Goal: Task Accomplishment & Management: Manage account settings

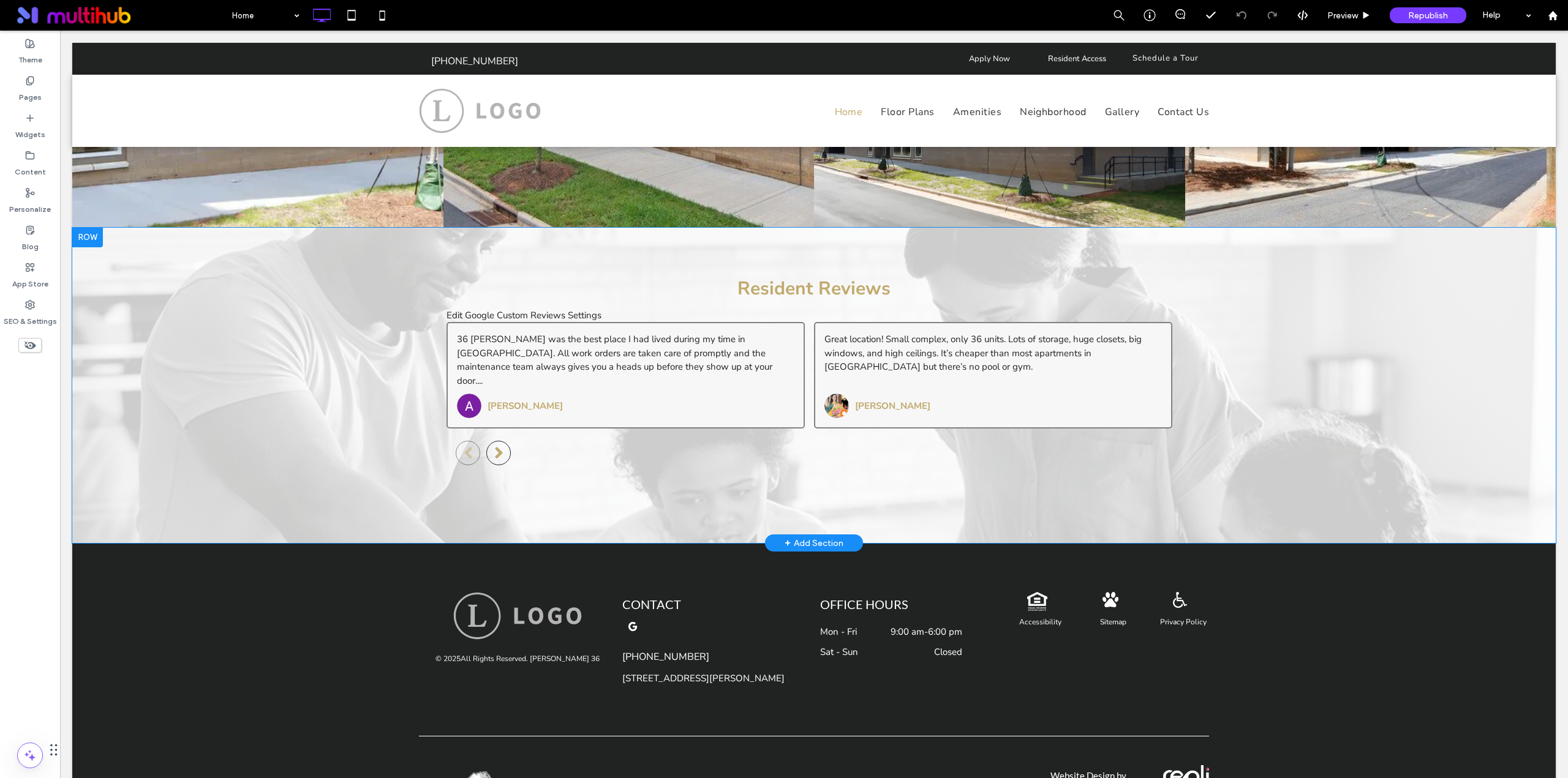
scroll to position [2575, 0]
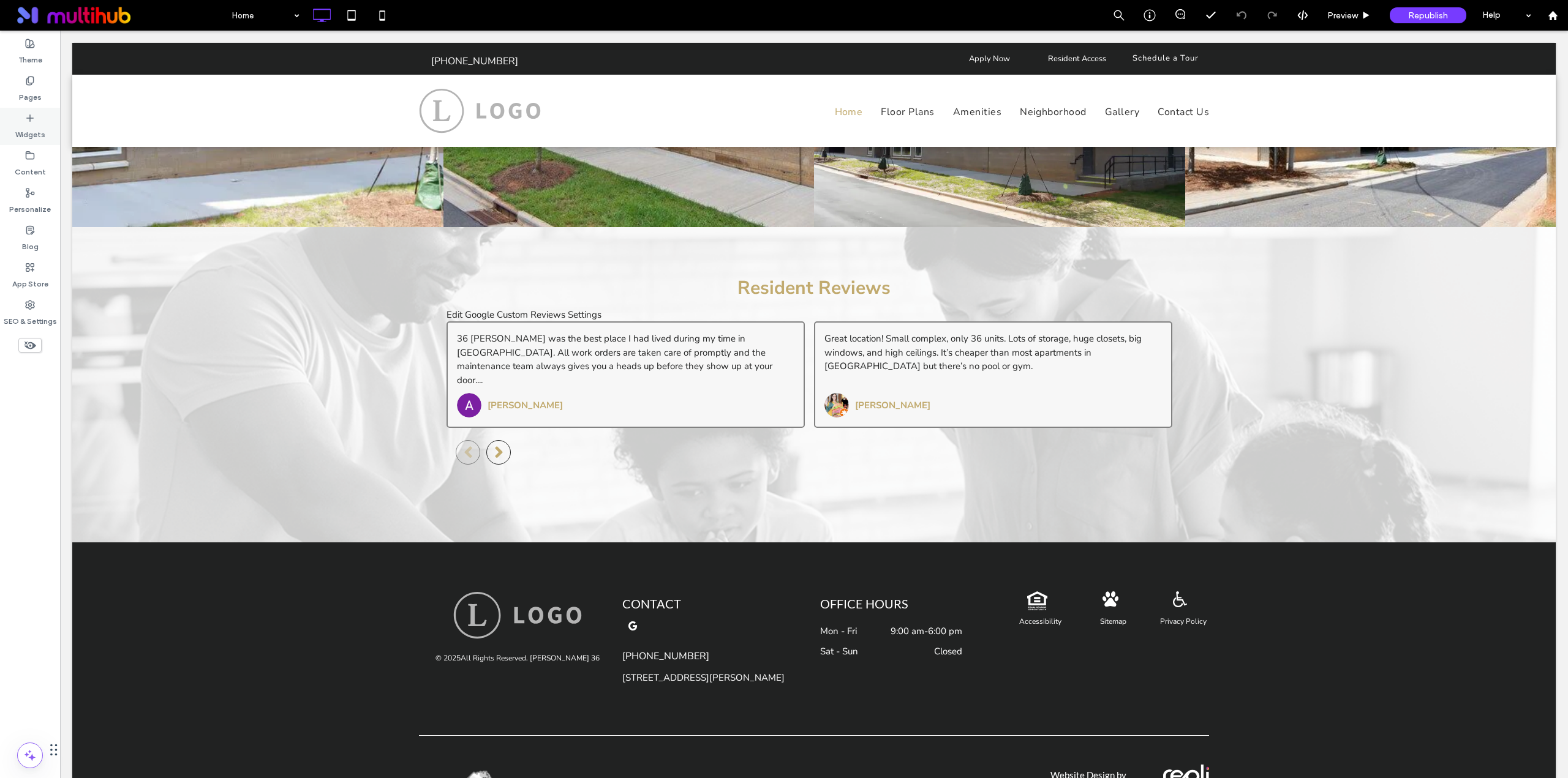
drag, startPoint x: 49, startPoint y: 102, endPoint x: 44, endPoint y: 128, distance: 26.5
click at [49, 102] on div "Pages" at bounding box center [30, 89] width 60 height 37
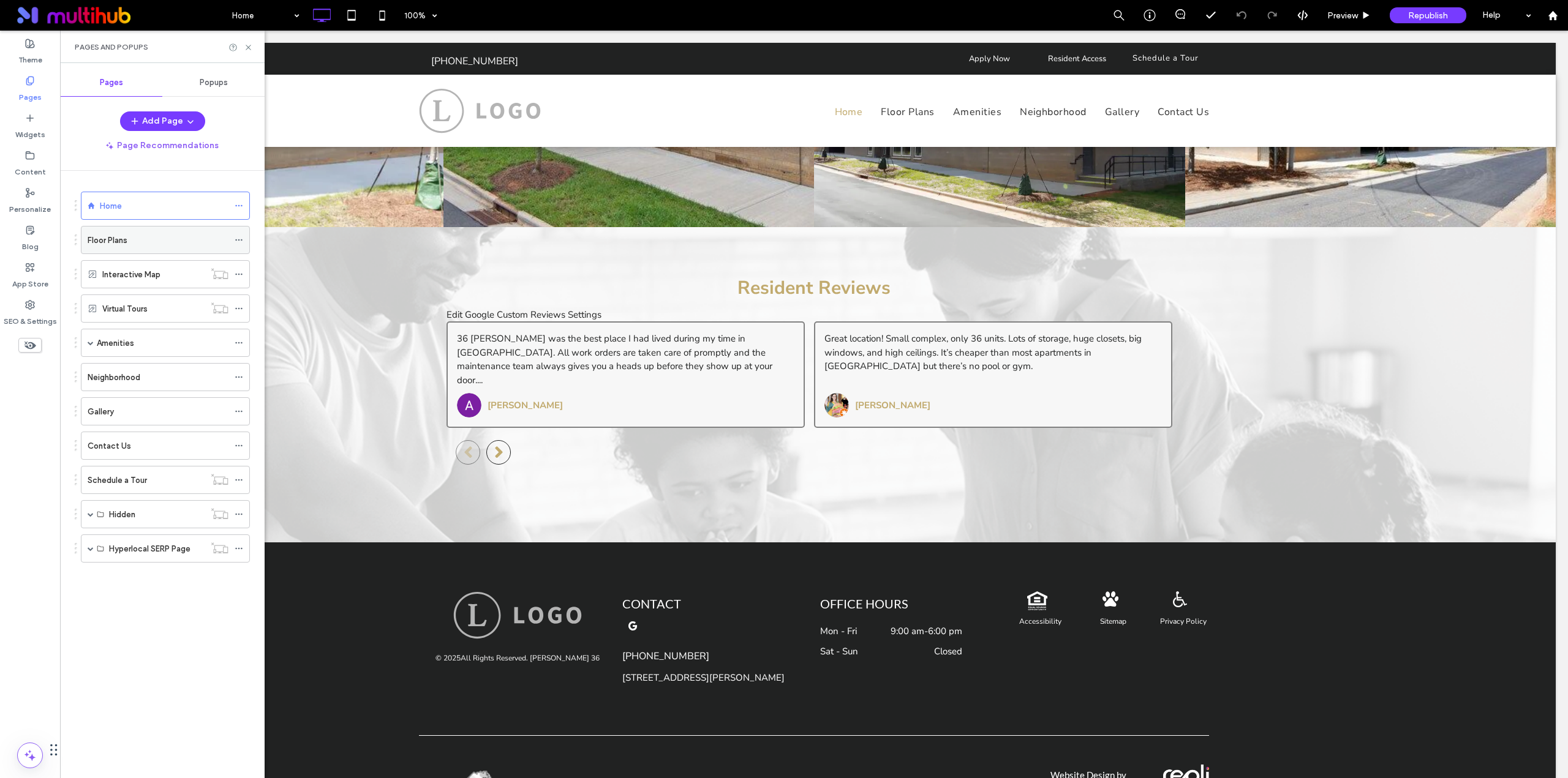
click at [145, 240] on div "Floor Plans" at bounding box center [157, 240] width 141 height 13
click at [168, 200] on div "Home" at bounding box center [164, 206] width 128 height 13
click at [246, 49] on use at bounding box center [248, 47] width 5 height 5
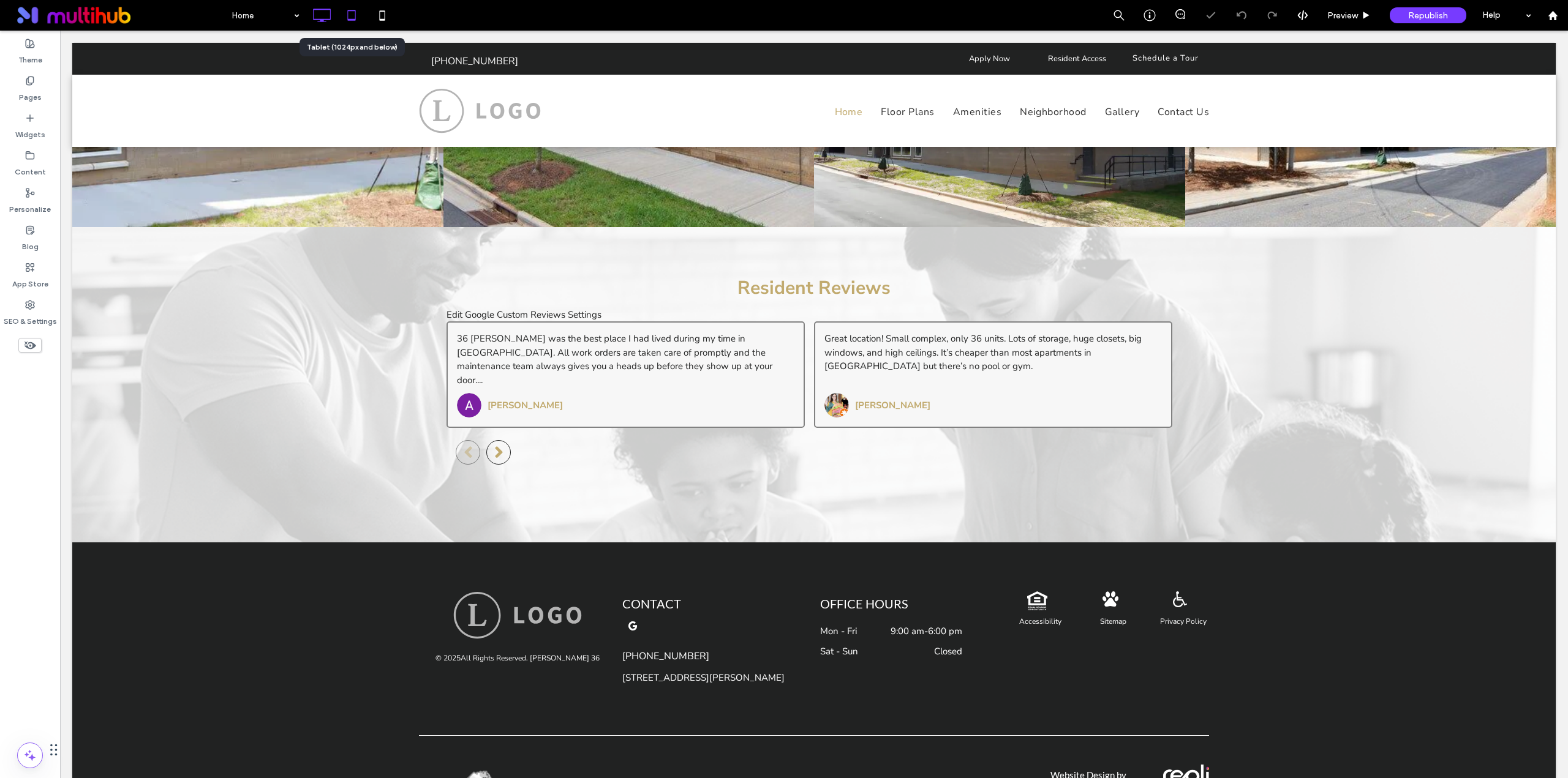
click at [354, 19] on use at bounding box center [351, 15] width 8 height 10
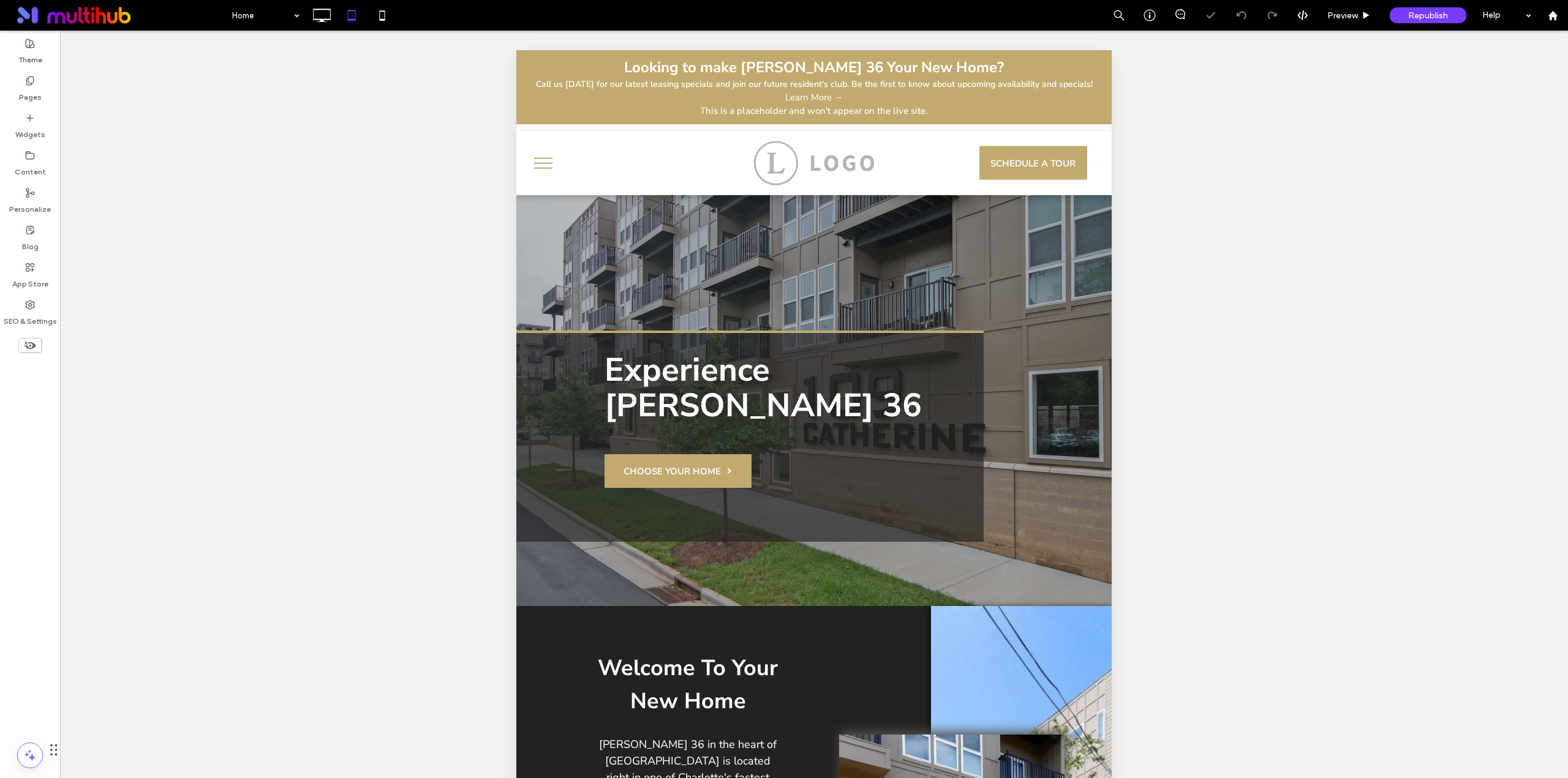
click at [544, 159] on span "menu" at bounding box center [543, 158] width 18 height 1
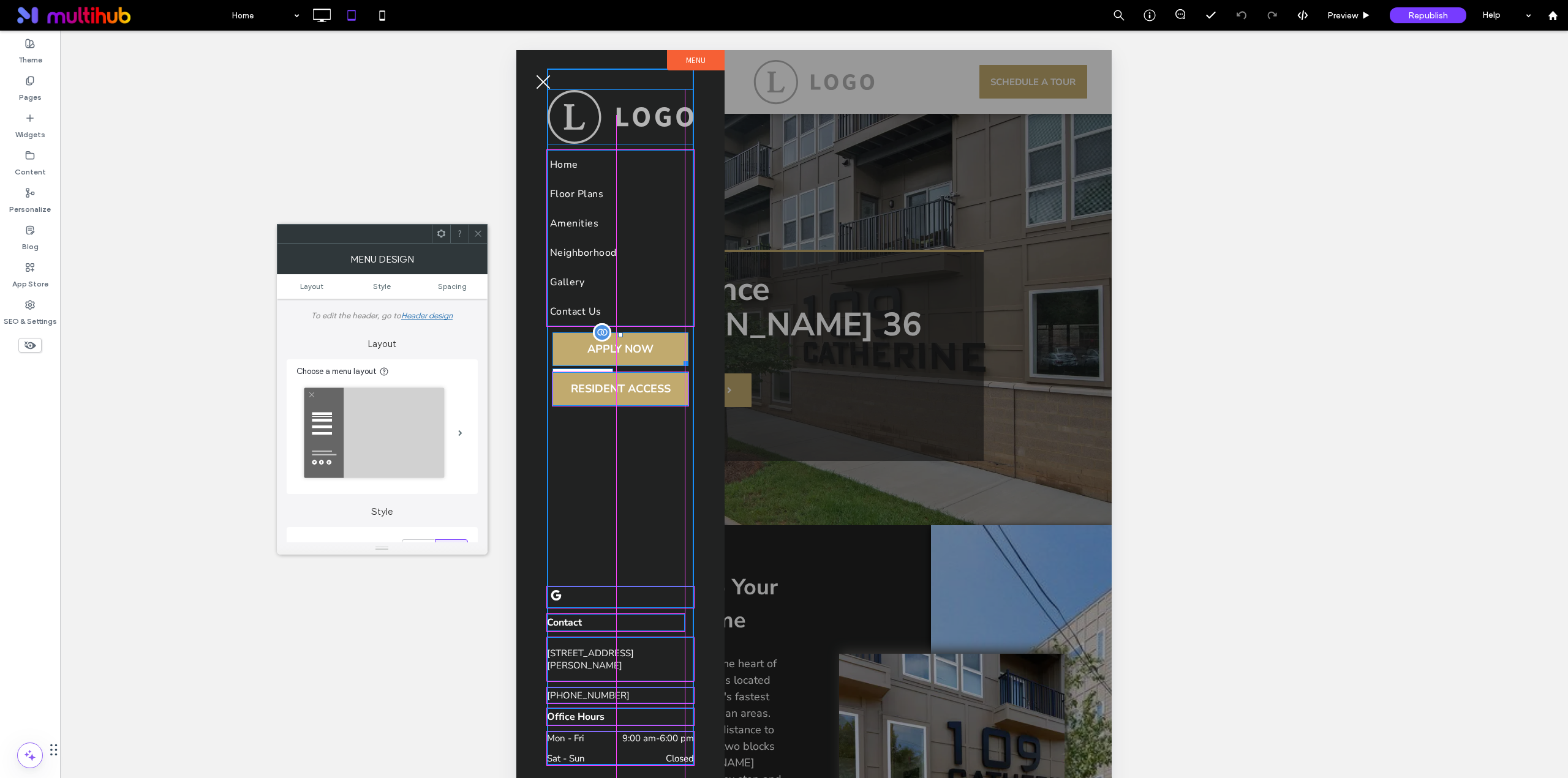
drag, startPoint x: 678, startPoint y: 355, endPoint x: 1179, endPoint y: 431, distance: 506.7
click at [681, 357] on div at bounding box center [683, 361] width 9 height 9
drag, startPoint x: 680, startPoint y: 396, endPoint x: 1193, endPoint y: 449, distance: 515.7
click at [683, 397] on div at bounding box center [683, 401] width 9 height 9
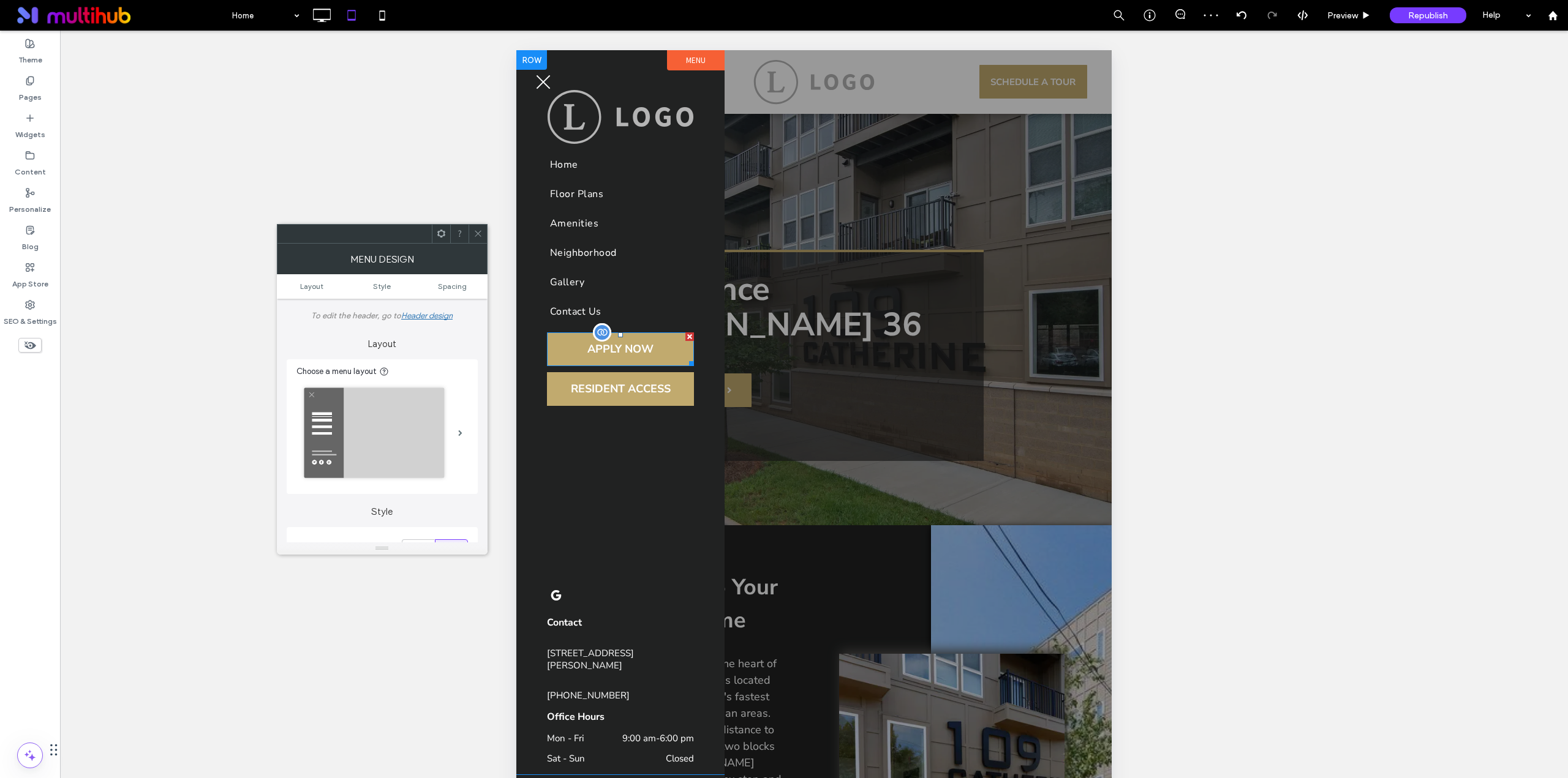
click at [607, 350] on span at bounding box center [621, 349] width 147 height 34
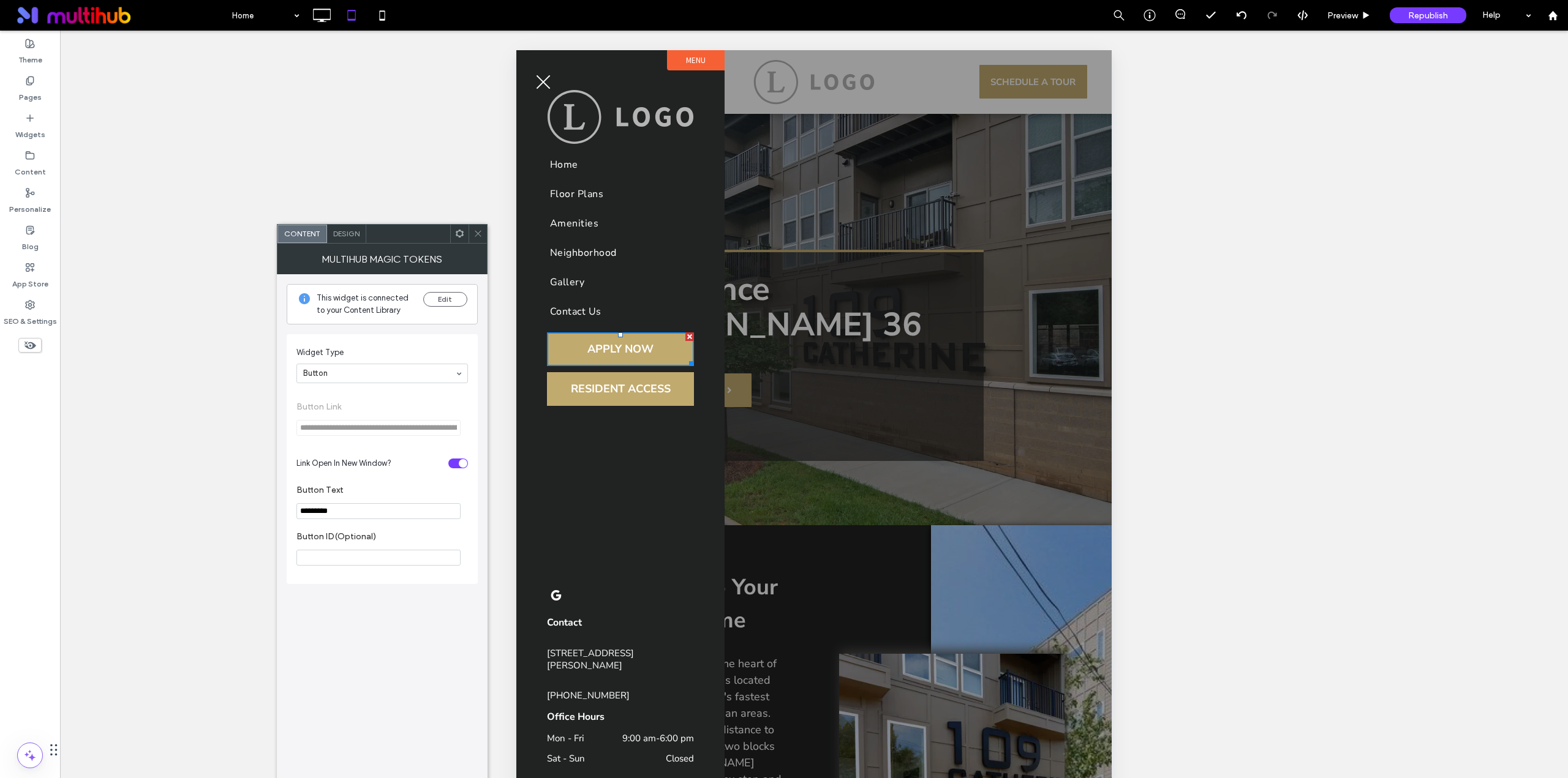
click at [478, 234] on use at bounding box center [477, 234] width 6 height 6
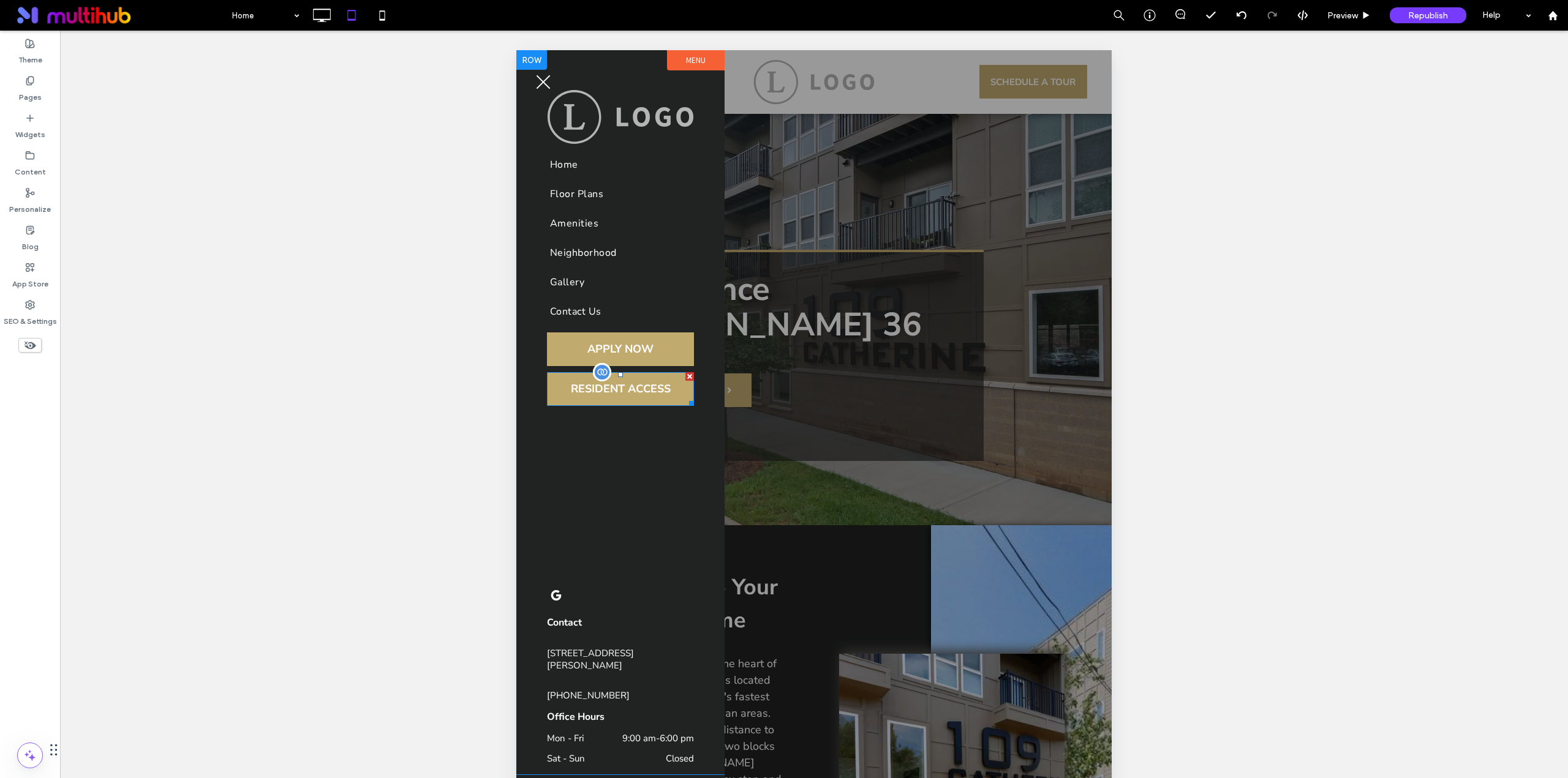
click at [600, 388] on span at bounding box center [621, 389] width 147 height 34
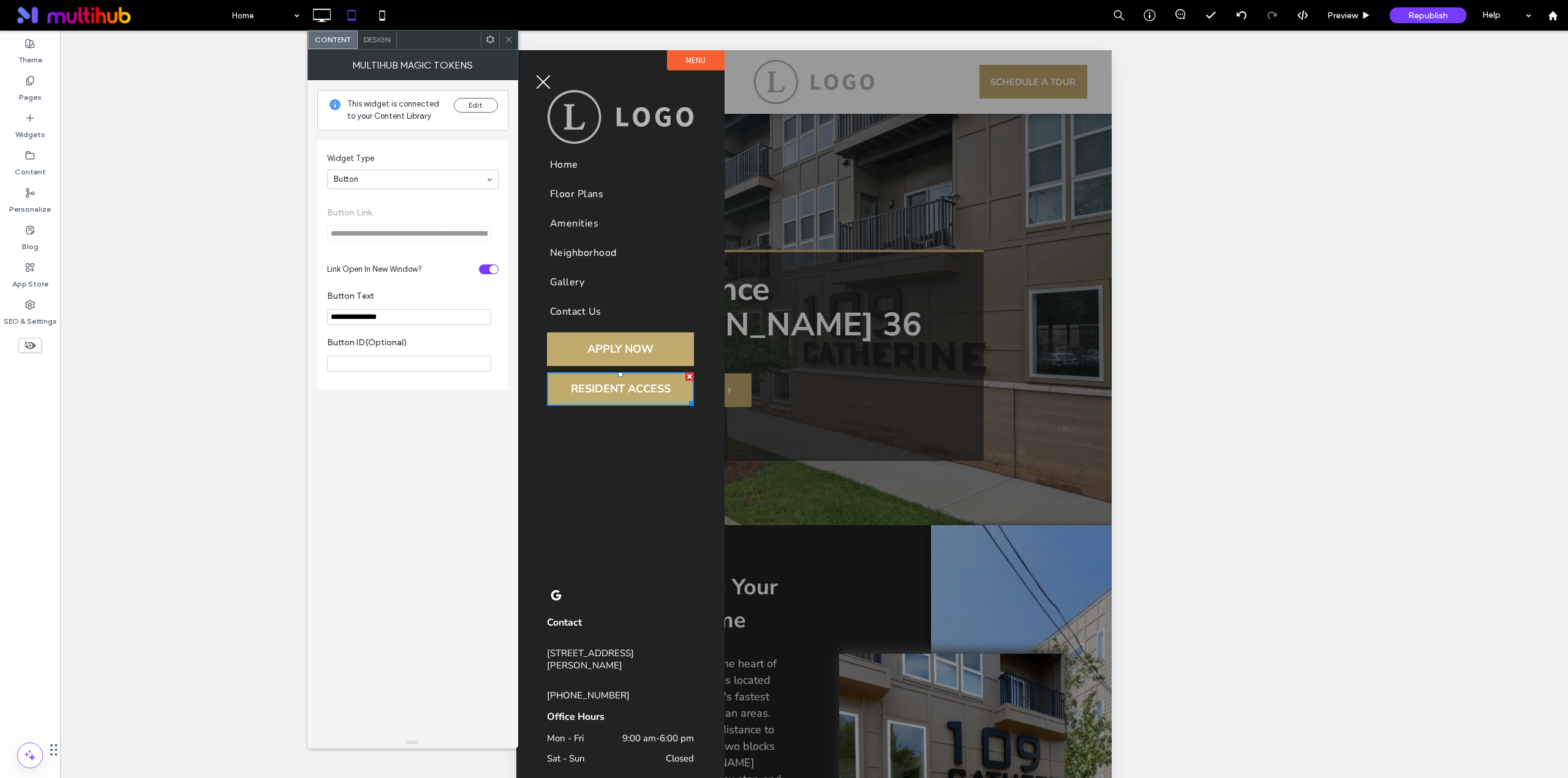
click at [505, 36] on icon at bounding box center [509, 39] width 9 height 9
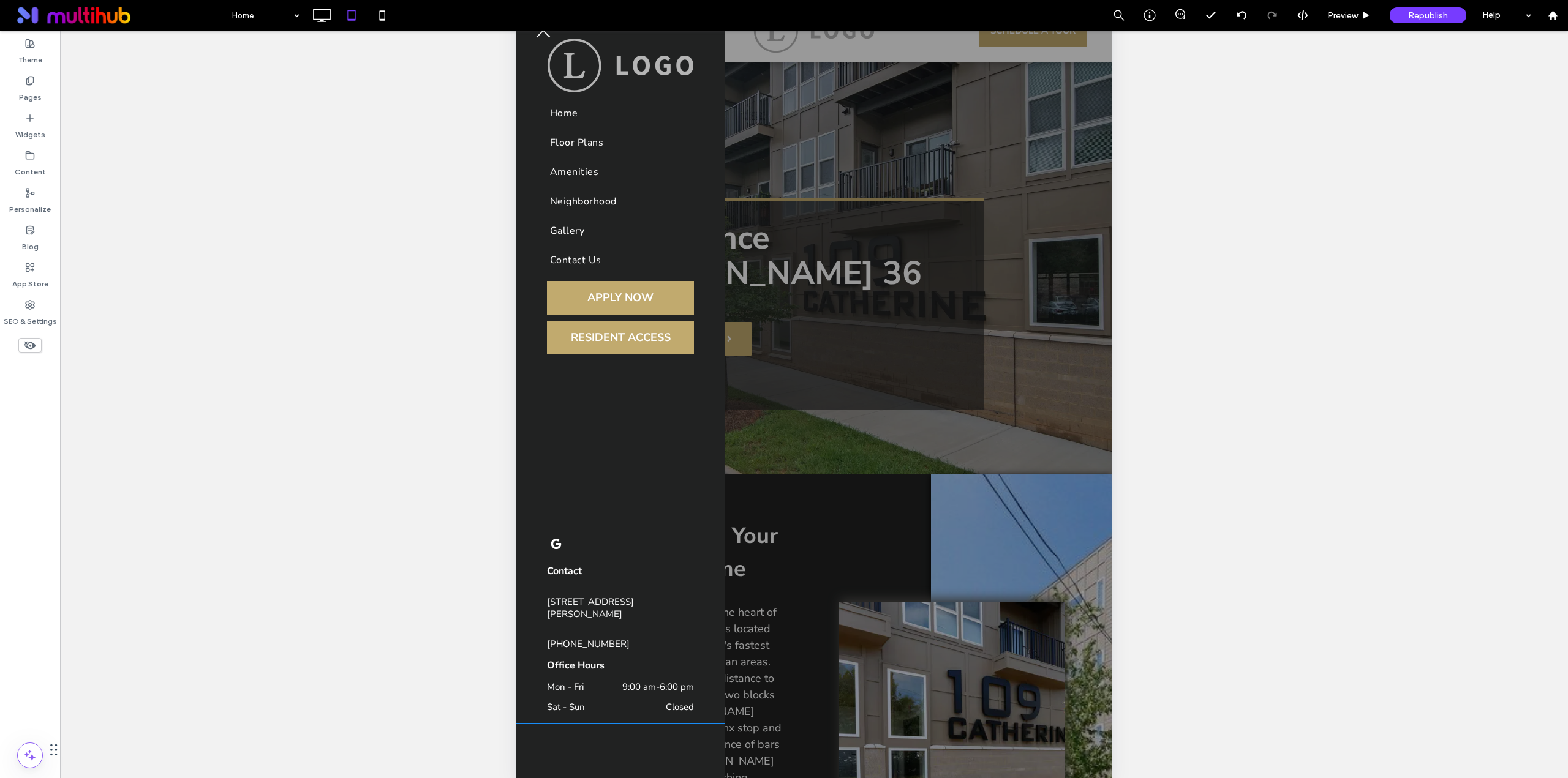
scroll to position [75, 0]
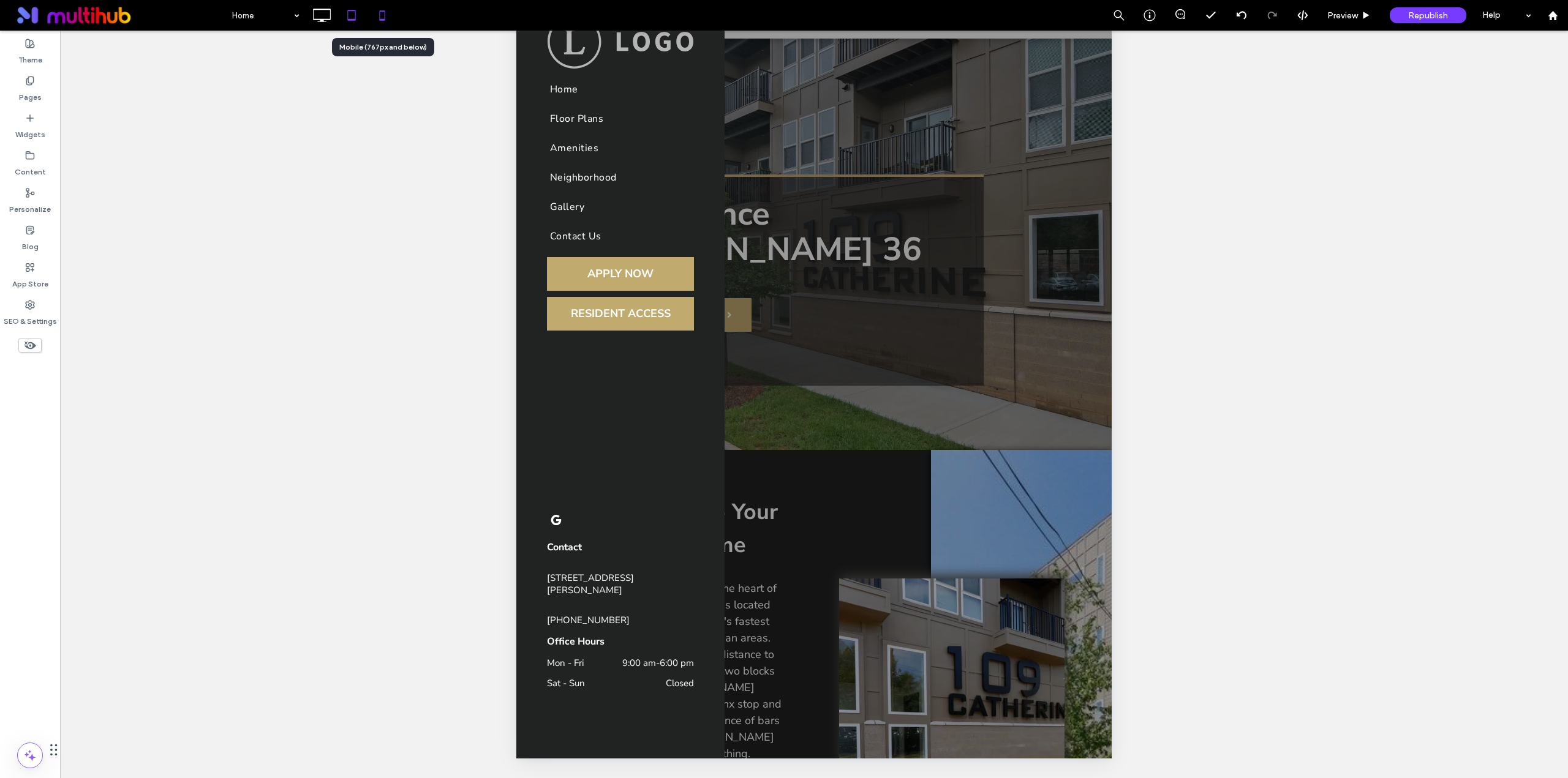
click at [386, 17] on icon at bounding box center [383, 15] width 25 height 25
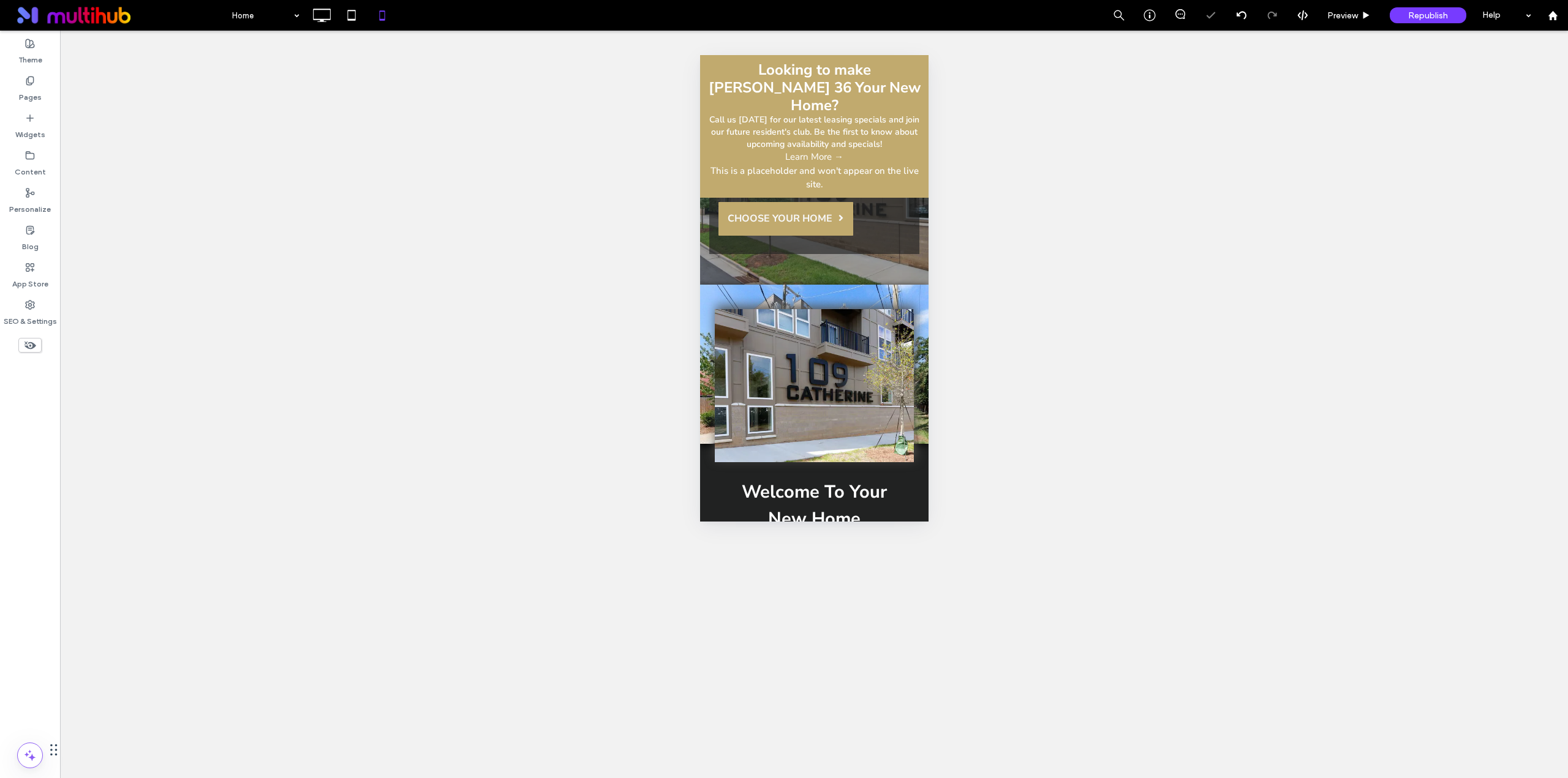
scroll to position [0, 0]
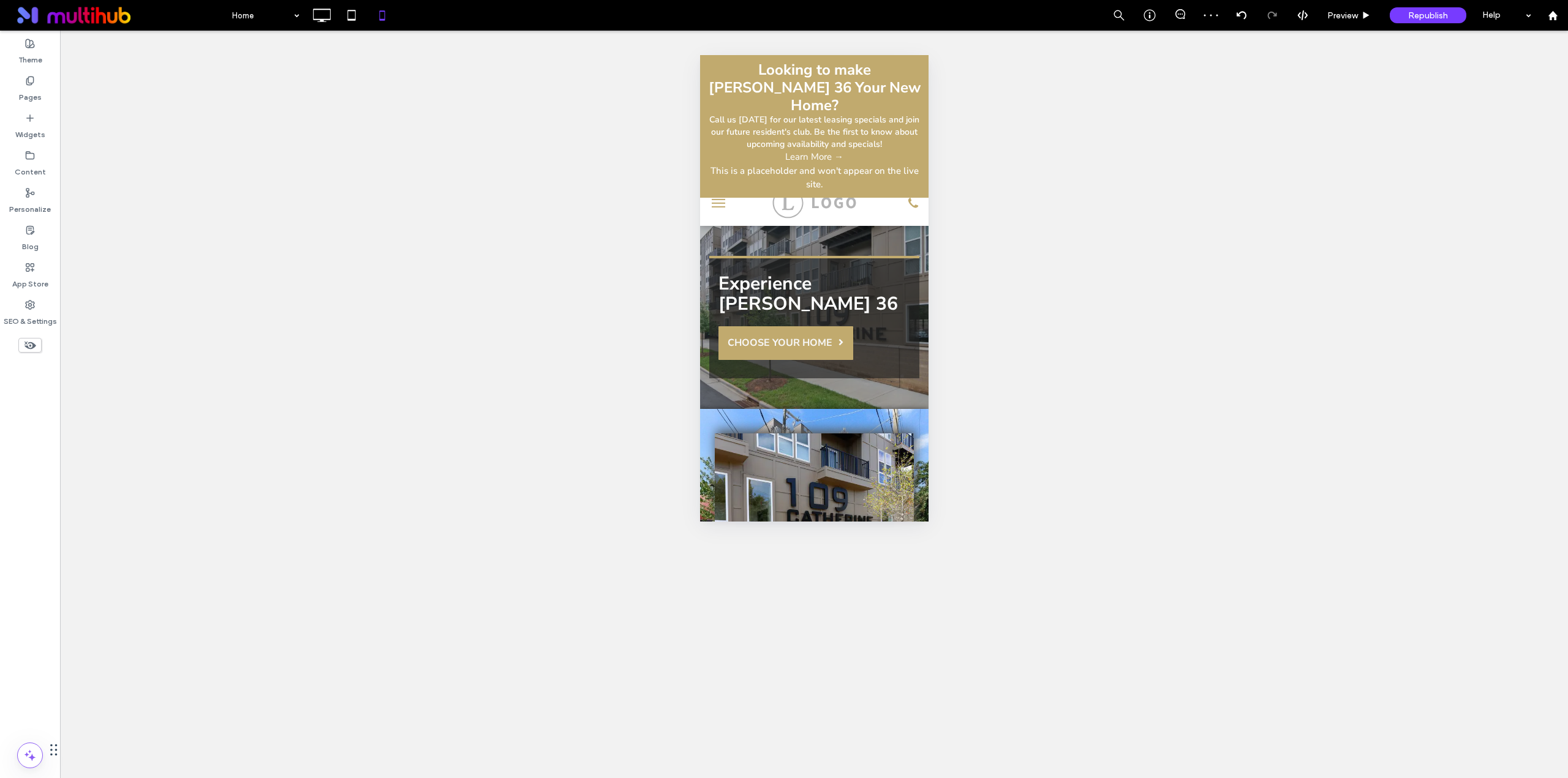
click at [717, 205] on button "menu" at bounding box center [718, 203] width 25 height 25
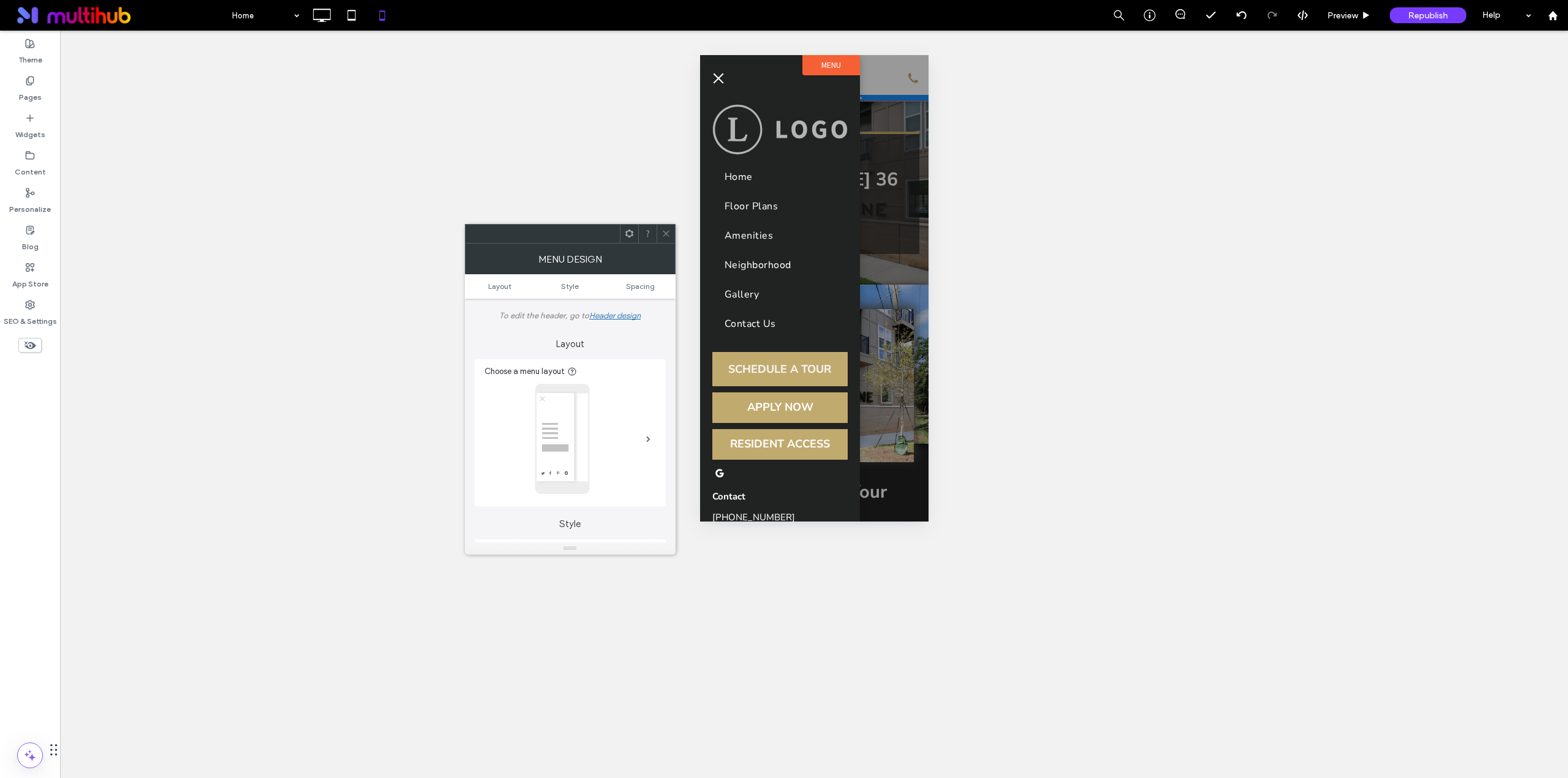
drag, startPoint x: 716, startPoint y: 79, endPoint x: 722, endPoint y: 98, distance: 19.9
click at [716, 79] on span "menu" at bounding box center [718, 78] width 10 height 10
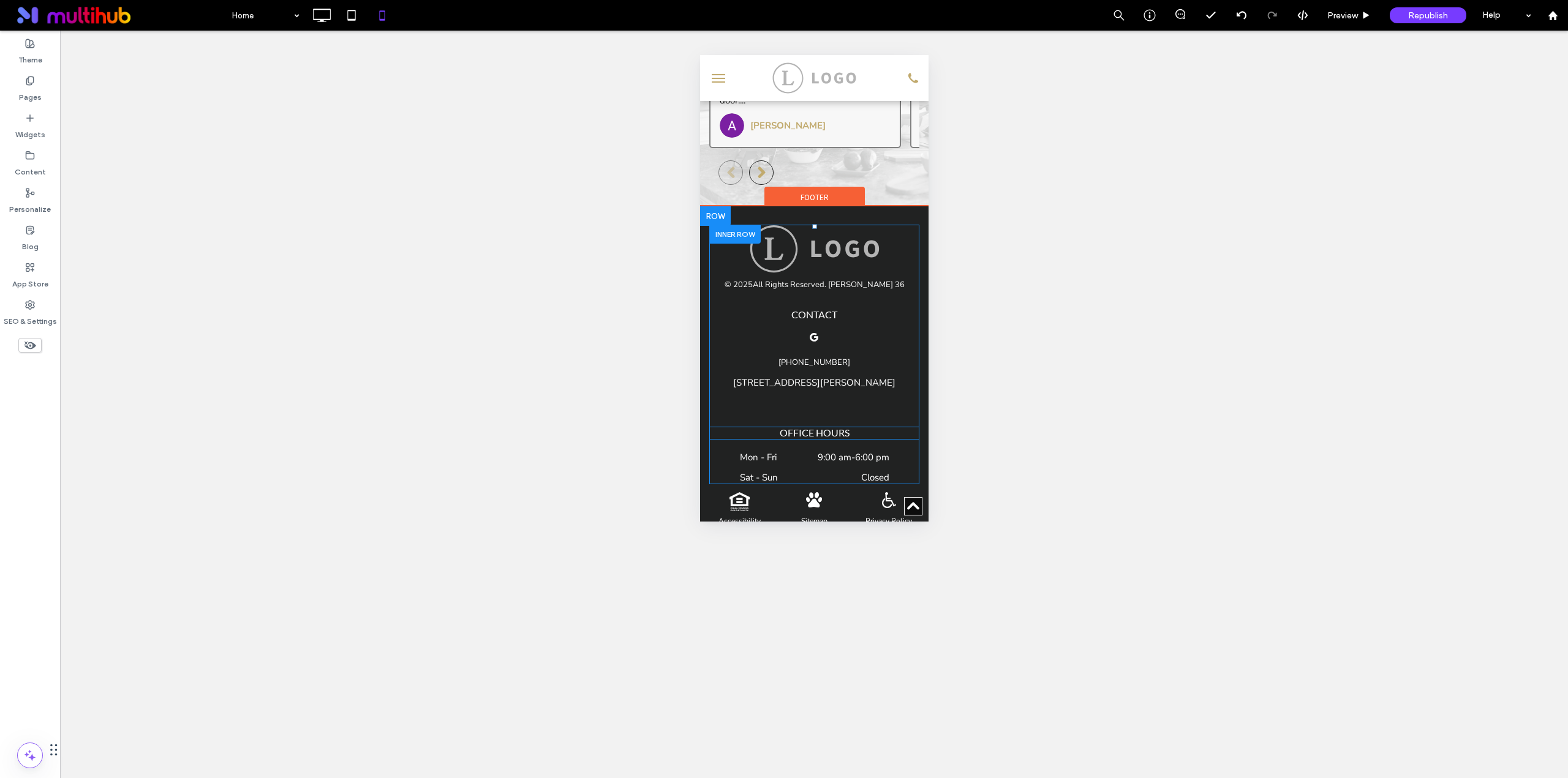
scroll to position [2911, 0]
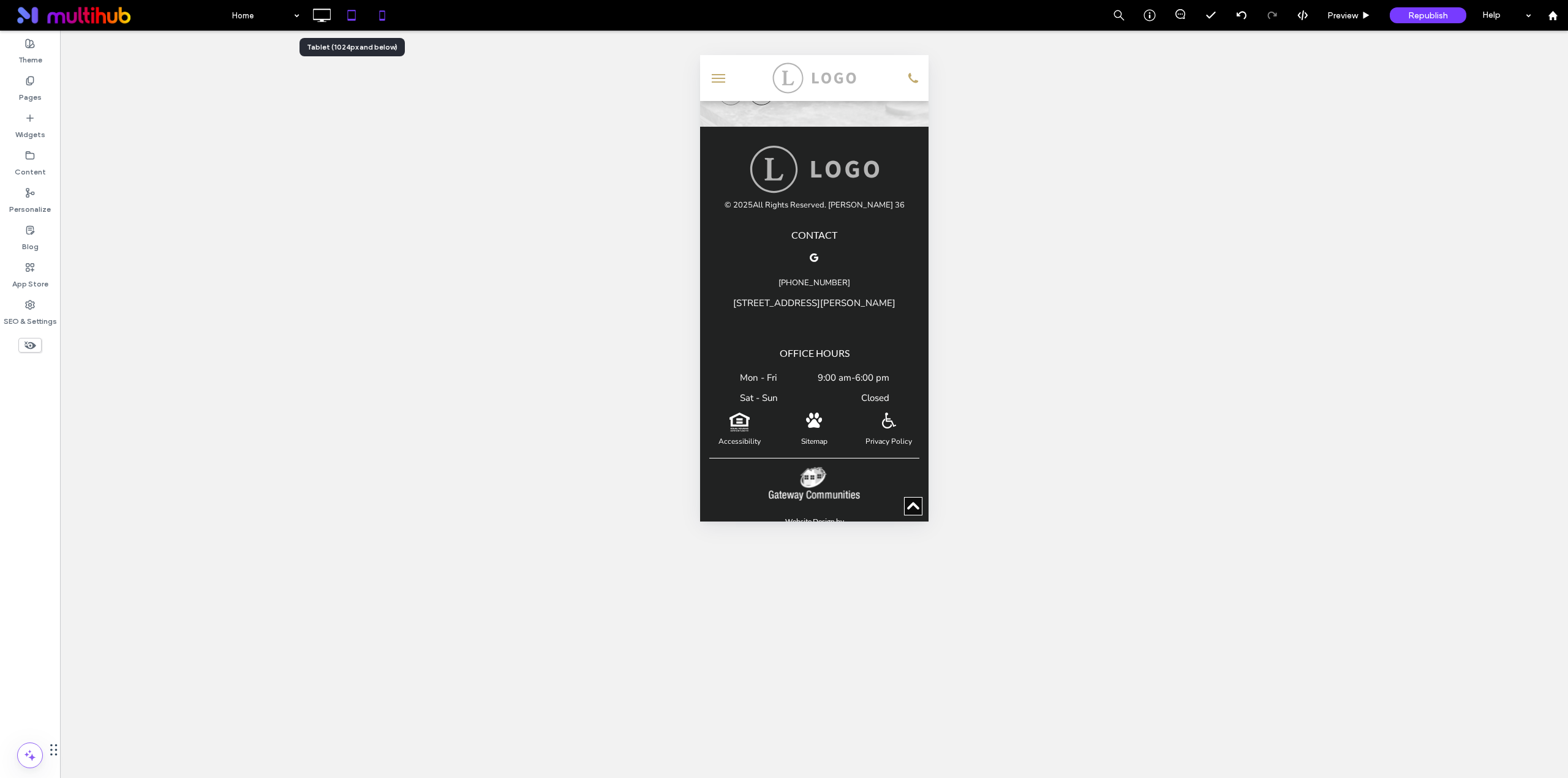
click at [348, 7] on icon at bounding box center [352, 15] width 25 height 25
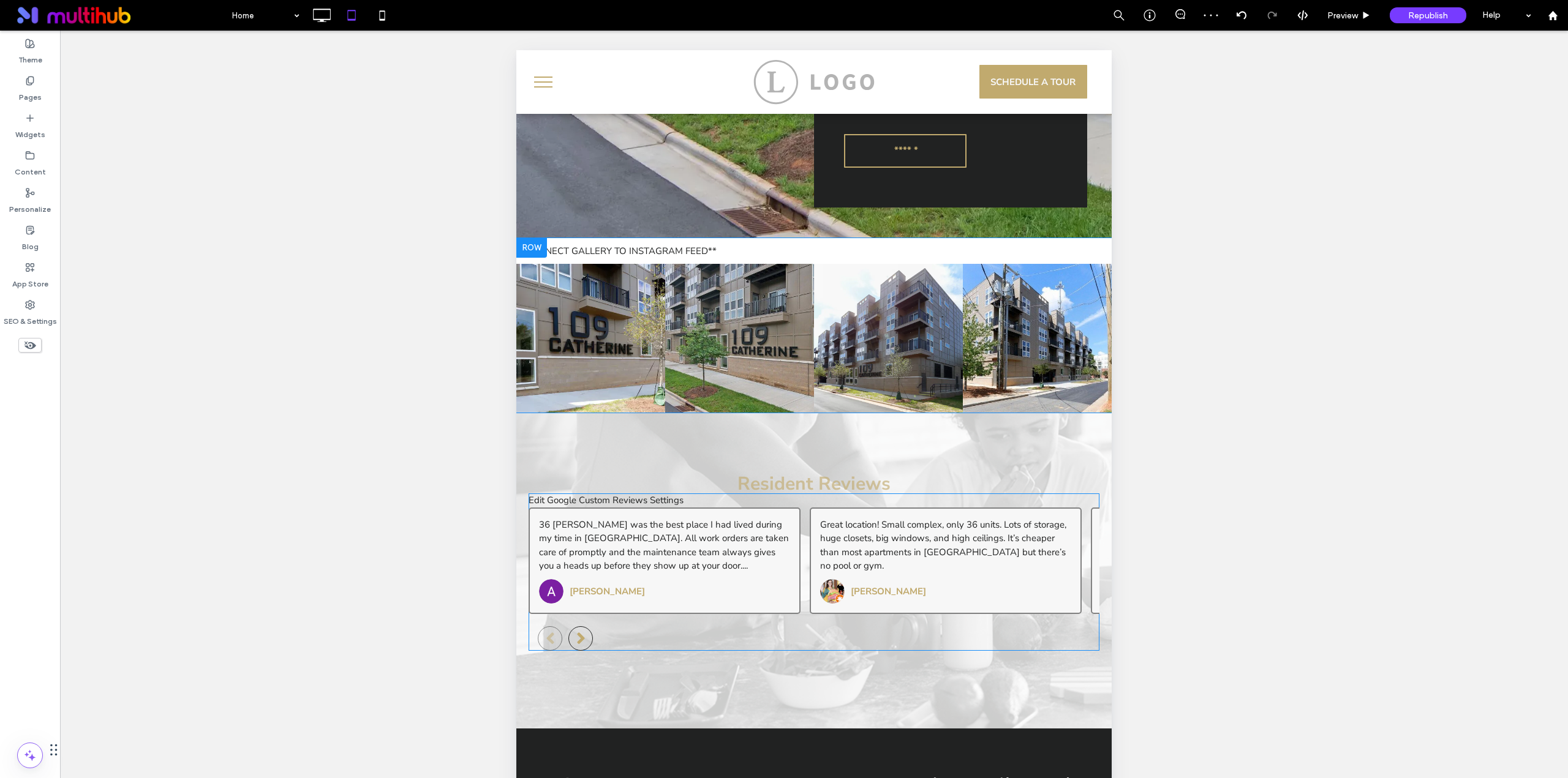
scroll to position [2461, 0]
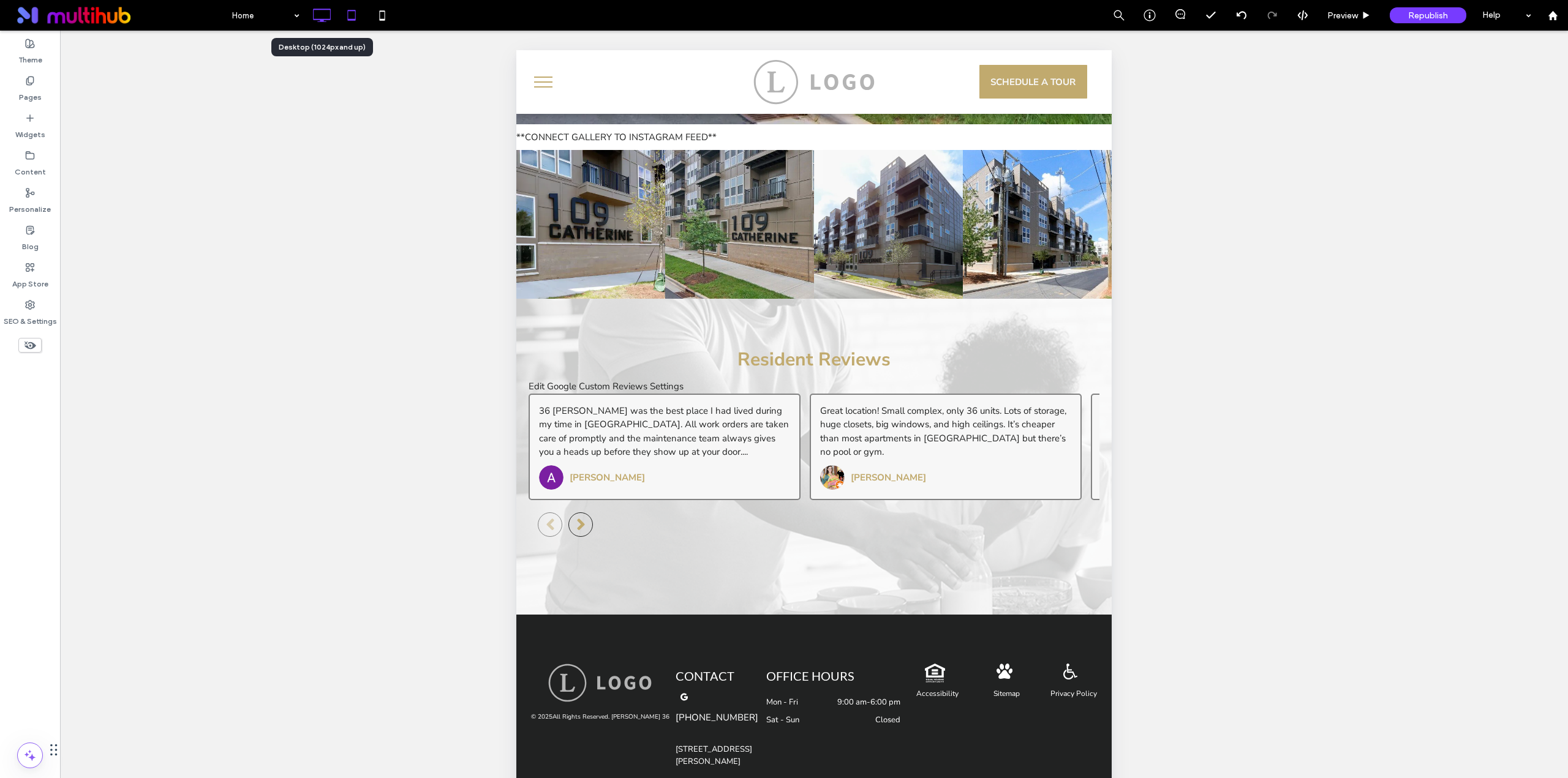
click at [324, 23] on icon at bounding box center [321, 15] width 25 height 25
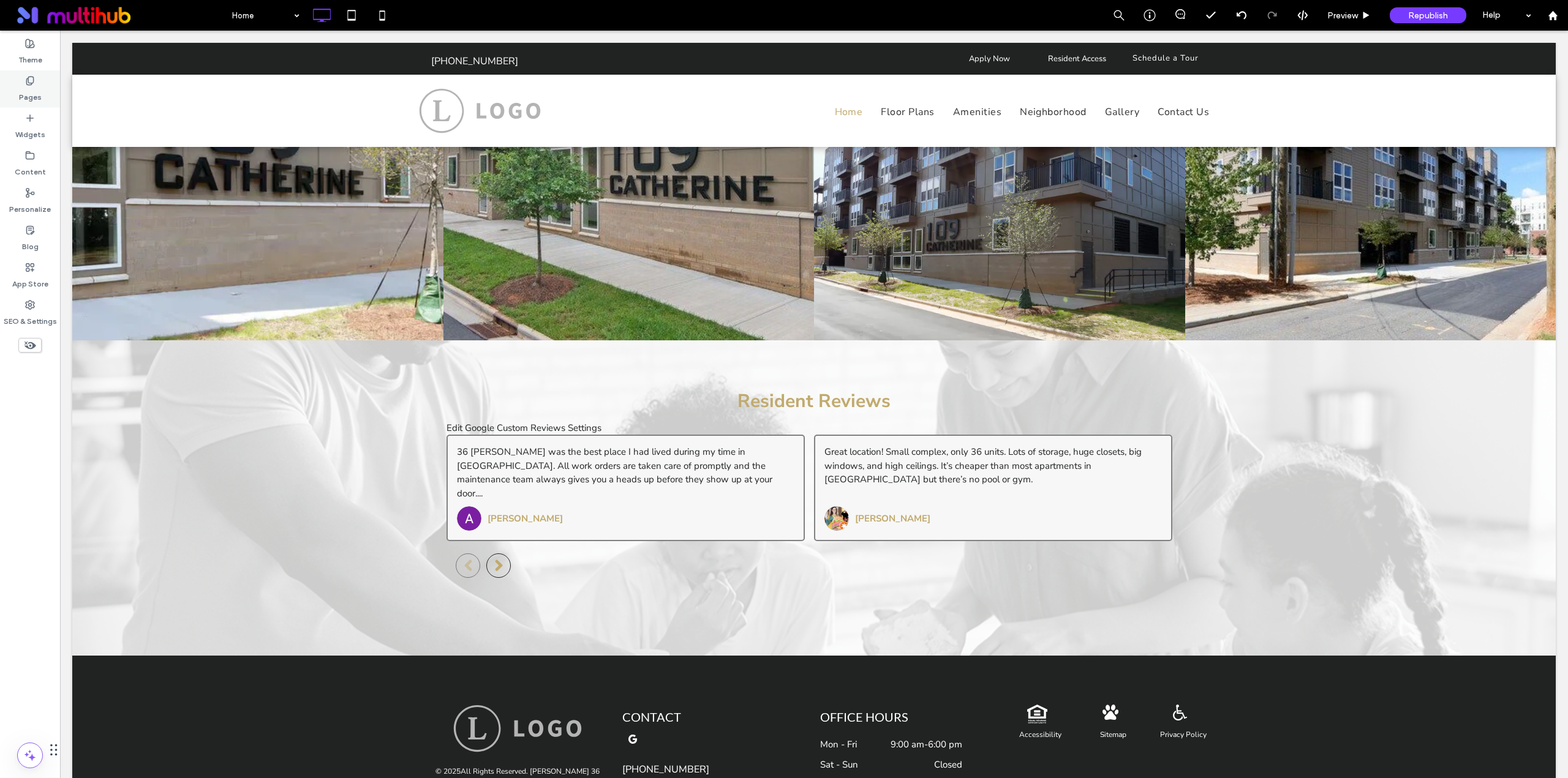
click at [41, 85] on div "Pages" at bounding box center [30, 89] width 60 height 37
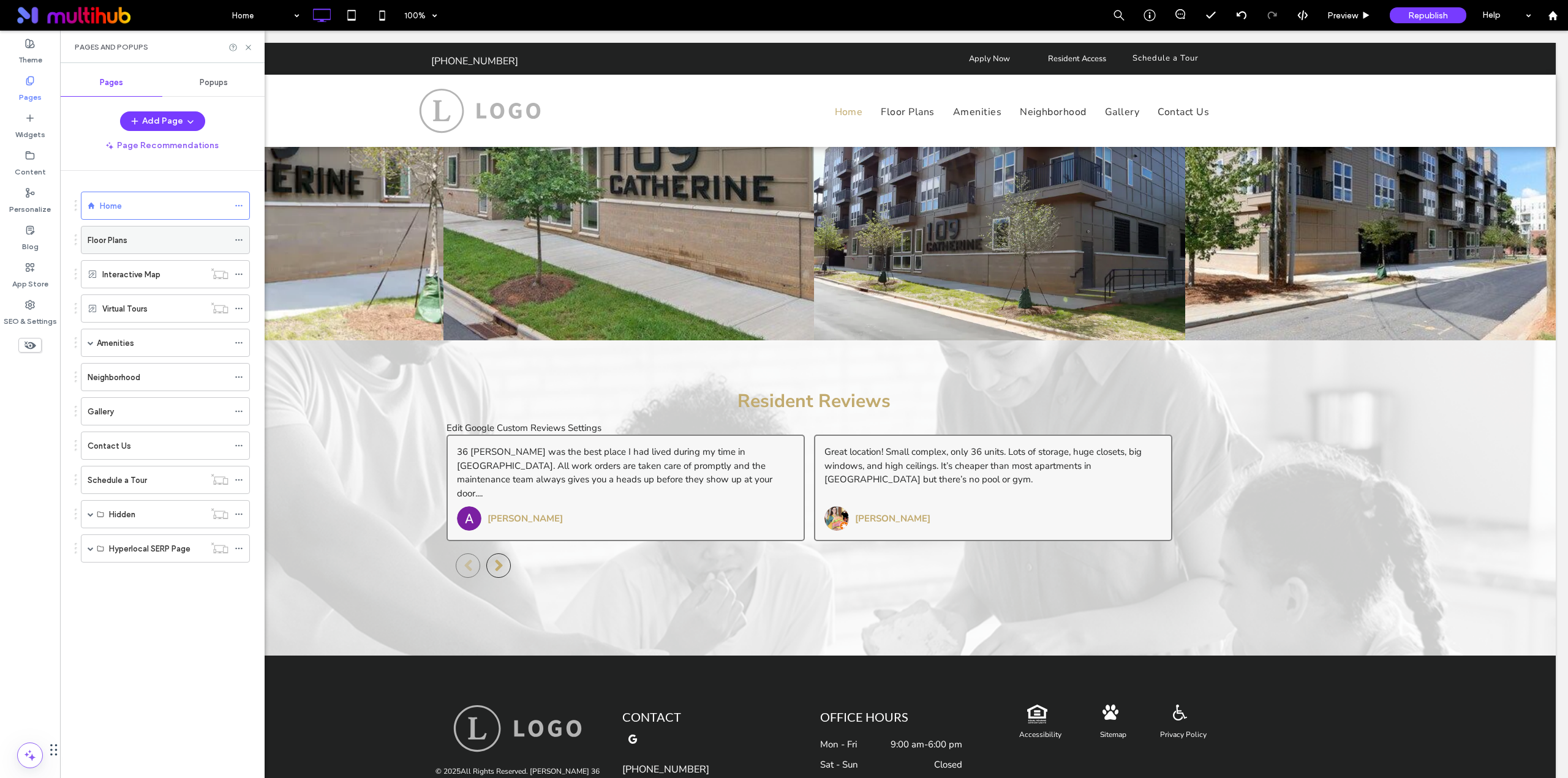
click at [114, 233] on label "Floor Plans" at bounding box center [107, 240] width 40 height 21
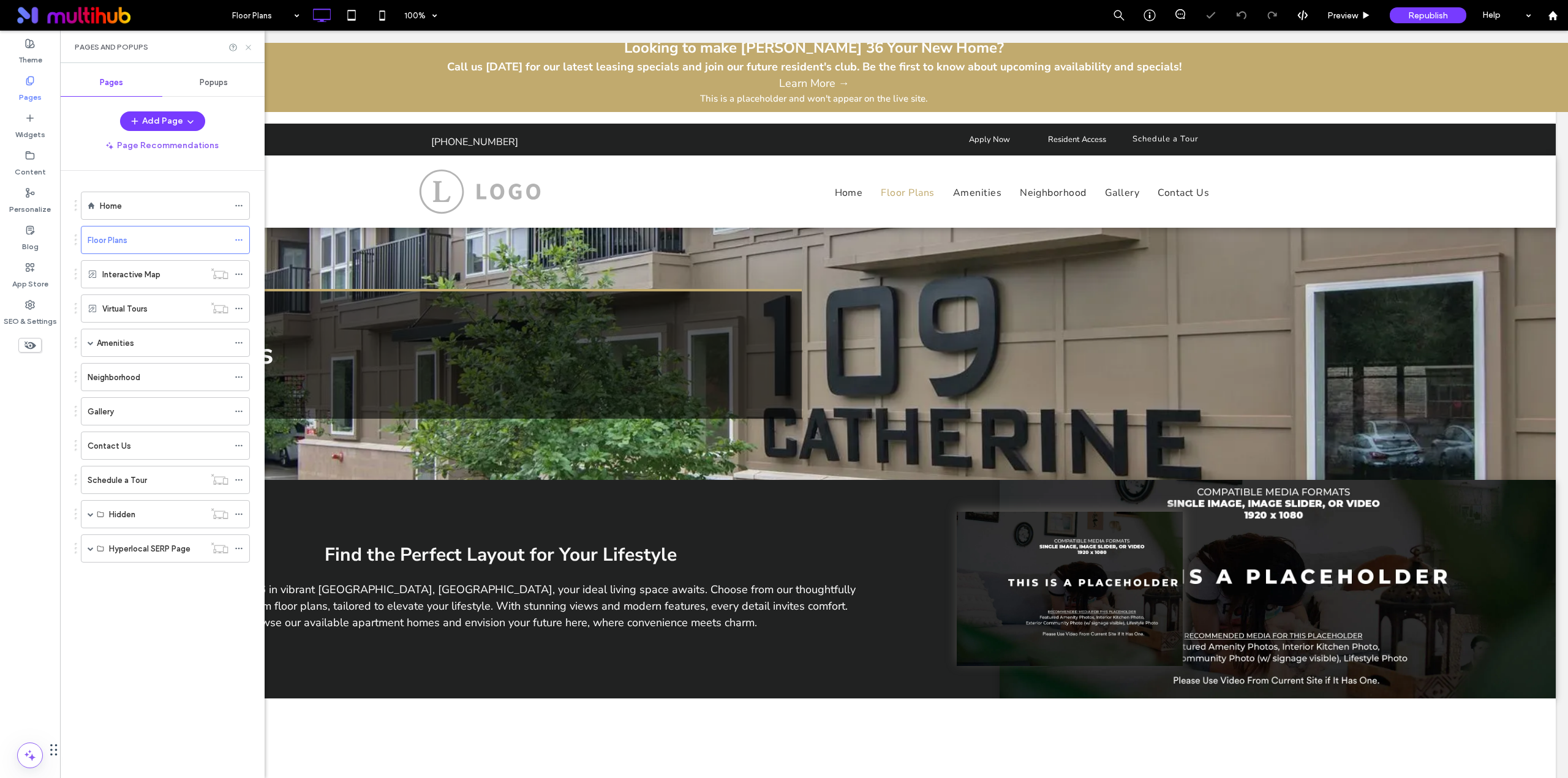
click at [248, 50] on icon at bounding box center [248, 47] width 9 height 9
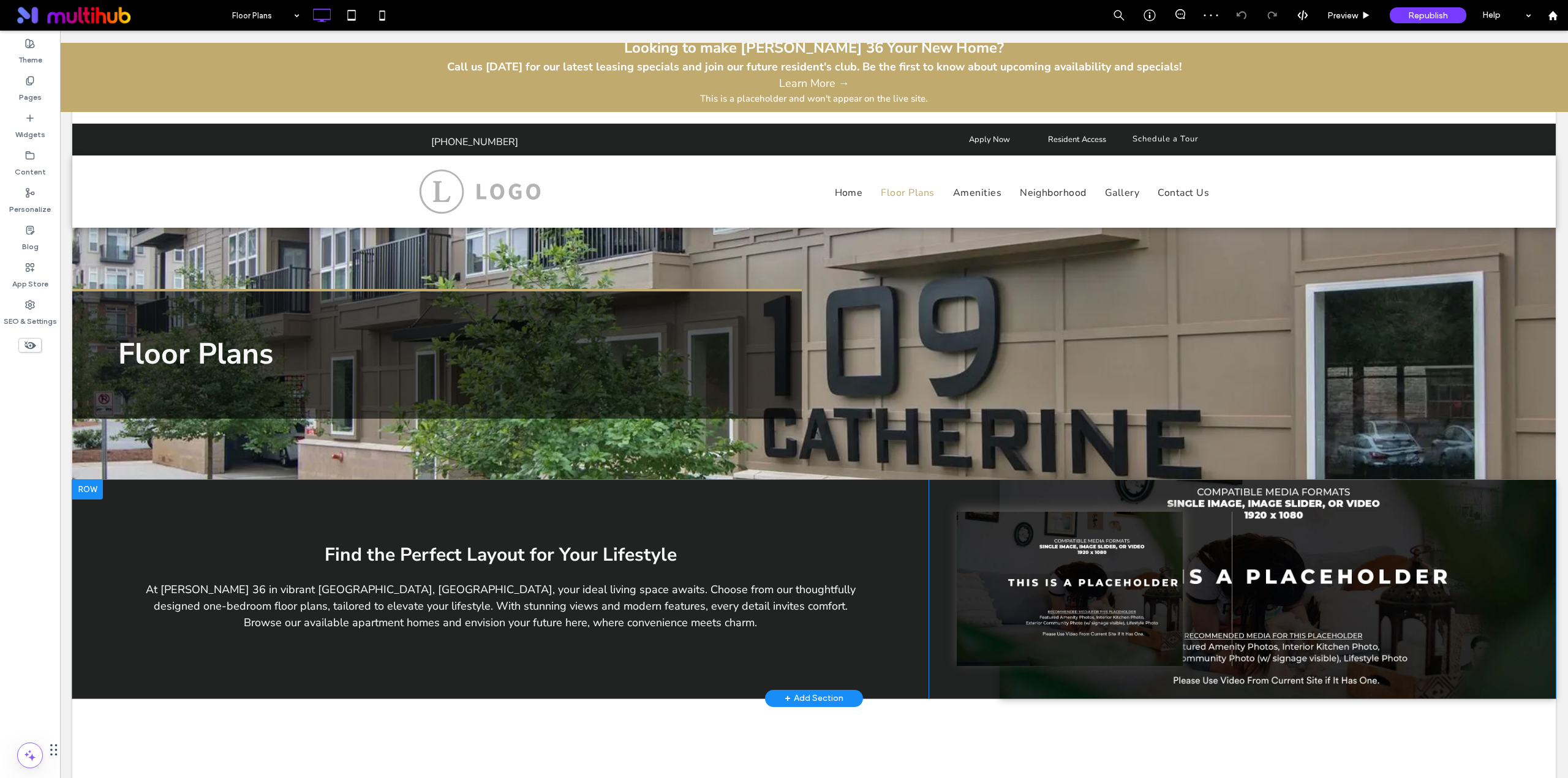
click at [1046, 498] on div "Slide title Write your caption here Button Previous Next Click To Paste Click T…" at bounding box center [1277, 589] width 556 height 219
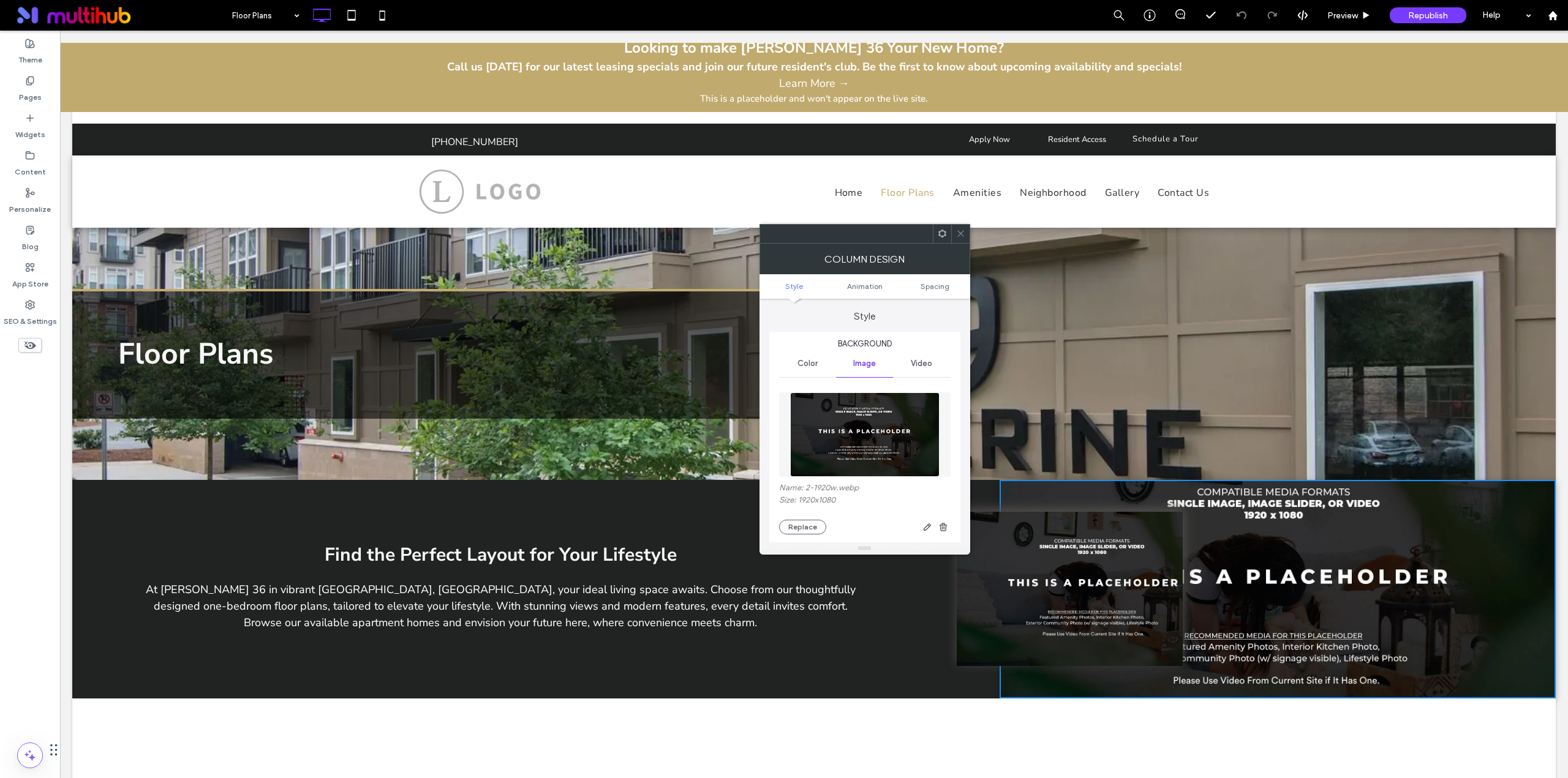
click at [906, 453] on img at bounding box center [864, 435] width 149 height 85
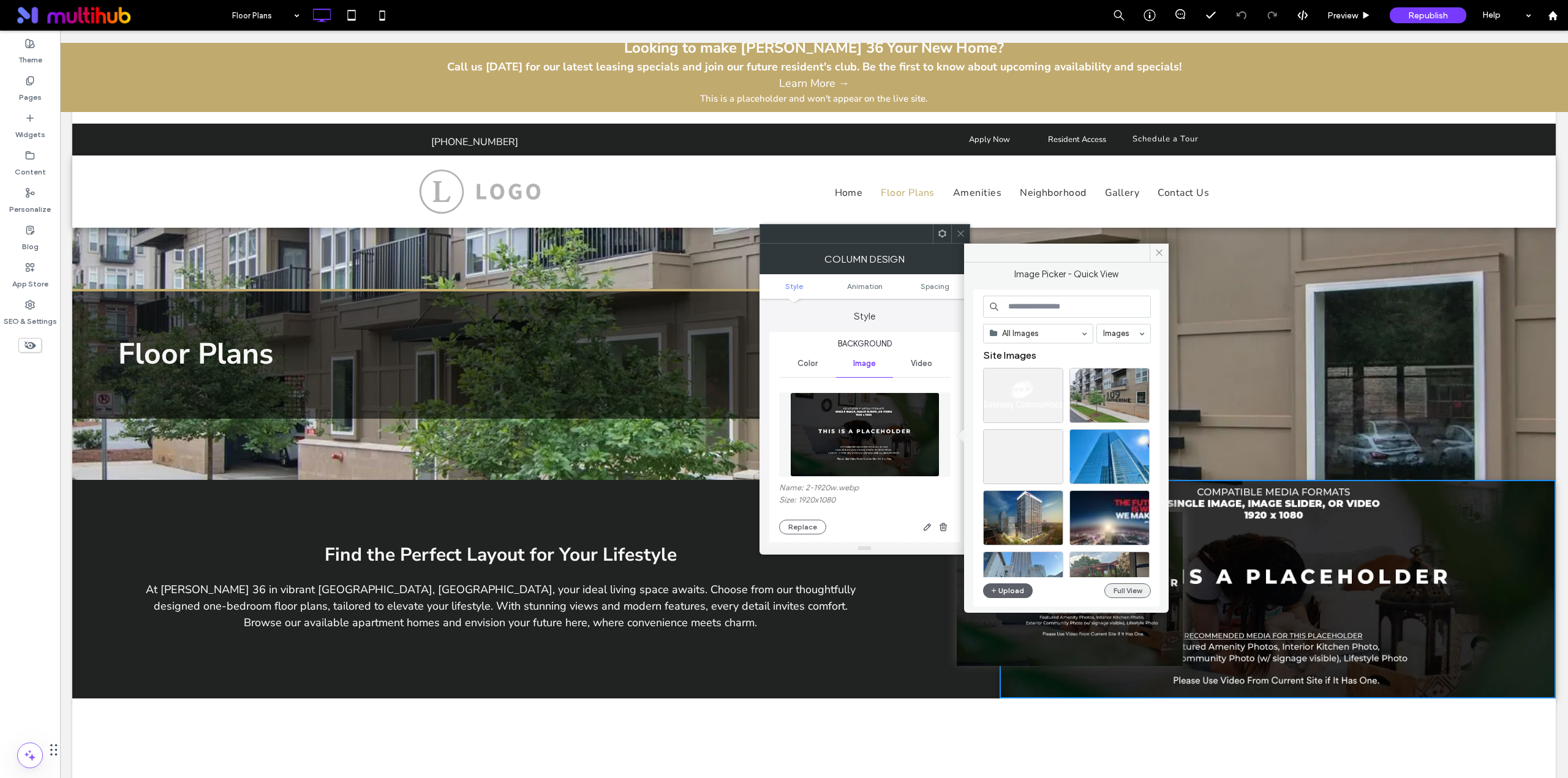
click at [1114, 586] on button "Full View" at bounding box center [1127, 591] width 47 height 15
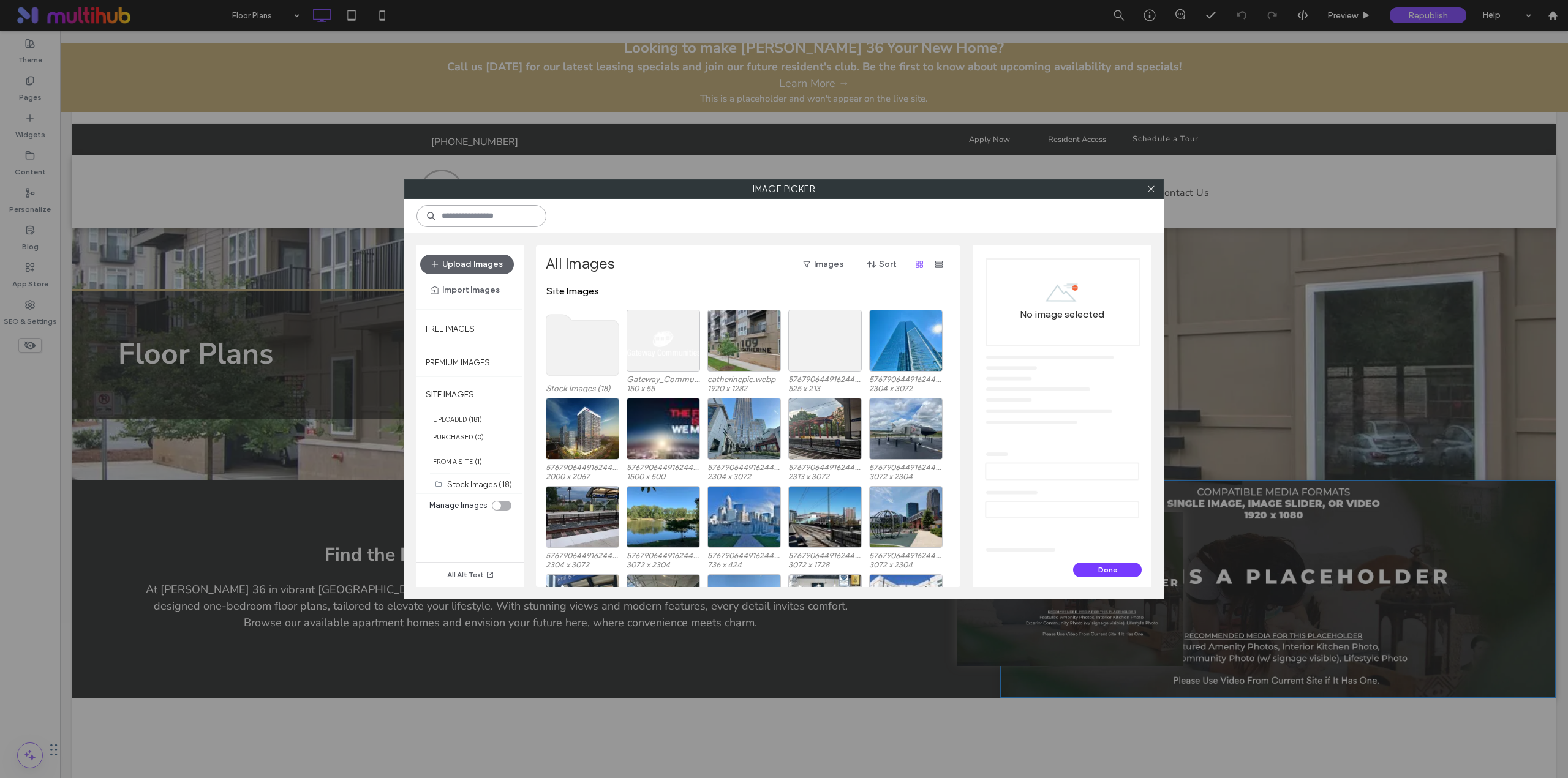
click at [509, 213] on input at bounding box center [482, 216] width 130 height 22
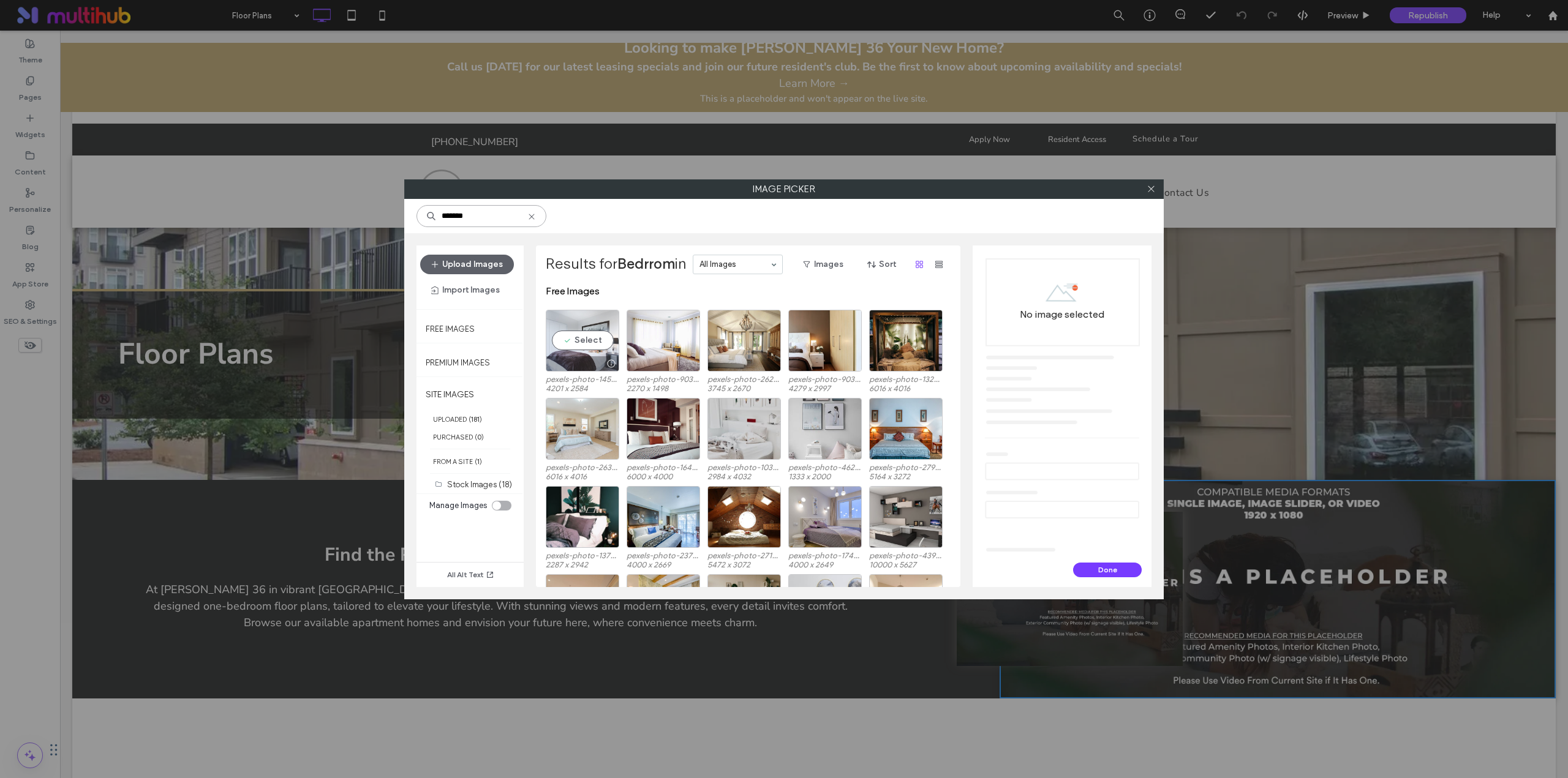
type input "*******"
click at [570, 338] on div "Select" at bounding box center [582, 340] width 74 height 62
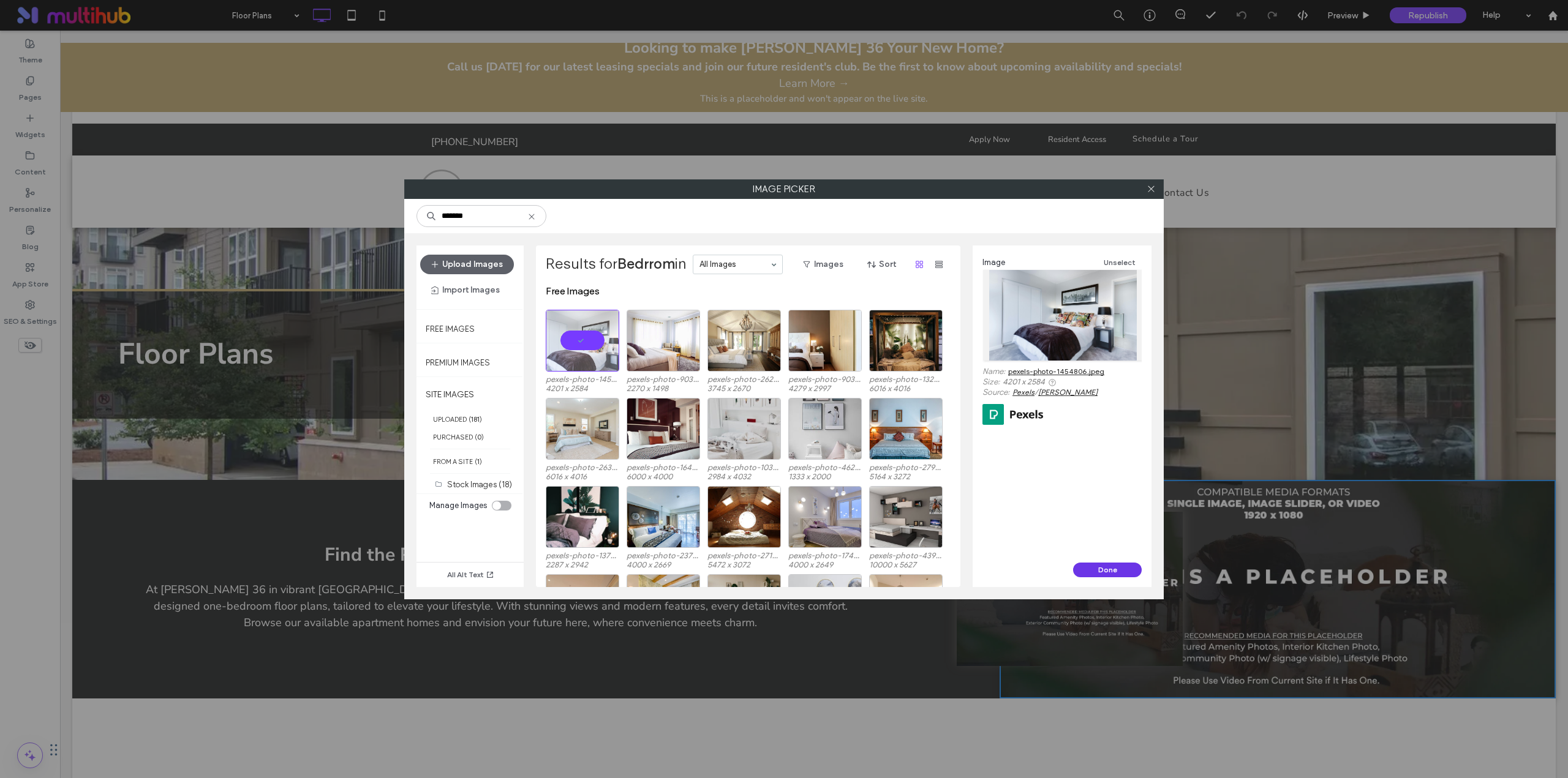
click at [1105, 573] on button "Done" at bounding box center [1107, 570] width 68 height 15
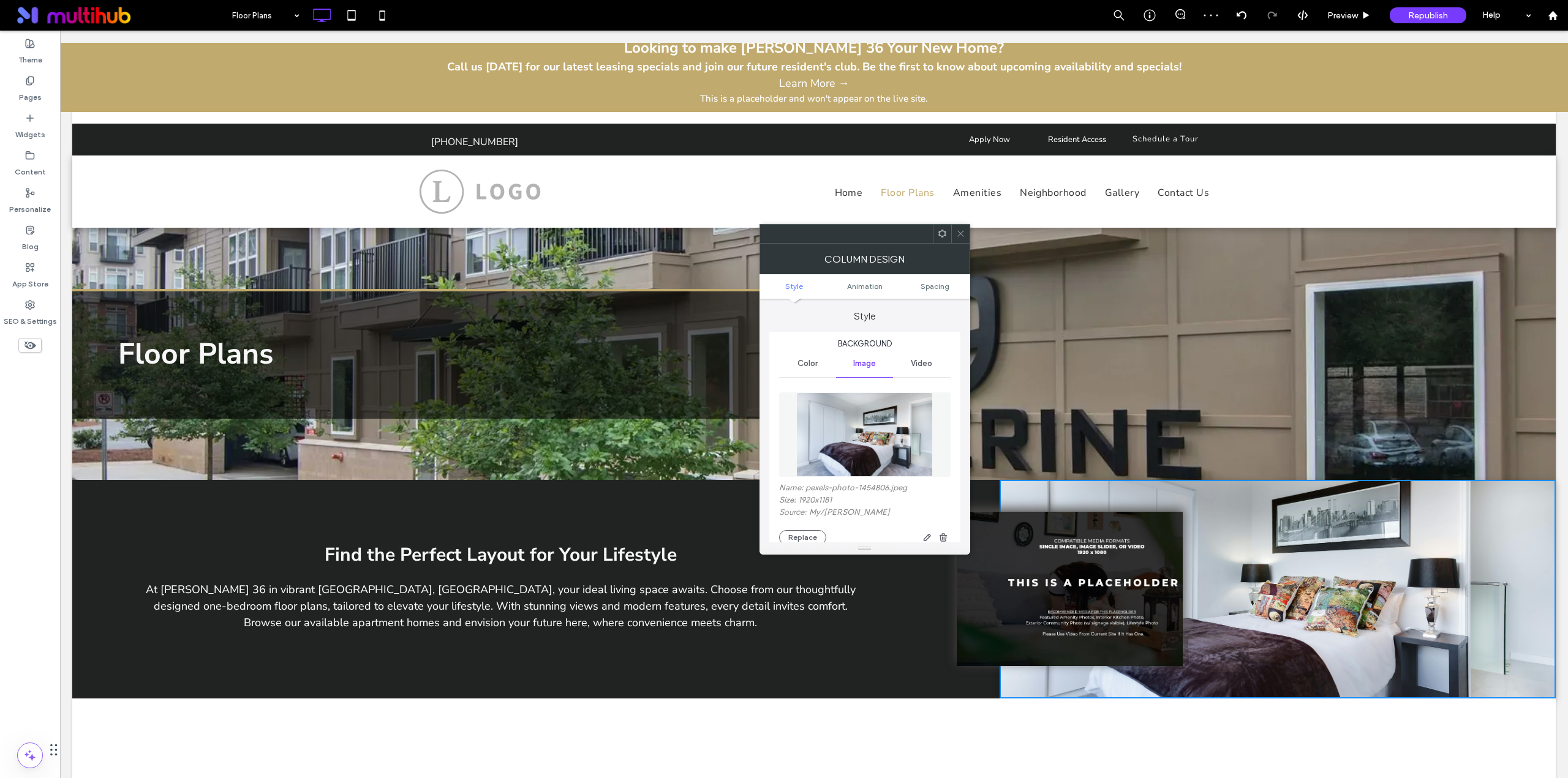
drag, startPoint x: 957, startPoint y: 236, endPoint x: 920, endPoint y: 220, distance: 40.3
click at [957, 236] on icon at bounding box center [960, 233] width 9 height 9
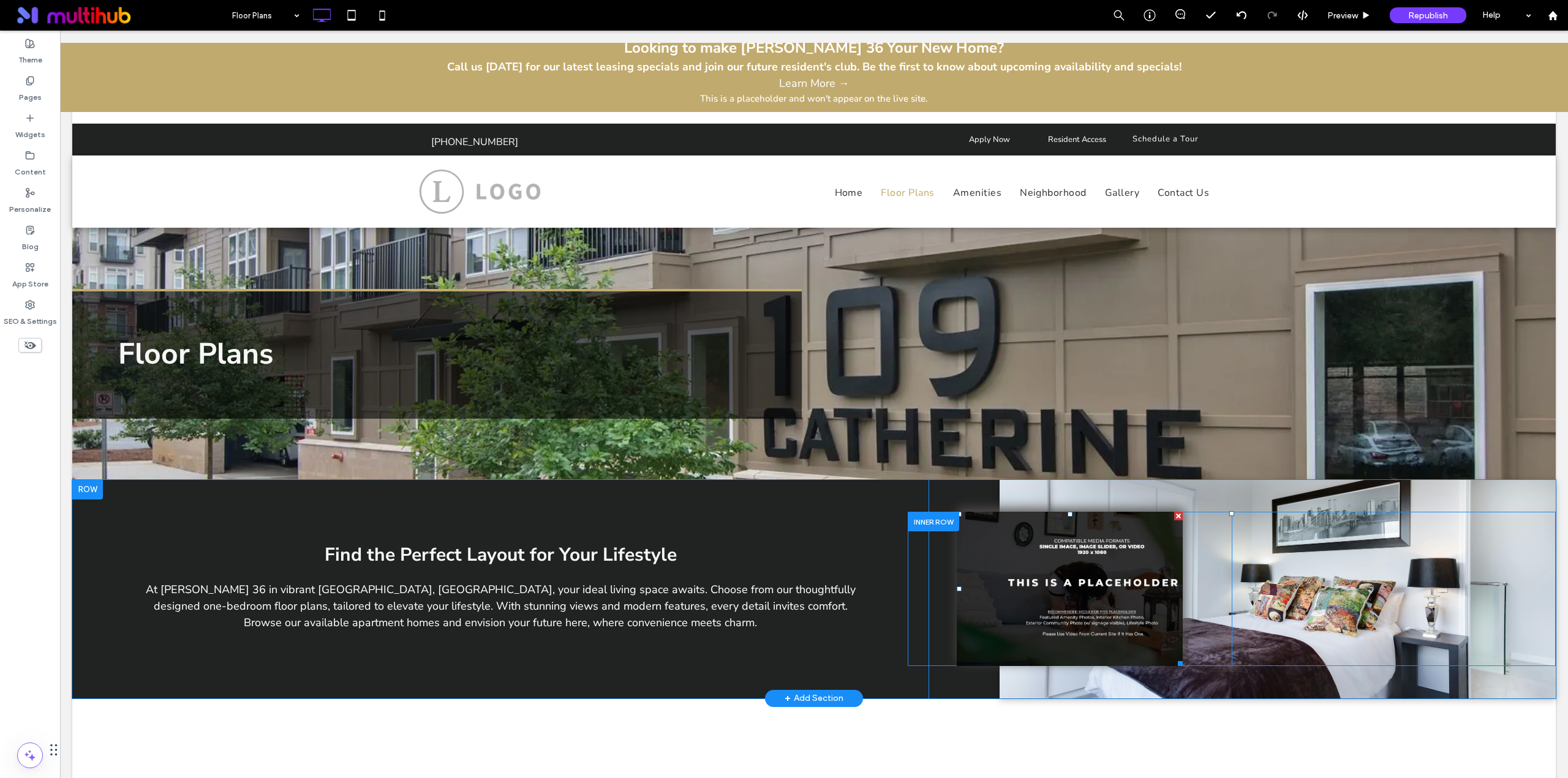
click at [1035, 554] on li "Slide title Write your caption here Button" at bounding box center [1070, 589] width 226 height 154
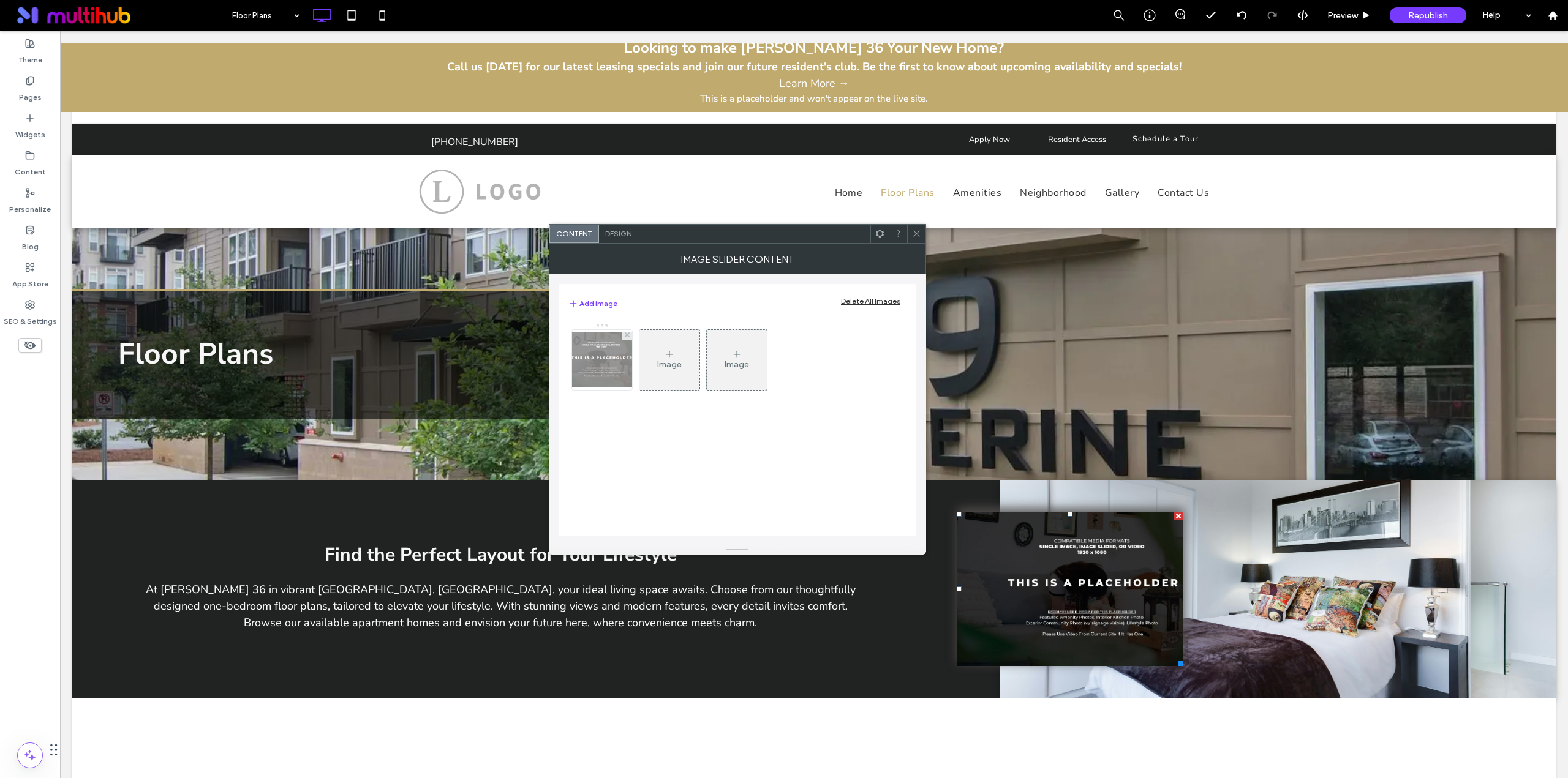
click at [595, 362] on img at bounding box center [602, 360] width 98 height 55
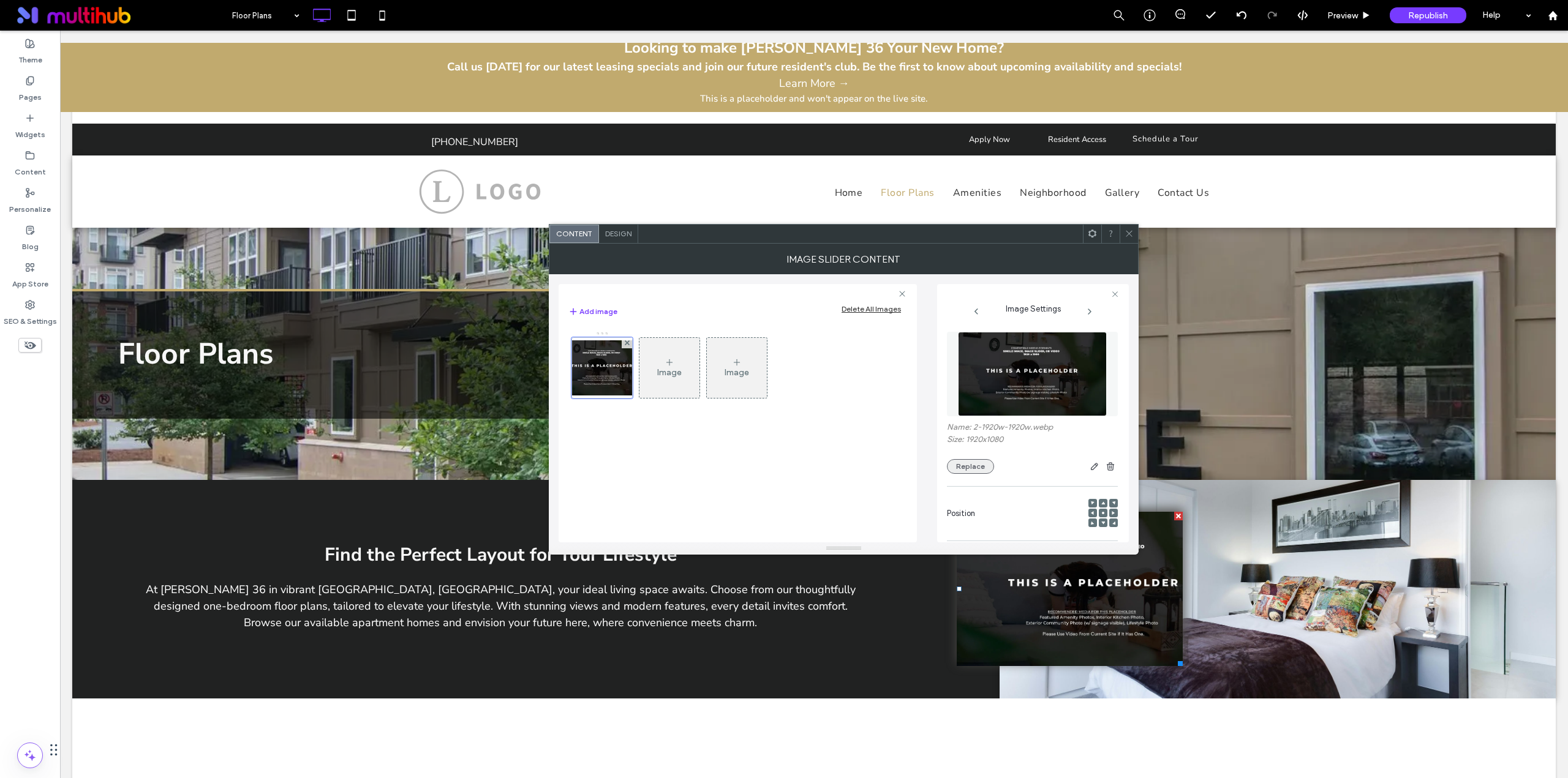
click at [973, 470] on button "Replace" at bounding box center [970, 466] width 47 height 15
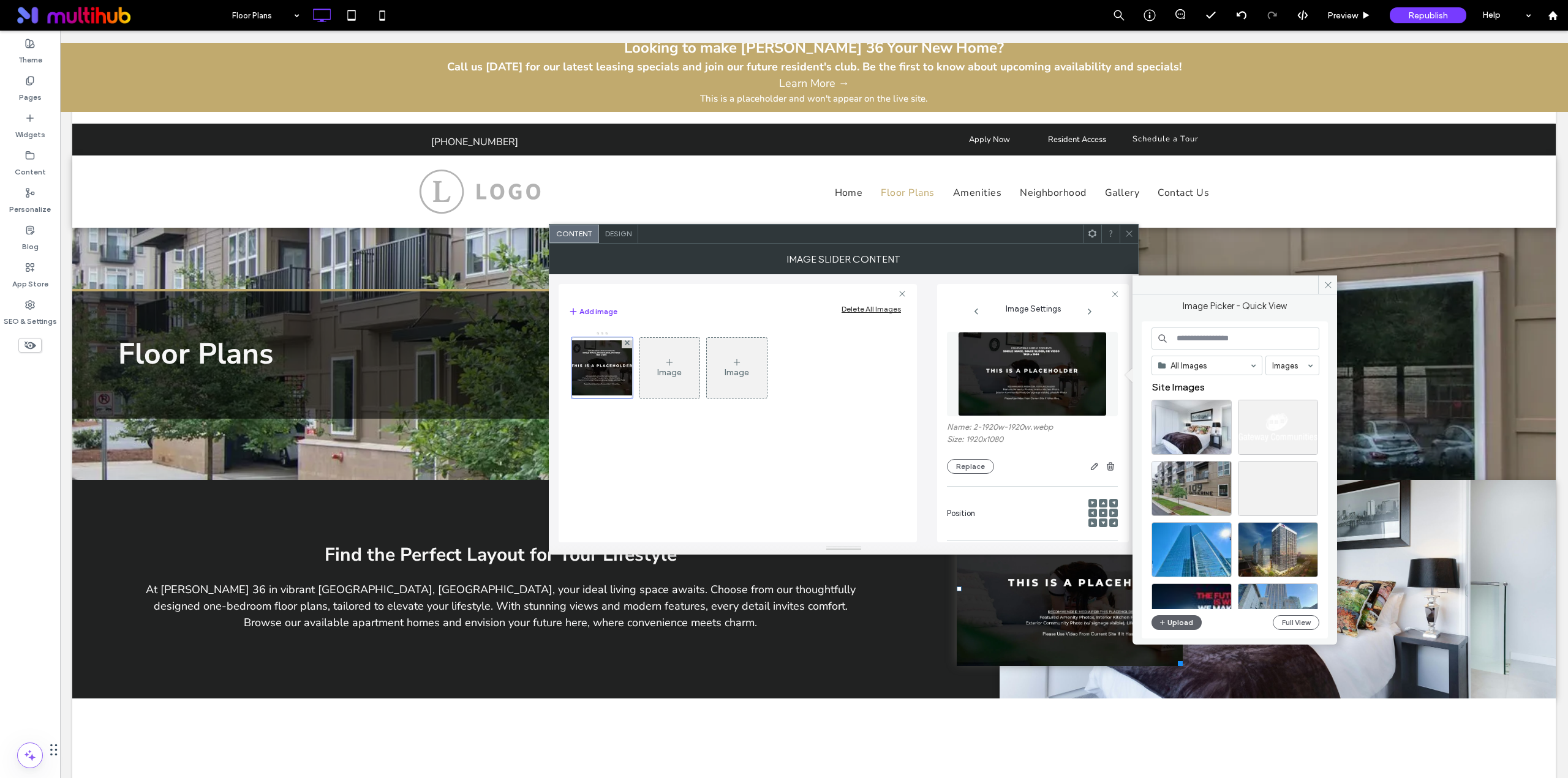
click at [1191, 333] on input at bounding box center [1235, 339] width 168 height 22
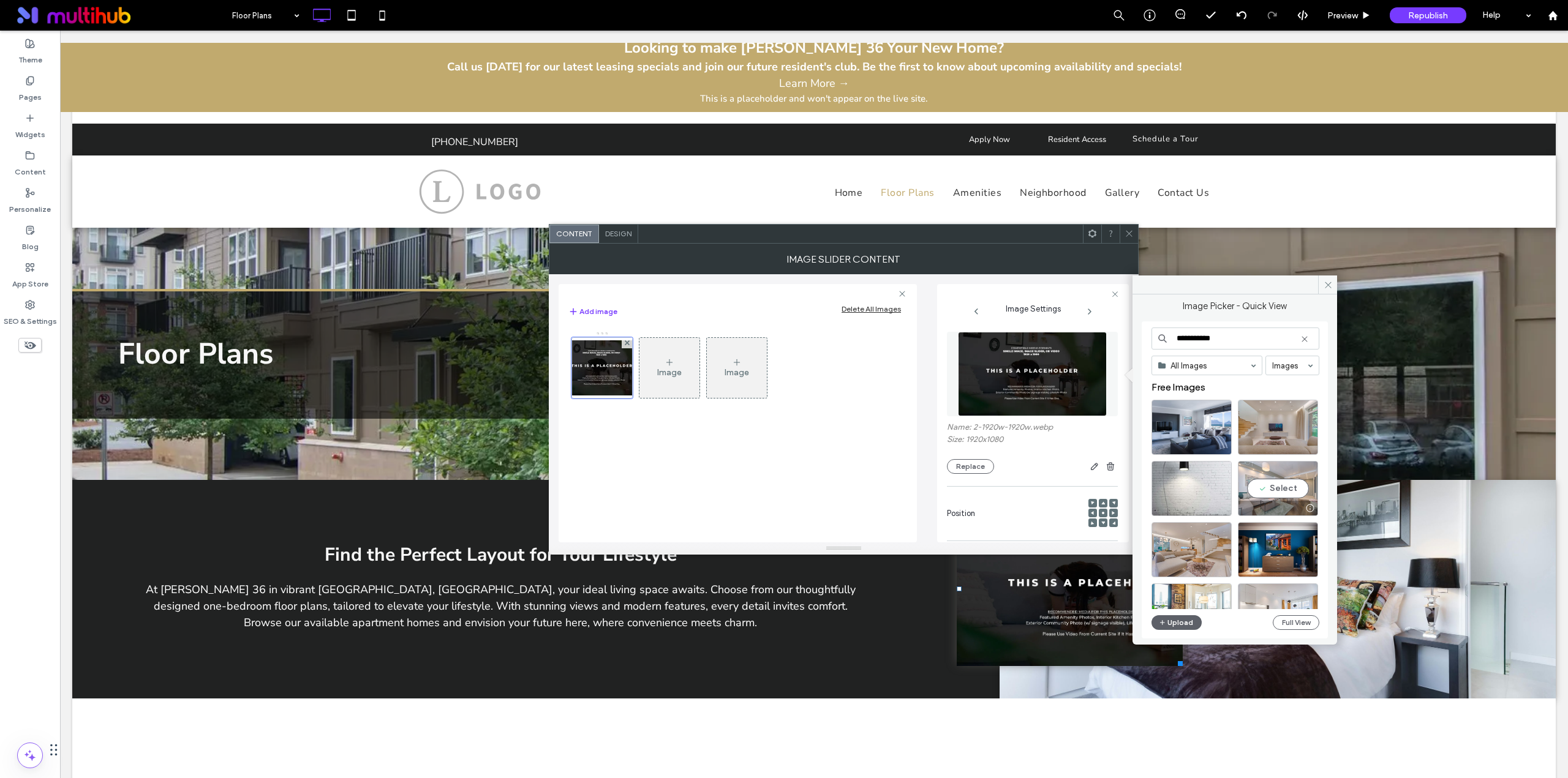
type input "**********"
click at [1285, 489] on div "Select" at bounding box center [1278, 489] width 80 height 55
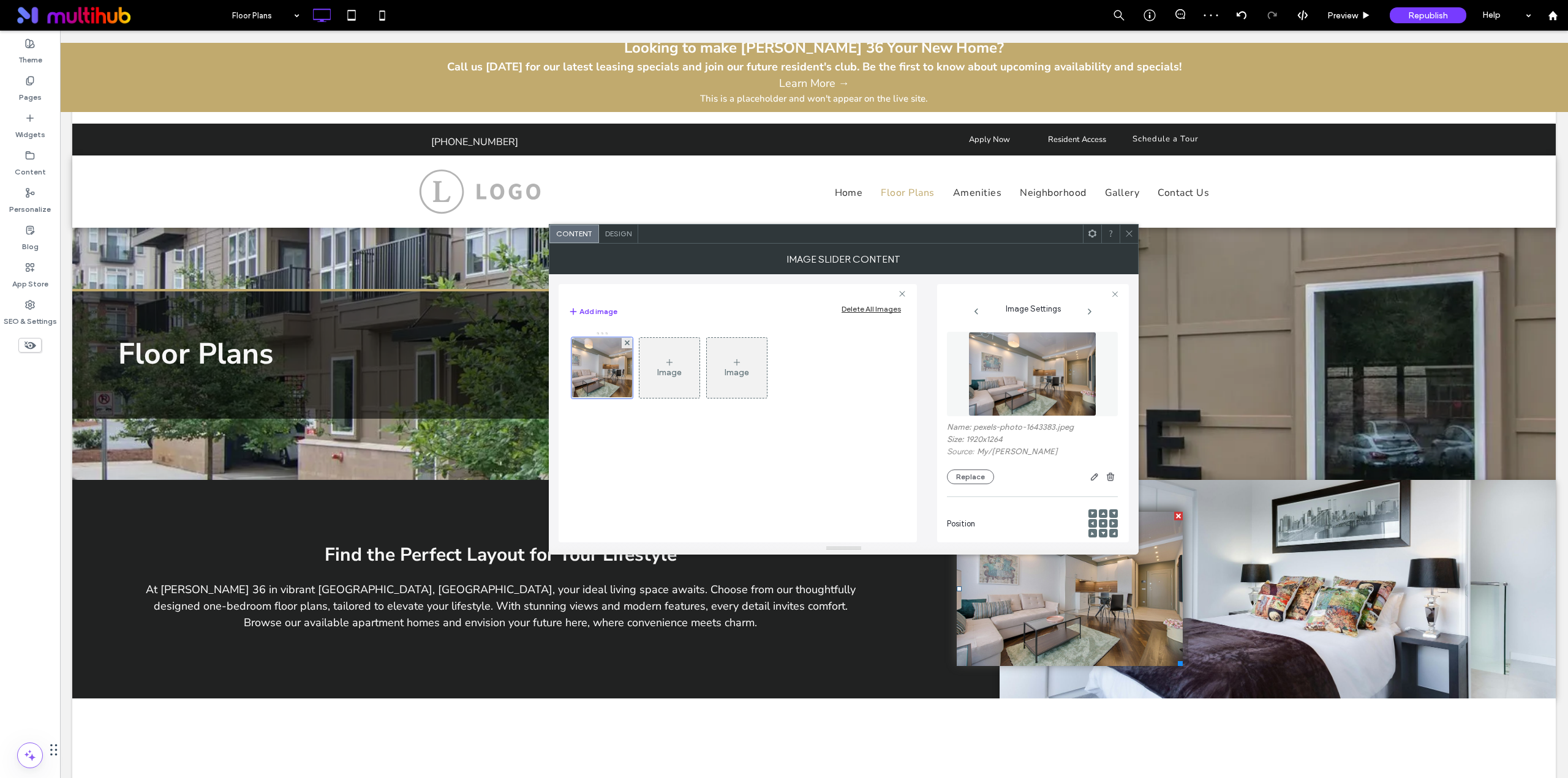
click at [1127, 231] on icon at bounding box center [1129, 233] width 9 height 9
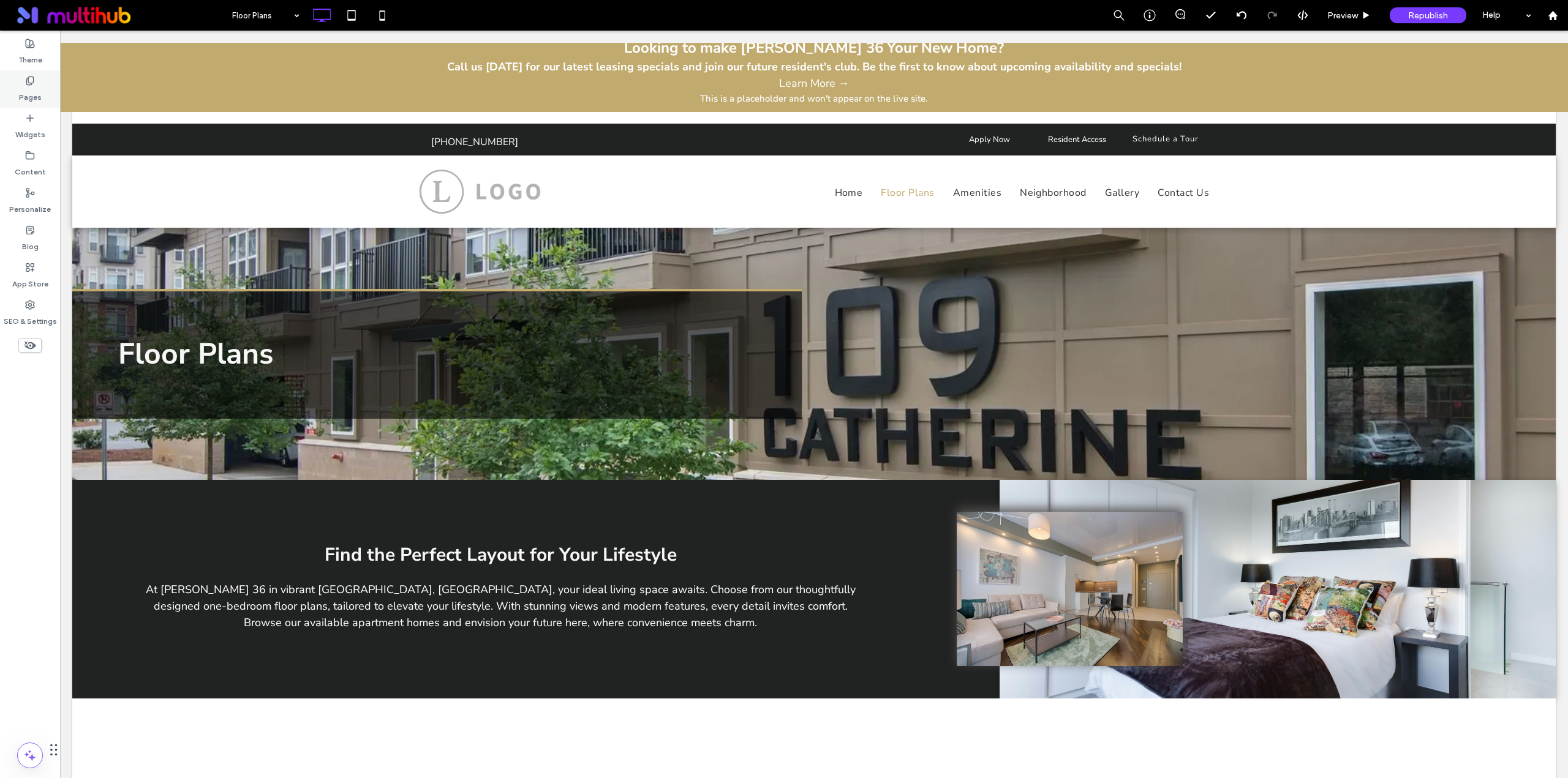
click at [28, 88] on label "Pages" at bounding box center [30, 95] width 23 height 17
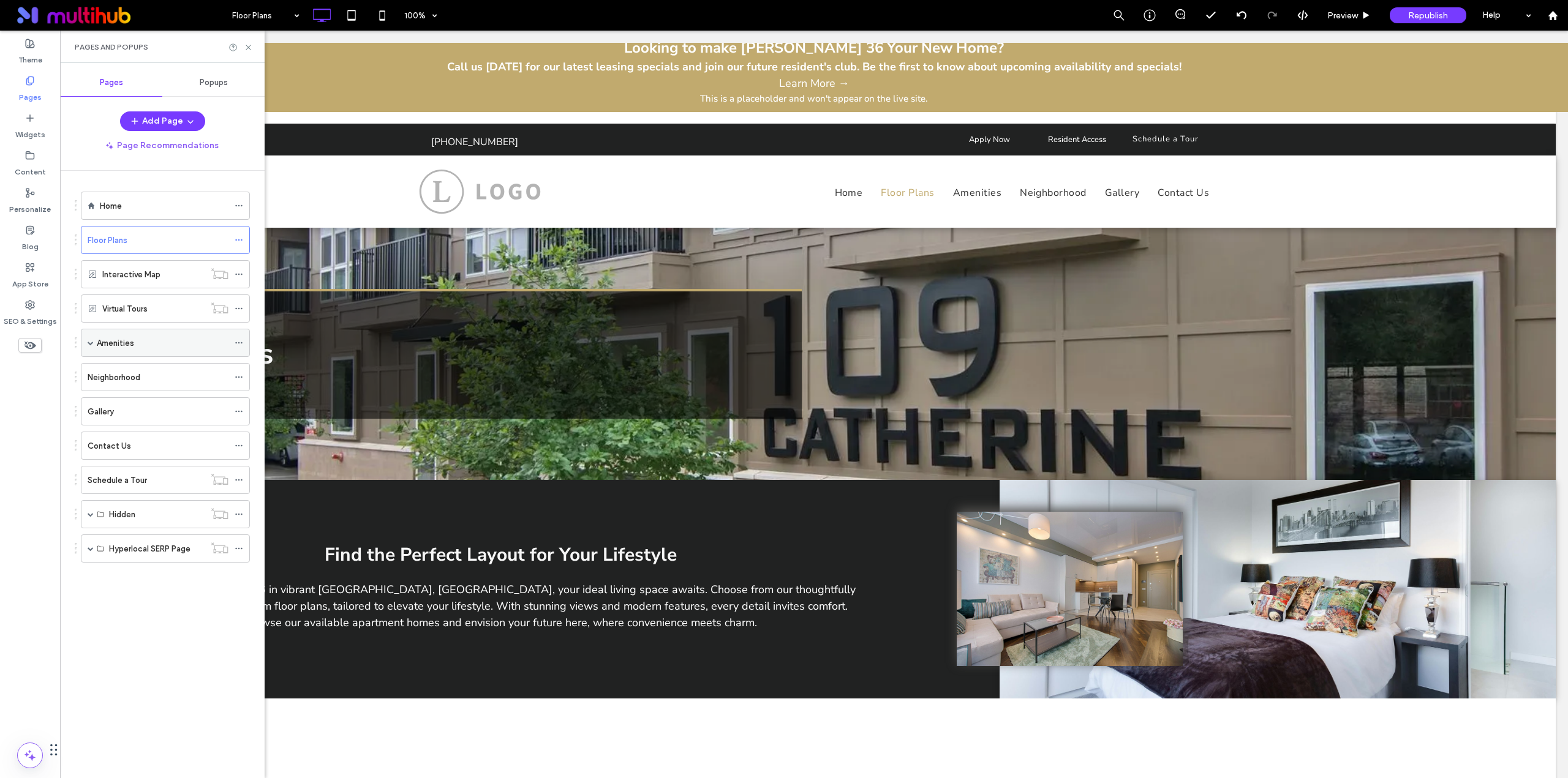
click at [120, 345] on label "Amenities" at bounding box center [115, 342] width 37 height 21
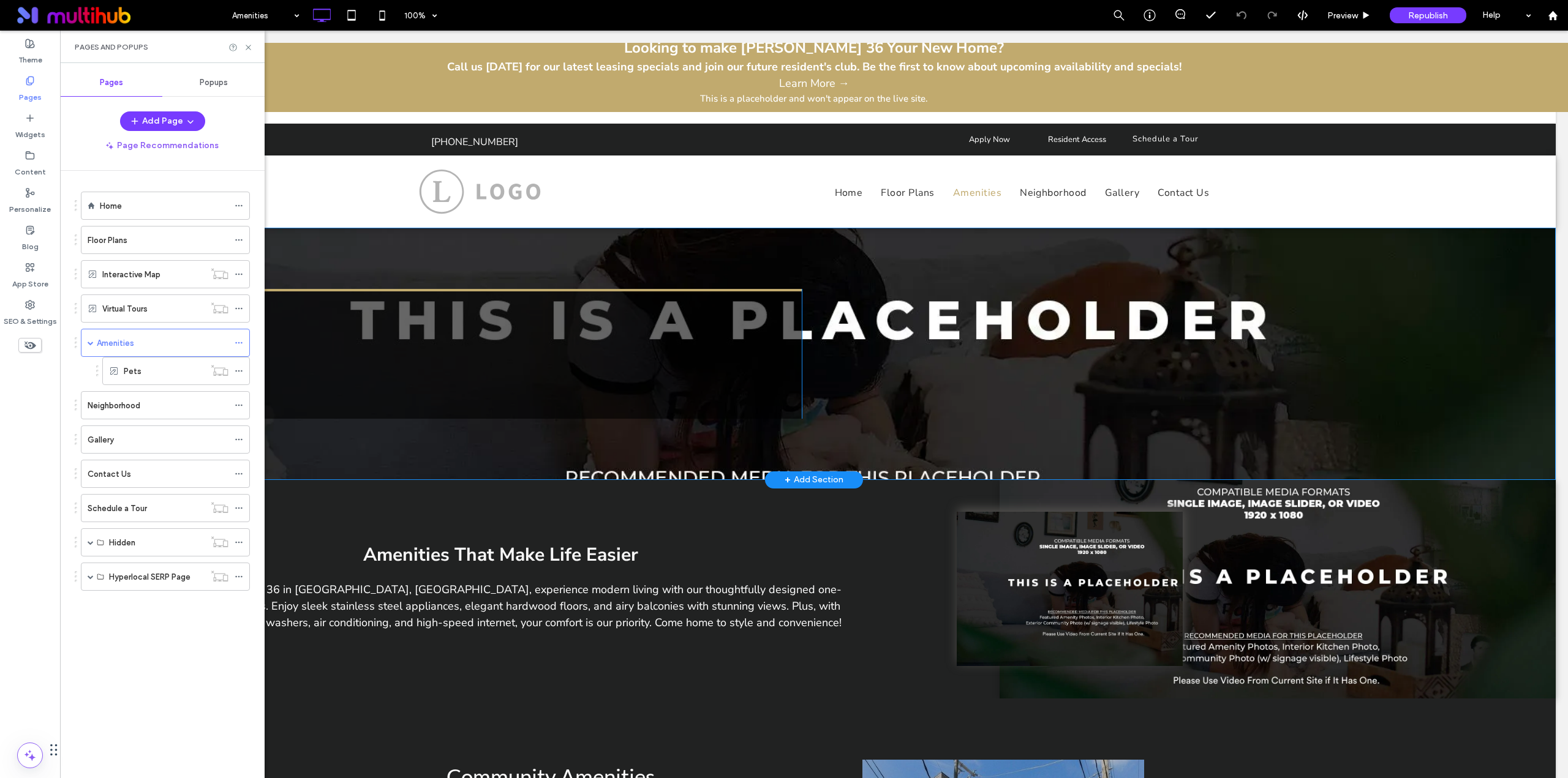
click at [542, 448] on div "Amenities Click To Paste Click To Paste Row + Add Section" at bounding box center [814, 354] width 1483 height 252
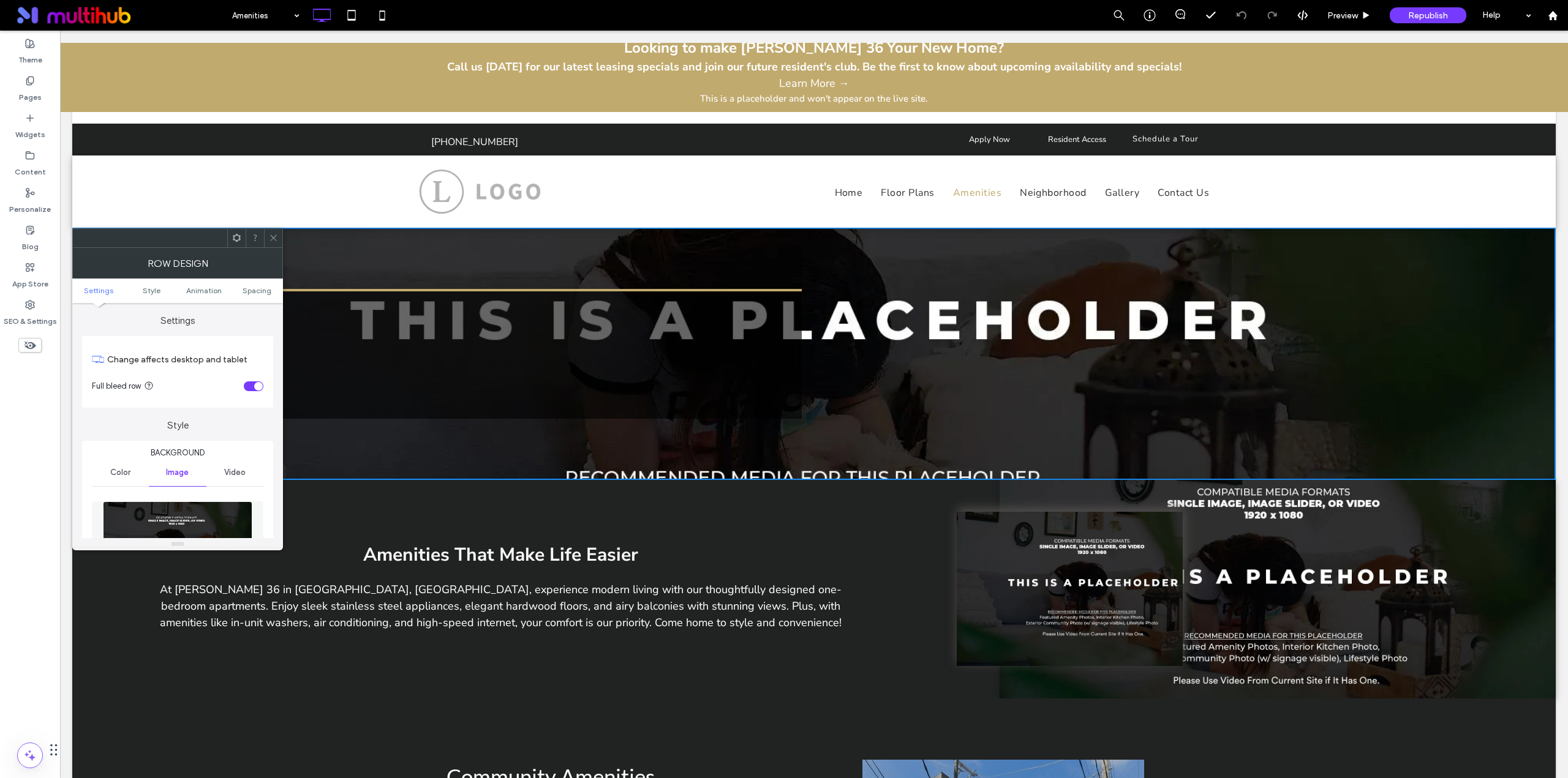
click at [213, 513] on img at bounding box center [177, 543] width 149 height 85
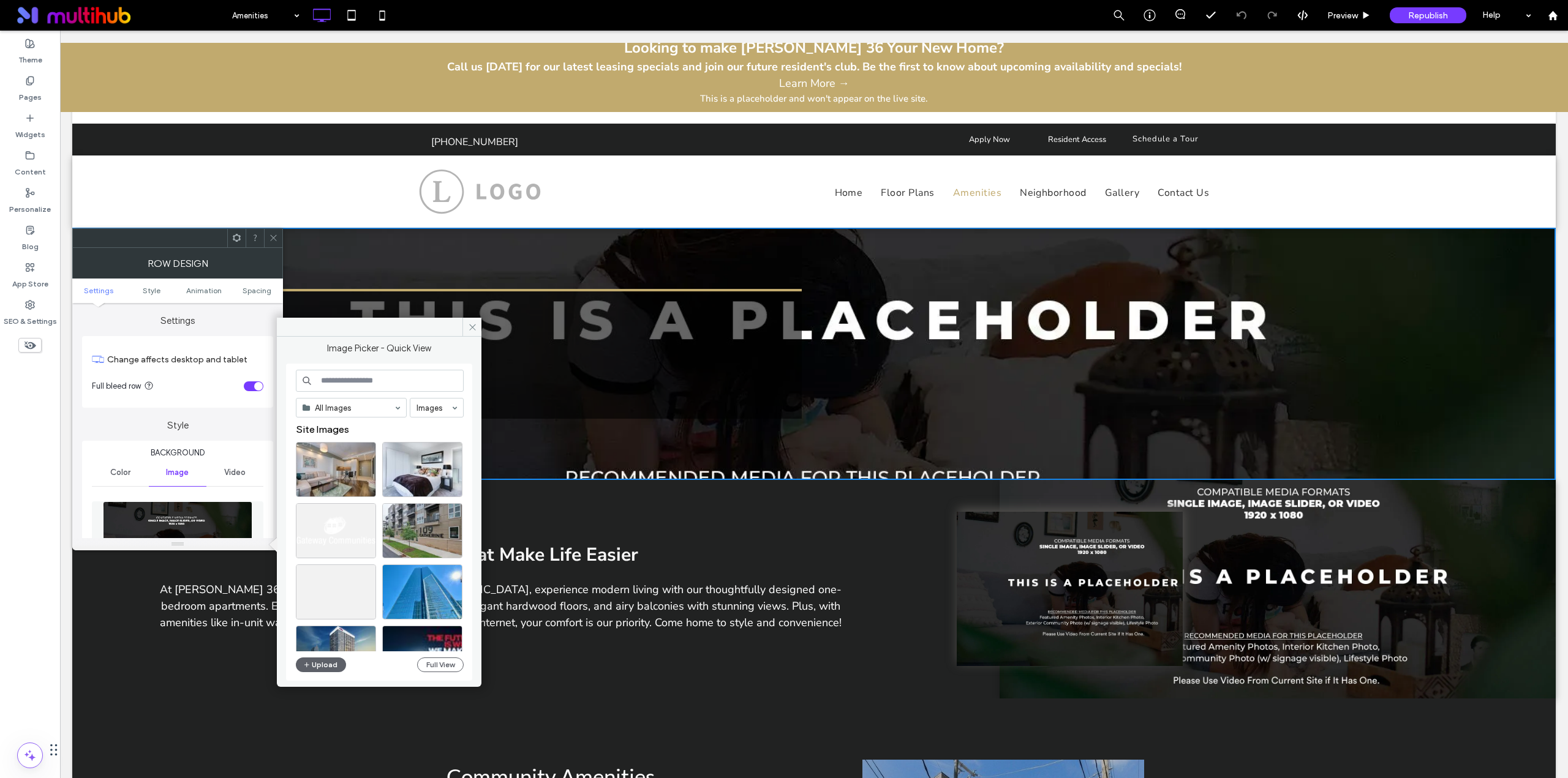
click at [373, 381] on input at bounding box center [380, 381] width 168 height 22
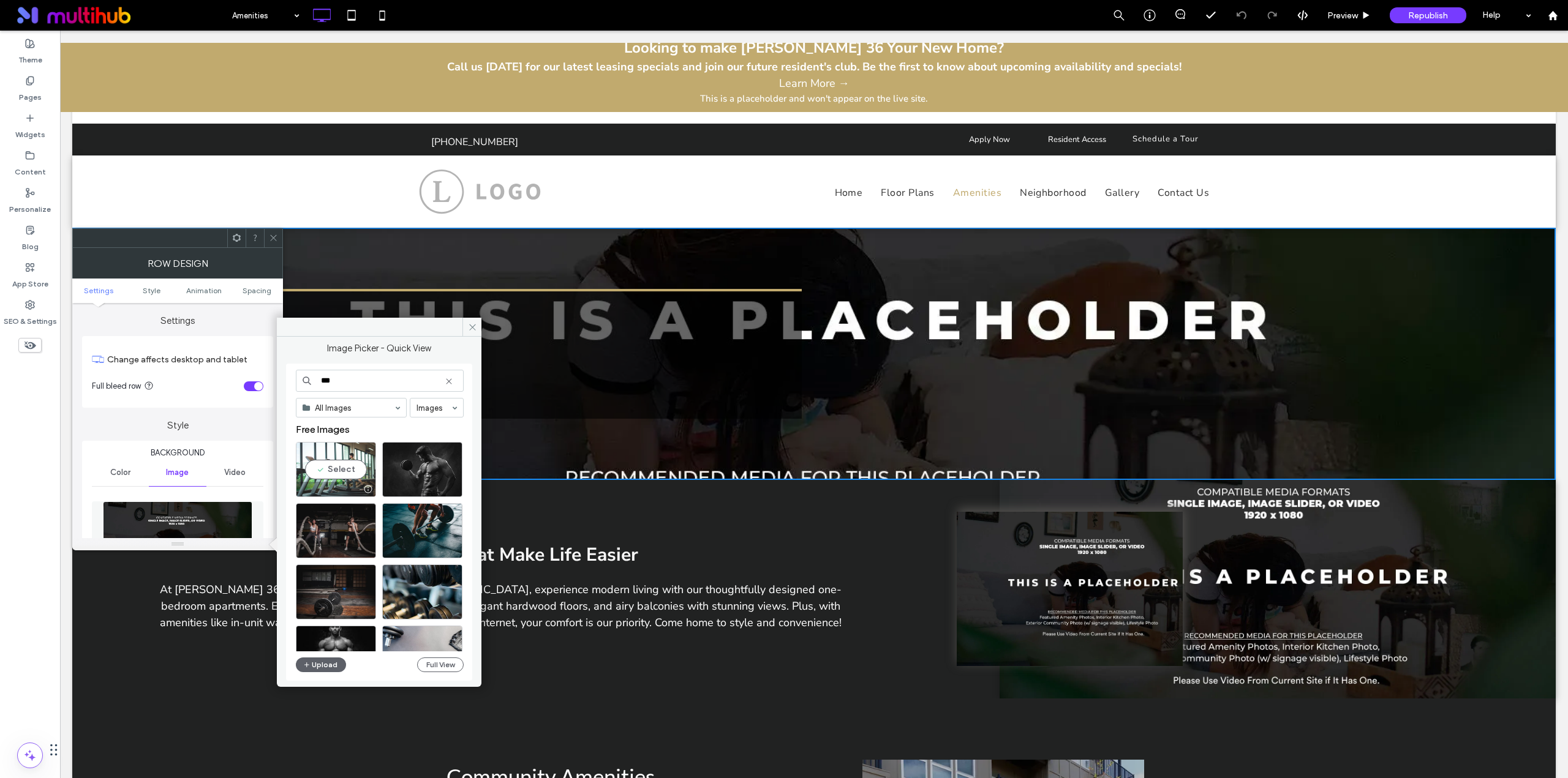
type input "***"
click at [350, 463] on div "Select" at bounding box center [336, 470] width 80 height 55
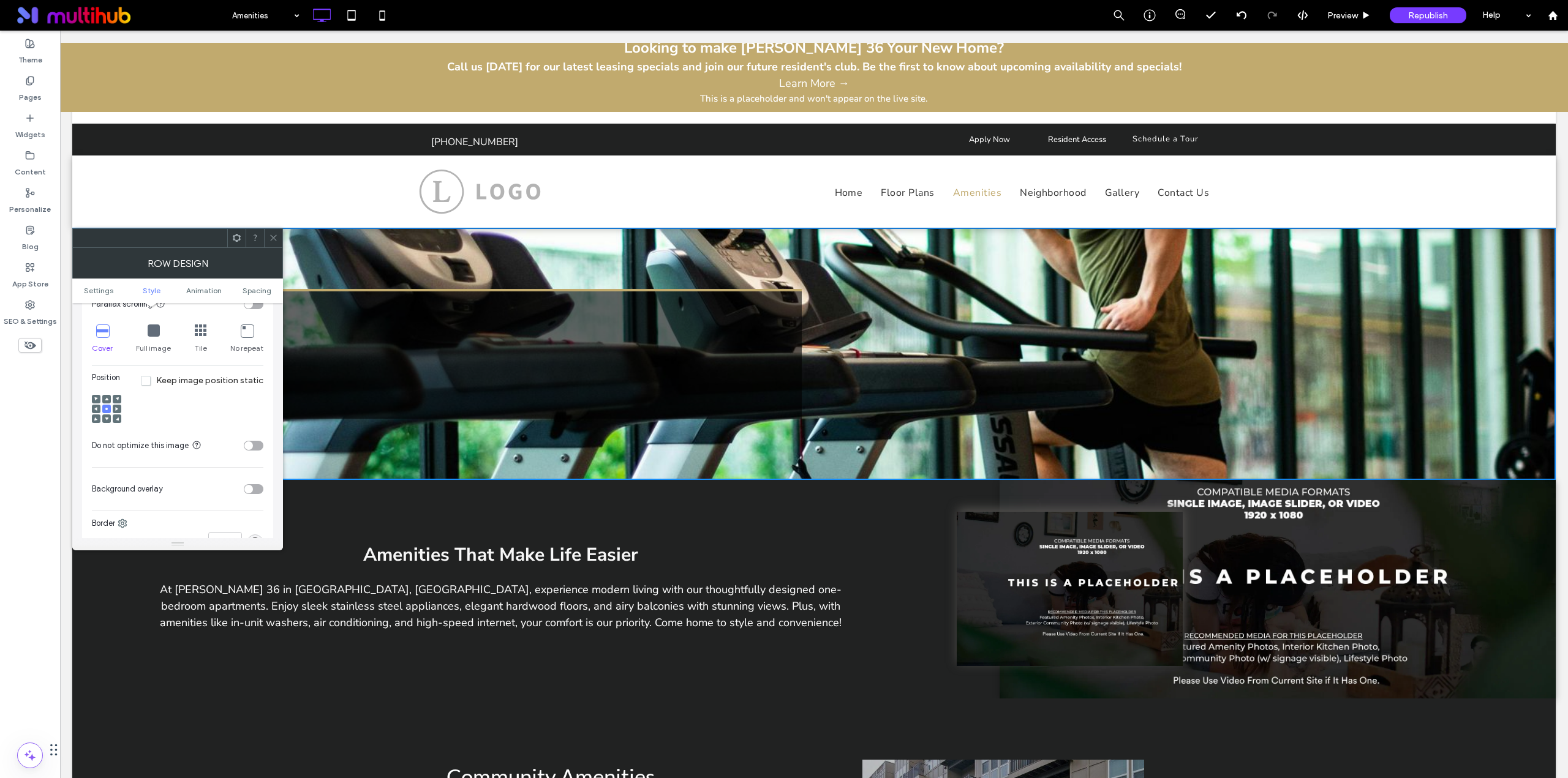
scroll to position [409, 0]
click at [106, 393] on use at bounding box center [106, 393] width 4 height 3
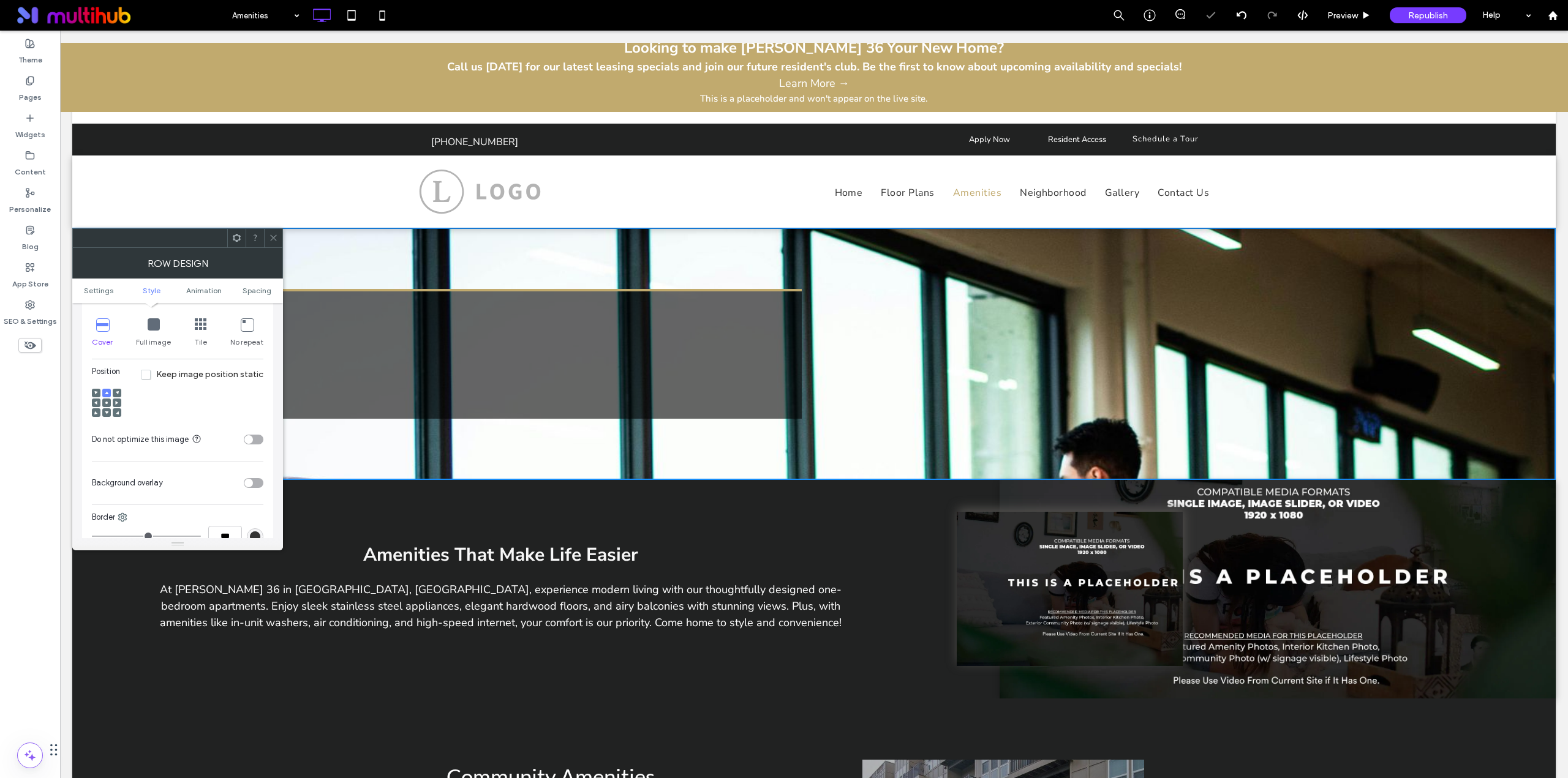
click at [109, 404] on div at bounding box center [106, 403] width 9 height 9
click at [103, 401] on div at bounding box center [106, 403] width 9 height 9
click at [109, 404] on div at bounding box center [106, 403] width 9 height 9
click at [107, 403] on use at bounding box center [106, 402] width 2 height 2
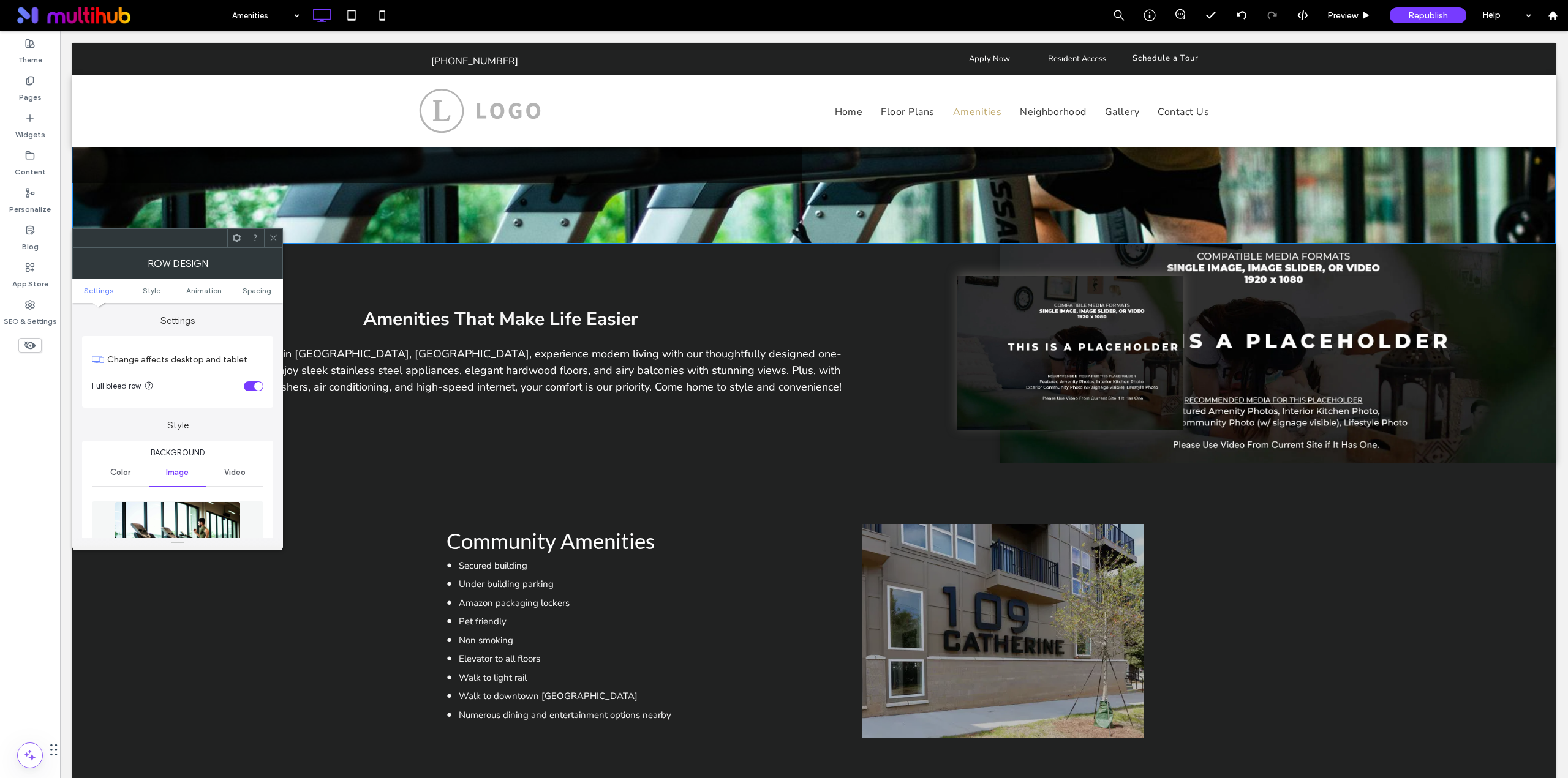
scroll to position [0, 0]
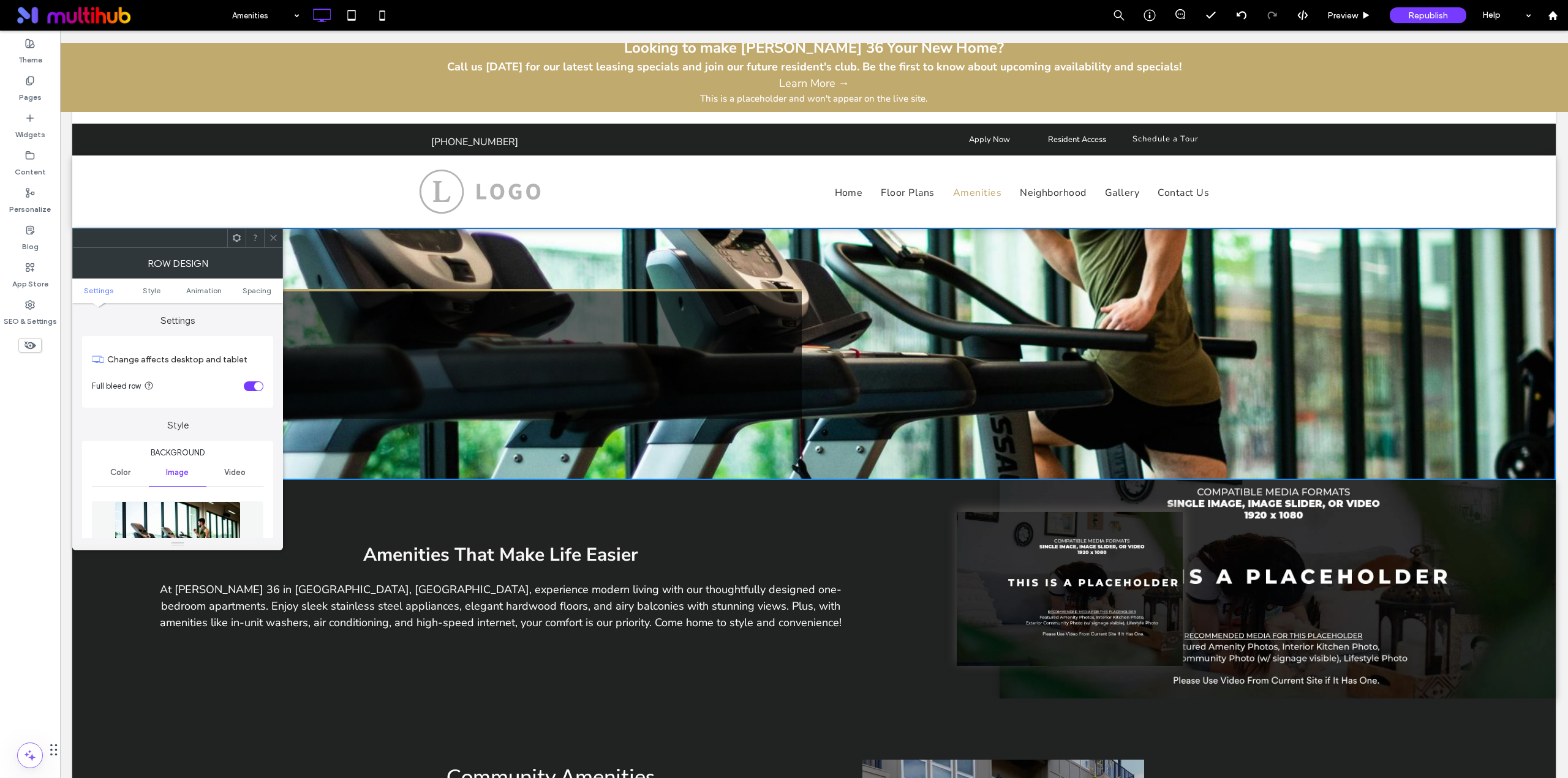
click at [162, 519] on img at bounding box center [177, 543] width 126 height 85
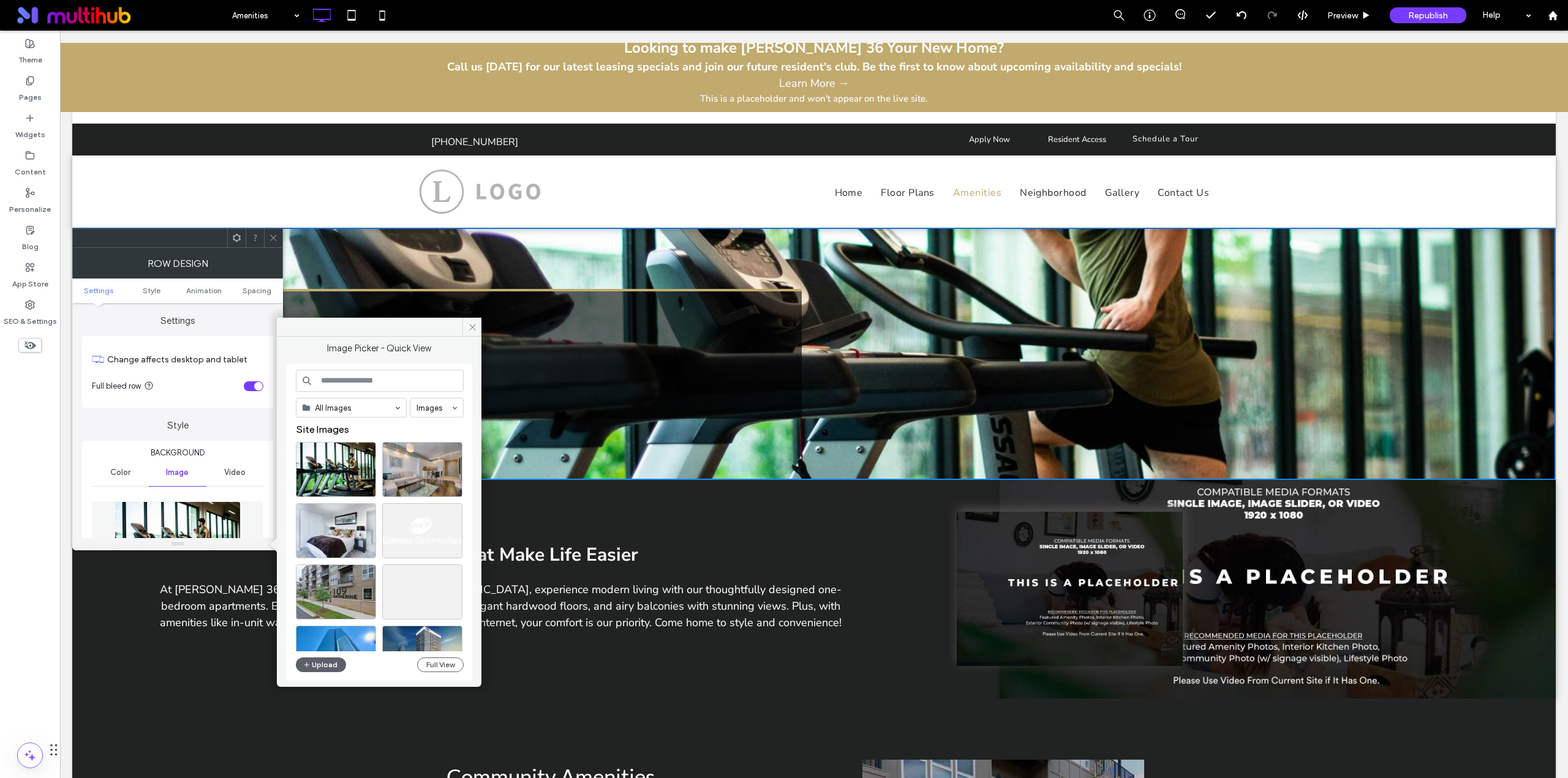
click at [380, 385] on input at bounding box center [380, 381] width 168 height 22
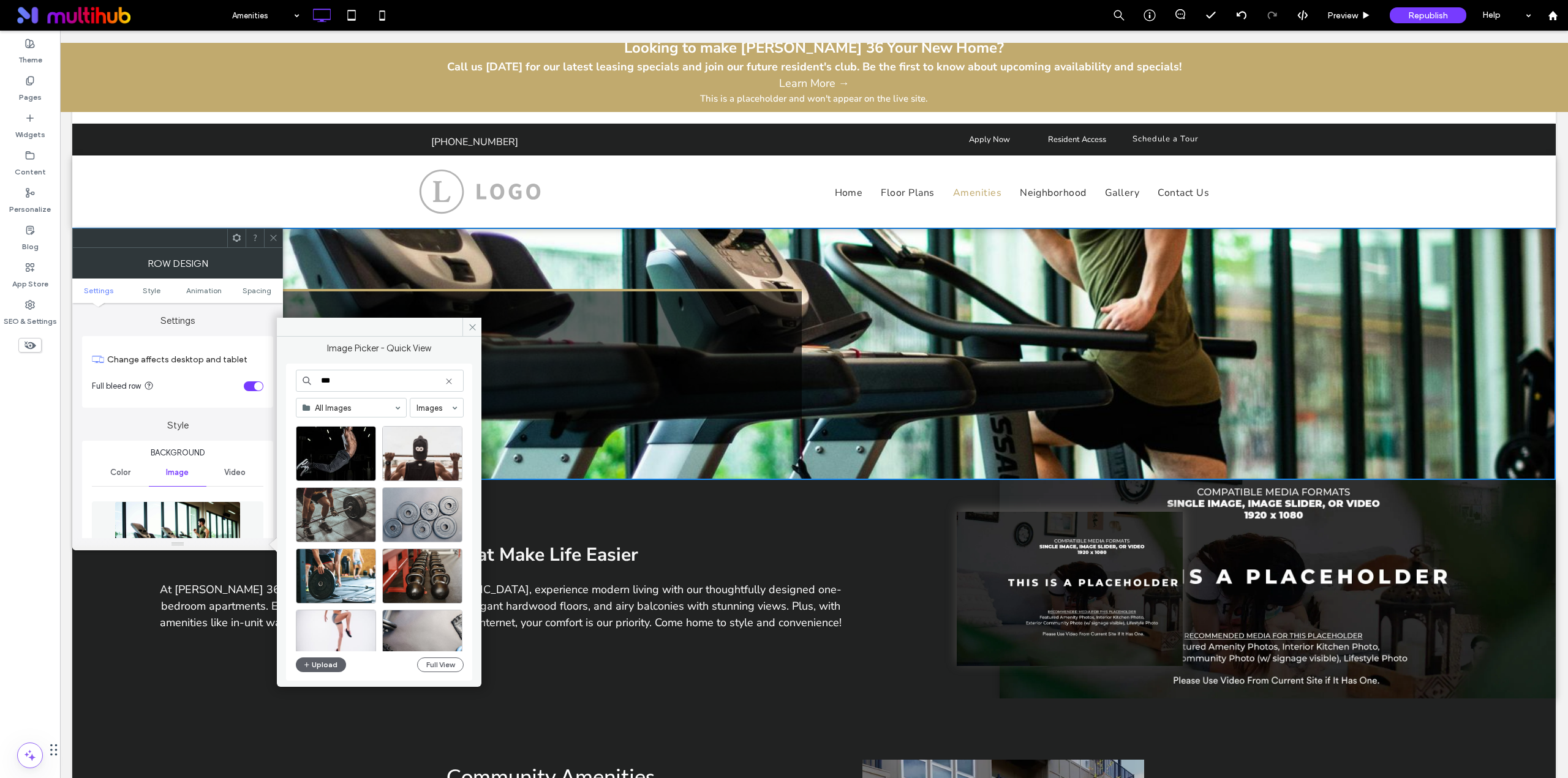
scroll to position [774, 0]
drag, startPoint x: 326, startPoint y: 385, endPoint x: 318, endPoint y: 385, distance: 8.0
click at [318, 385] on input "***" at bounding box center [380, 381] width 168 height 22
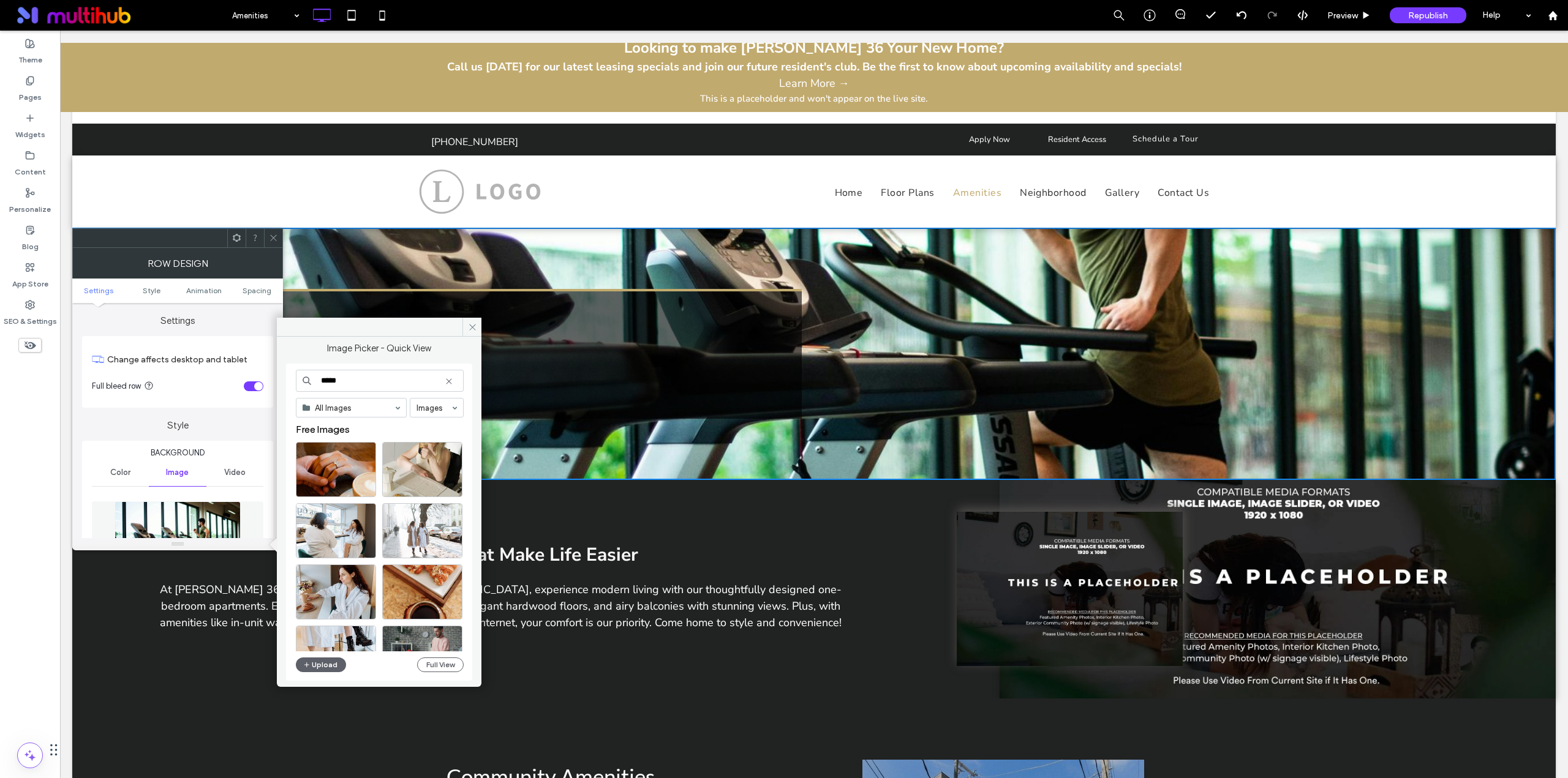
drag, startPoint x: 354, startPoint y: 378, endPoint x: 279, endPoint y: 379, distance: 75.0
click at [279, 379] on div "Image Picker - Quick View ***** All Images Images Free Images Upload Full View" at bounding box center [379, 507] width 205 height 341
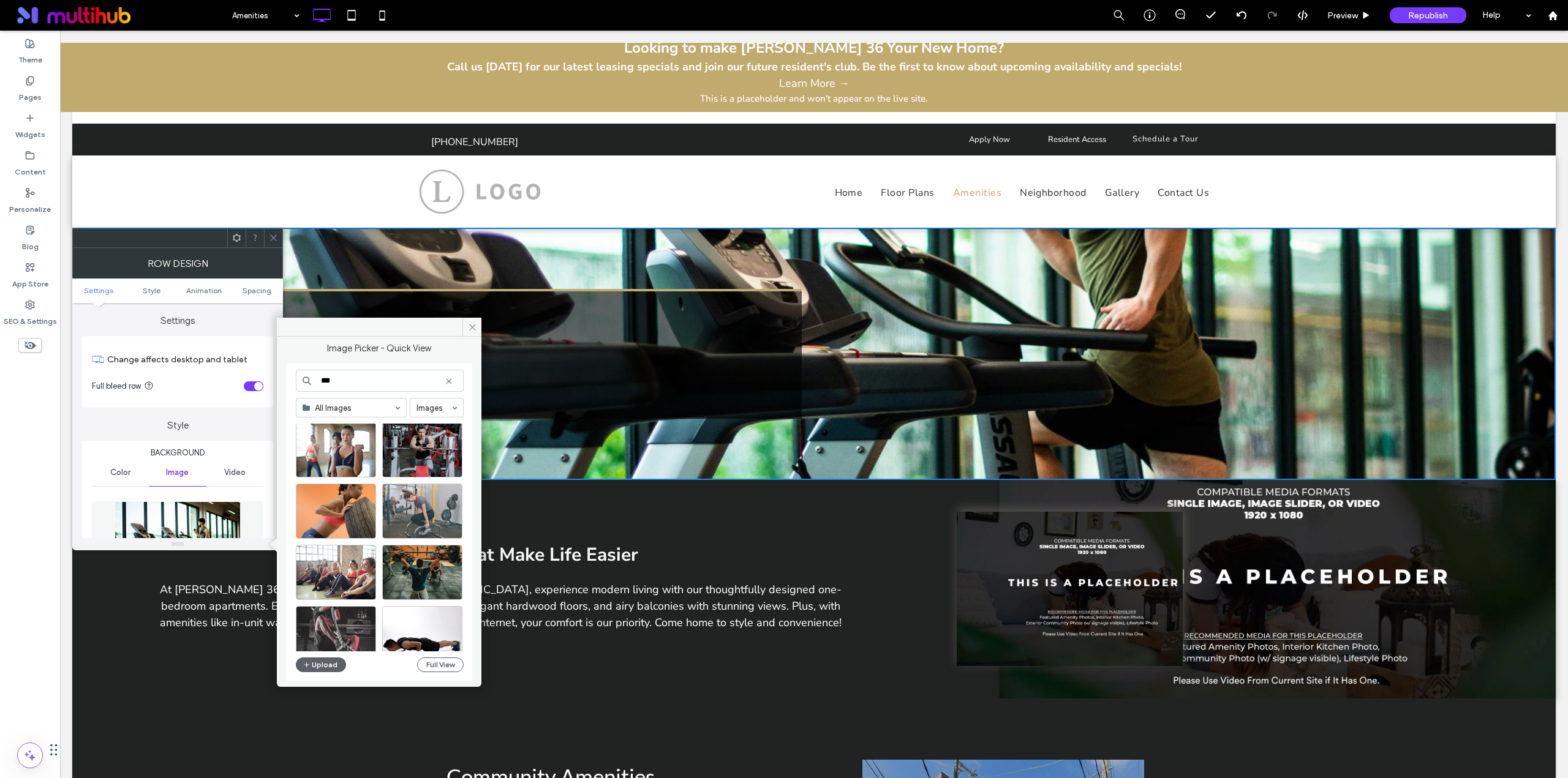
scroll to position [3500, 0]
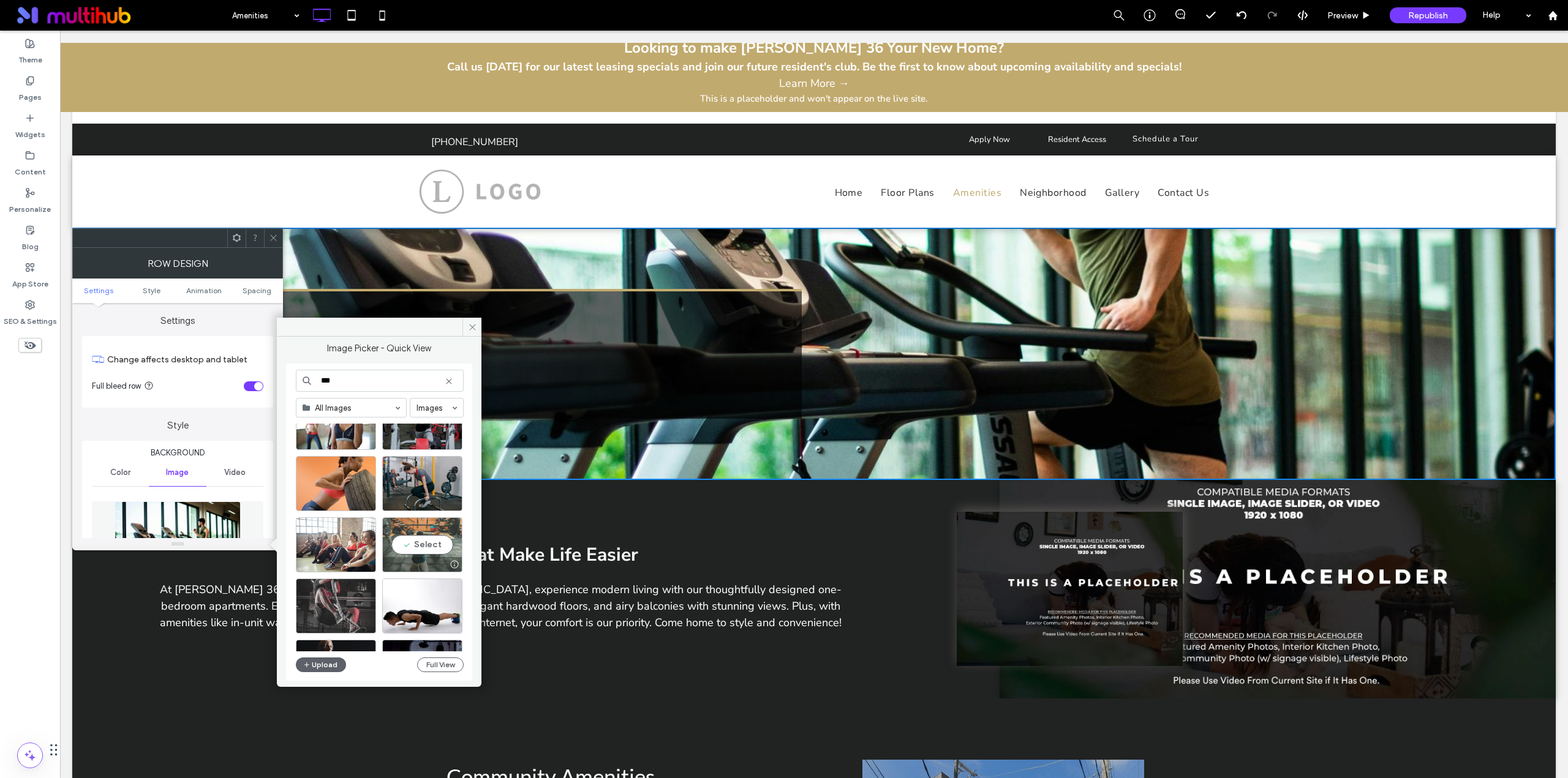
type input "***"
click at [420, 551] on div "Select" at bounding box center [422, 545] width 80 height 55
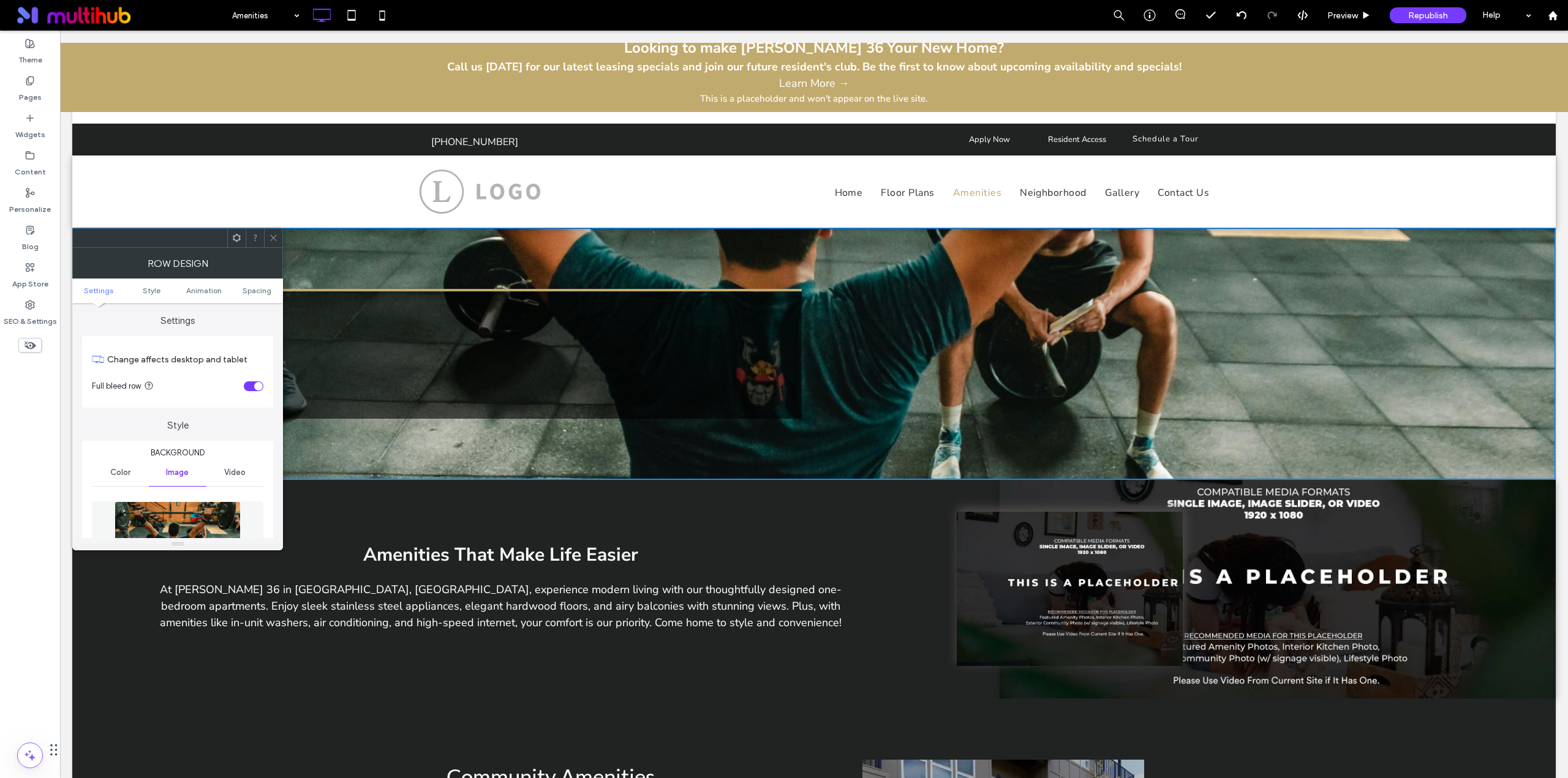
click at [186, 509] on img at bounding box center [177, 543] width 126 height 85
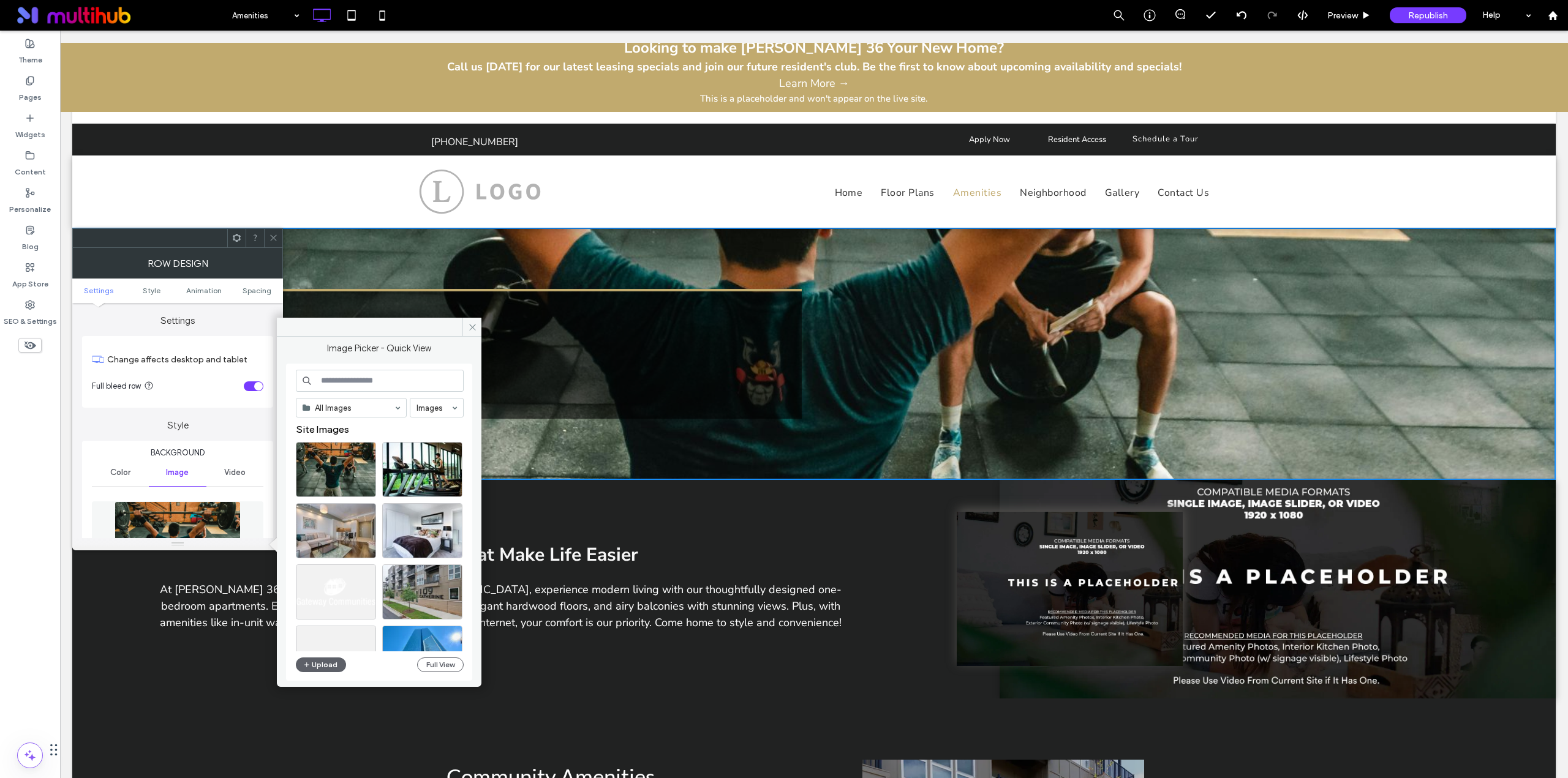
click at [359, 378] on input at bounding box center [380, 381] width 168 height 22
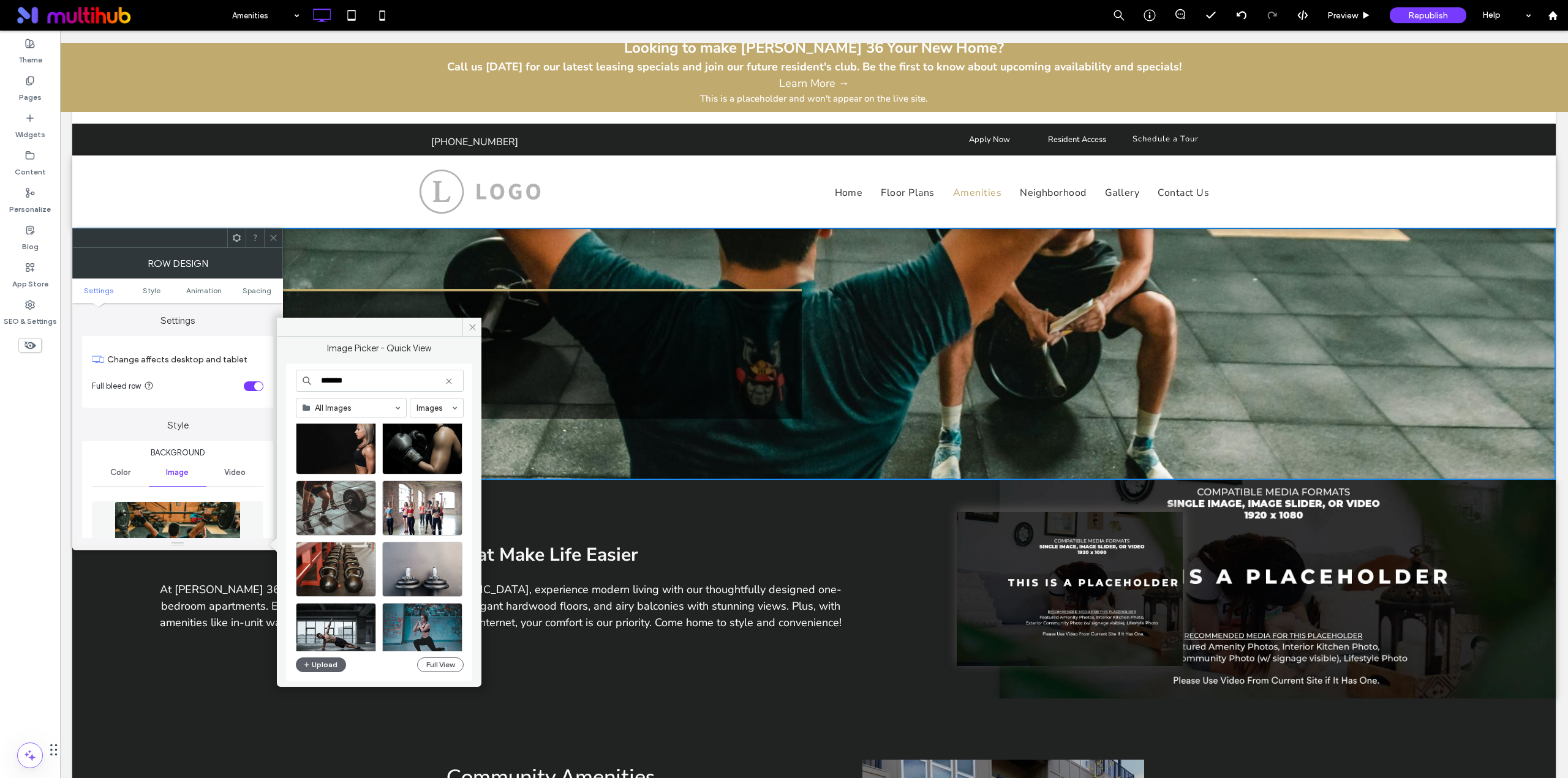
scroll to position [1668, 0]
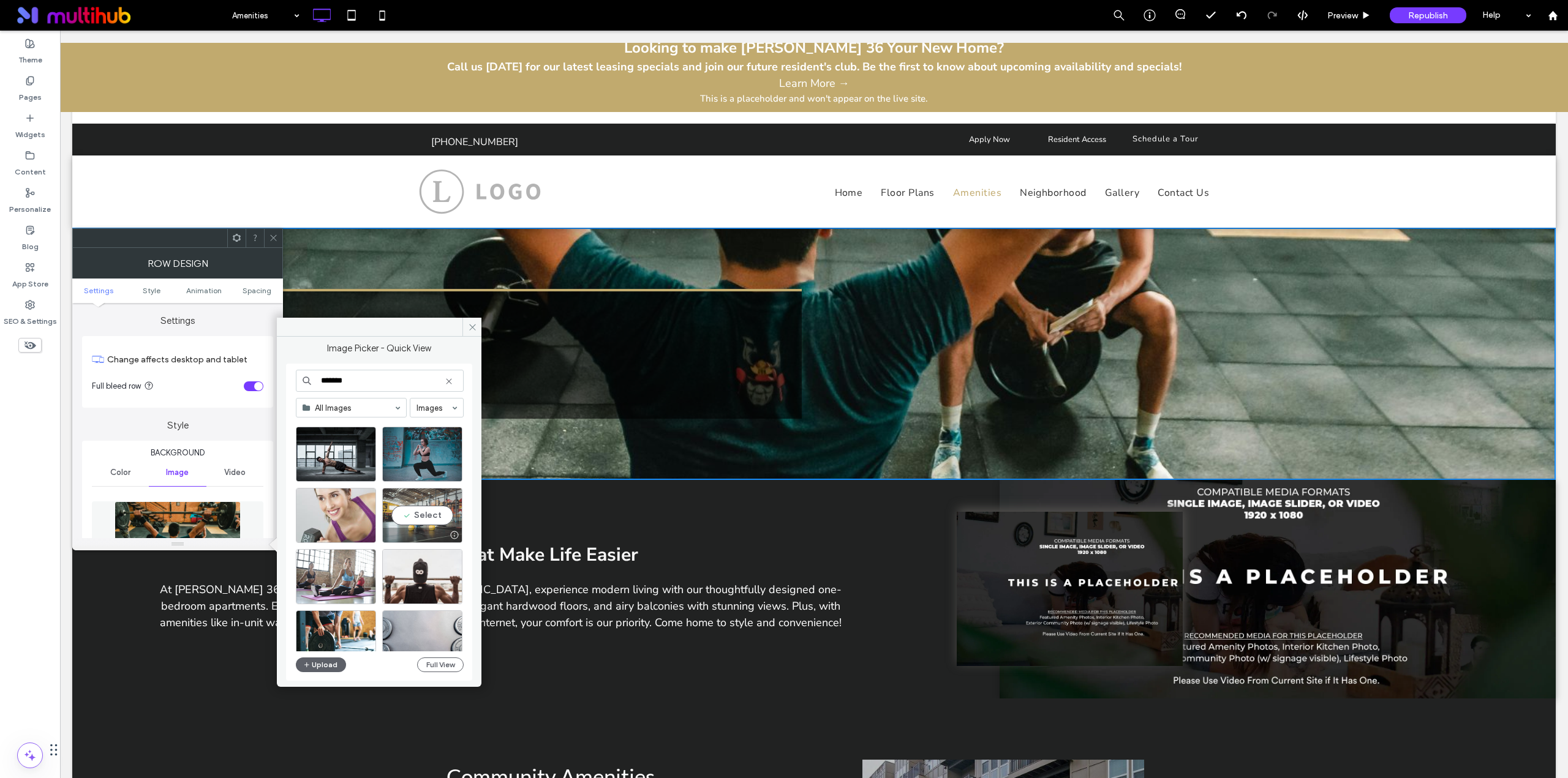
type input "*******"
click at [431, 511] on div "Select" at bounding box center [422, 516] width 80 height 55
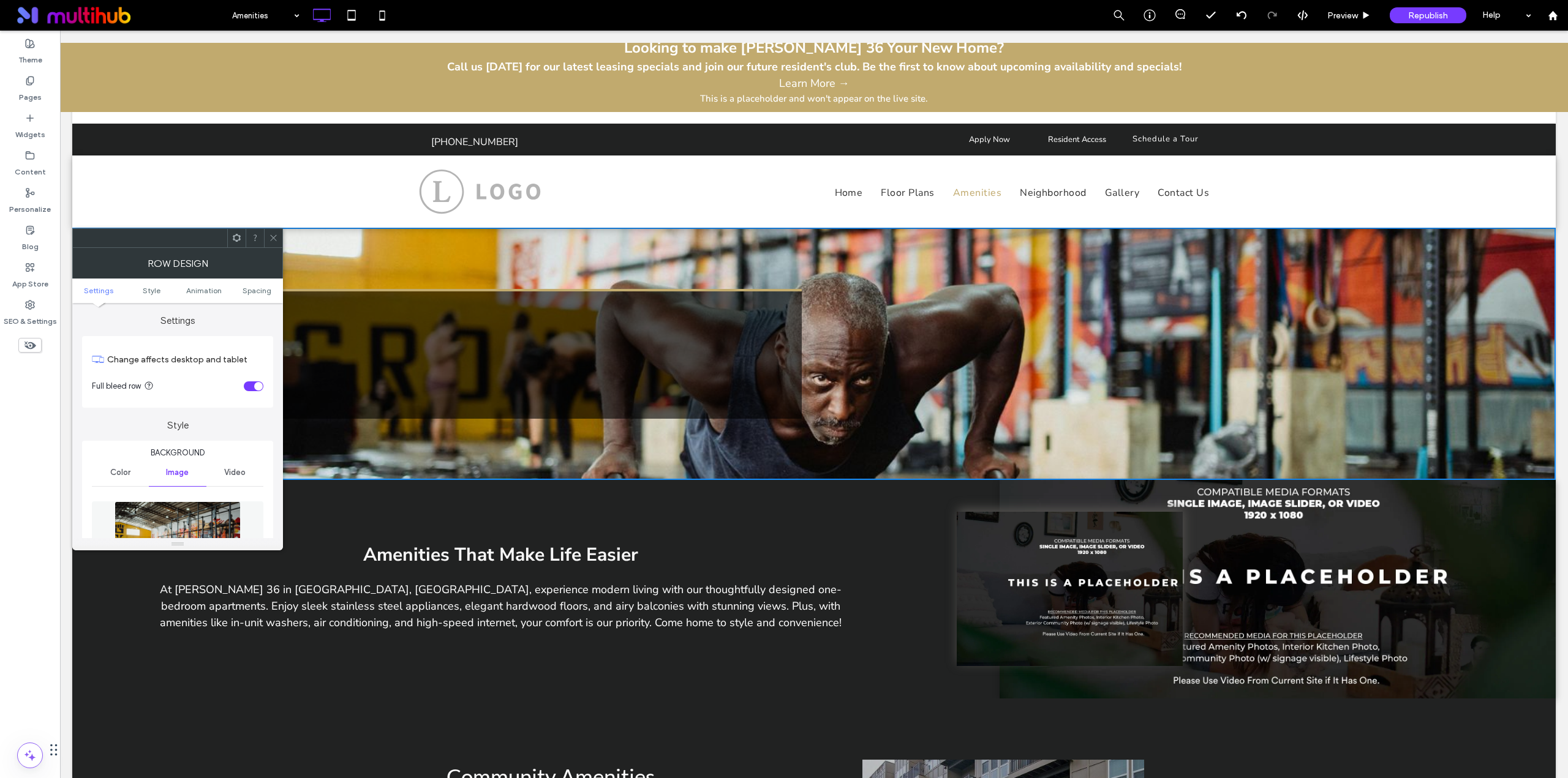
click at [206, 517] on img at bounding box center [177, 543] width 126 height 85
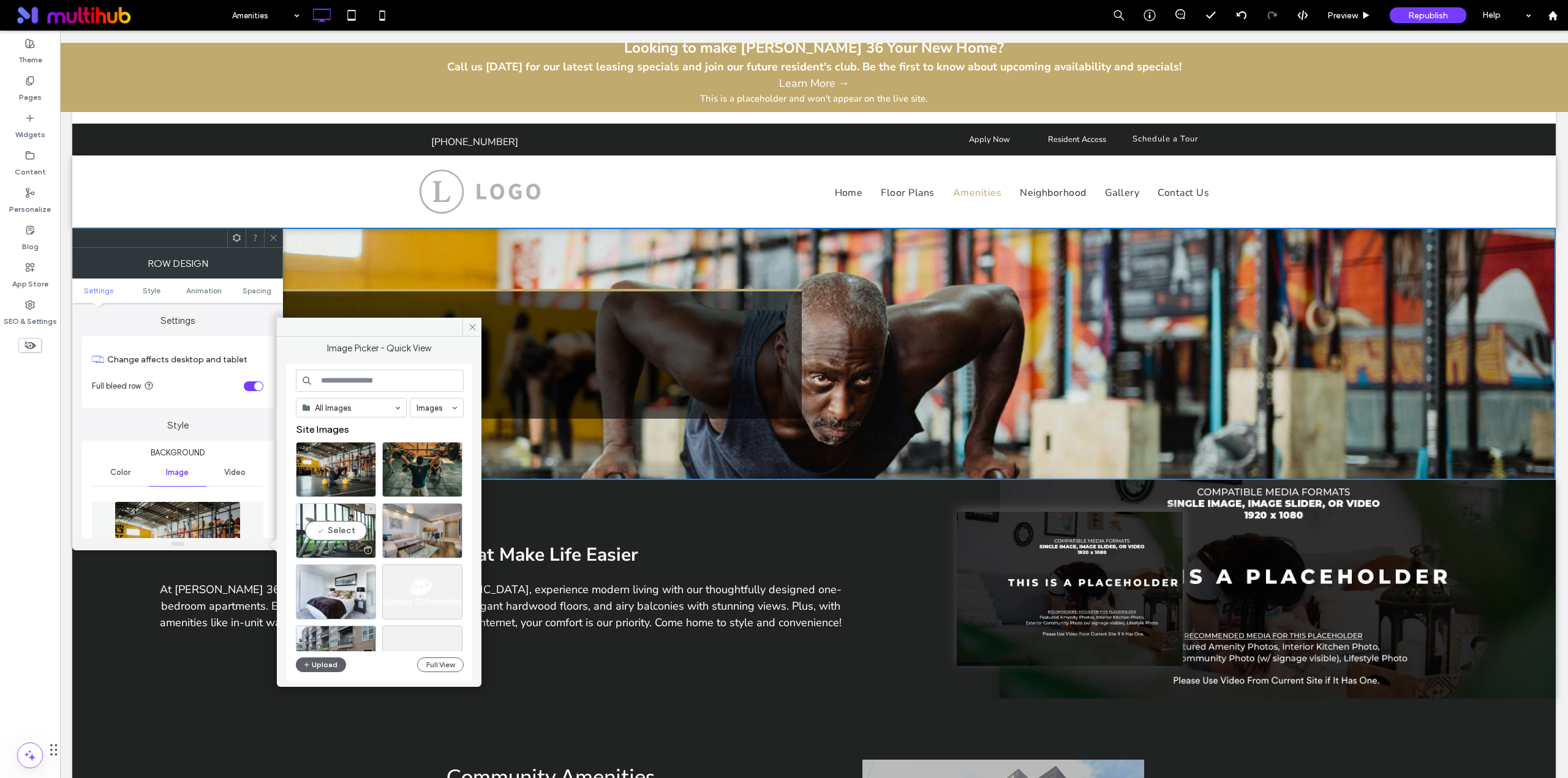
click at [328, 525] on div "Select" at bounding box center [336, 531] width 80 height 55
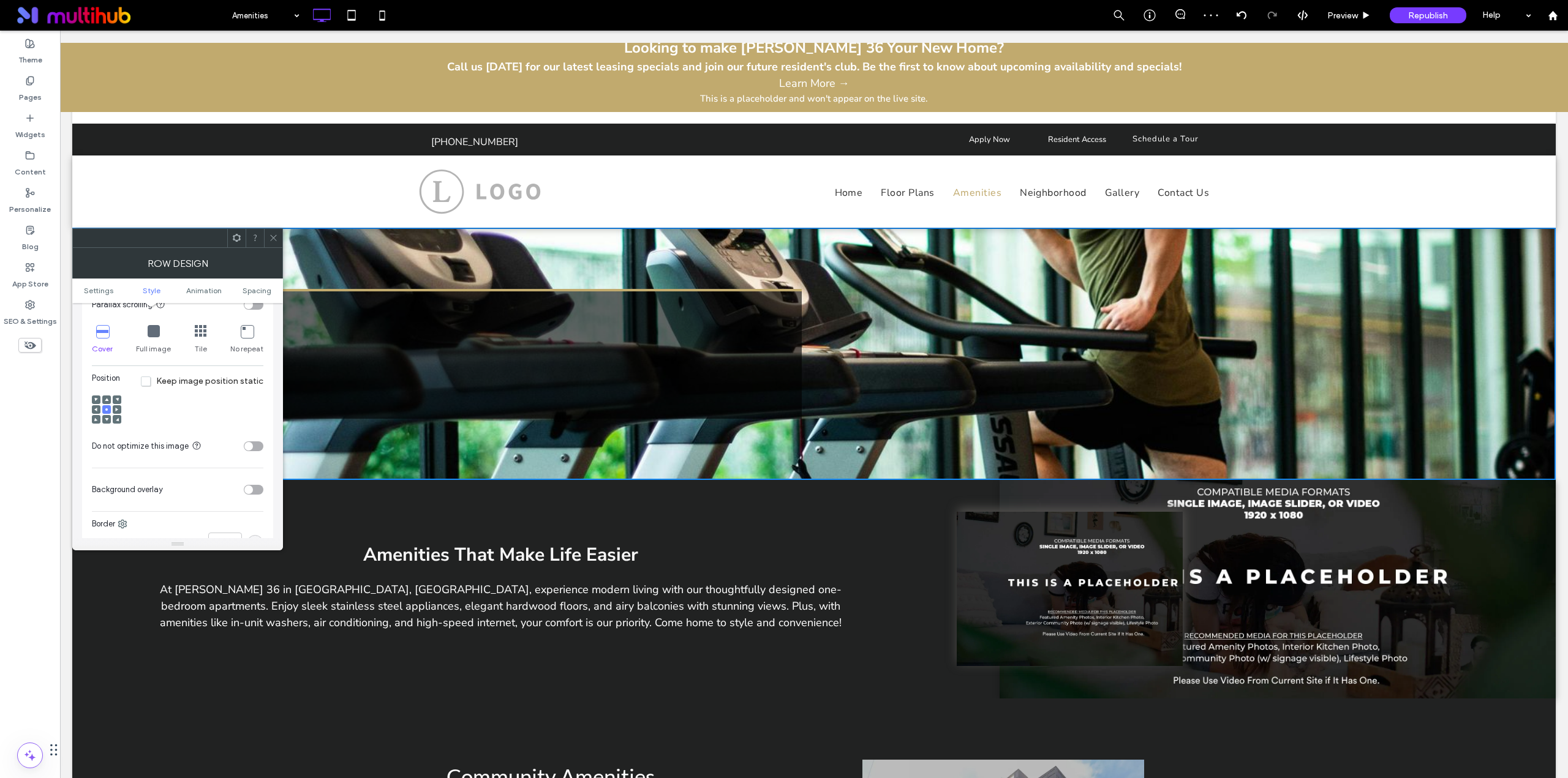
scroll to position [409, 0]
click at [105, 391] on icon at bounding box center [106, 393] width 4 height 4
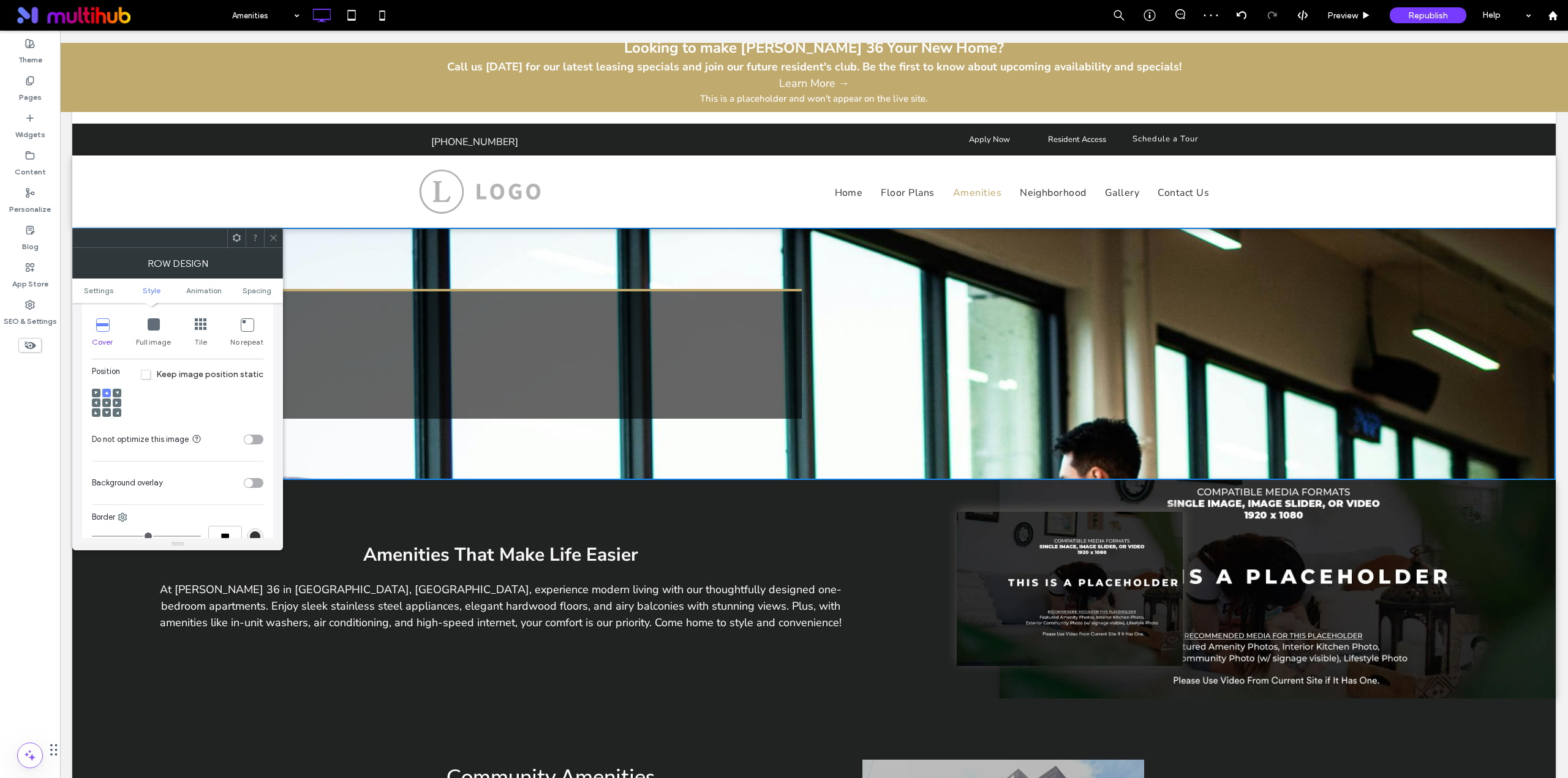
click at [106, 401] on icon at bounding box center [106, 402] width 4 height 4
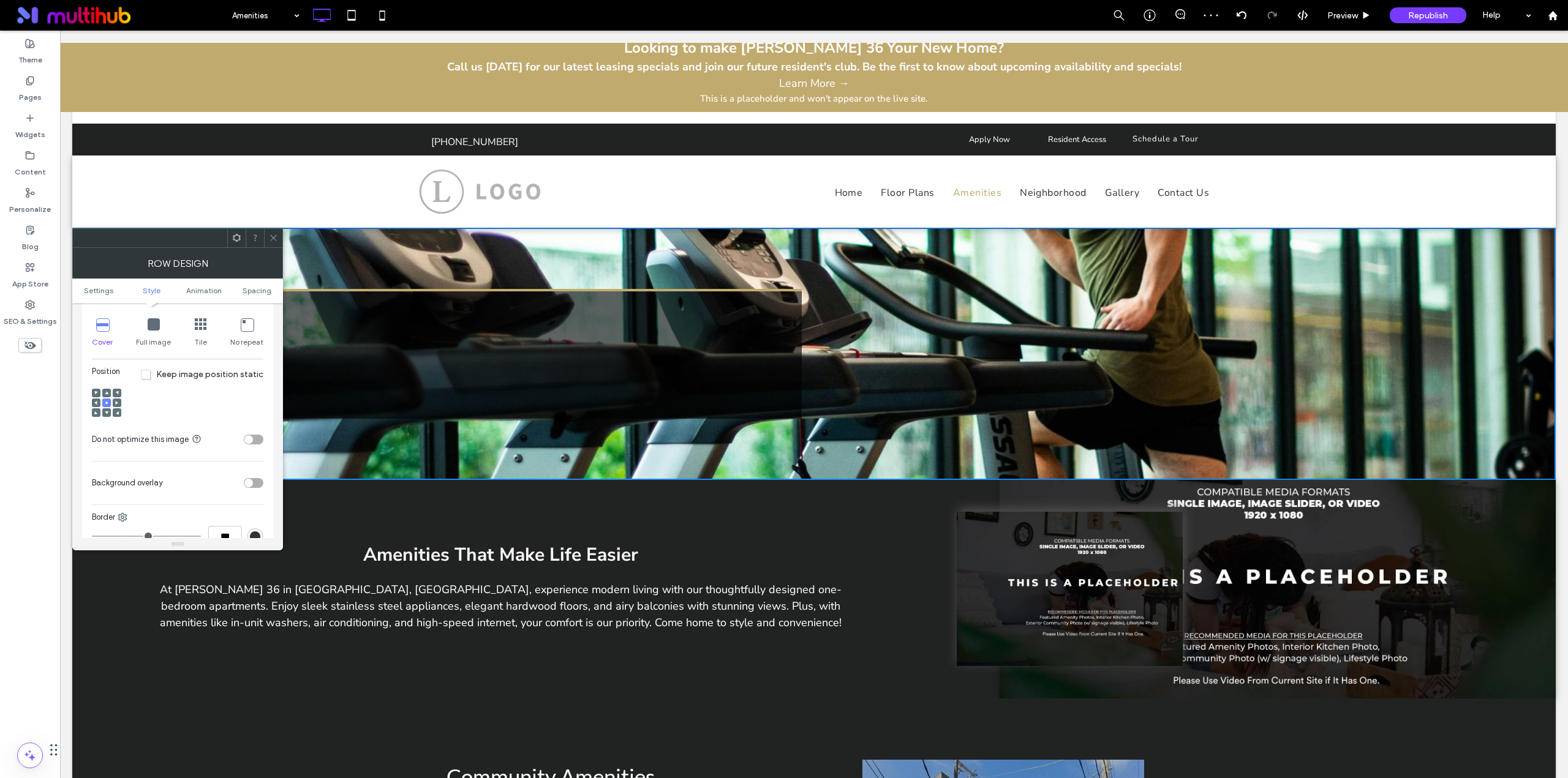
click at [272, 235] on icon at bounding box center [273, 237] width 9 height 9
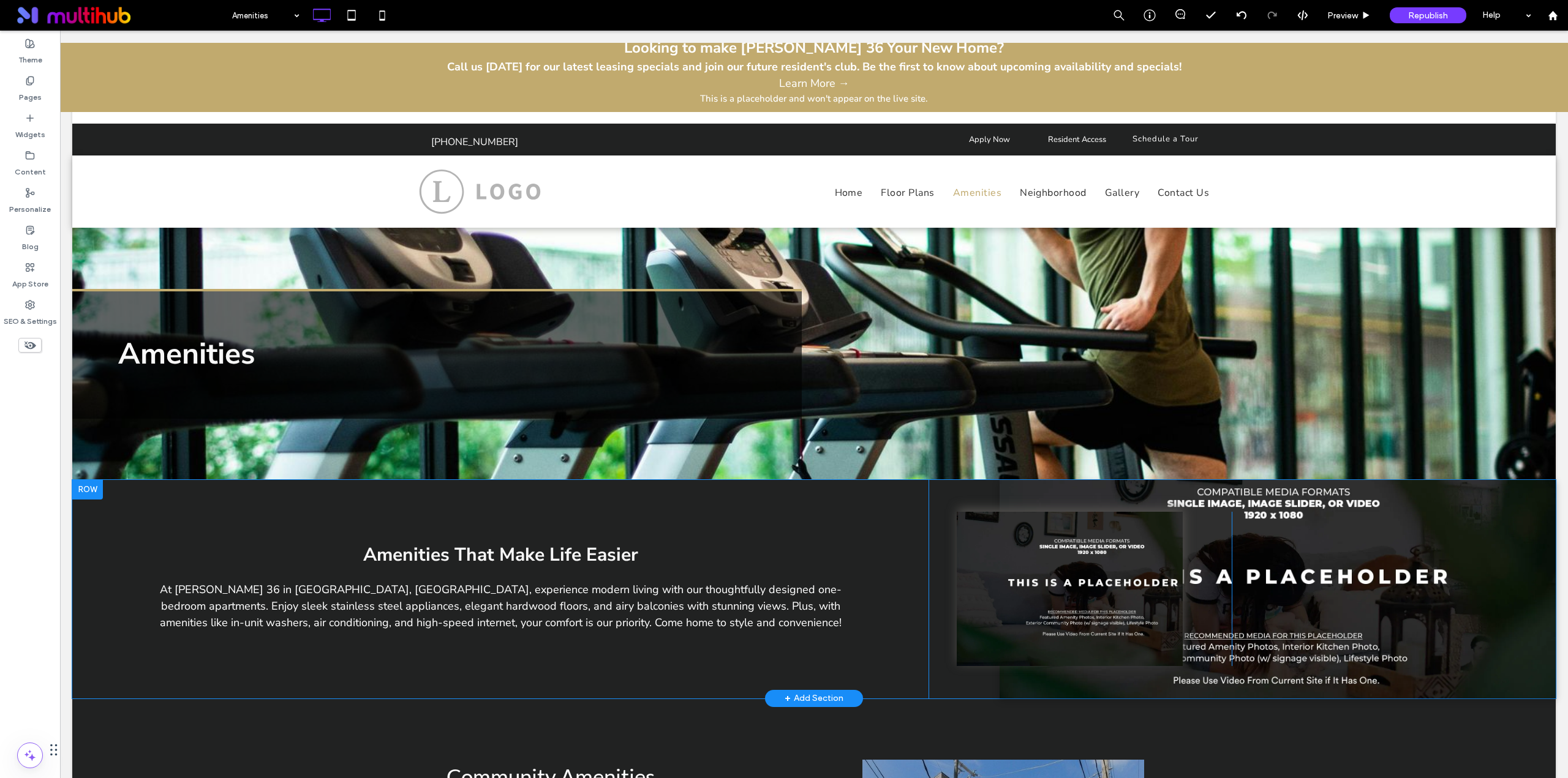
click at [1259, 494] on div "Slide title Write your caption here Button Previous Next Click To Paste Click T…" at bounding box center [1277, 589] width 556 height 219
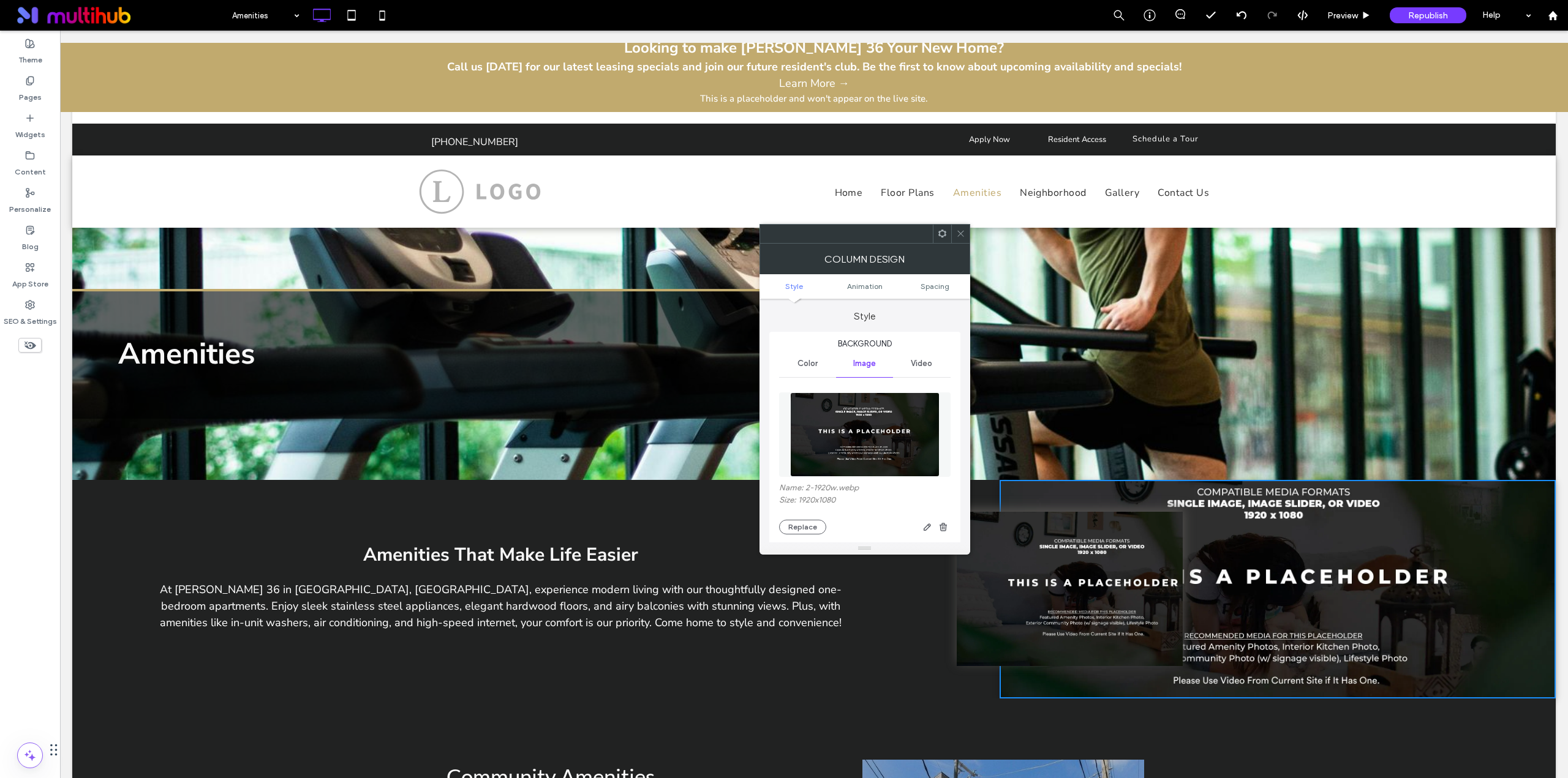
click at [898, 443] on img at bounding box center [864, 435] width 149 height 85
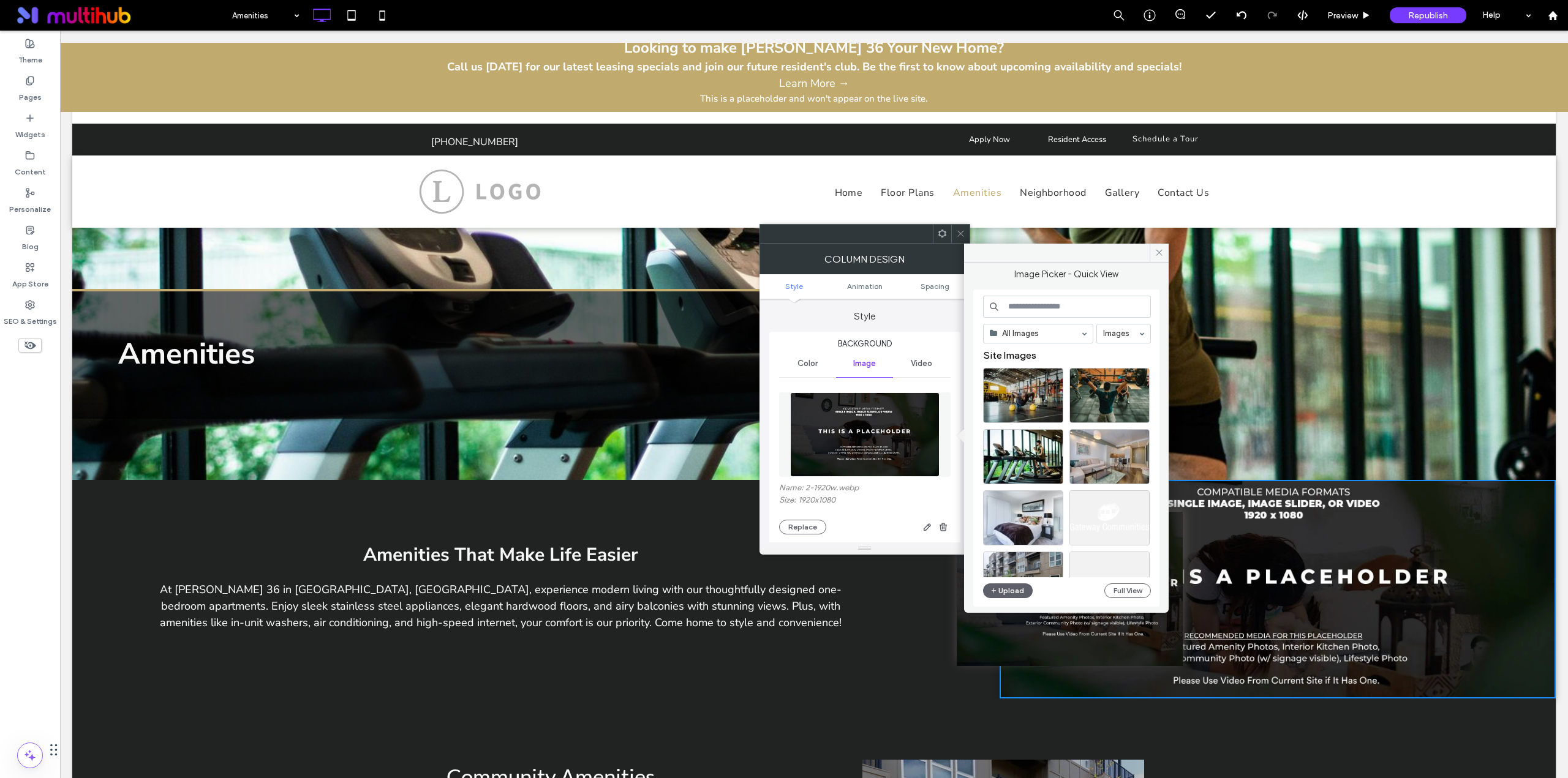
click at [1021, 304] on input at bounding box center [1067, 307] width 168 height 22
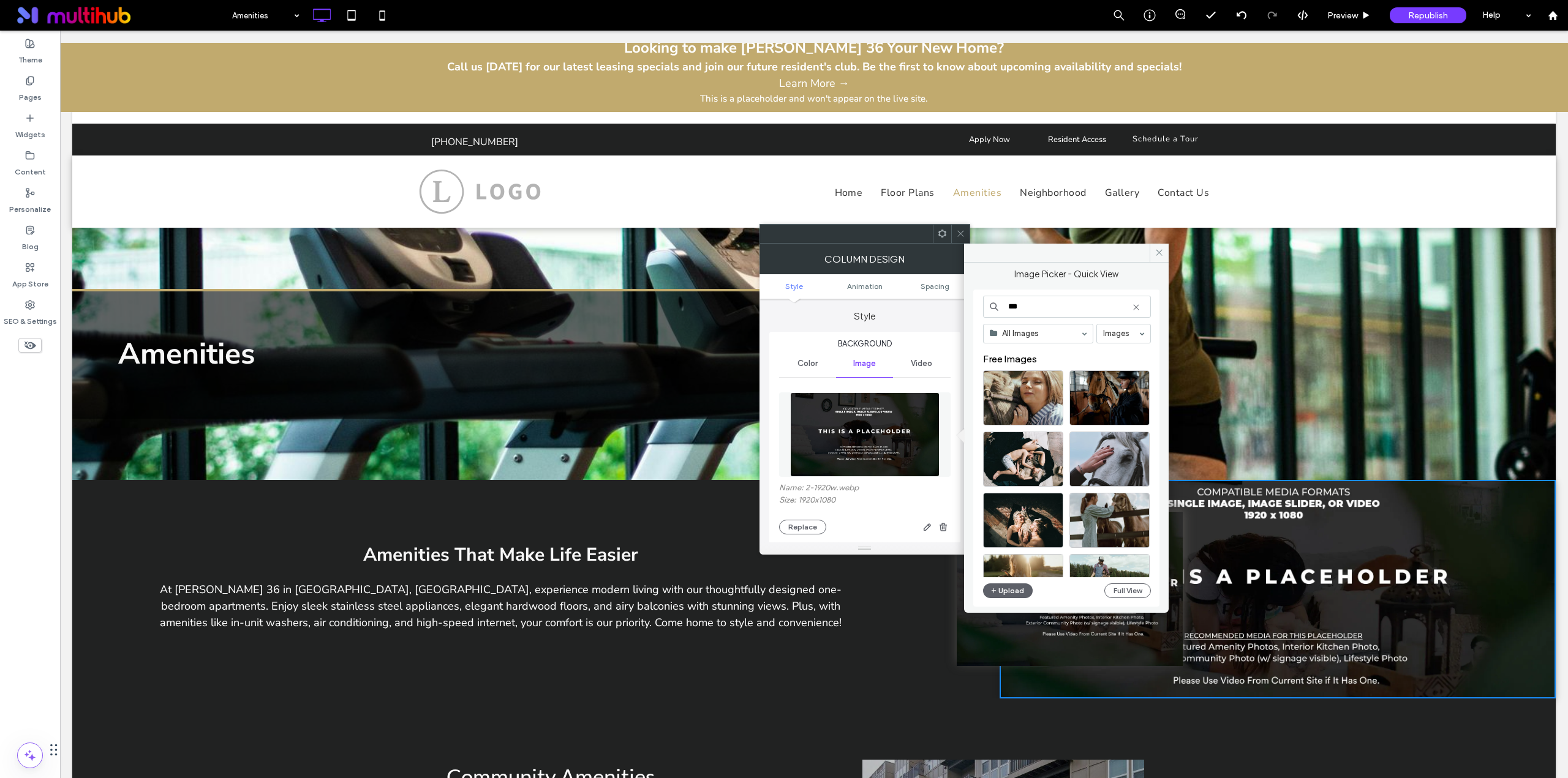
scroll to position [306, 0]
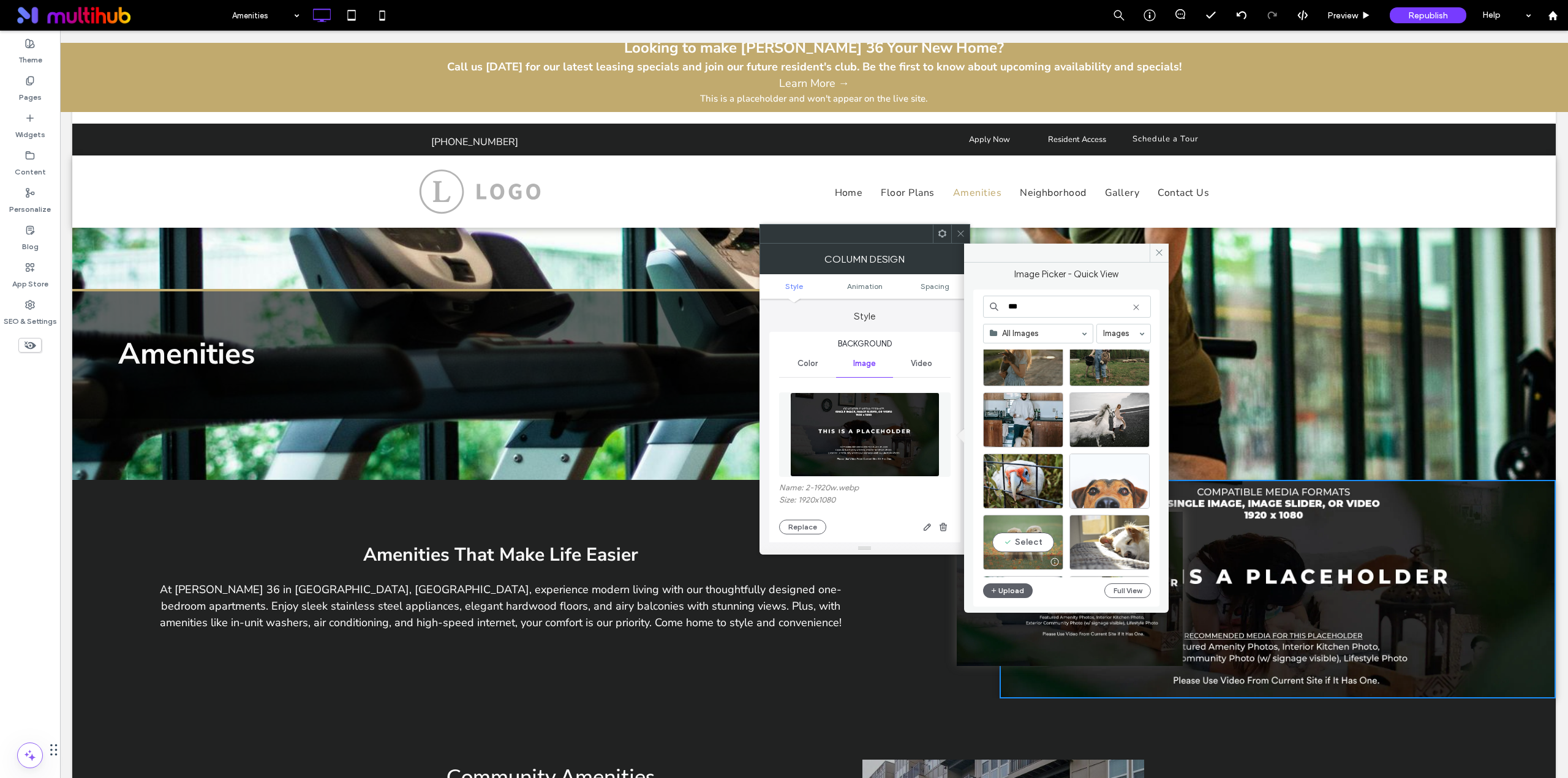
type input "***"
click at [1040, 524] on div "Select" at bounding box center [1023, 543] width 80 height 55
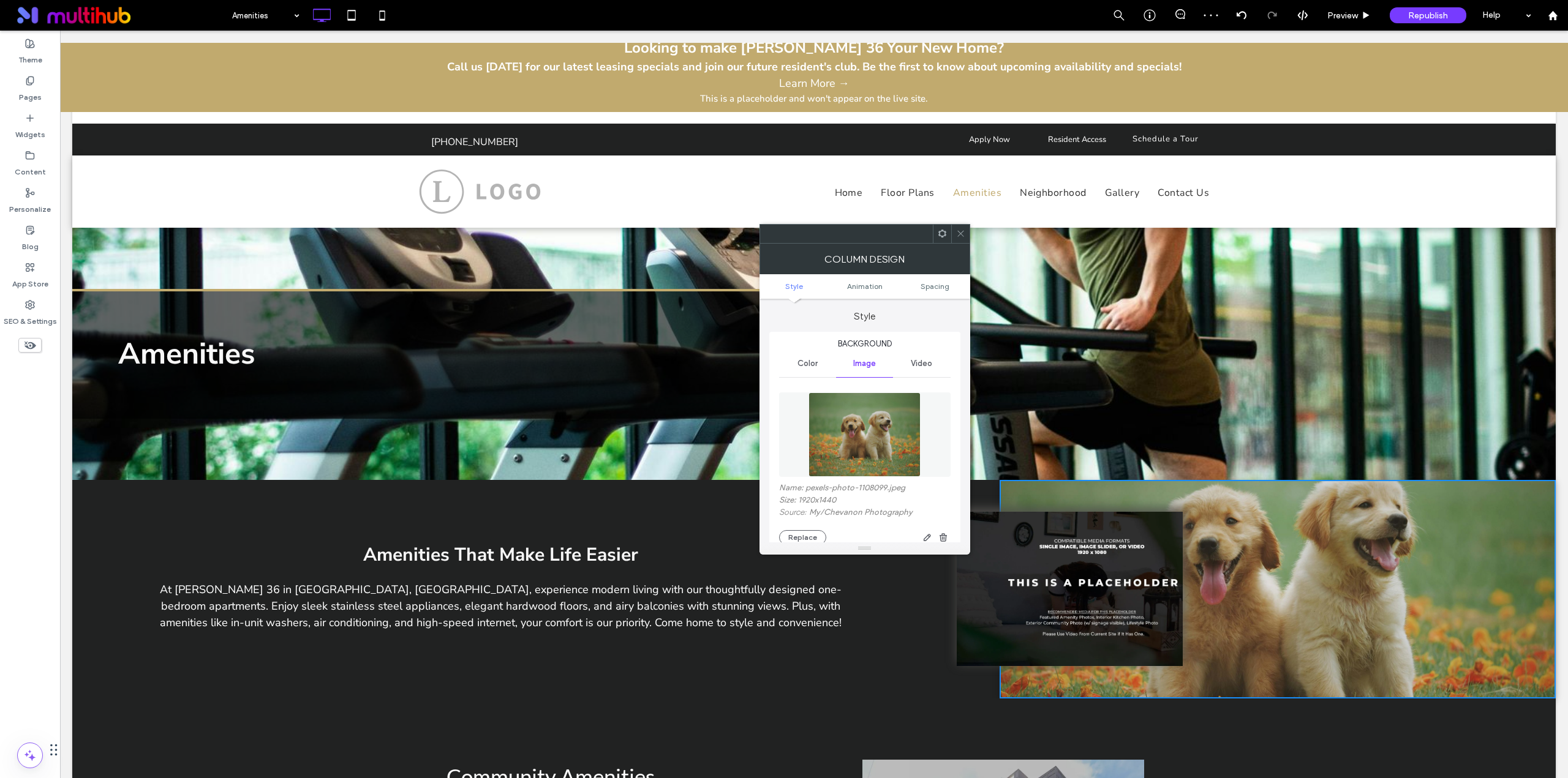
click at [960, 232] on icon at bounding box center [960, 233] width 9 height 9
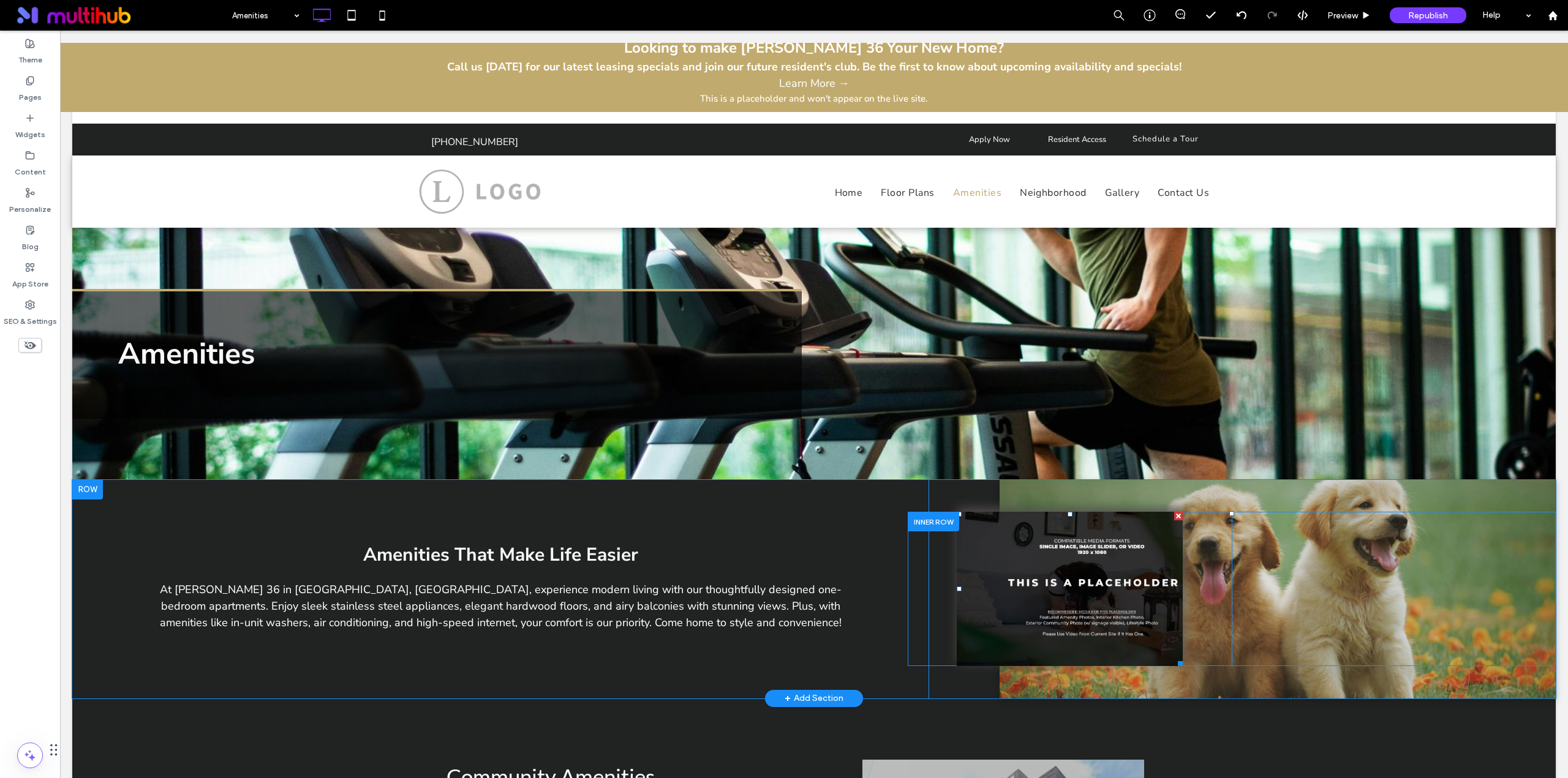
click at [1015, 542] on li "Slide title Write your caption here Button" at bounding box center [1070, 589] width 226 height 154
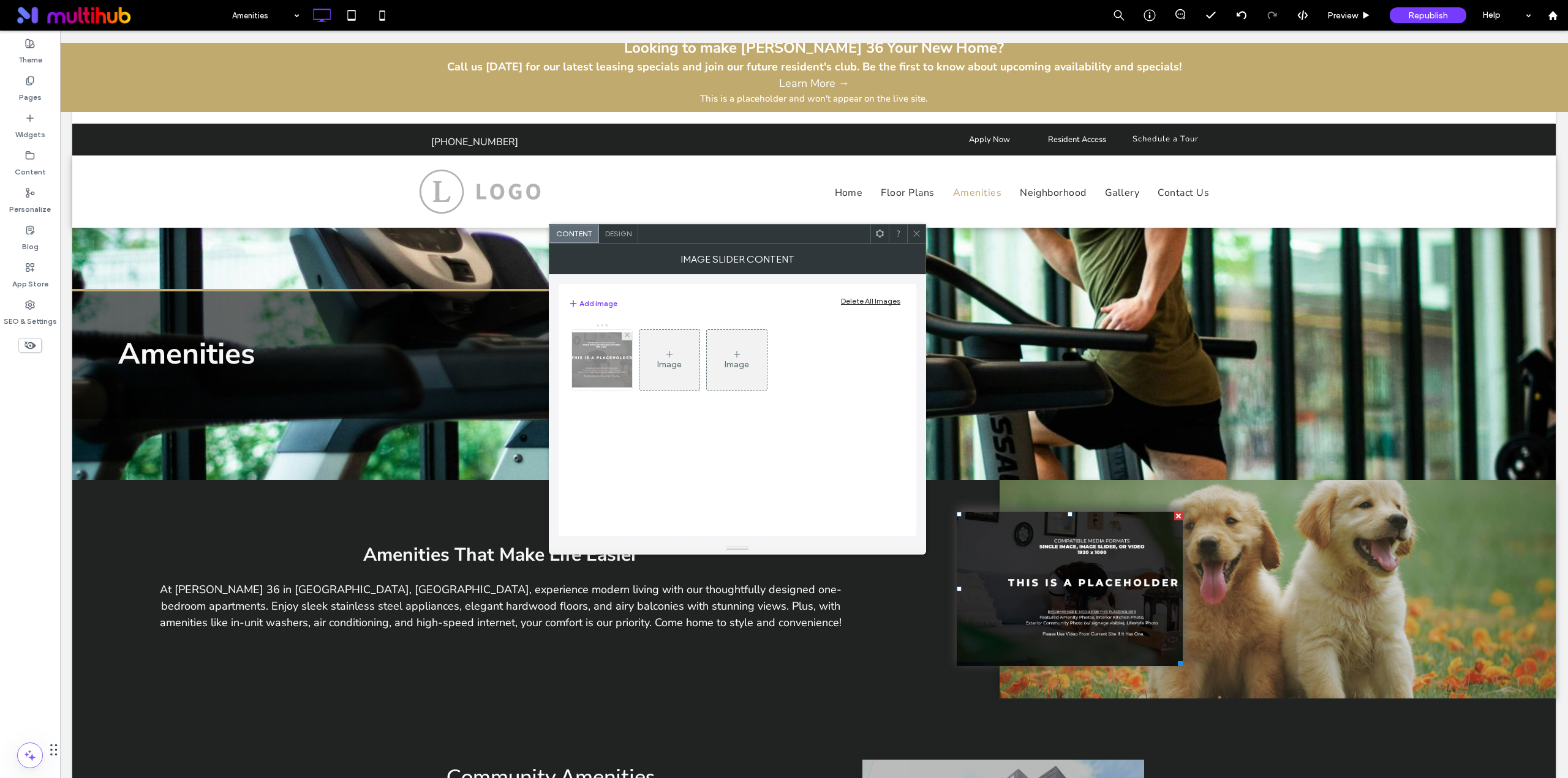
click at [608, 364] on img at bounding box center [602, 360] width 98 height 55
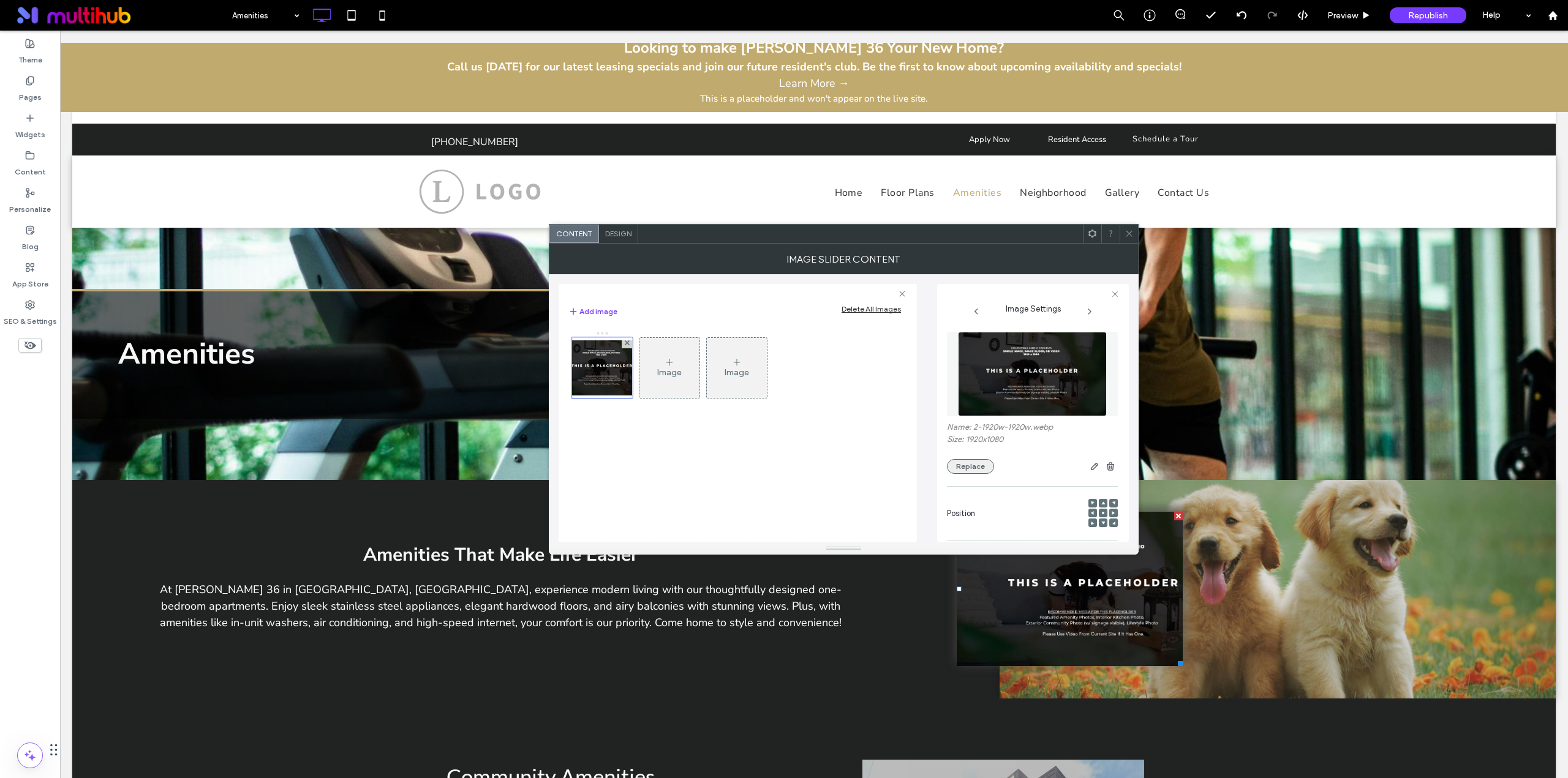
click at [984, 469] on button "Replace" at bounding box center [970, 466] width 47 height 15
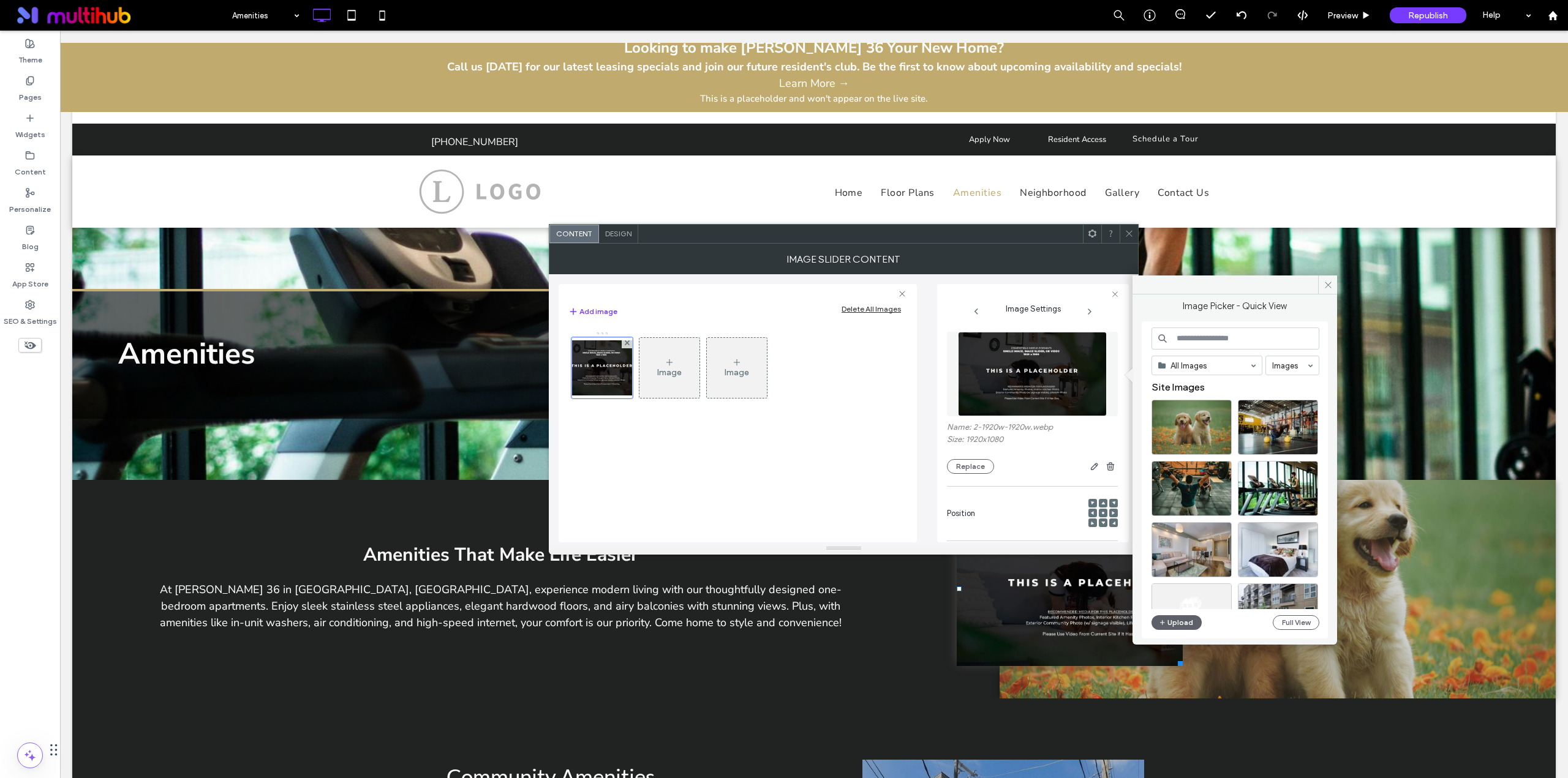
click at [1193, 339] on input at bounding box center [1235, 339] width 168 height 22
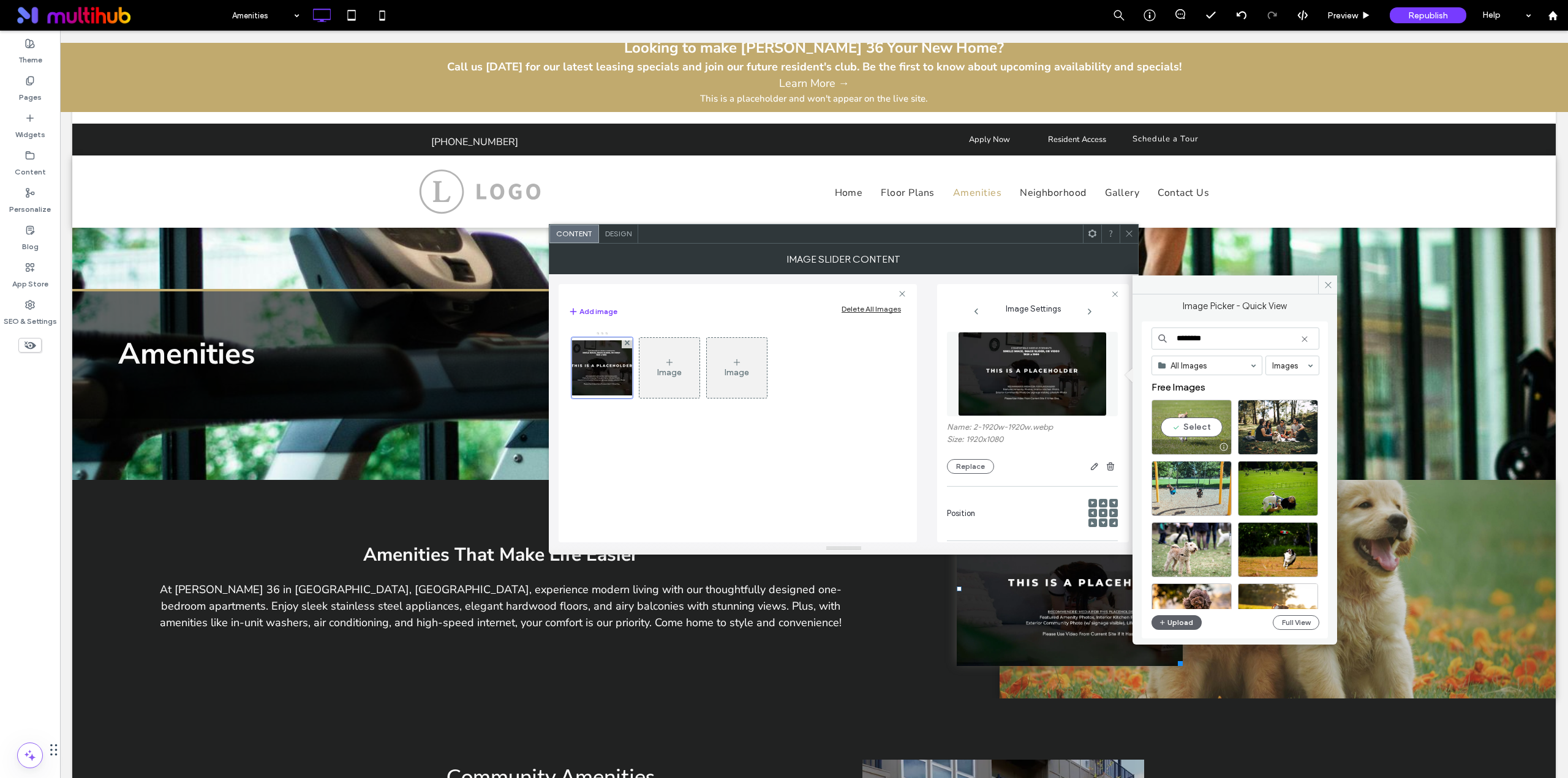
type input "********"
click at [1199, 428] on div "Select" at bounding box center [1191, 428] width 80 height 55
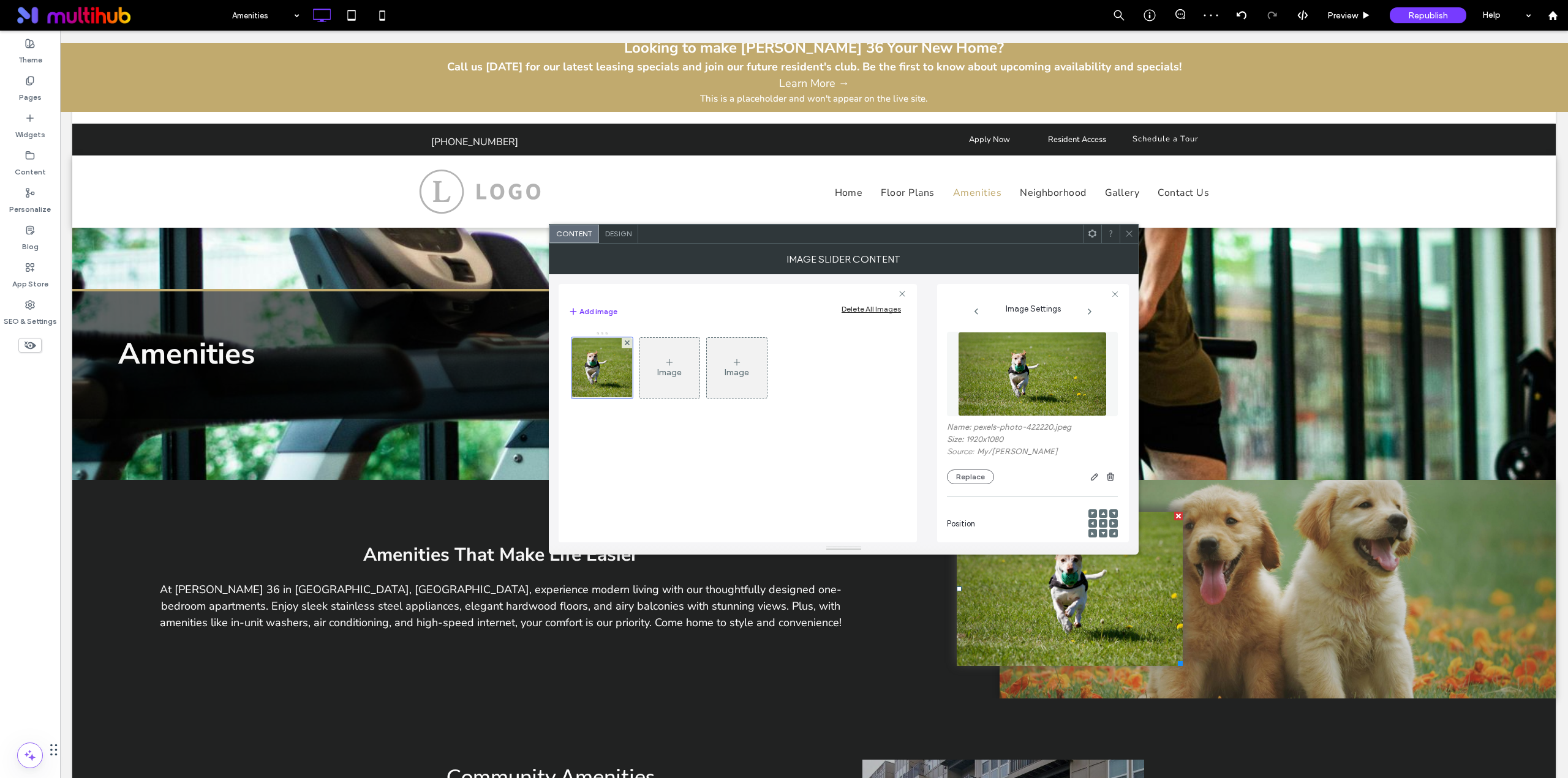
click at [1125, 228] on span at bounding box center [1129, 233] width 9 height 18
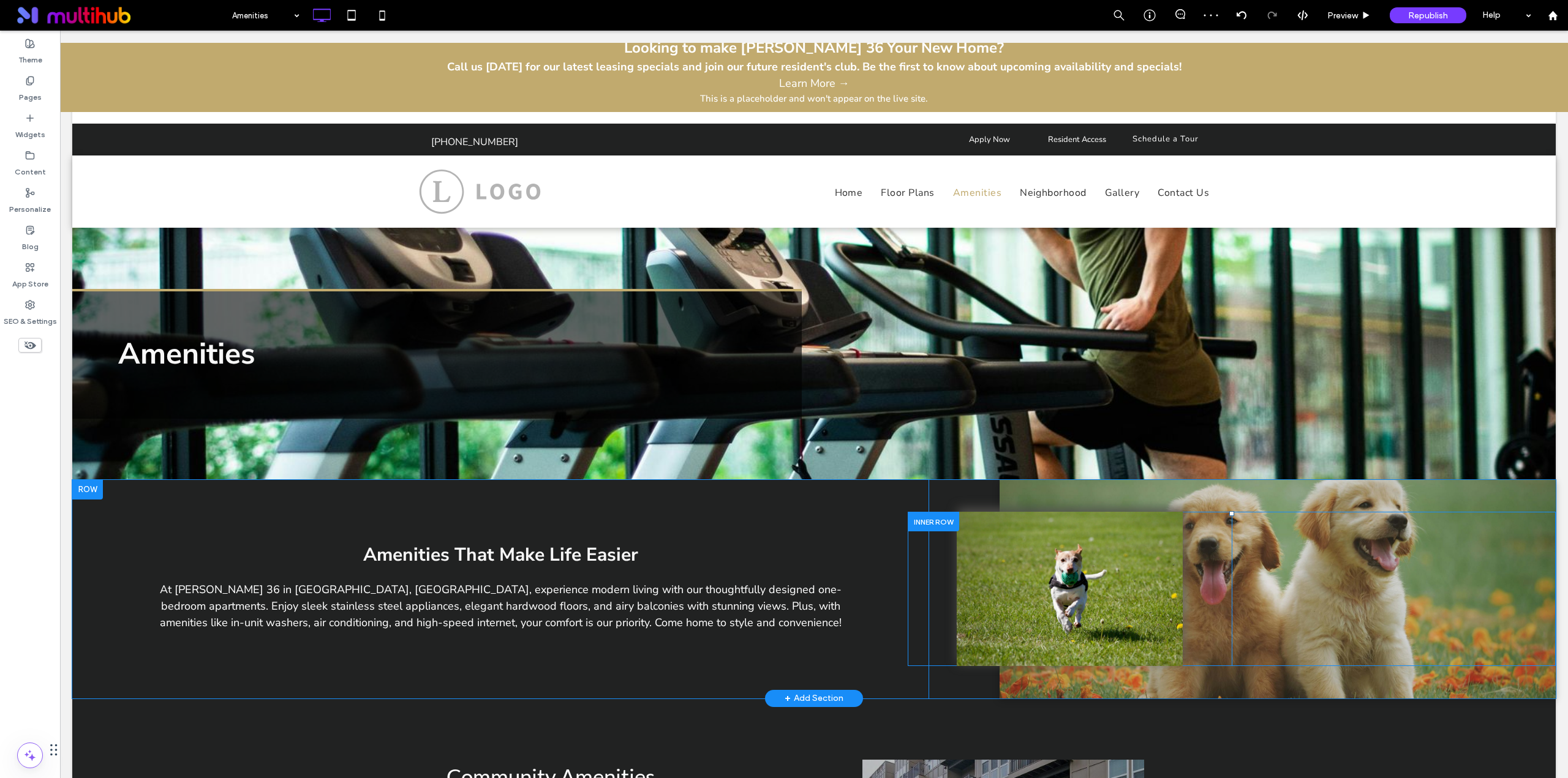
click at [1265, 516] on div at bounding box center [1398, 516] width 314 height 9
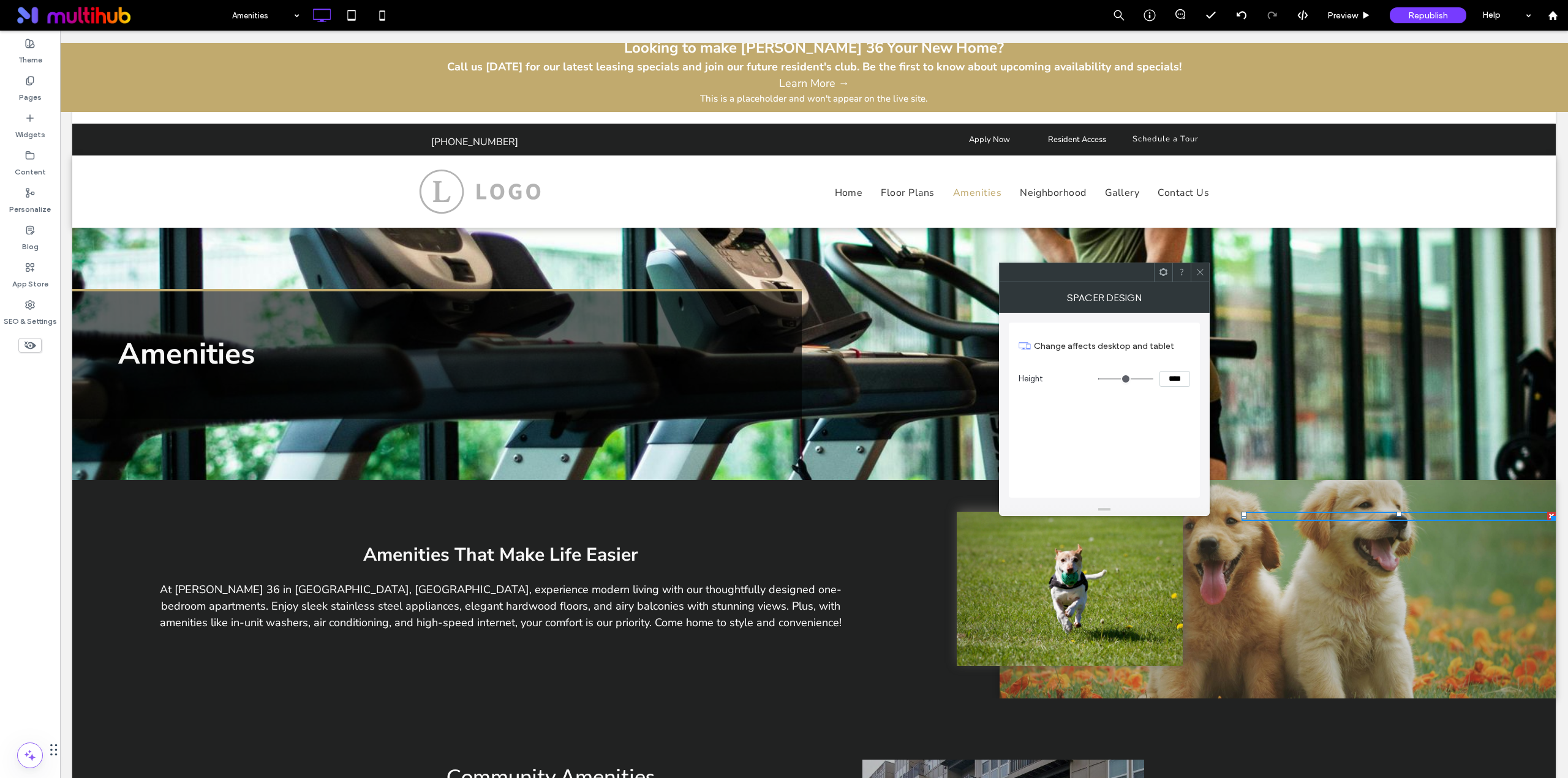
drag, startPoint x: 1199, startPoint y: 272, endPoint x: 1205, endPoint y: 279, distance: 9.2
click at [1199, 272] on icon at bounding box center [1200, 272] width 9 height 9
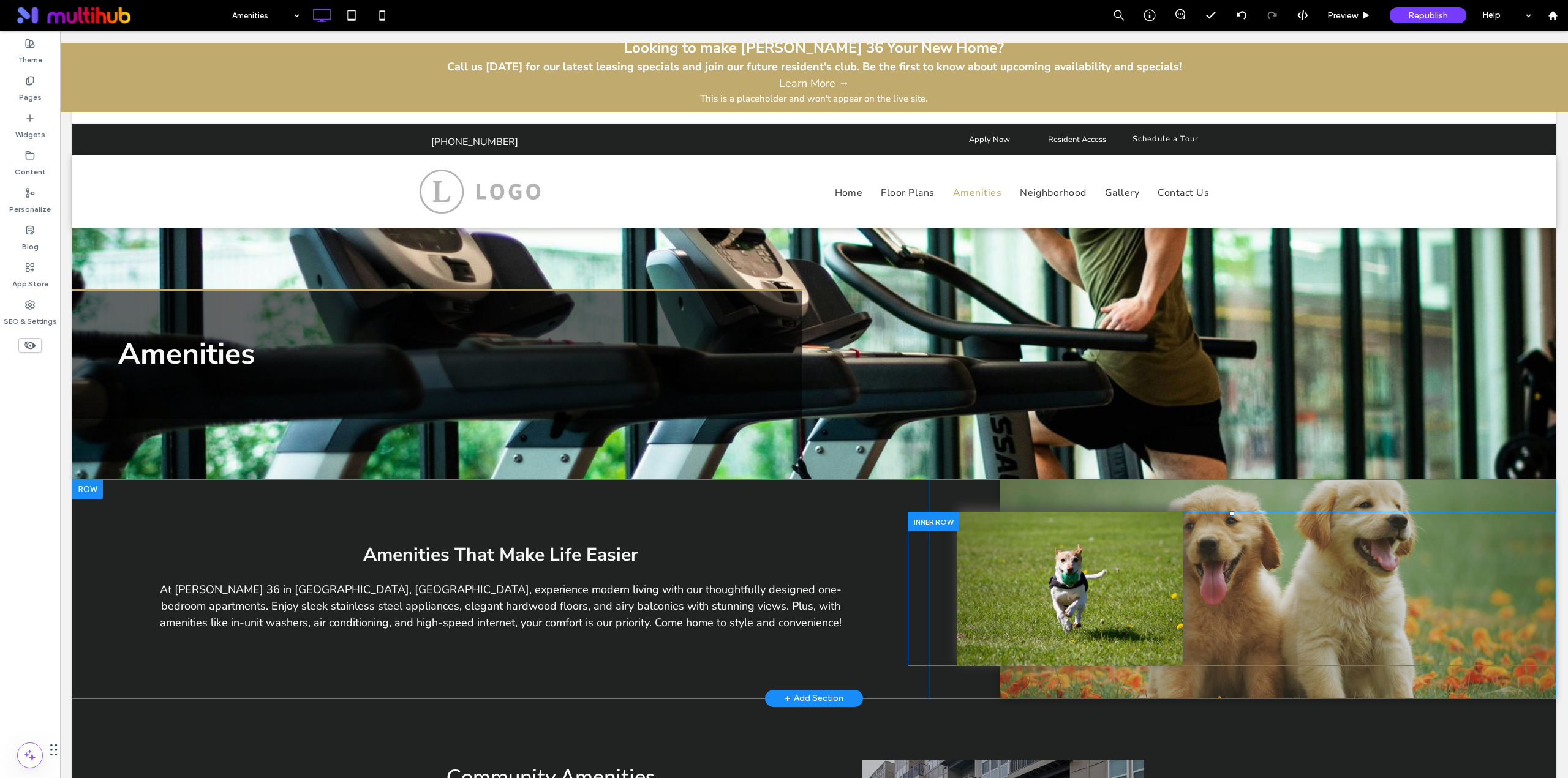
click at [1395, 612] on div "Click To Paste" at bounding box center [1393, 589] width 324 height 154
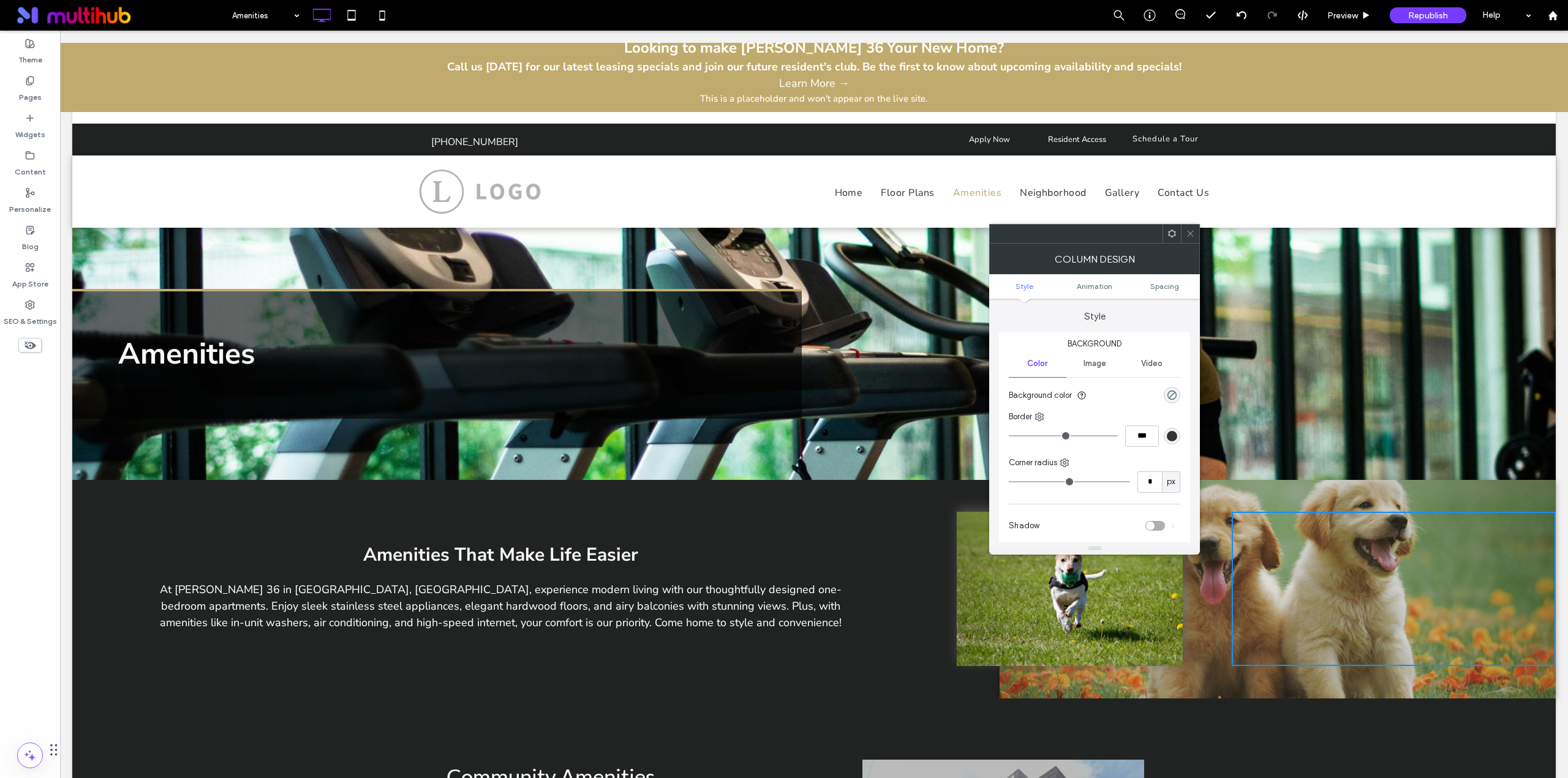
drag, startPoint x: 1192, startPoint y: 231, endPoint x: 1147, endPoint y: 318, distance: 97.9
click at [1192, 231] on icon at bounding box center [1190, 233] width 9 height 9
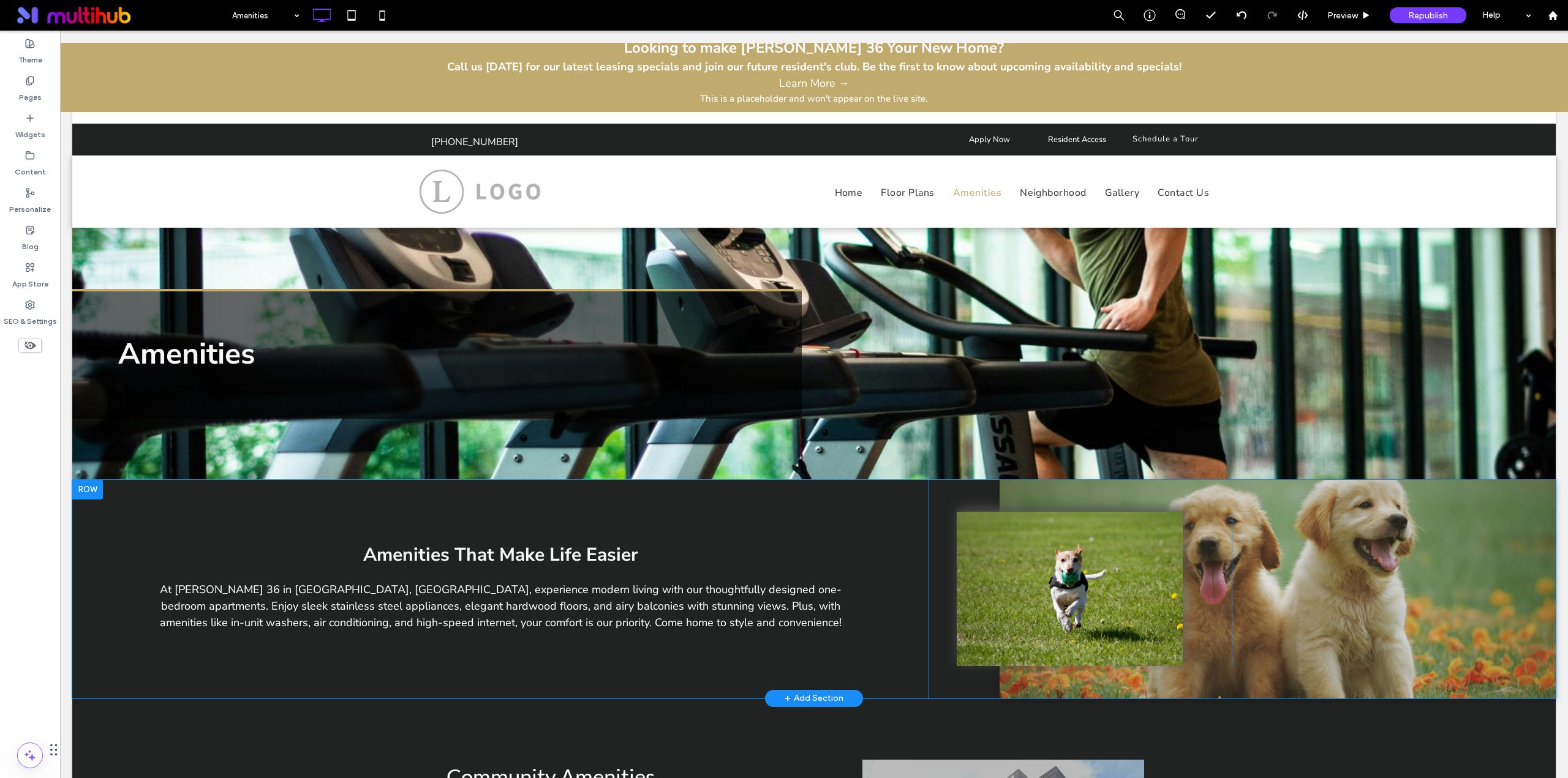
click at [1166, 491] on div "Slide title Write your caption here Button Previous Next Click To Paste Click T…" at bounding box center [1277, 589] width 556 height 219
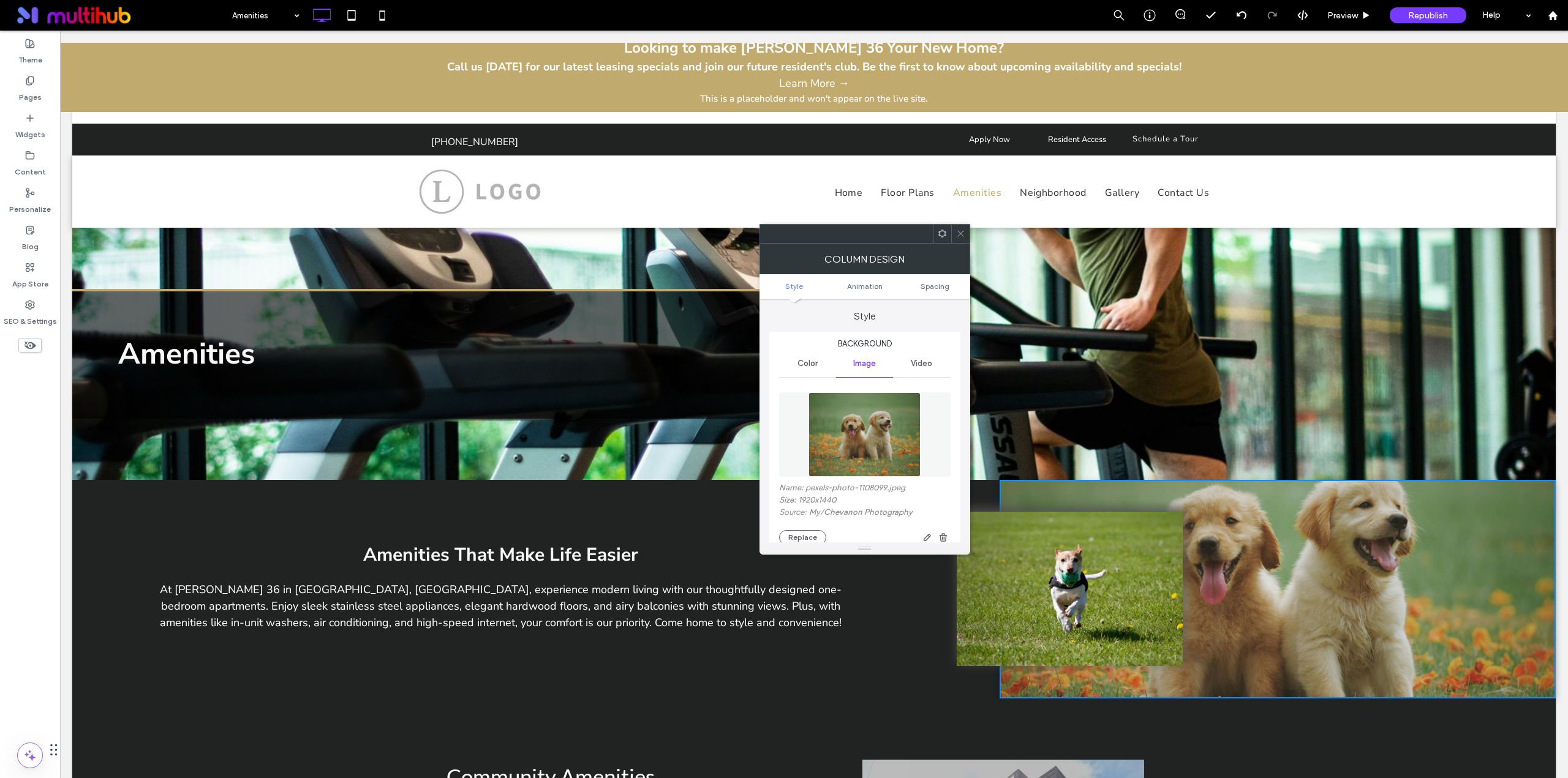
click at [892, 433] on img at bounding box center [864, 435] width 112 height 85
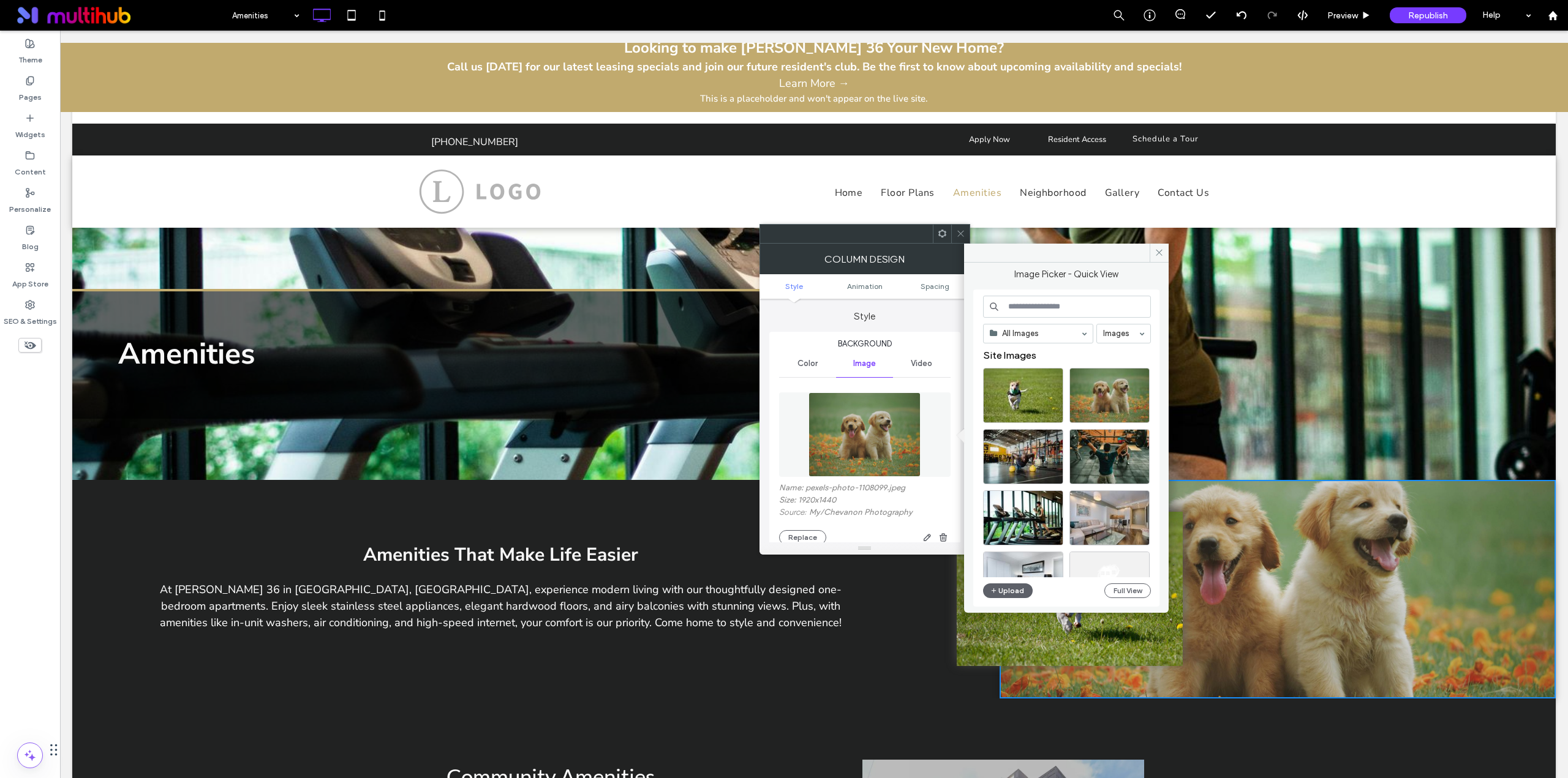
click at [1049, 309] on input at bounding box center [1067, 307] width 168 height 22
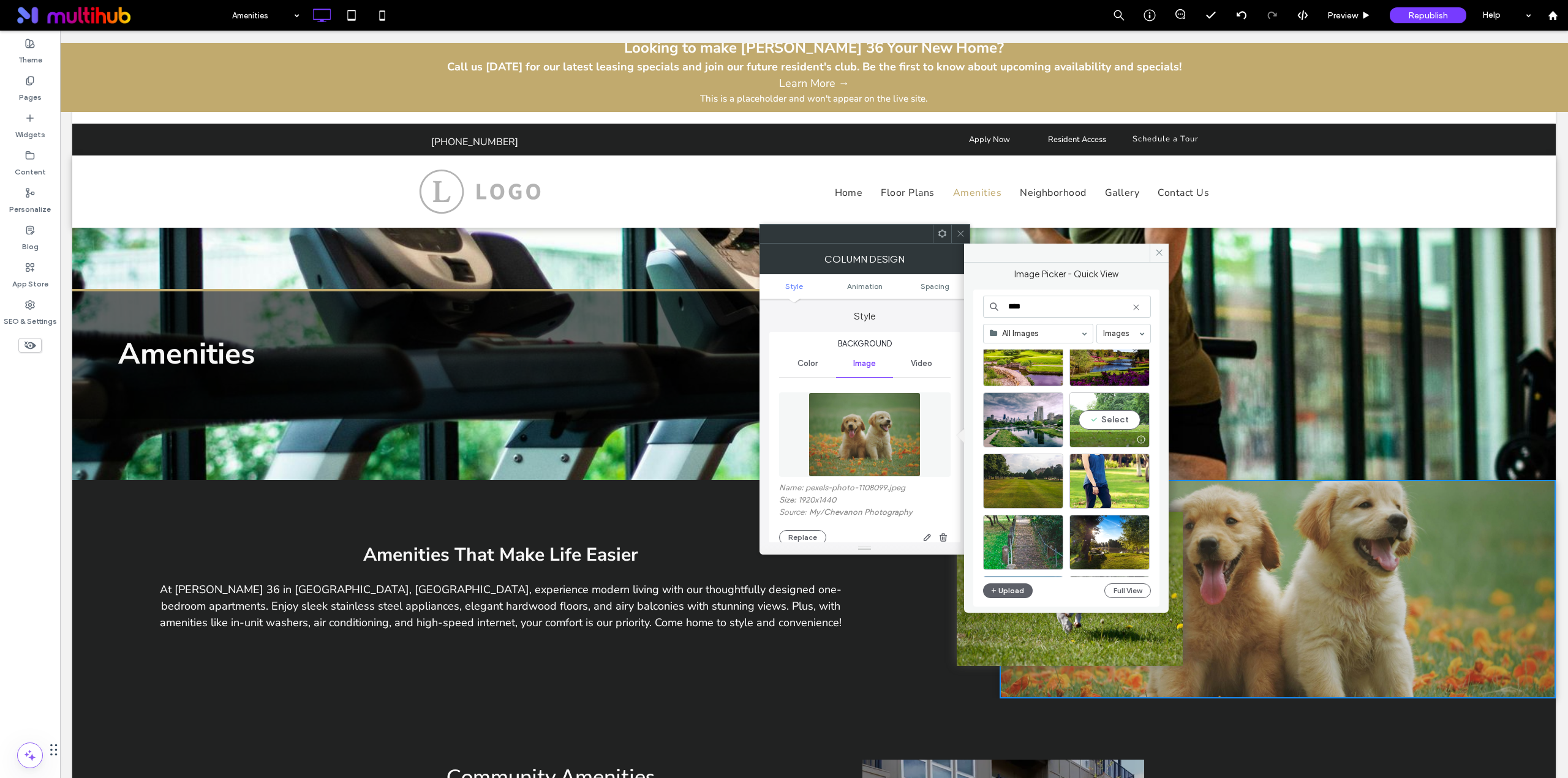
type input "****"
click at [1103, 428] on div "Select" at bounding box center [1109, 420] width 80 height 55
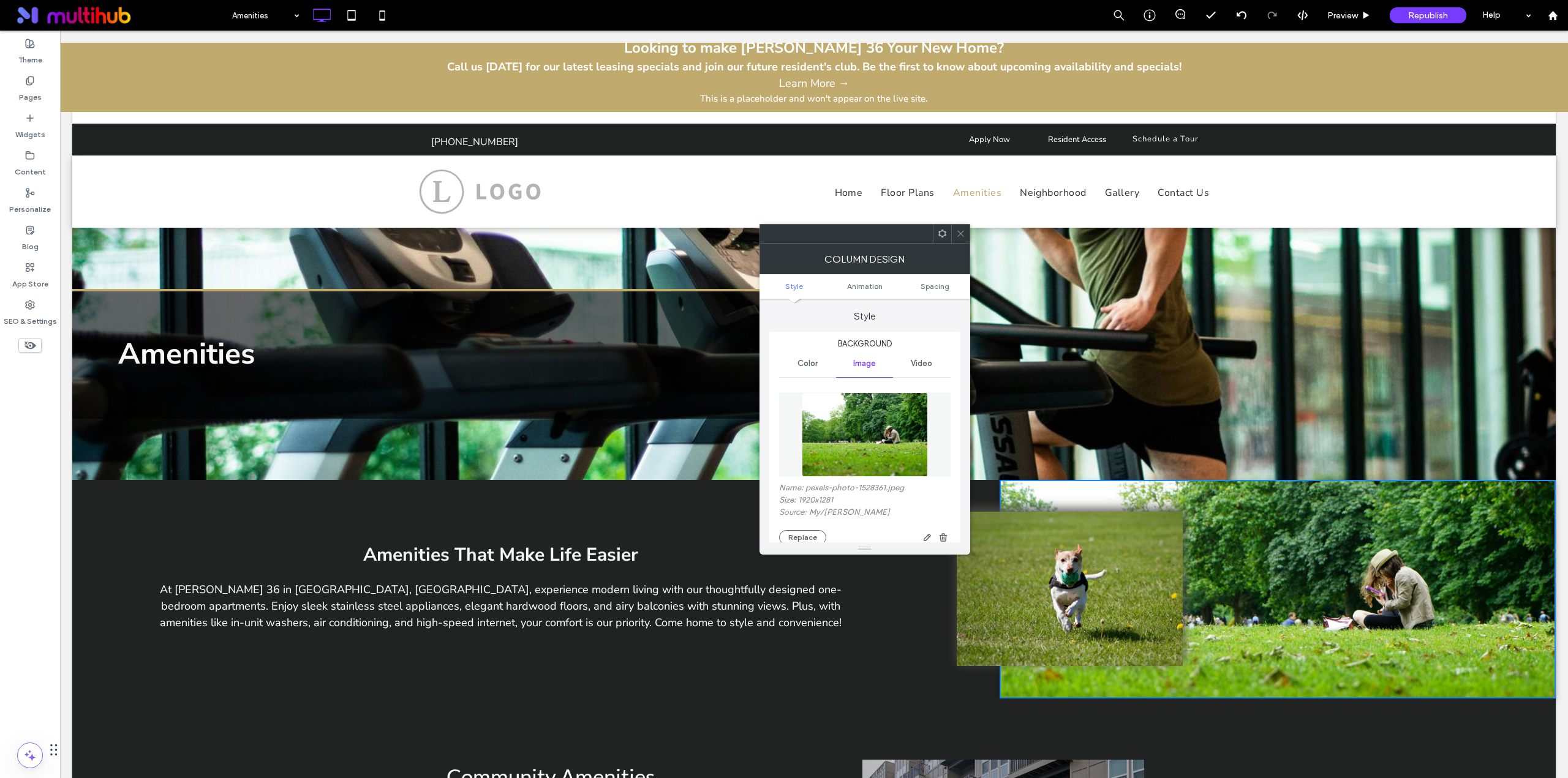
click at [962, 232] on icon at bounding box center [960, 233] width 9 height 9
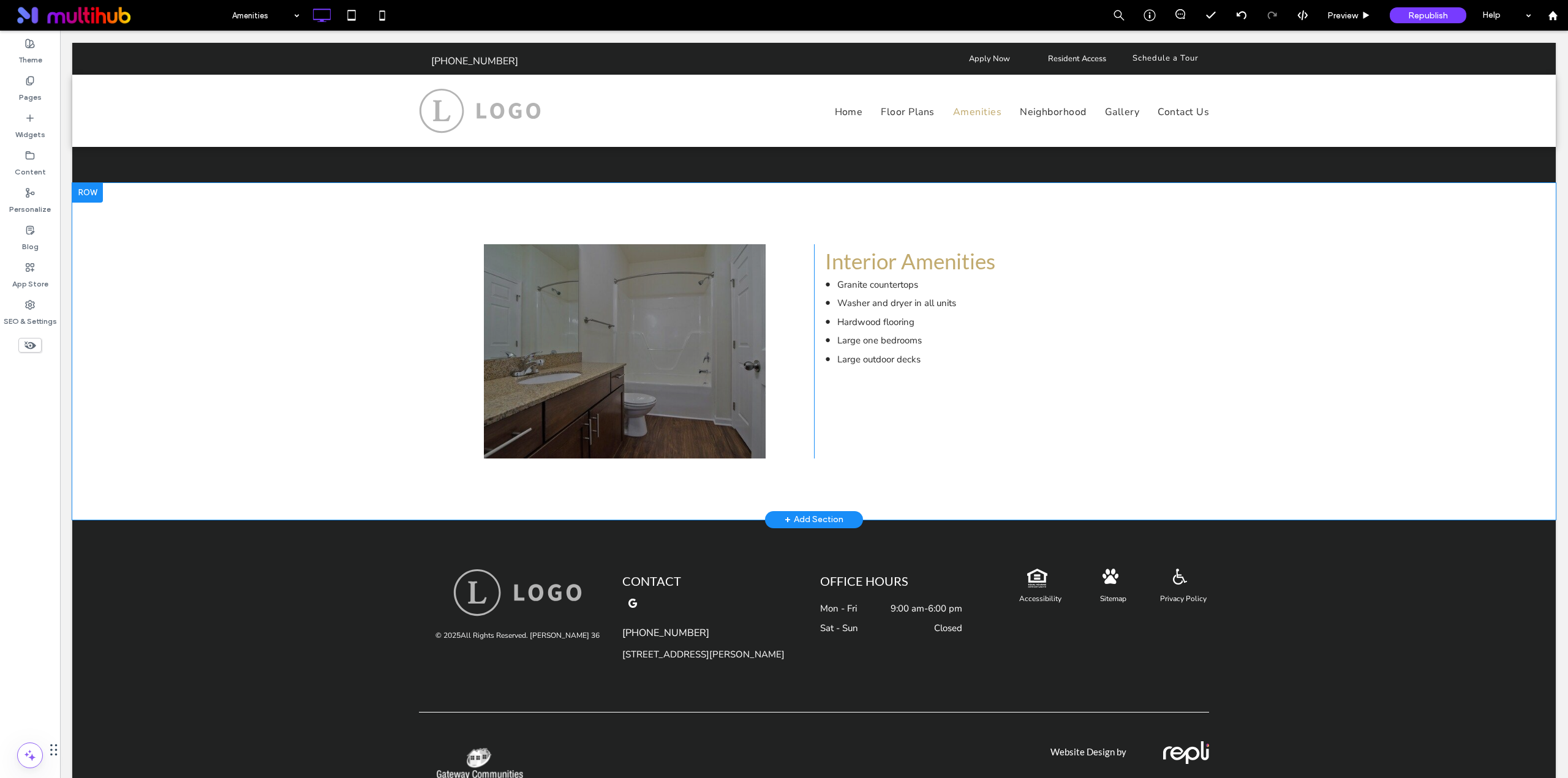
scroll to position [798, 0]
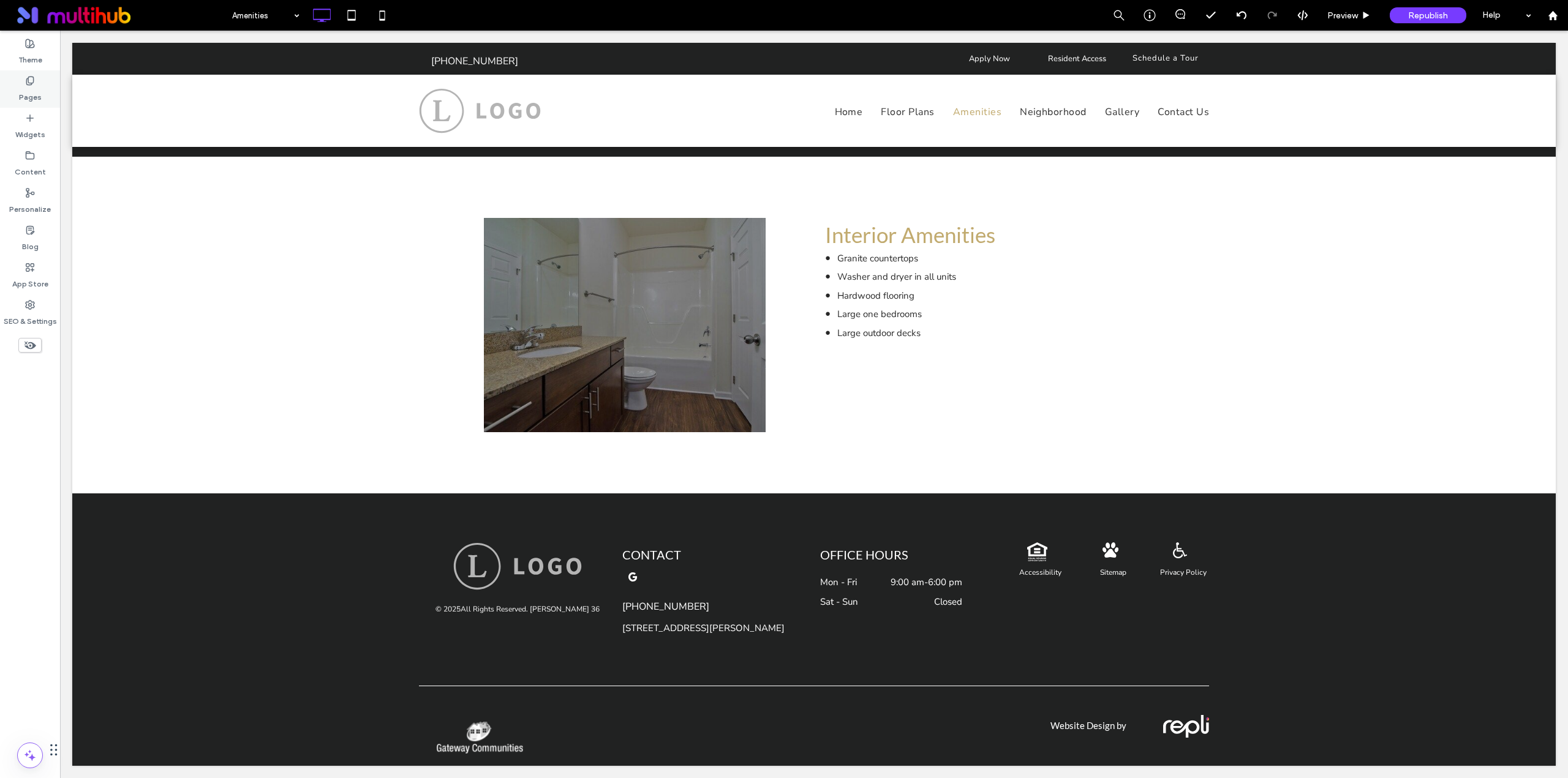
click at [32, 87] on label "Pages" at bounding box center [30, 95] width 23 height 17
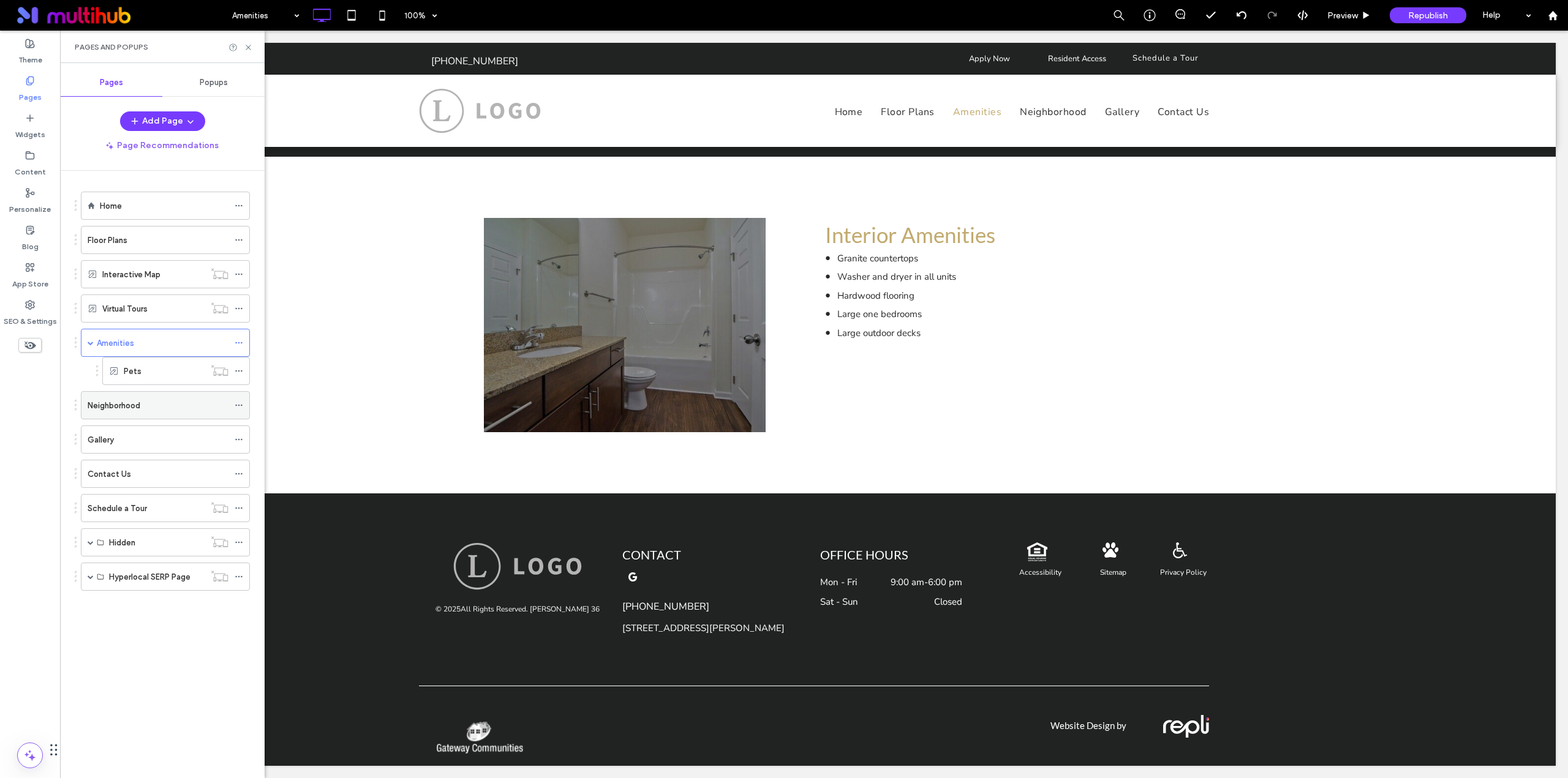
click at [136, 396] on div "Neighborhood" at bounding box center [157, 405] width 141 height 27
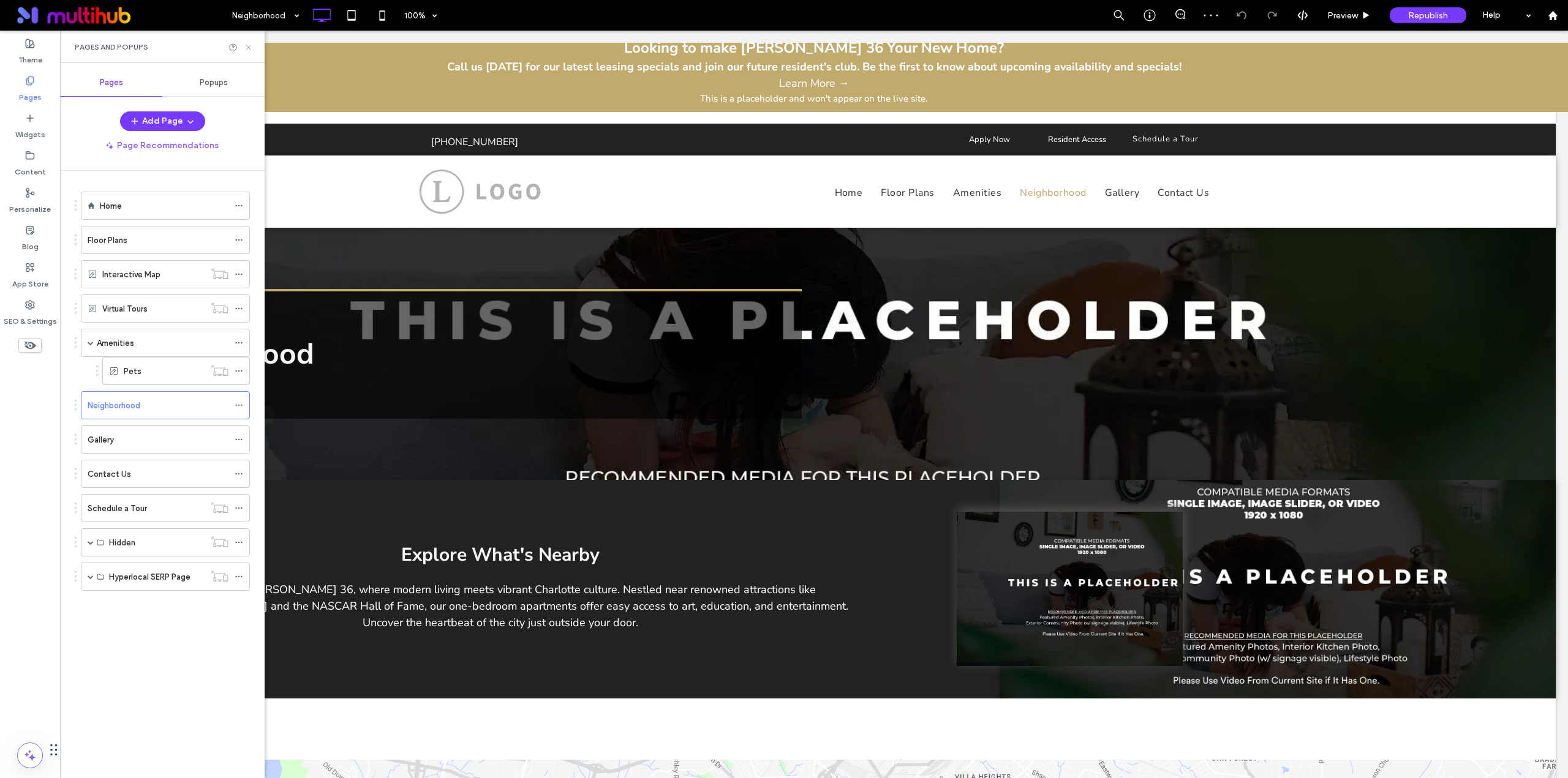
click at [247, 48] on use at bounding box center [248, 47] width 5 height 5
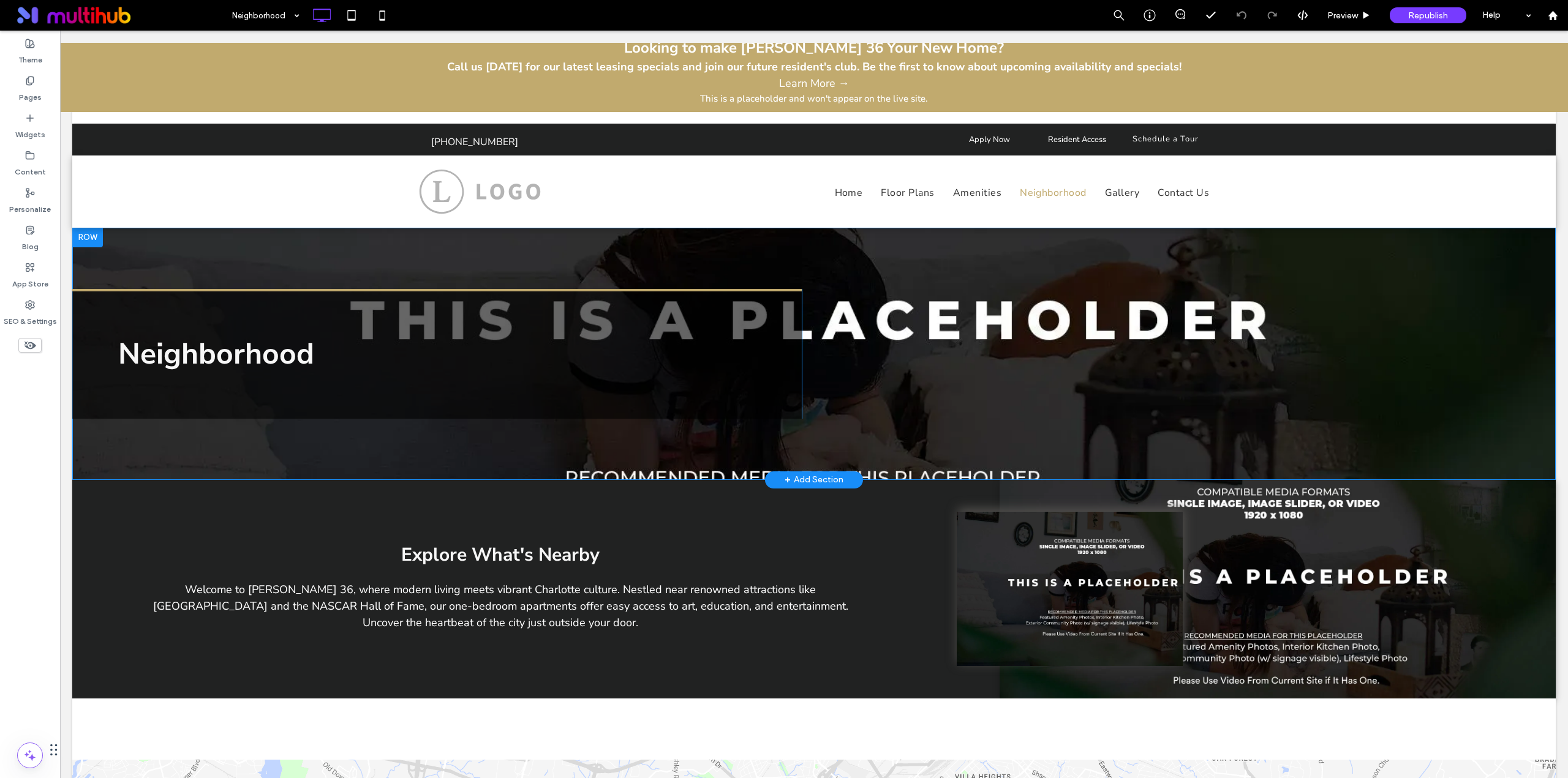
click at [282, 439] on div "Neighborhood Click To Paste Click To Paste Row + Add Section" at bounding box center [814, 354] width 1483 height 252
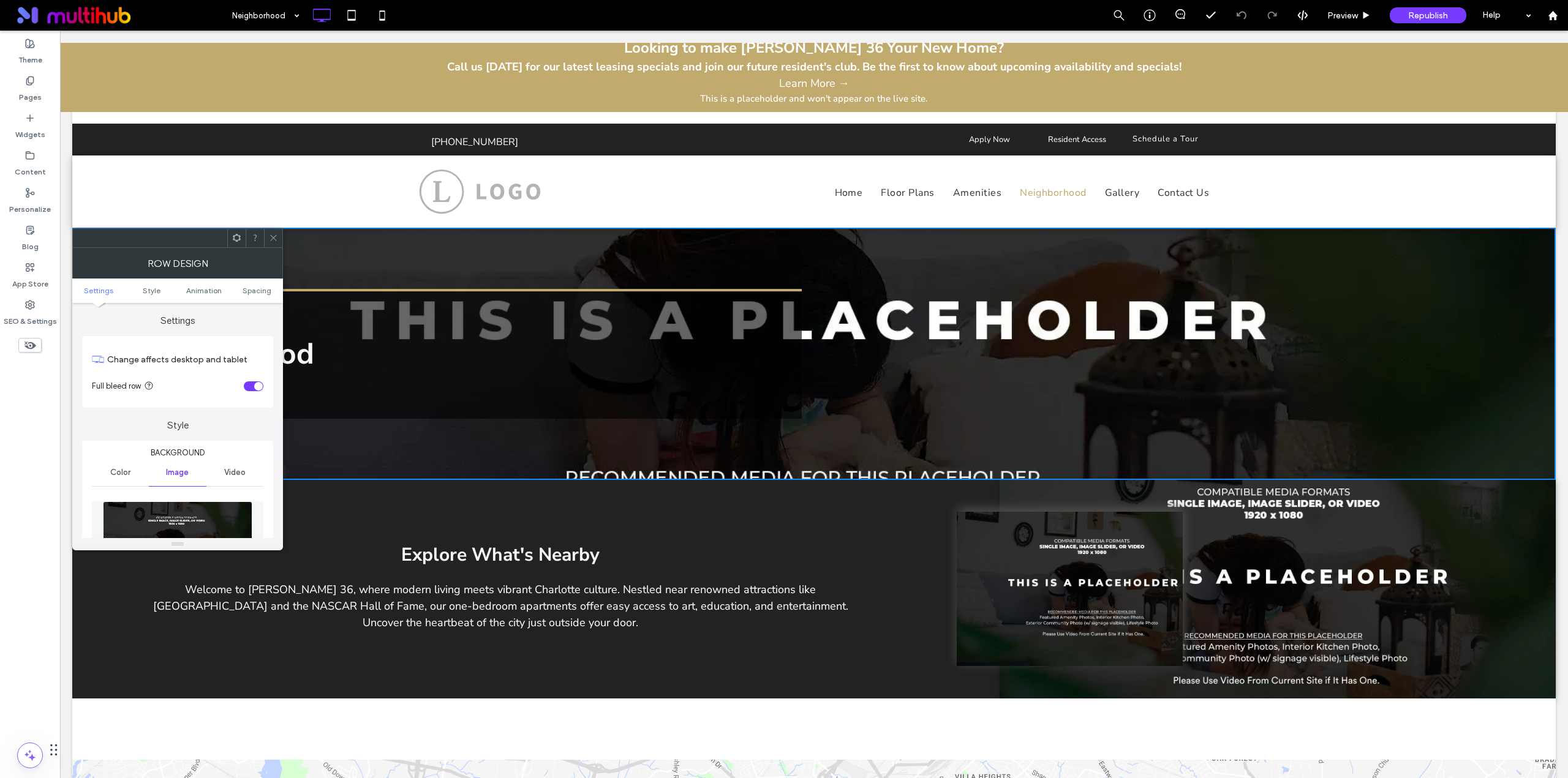
click at [198, 507] on img at bounding box center [177, 543] width 149 height 85
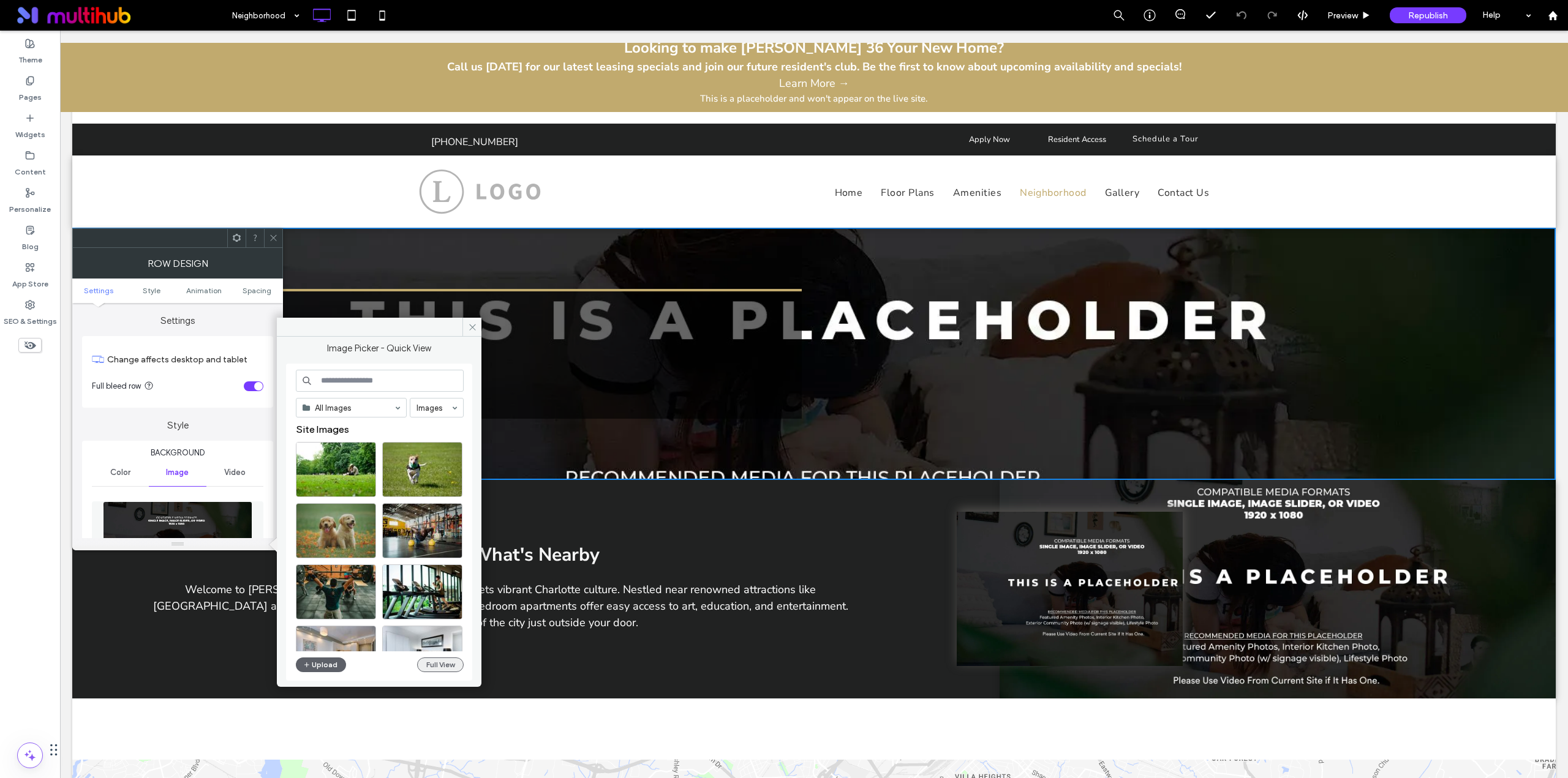
click at [425, 661] on button "Full View" at bounding box center [440, 665] width 47 height 15
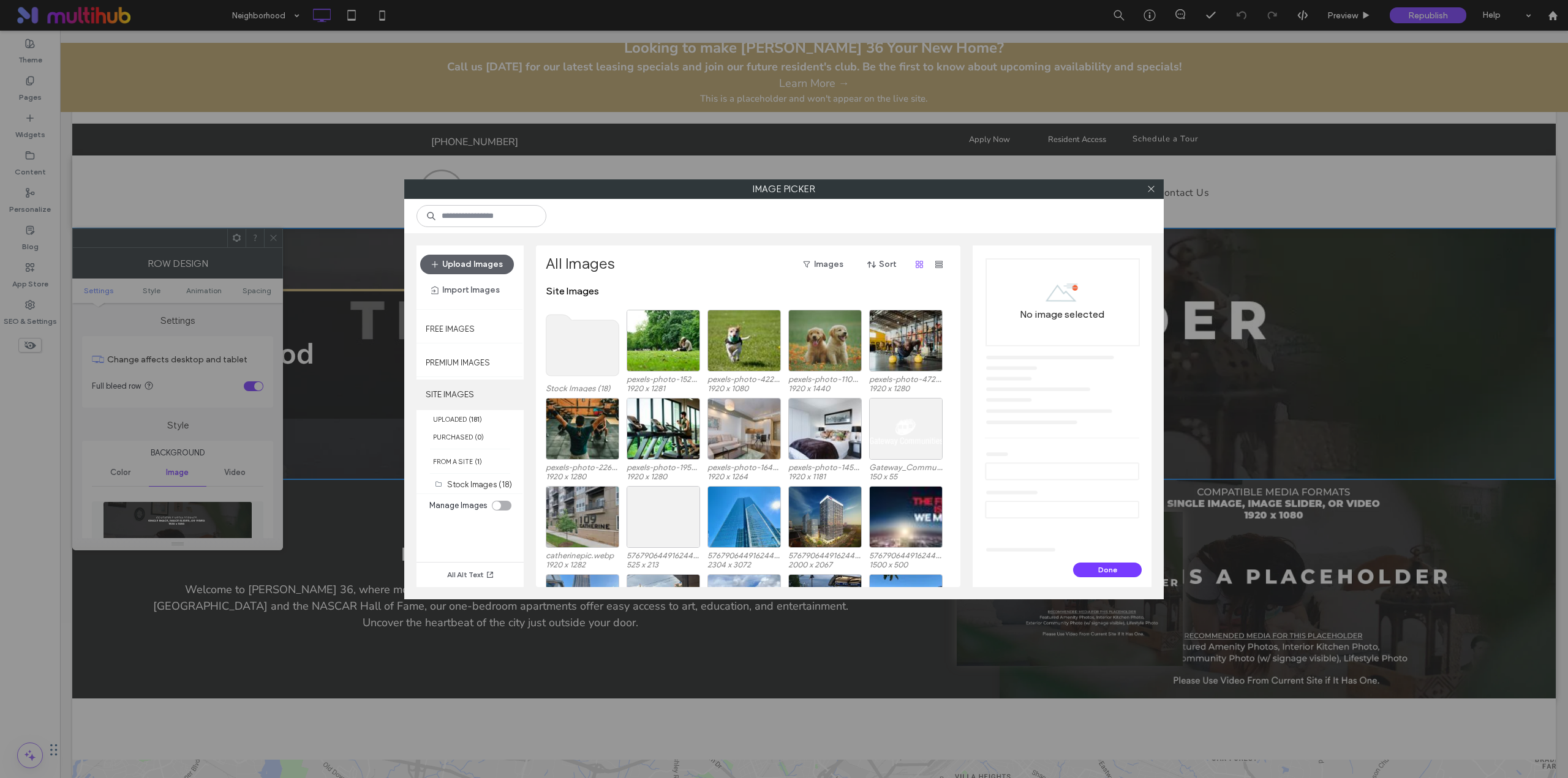
click at [466, 385] on label "SITE IMAGES" at bounding box center [470, 395] width 107 height 31
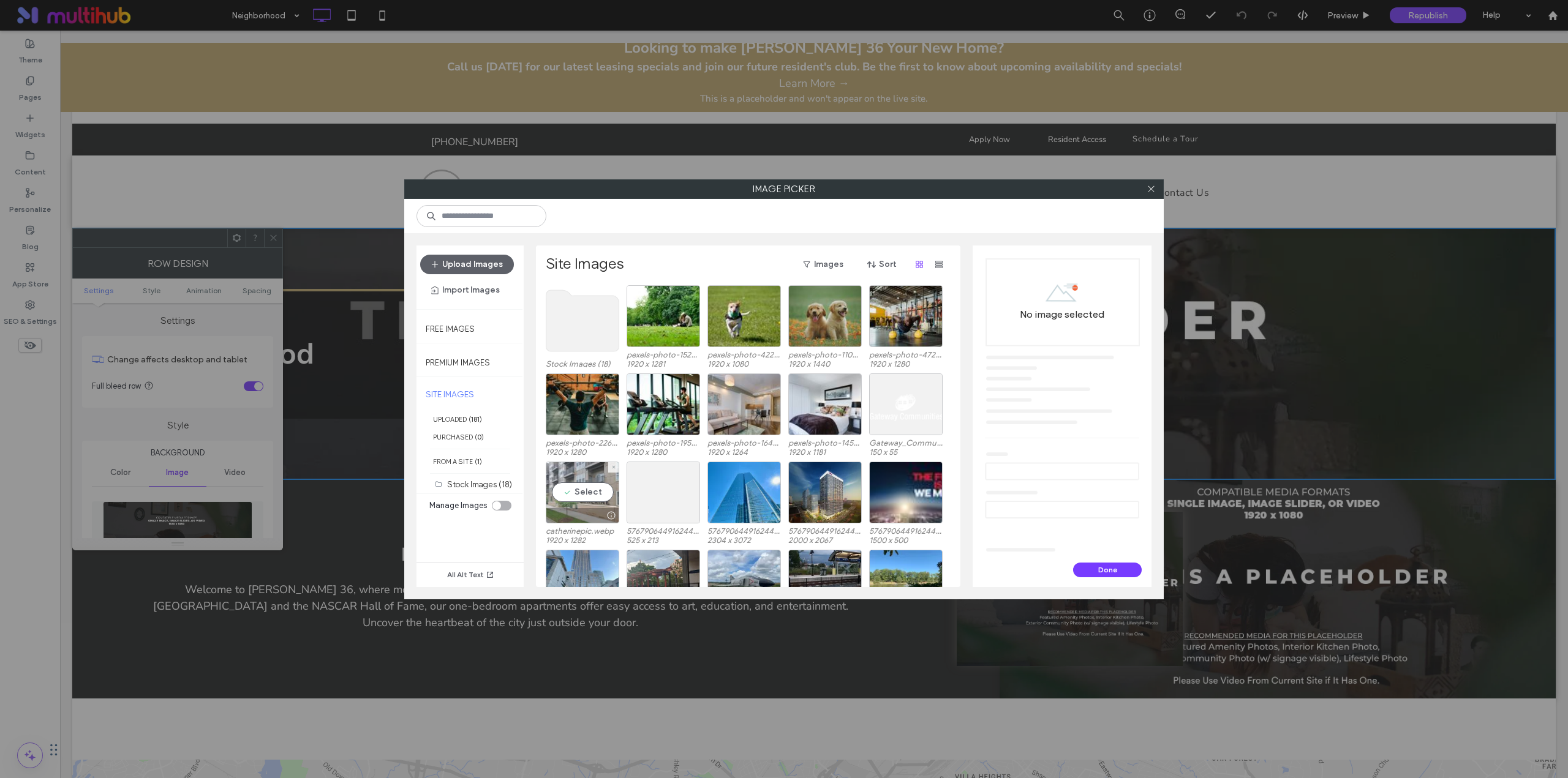
click at [575, 487] on div "Select" at bounding box center [582, 492] width 74 height 62
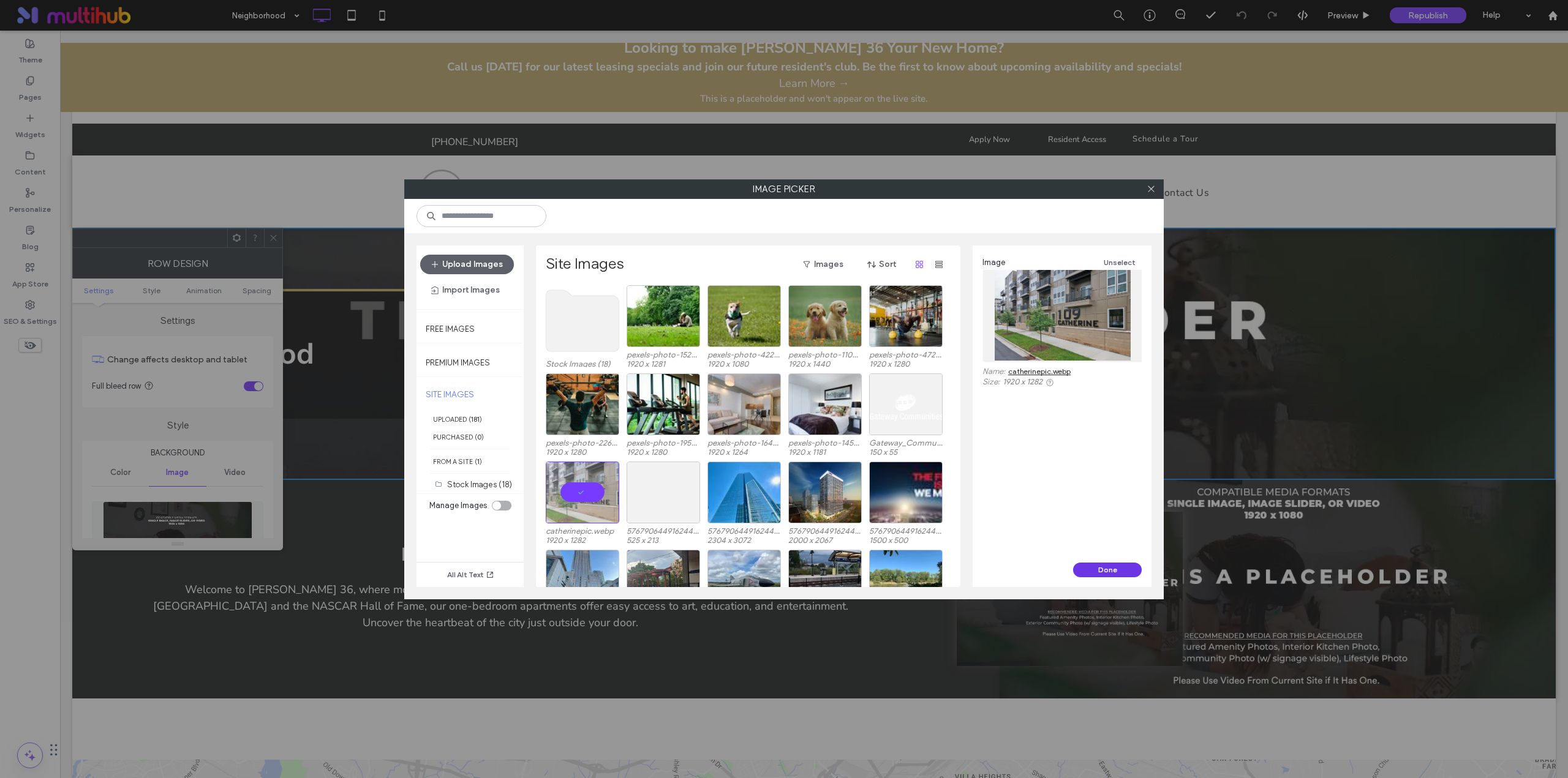
click at [1094, 572] on button "Done" at bounding box center [1107, 570] width 68 height 15
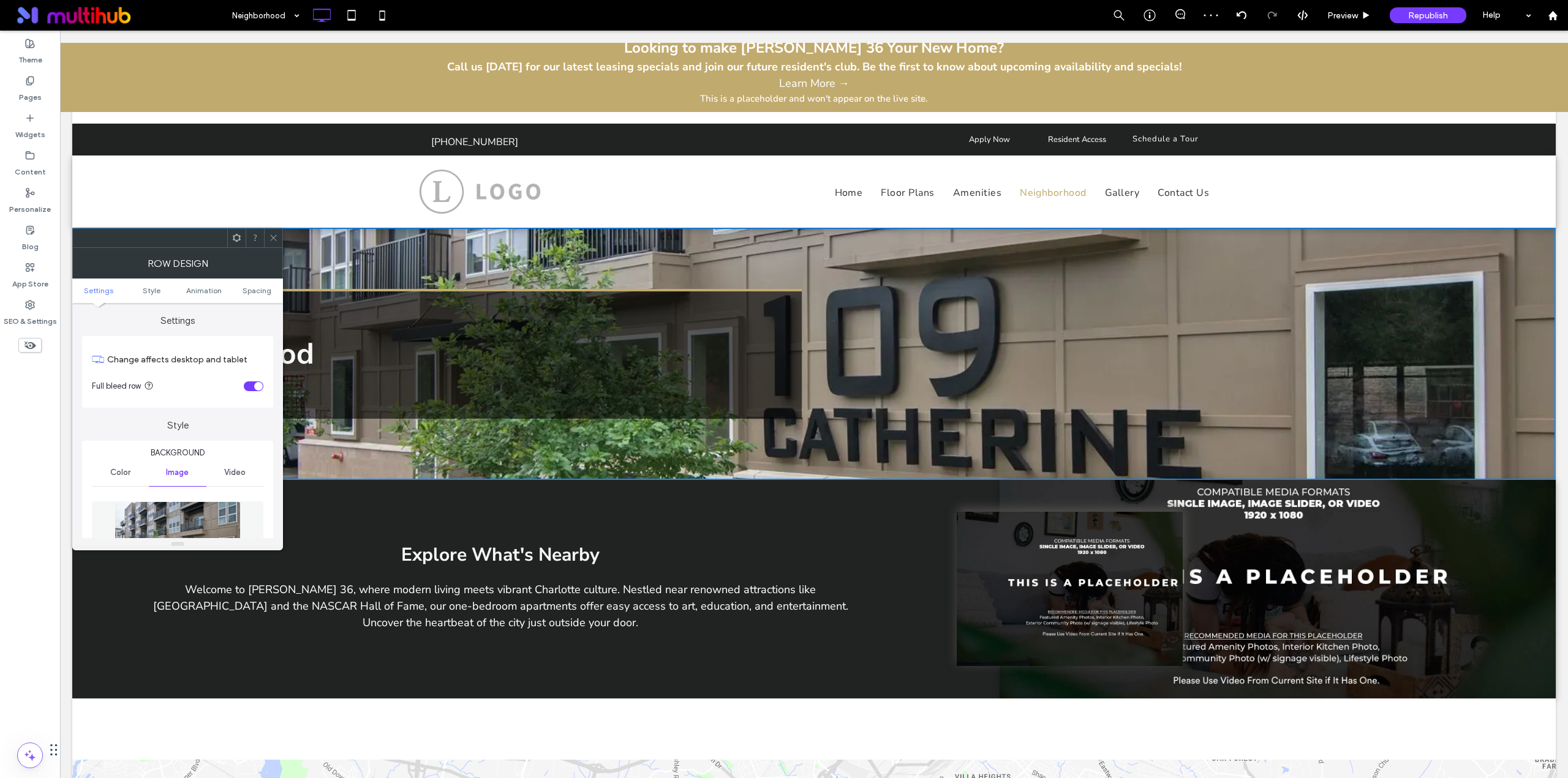
click at [276, 233] on icon at bounding box center [273, 237] width 9 height 9
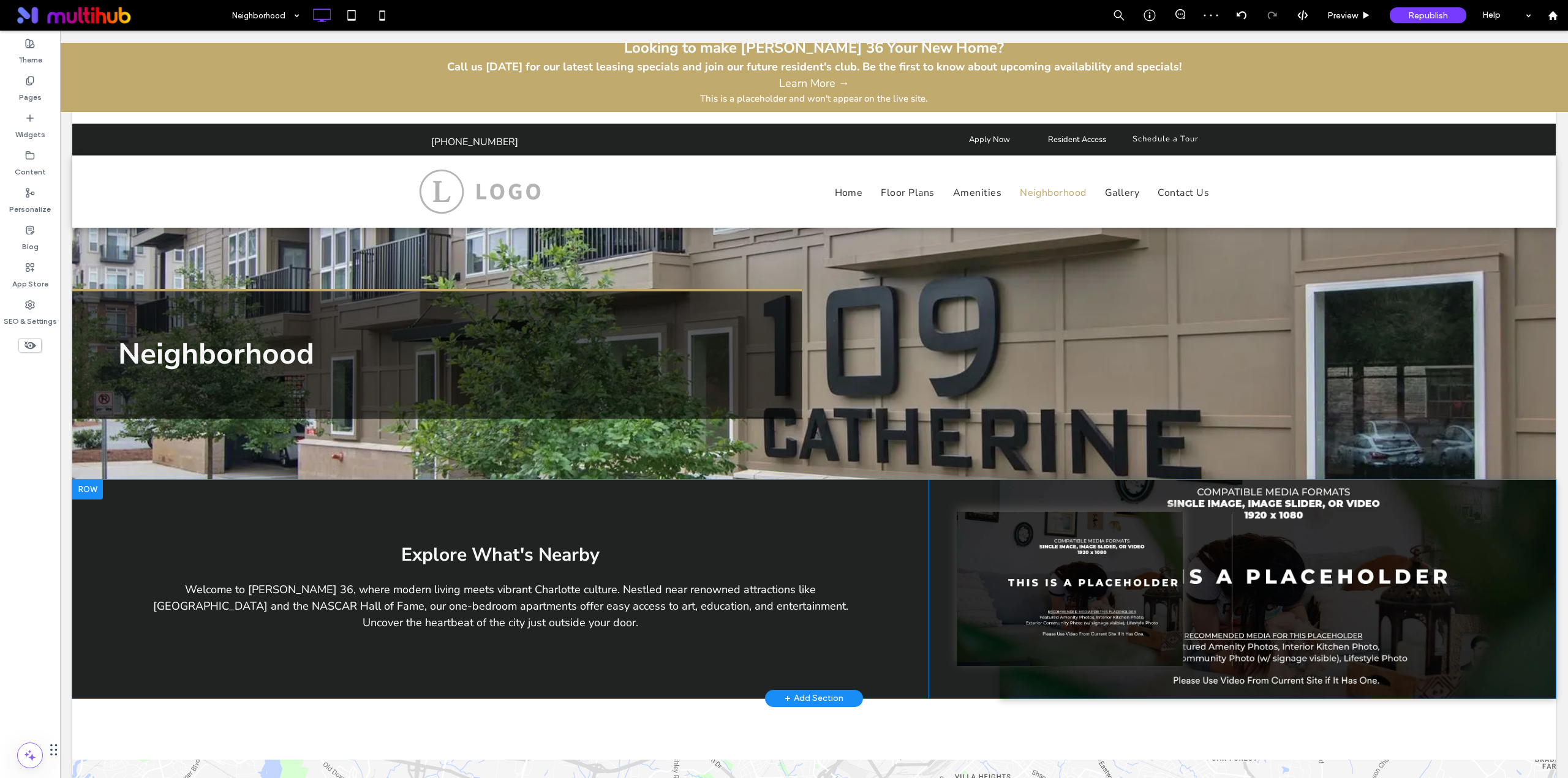
click at [1320, 495] on div "Slide title Write your caption here Button Previous Next Click To Paste Click T…" at bounding box center [1277, 589] width 556 height 219
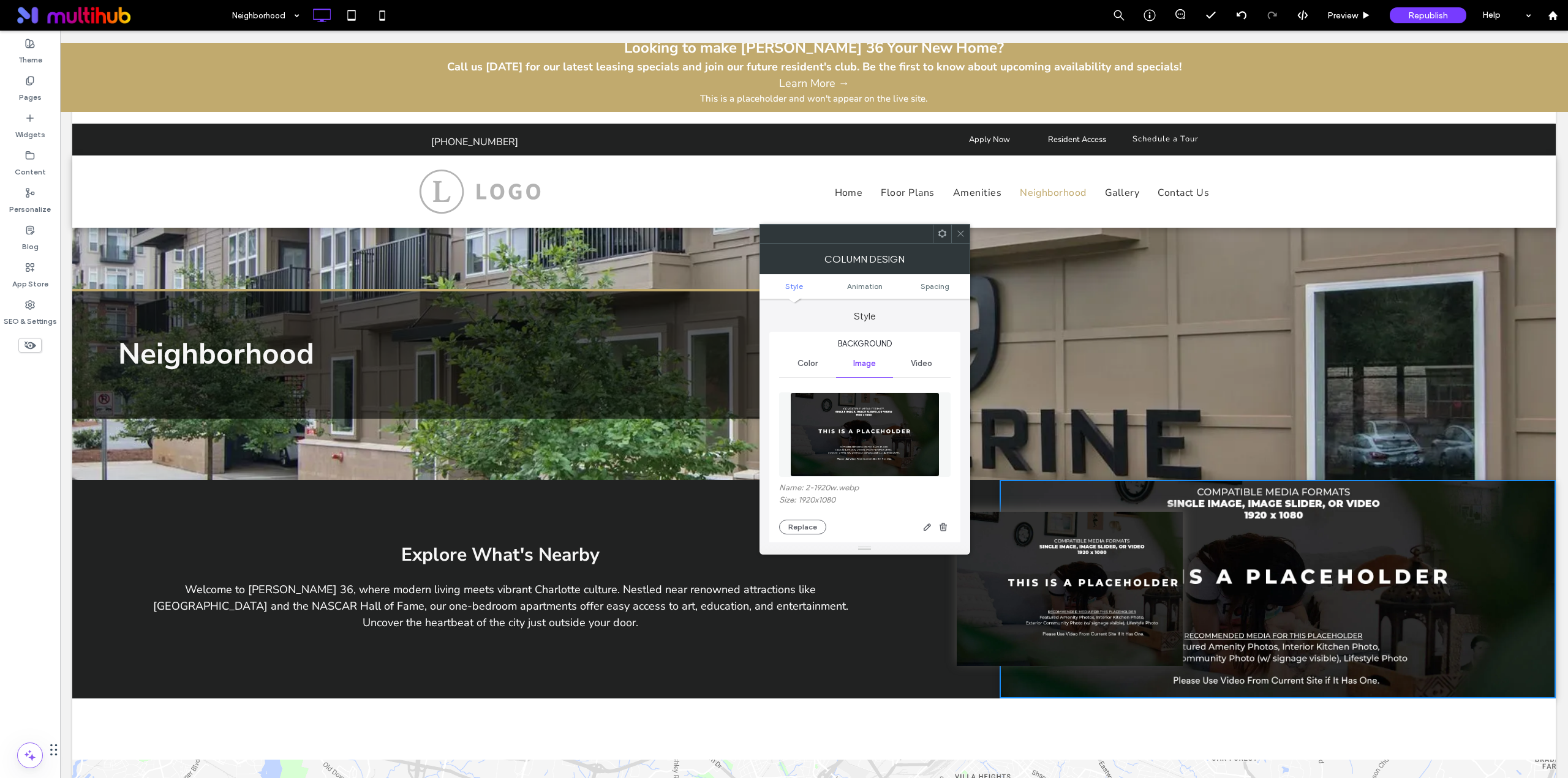
click at [871, 428] on img at bounding box center [864, 435] width 149 height 85
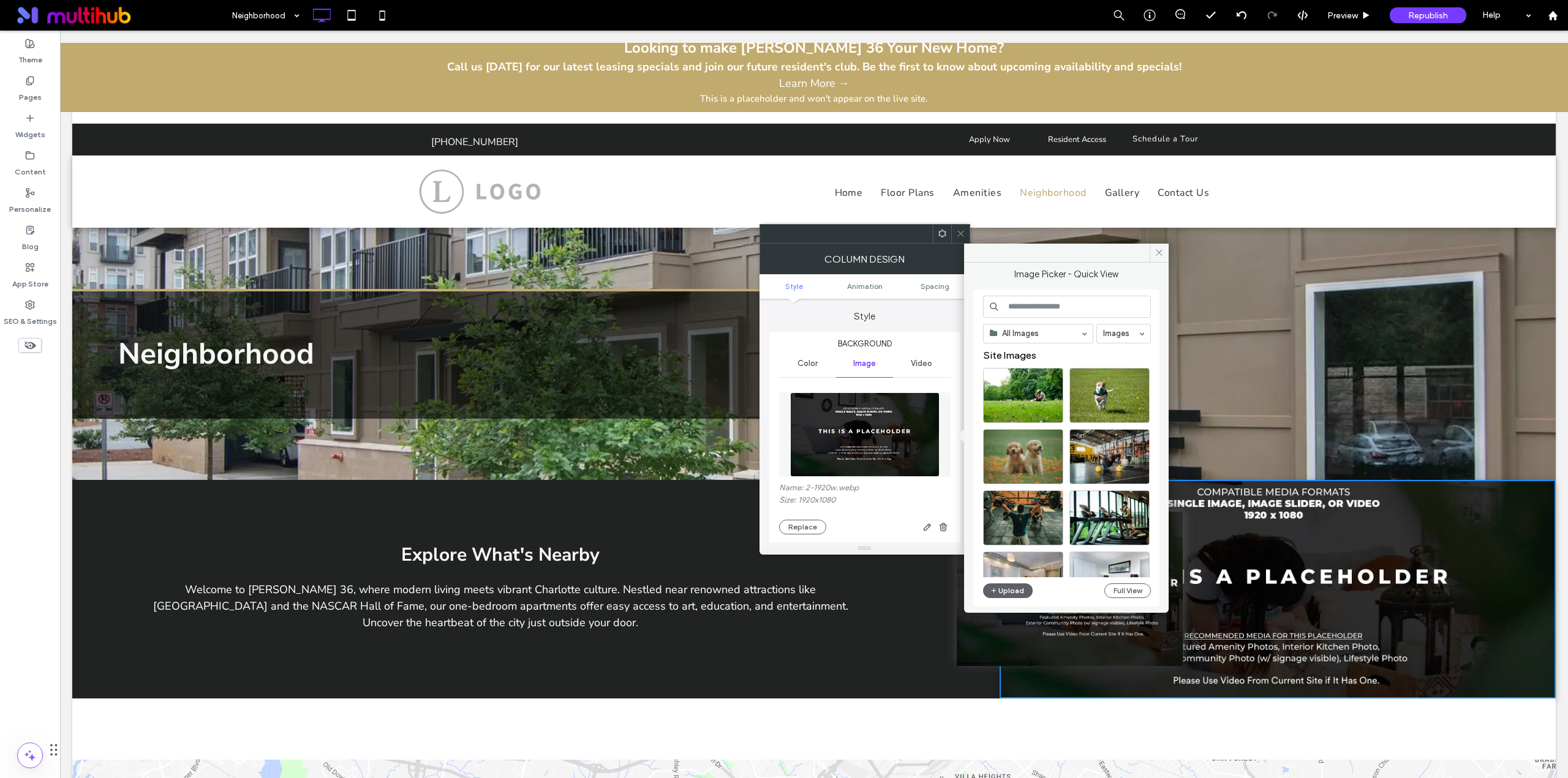
click at [1030, 305] on input at bounding box center [1067, 307] width 168 height 22
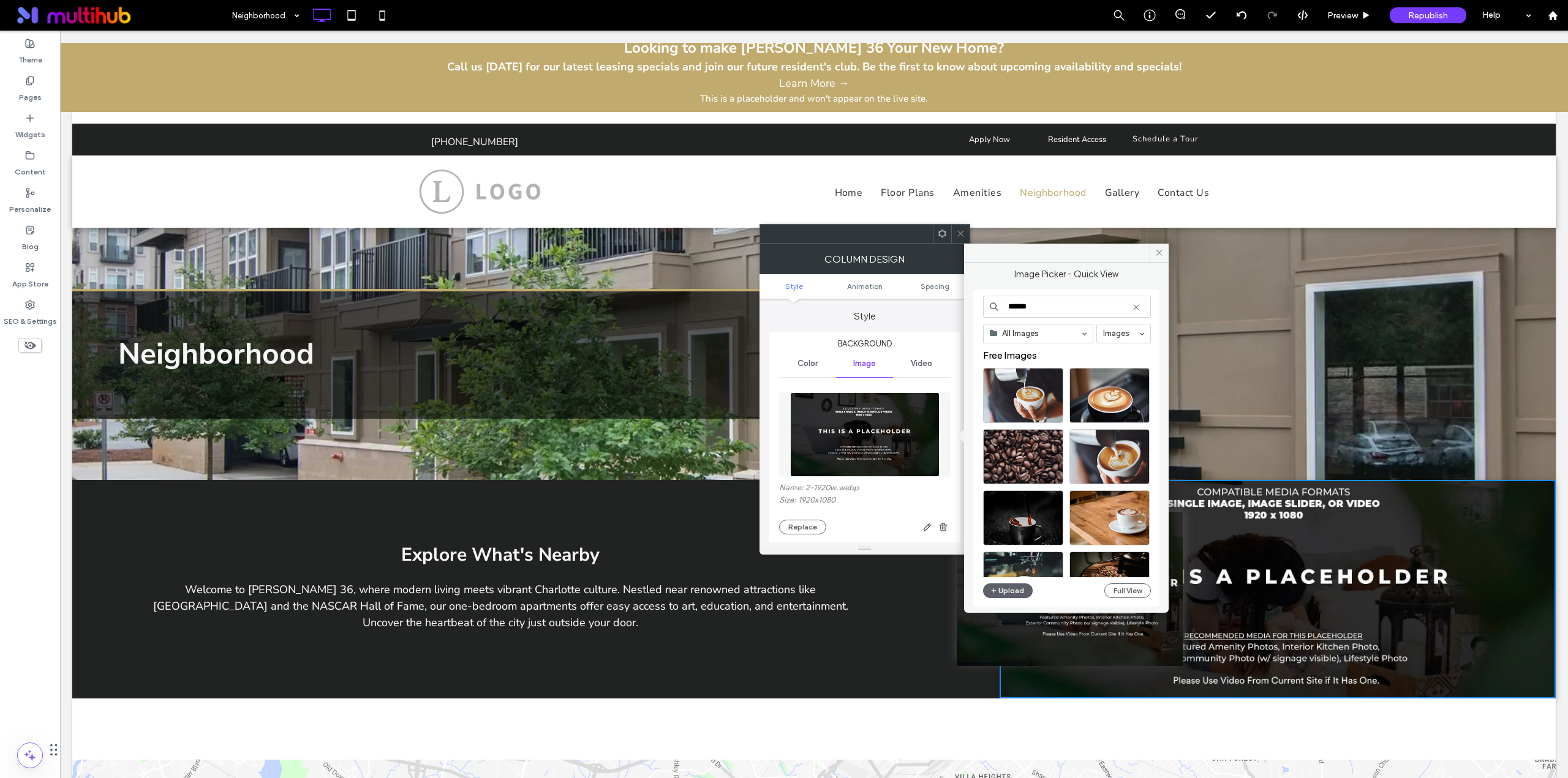
drag, startPoint x: 1004, startPoint y: 300, endPoint x: 965, endPoint y: 294, distance: 39.5
click at [965, 294] on div "Image Picker - Quick View ****** All Images Images Free Images Upload Full View" at bounding box center [1066, 433] width 205 height 341
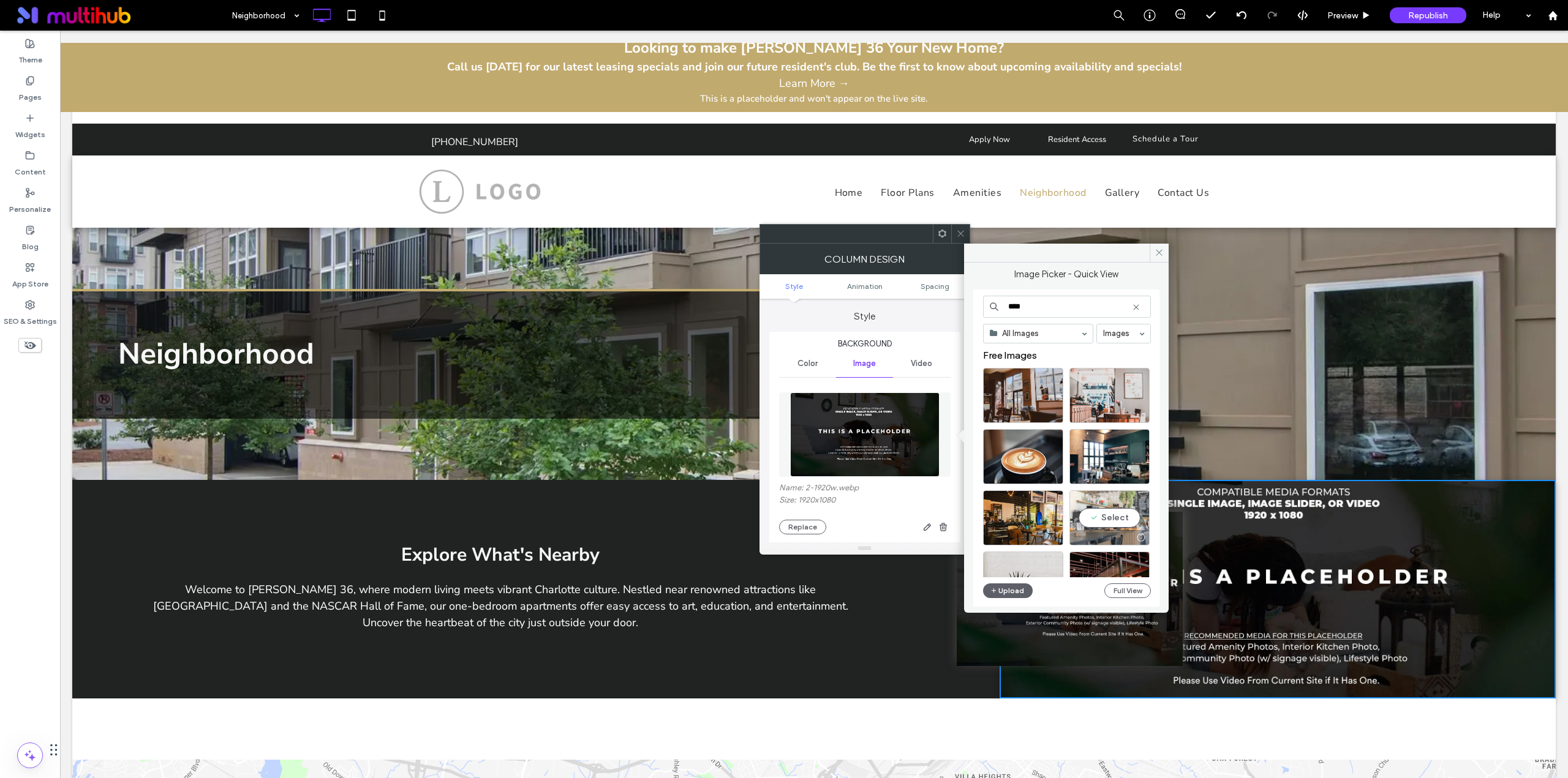
type input "****"
click at [1108, 513] on div "Select" at bounding box center [1109, 518] width 80 height 55
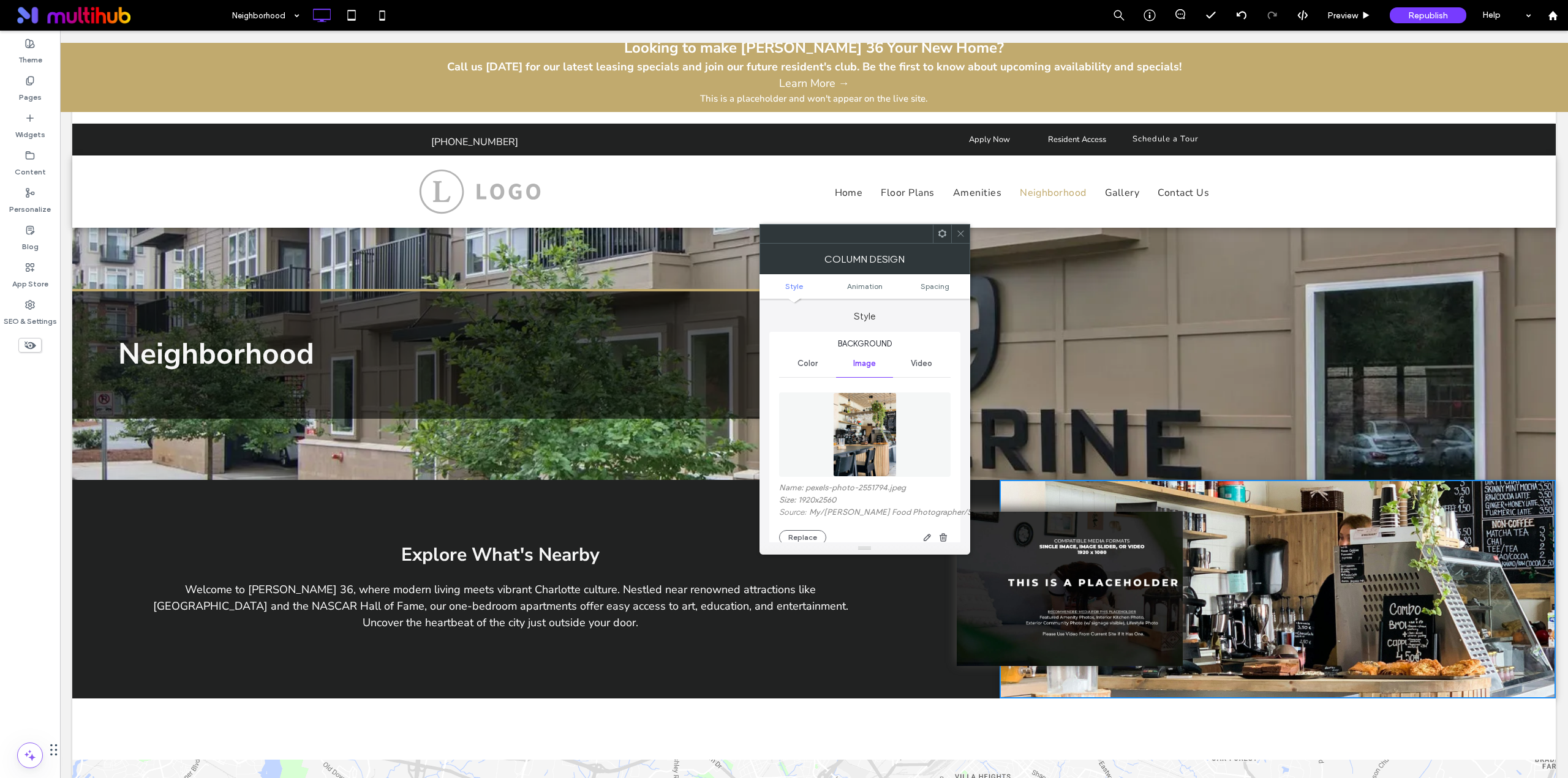
click at [964, 232] on icon at bounding box center [960, 233] width 9 height 9
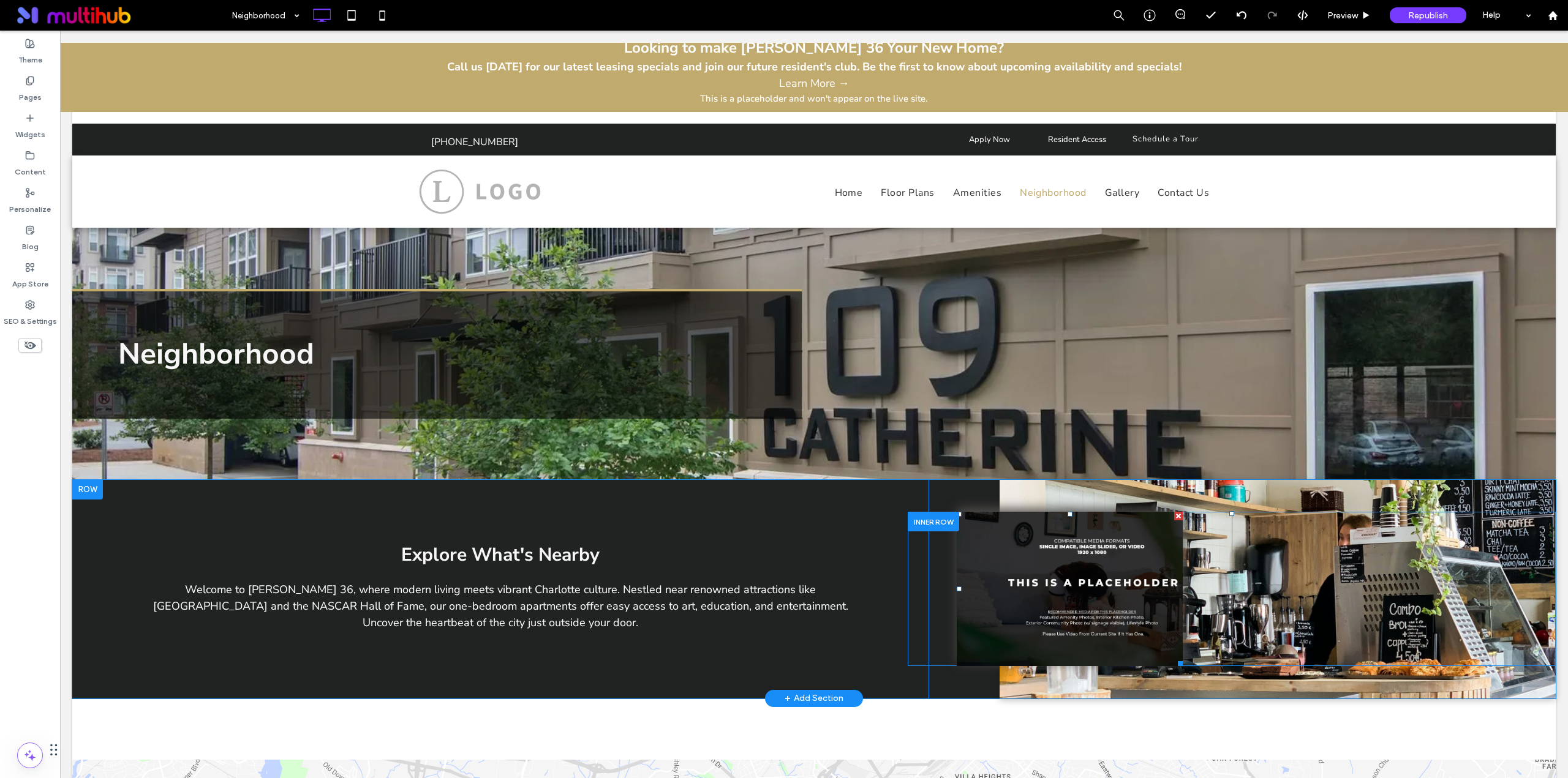
click at [1019, 550] on li "Slide title Write your caption here Button" at bounding box center [1070, 589] width 226 height 154
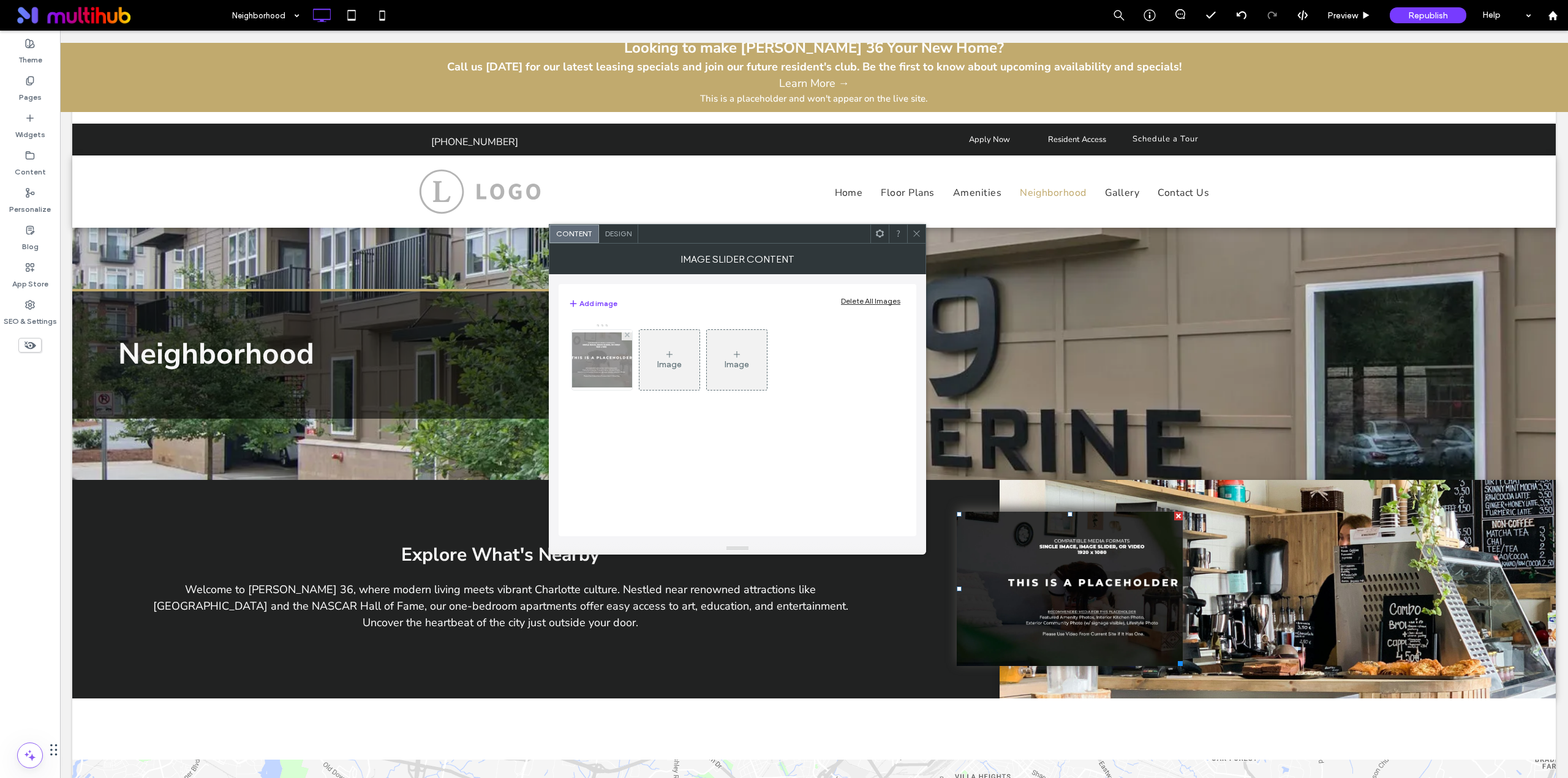
click at [615, 368] on img at bounding box center [602, 360] width 98 height 55
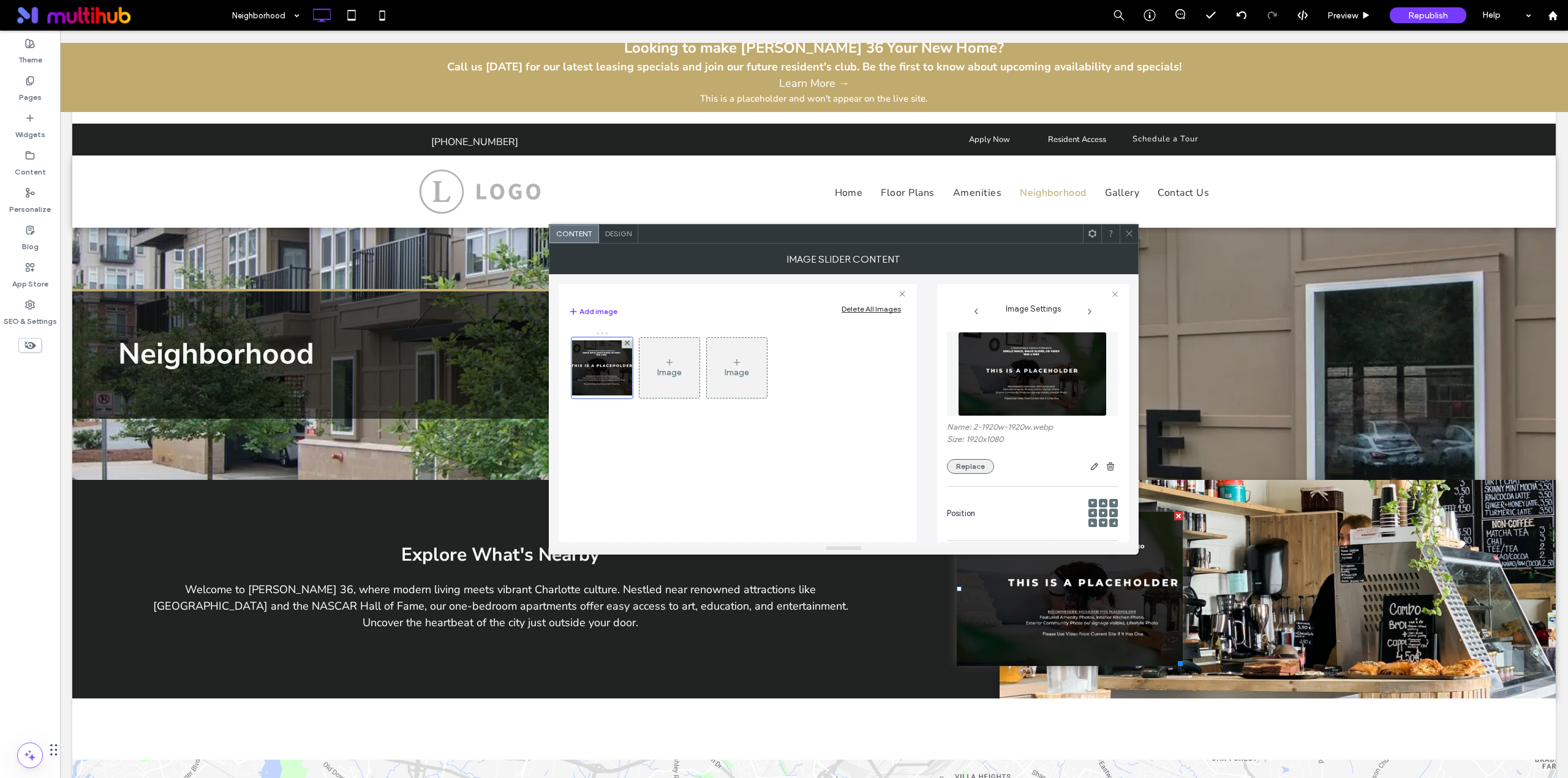
click at [967, 465] on button "Replace" at bounding box center [970, 466] width 47 height 15
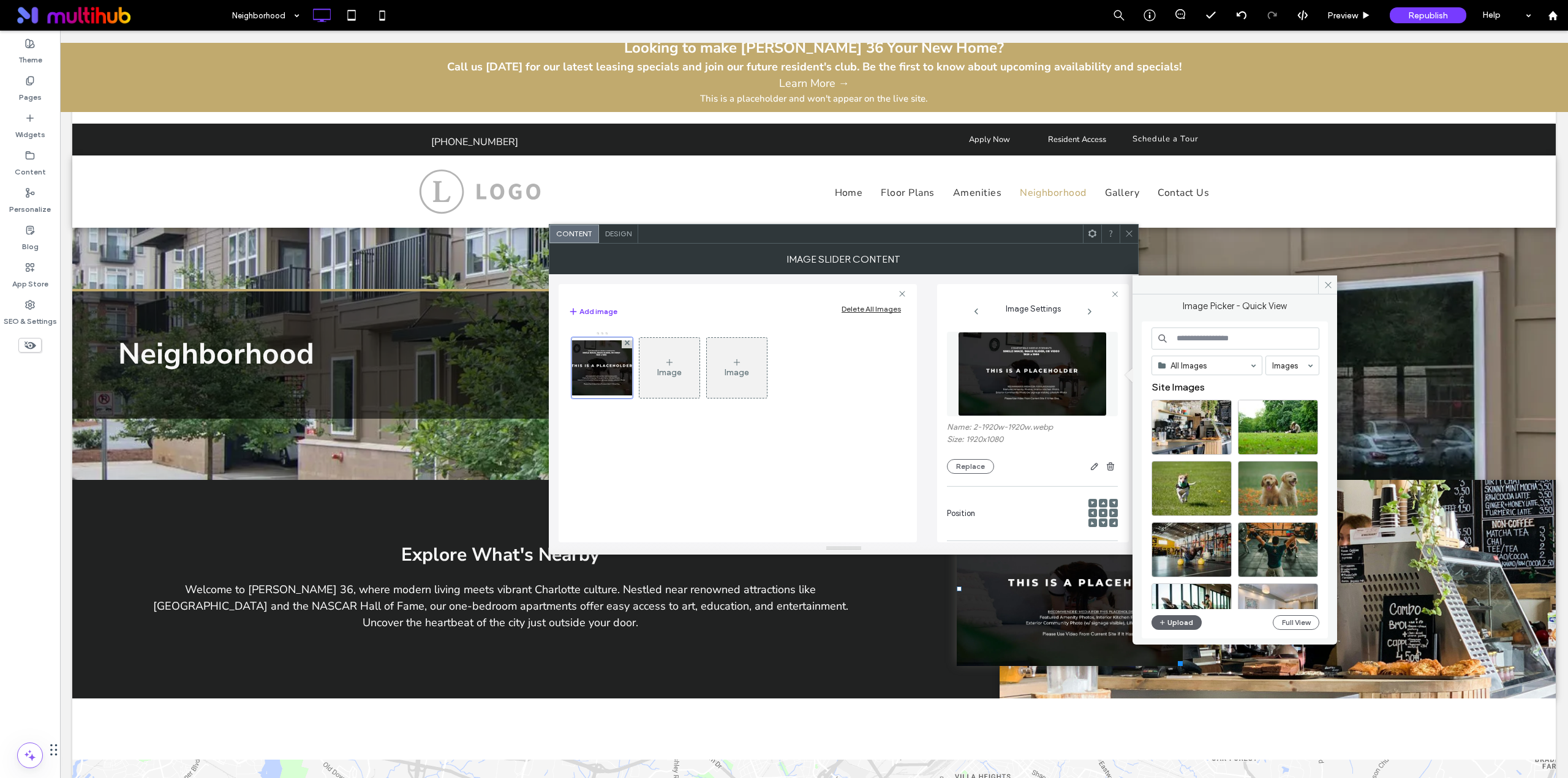
click at [1184, 343] on input at bounding box center [1235, 339] width 168 height 22
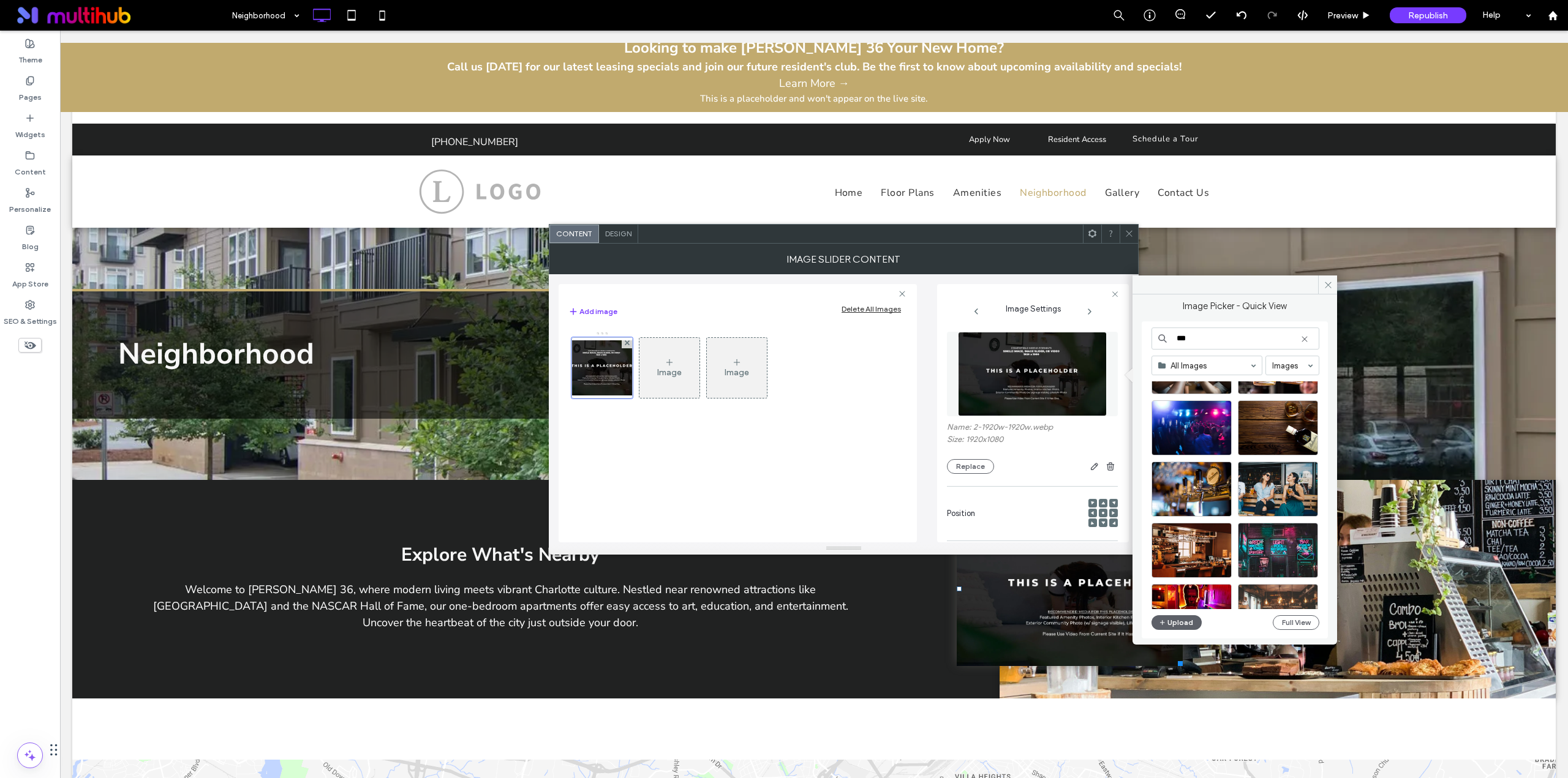
scroll to position [204, 0]
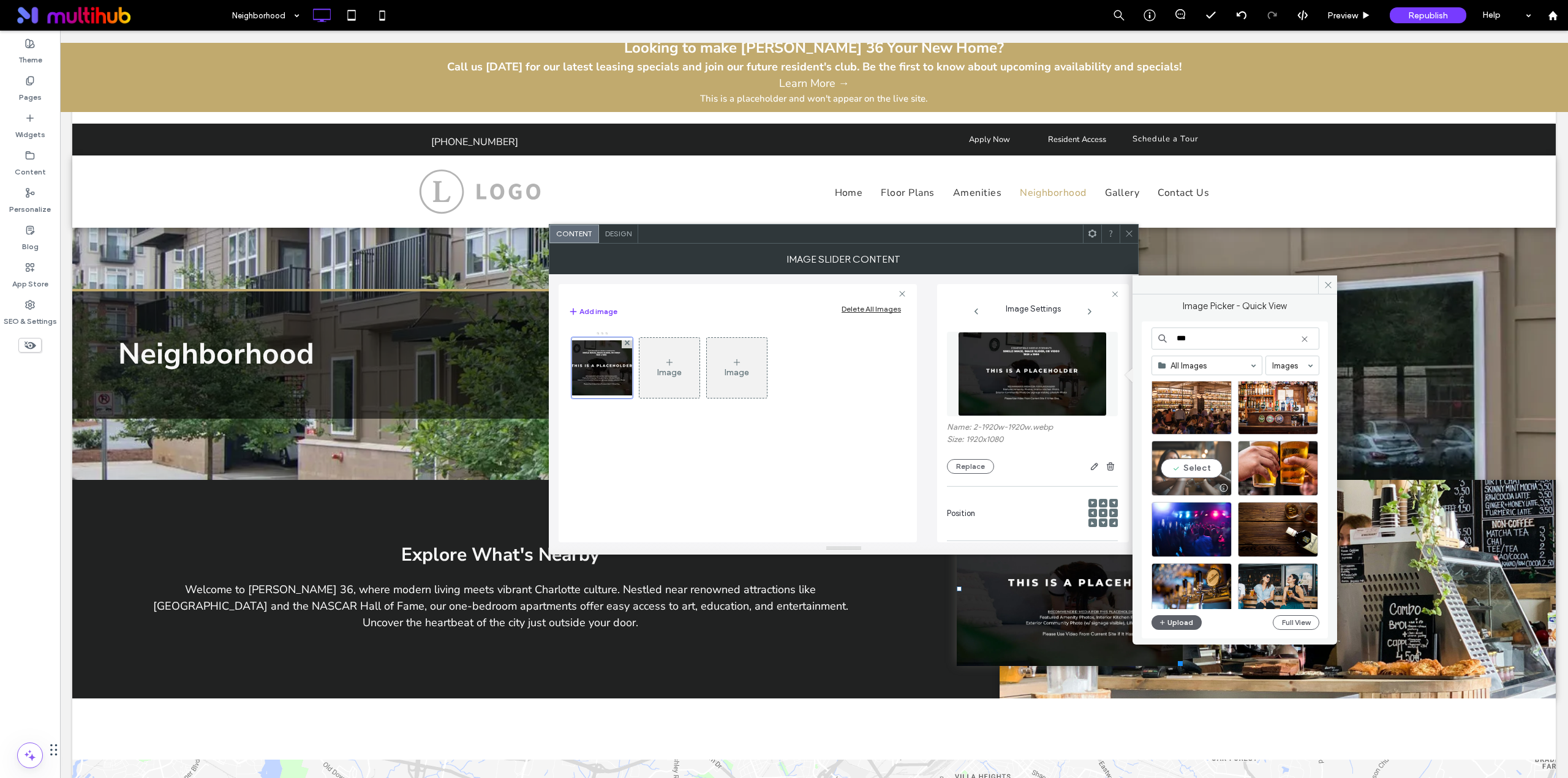
type input "***"
click at [1200, 471] on div "Select" at bounding box center [1191, 468] width 80 height 55
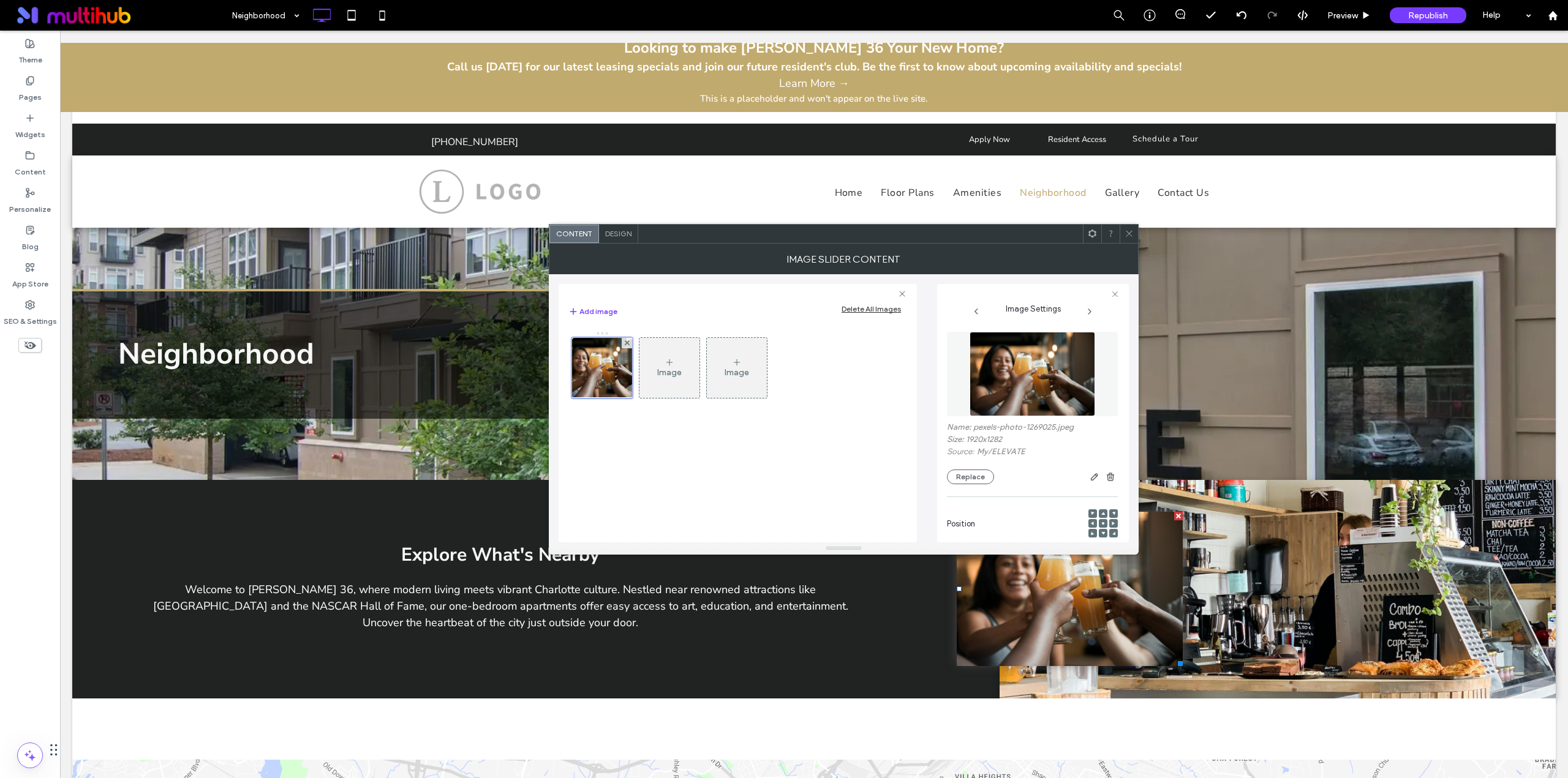
click at [1055, 390] on img at bounding box center [1032, 374] width 126 height 85
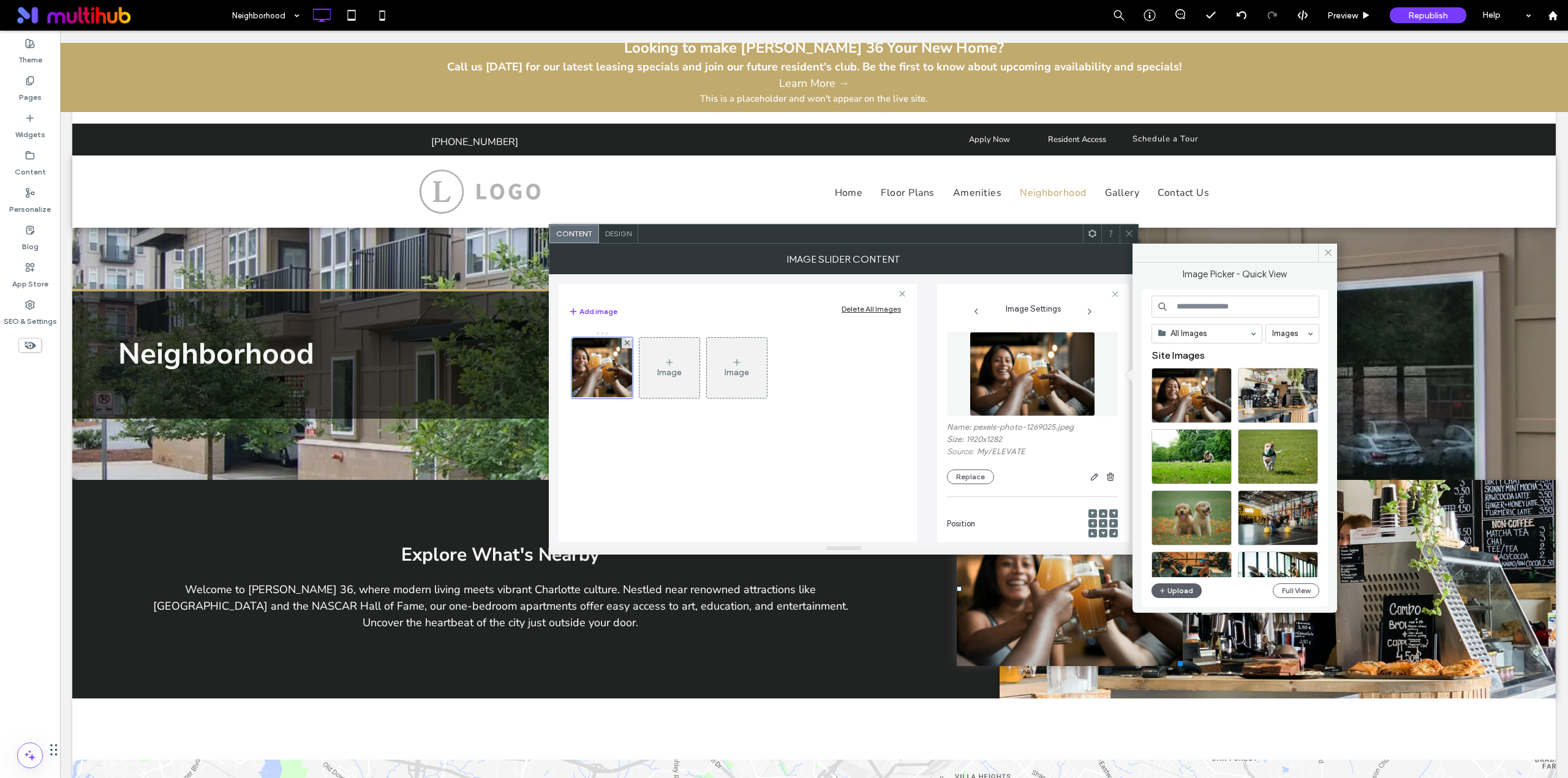
click at [1203, 310] on input at bounding box center [1235, 307] width 168 height 22
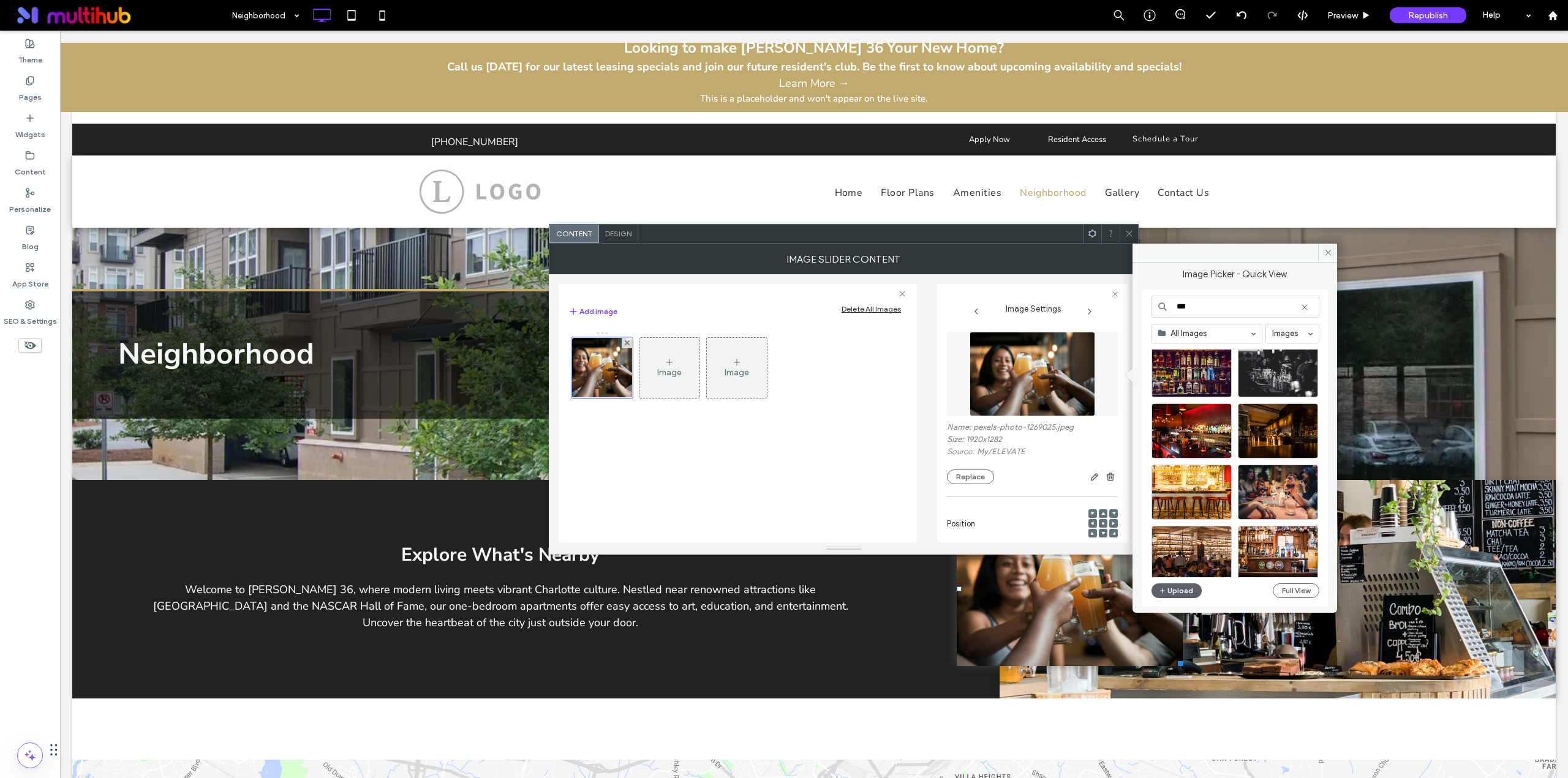
scroll to position [409, 0]
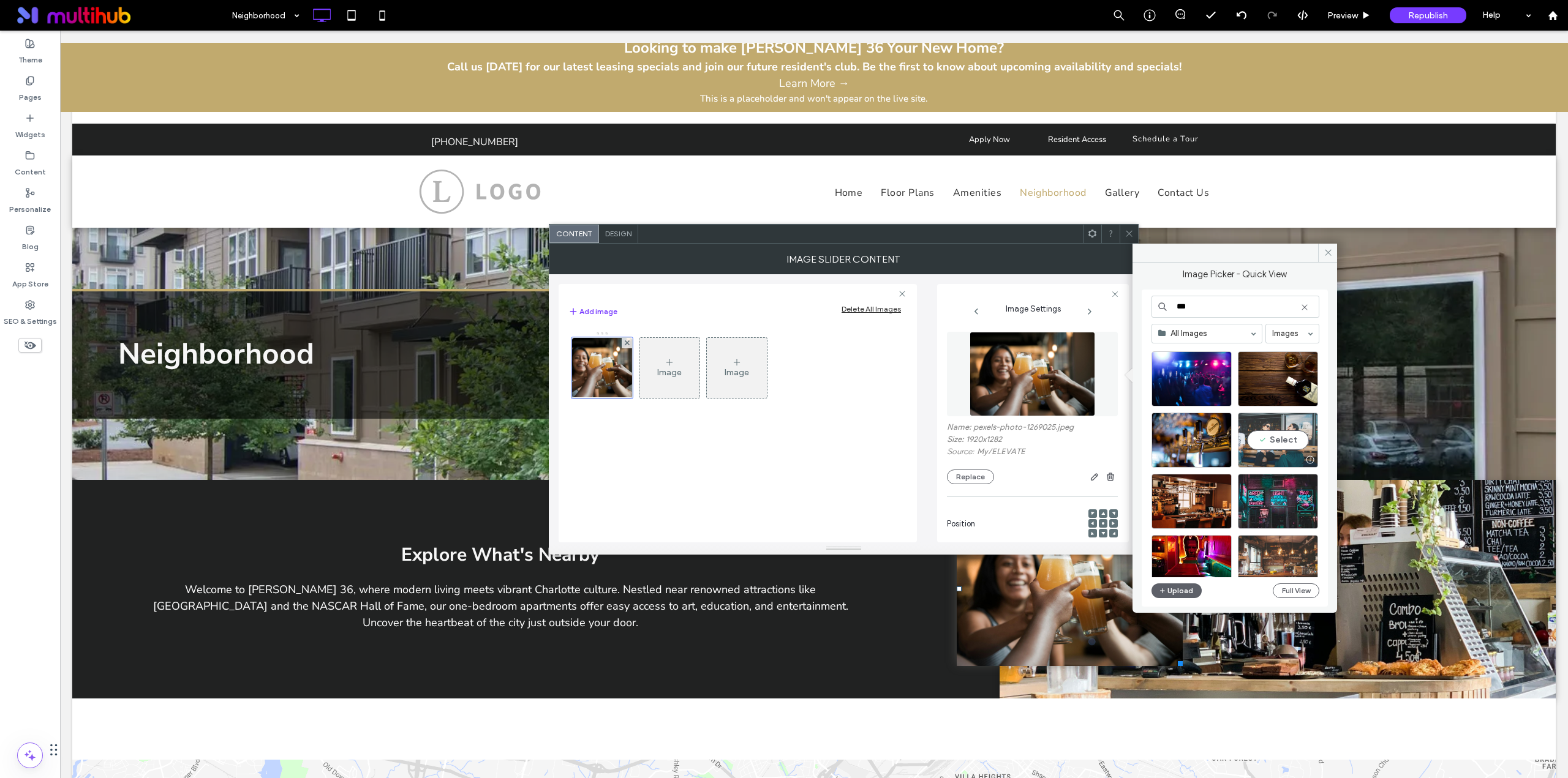
type input "***"
click at [1283, 436] on div "Select" at bounding box center [1278, 440] width 80 height 55
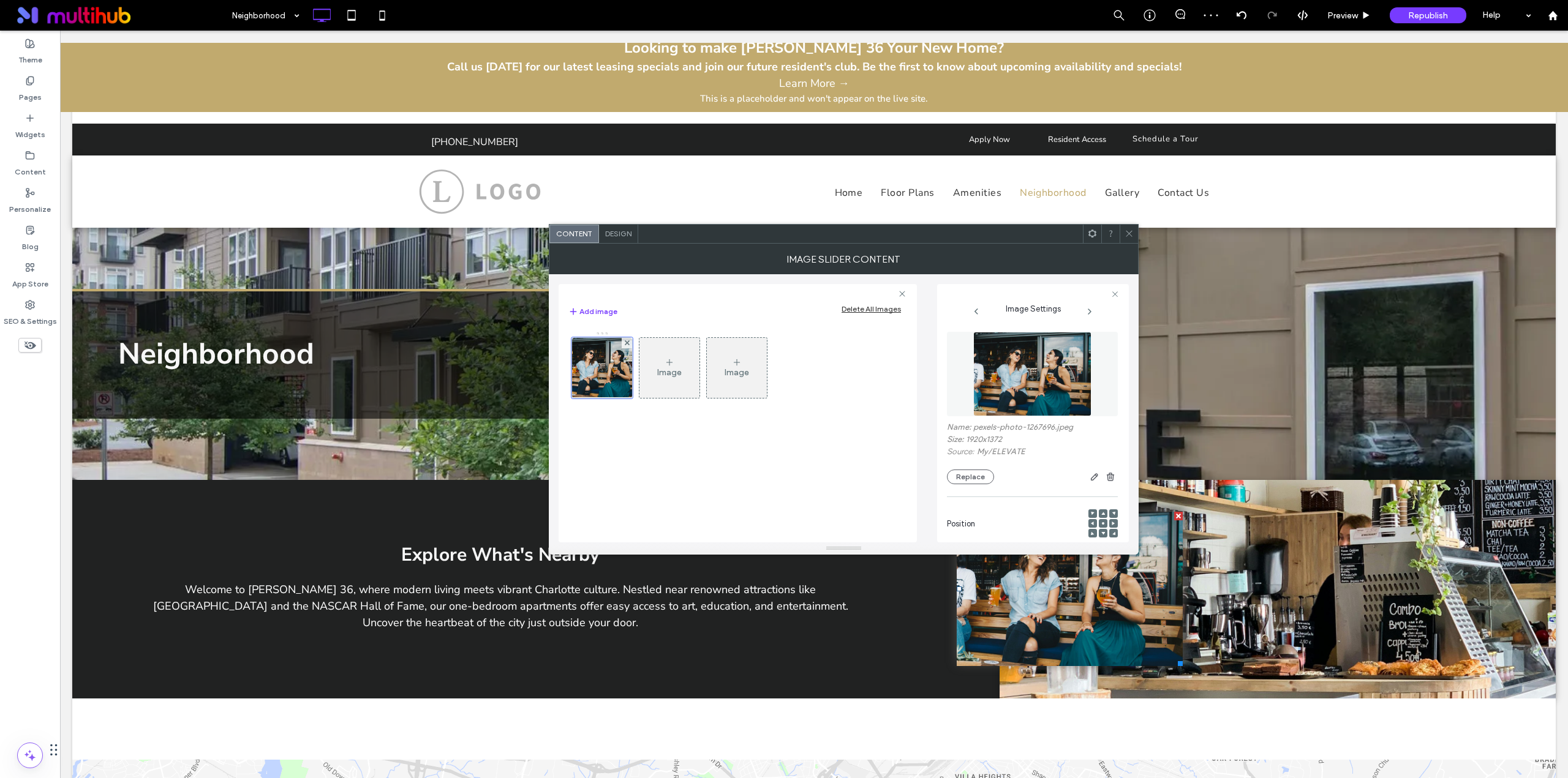
click at [1134, 233] on div at bounding box center [1128, 233] width 18 height 18
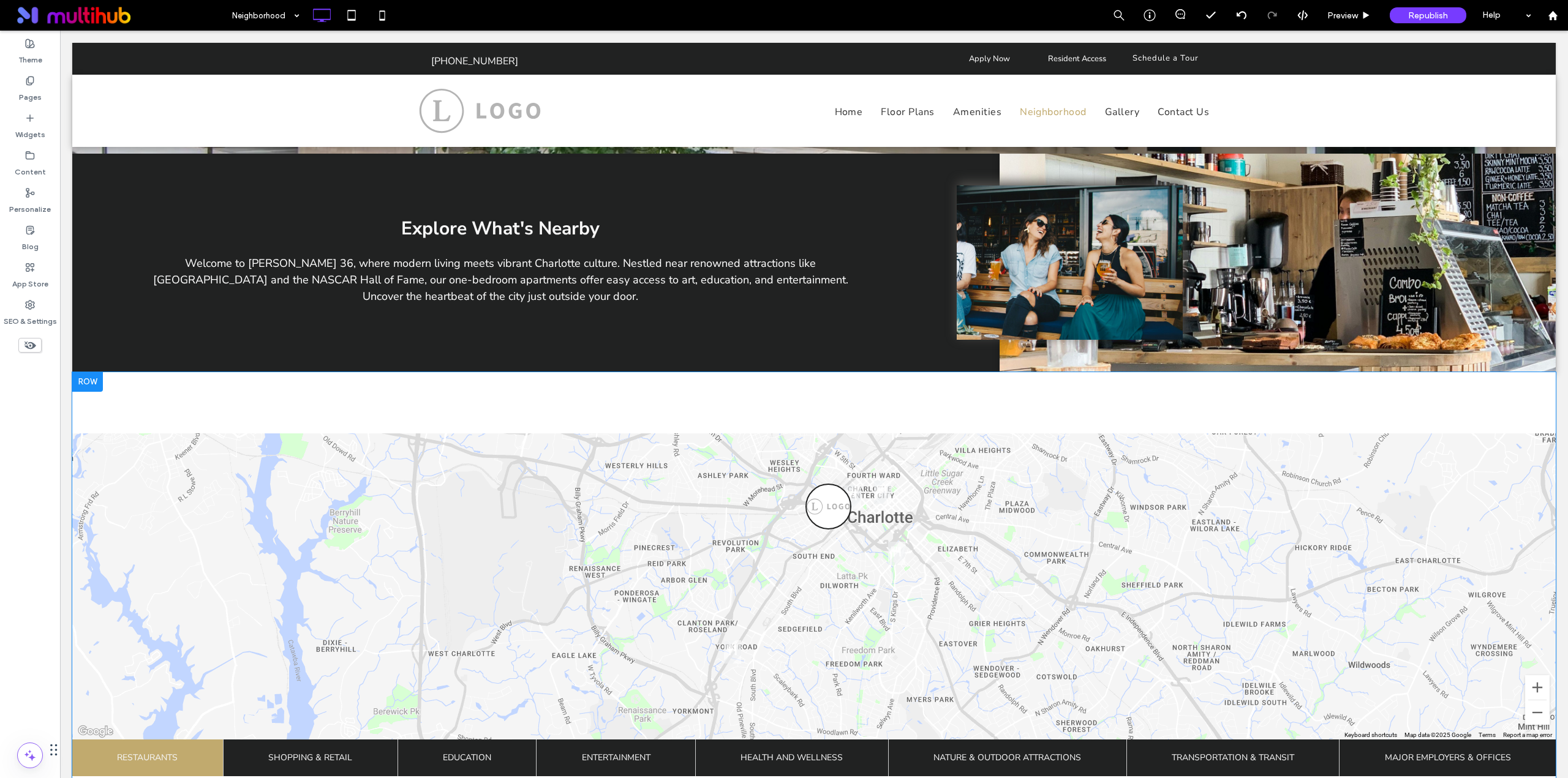
scroll to position [306, 0]
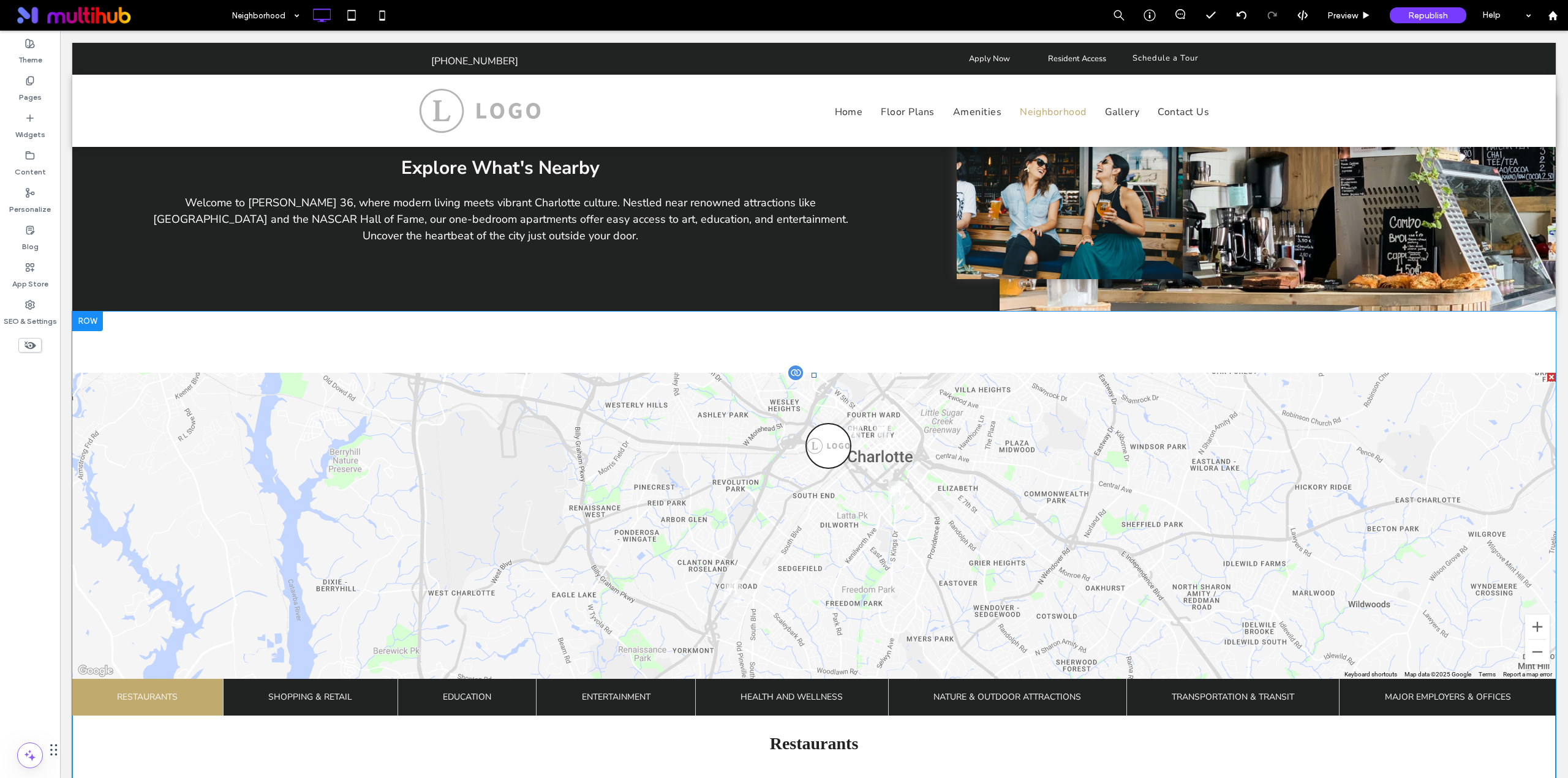
click at [646, 509] on span at bounding box center [814, 618] width 1483 height 492
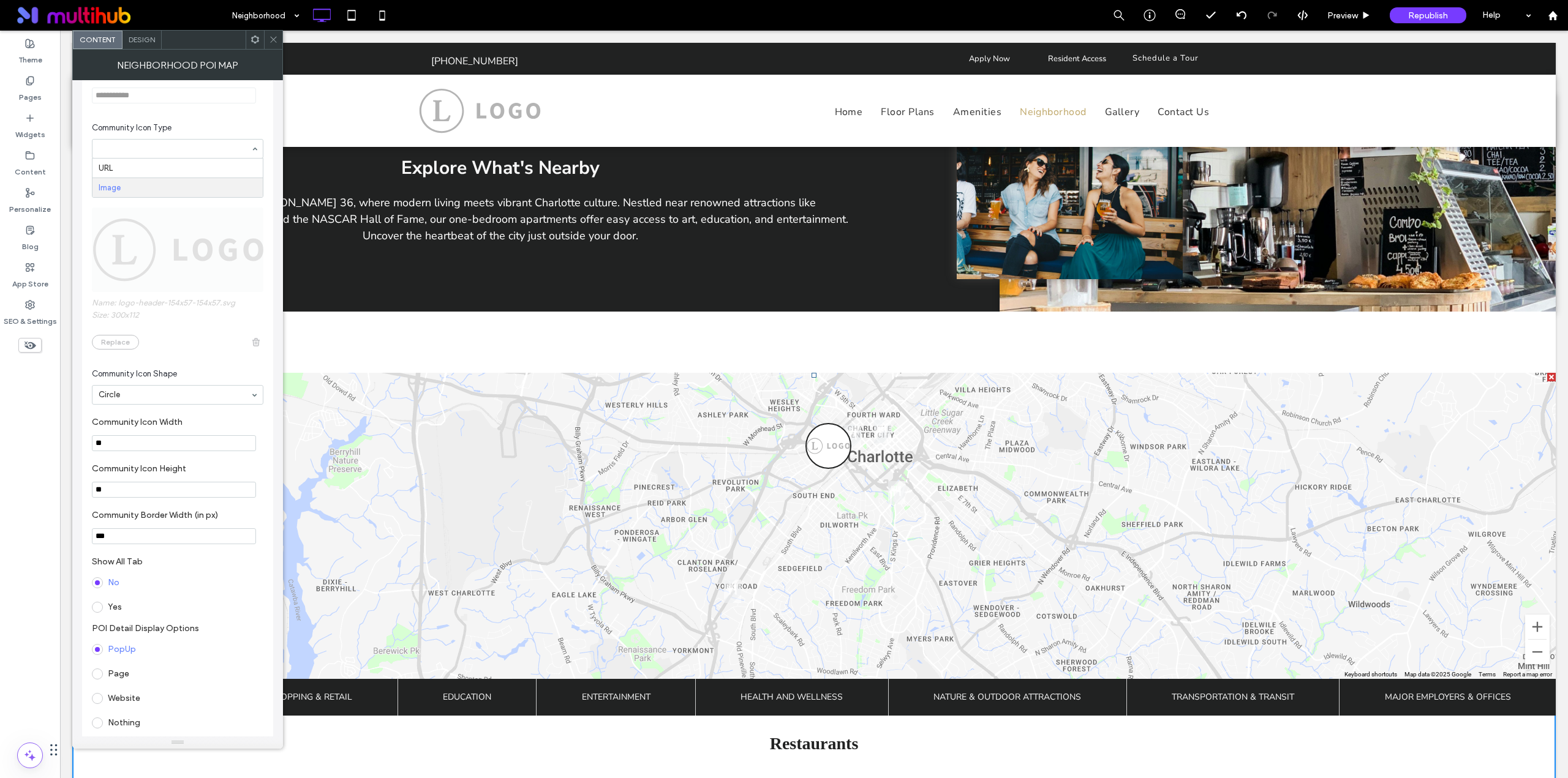
scroll to position [715, 0]
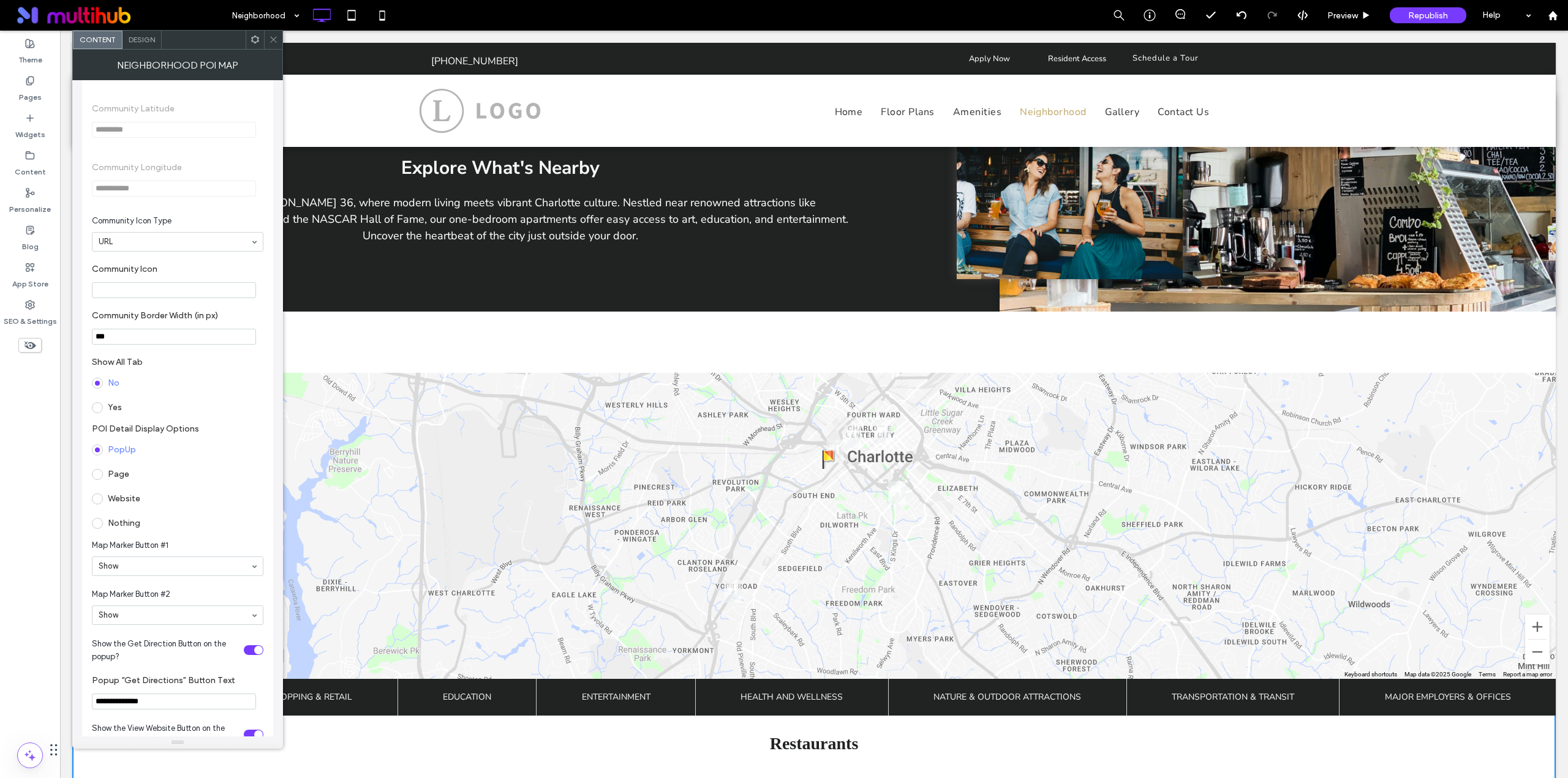
click at [275, 35] on icon at bounding box center [273, 39] width 9 height 9
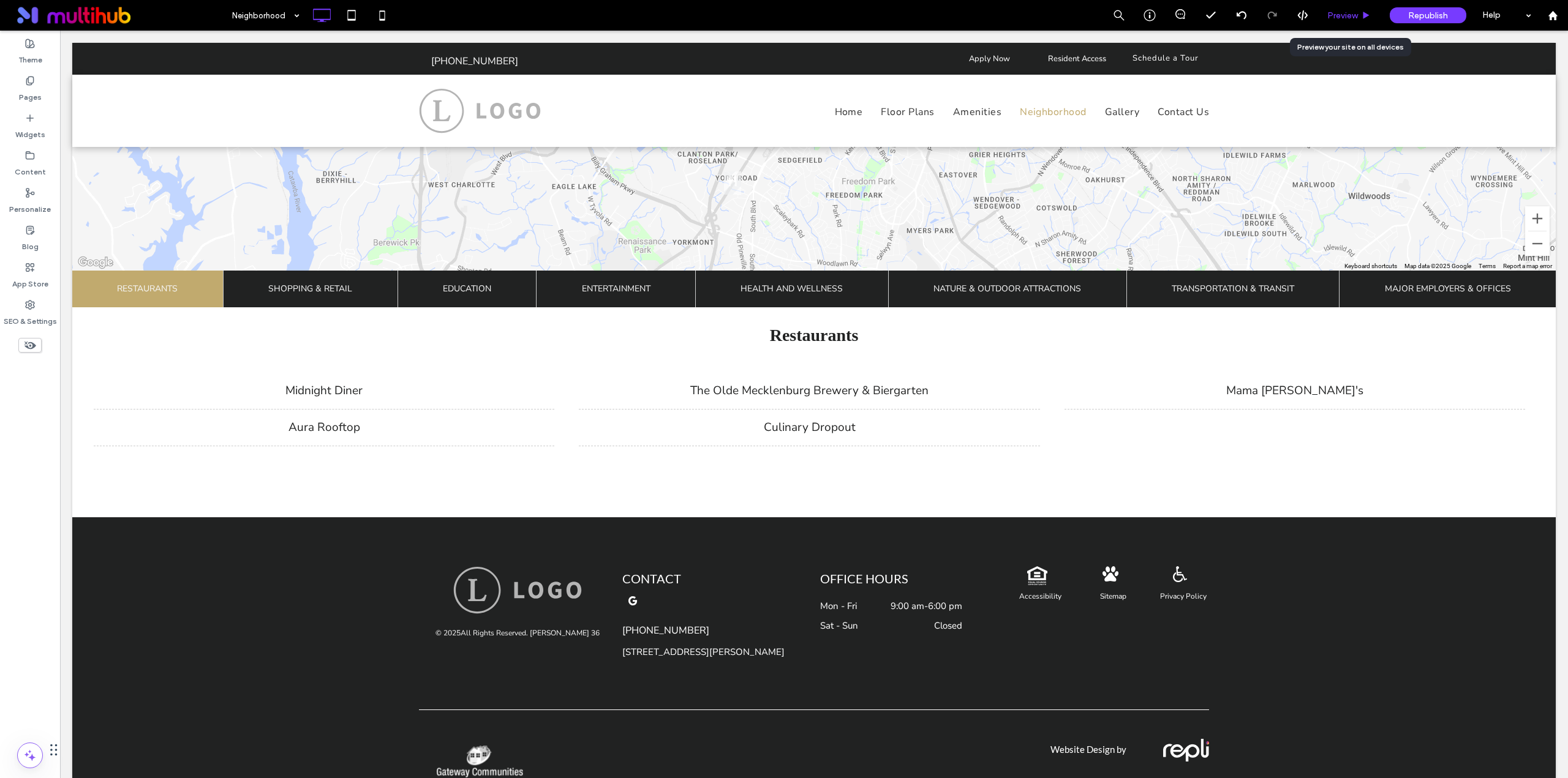
click at [1344, 20] on span "Preview" at bounding box center [1342, 15] width 31 height 10
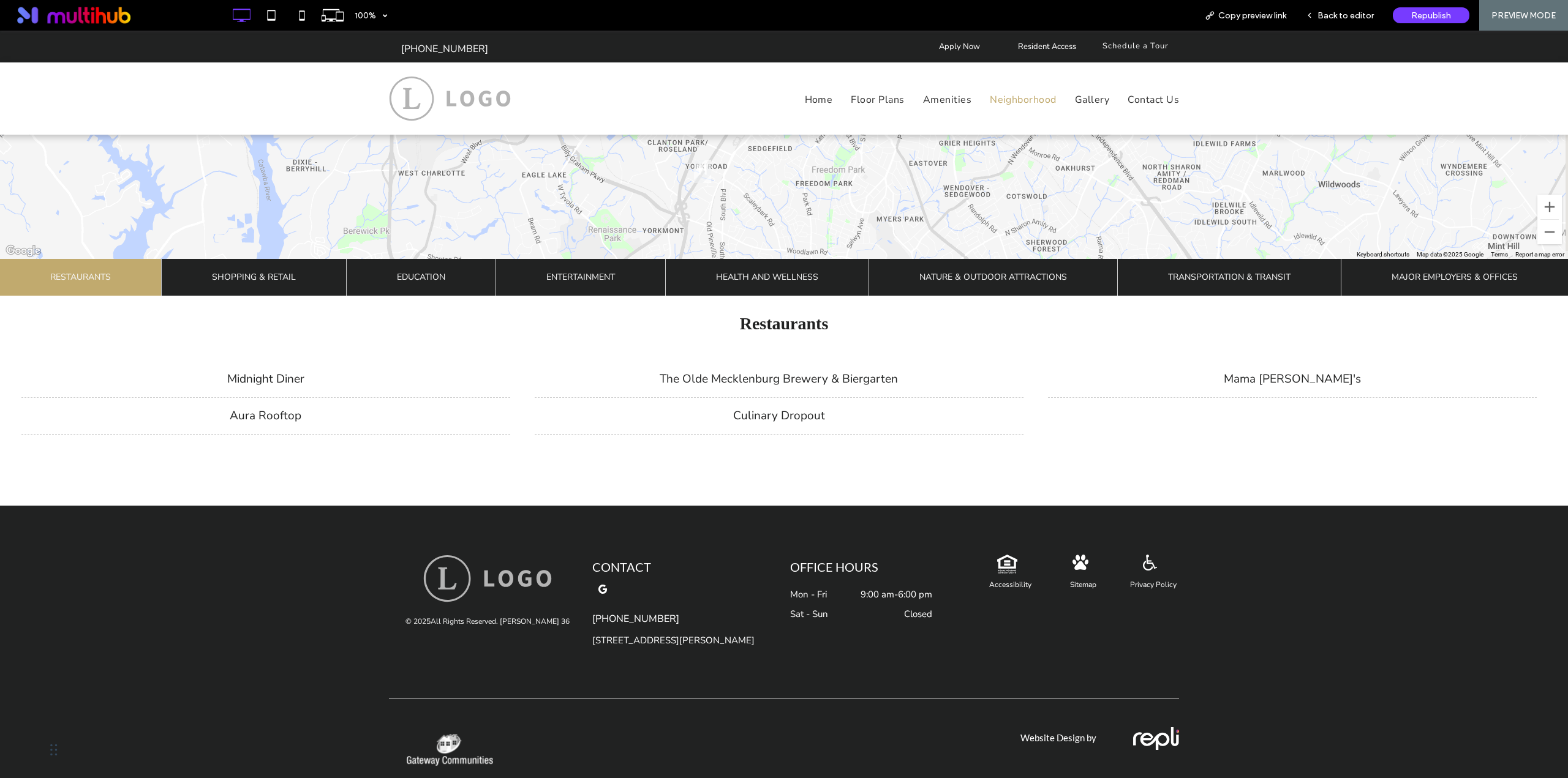
scroll to position [714, 0]
click at [256, 278] on span "Shopping & Retail" at bounding box center [254, 278] width 84 height 36
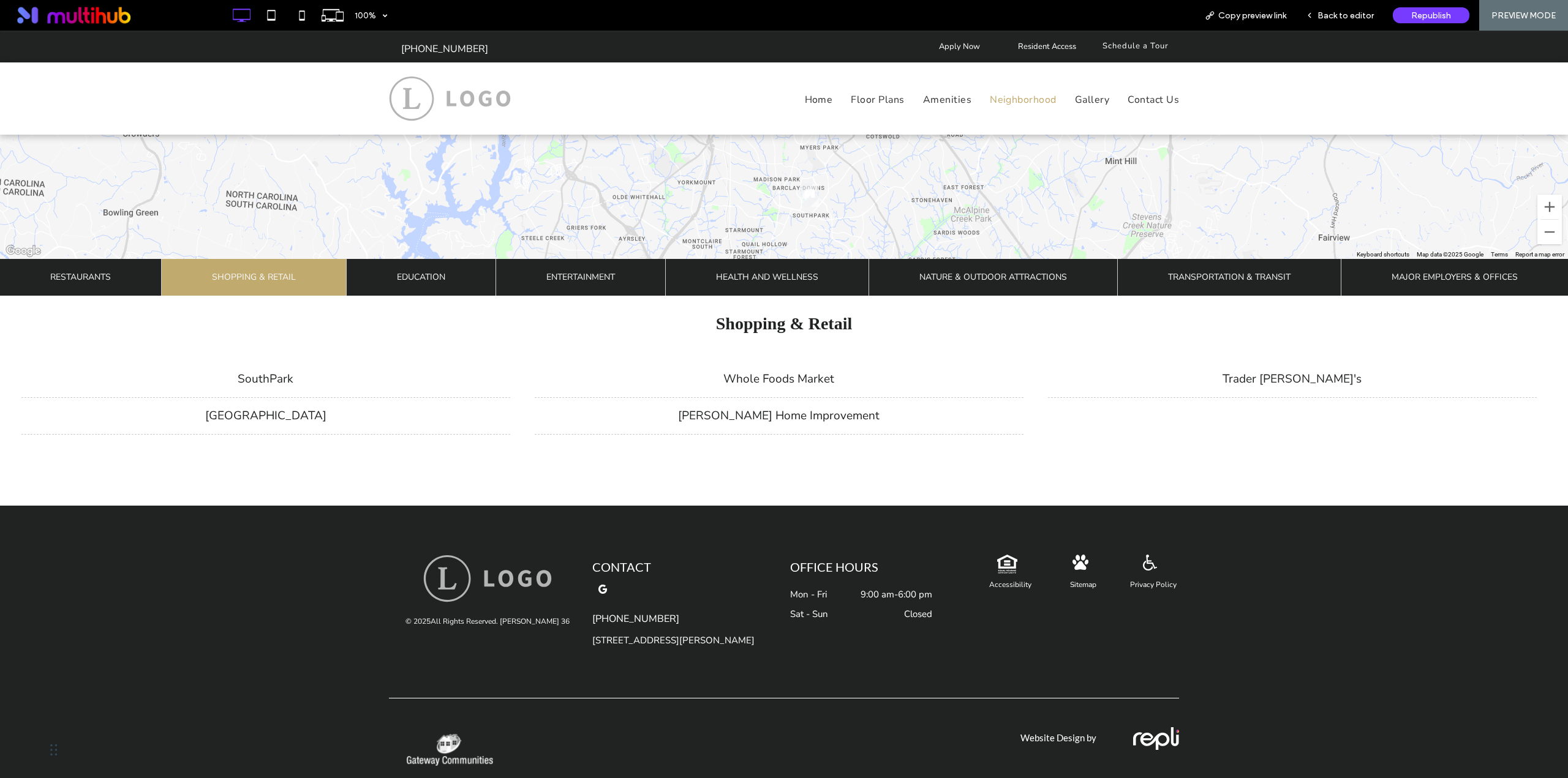
click at [416, 270] on span "Education" at bounding box center [421, 278] width 48 height 36
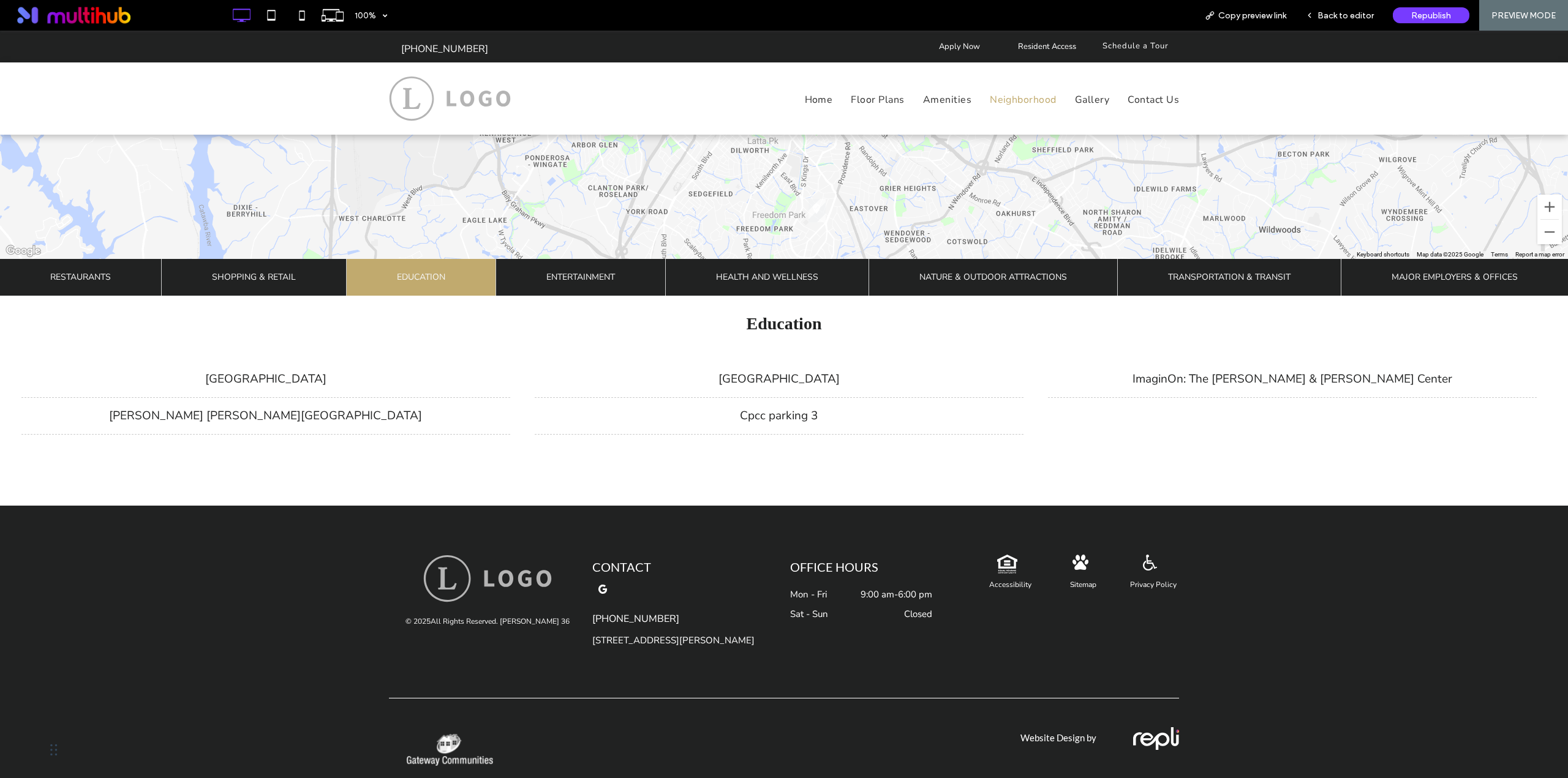
click at [559, 276] on span "Entertainment" at bounding box center [581, 278] width 68 height 36
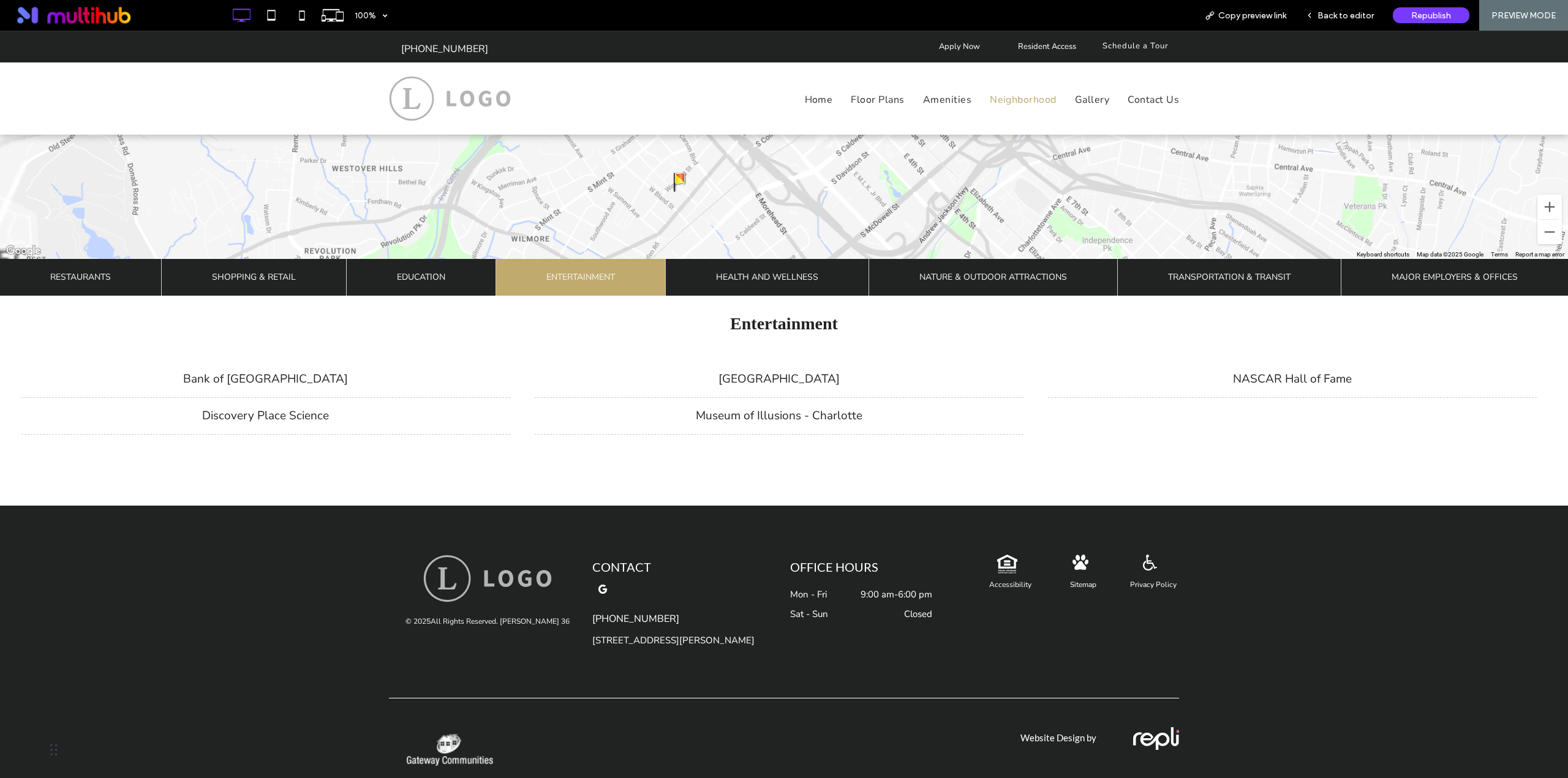
click at [726, 275] on span "Health and Wellness" at bounding box center [767, 278] width 102 height 36
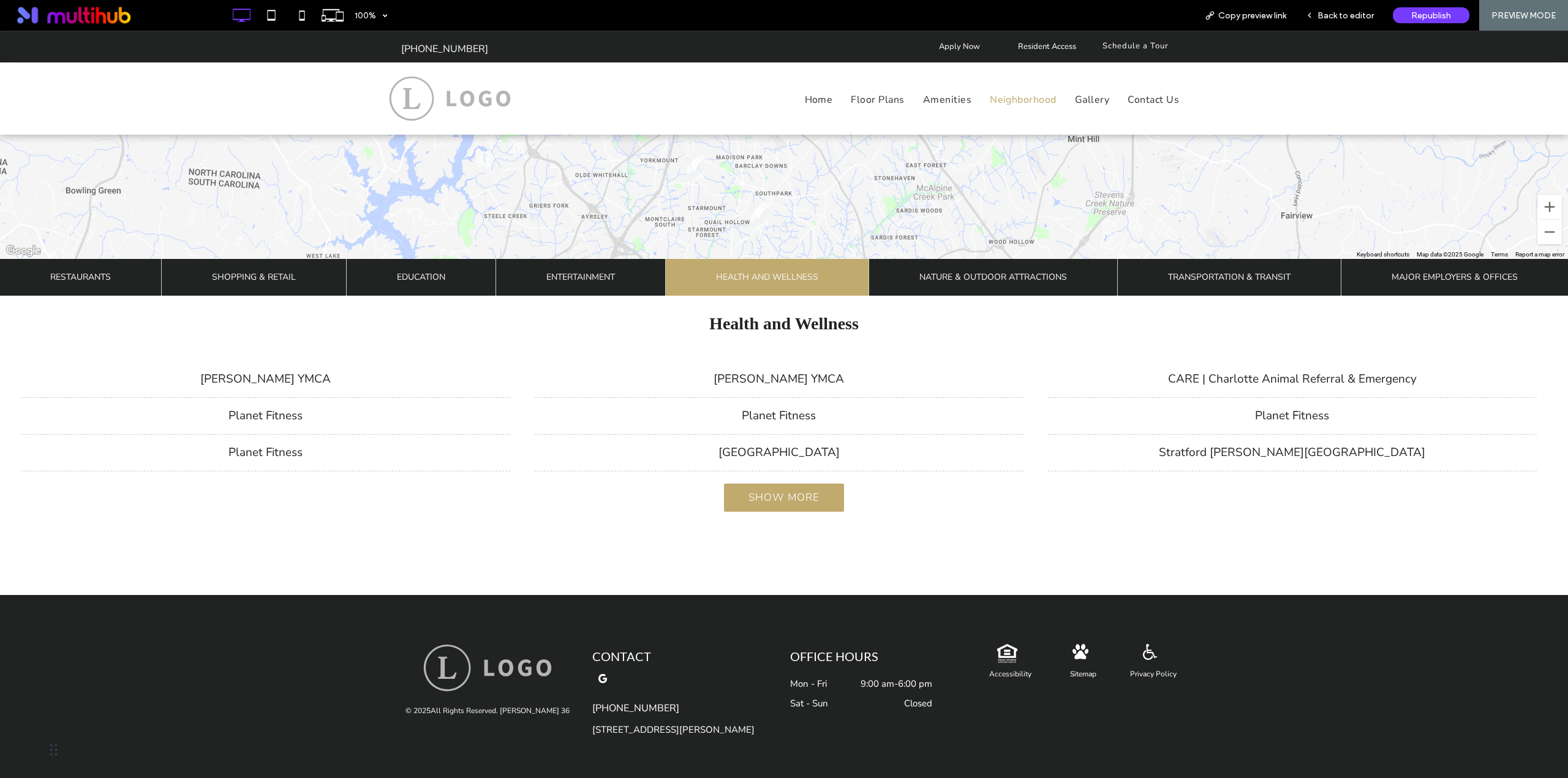
click at [782, 488] on div "Show More" at bounding box center [783, 498] width 120 height 28
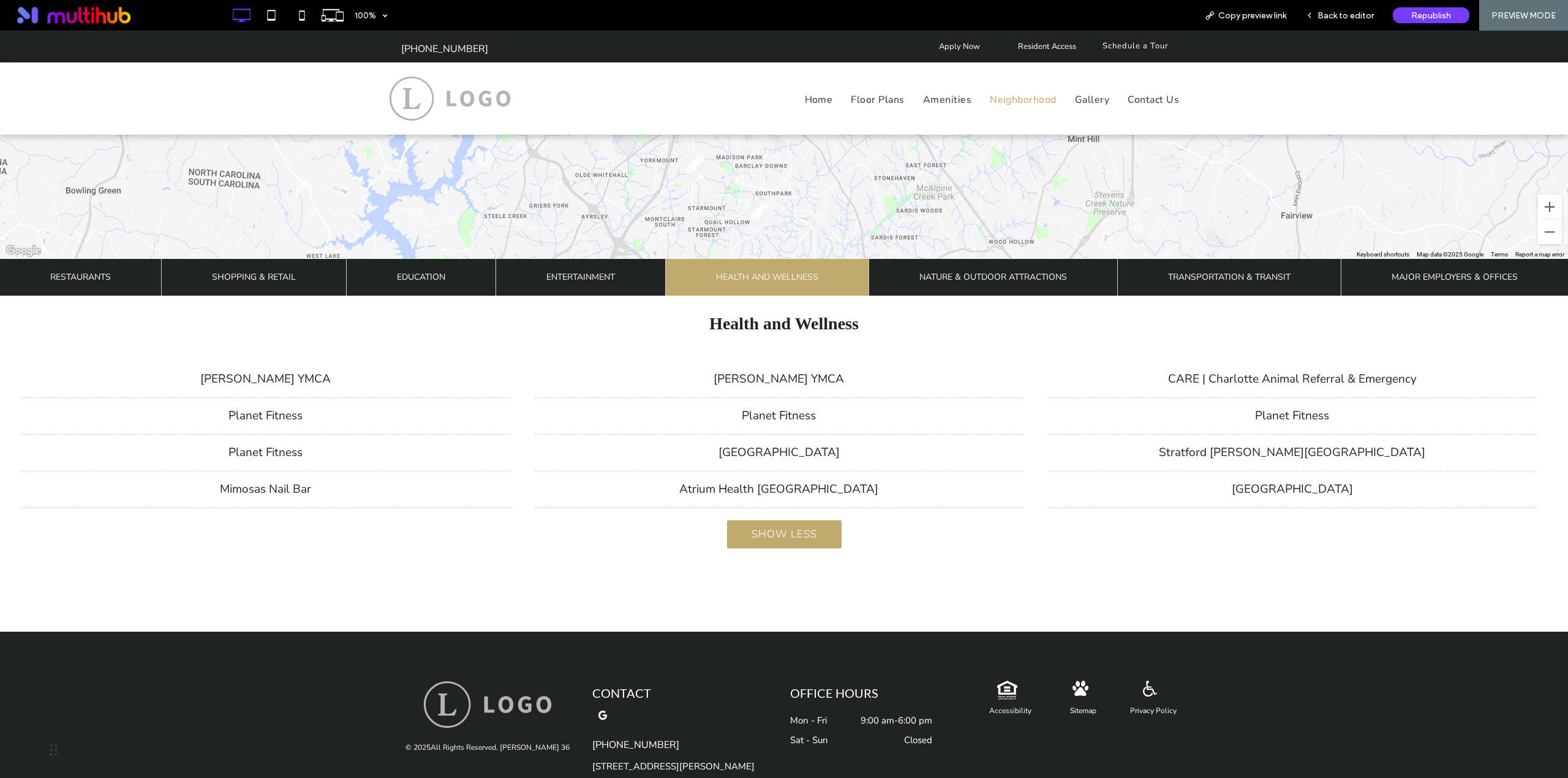
click at [987, 275] on span "Nature & Outdoor Attractions" at bounding box center [993, 278] width 148 height 36
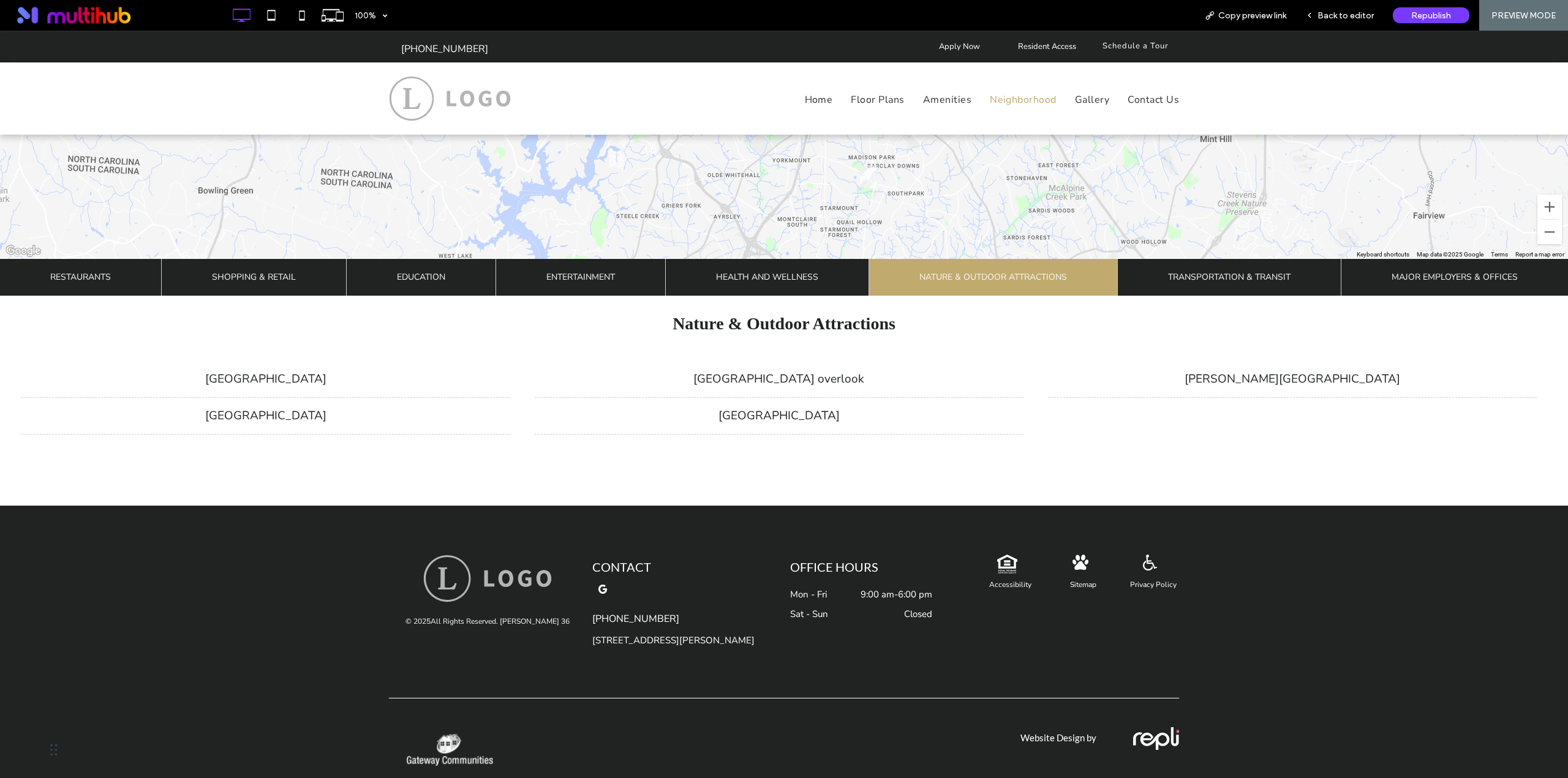
drag, startPoint x: 1261, startPoint y: 278, endPoint x: 1437, endPoint y: 262, distance: 176.7
click at [1263, 278] on span "Transportation & Transit" at bounding box center [1229, 278] width 122 height 36
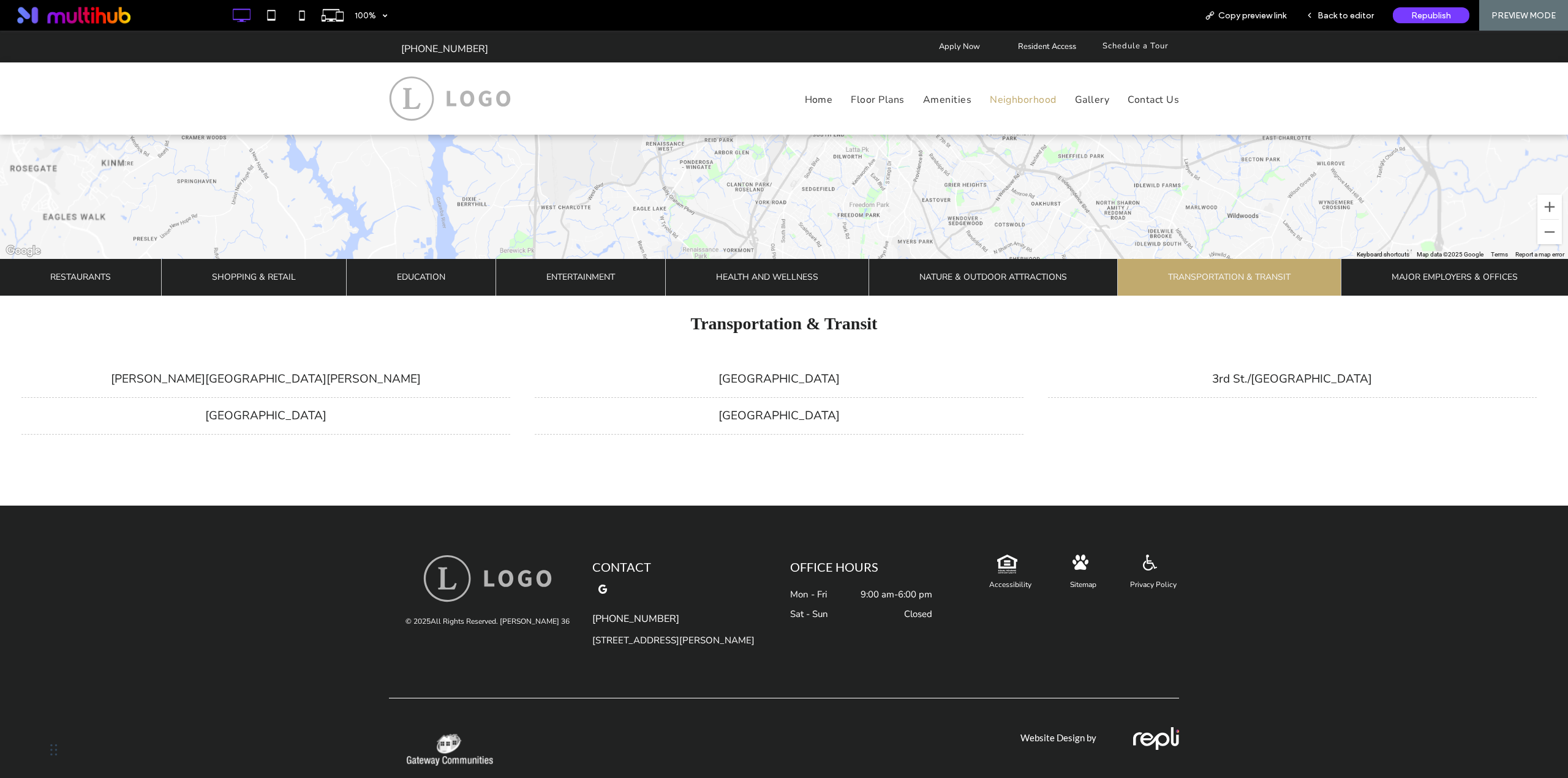
drag, startPoint x: 1444, startPoint y: 261, endPoint x: 1446, endPoint y: 267, distance: 6.3
click at [1445, 264] on span "Major Employers & Offices" at bounding box center [1454, 278] width 126 height 36
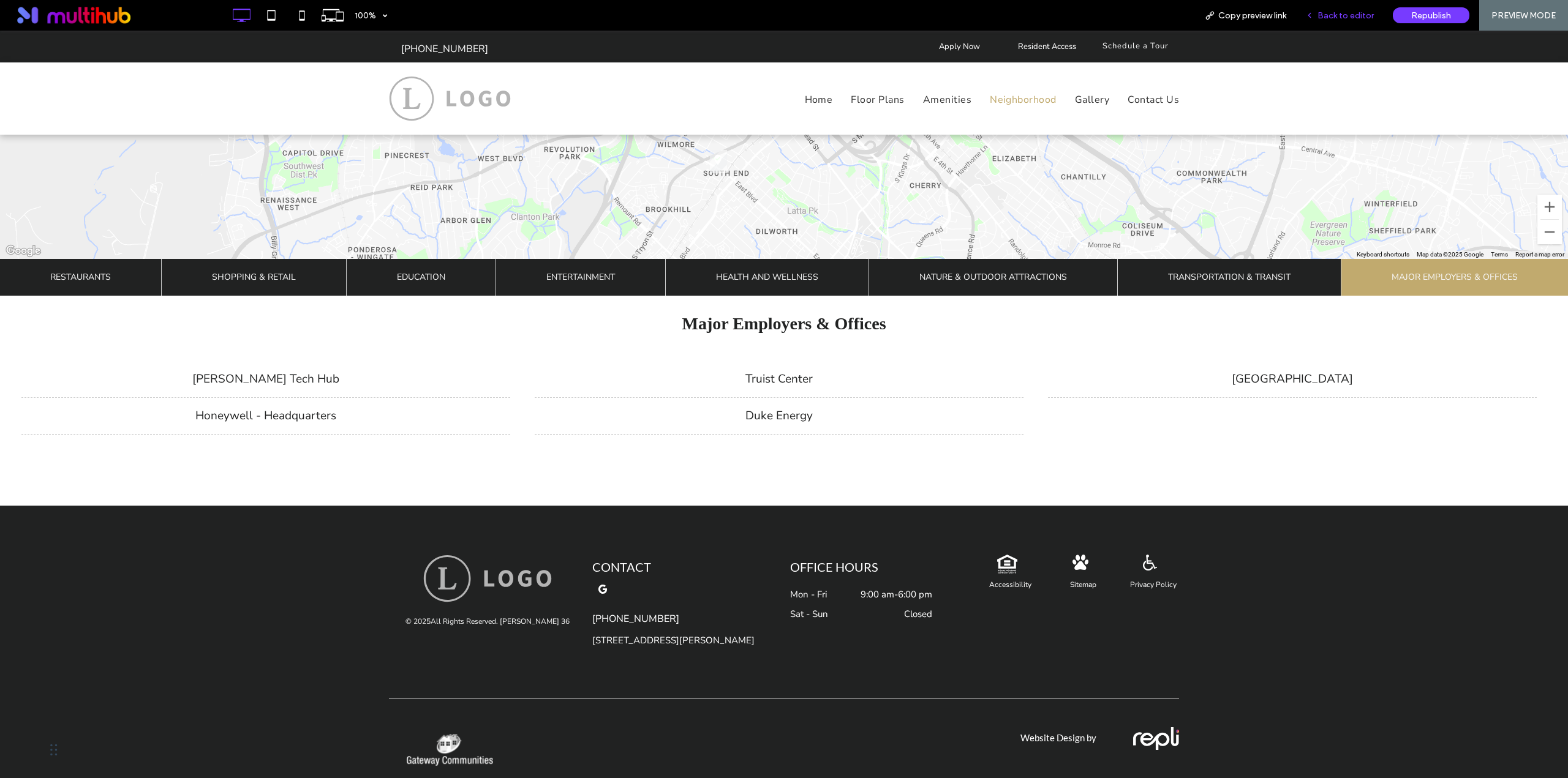
click at [1335, 25] on div "Back to editor" at bounding box center [1339, 15] width 87 height 31
click at [1322, 23] on div "Back to editor" at bounding box center [1339, 15] width 87 height 31
click at [1325, 23] on div "Back to editor" at bounding box center [1339, 15] width 87 height 31
click at [1323, 10] on span "Back to editor" at bounding box center [1345, 15] width 56 height 10
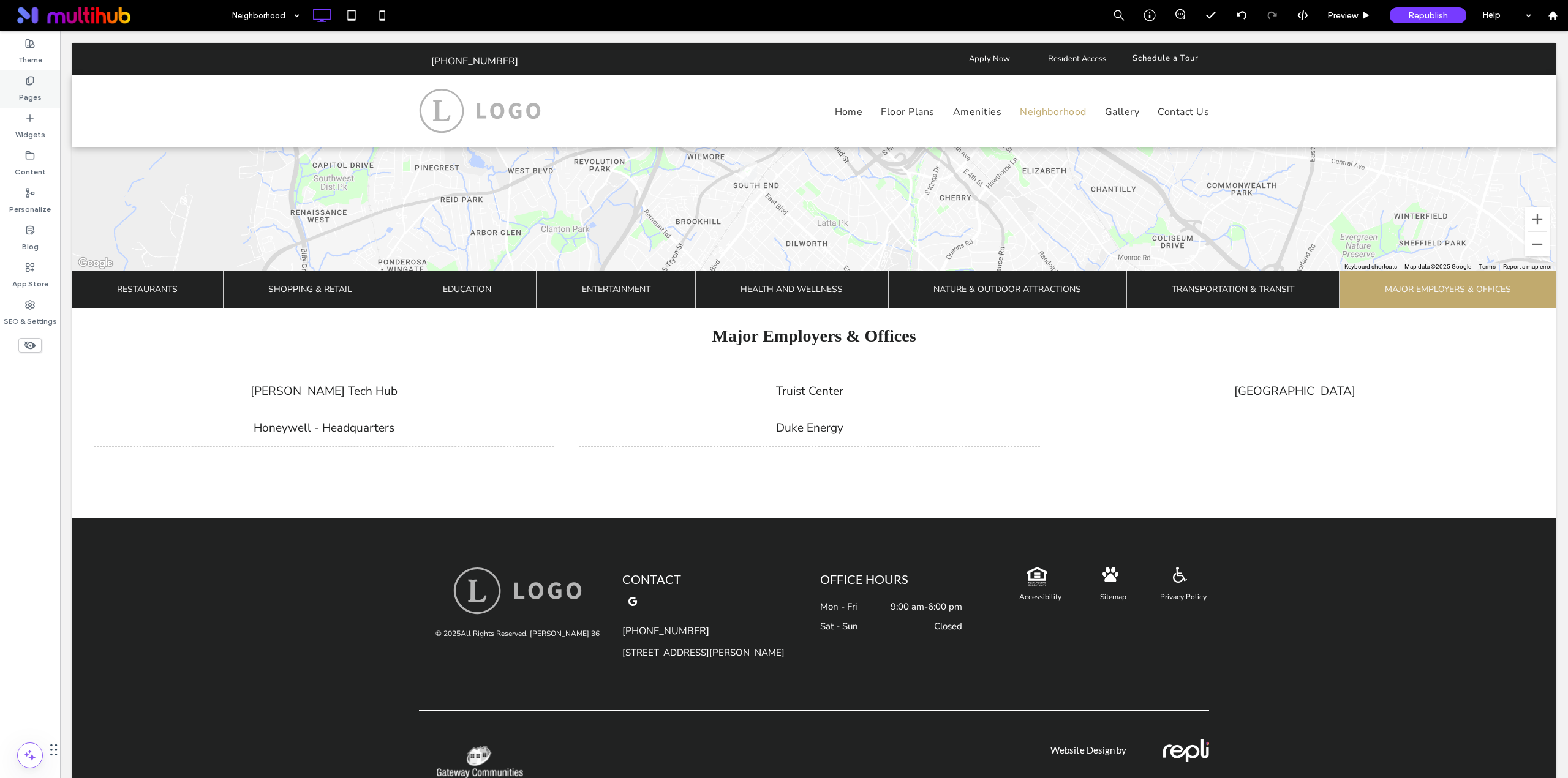
click at [35, 98] on label "Pages" at bounding box center [30, 95] width 23 height 17
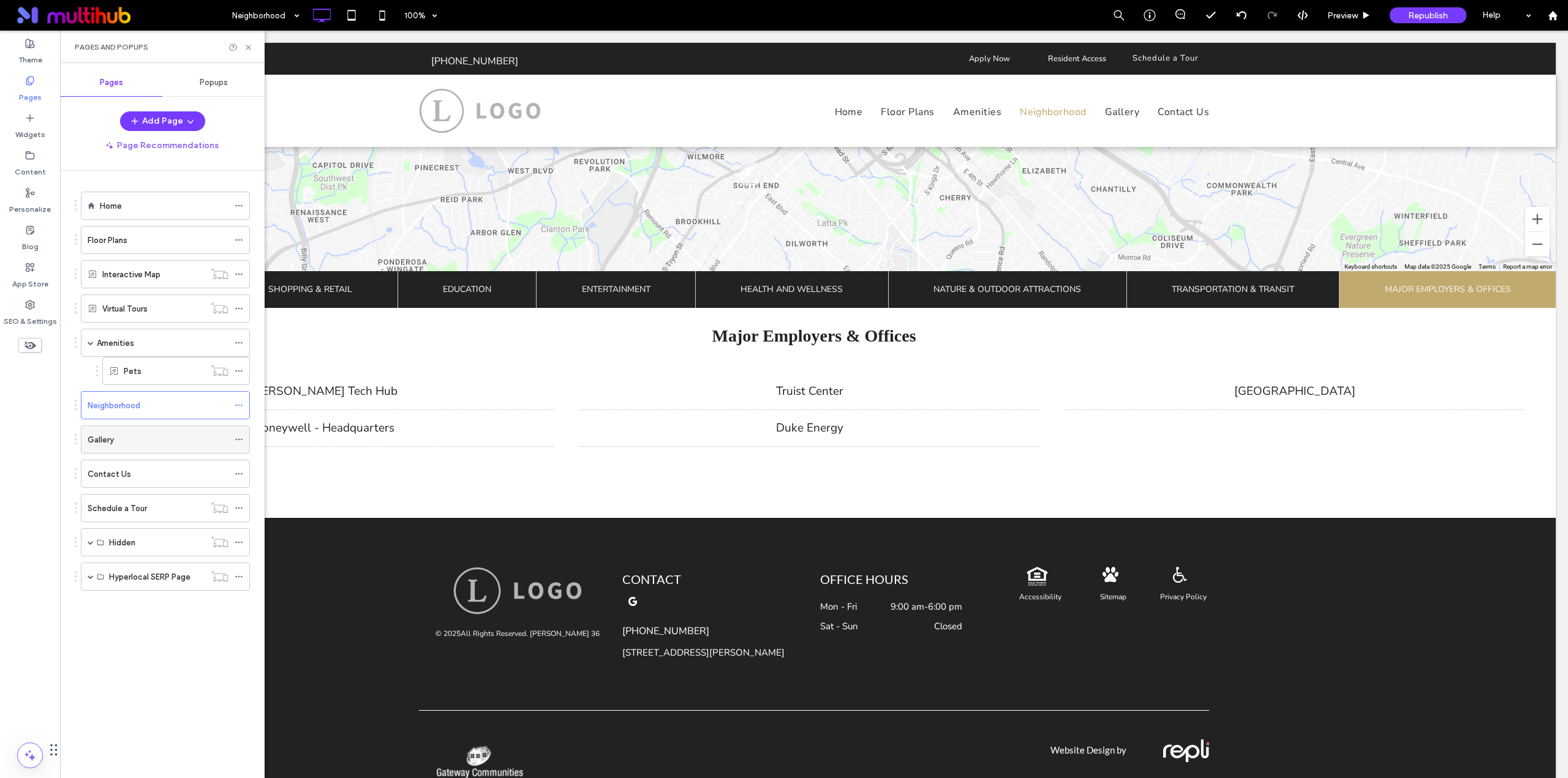
click at [141, 433] on div "Gallery" at bounding box center [157, 440] width 141 height 13
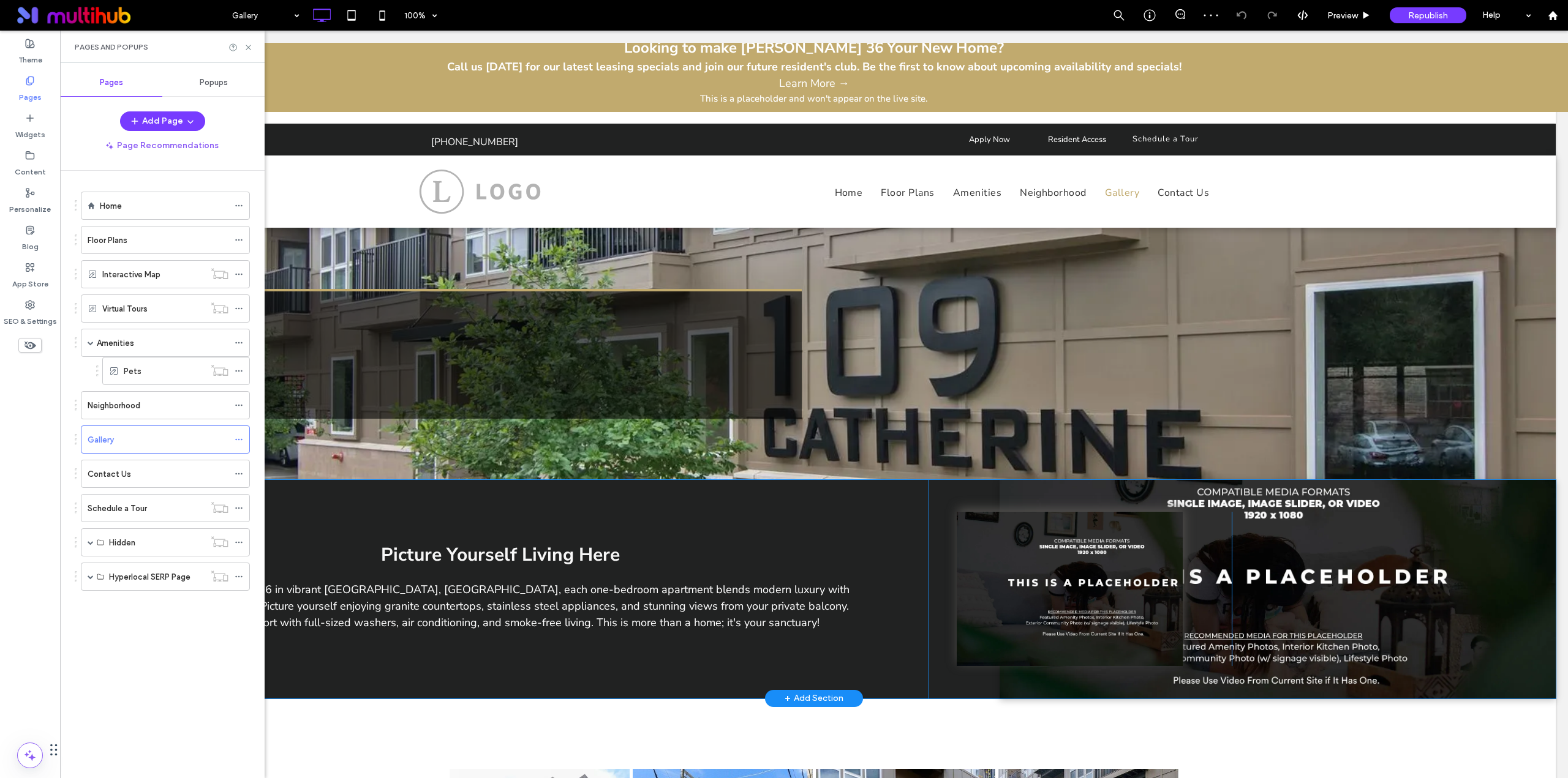
click at [1289, 492] on div "Slide title Write your caption here Button Previous Next Click To Paste Click T…" at bounding box center [1277, 589] width 556 height 219
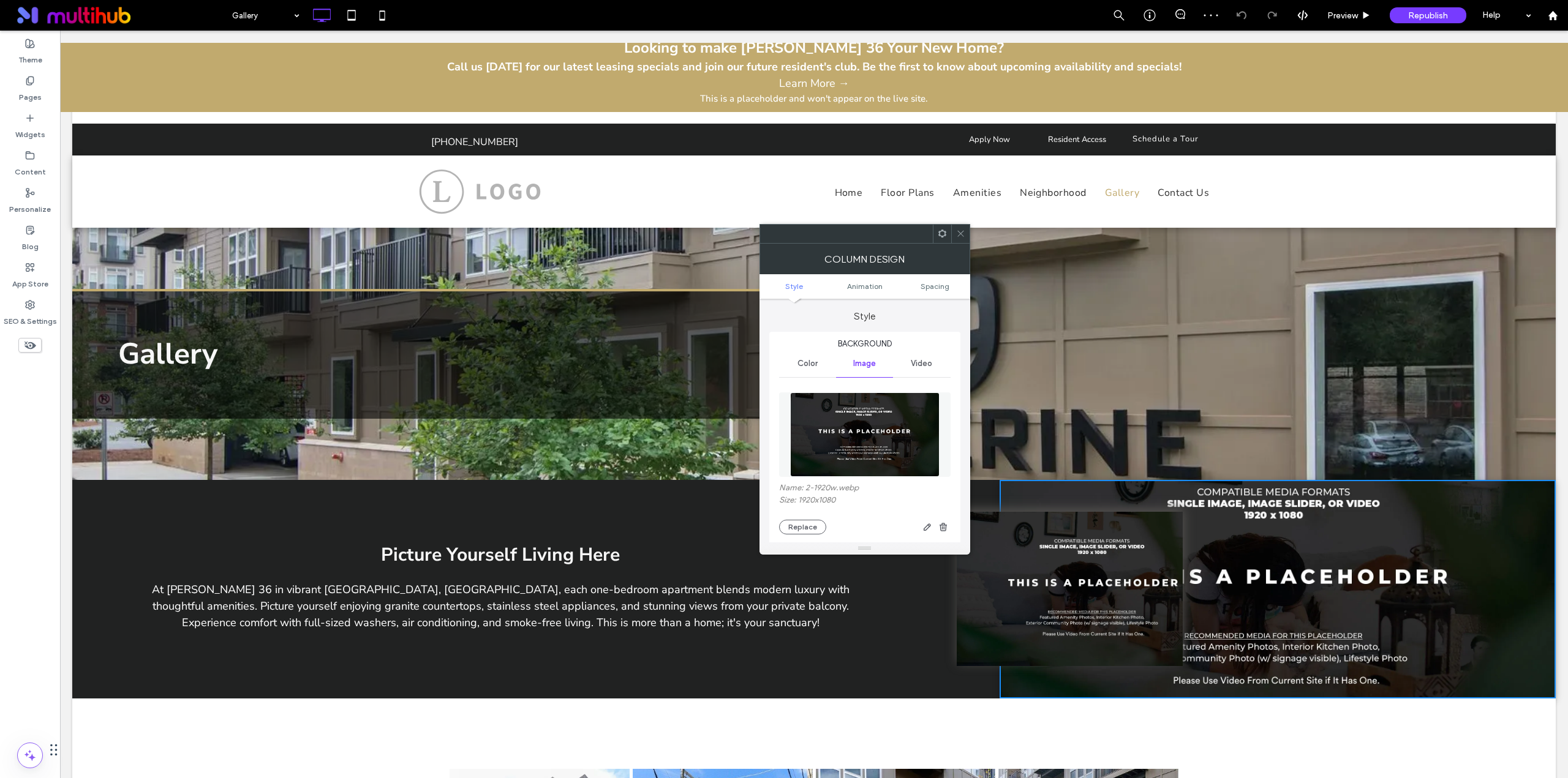
click at [878, 442] on img at bounding box center [864, 435] width 149 height 85
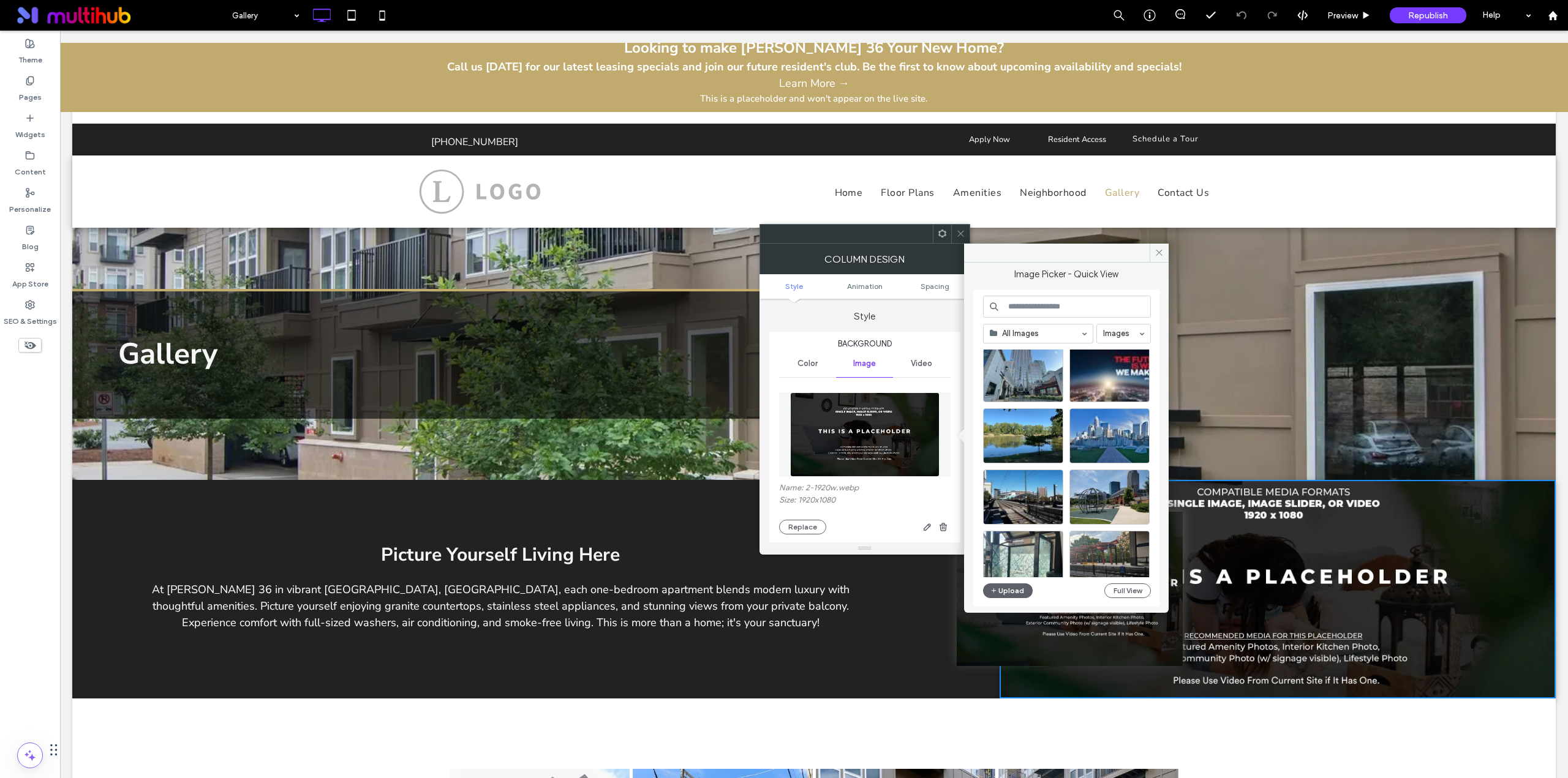
scroll to position [525, 0]
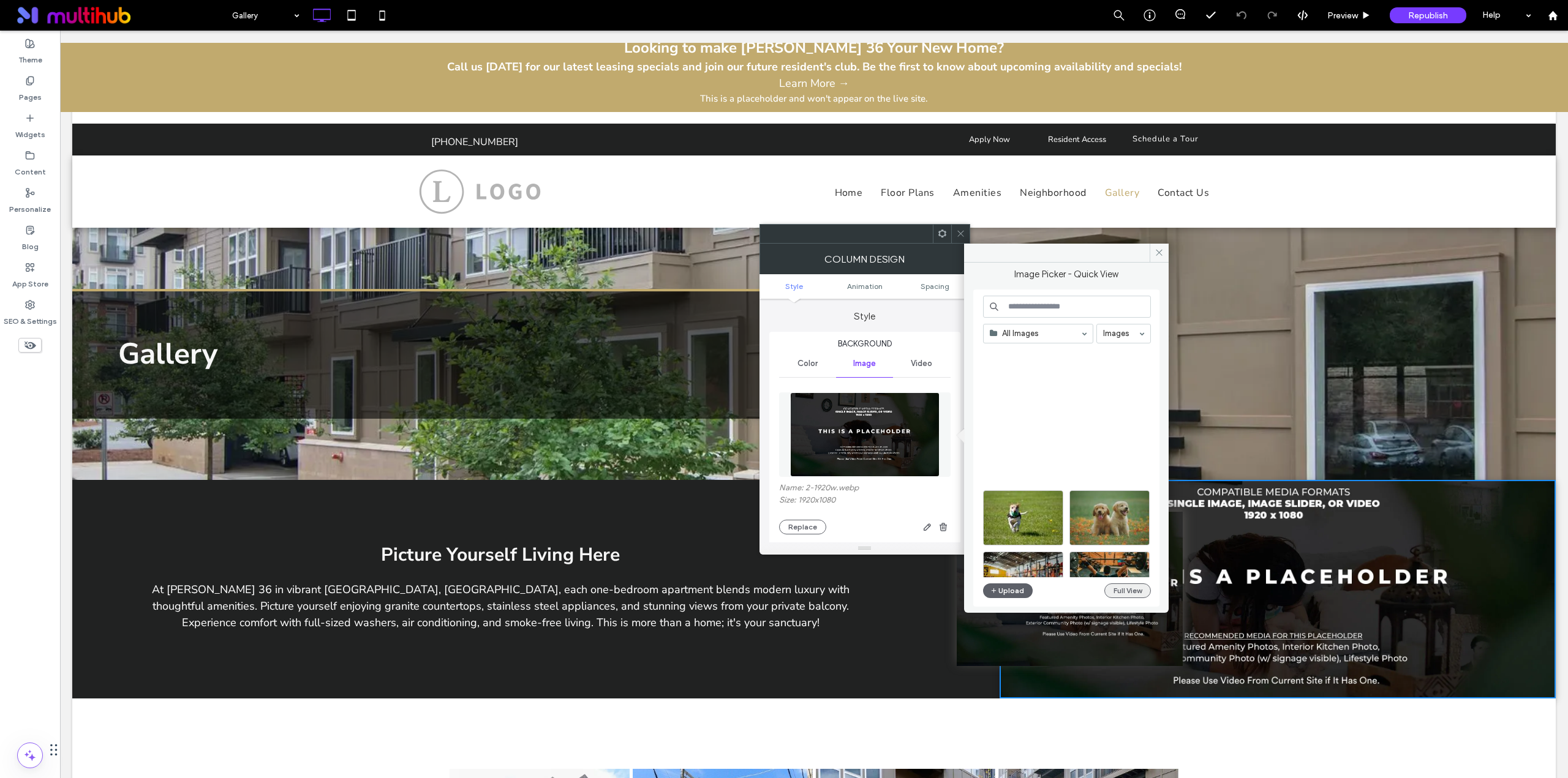
scroll to position [525, 0]
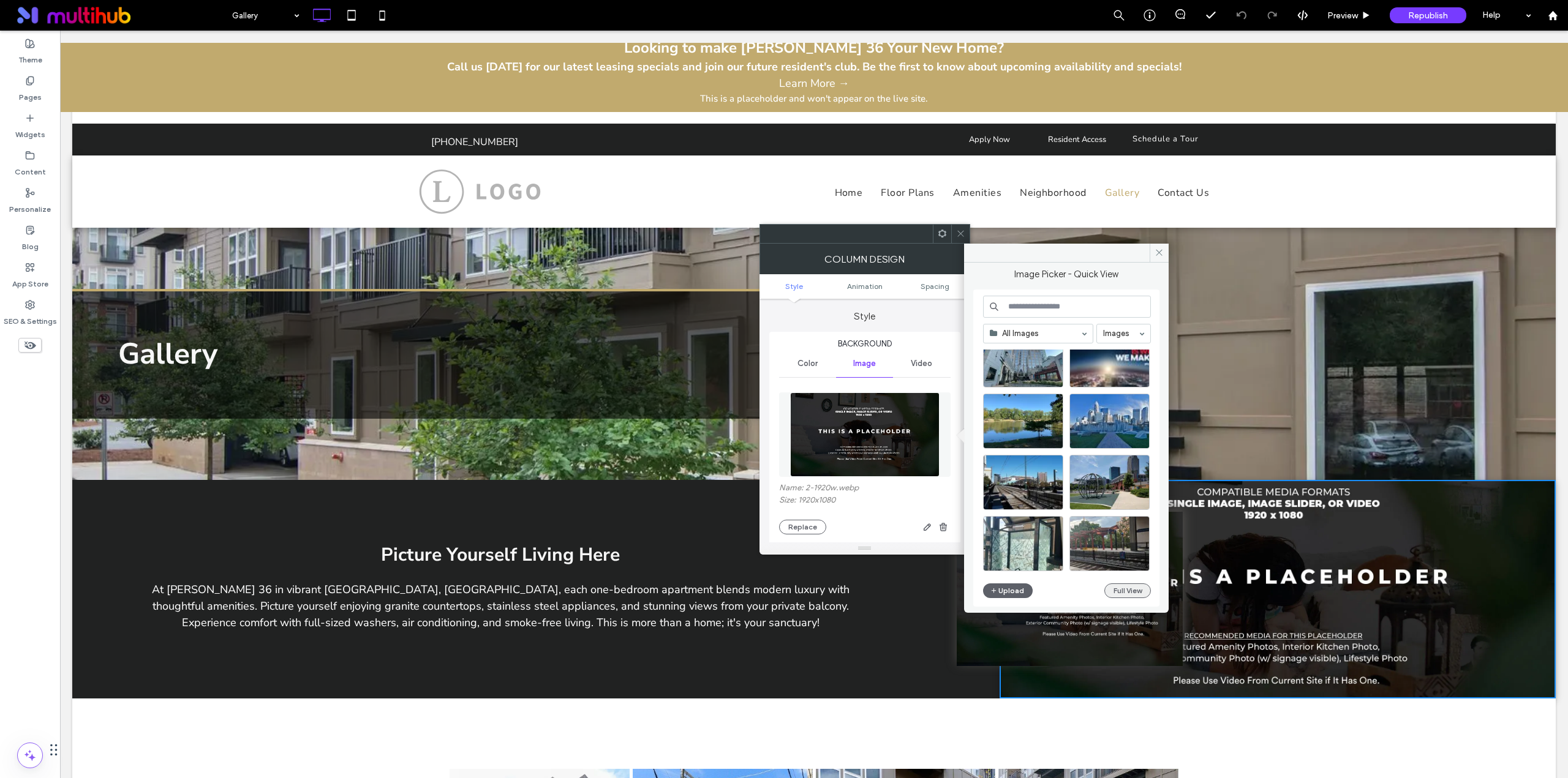
click at [1116, 588] on button "Full View" at bounding box center [1127, 591] width 47 height 15
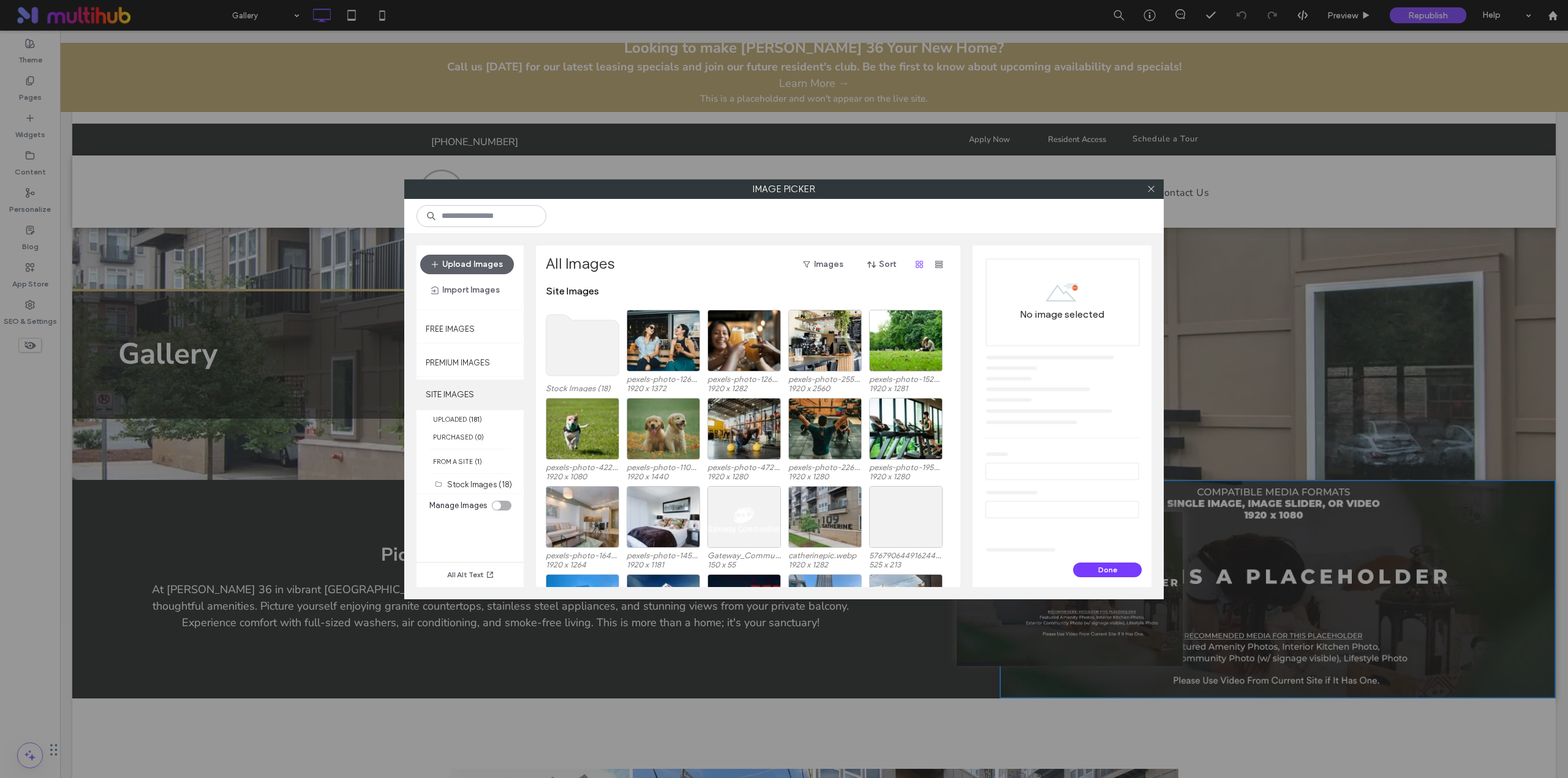
click at [466, 389] on label "SITE IMAGES" at bounding box center [470, 395] width 107 height 31
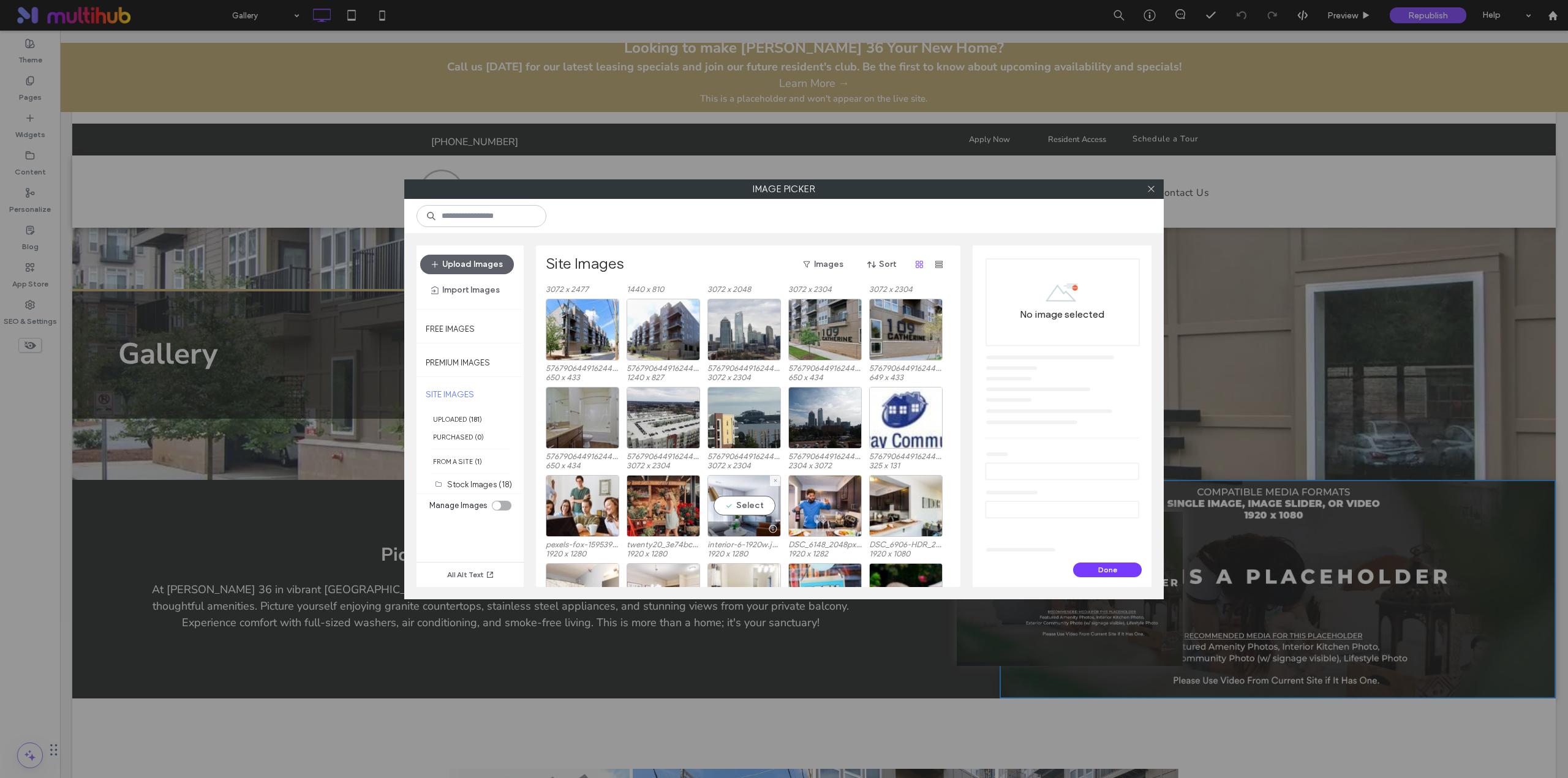
scroll to position [942, 0]
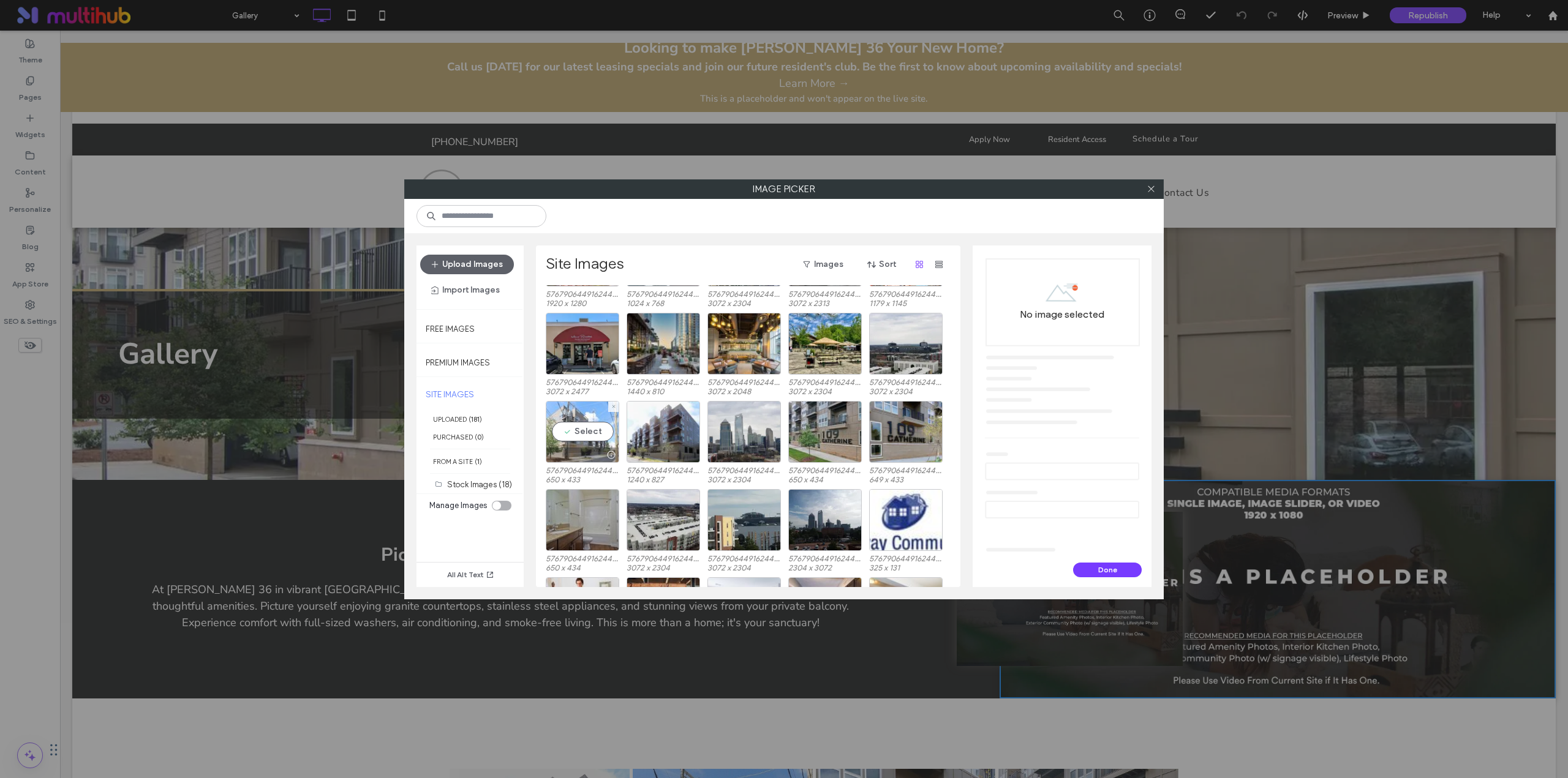
click at [585, 437] on div "Select" at bounding box center [582, 431] width 74 height 62
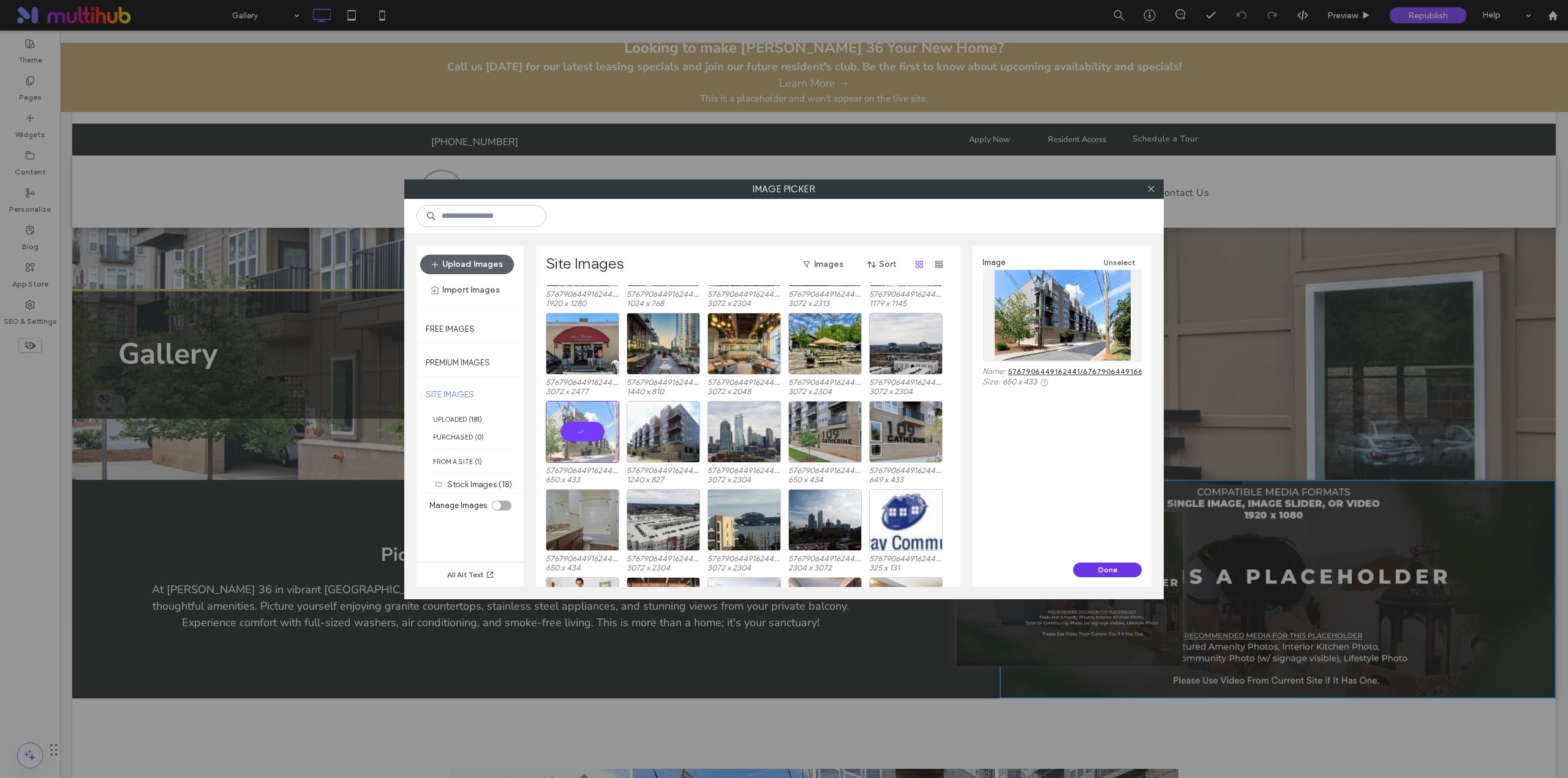
click at [1096, 566] on button "Done" at bounding box center [1107, 570] width 68 height 15
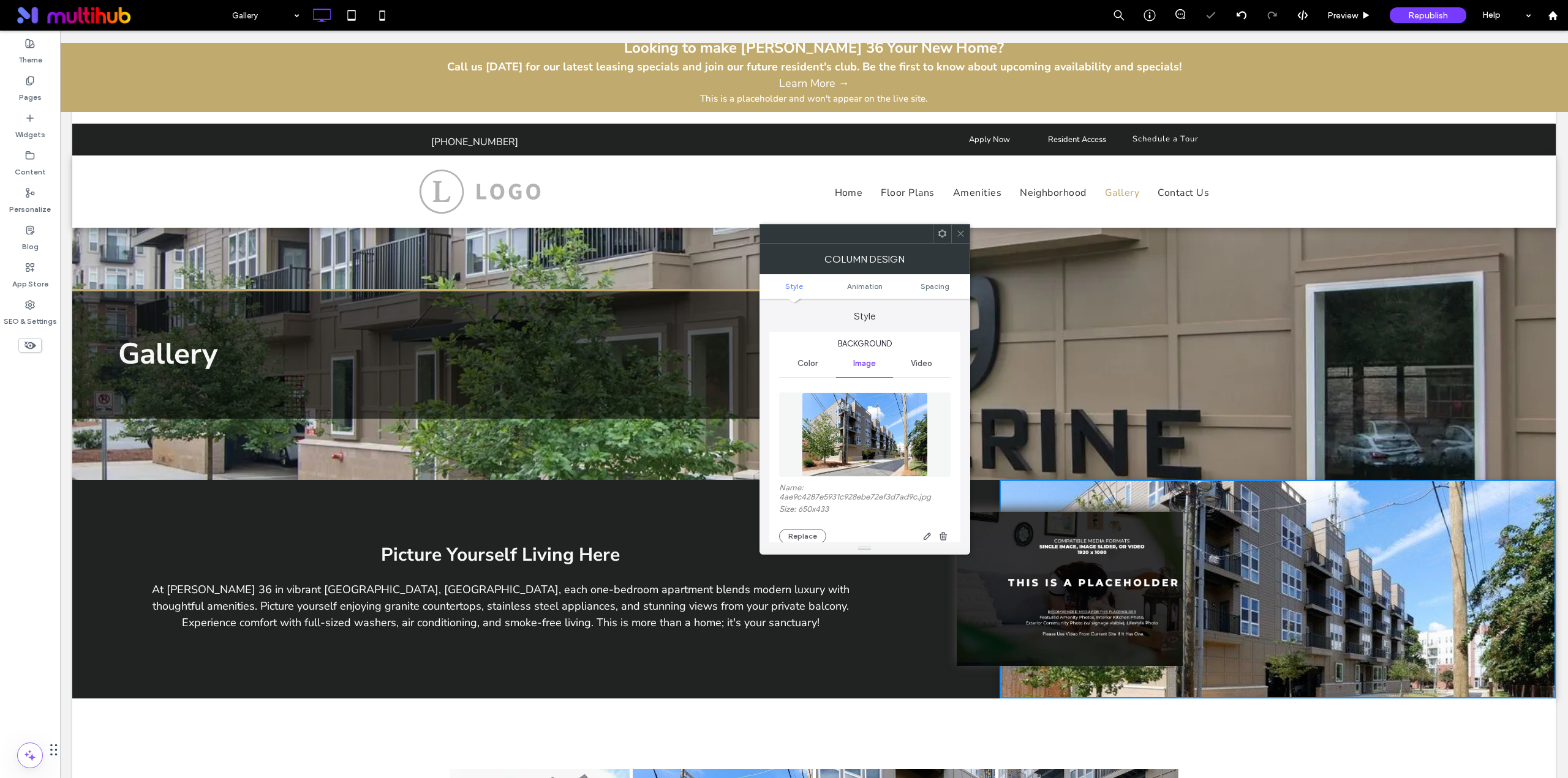
click at [956, 236] on icon at bounding box center [960, 233] width 9 height 9
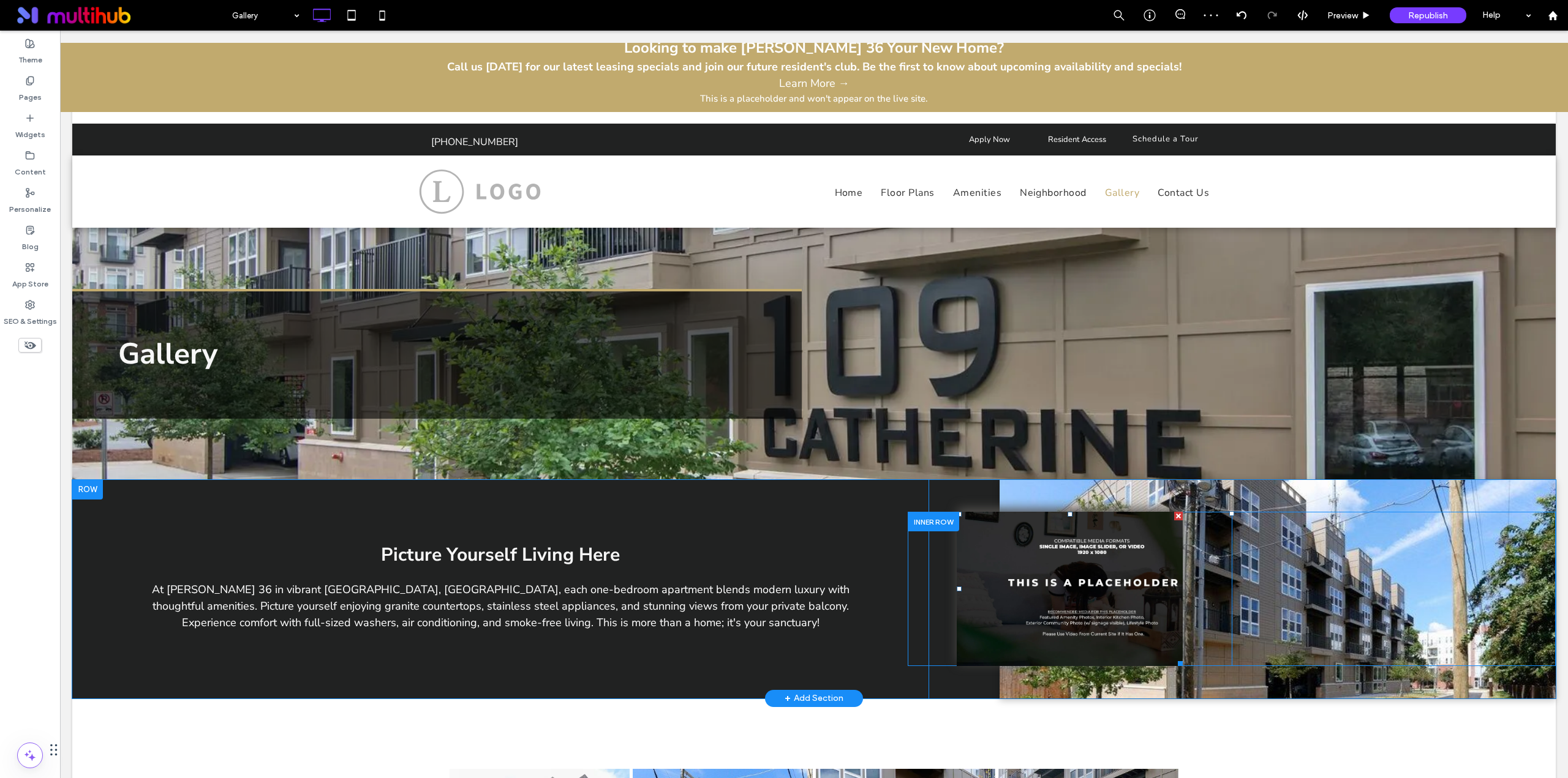
click at [1000, 537] on li "Slide title Write your caption here Button" at bounding box center [1070, 589] width 226 height 154
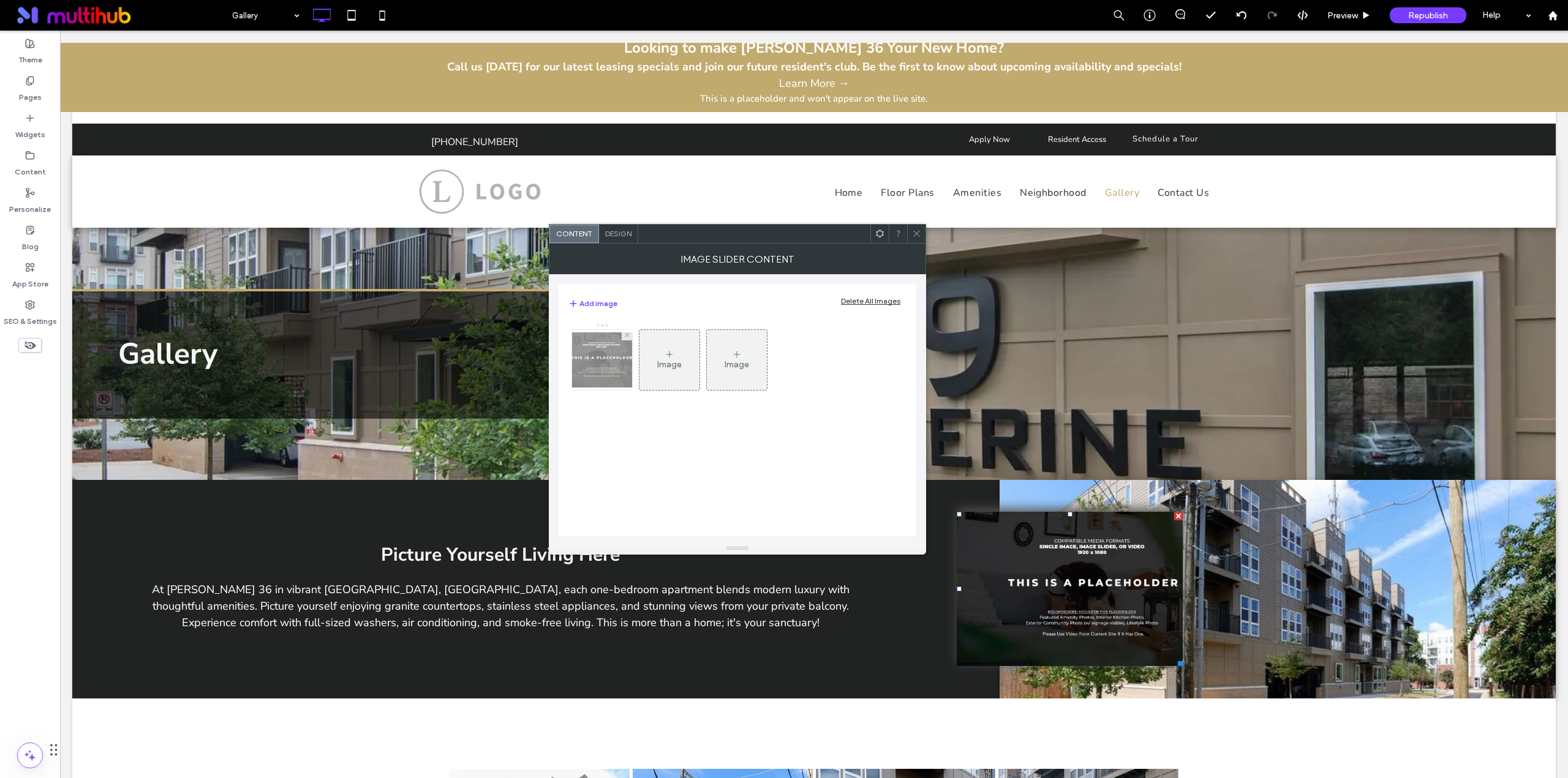
click at [608, 378] on img at bounding box center [602, 360] width 98 height 55
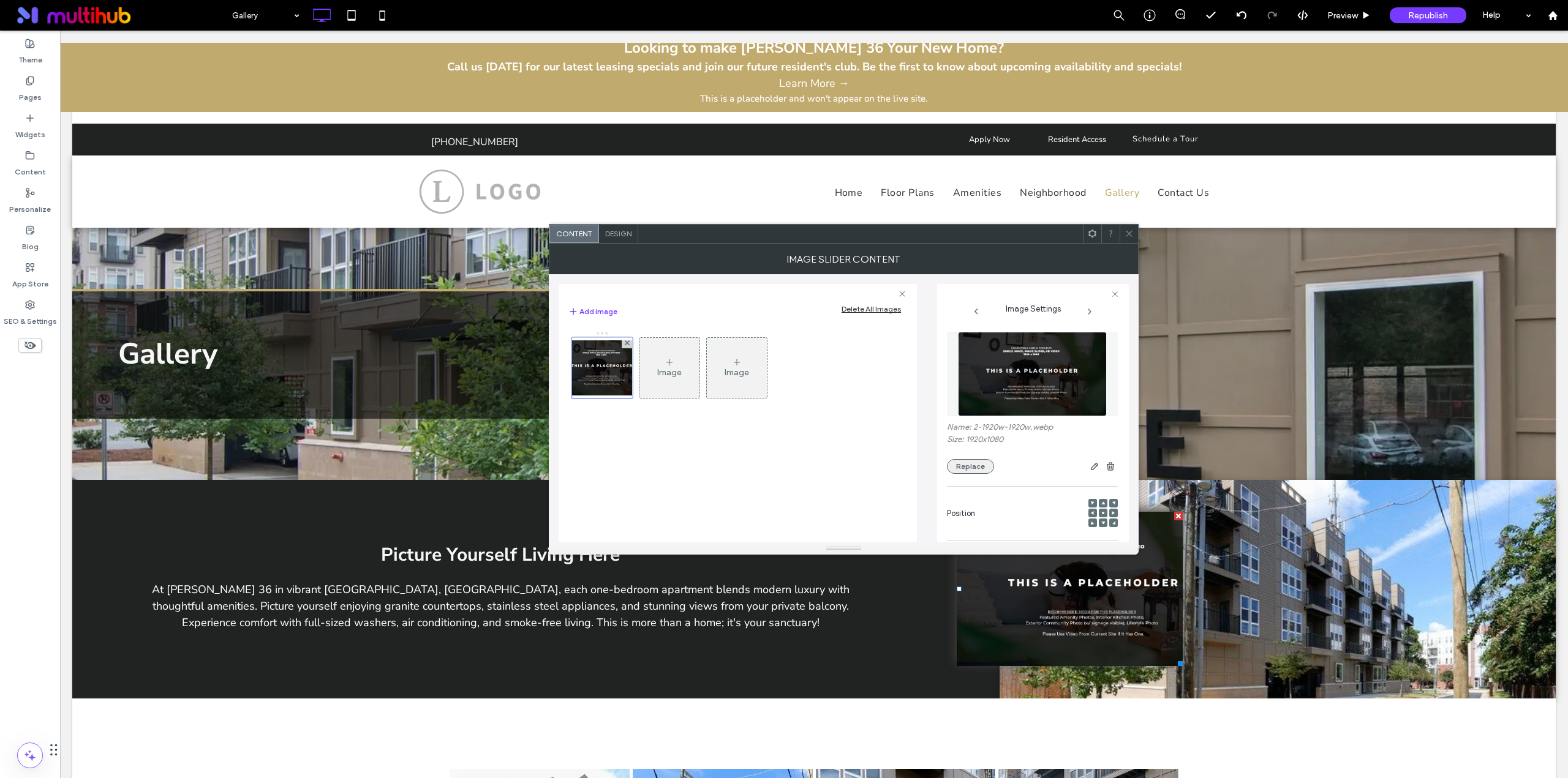
click at [976, 465] on button "Replace" at bounding box center [970, 466] width 47 height 15
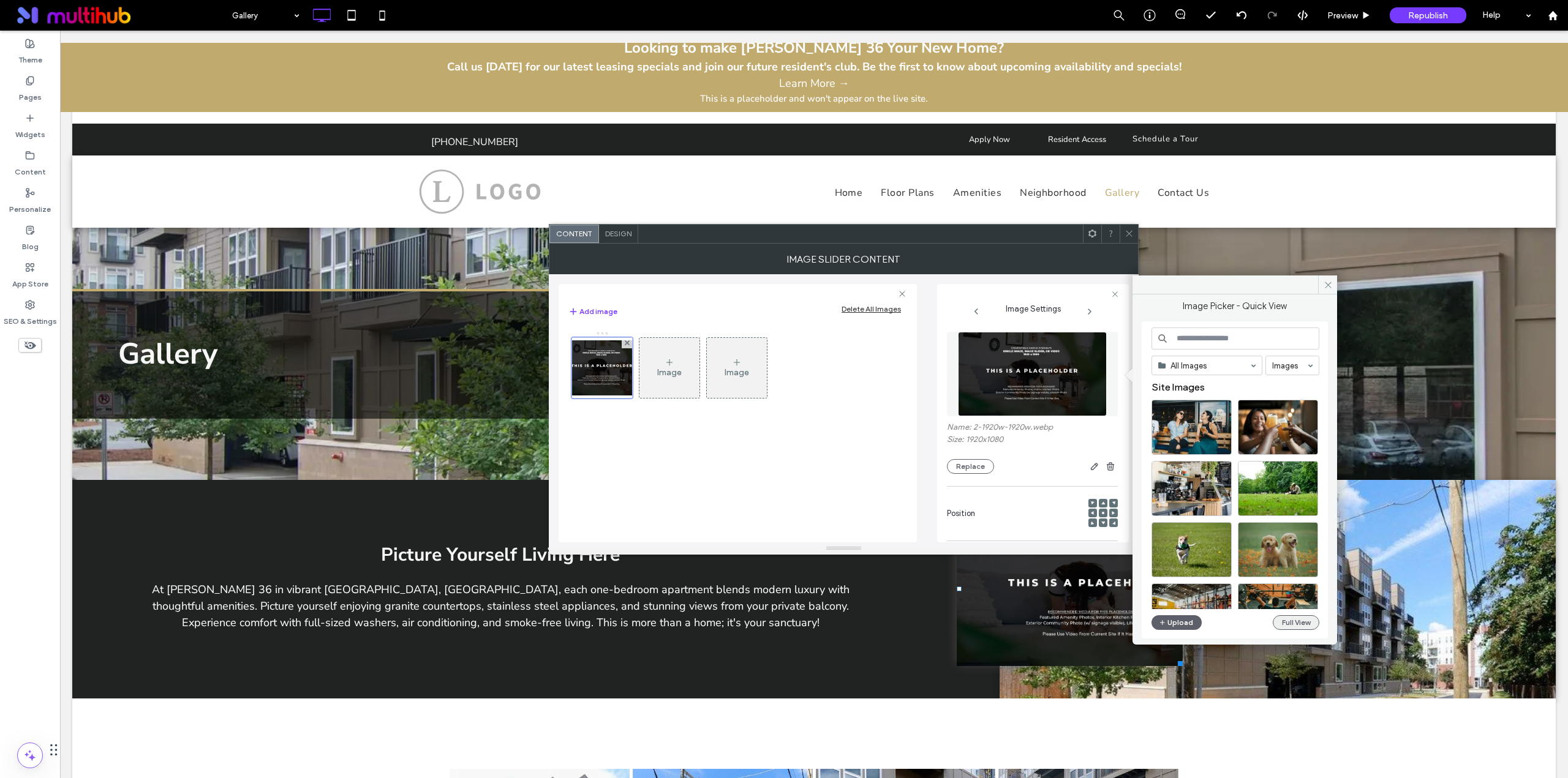
click at [1293, 621] on button "Full View" at bounding box center [1295, 623] width 47 height 15
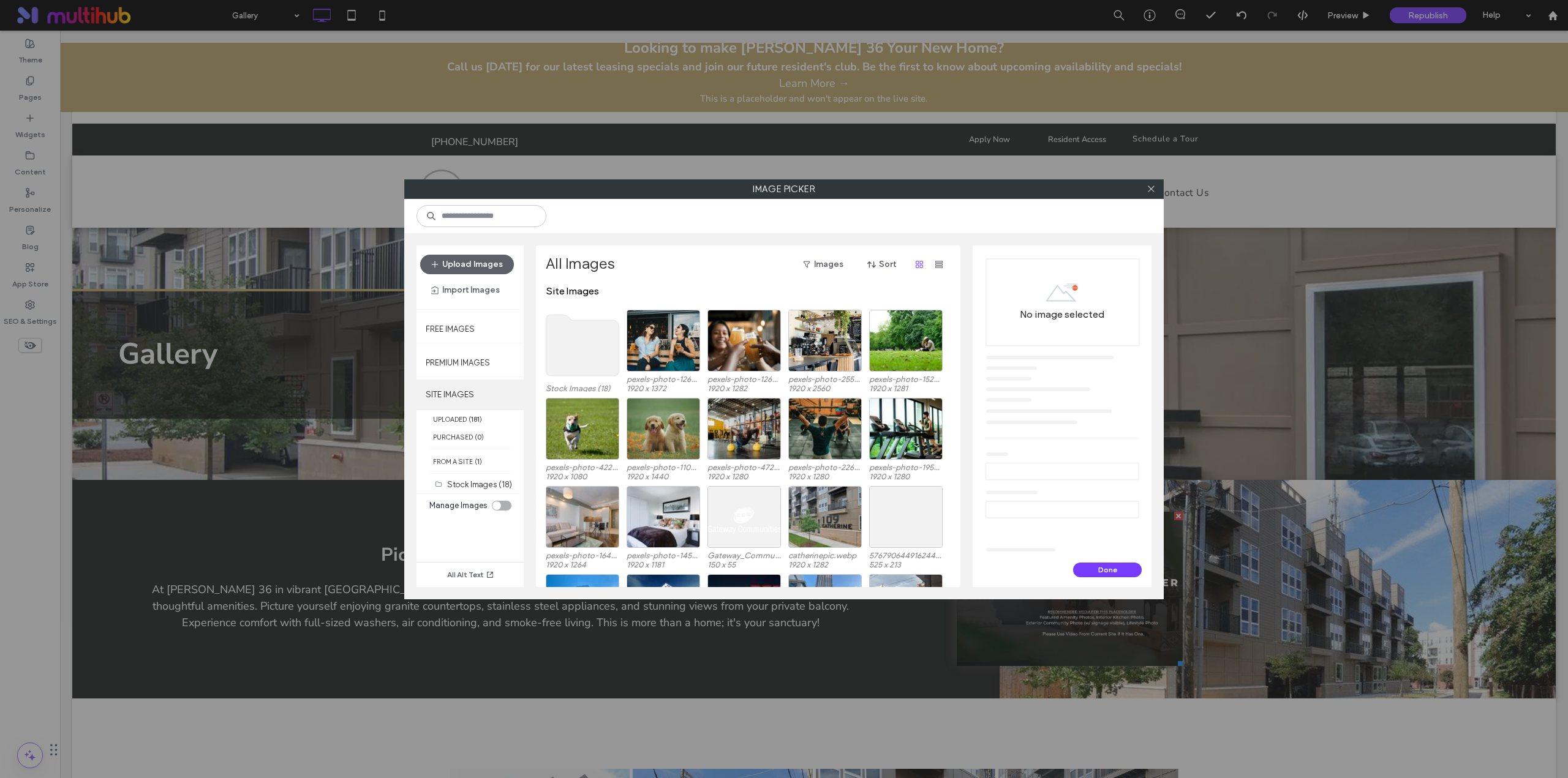
click at [466, 392] on label "SITE IMAGES" at bounding box center [470, 395] width 107 height 31
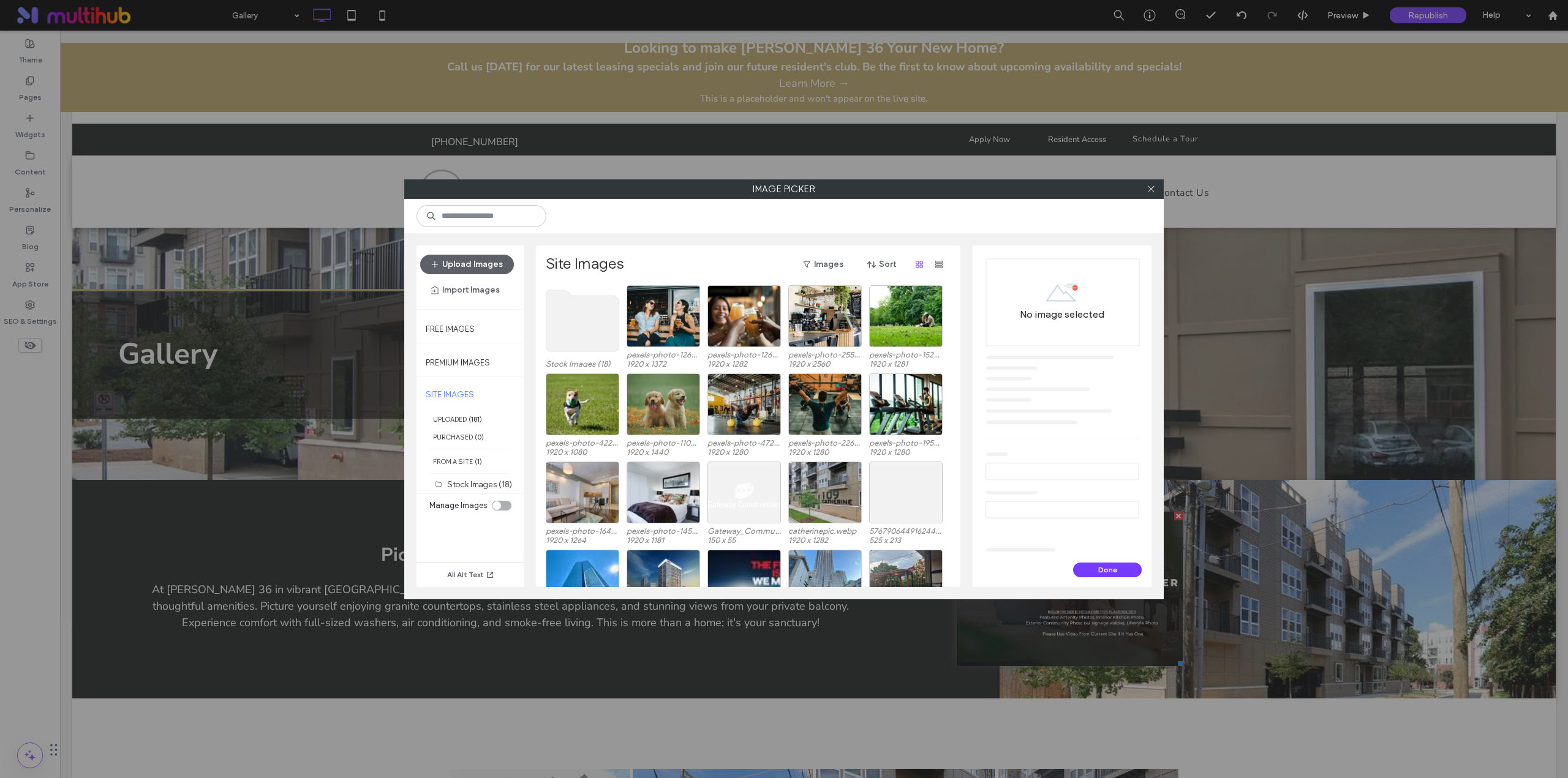
click at [609, 329] on use at bounding box center [583, 321] width 73 height 61
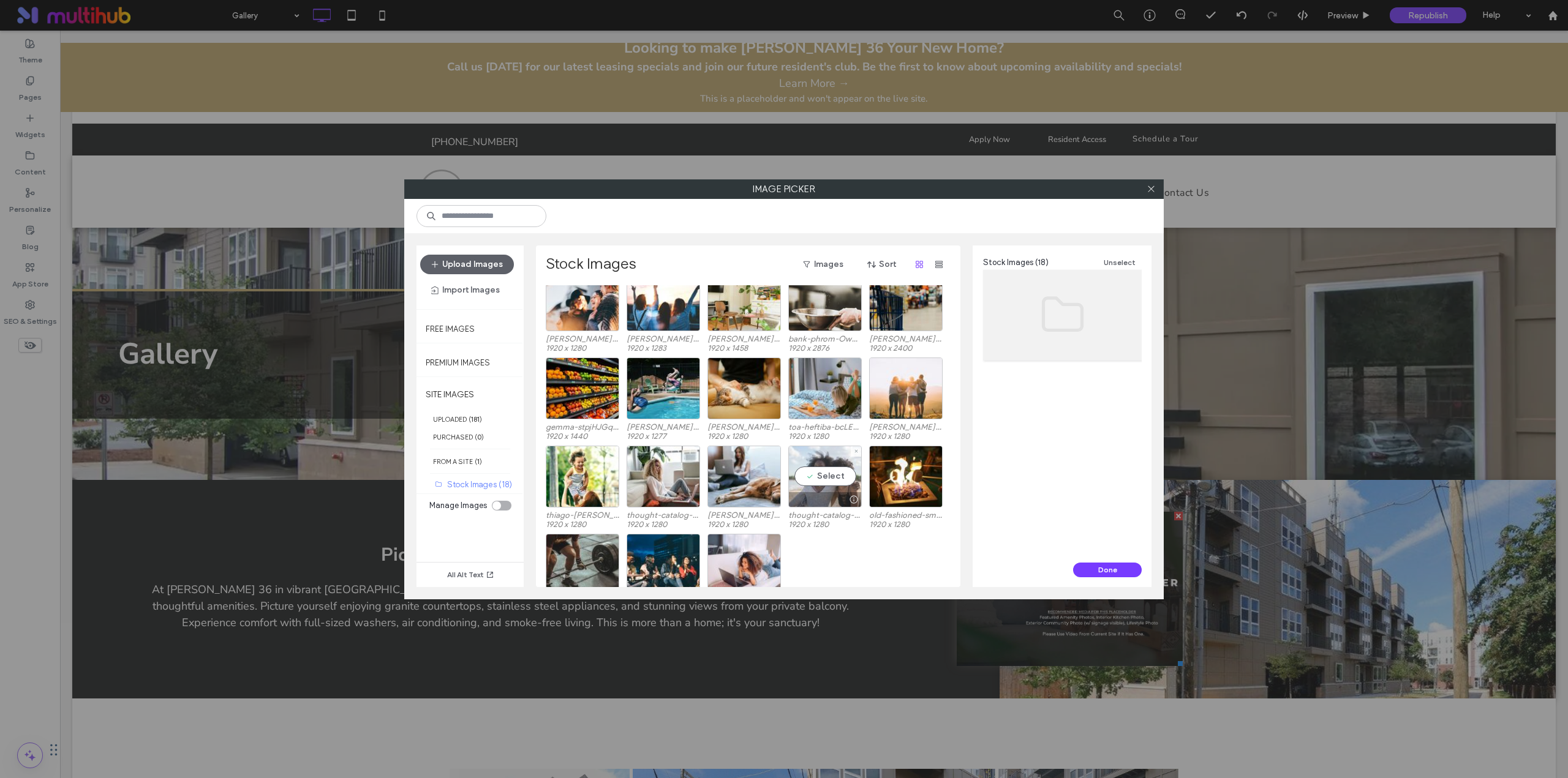
scroll to position [0, 0]
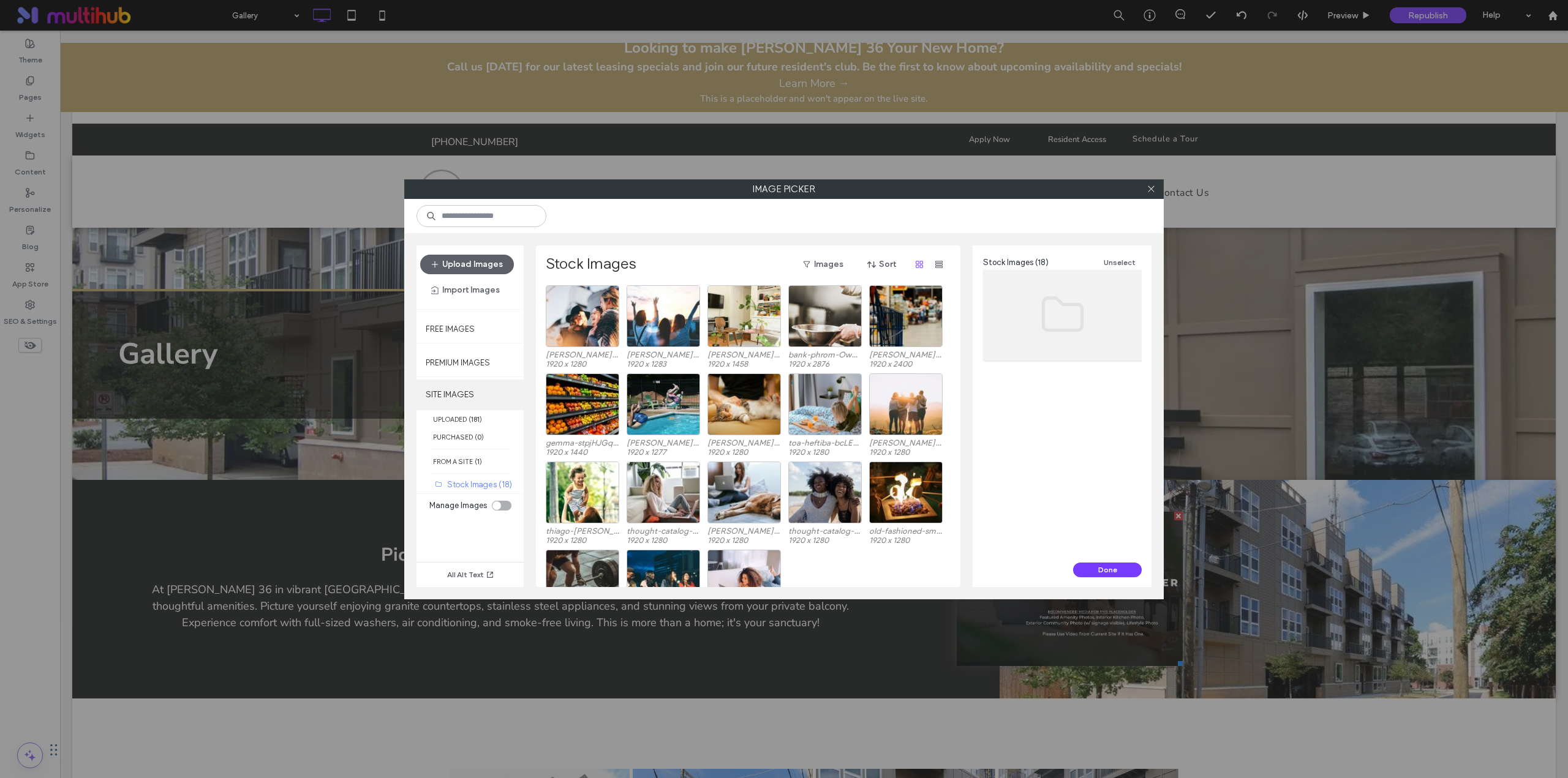
click at [476, 401] on label "SITE IMAGES" at bounding box center [470, 395] width 107 height 31
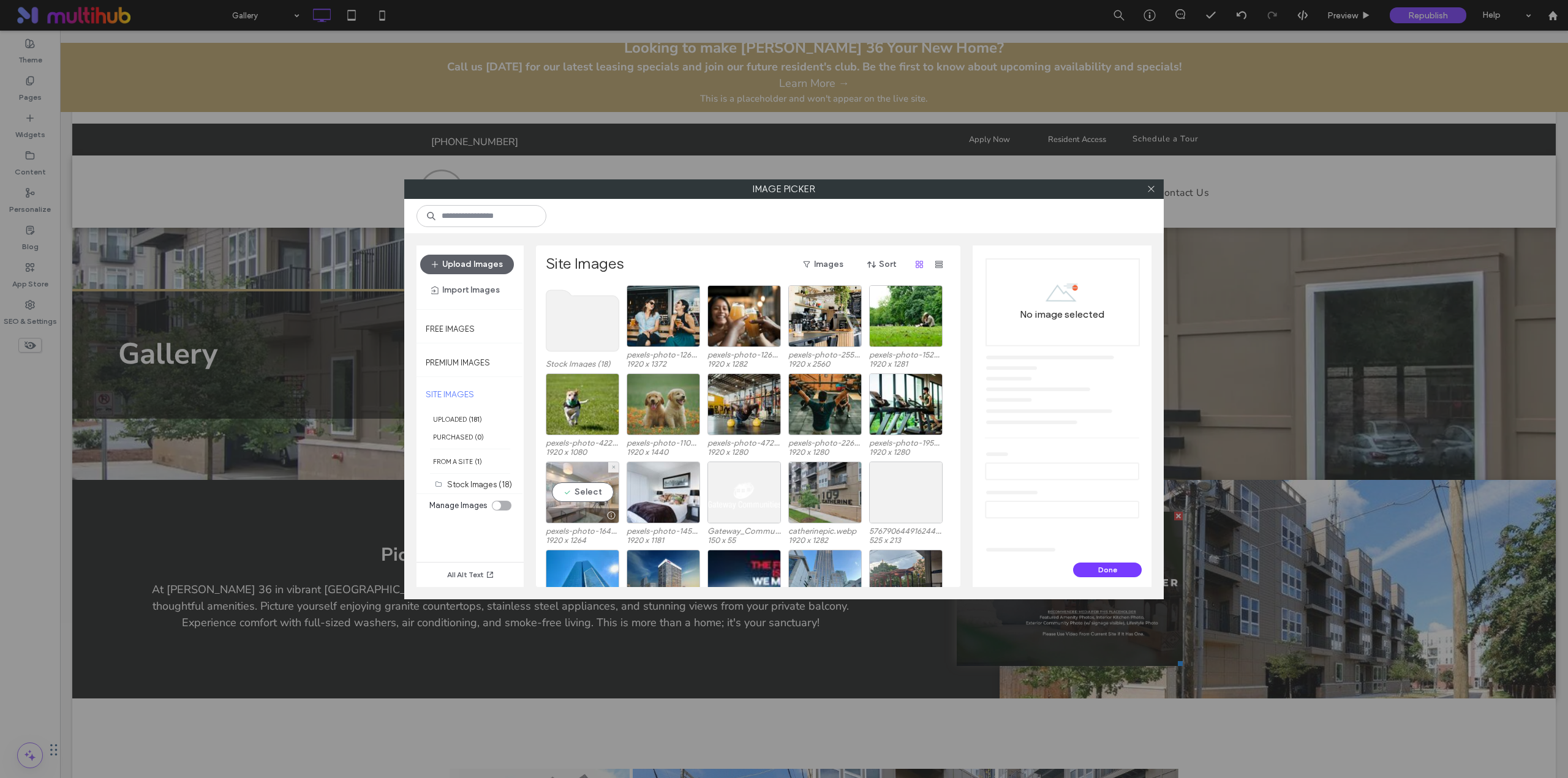
click at [605, 490] on div "Select" at bounding box center [582, 492] width 74 height 62
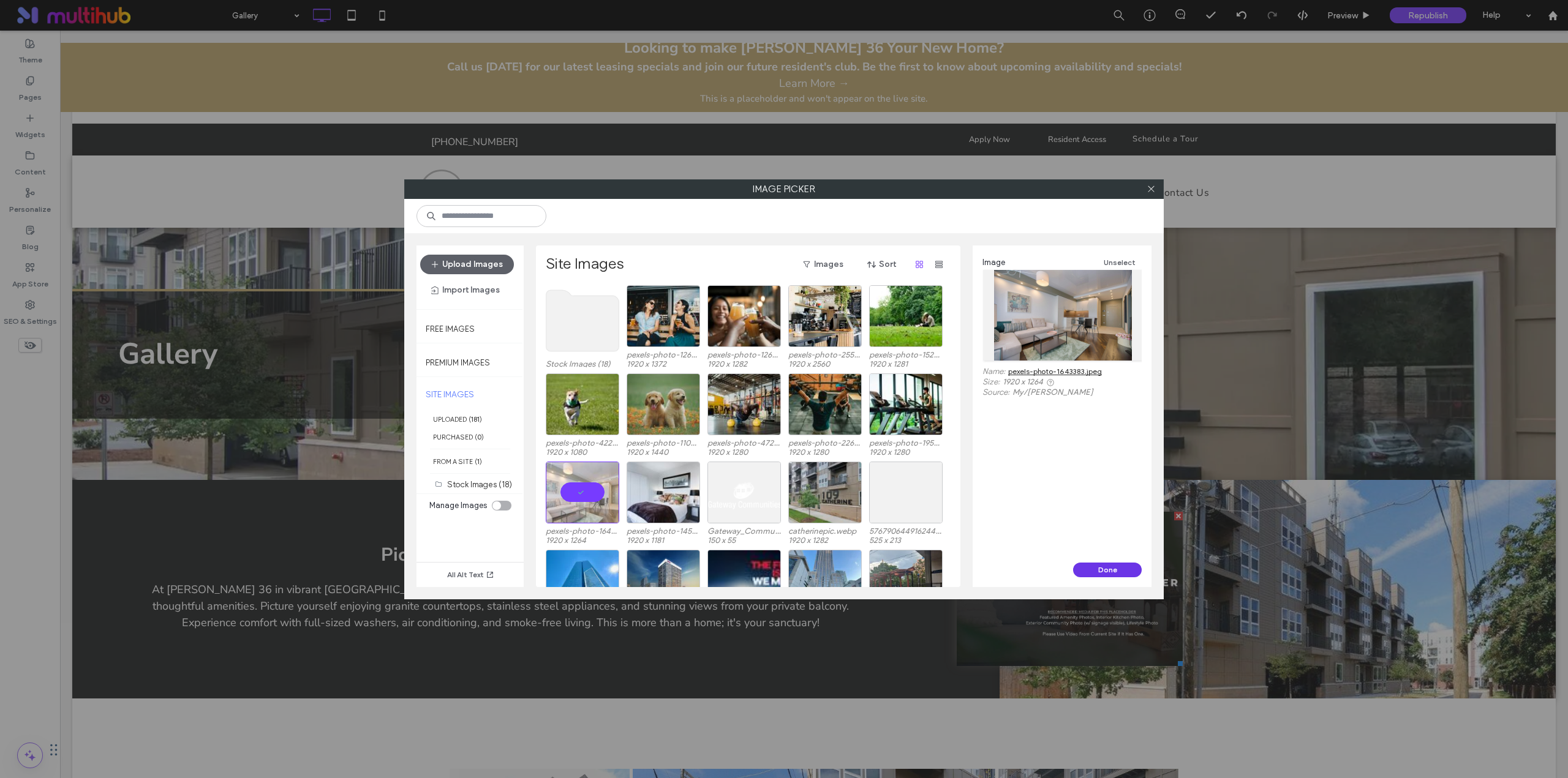
click at [1115, 568] on button "Done" at bounding box center [1107, 570] width 68 height 15
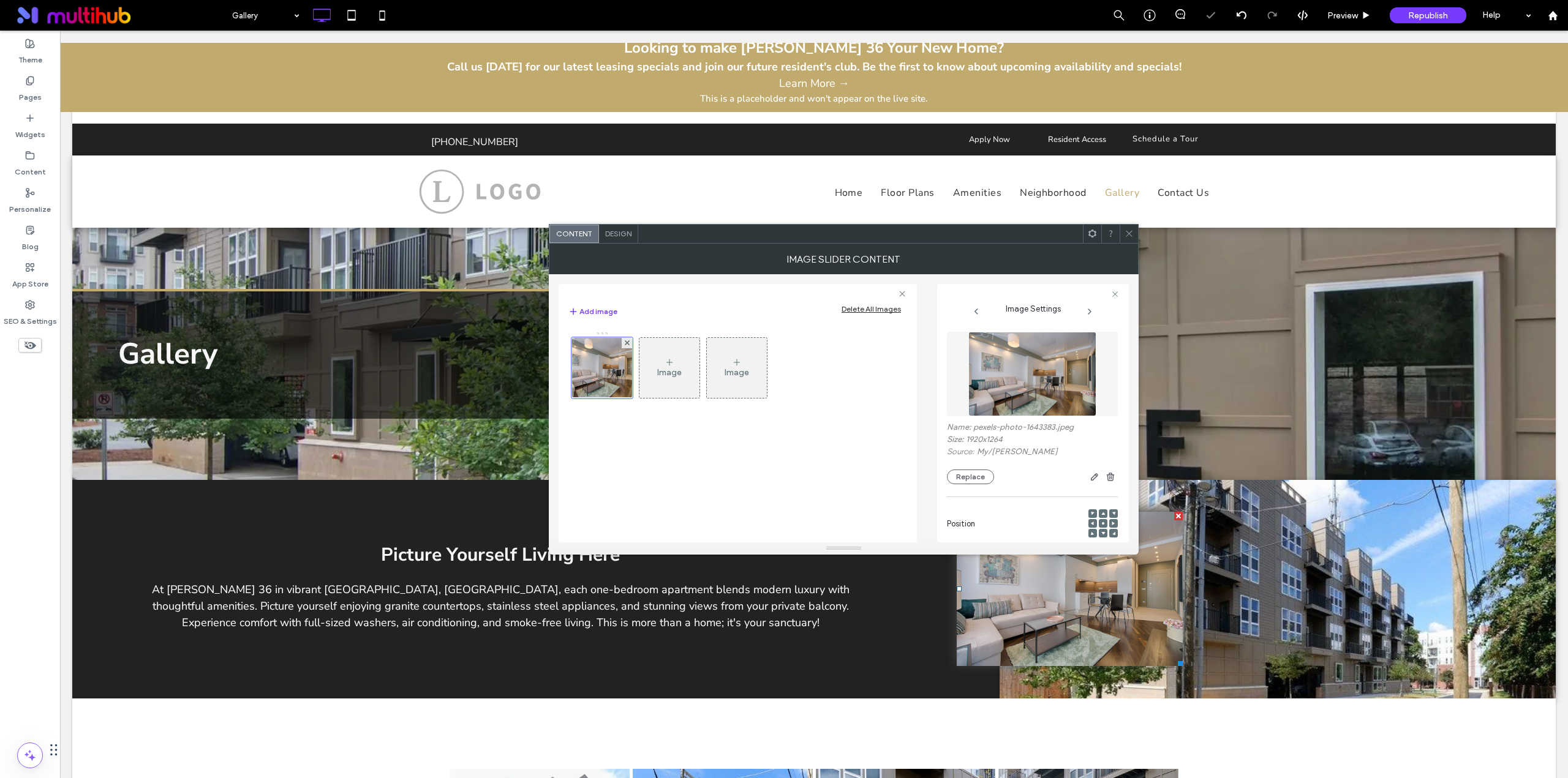
click at [1126, 232] on icon at bounding box center [1129, 233] width 9 height 9
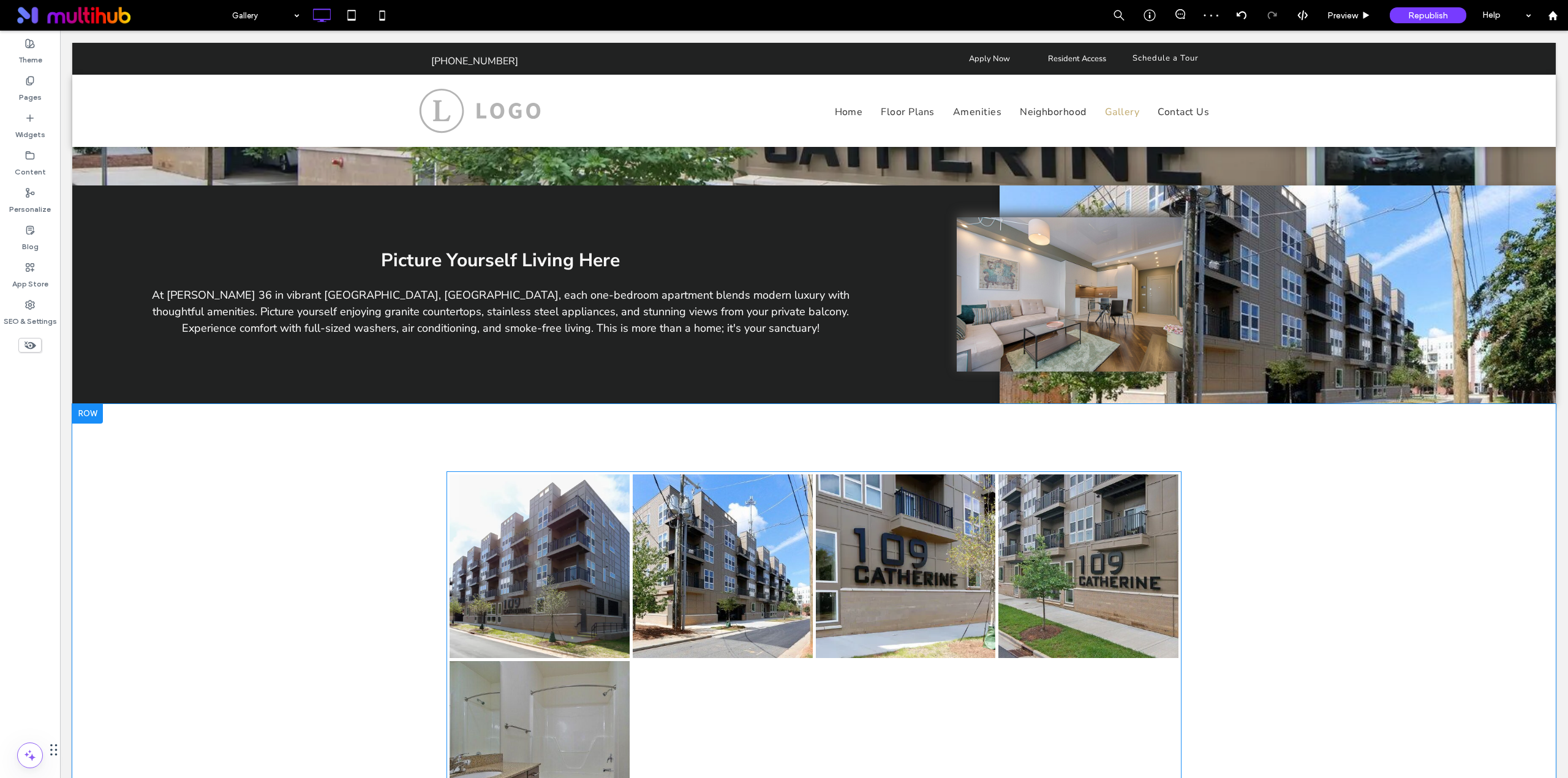
scroll to position [510, 0]
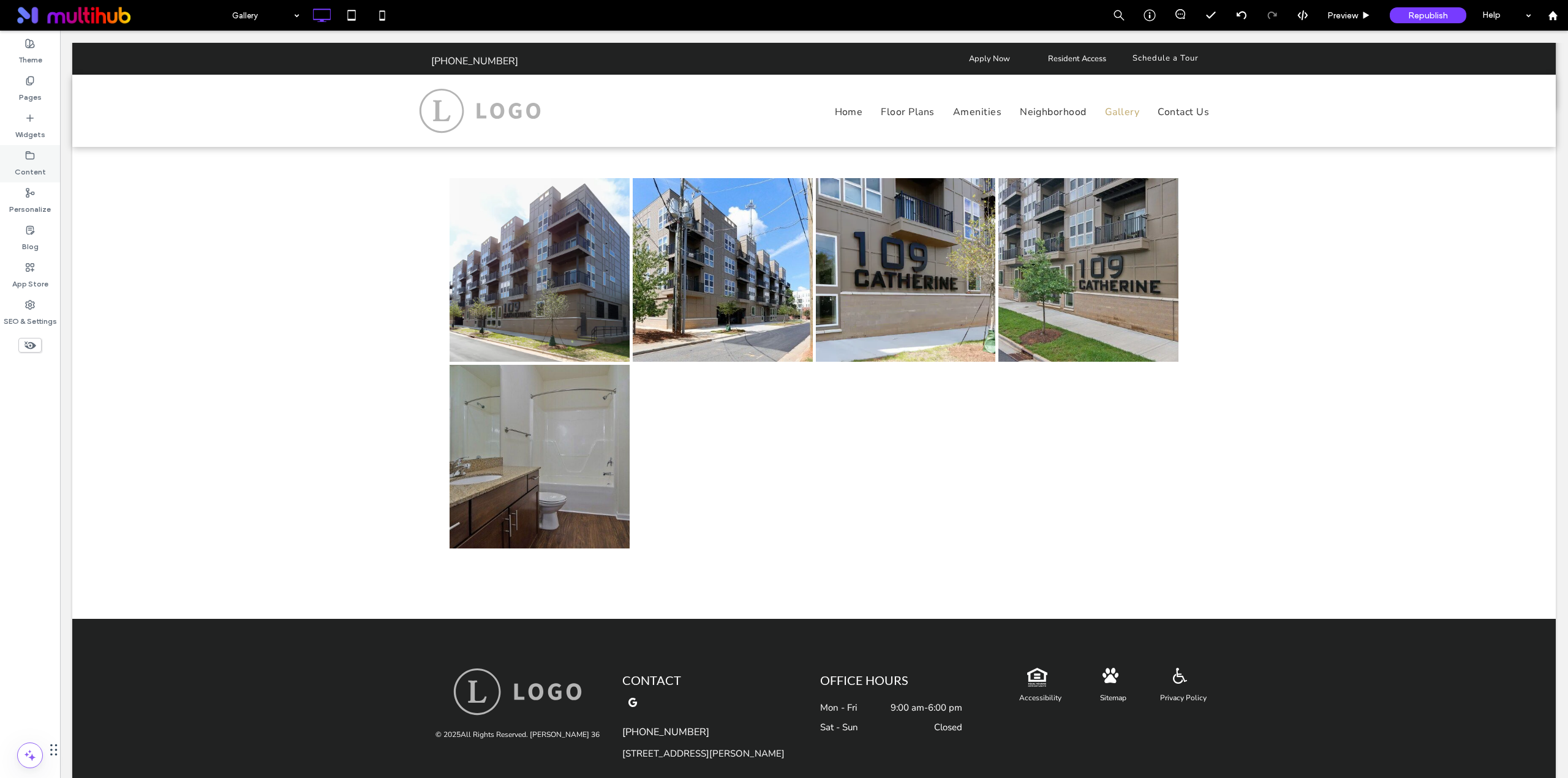
click at [29, 155] on icon at bounding box center [29, 155] width 9 height 9
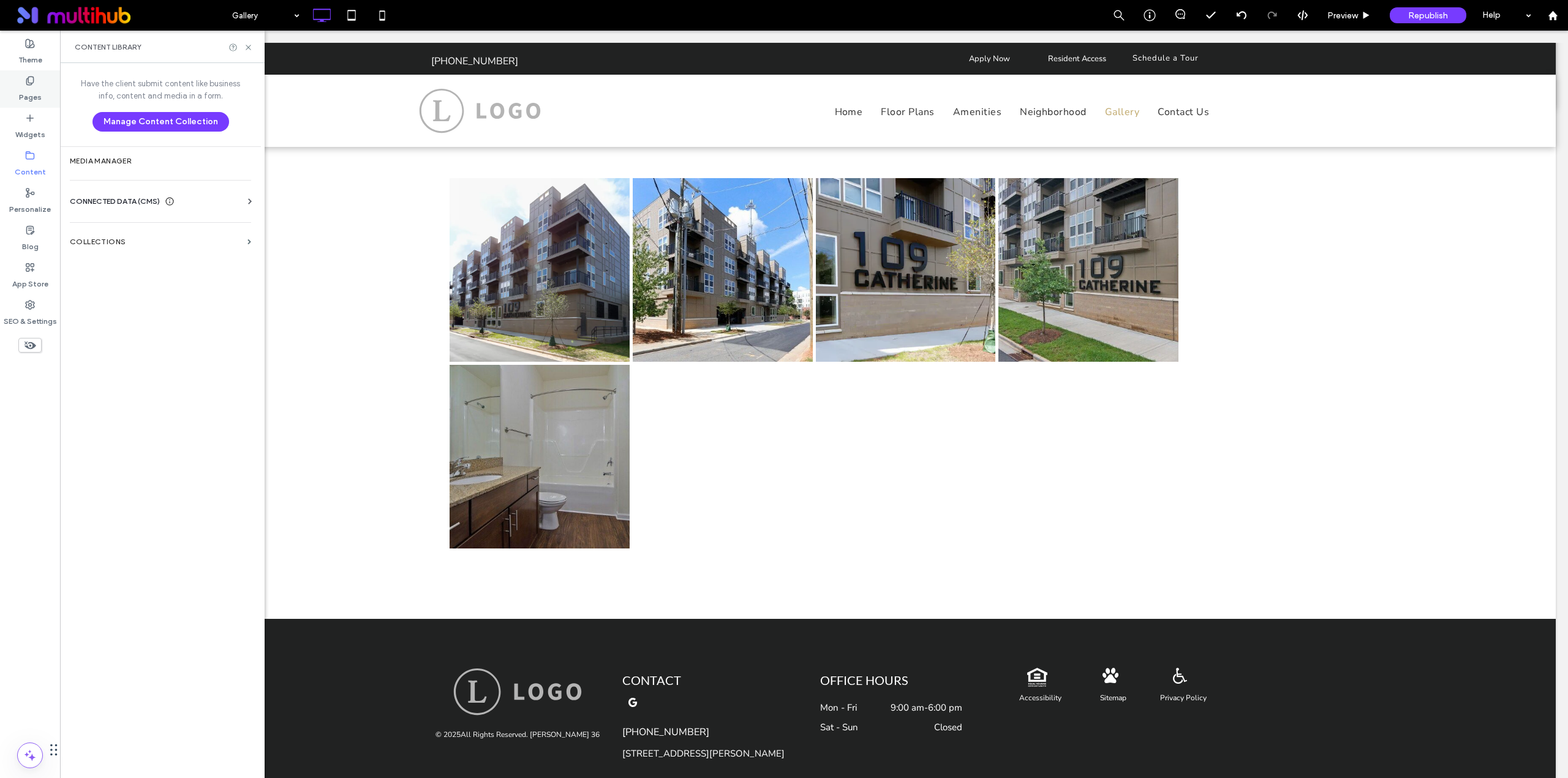
click at [33, 104] on div "Pages" at bounding box center [30, 89] width 60 height 37
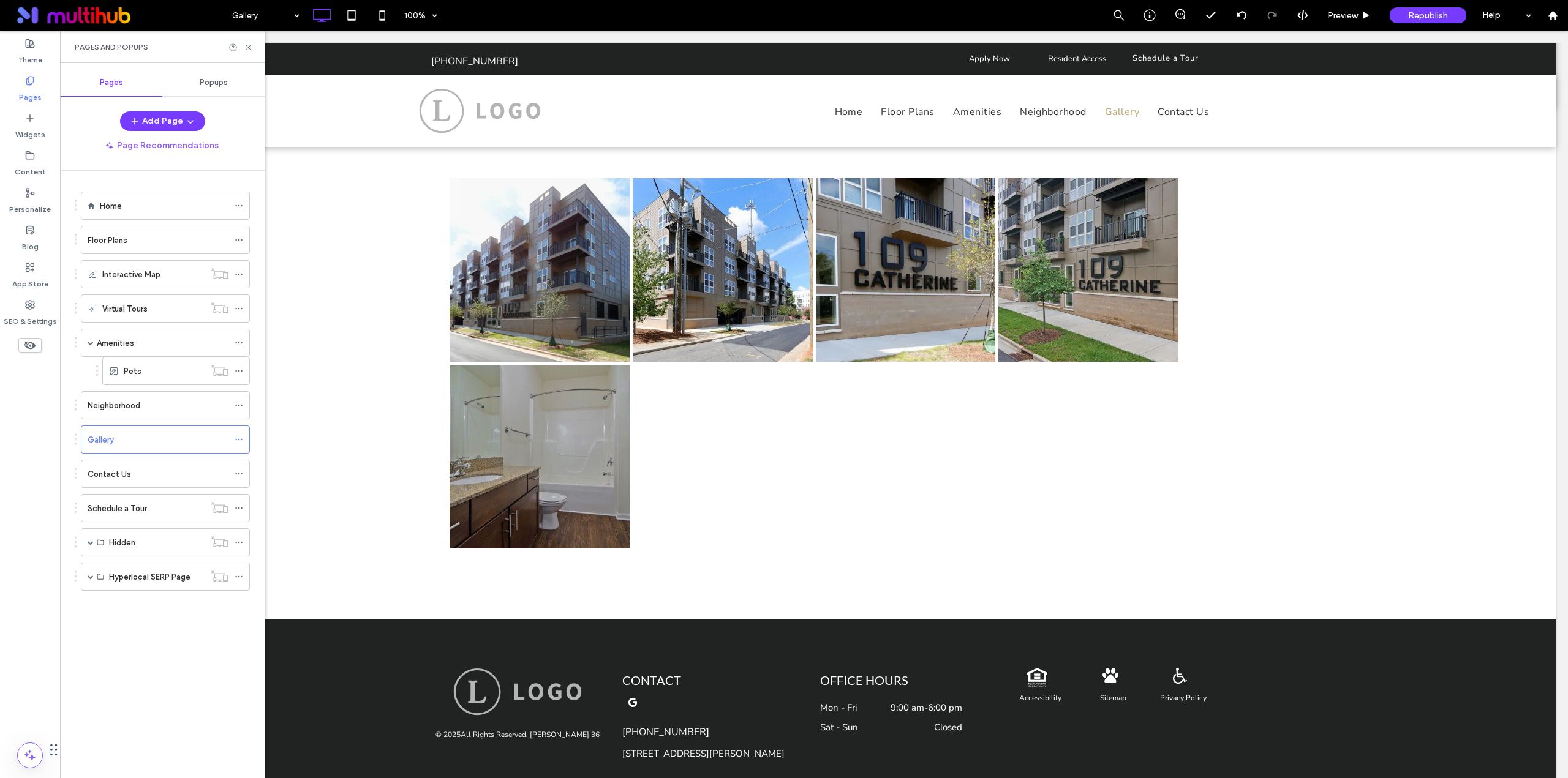
click at [146, 472] on div "Contact Us" at bounding box center [157, 474] width 141 height 13
click at [255, 50] on div "Pages and Popups" at bounding box center [162, 47] width 205 height 33
click at [243, 47] on div at bounding box center [240, 47] width 25 height 9
click at [248, 51] on icon at bounding box center [248, 47] width 9 height 9
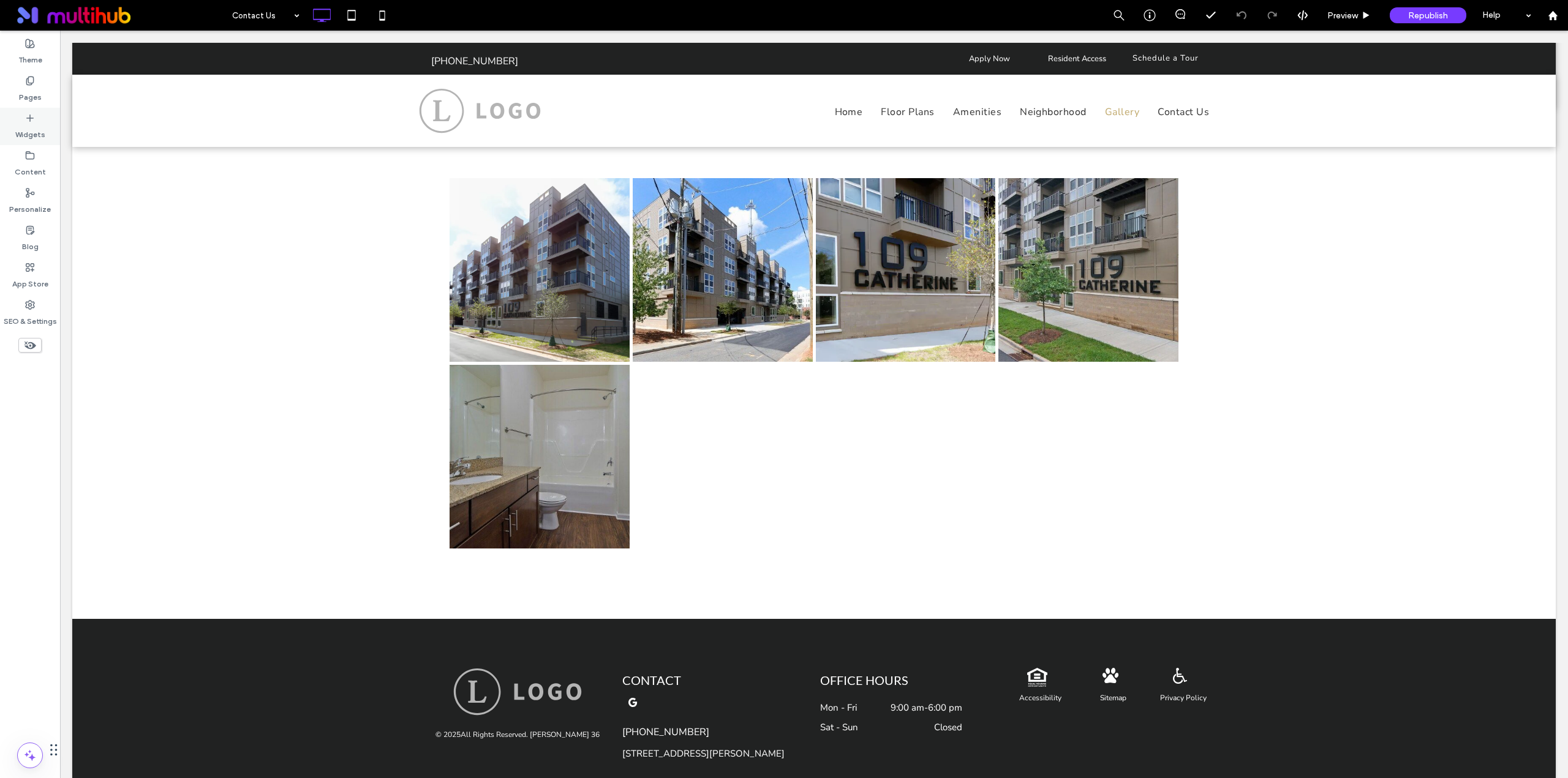
click at [31, 90] on label "Pages" at bounding box center [30, 95] width 23 height 17
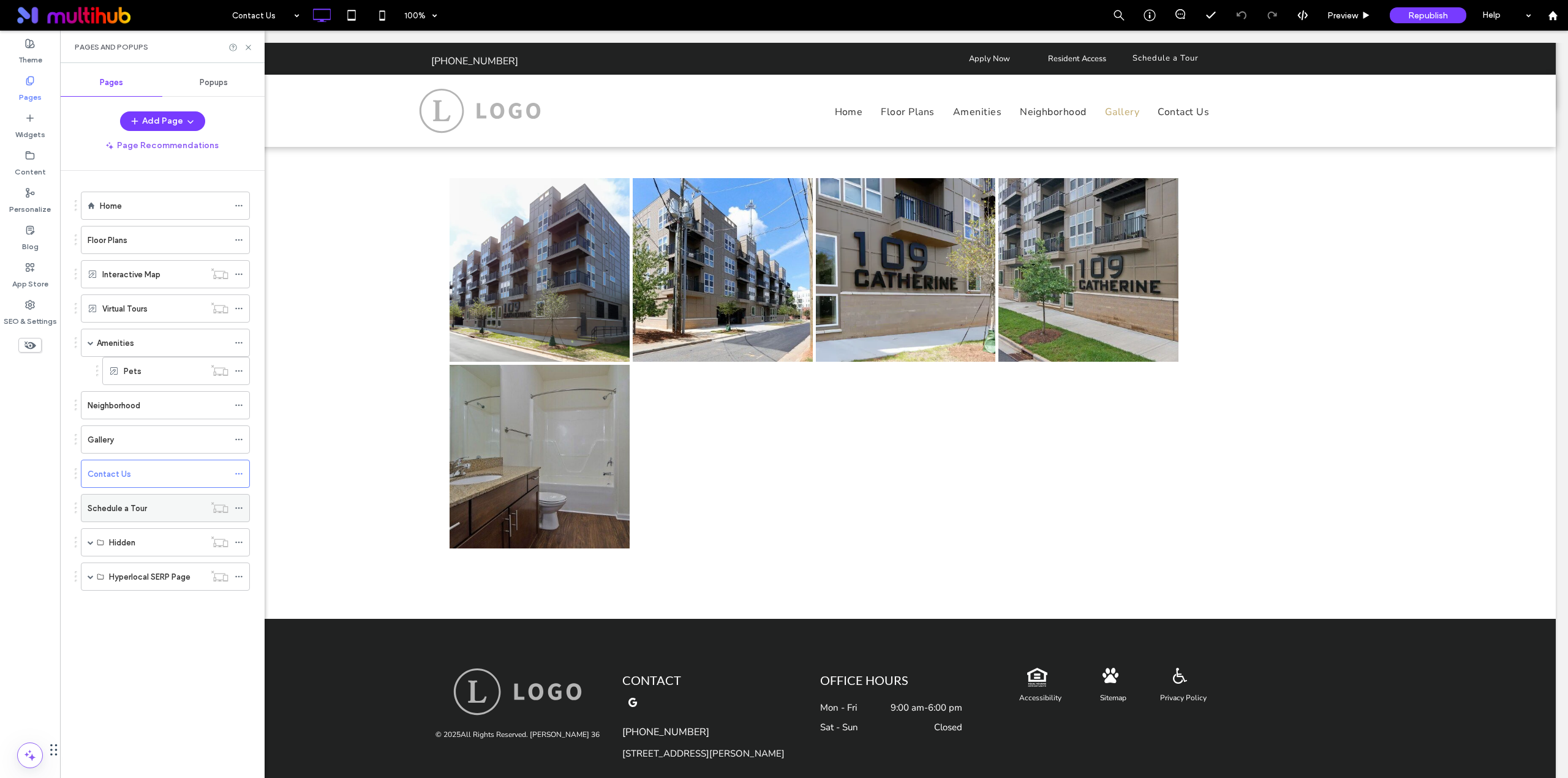
click at [126, 500] on div "Schedule a Tour" at bounding box center [146, 508] width 117 height 27
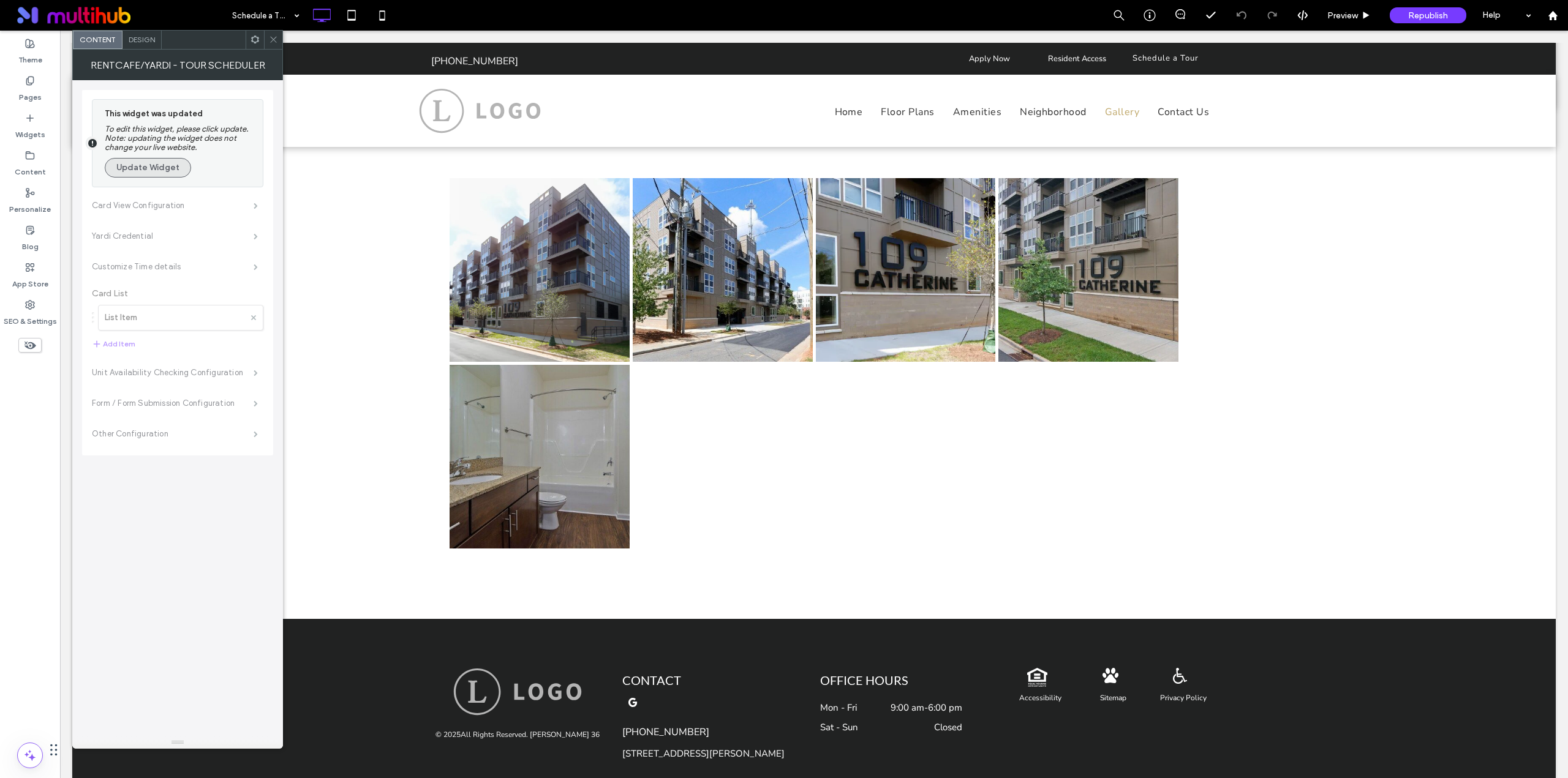
click at [133, 170] on button "Update Widget" at bounding box center [148, 168] width 87 height 20
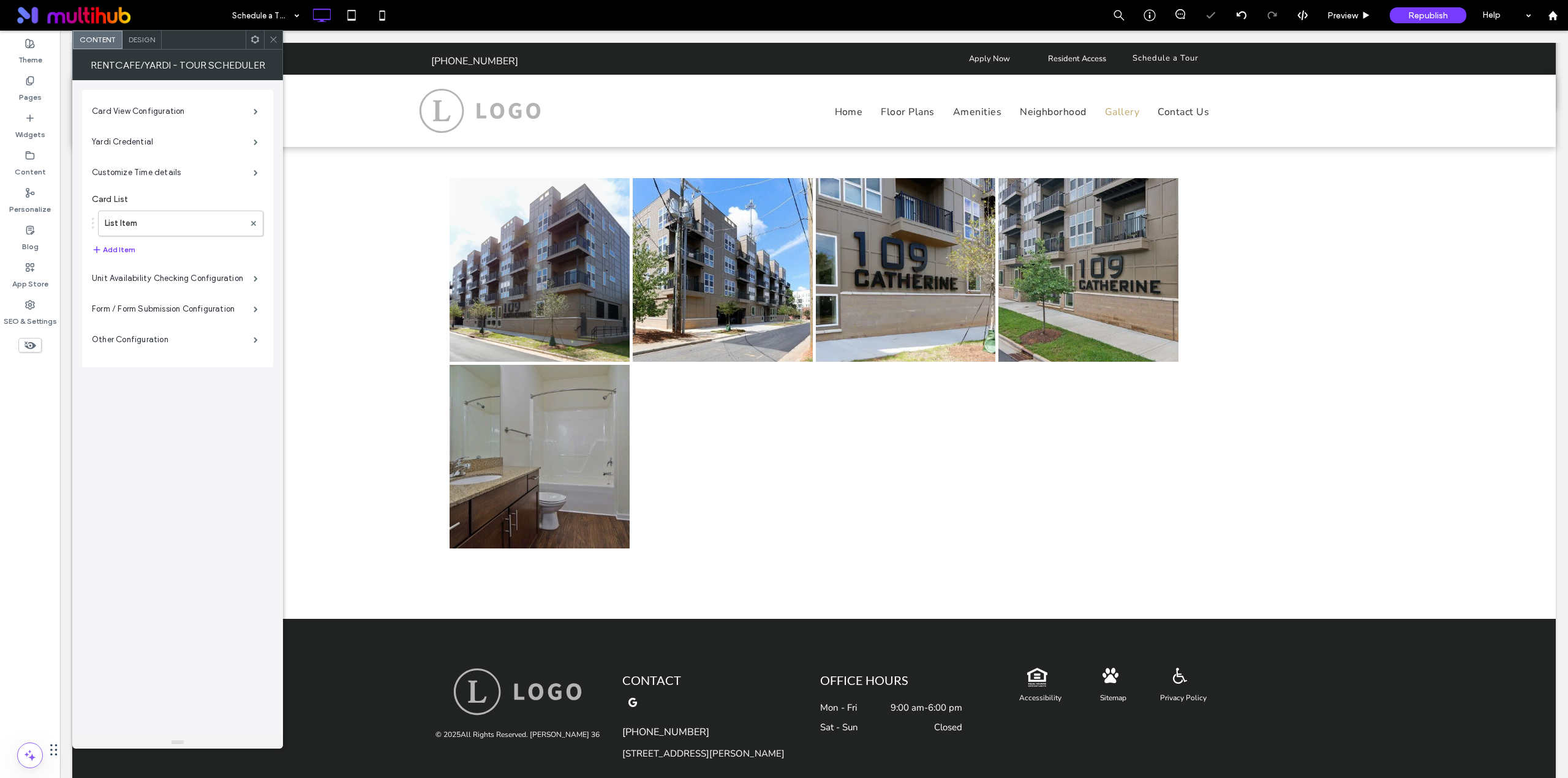
click at [275, 45] on span at bounding box center [273, 39] width 9 height 18
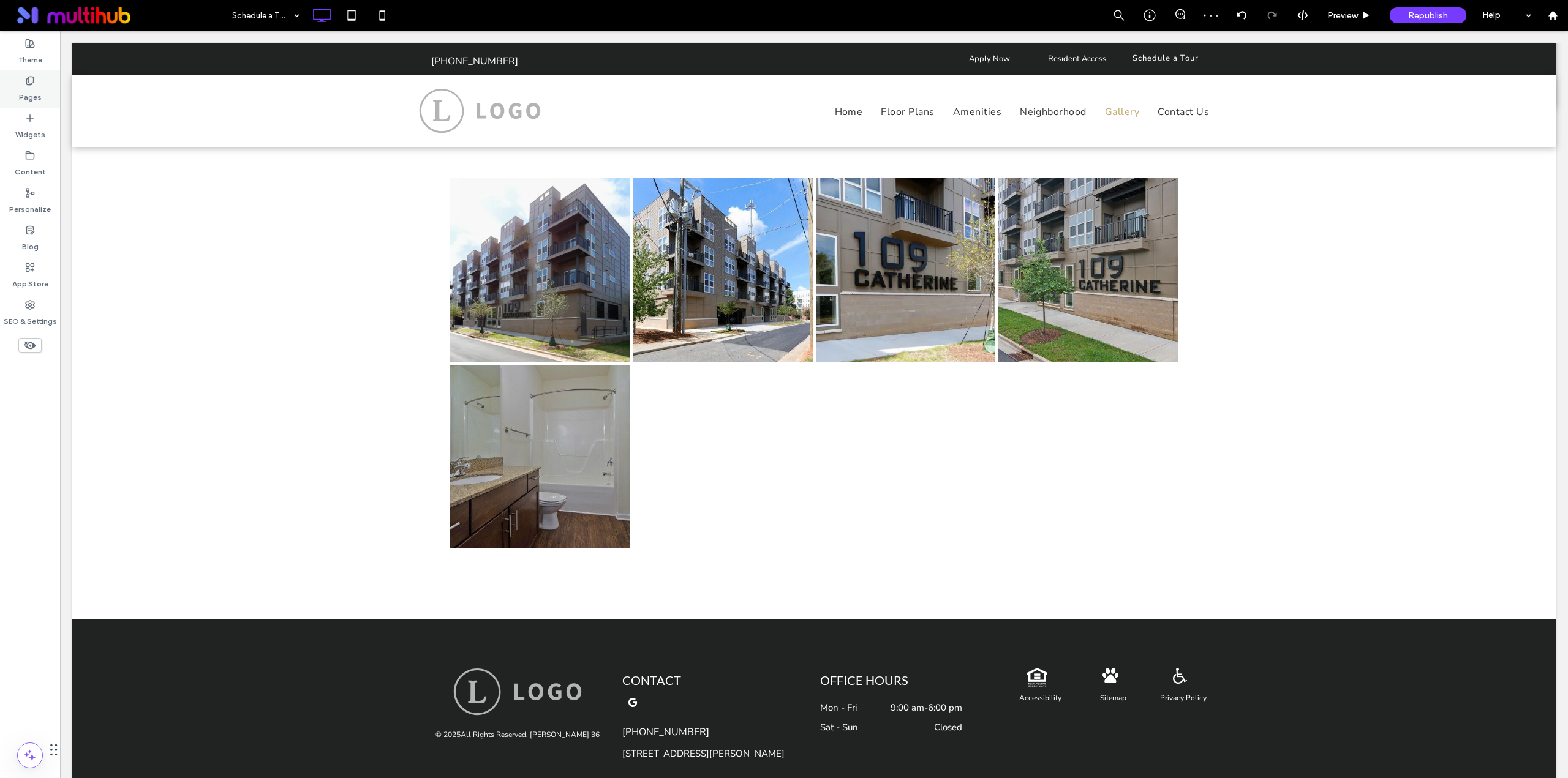
click at [34, 91] on label "Pages" at bounding box center [30, 95] width 23 height 17
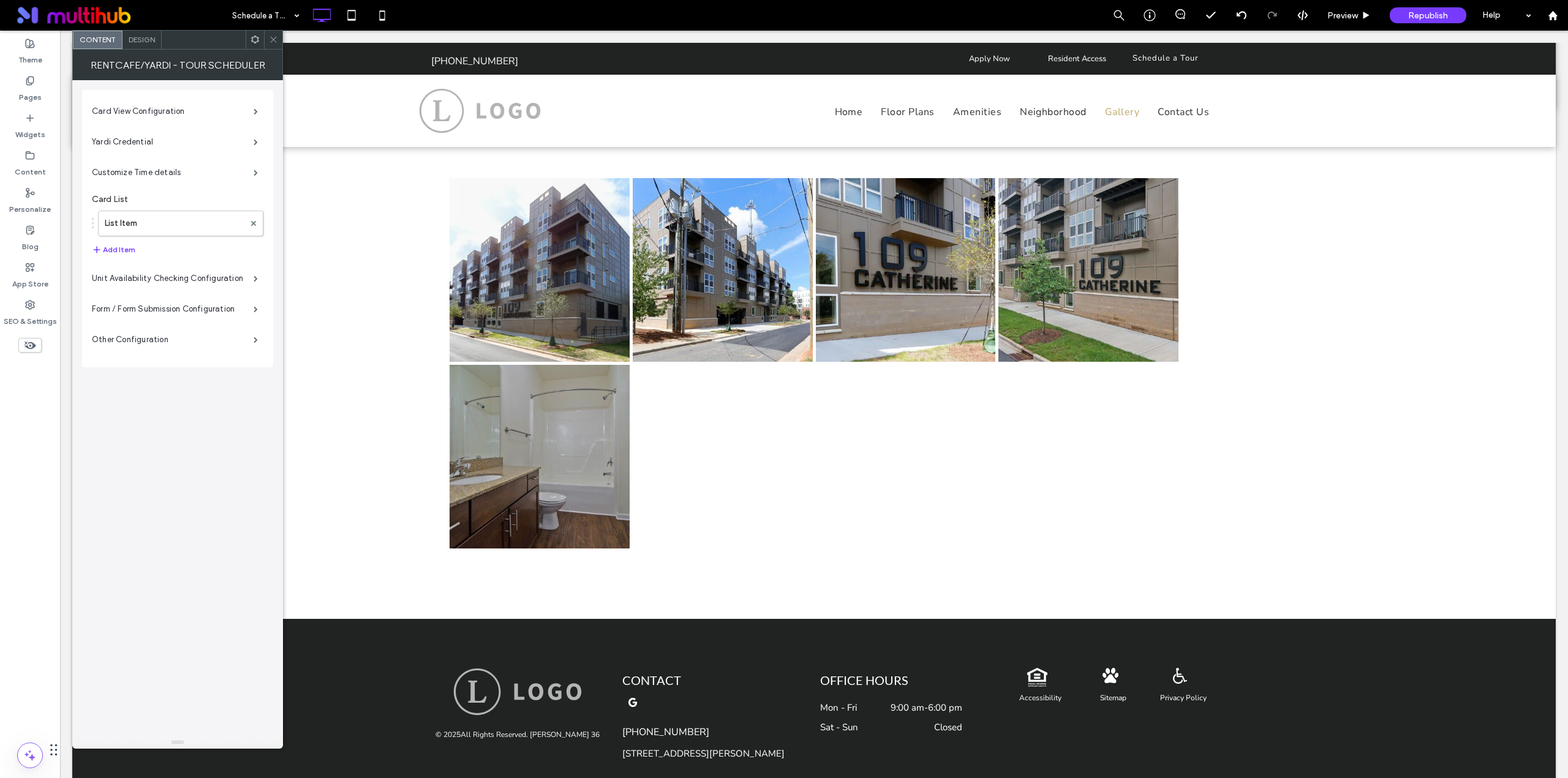
click at [274, 44] on span at bounding box center [273, 39] width 9 height 18
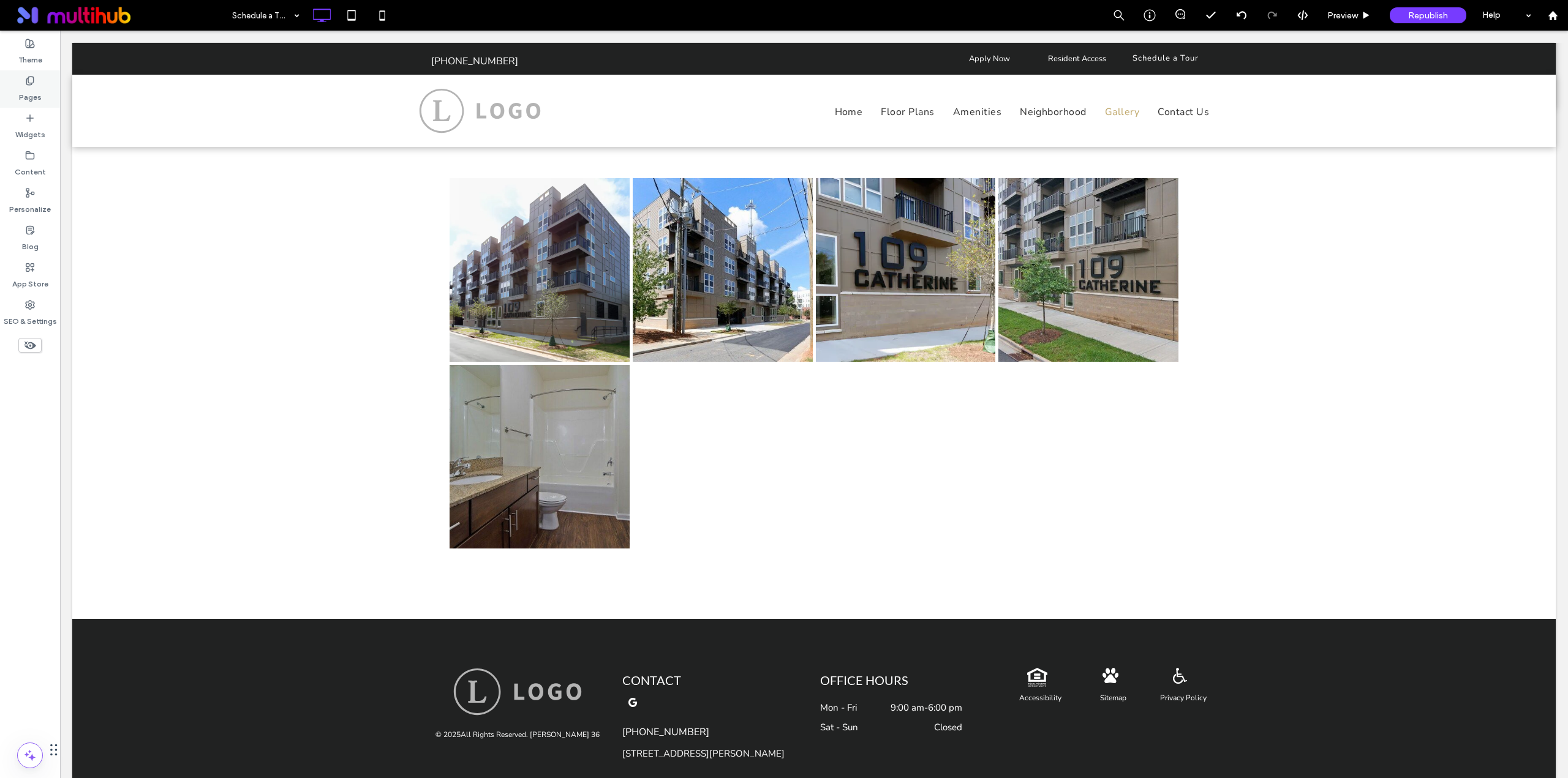
click at [28, 80] on use at bounding box center [29, 80] width 7 height 8
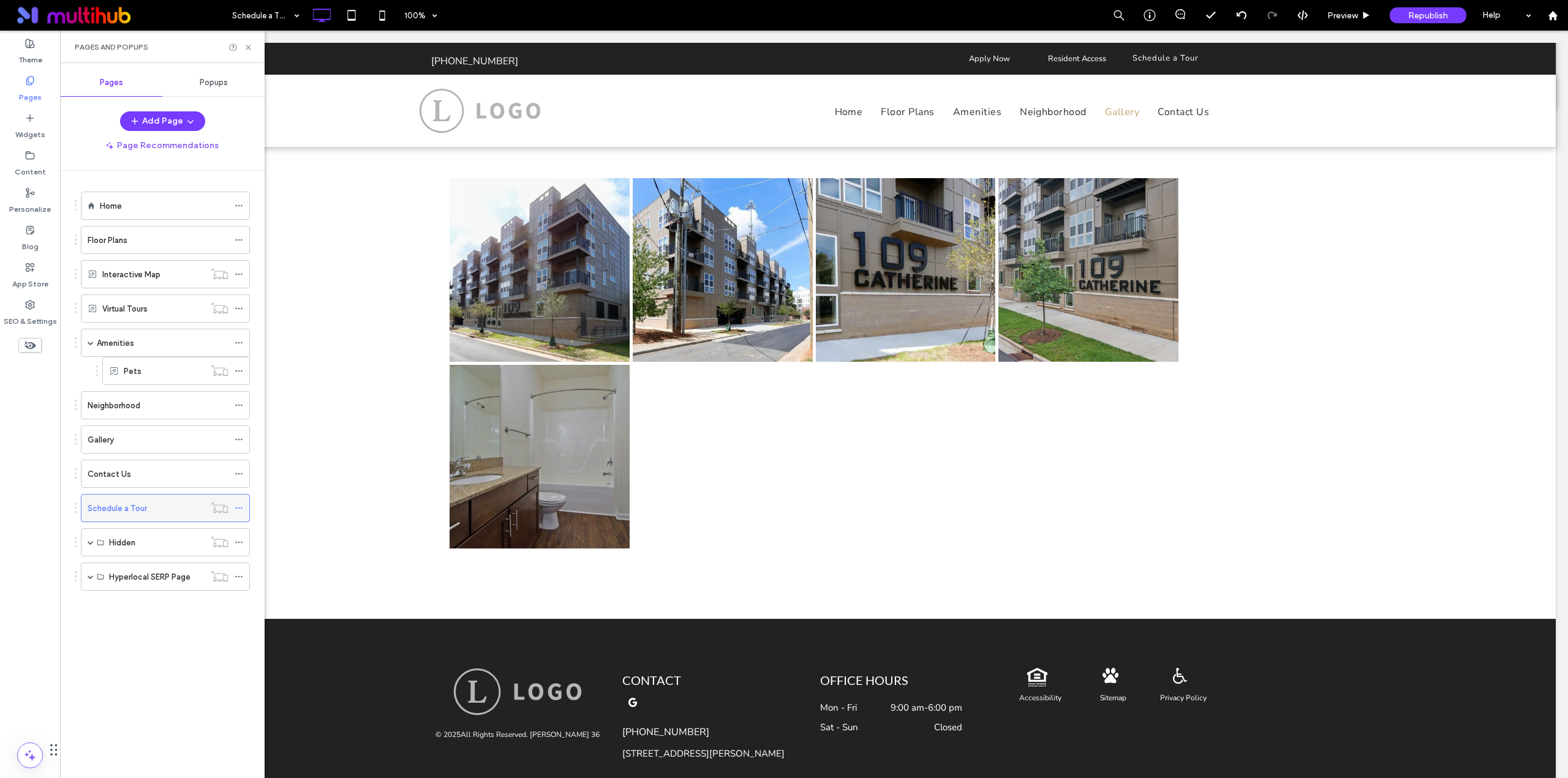
click at [241, 510] on icon at bounding box center [239, 508] width 9 height 9
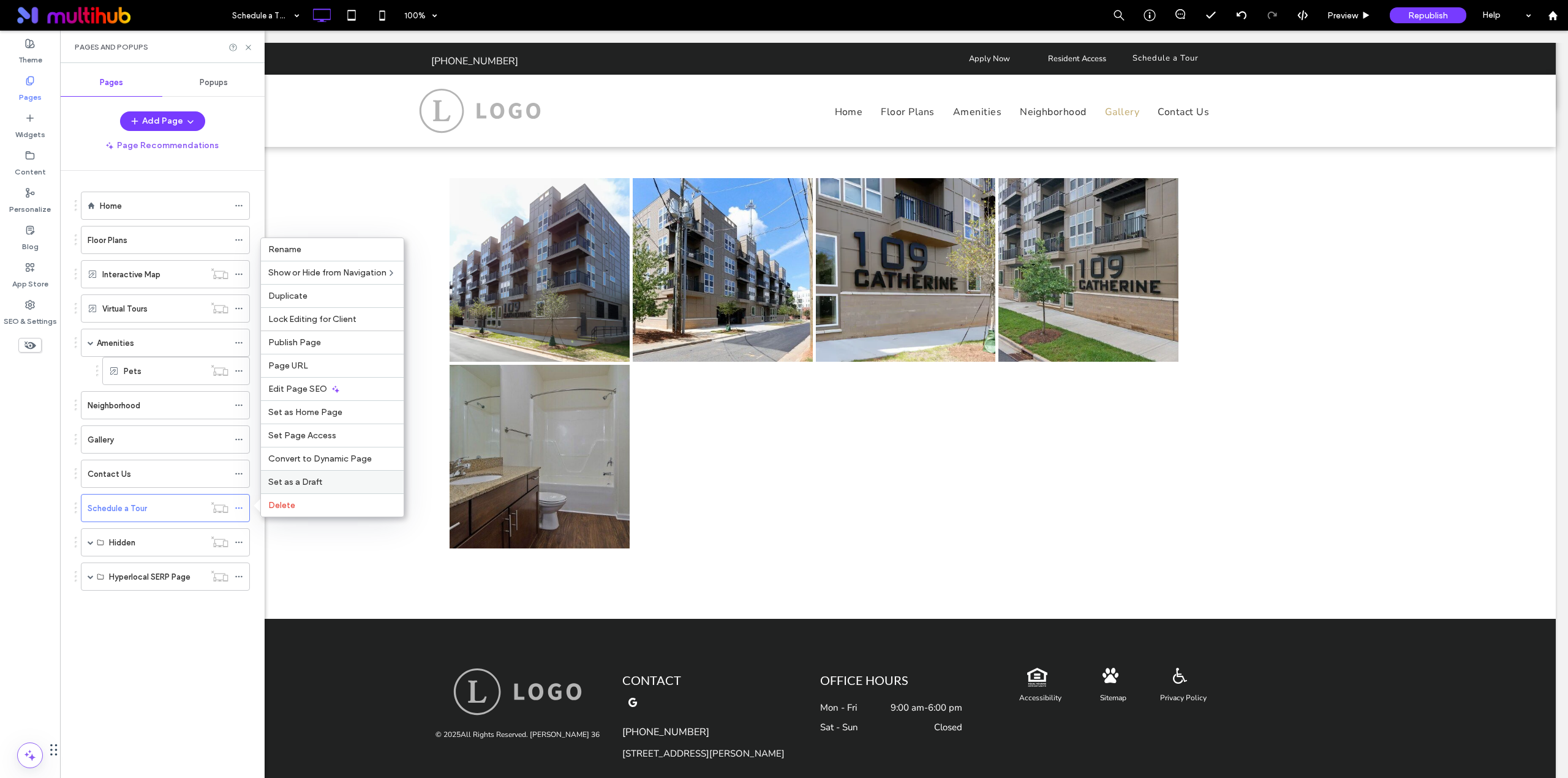
click at [313, 485] on span "Set as a Draft" at bounding box center [295, 482] width 54 height 10
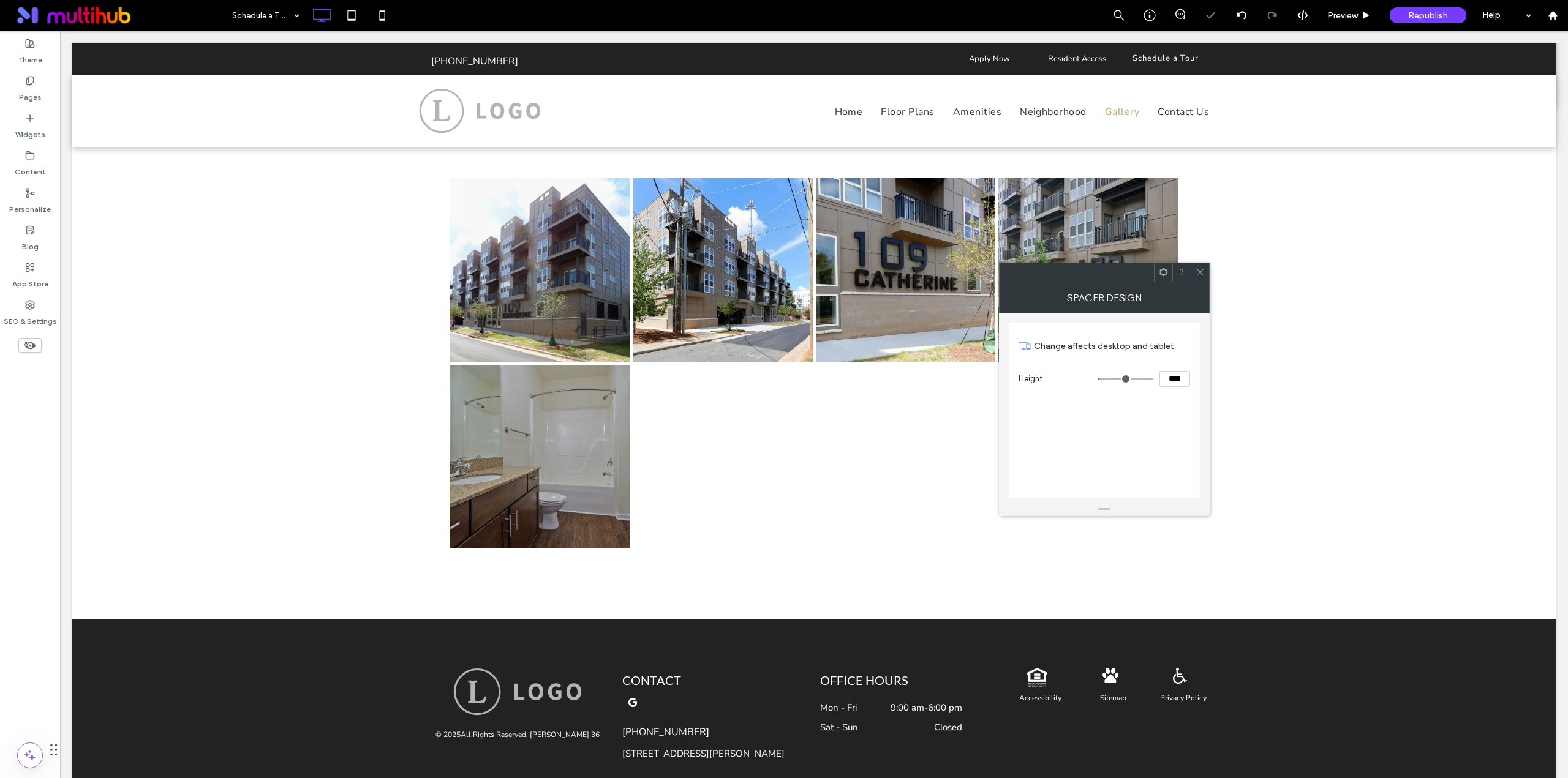
click at [1200, 278] on span at bounding box center [1200, 272] width 9 height 18
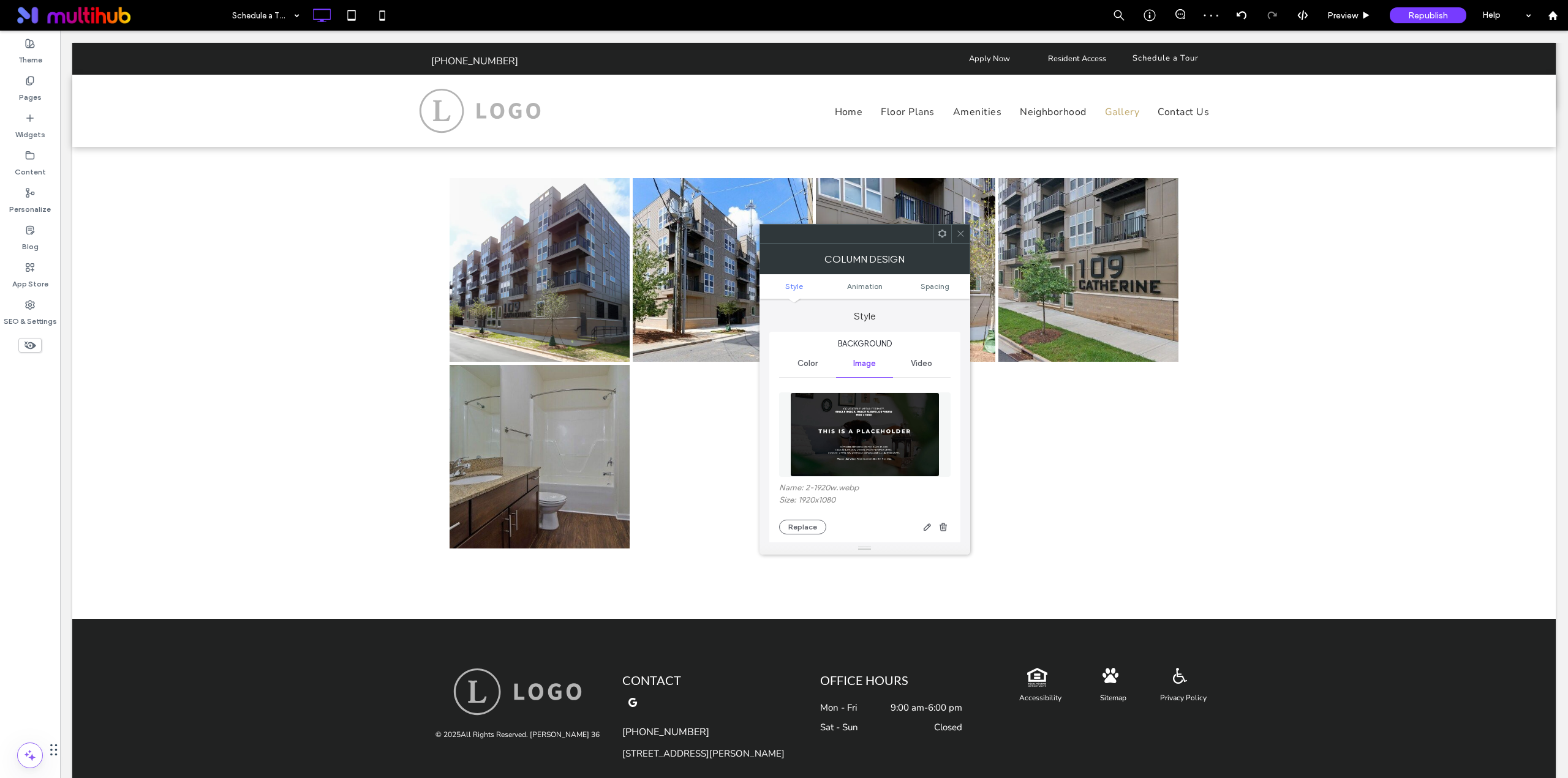
click at [904, 439] on img at bounding box center [864, 435] width 149 height 85
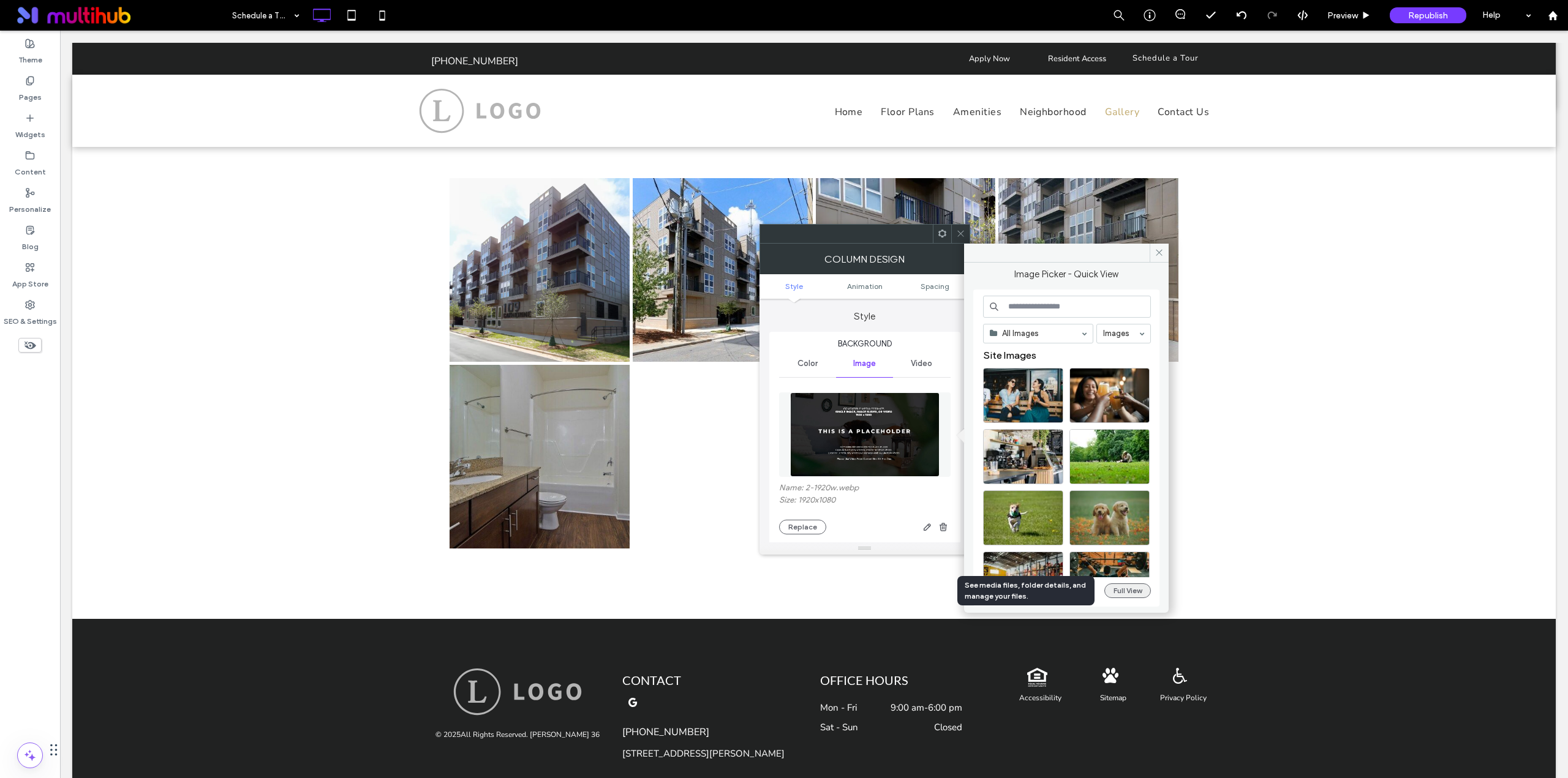
click at [1142, 590] on button "Full View" at bounding box center [1127, 591] width 47 height 15
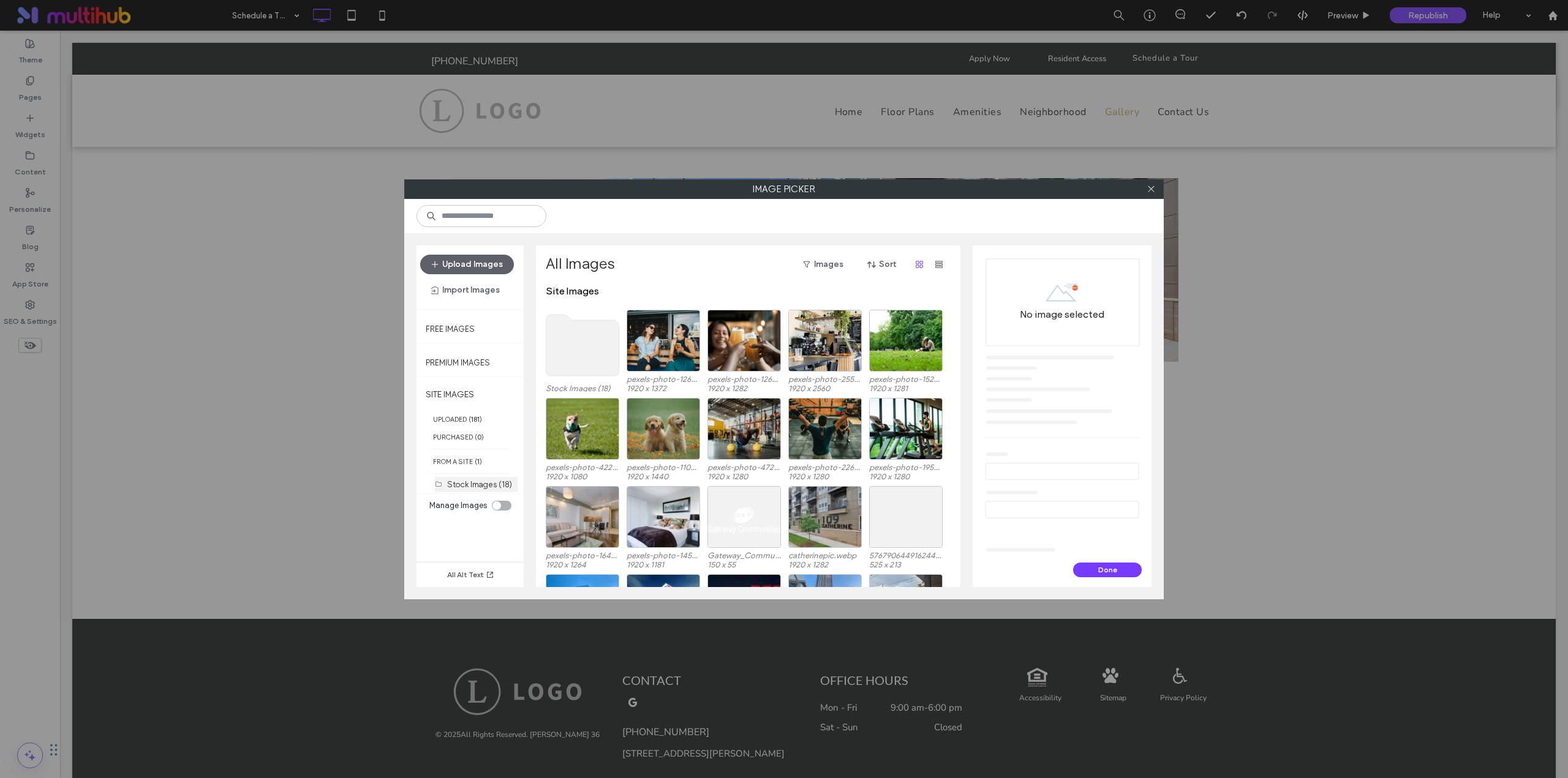
click at [496, 482] on label "Stock Images (18)" at bounding box center [479, 484] width 65 height 9
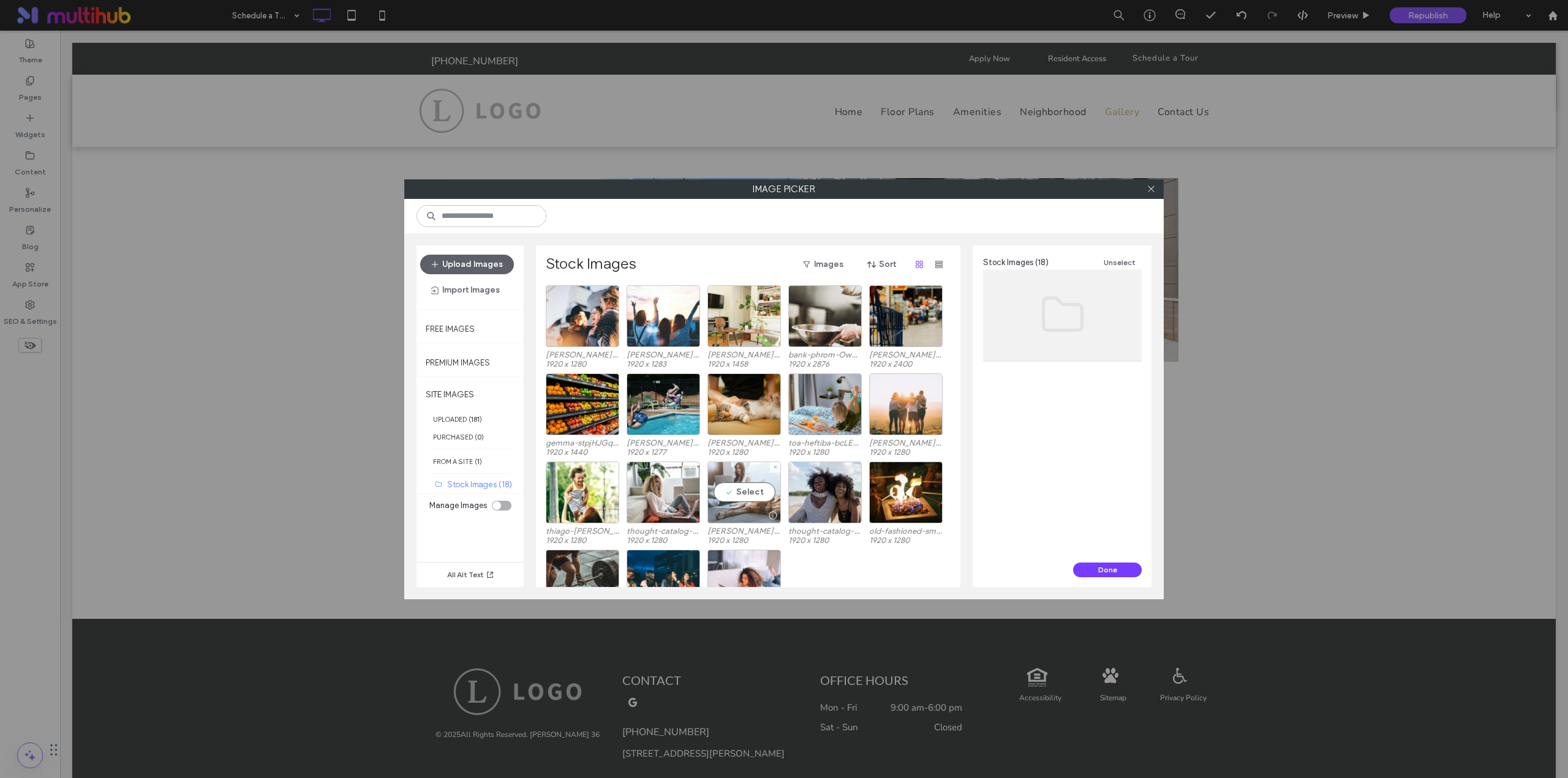
click at [738, 485] on div "Select" at bounding box center [744, 492] width 74 height 62
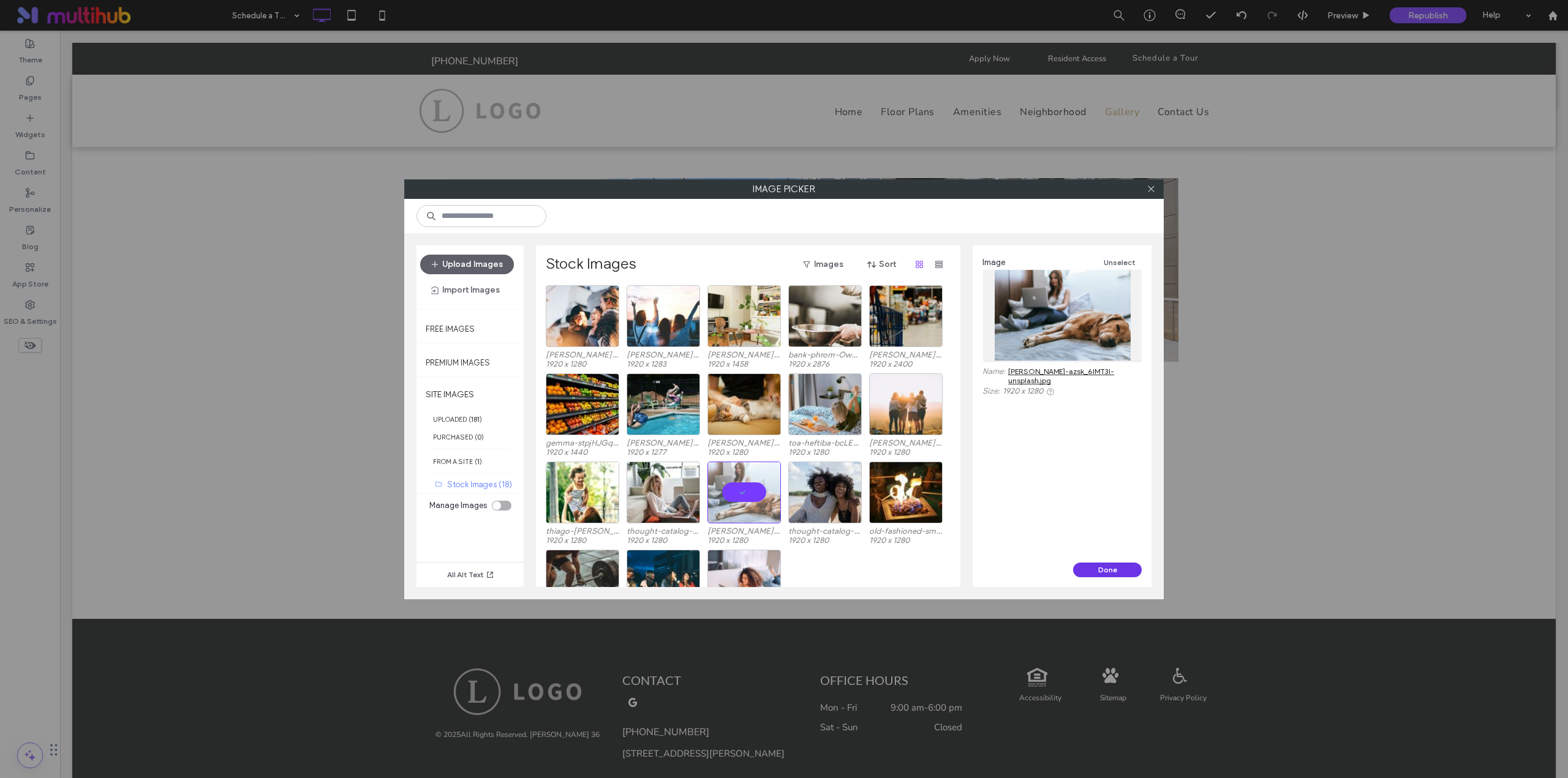
click at [1085, 575] on button "Done" at bounding box center [1107, 570] width 68 height 15
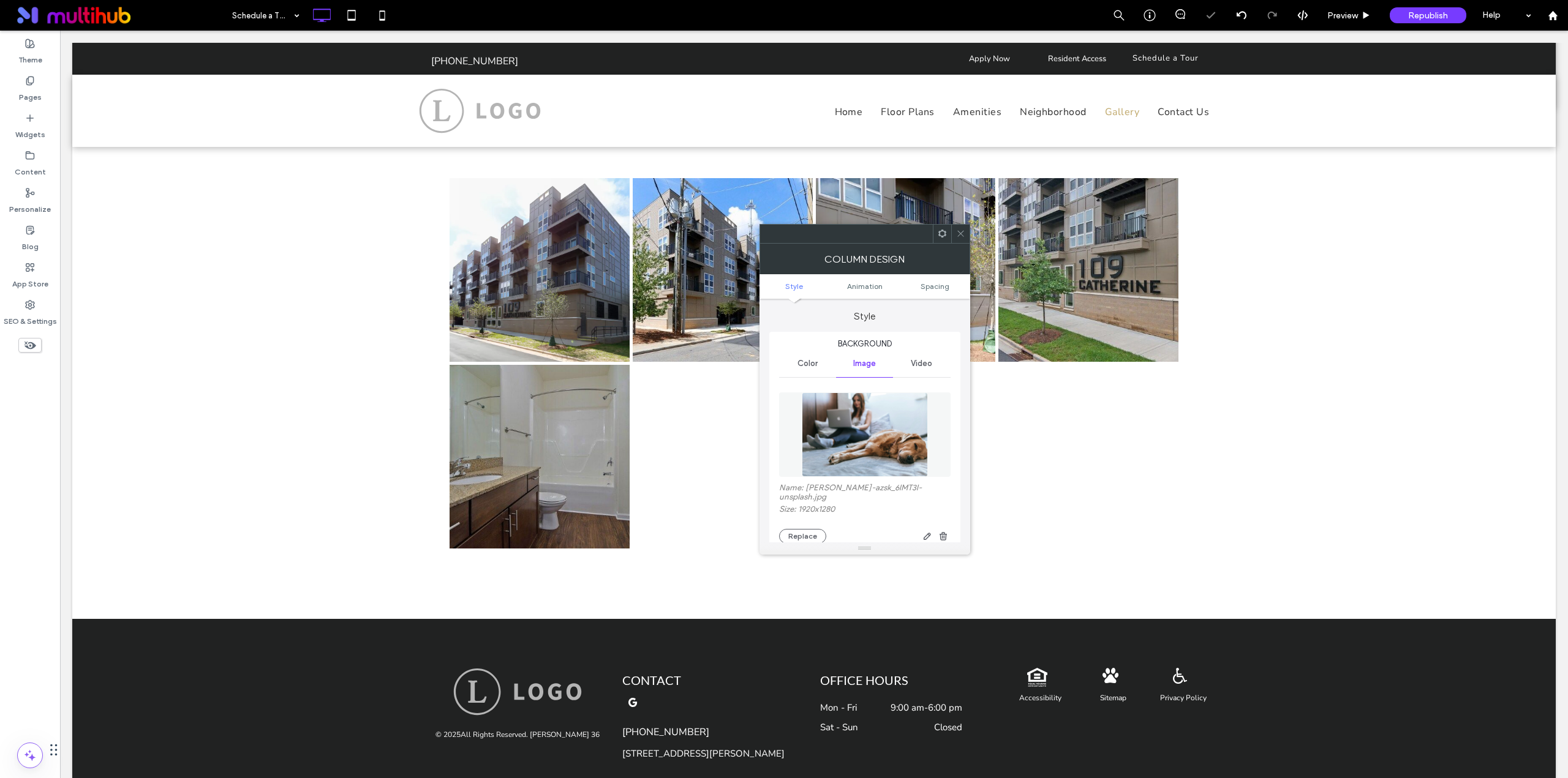
click at [960, 232] on use at bounding box center [960, 234] width 6 height 6
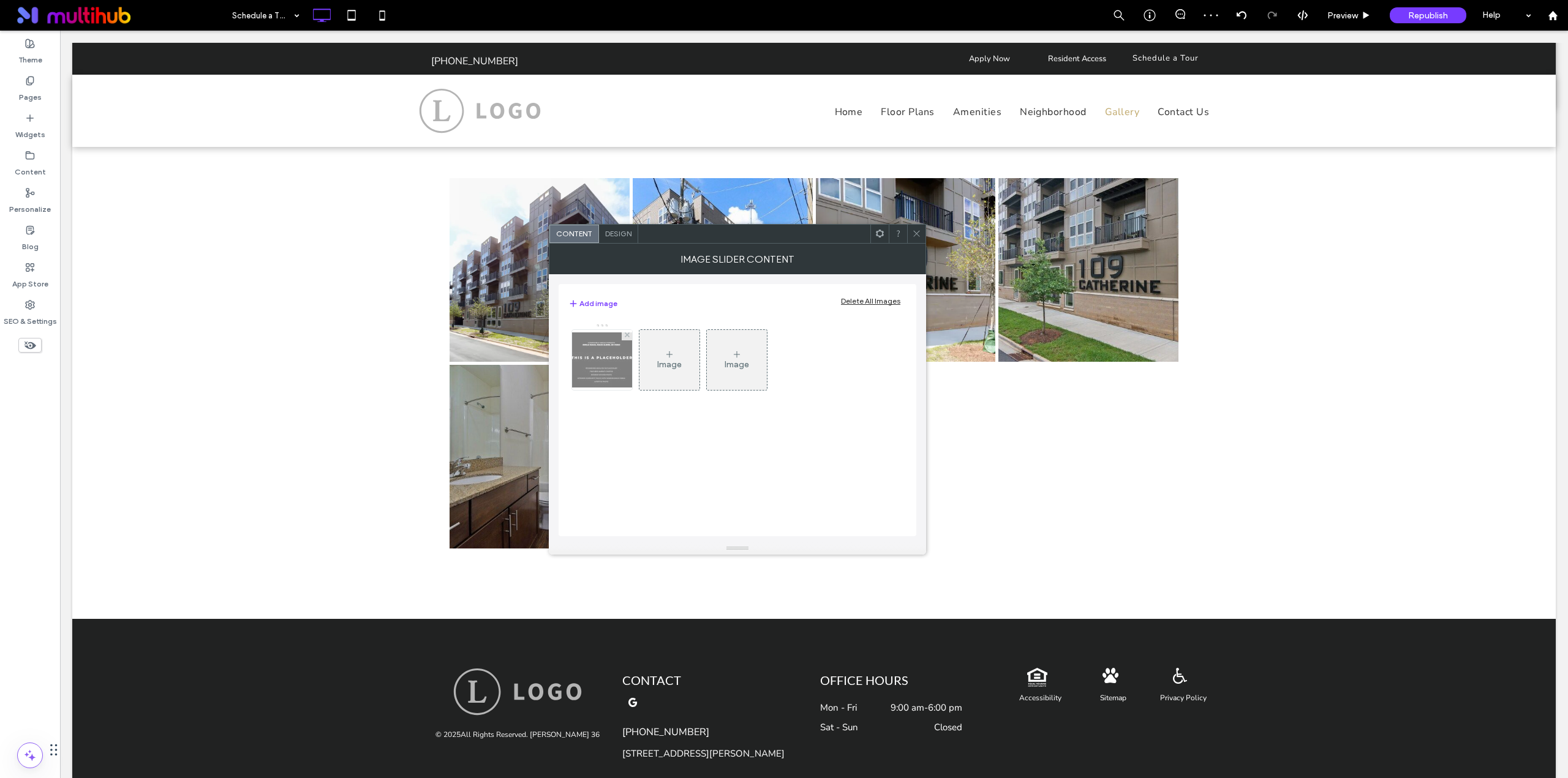
click at [614, 362] on img at bounding box center [602, 360] width 98 height 55
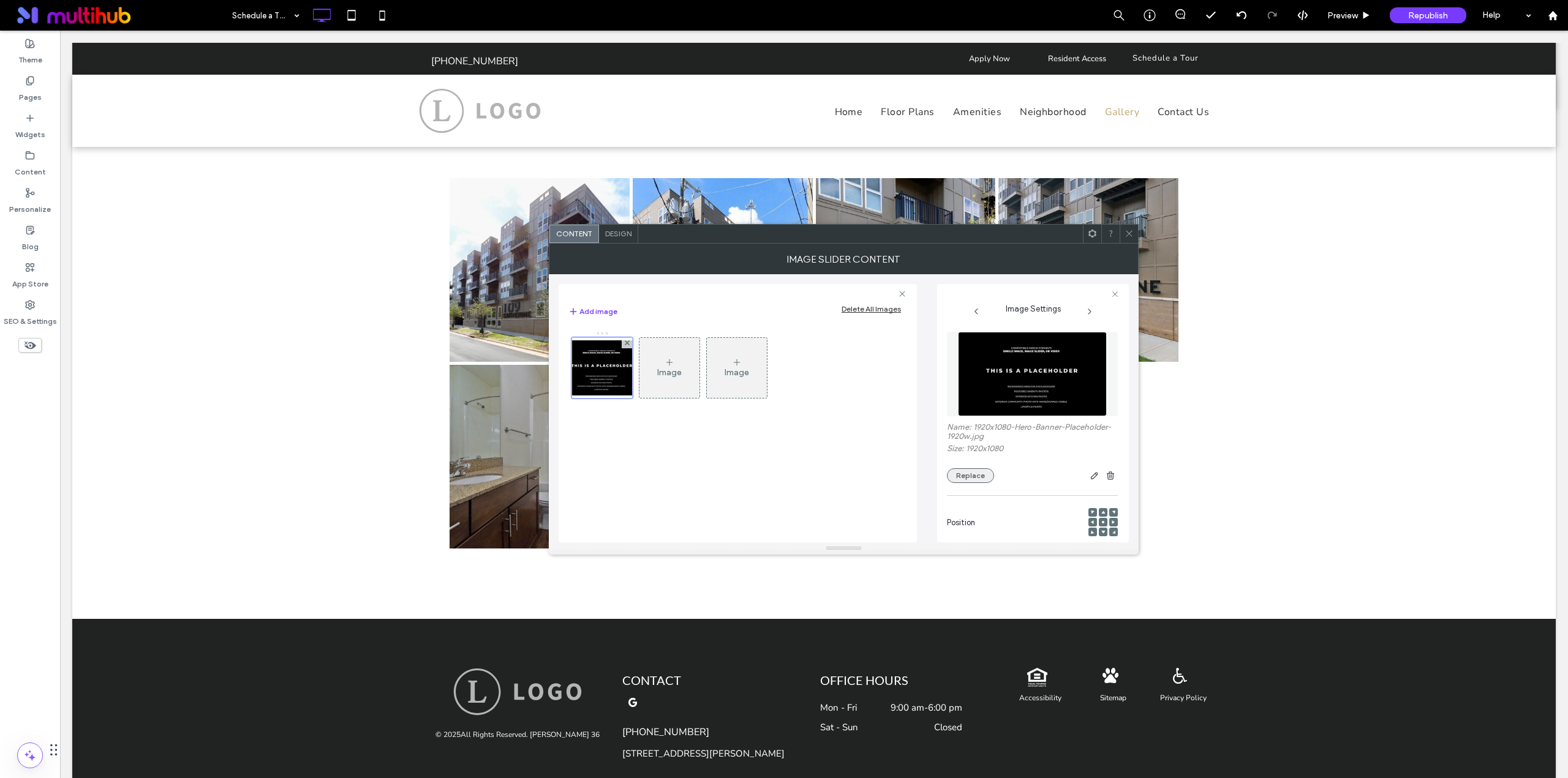
click at [973, 474] on button "Replace" at bounding box center [970, 476] width 47 height 15
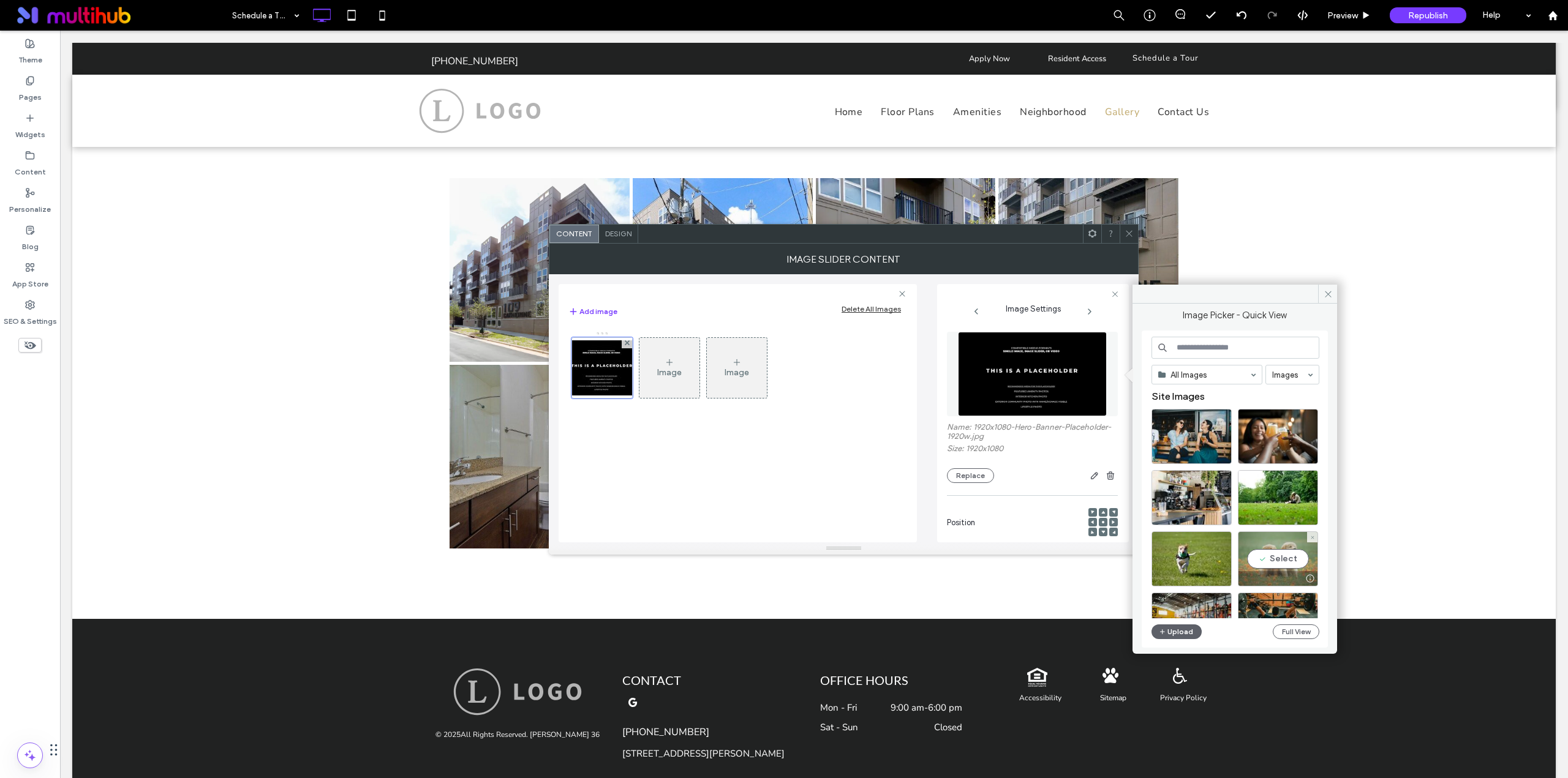
click at [1250, 551] on div "Select" at bounding box center [1278, 559] width 80 height 55
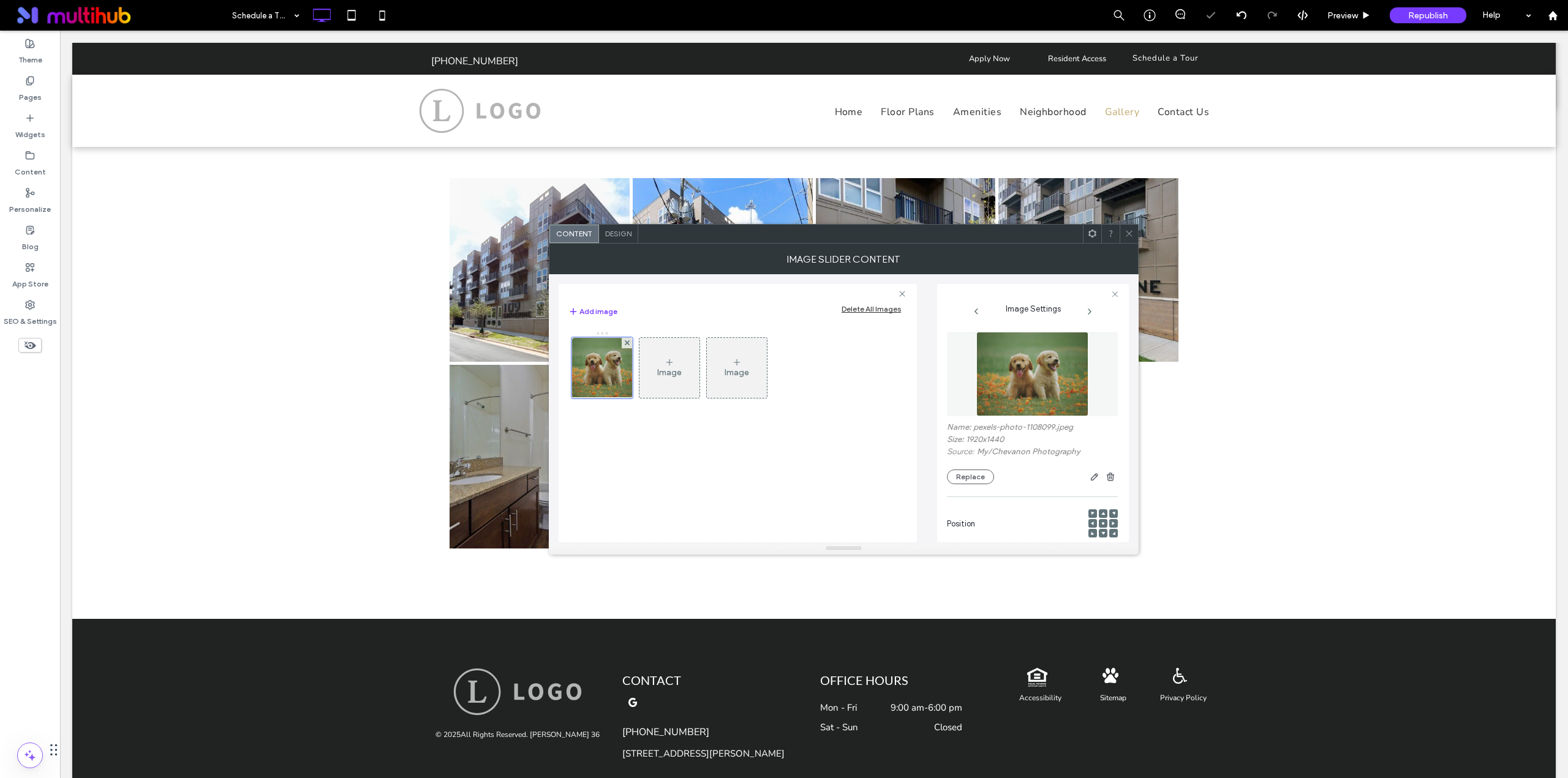
click at [1129, 236] on icon at bounding box center [1129, 233] width 9 height 9
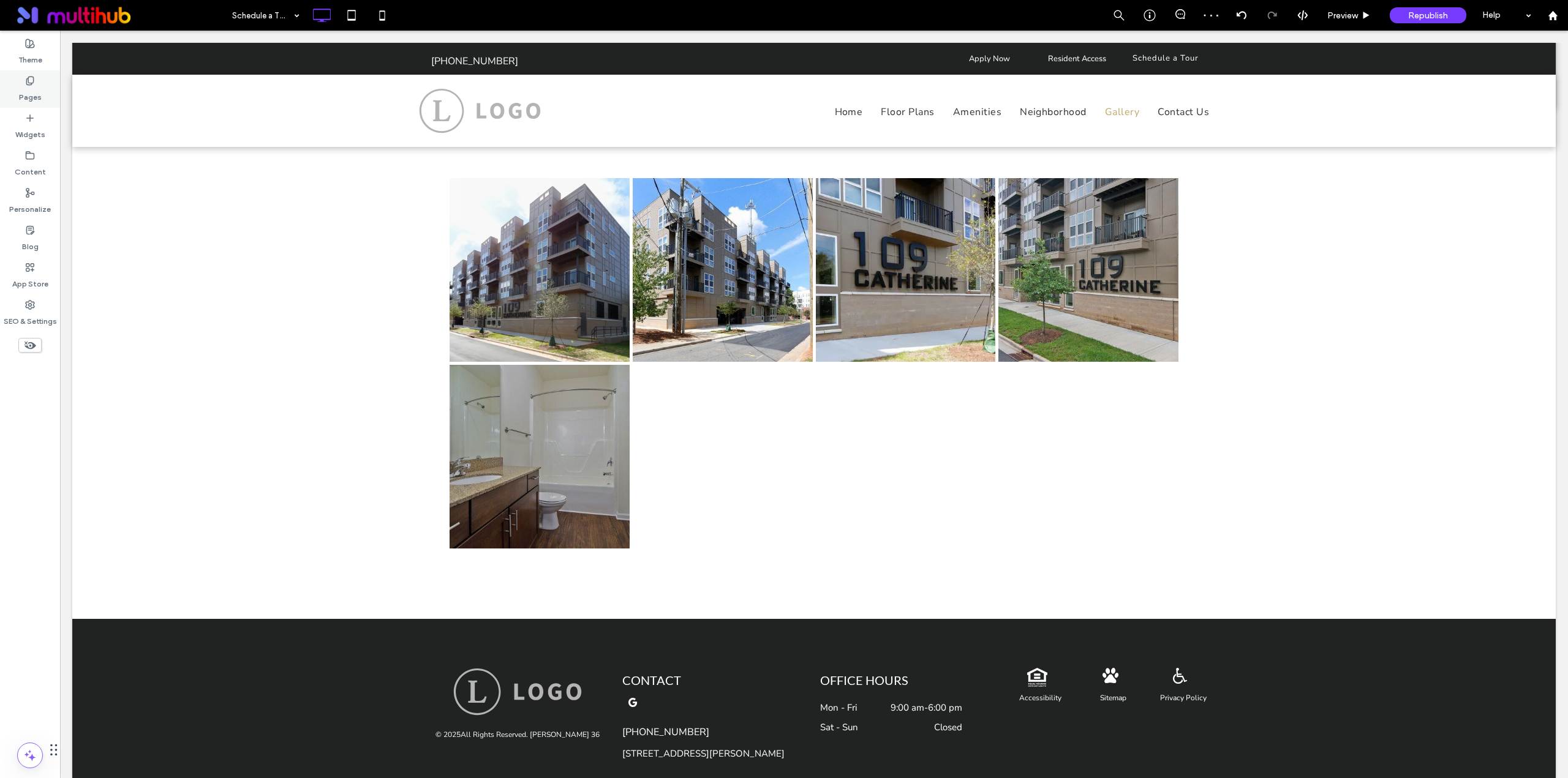
click at [28, 88] on label "Pages" at bounding box center [30, 95] width 23 height 17
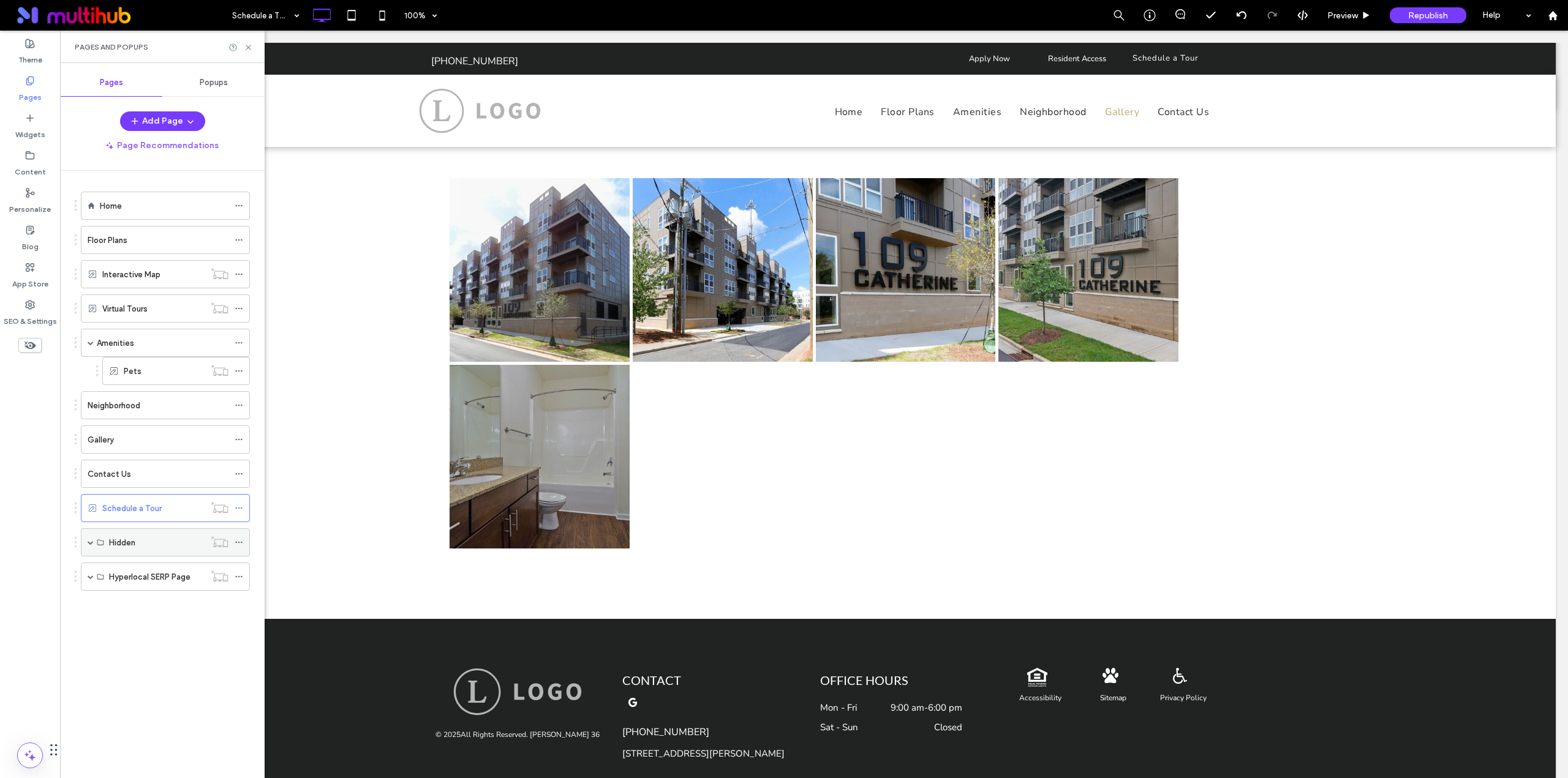
click at [90, 541] on span at bounding box center [90, 542] width 6 height 6
click at [147, 566] on label "Accessibility" at bounding box center [133, 570] width 48 height 21
click at [175, 605] on div "Sitemap" at bounding box center [169, 600] width 119 height 13
click at [170, 632] on div "Privacy Policy" at bounding box center [169, 627] width 119 height 13
click at [192, 649] on div "Thank You" at bounding box center [169, 656] width 119 height 13
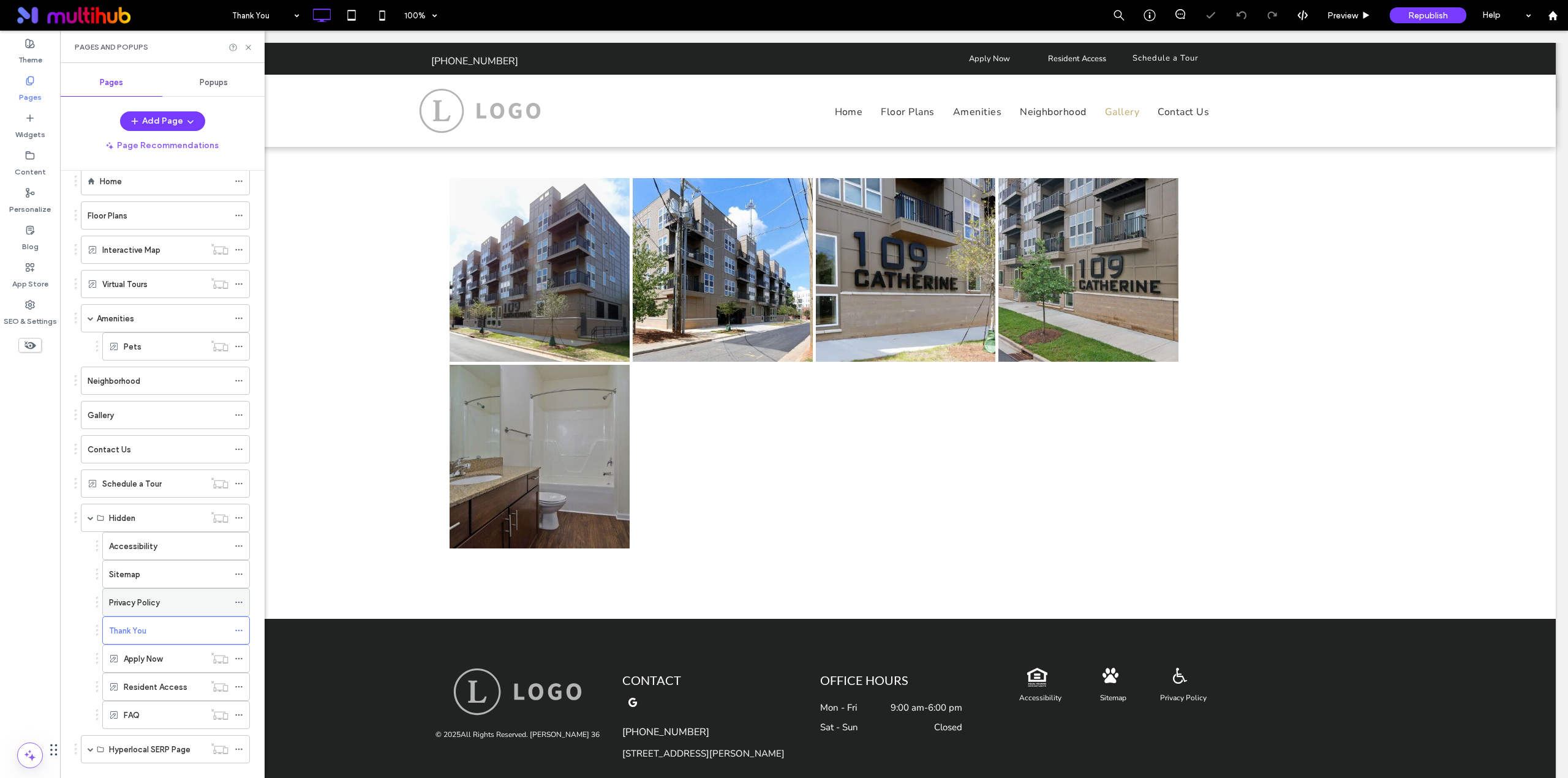
scroll to position [47, 0]
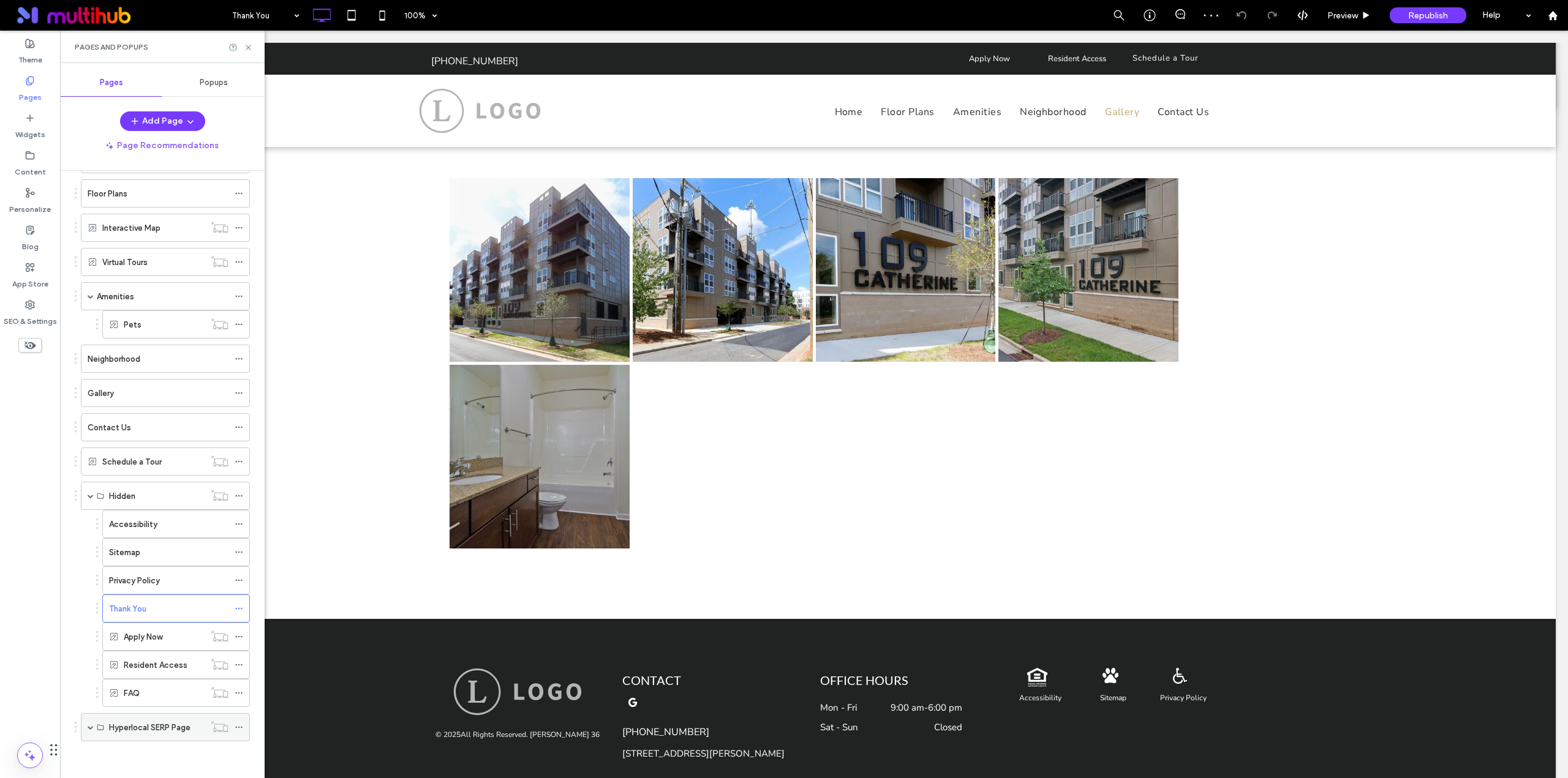
click at [129, 729] on label "Hyperlocal SERP Page" at bounding box center [150, 727] width 82 height 21
click at [1430, 9] on div "Republish" at bounding box center [1427, 15] width 77 height 16
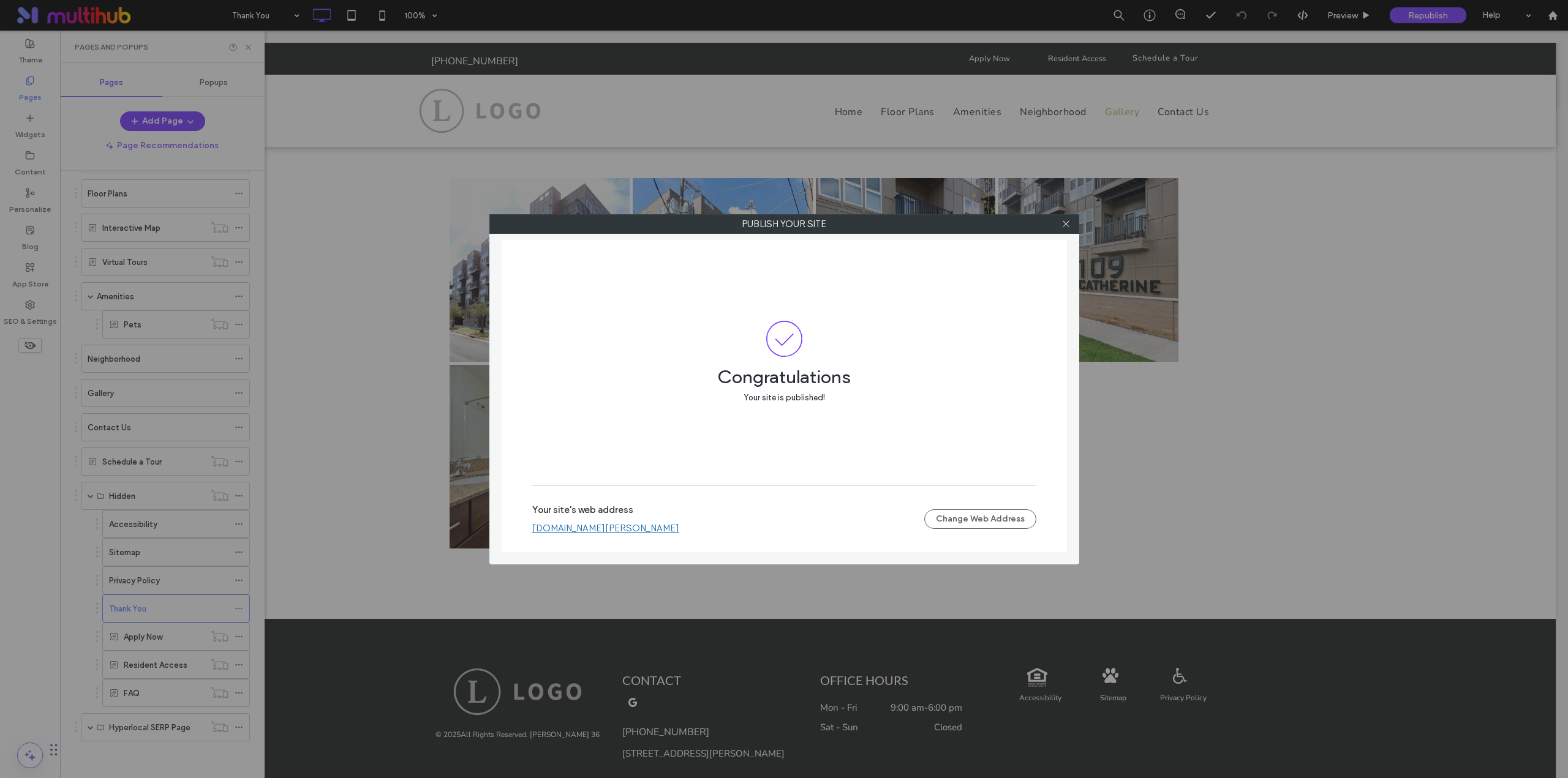
click at [1071, 224] on div at bounding box center [1066, 224] width 18 height 18
click at [1064, 219] on span at bounding box center [1066, 224] width 9 height 18
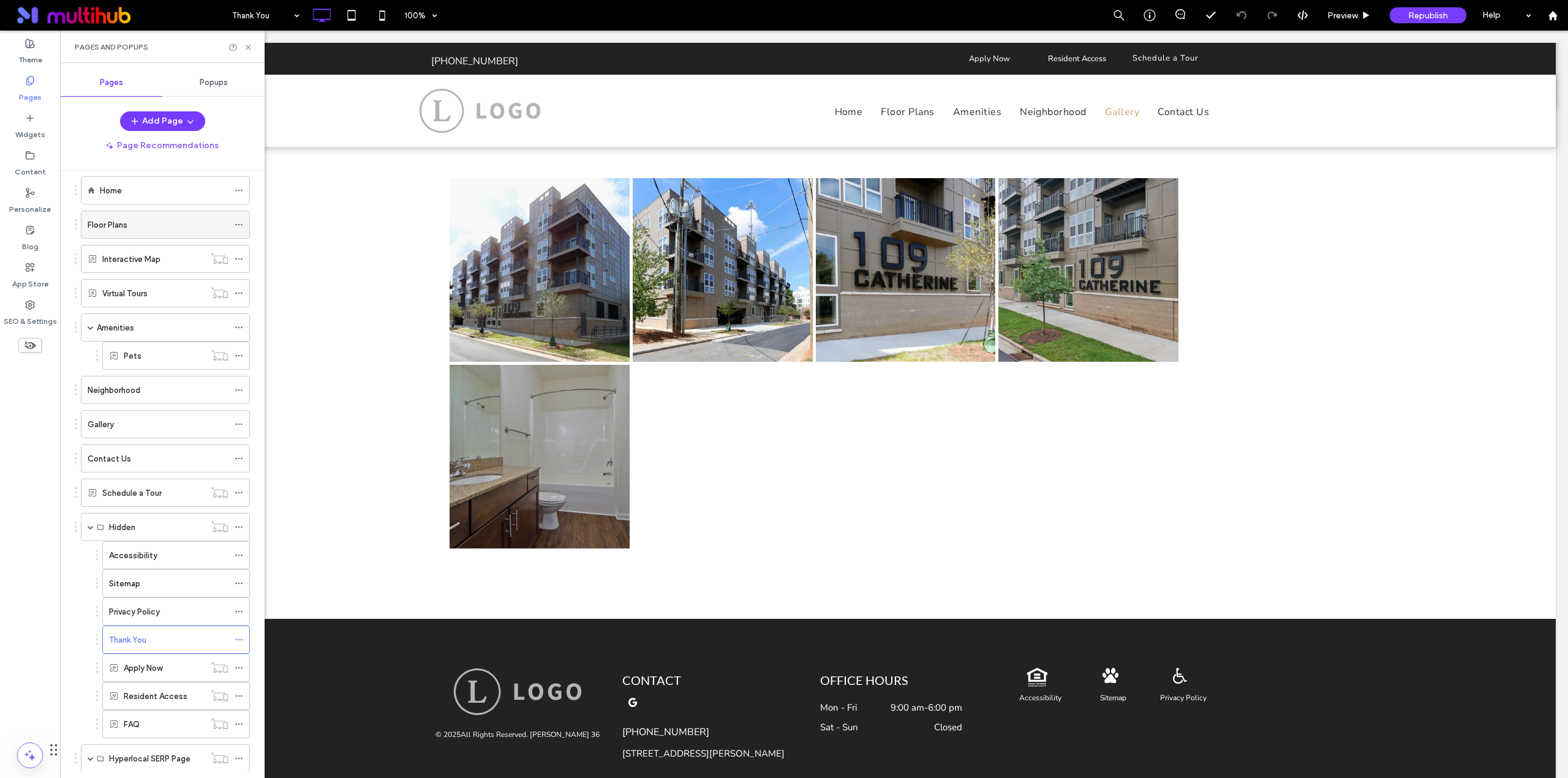
scroll to position [0, 0]
click at [236, 205] on use at bounding box center [238, 206] width 7 height 2
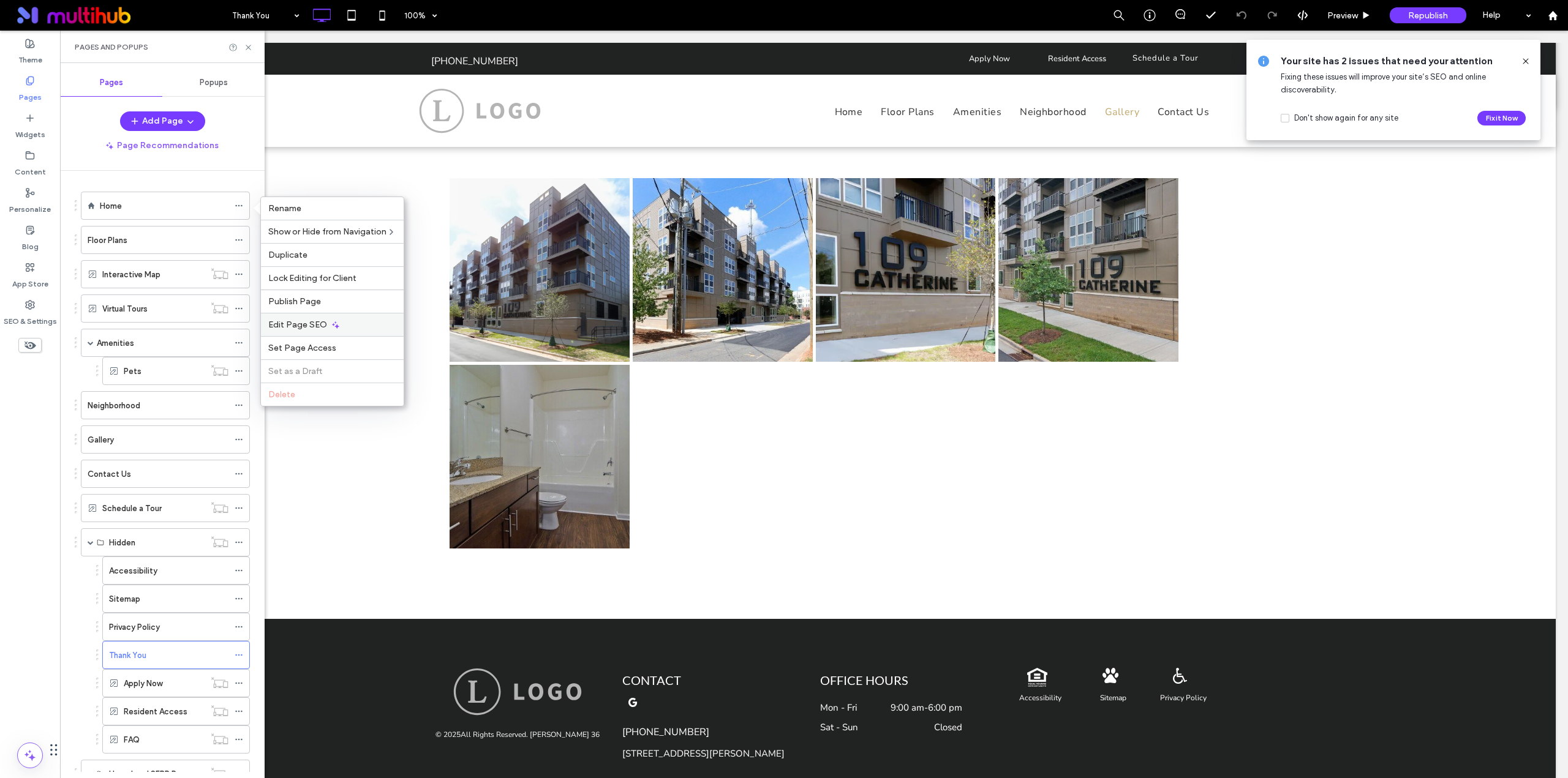
click at [324, 318] on div "Edit Page SEO" at bounding box center [332, 324] width 143 height 23
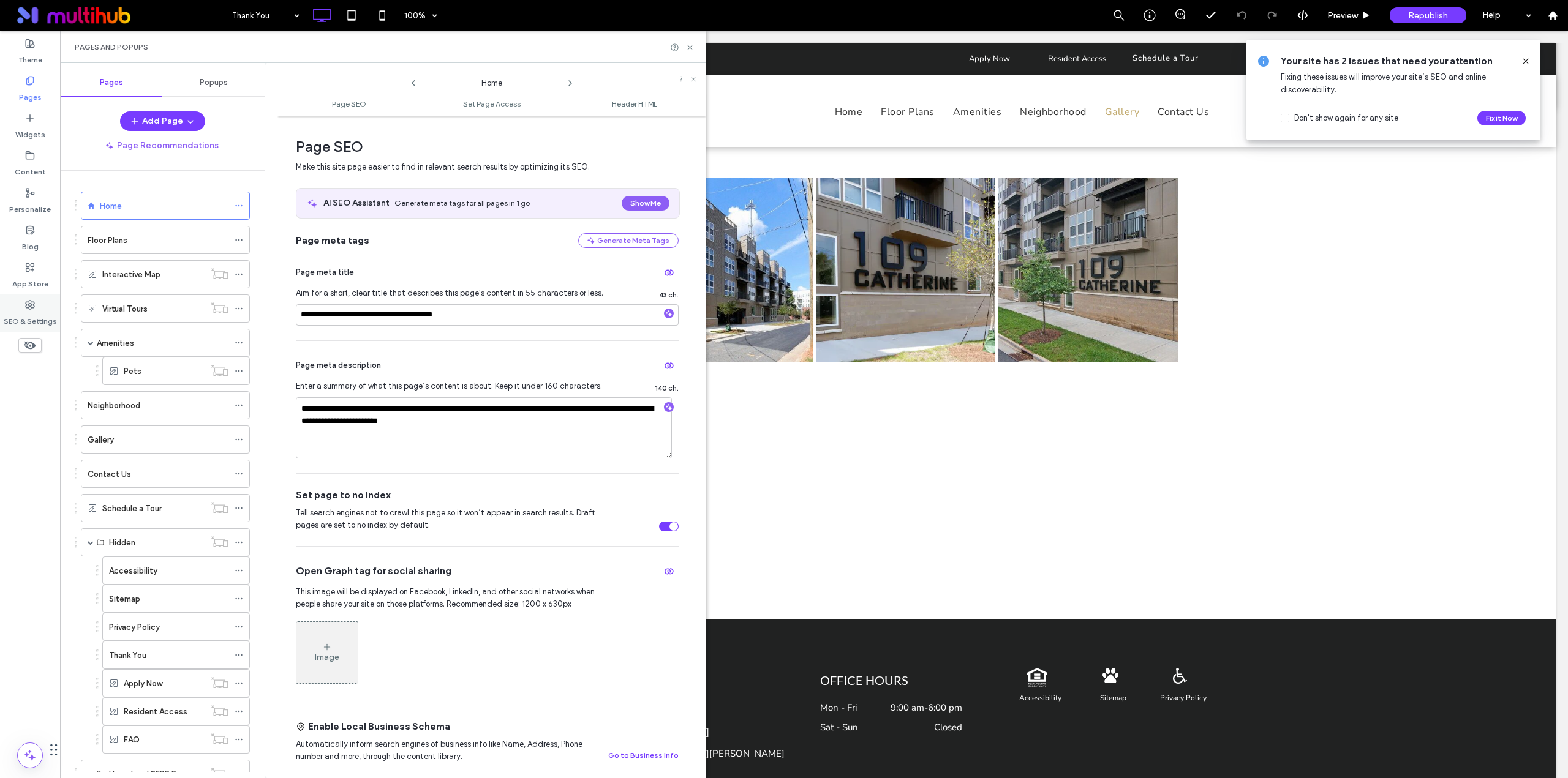
click at [20, 316] on label "SEO & Settings" at bounding box center [30, 318] width 53 height 17
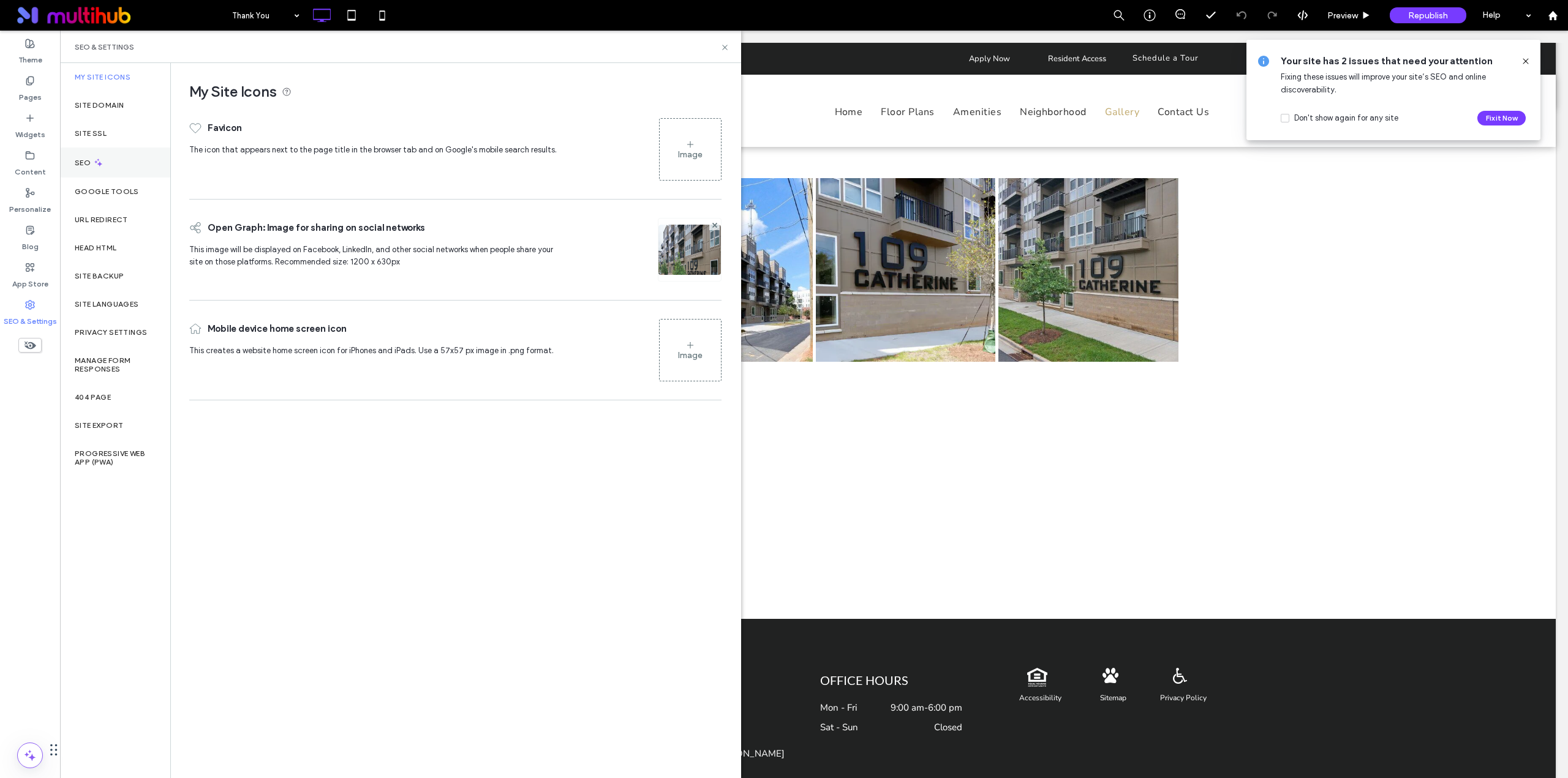
click at [111, 161] on div "SEO" at bounding box center [114, 162] width 110 height 30
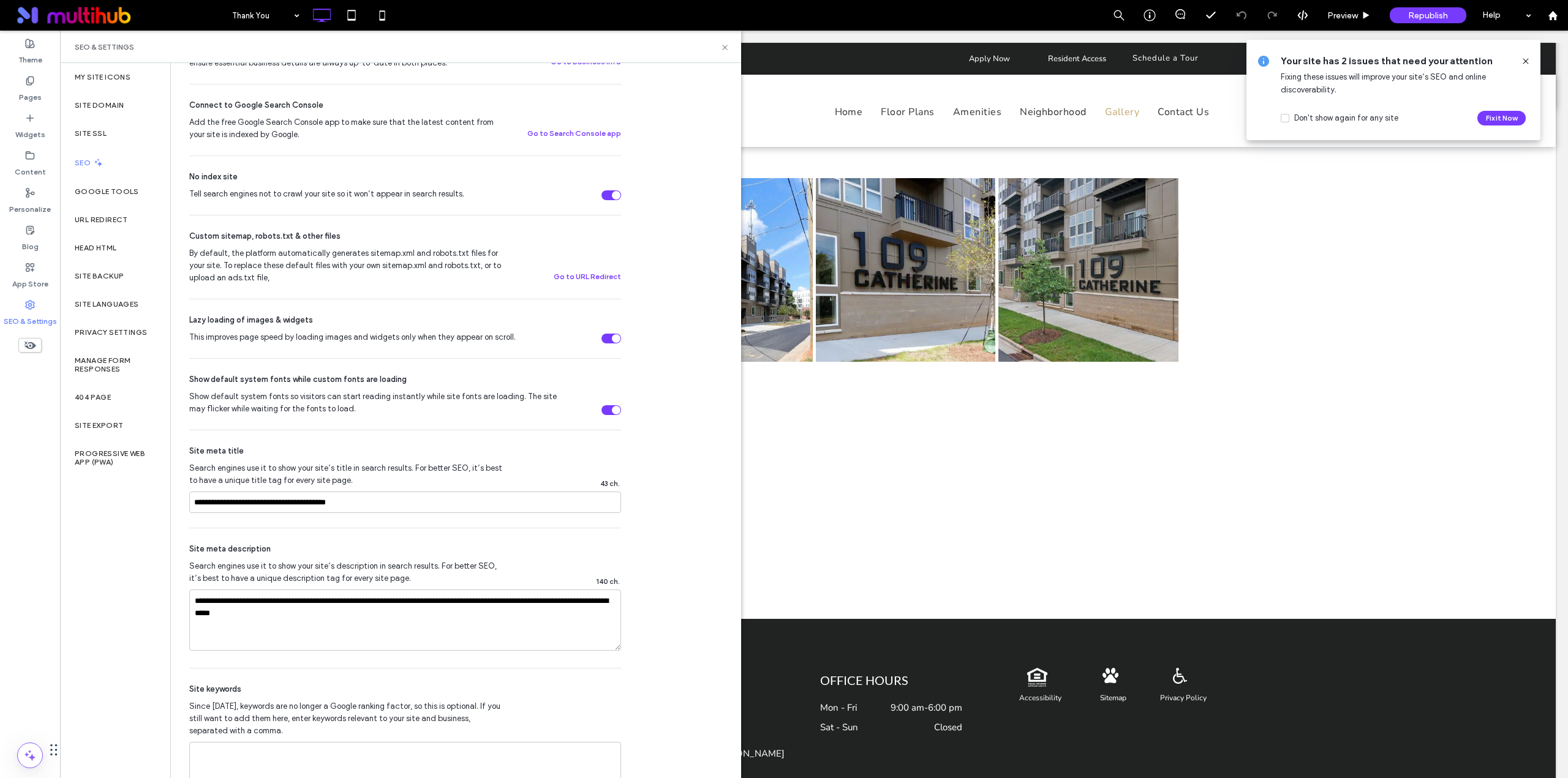
scroll to position [409, 0]
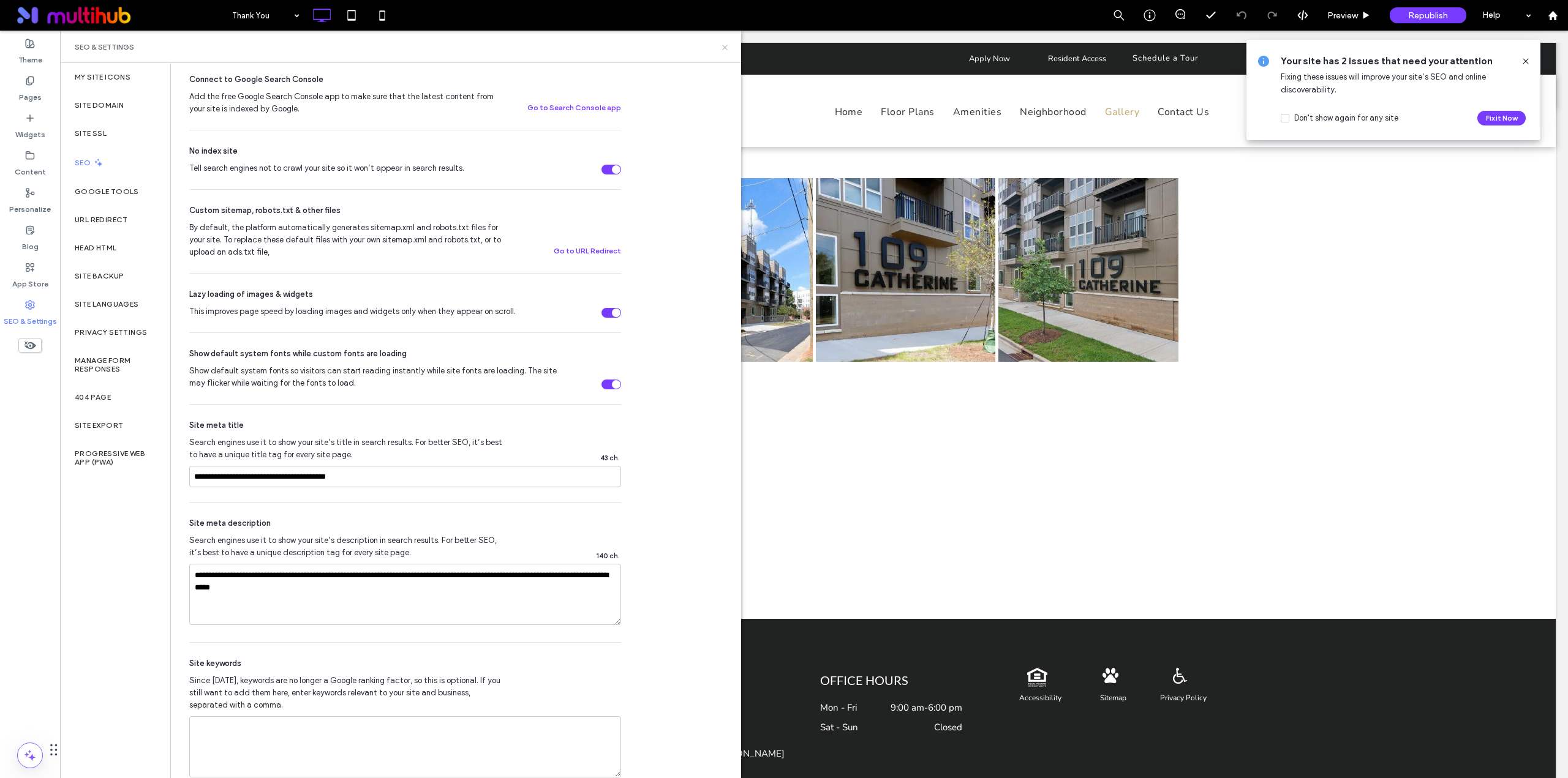
click at [722, 46] on icon at bounding box center [724, 47] width 9 height 9
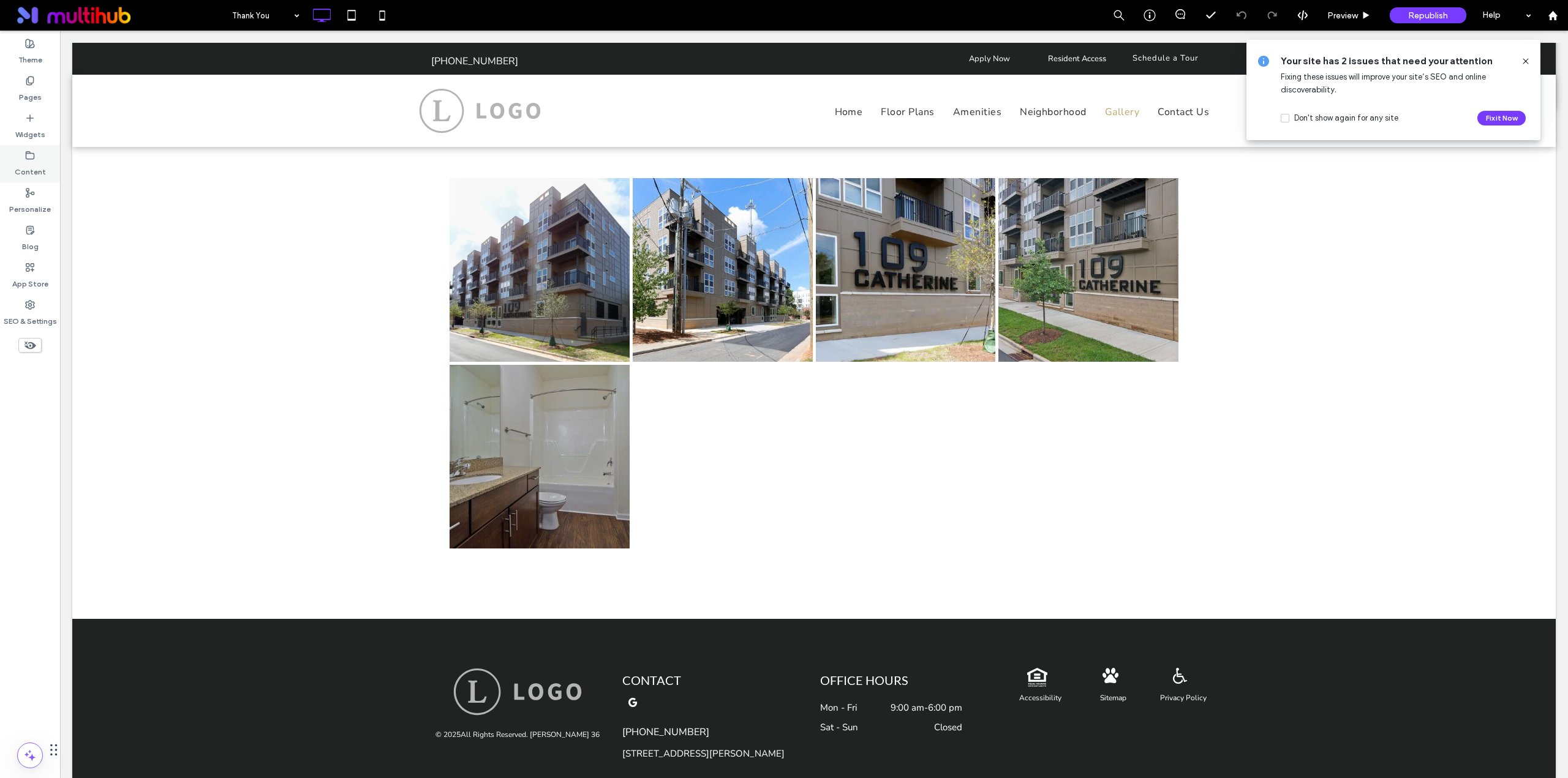
drag, startPoint x: 34, startPoint y: 92, endPoint x: 7, endPoint y: 168, distance: 80.7
click at [34, 92] on label "Pages" at bounding box center [30, 95] width 23 height 17
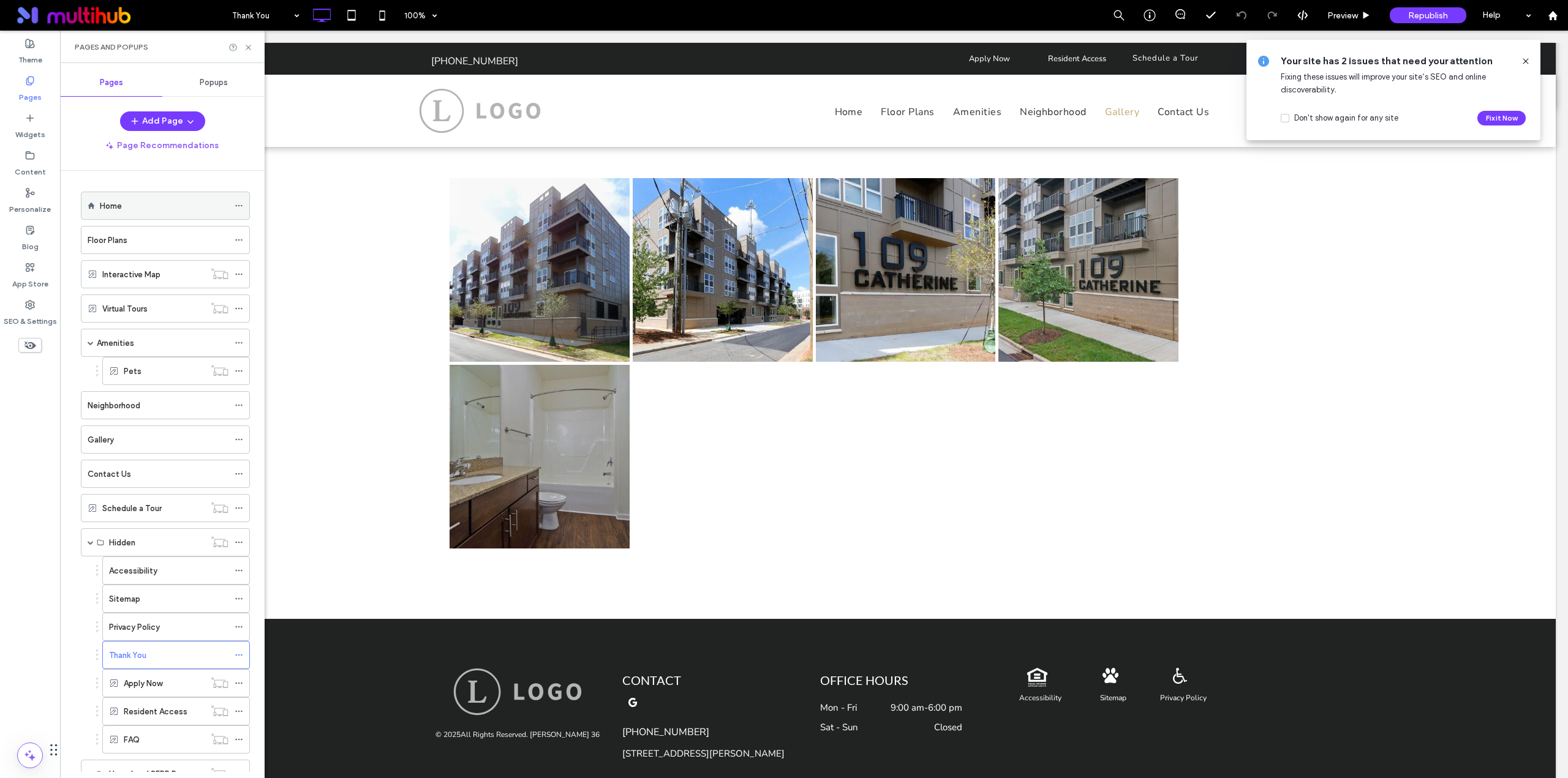
click at [133, 212] on div "Home" at bounding box center [164, 206] width 128 height 13
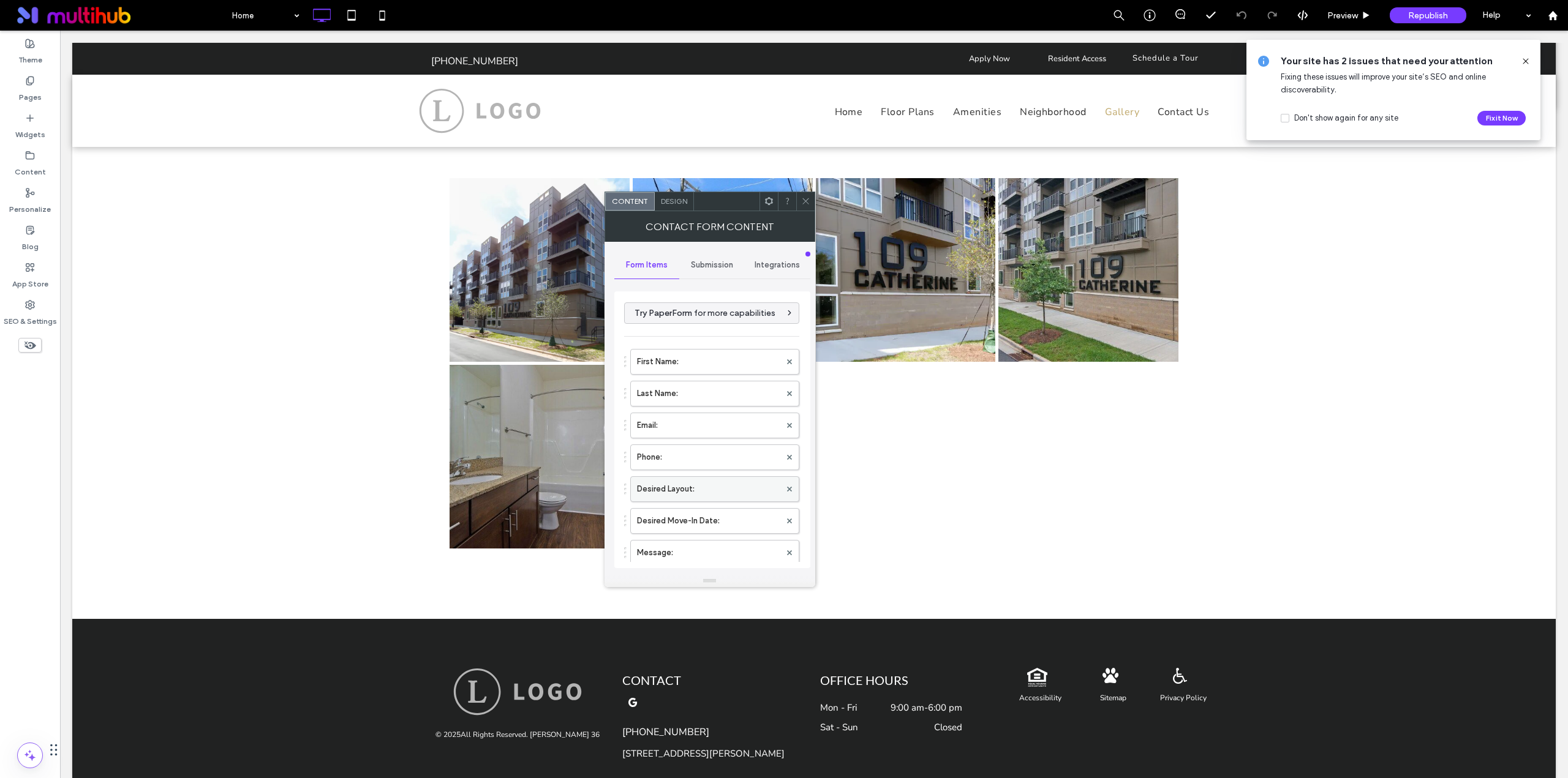
click at [725, 483] on label "Desired Layout:" at bounding box center [708, 490] width 144 height 25
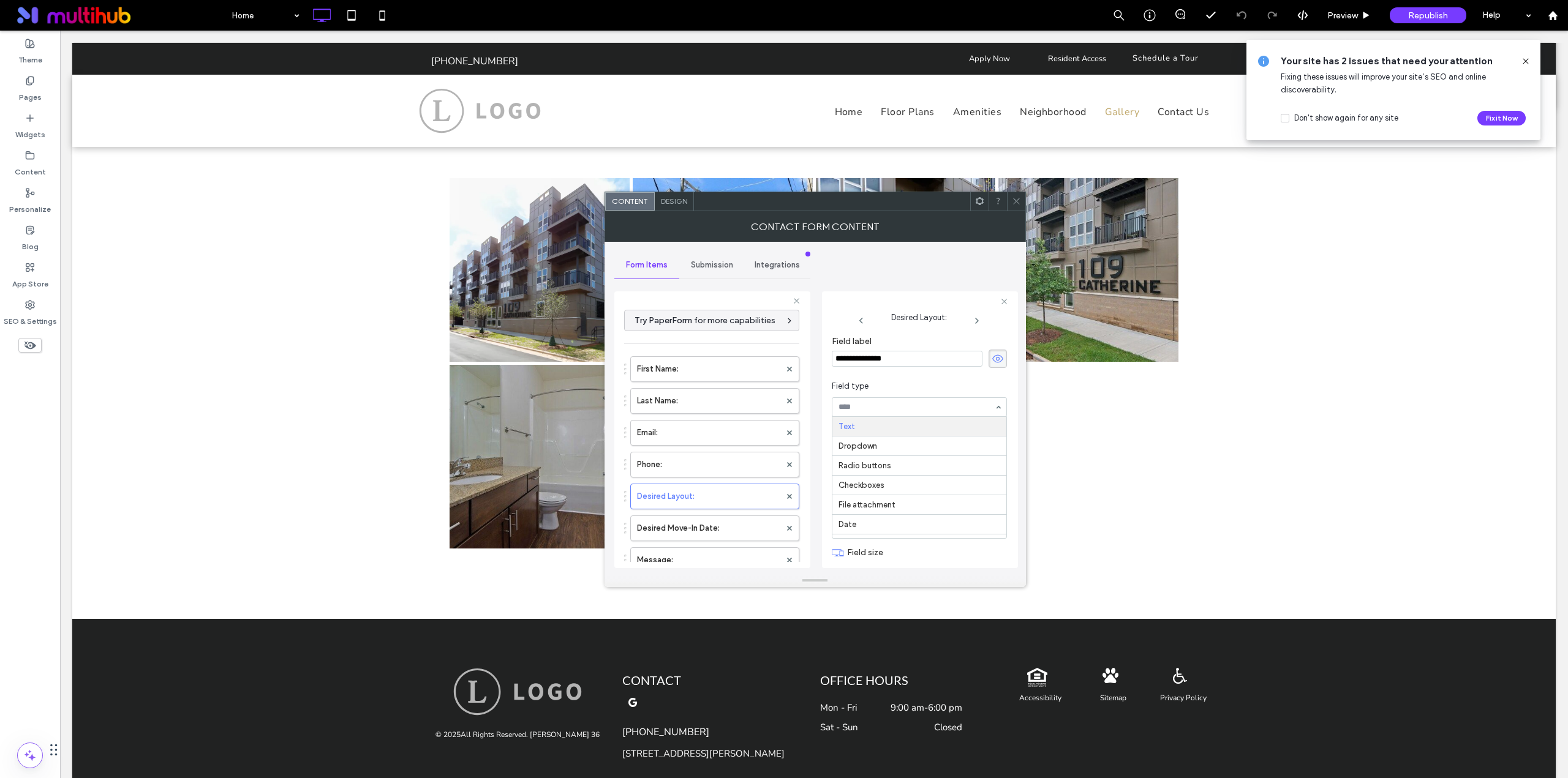
click at [920, 391] on span "Field type" at bounding box center [917, 386] width 170 height 12
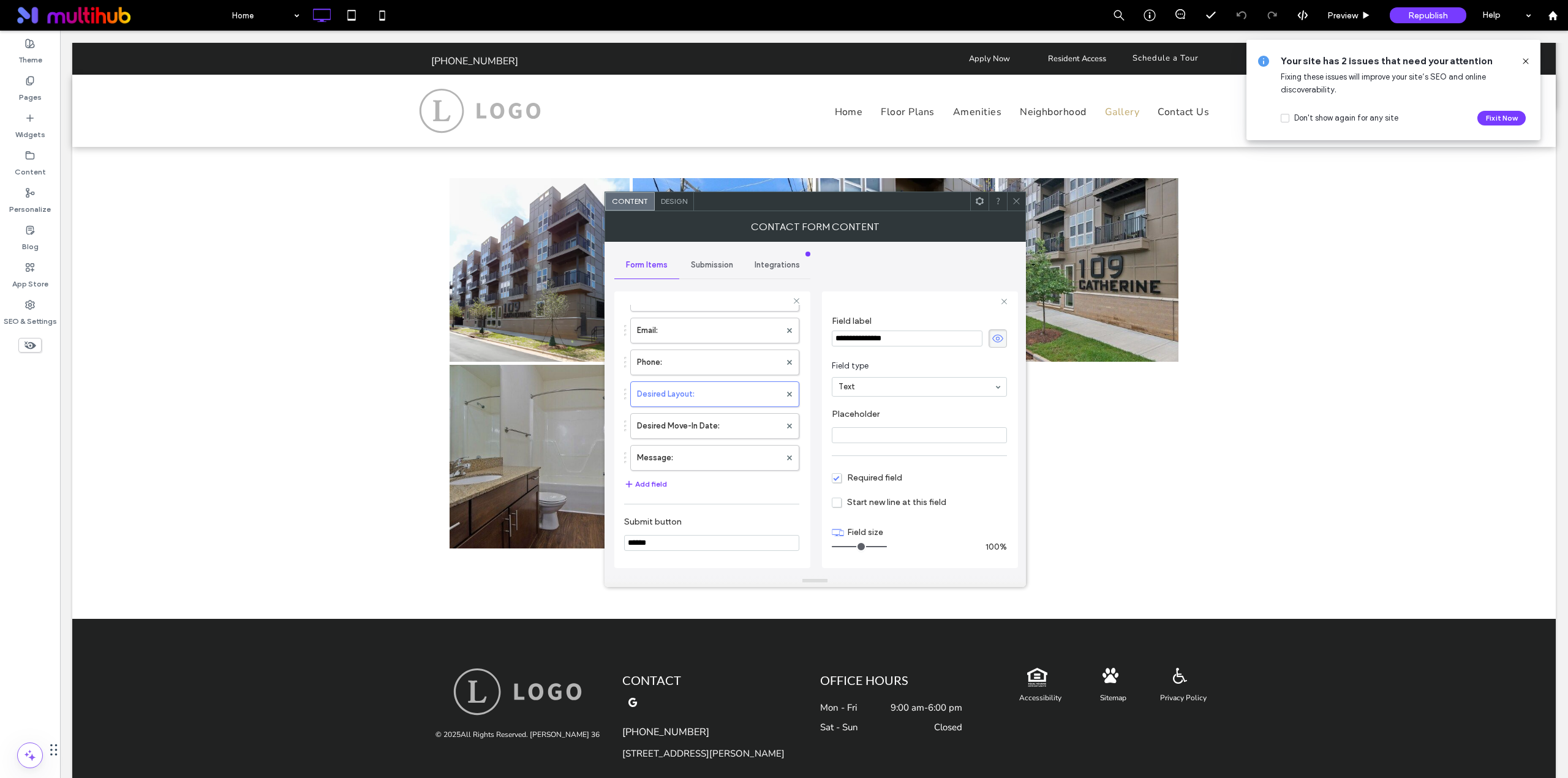
click at [1017, 201] on icon at bounding box center [1016, 201] width 9 height 9
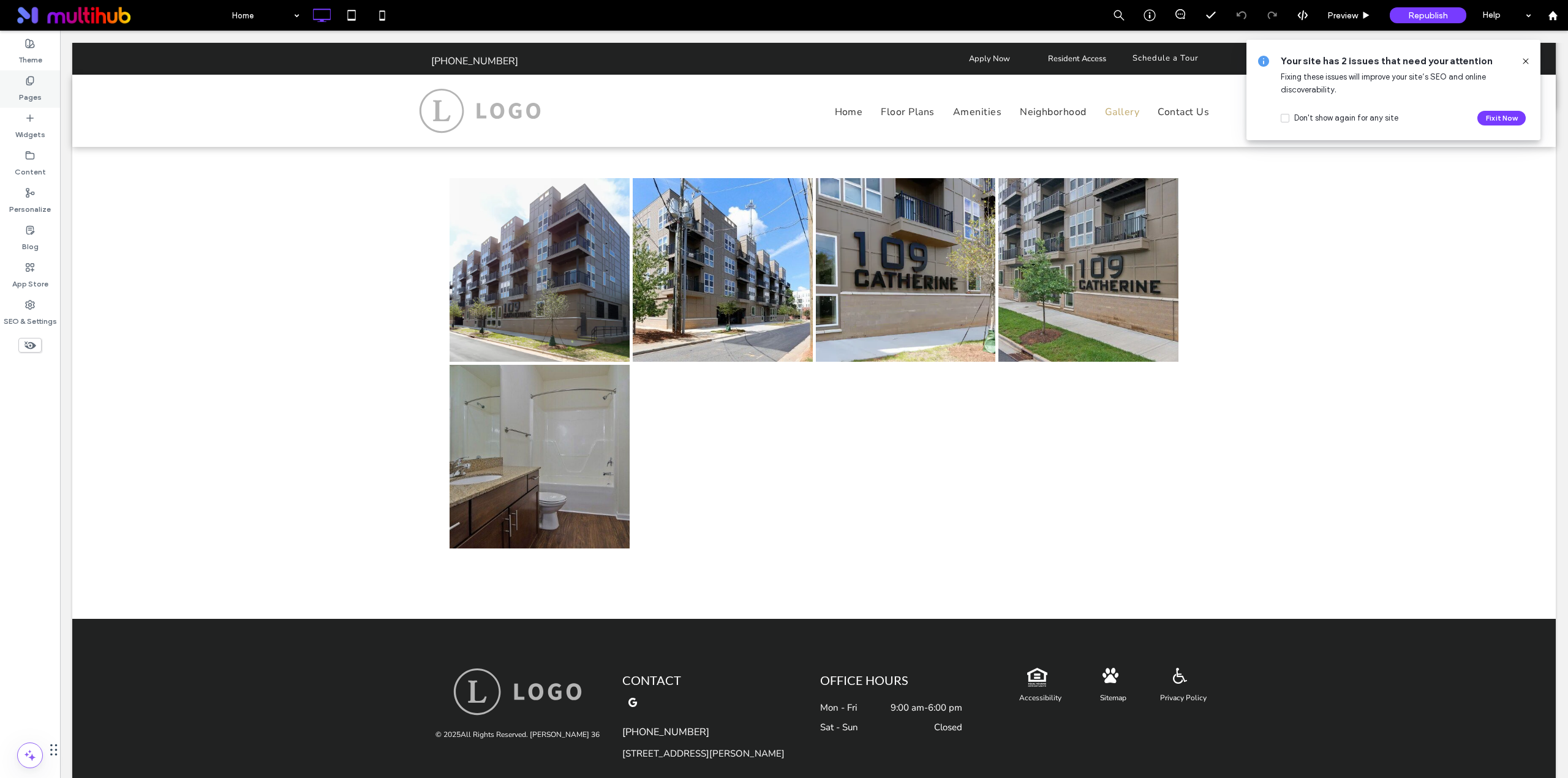
click at [34, 97] on label "Pages" at bounding box center [30, 95] width 23 height 17
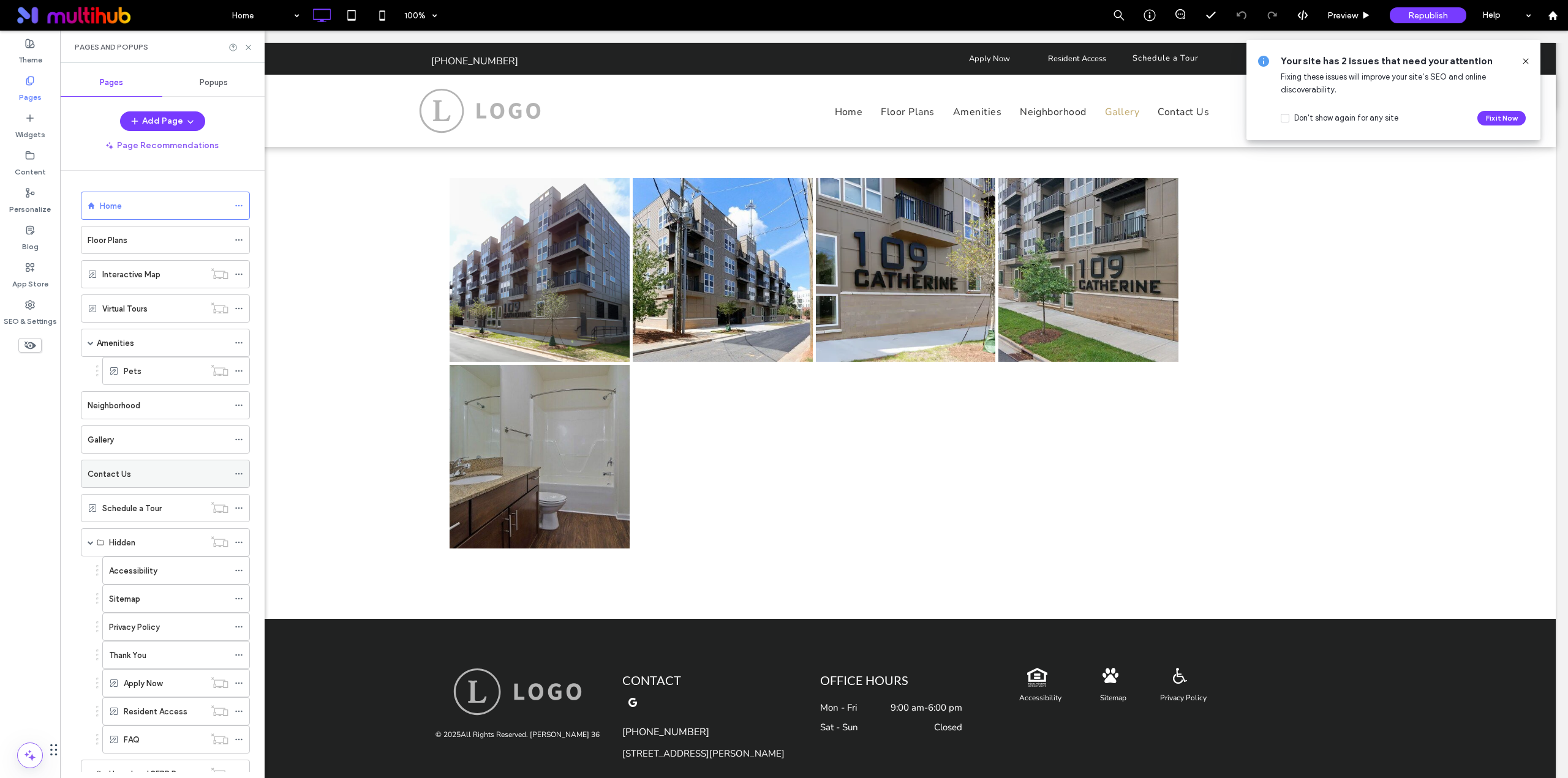
click at [138, 465] on div "Contact Us" at bounding box center [157, 474] width 141 height 27
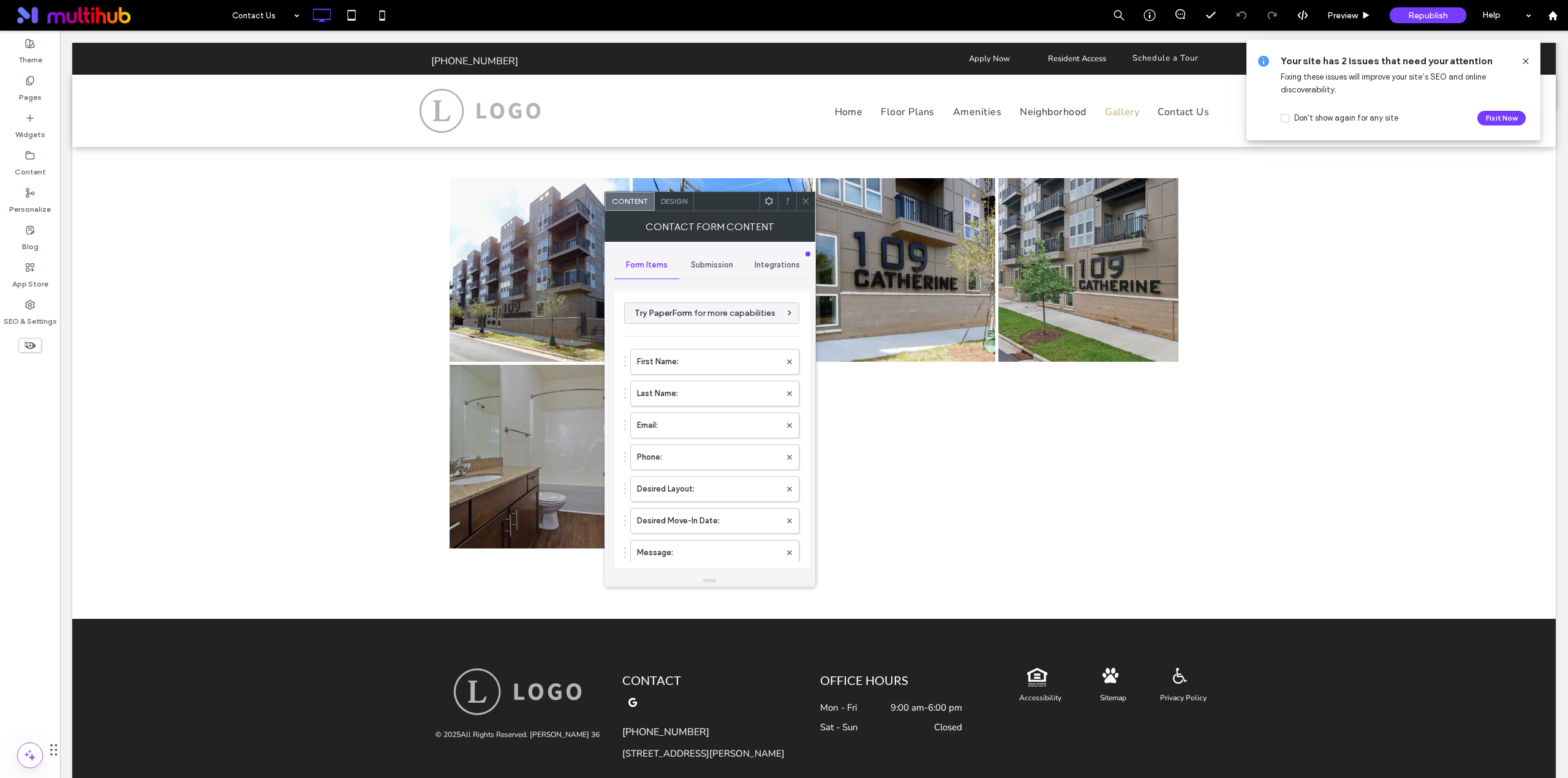
click at [699, 267] on span "Submission" at bounding box center [712, 264] width 42 height 9
click at [695, 395] on label "Tracking" at bounding box center [713, 398] width 163 height 25
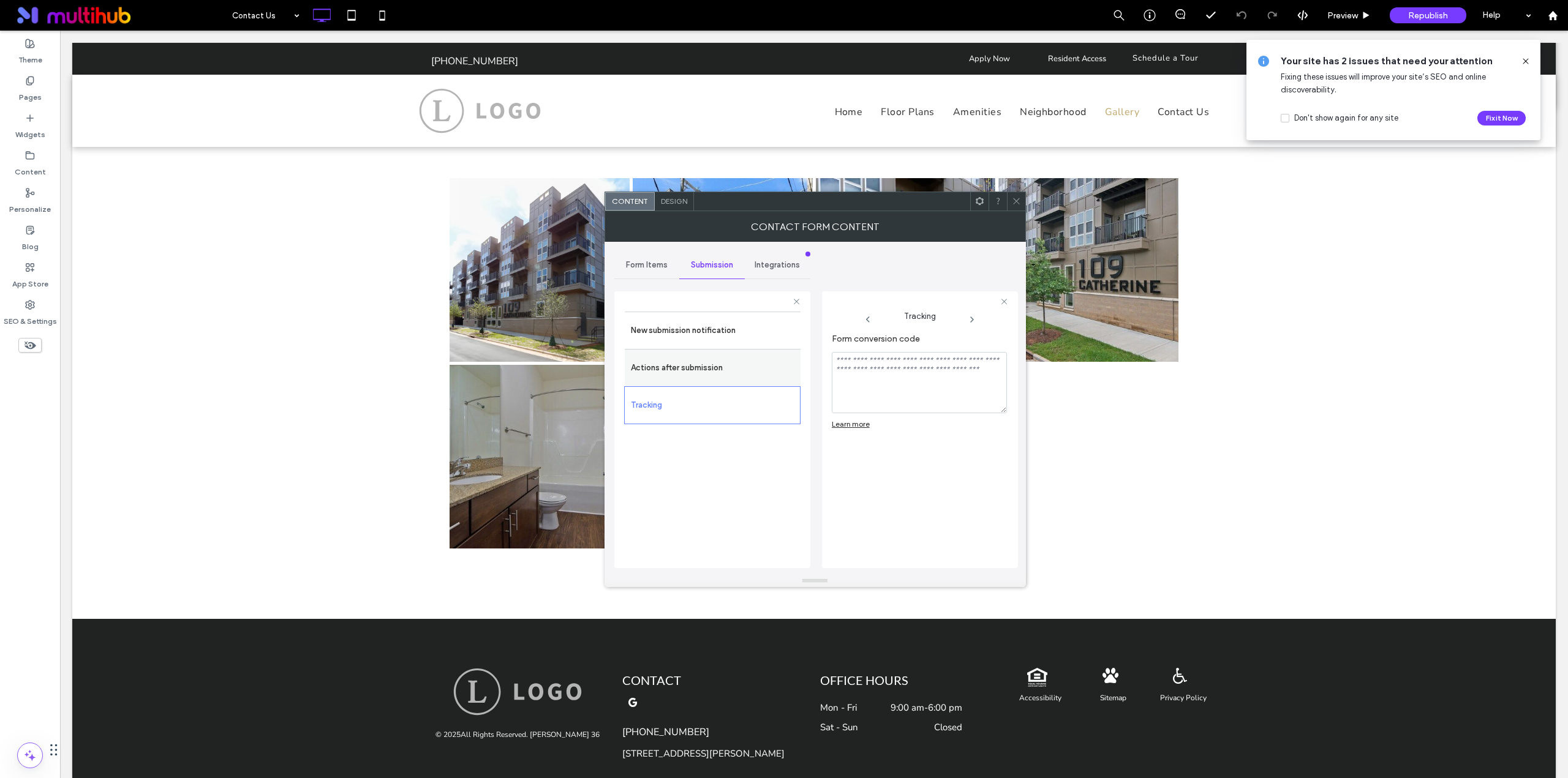
click at [705, 369] on label "Actions after submission" at bounding box center [713, 368] width 163 height 25
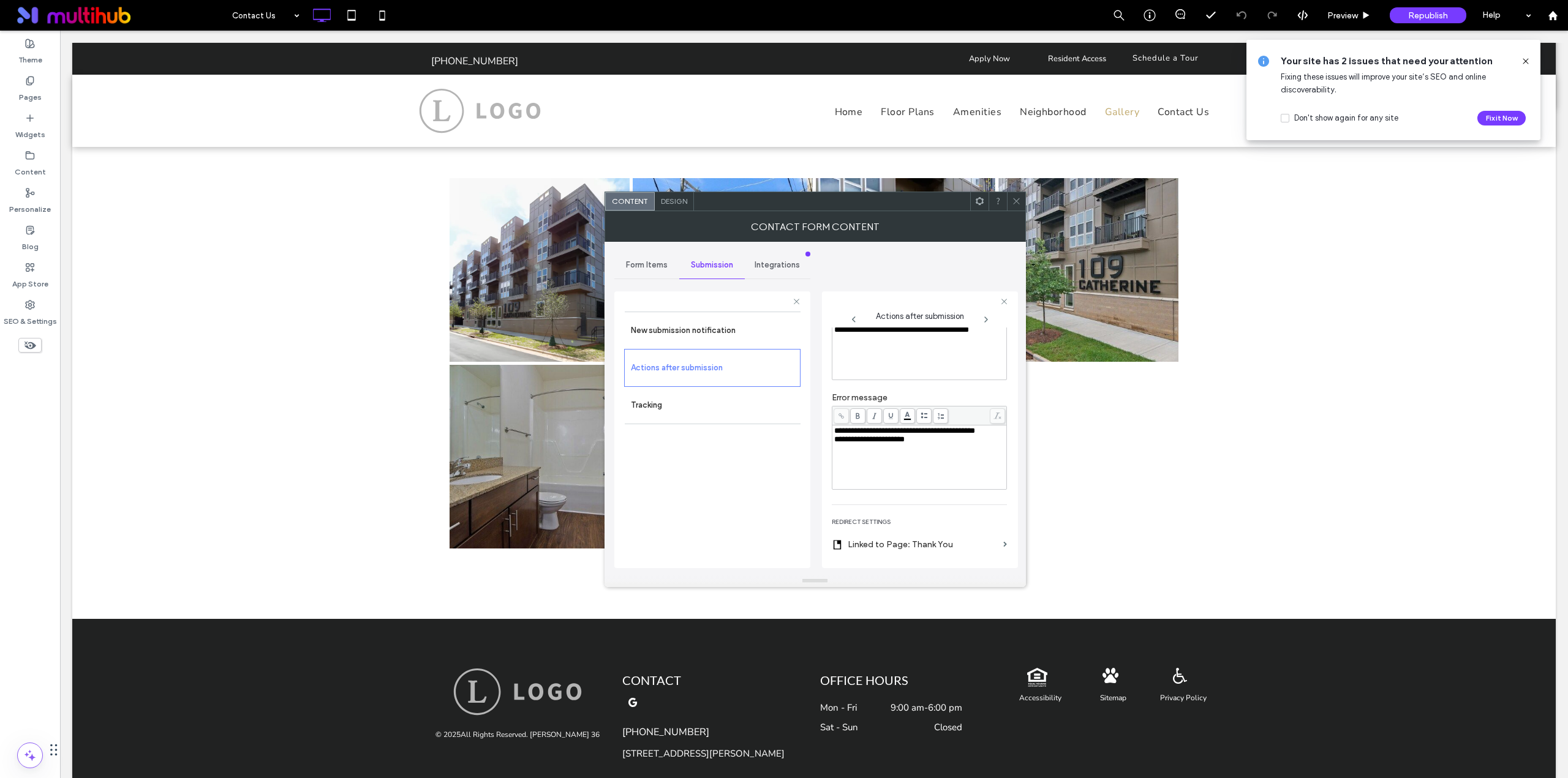
scroll to position [162, 0]
click at [1015, 199] on icon at bounding box center [1016, 201] width 9 height 9
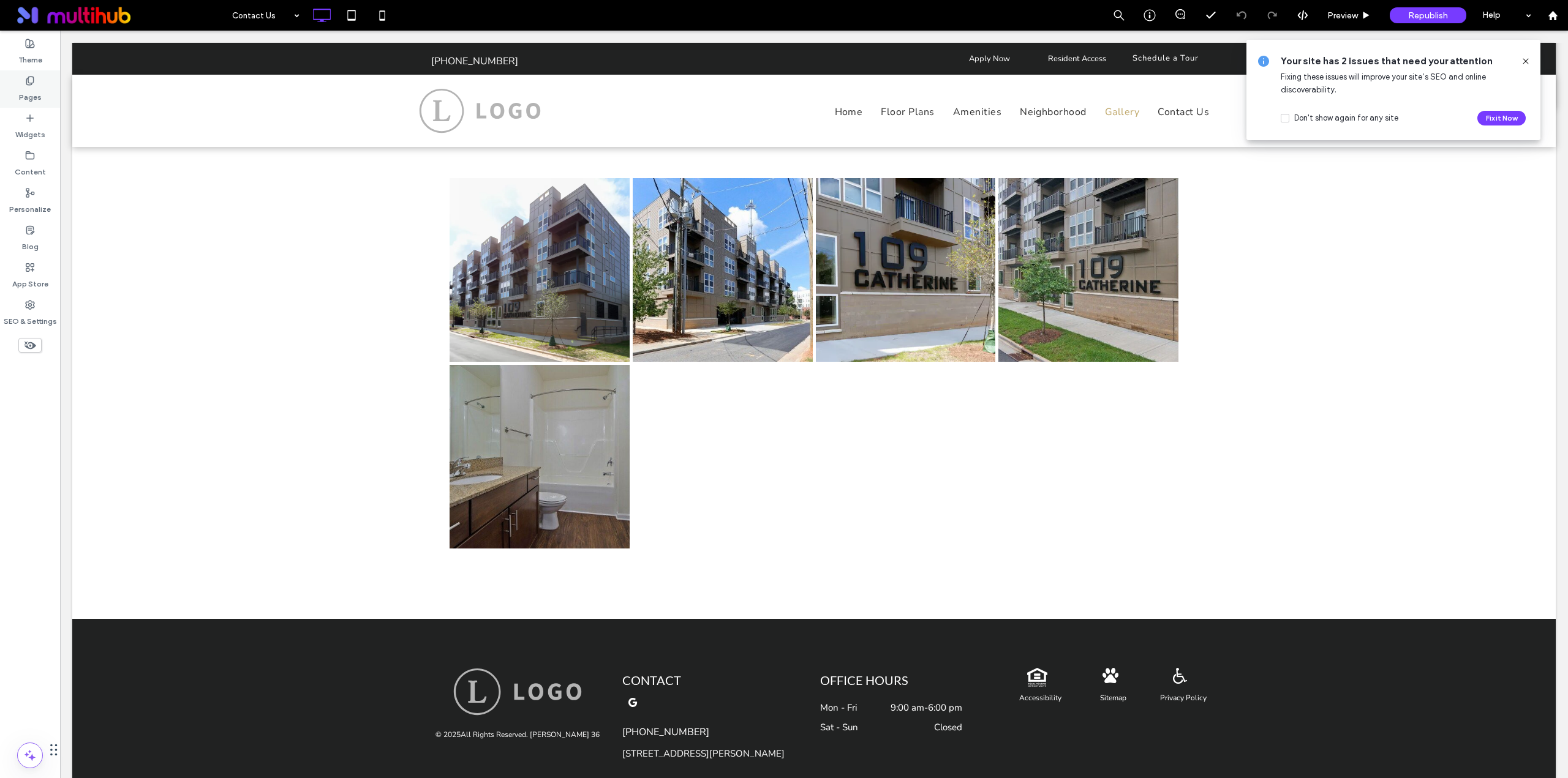
click at [31, 76] on icon at bounding box center [29, 80] width 9 height 9
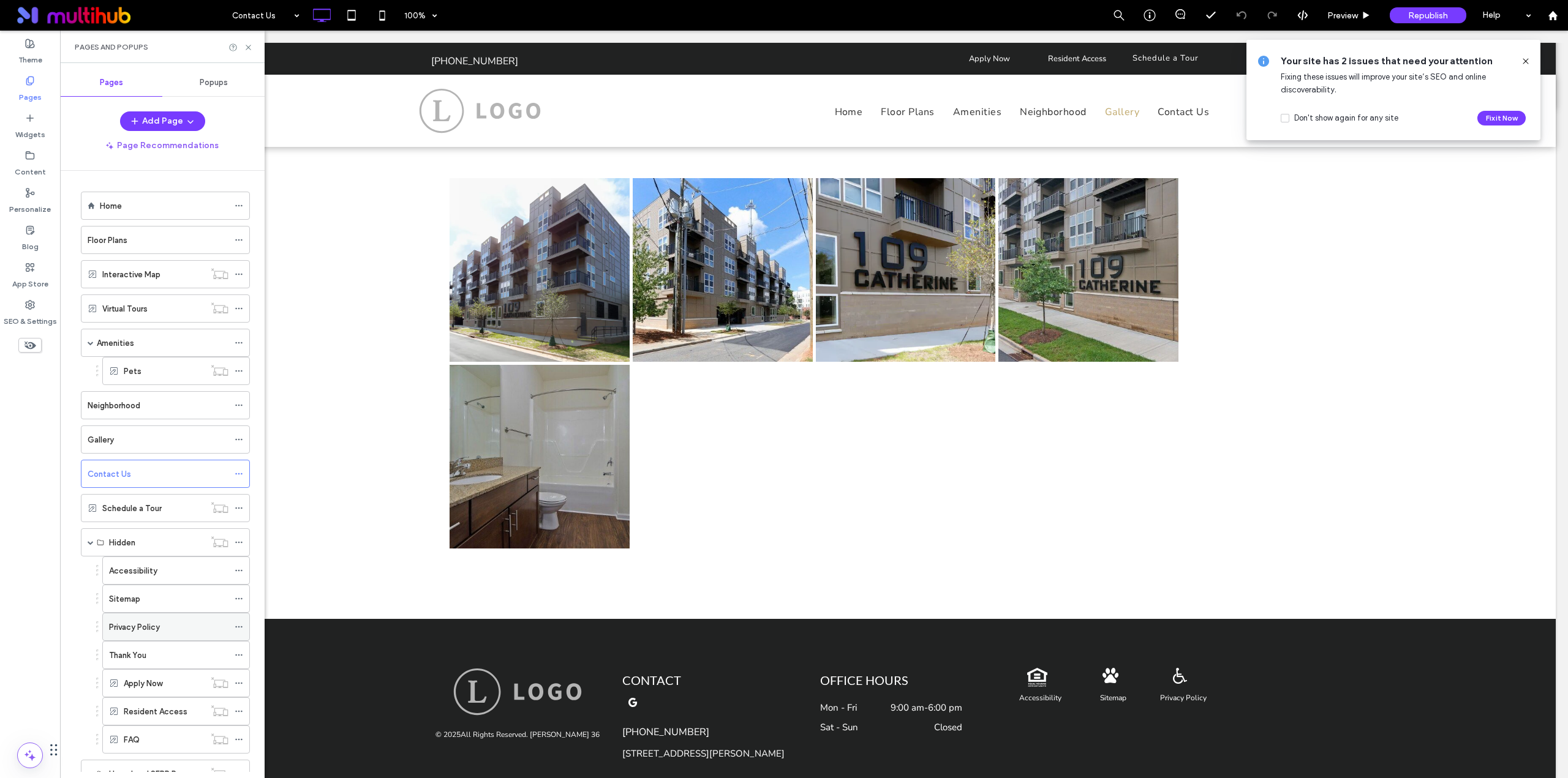
scroll to position [47, 0]
click at [90, 728] on span at bounding box center [90, 727] width 6 height 6
click at [160, 734] on div "featuring" at bounding box center [156, 728] width 65 height 13
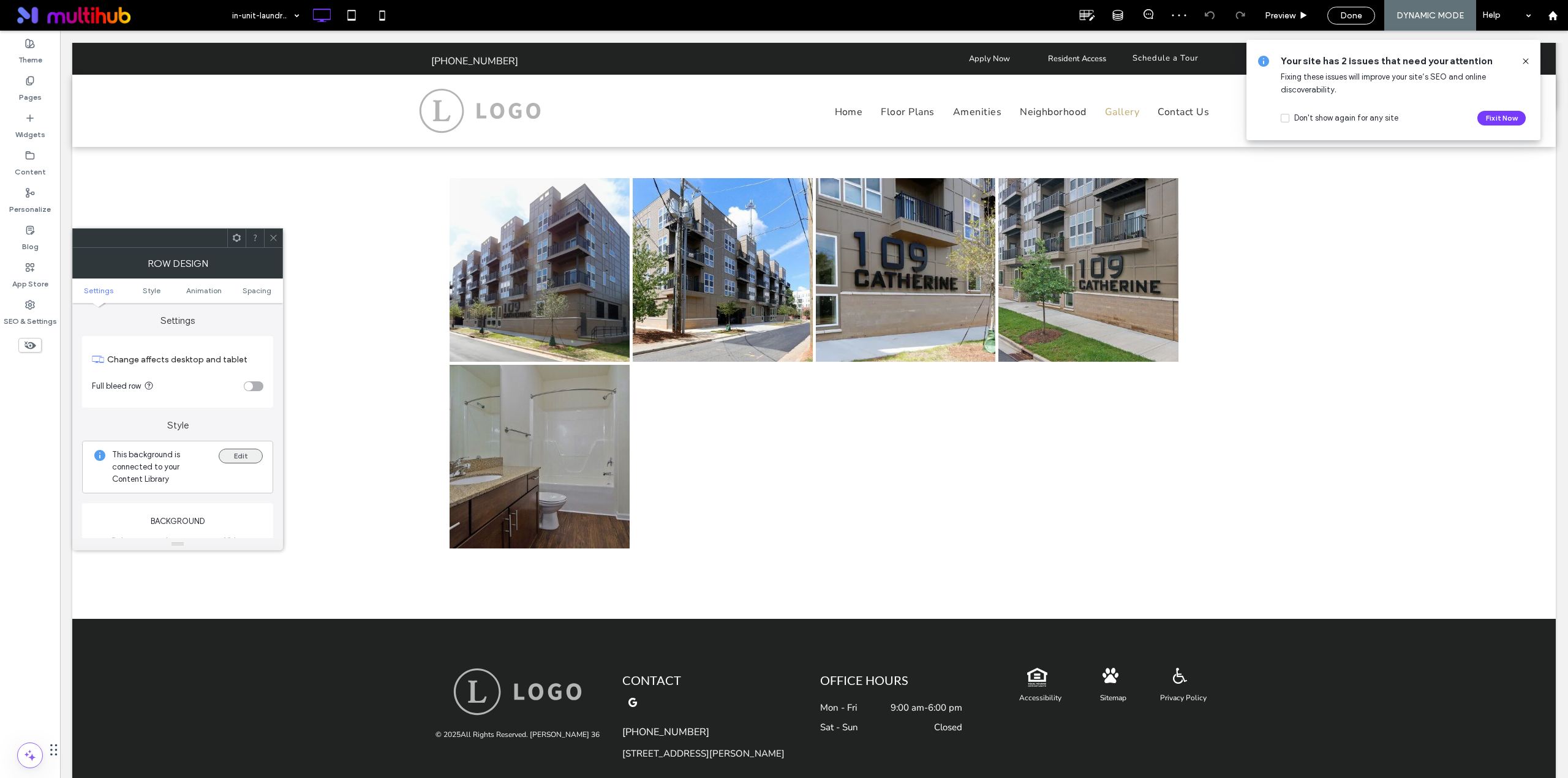
click at [251, 455] on button "Edit" at bounding box center [240, 456] width 44 height 15
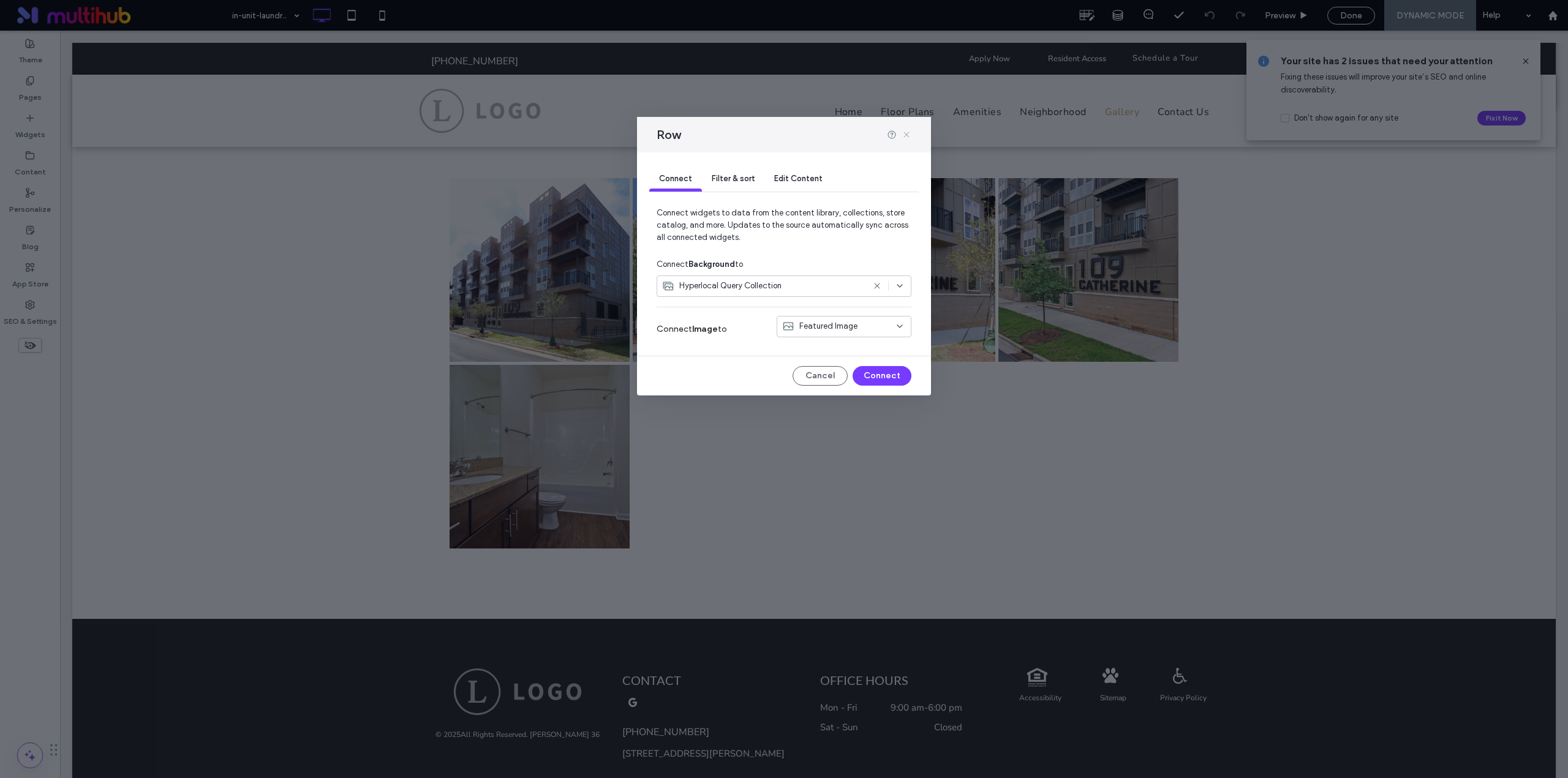
click at [904, 134] on icon at bounding box center [906, 134] width 9 height 9
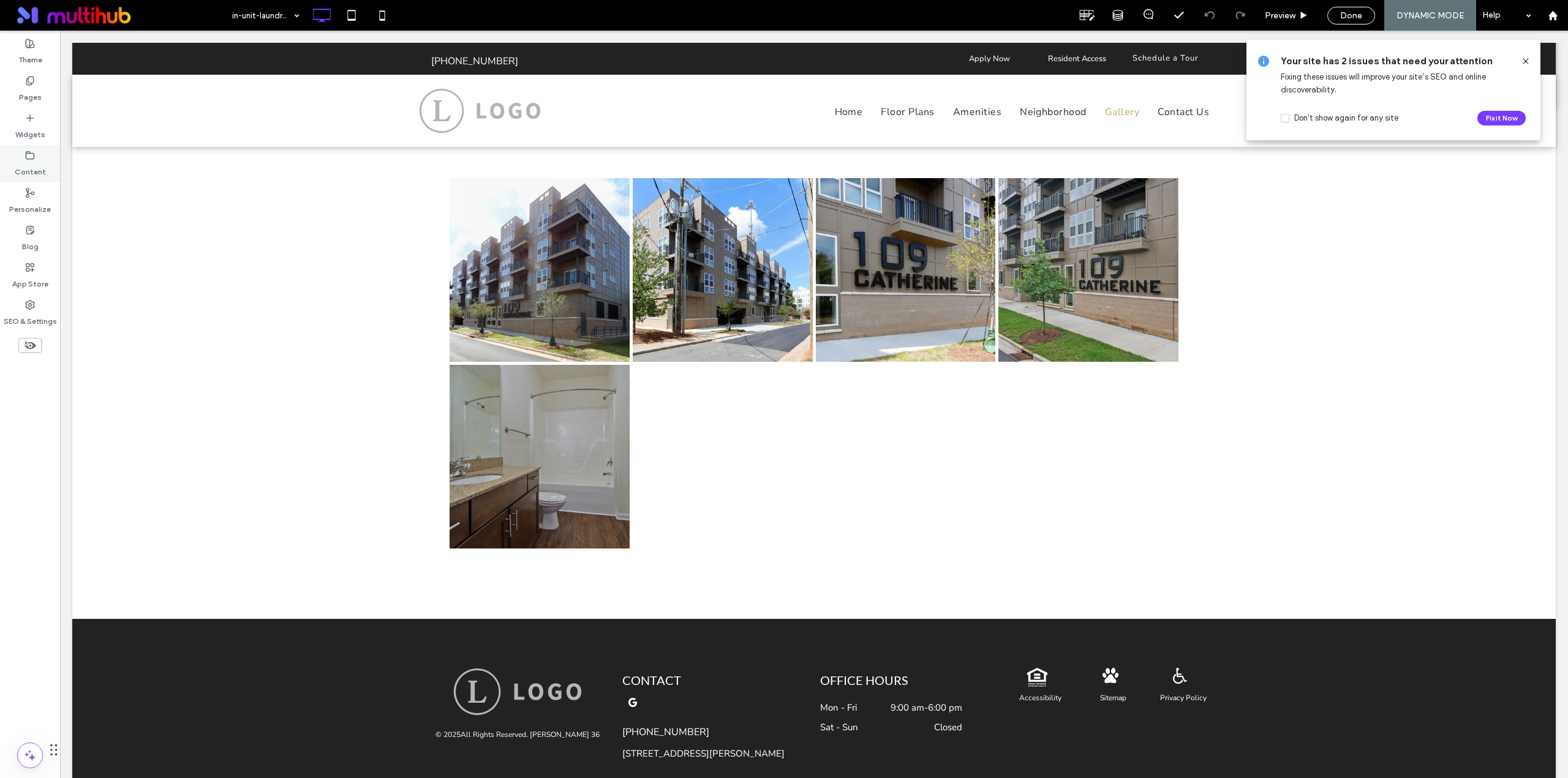
click at [34, 168] on label "Content" at bounding box center [30, 169] width 31 height 17
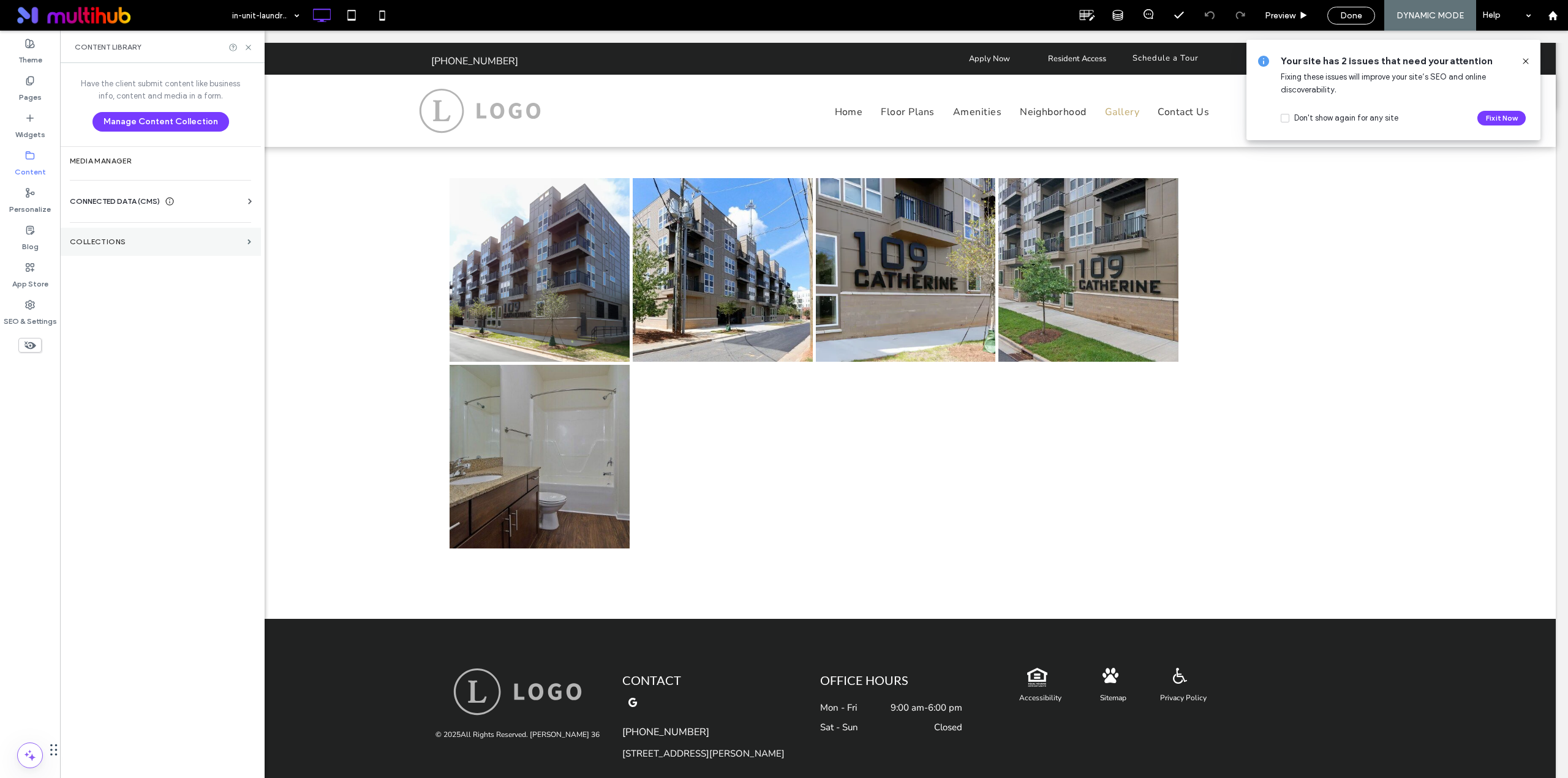
click at [140, 240] on label "Collections" at bounding box center [156, 242] width 173 height 9
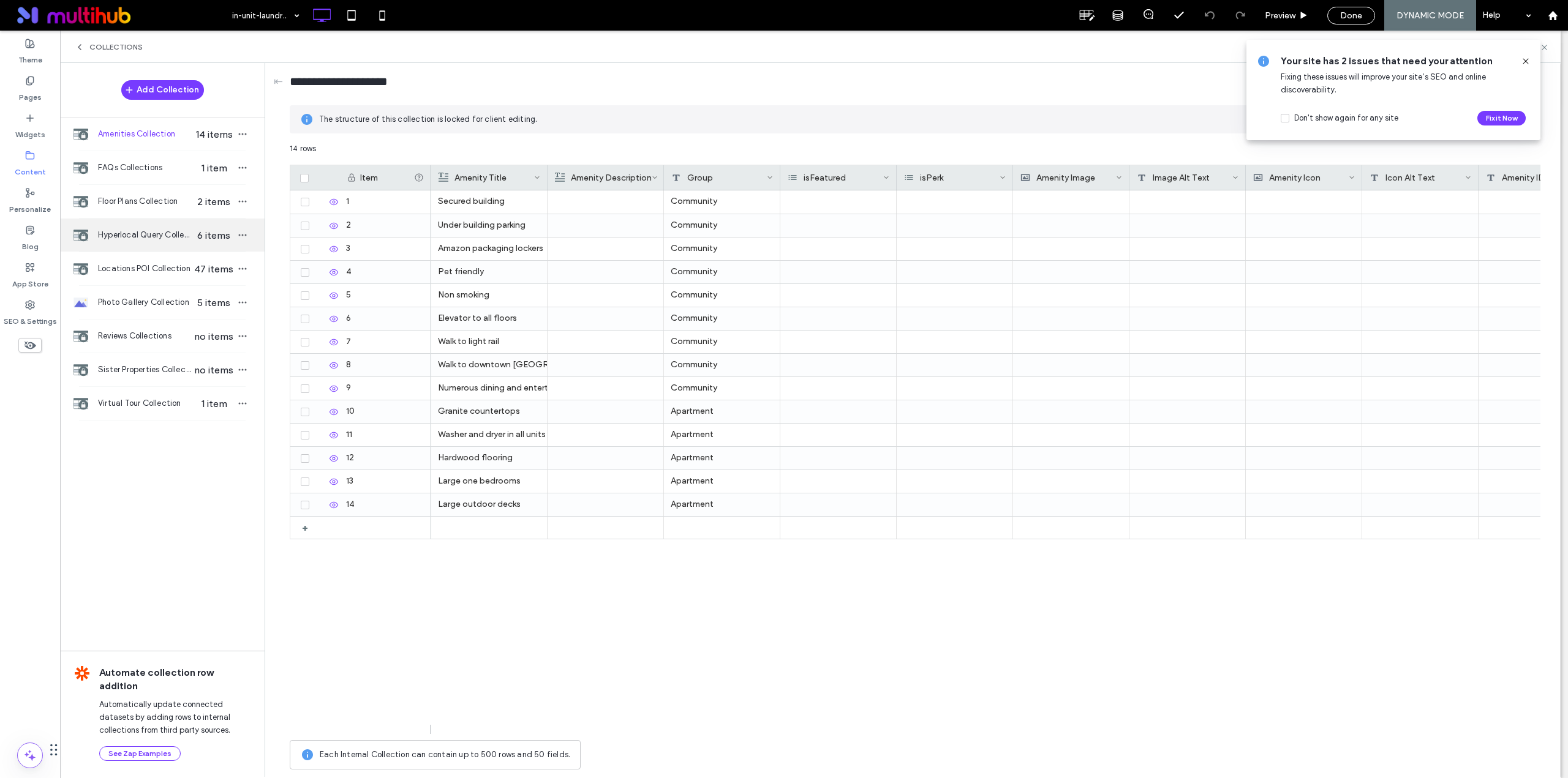
click at [151, 236] on span "Hyperlocal Query Collection" at bounding box center [144, 235] width 94 height 12
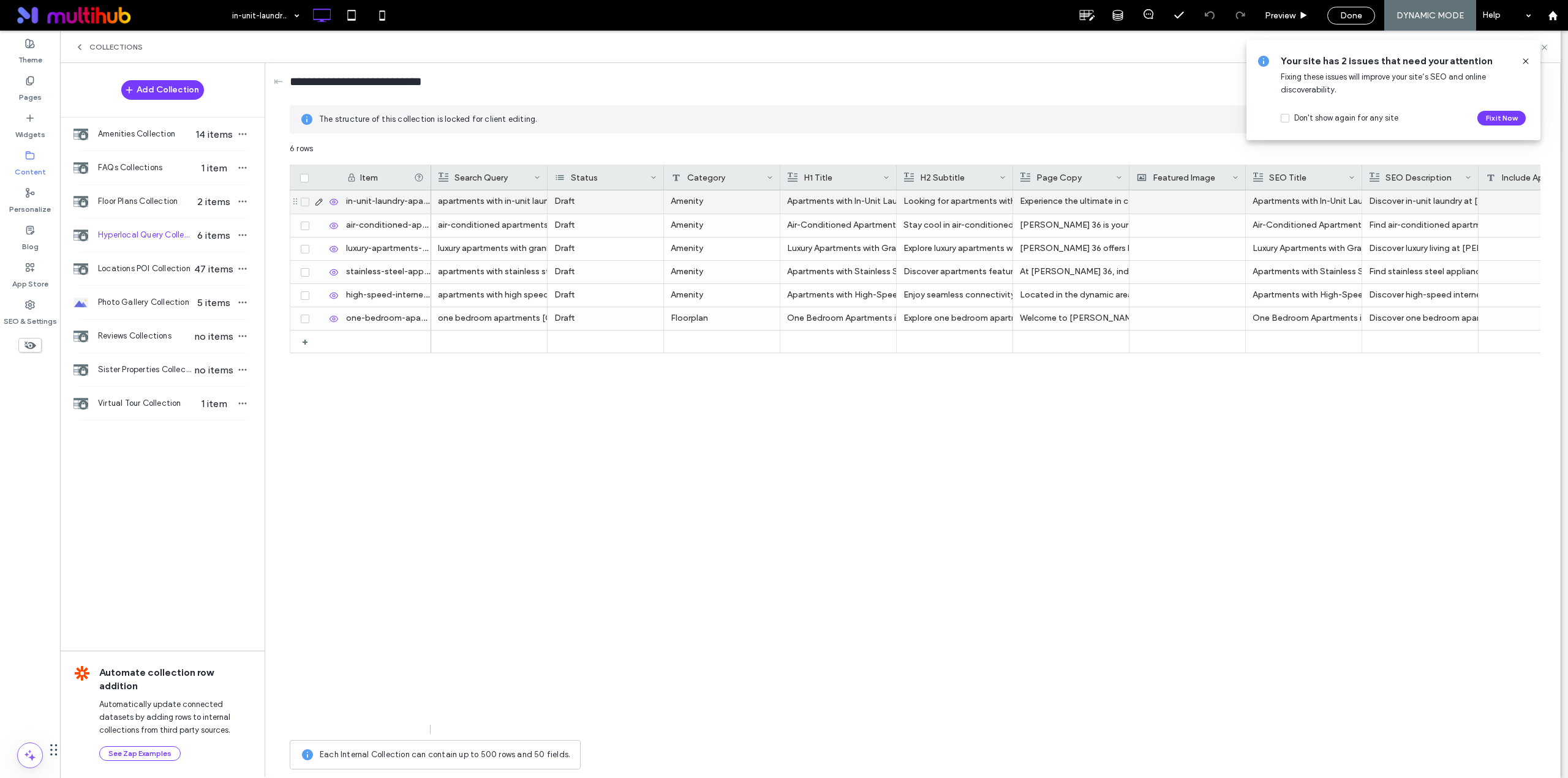
click at [1161, 203] on div at bounding box center [1187, 202] width 102 height 23
click at [1161, 203] on div at bounding box center [1188, 202] width 102 height 22
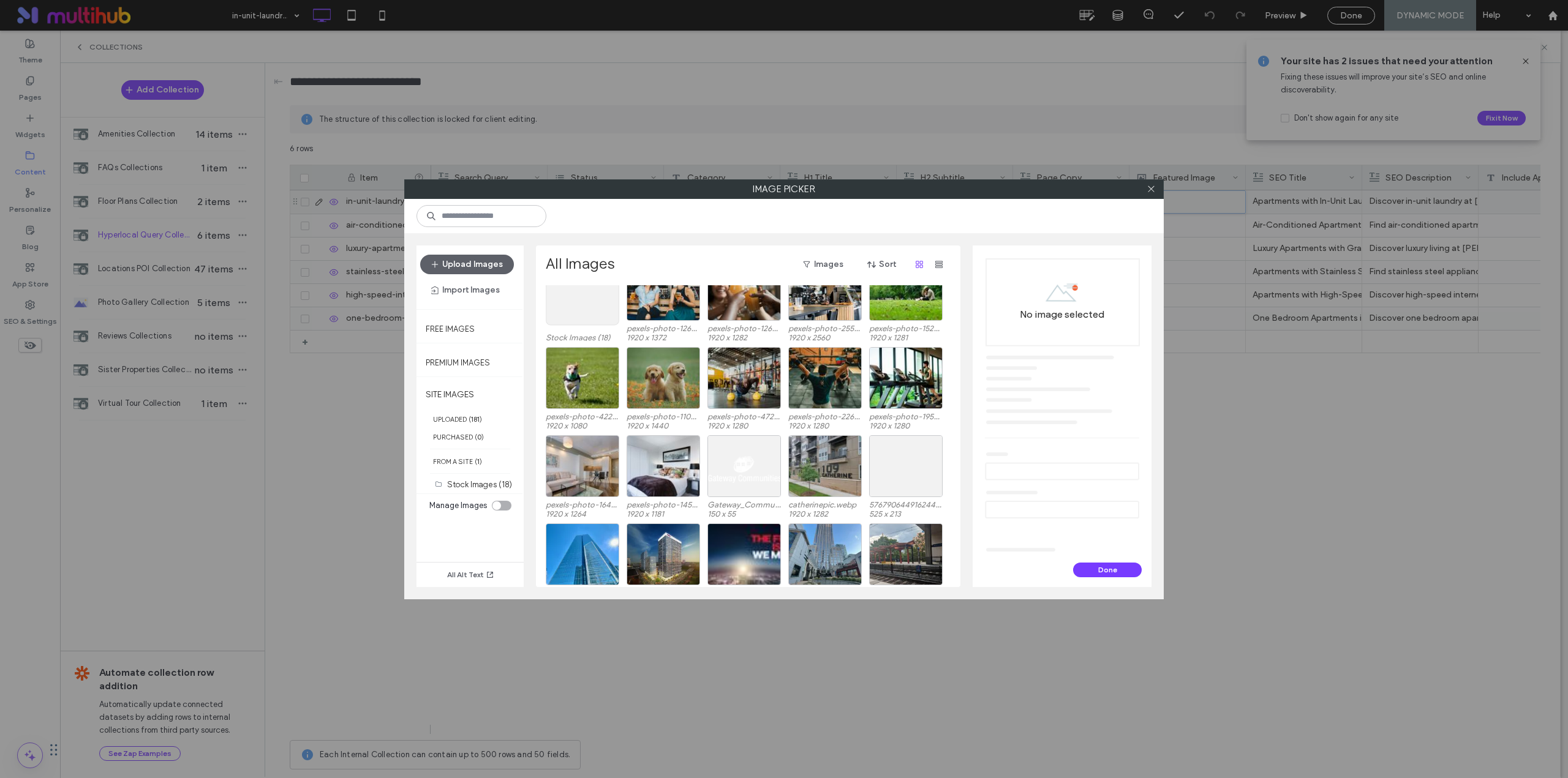
scroll to position [75, 0]
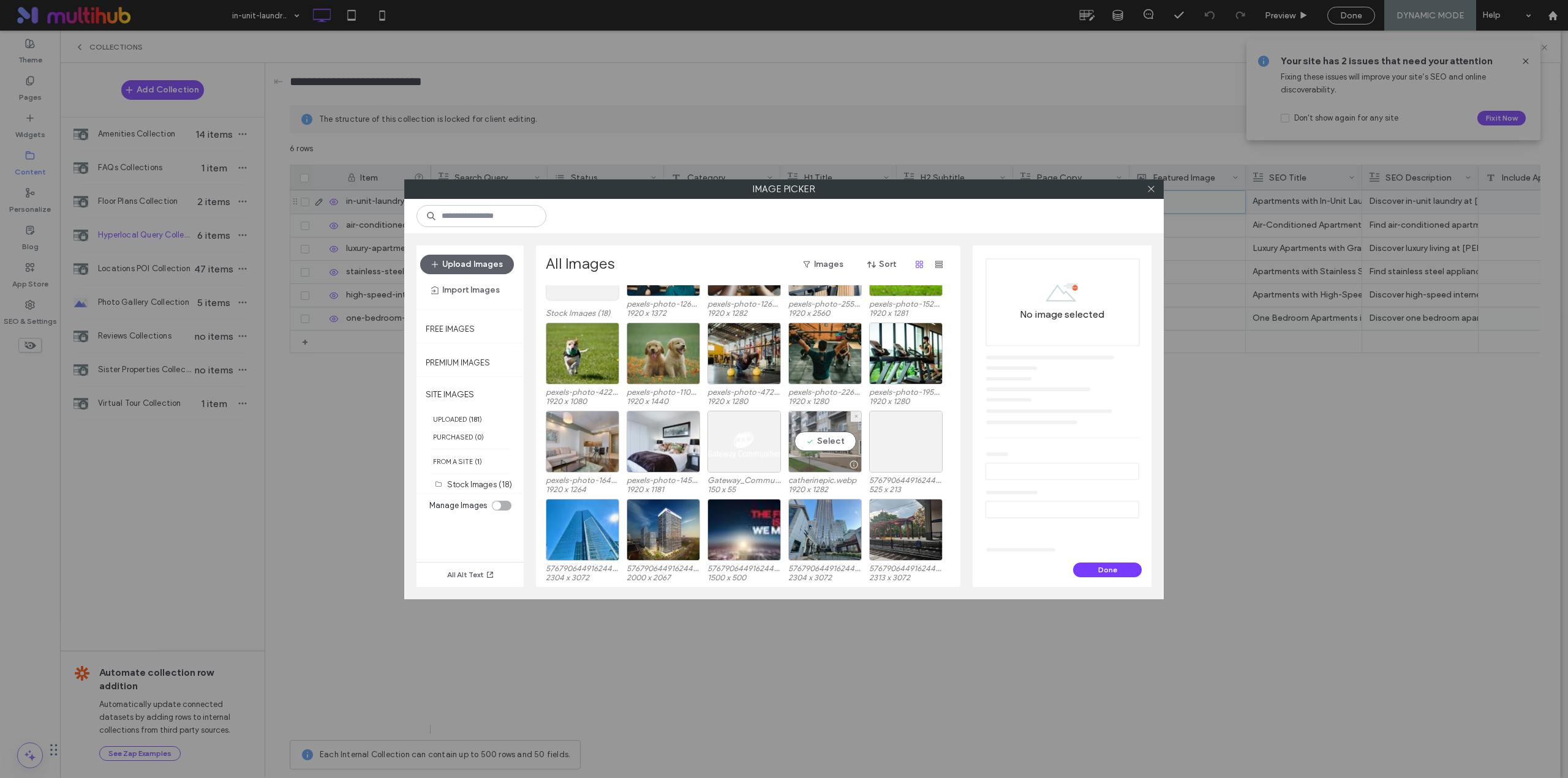
click at [834, 437] on div "Select" at bounding box center [825, 441] width 74 height 62
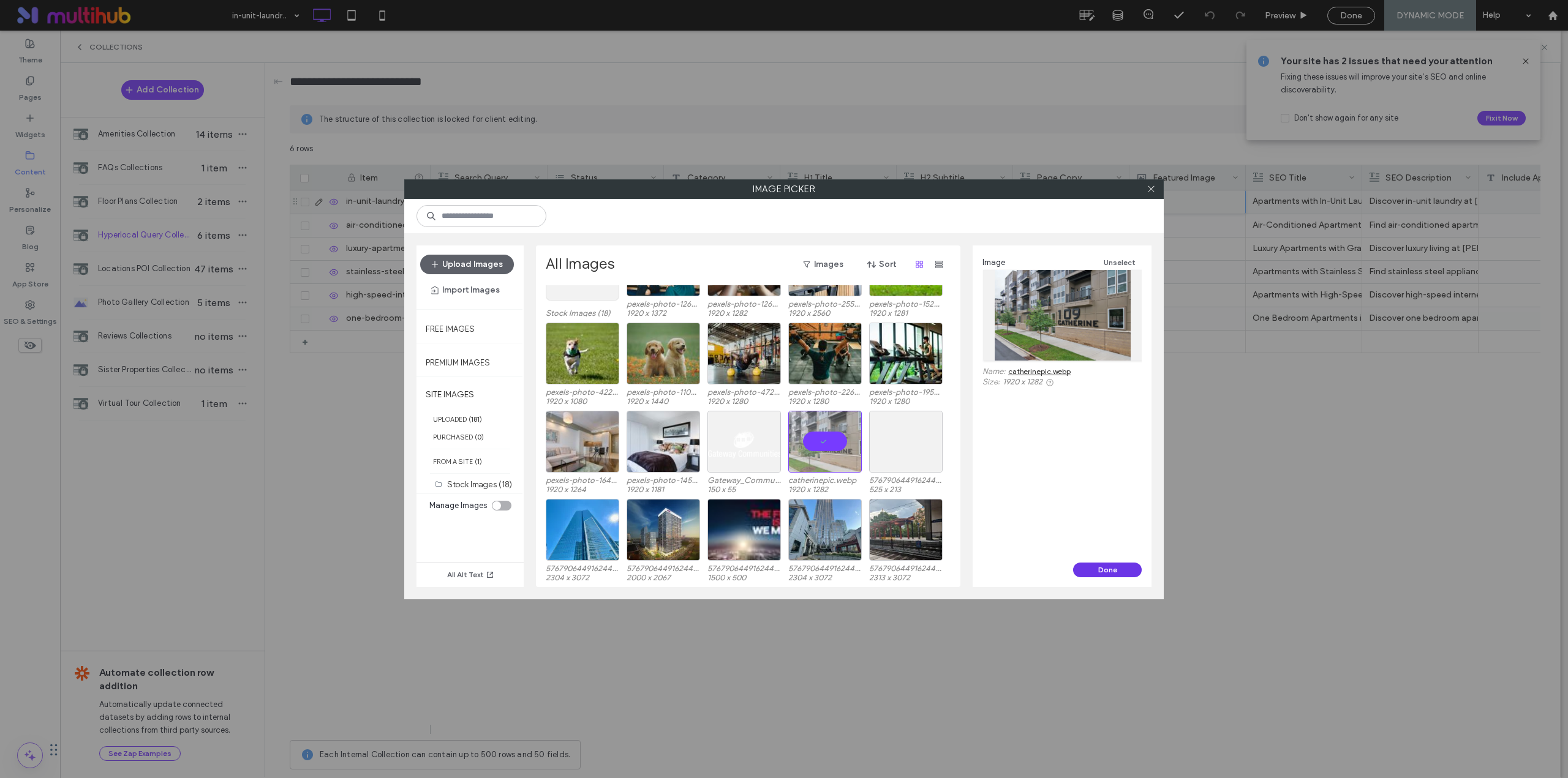
click at [1089, 570] on button "Done" at bounding box center [1107, 570] width 68 height 15
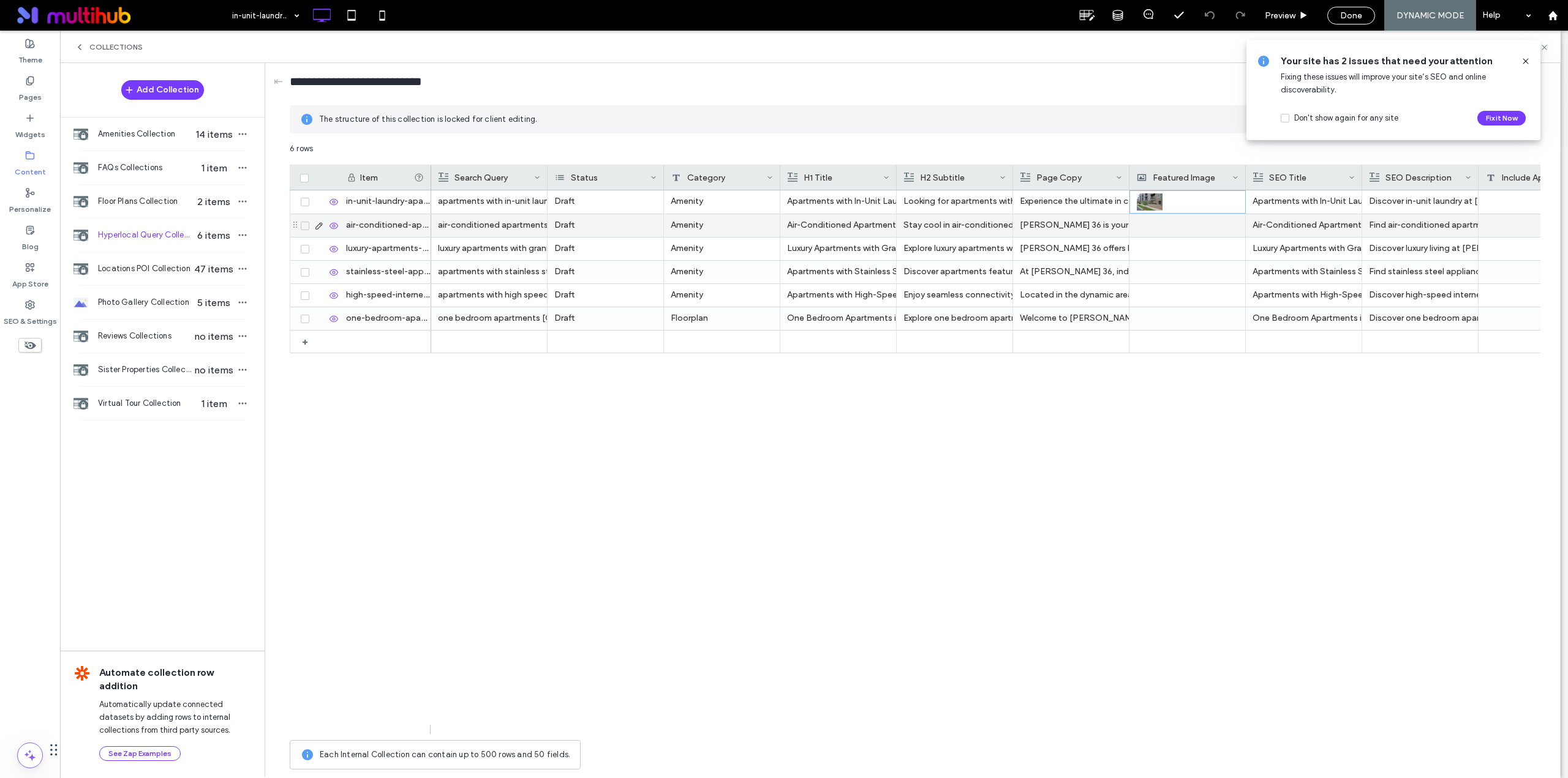
click at [1155, 223] on div at bounding box center [1187, 225] width 102 height 23
click at [1153, 224] on div at bounding box center [1188, 225] width 102 height 21
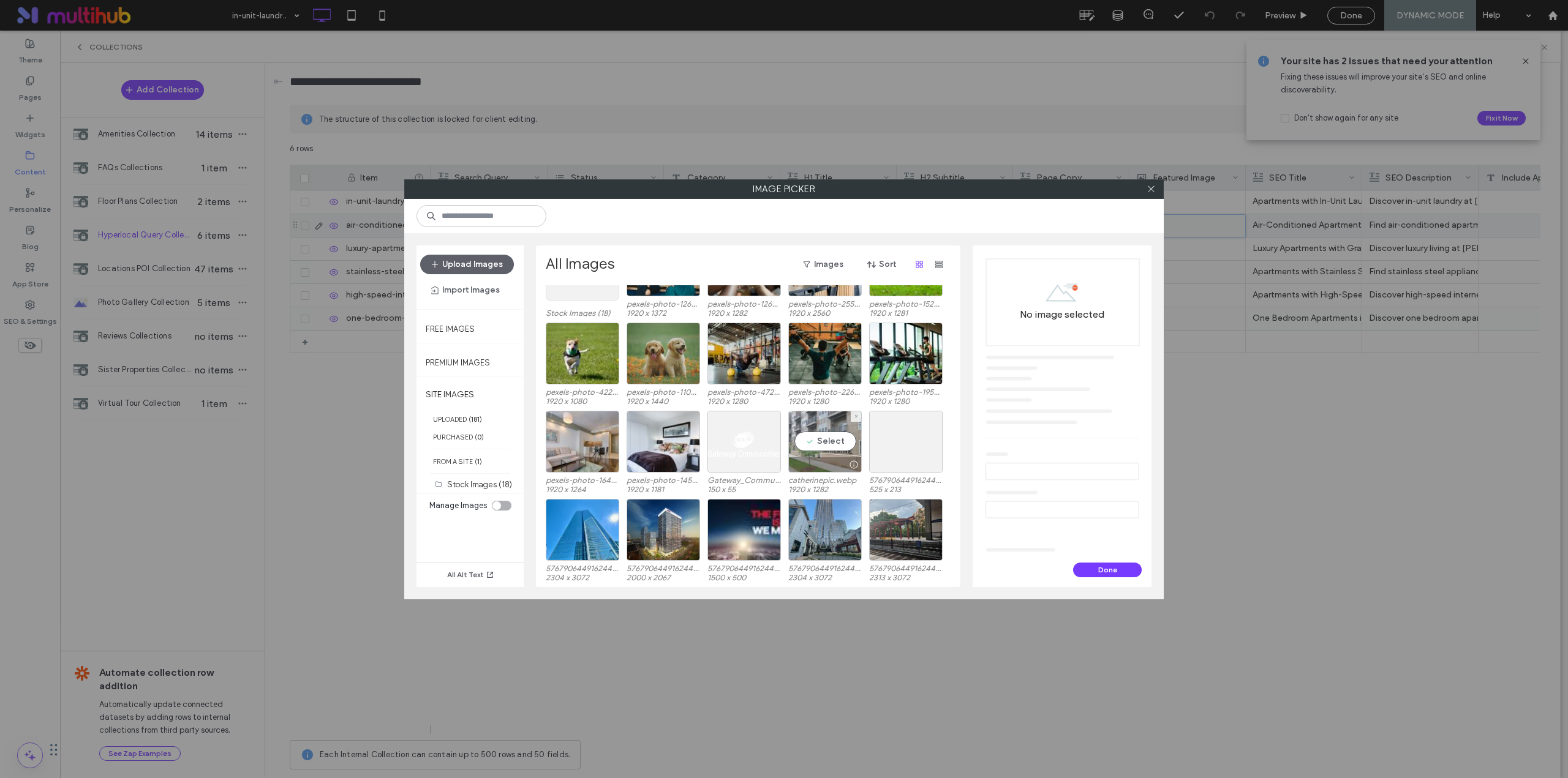
drag, startPoint x: 823, startPoint y: 446, endPoint x: 836, endPoint y: 441, distance: 13.9
click at [824, 444] on div "Select" at bounding box center [825, 441] width 74 height 62
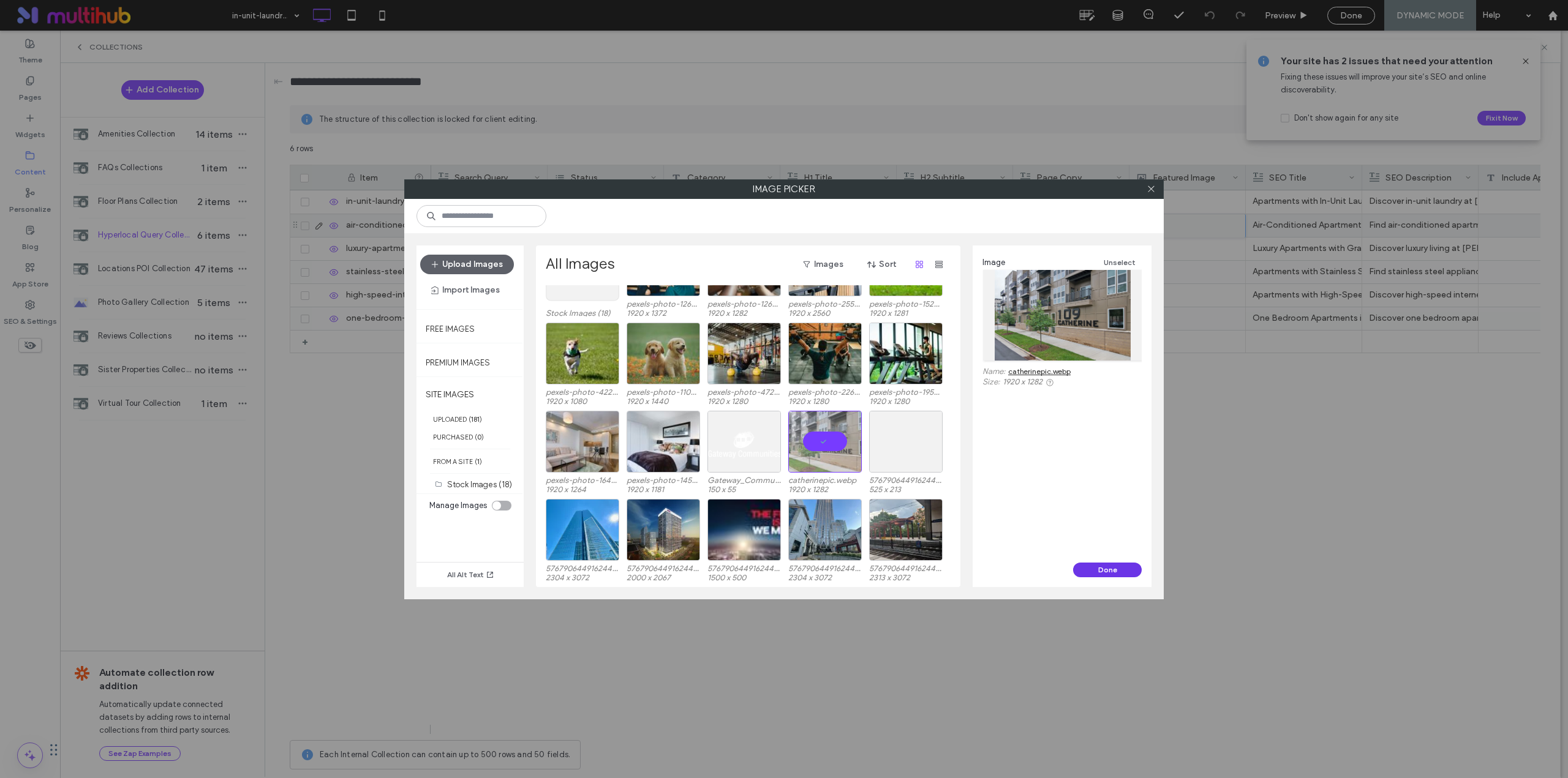
click at [1097, 571] on button "Done" at bounding box center [1107, 570] width 68 height 15
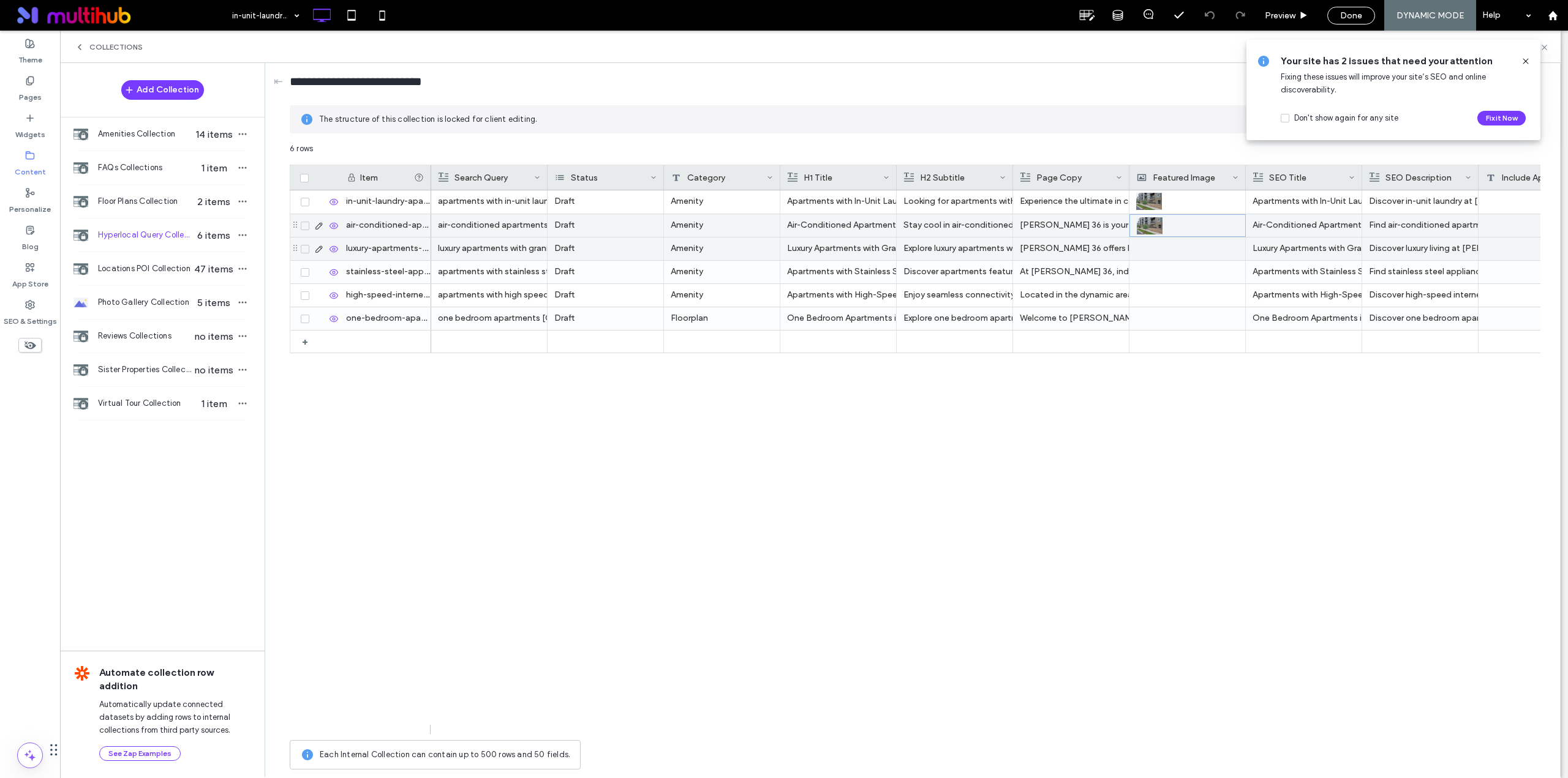
click at [1138, 254] on div at bounding box center [1187, 248] width 102 height 23
click at [1138, 254] on div at bounding box center [1188, 248] width 102 height 21
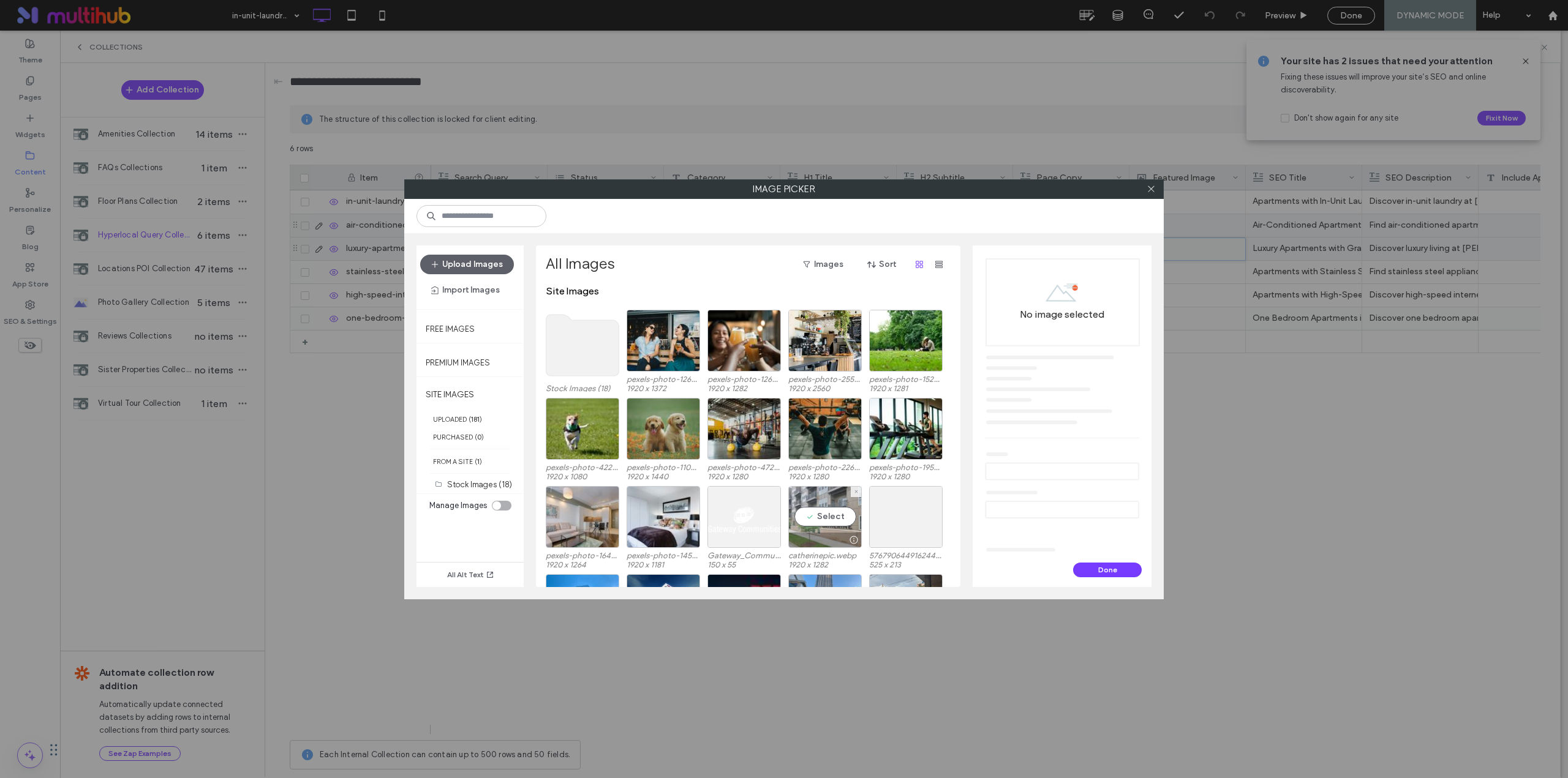
click at [803, 511] on div "Select" at bounding box center [825, 516] width 74 height 62
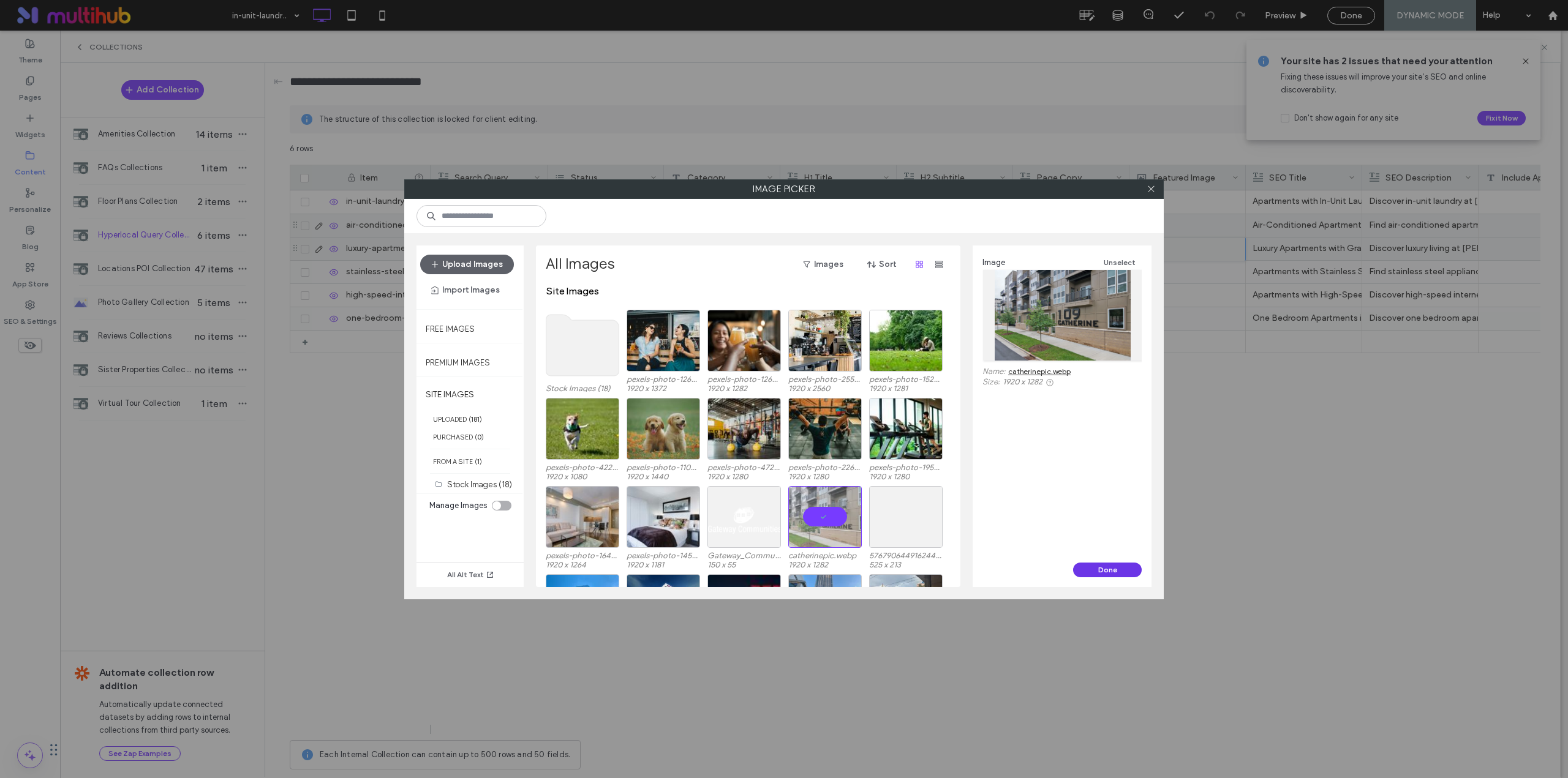
click at [1084, 573] on button "Done" at bounding box center [1107, 570] width 68 height 15
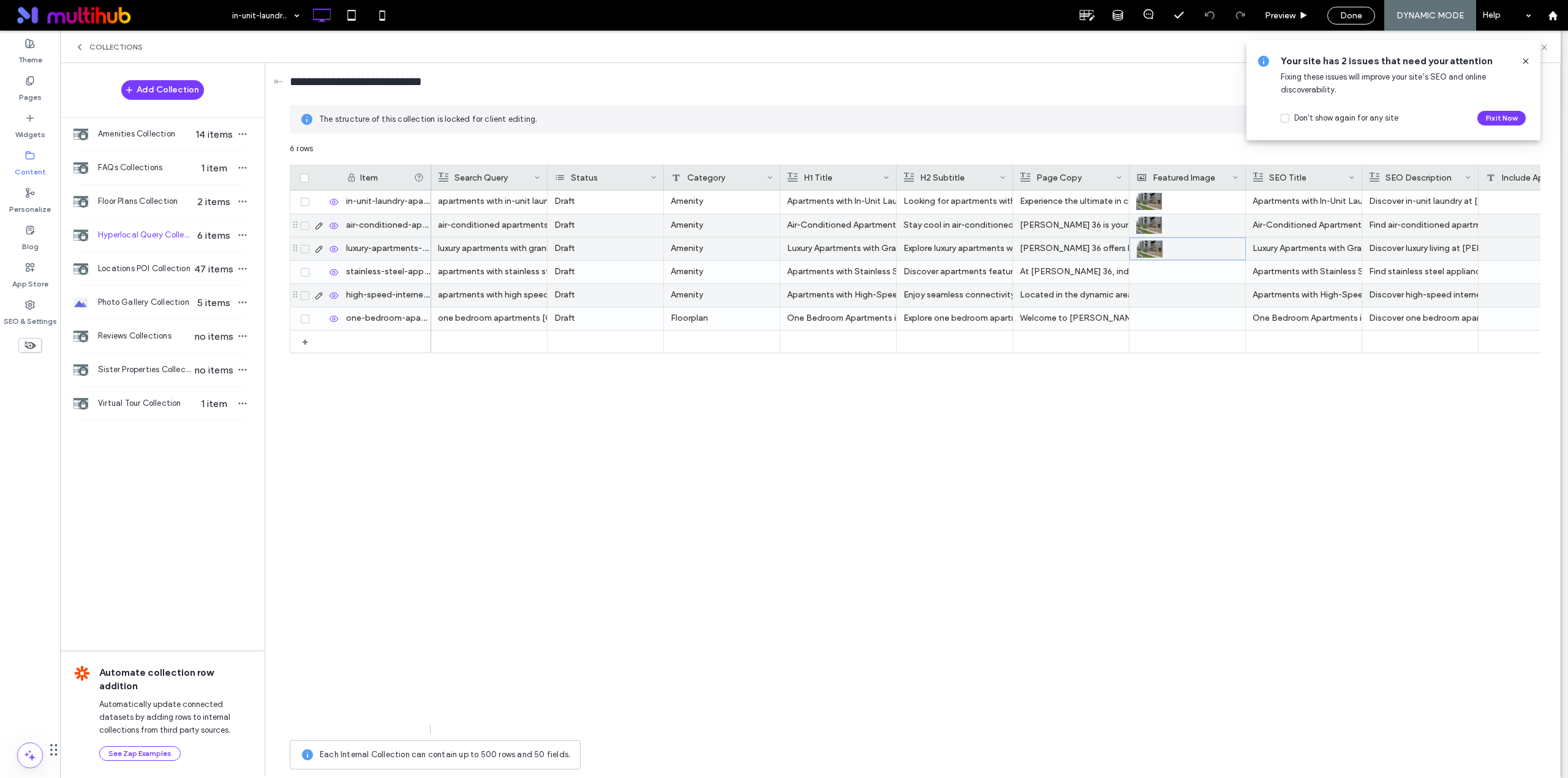
click at [1154, 286] on div at bounding box center [1187, 295] width 102 height 23
click at [1153, 286] on div at bounding box center [1188, 295] width 102 height 21
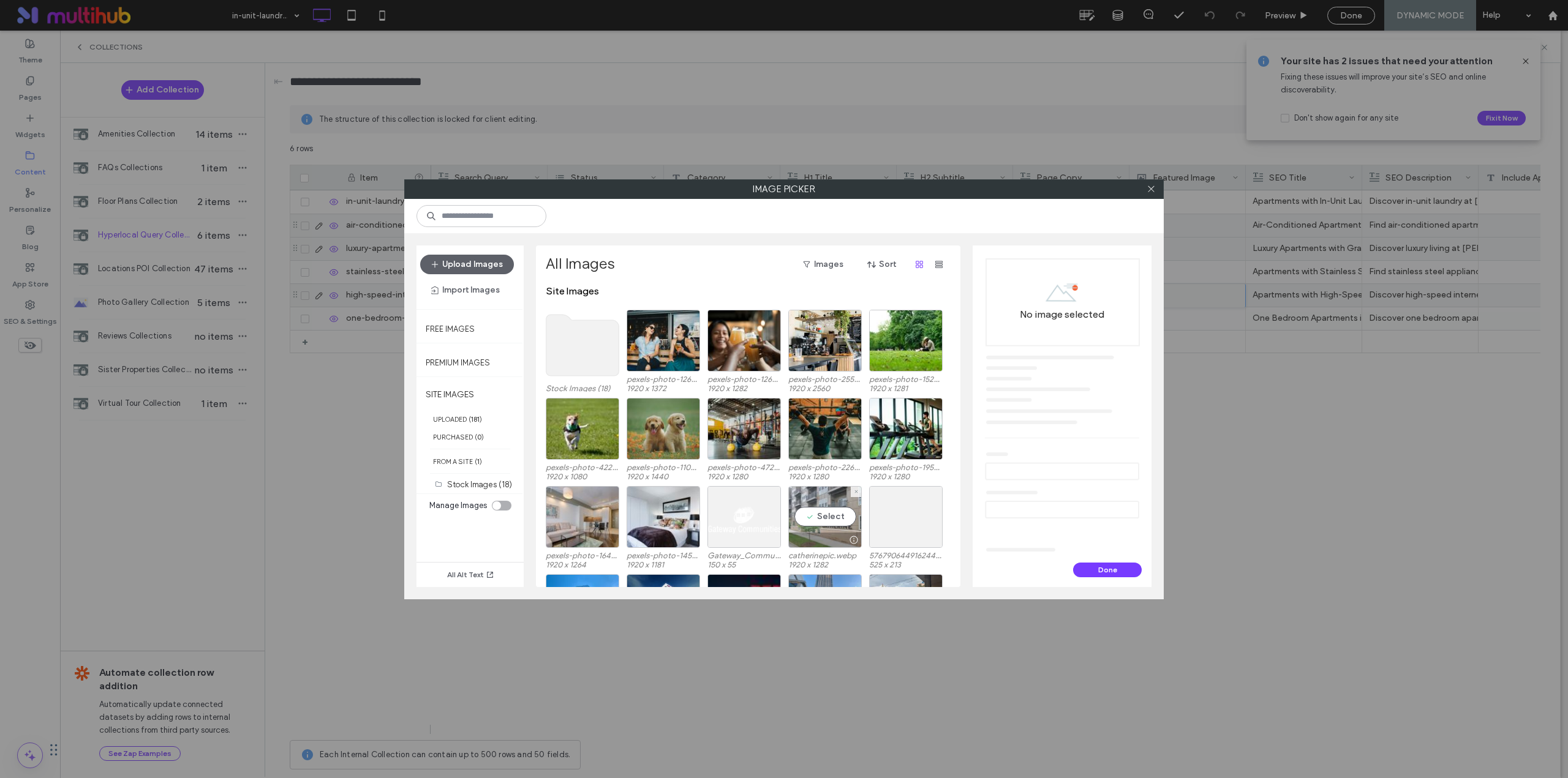
click at [820, 495] on div "Select" at bounding box center [825, 516] width 74 height 62
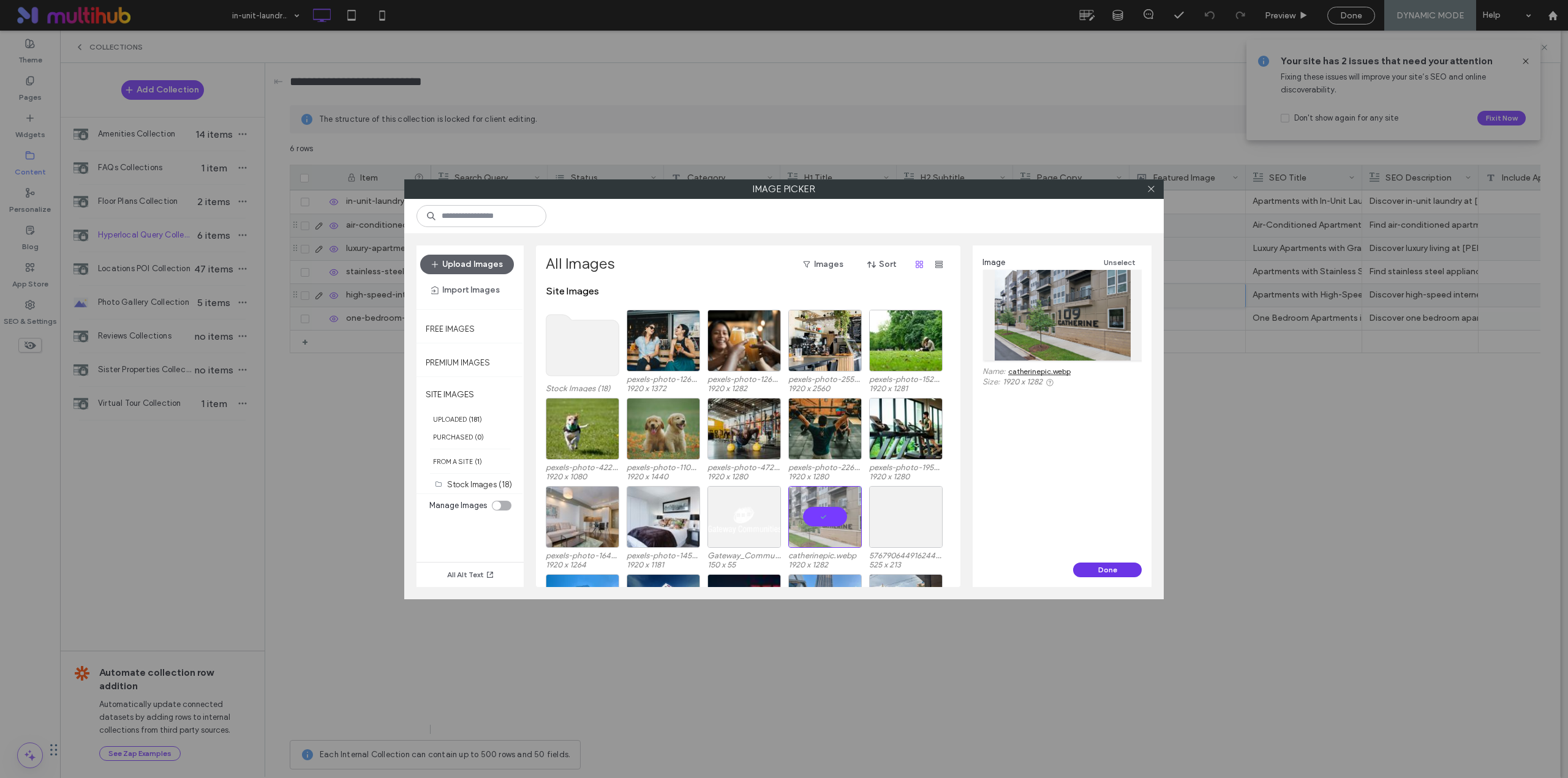
click at [1094, 574] on button "Done" at bounding box center [1107, 570] width 68 height 15
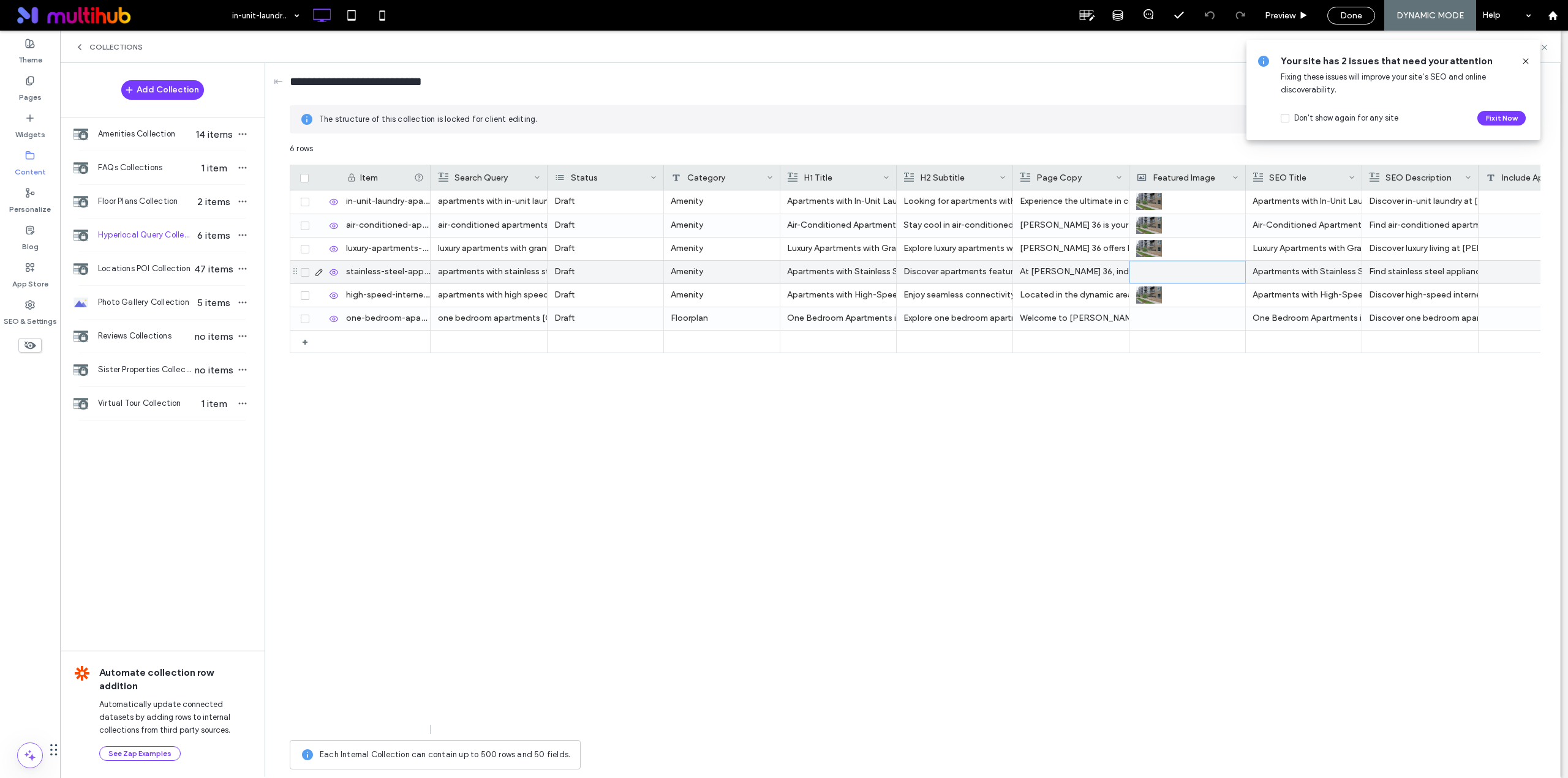
click at [1161, 272] on div at bounding box center [1188, 272] width 102 height 21
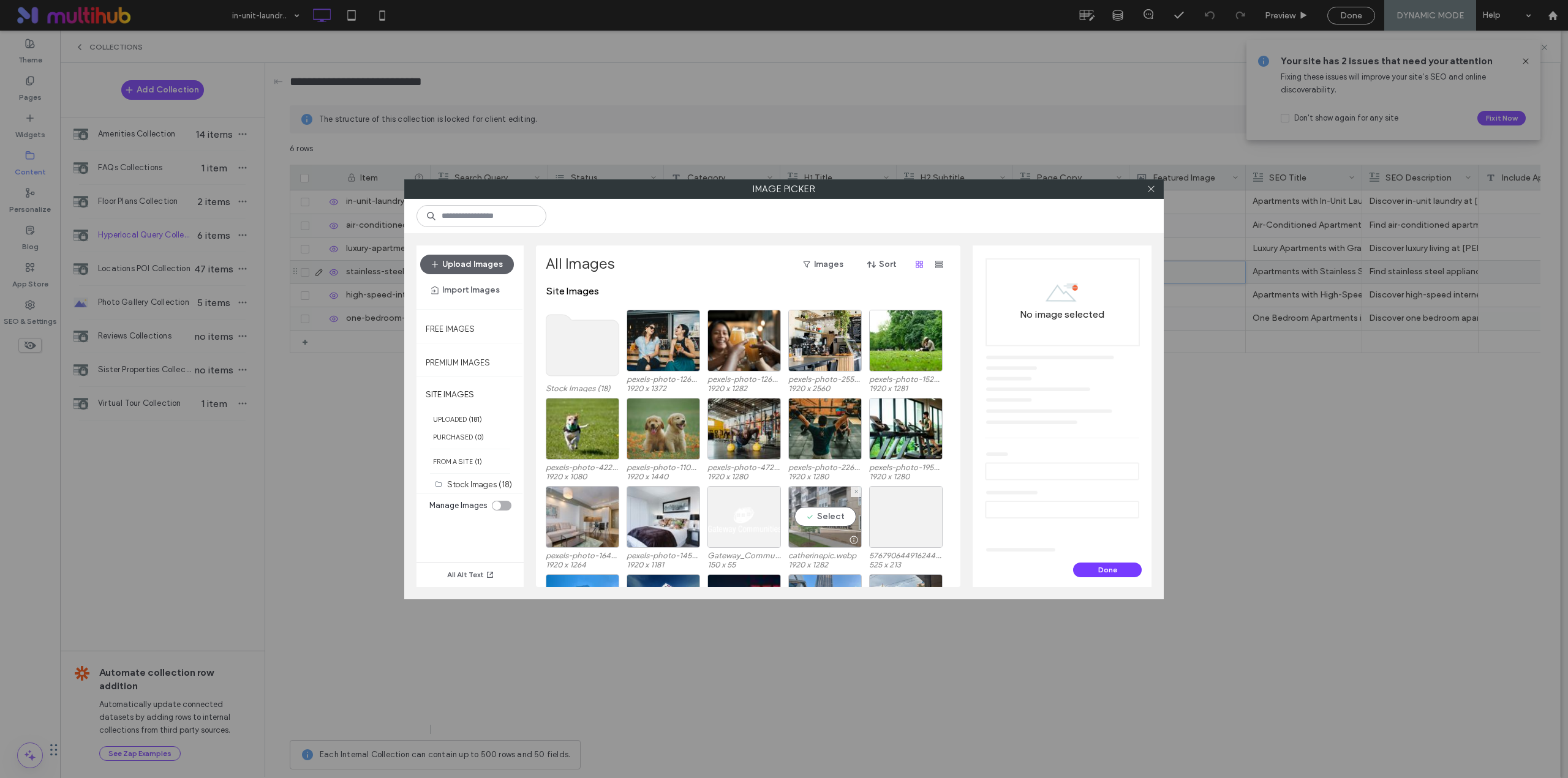
click at [845, 500] on div "Select" at bounding box center [825, 516] width 74 height 62
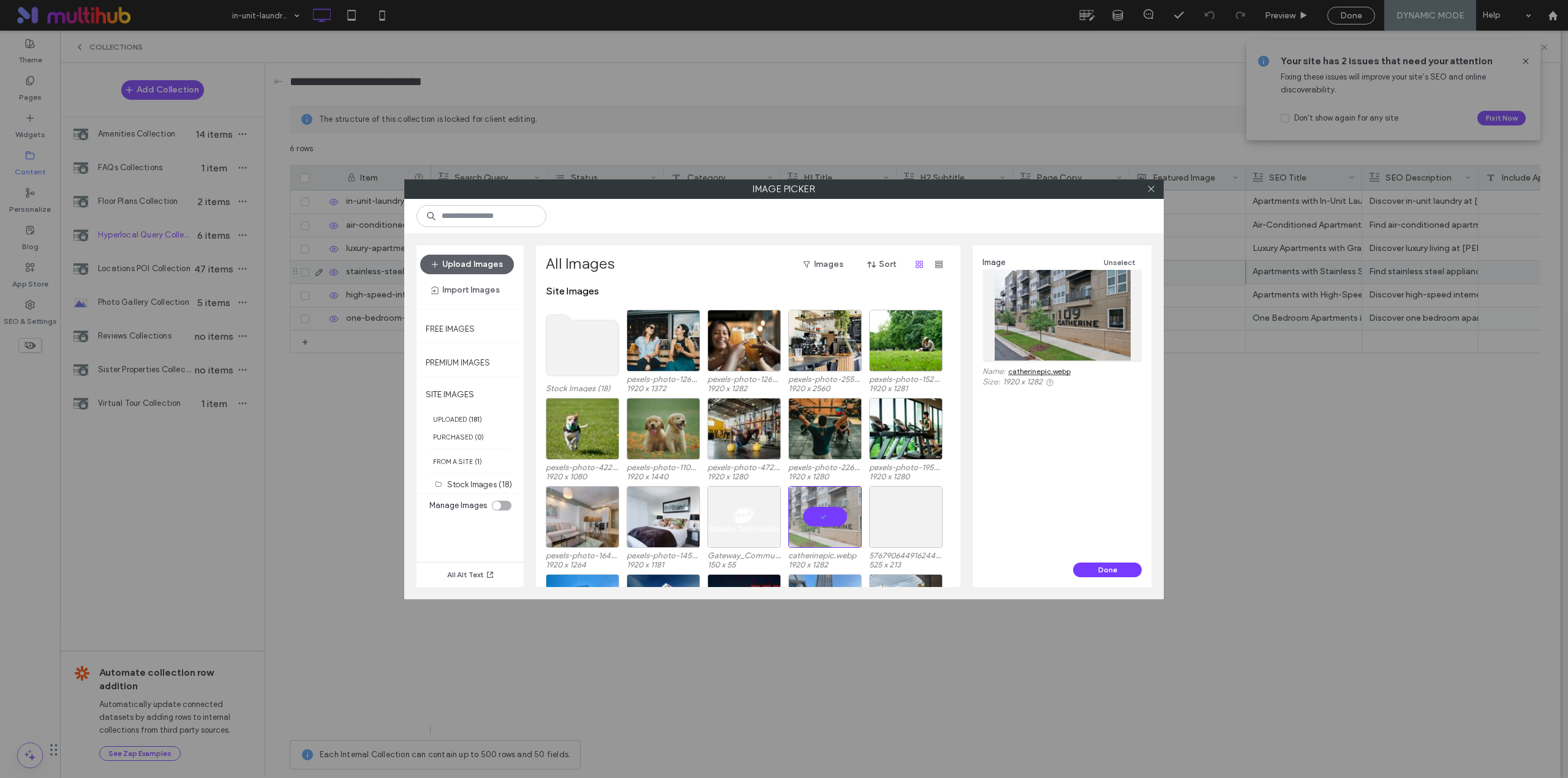
click at [1103, 567] on button "Done" at bounding box center [1107, 570] width 68 height 15
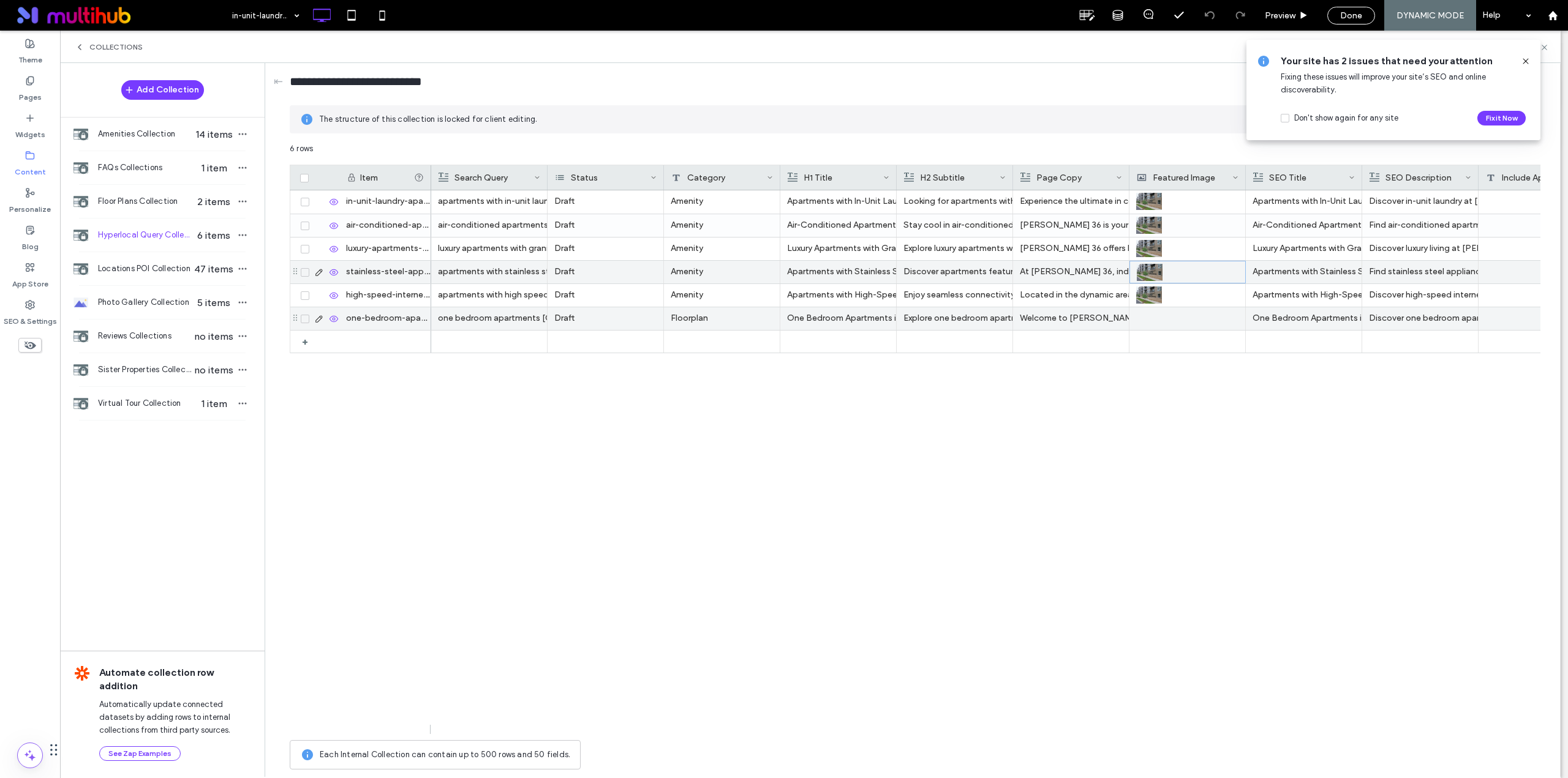
click at [1149, 318] on div at bounding box center [1187, 318] width 102 height 23
click at [1149, 318] on div at bounding box center [1188, 318] width 102 height 21
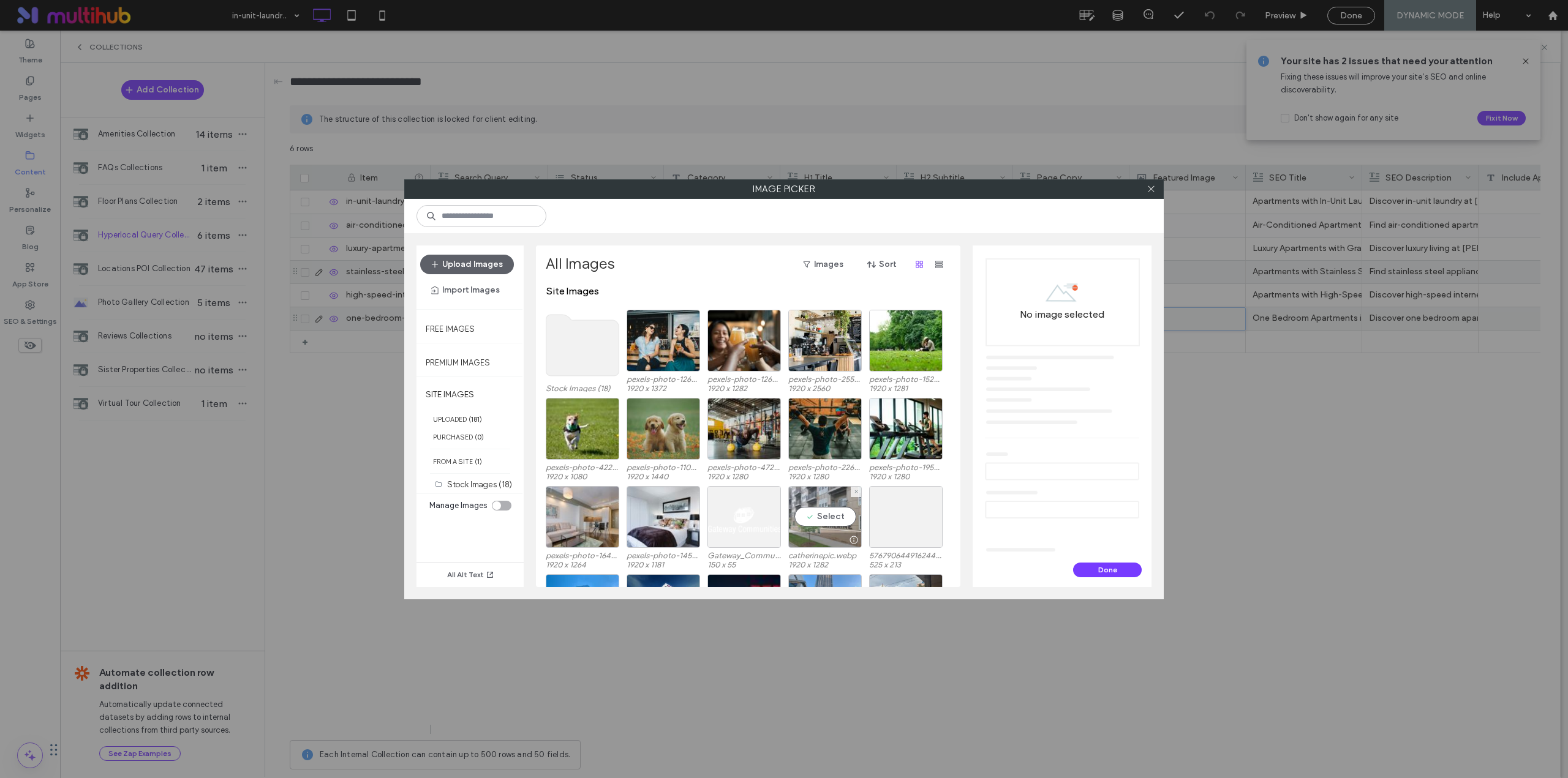
click at [828, 515] on div "Select" at bounding box center [825, 516] width 74 height 62
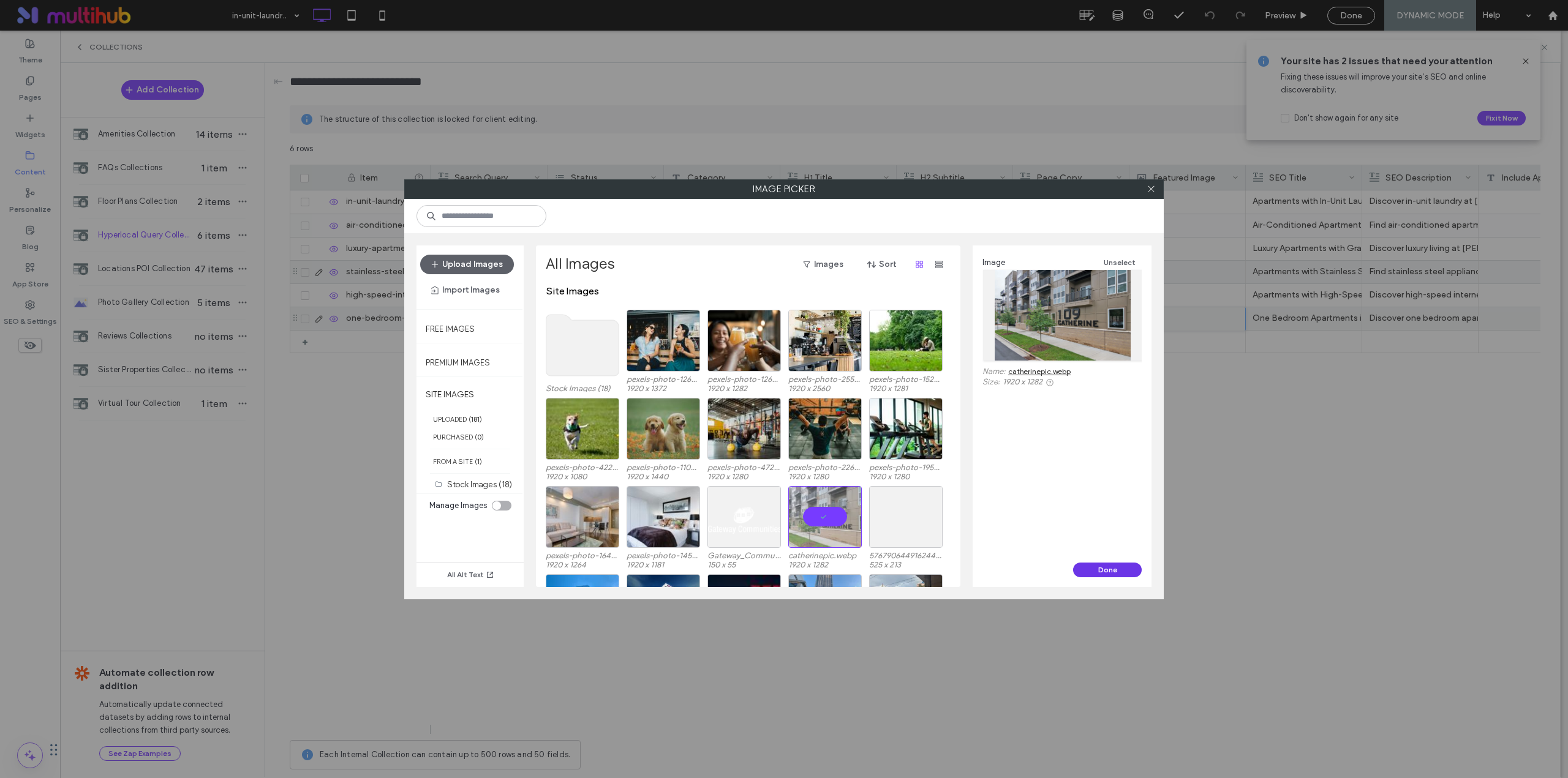
click at [1111, 568] on button "Done" at bounding box center [1107, 570] width 68 height 15
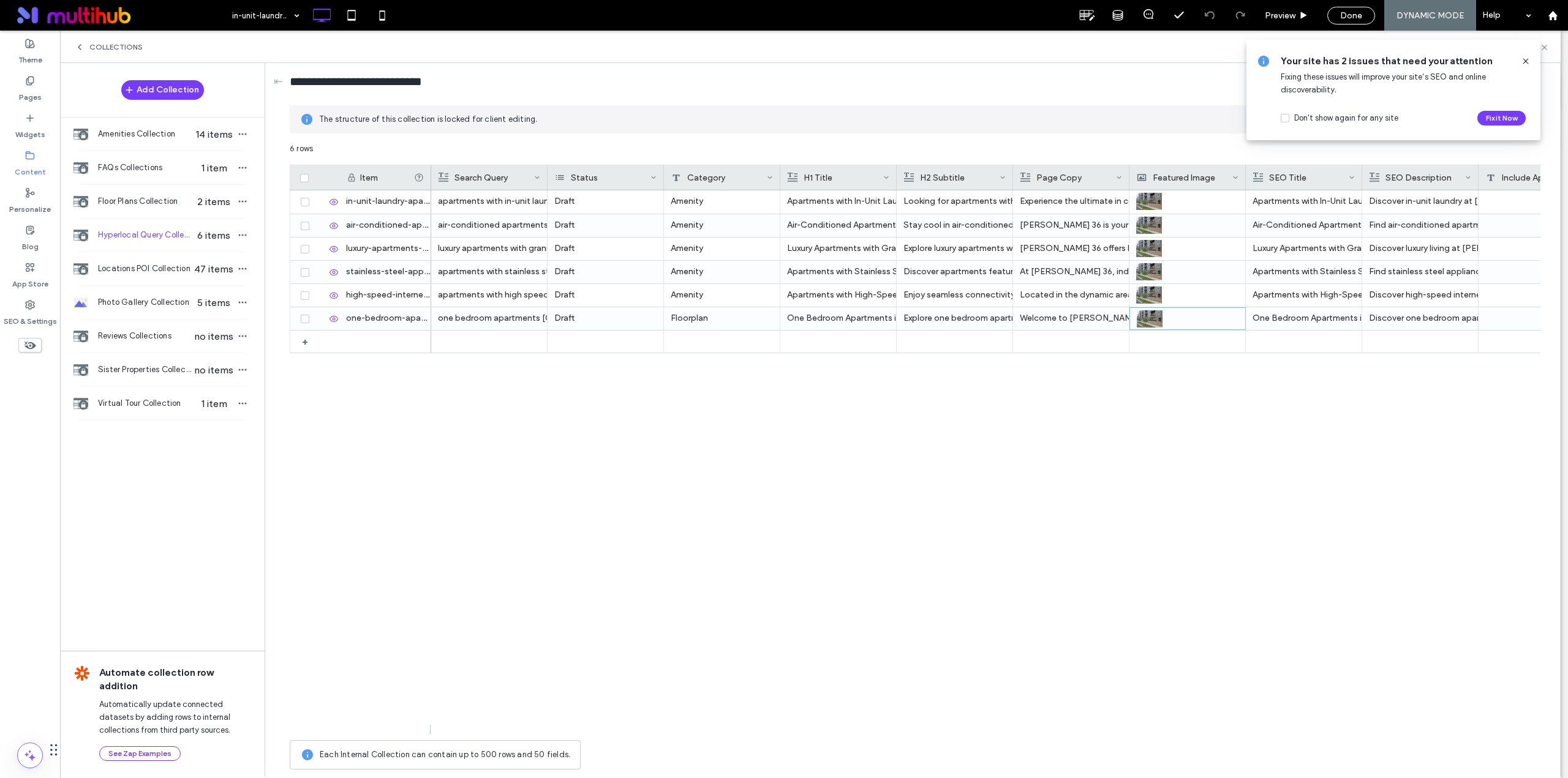
click at [1526, 62] on icon at bounding box center [1525, 60] width 9 height 9
click at [1542, 50] on icon at bounding box center [1544, 47] width 9 height 9
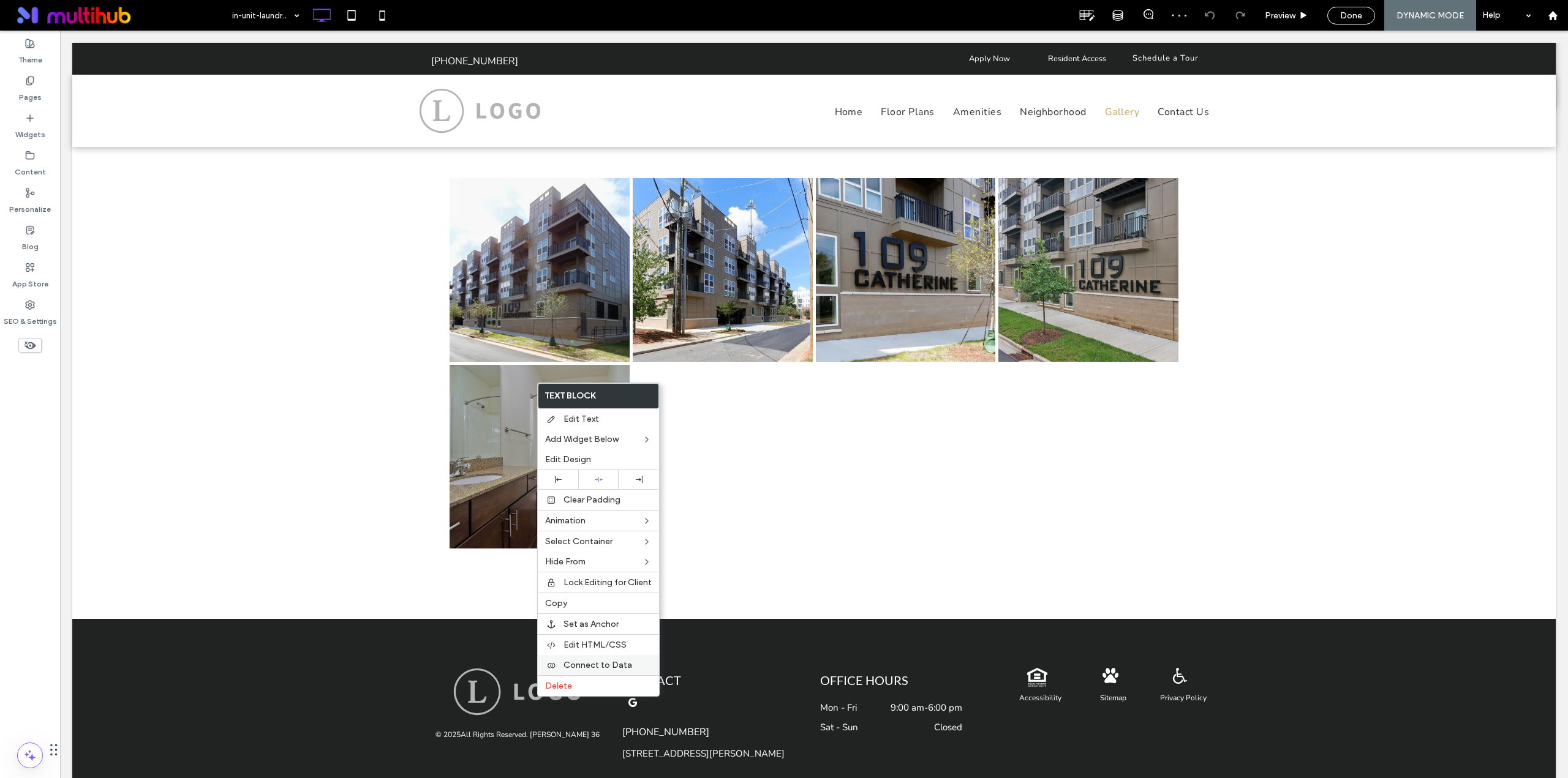
click at [616, 666] on span "Connect to Data" at bounding box center [597, 665] width 68 height 10
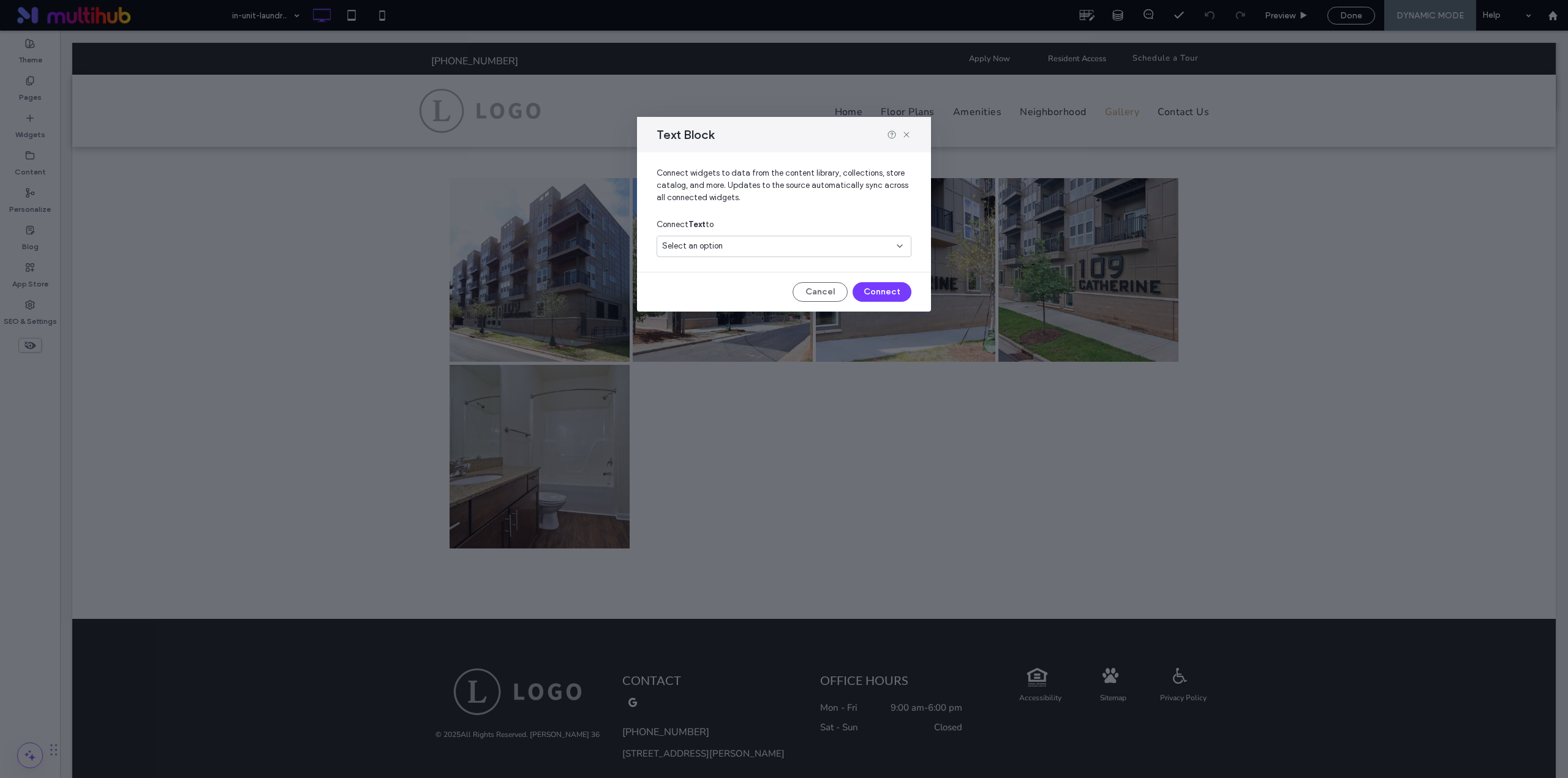
click at [737, 249] on div "Select an option" at bounding box center [777, 245] width 229 height 12
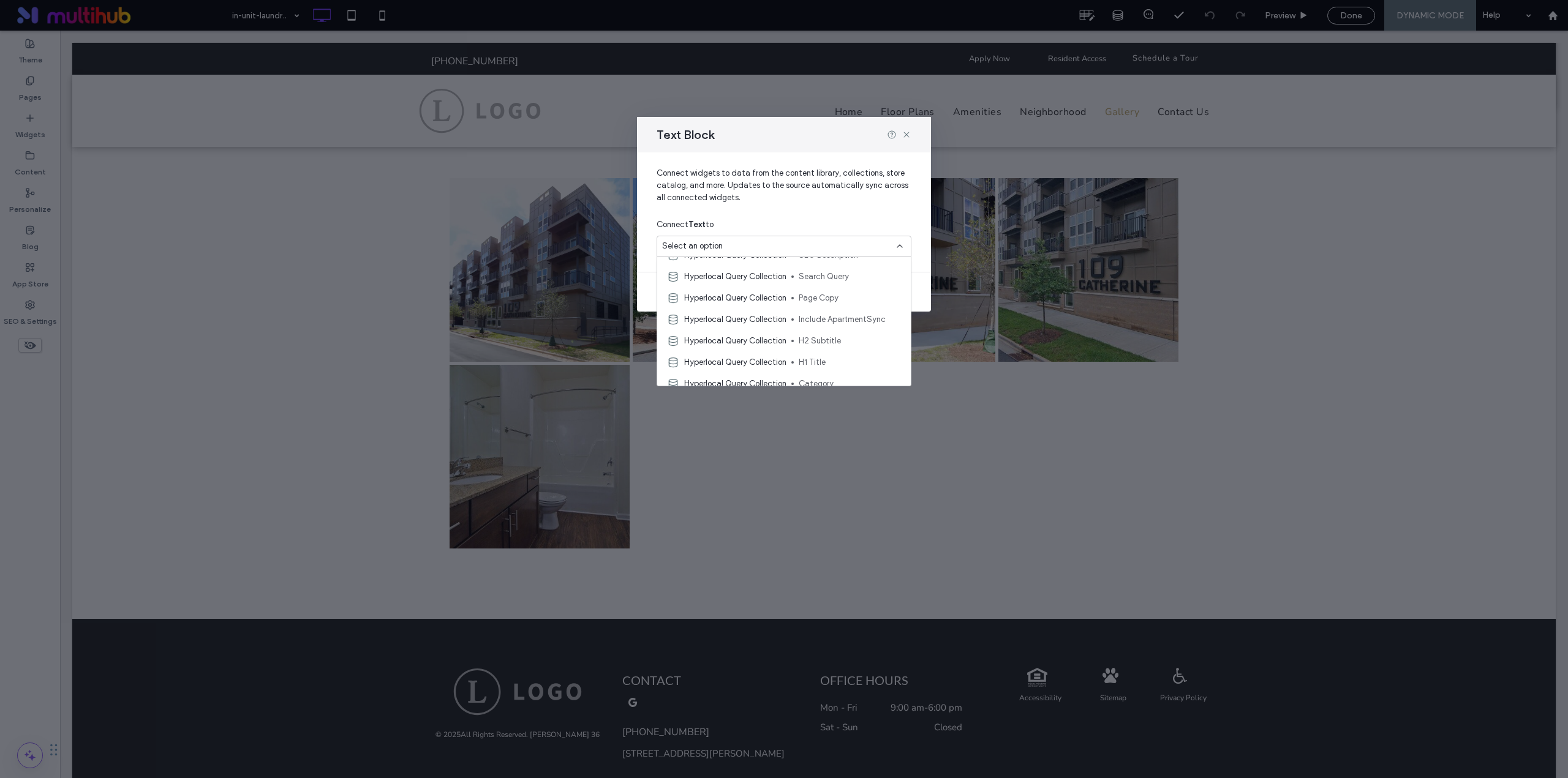
scroll to position [102, 0]
click at [757, 337] on span "Hyperlocal Query Collection" at bounding box center [735, 337] width 102 height 12
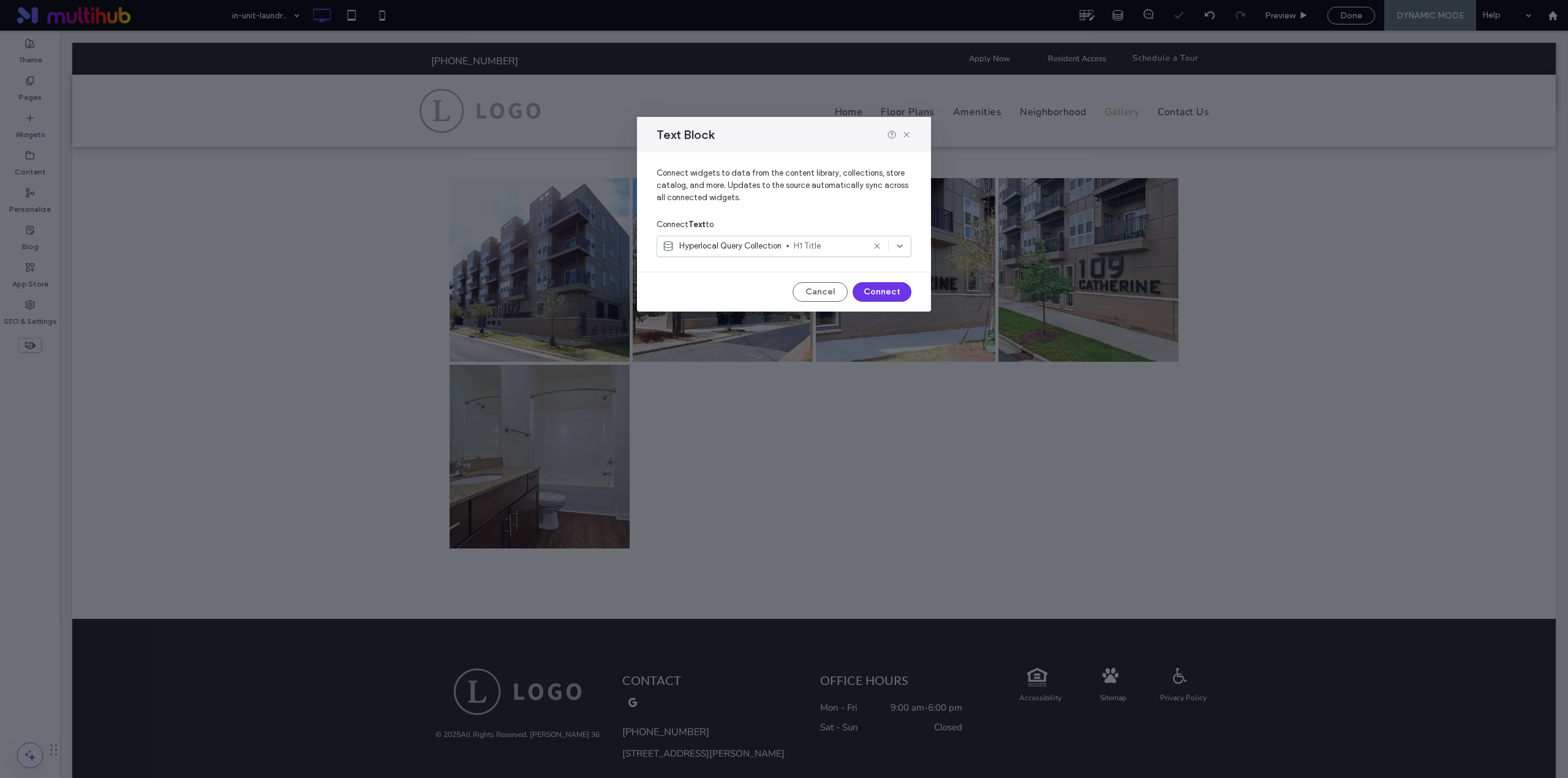
click at [869, 294] on button "Connect" at bounding box center [882, 291] width 59 height 20
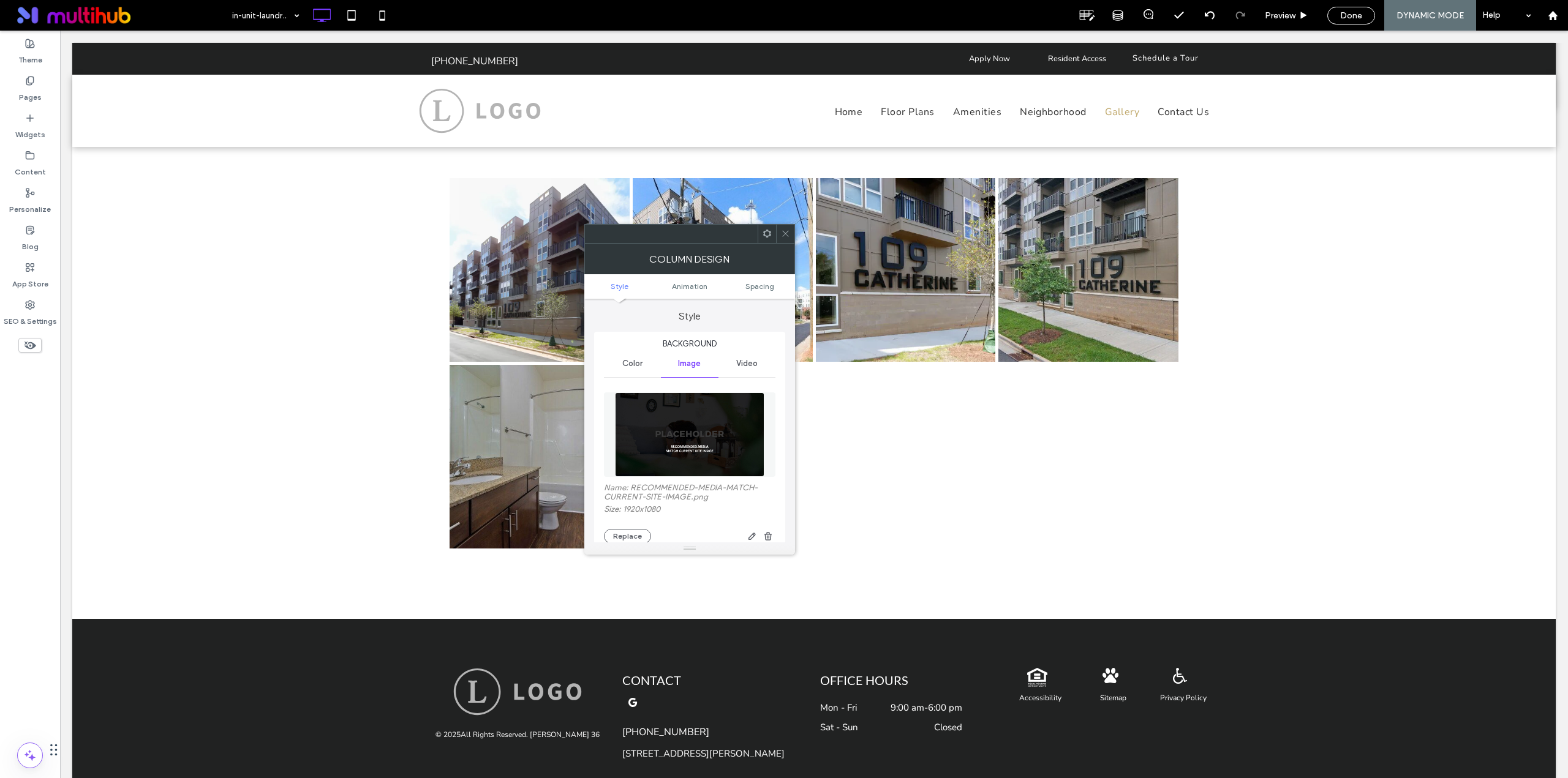
click at [700, 445] on img at bounding box center [689, 435] width 149 height 85
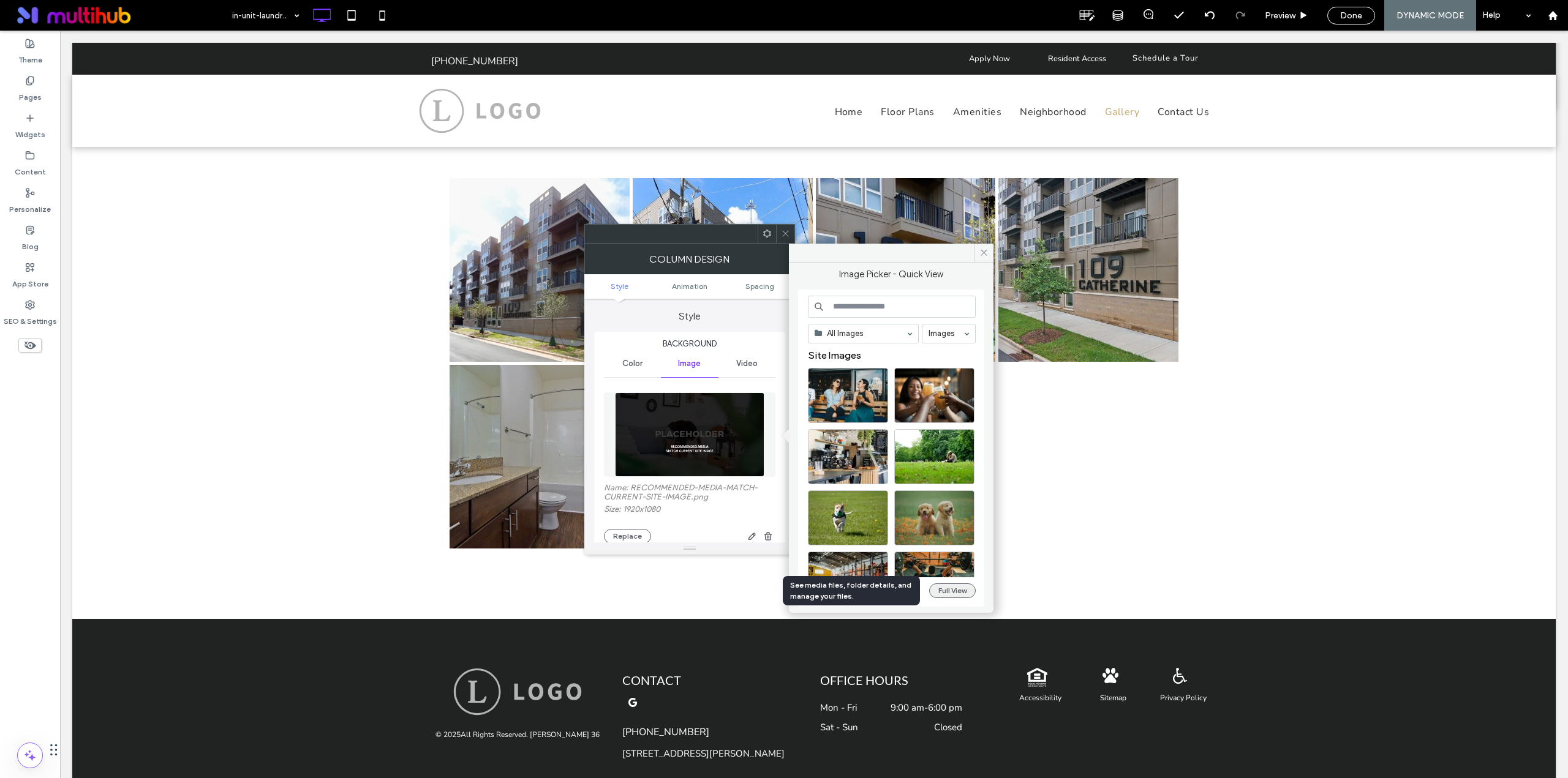
click at [955, 594] on button "Full View" at bounding box center [952, 591] width 47 height 15
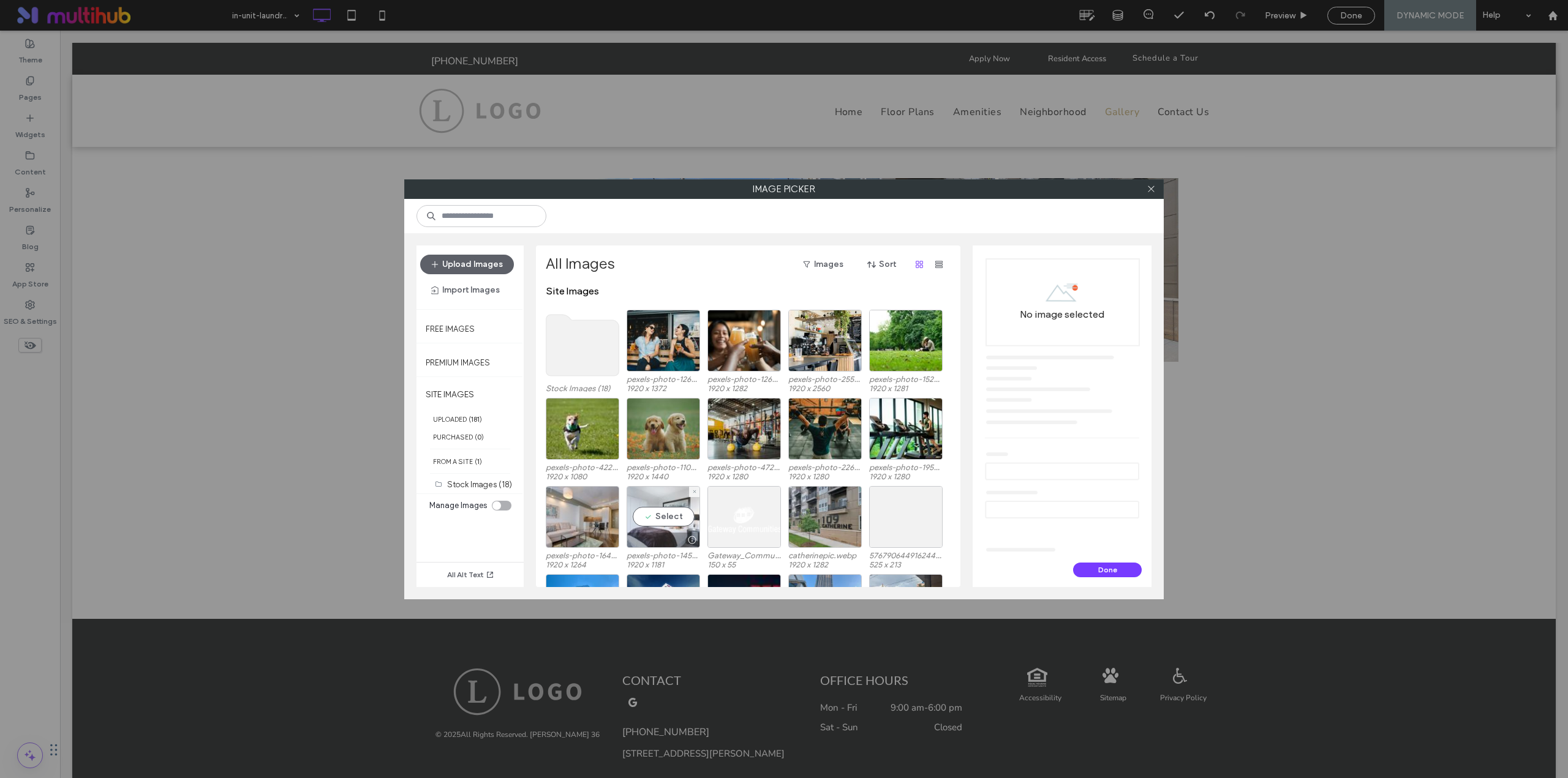
click at [673, 509] on div "Select" at bounding box center [663, 516] width 74 height 62
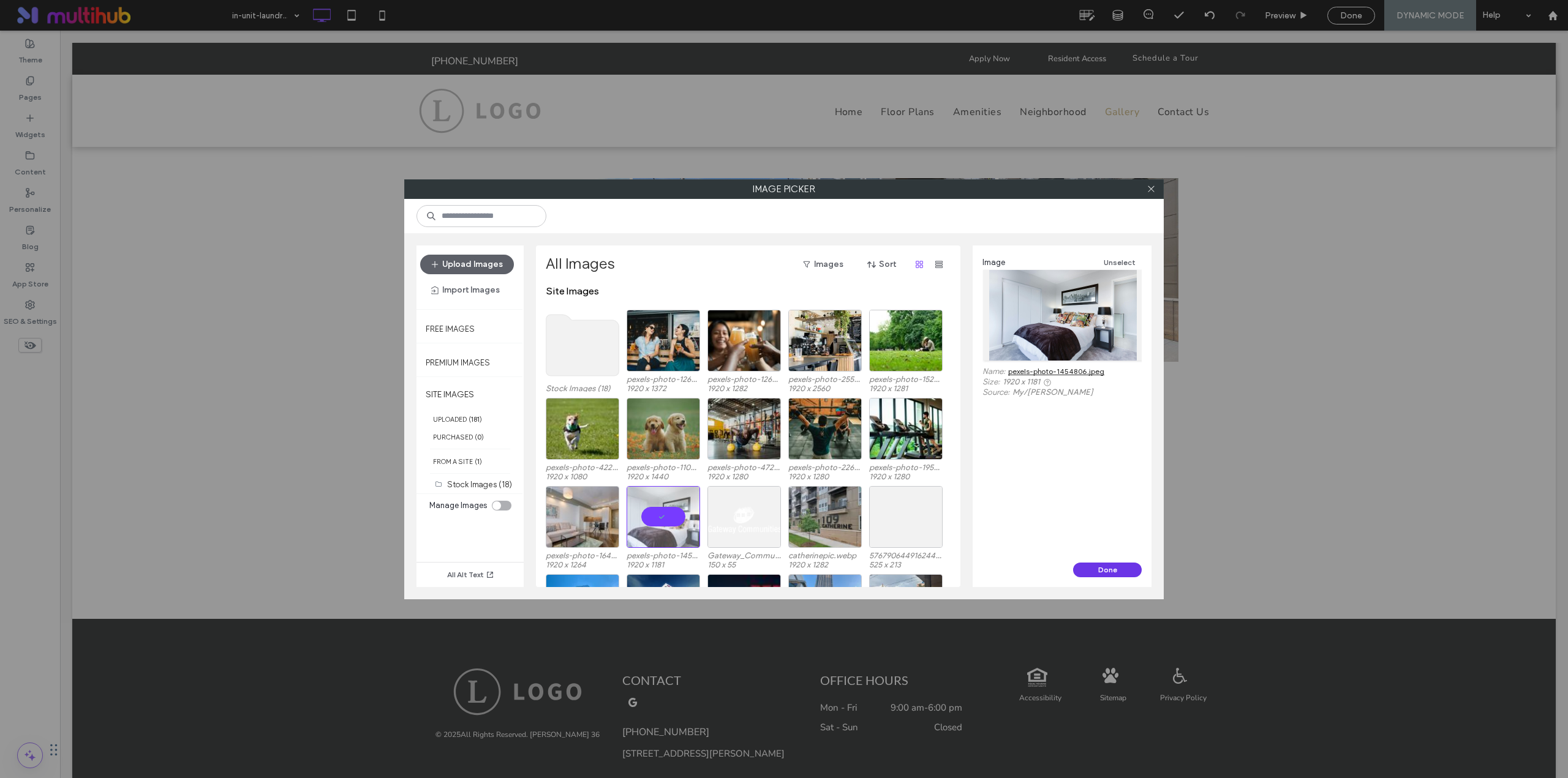
click at [1093, 571] on button "Done" at bounding box center [1107, 570] width 68 height 15
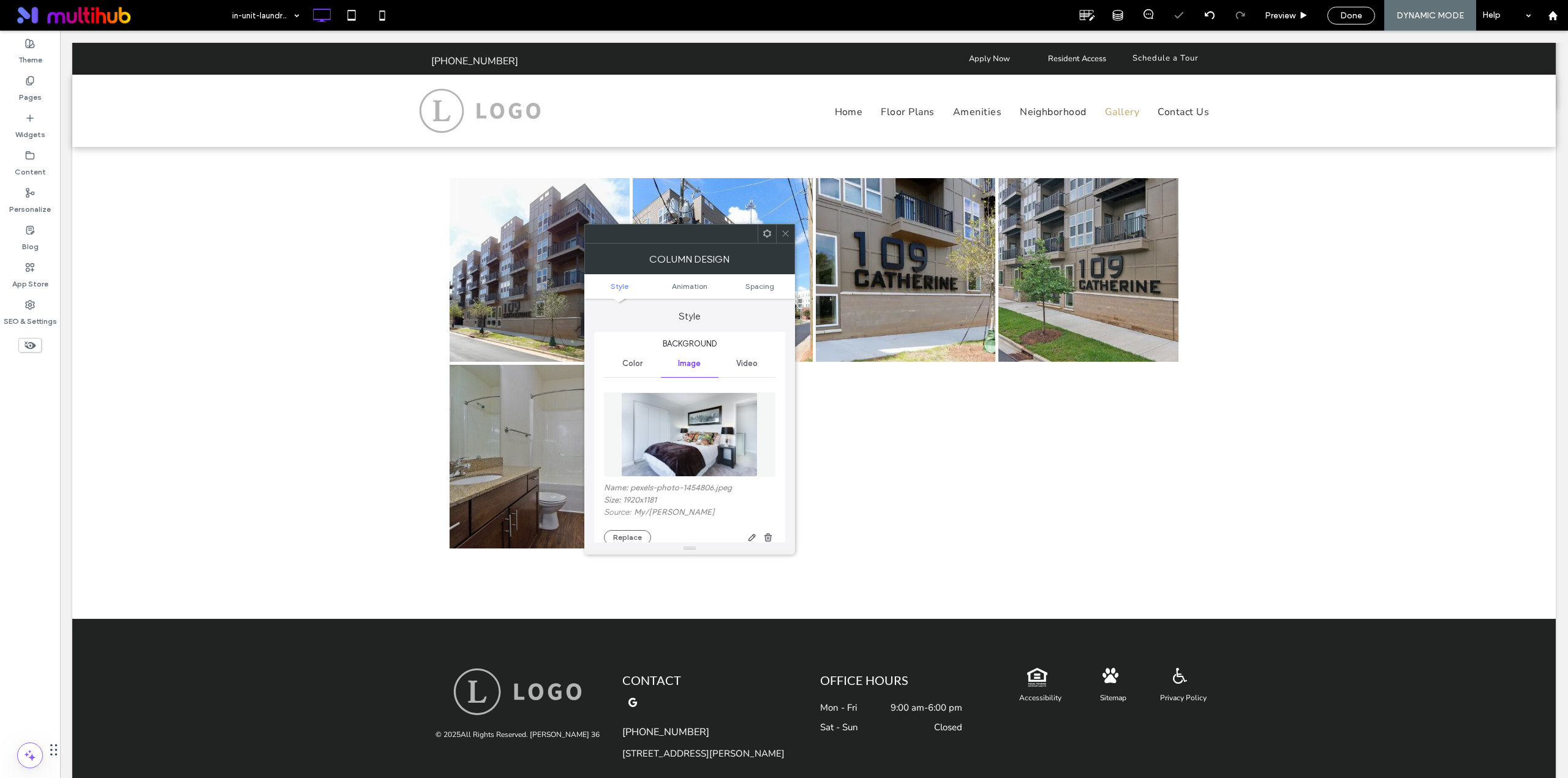
click at [788, 237] on icon at bounding box center [785, 233] width 9 height 9
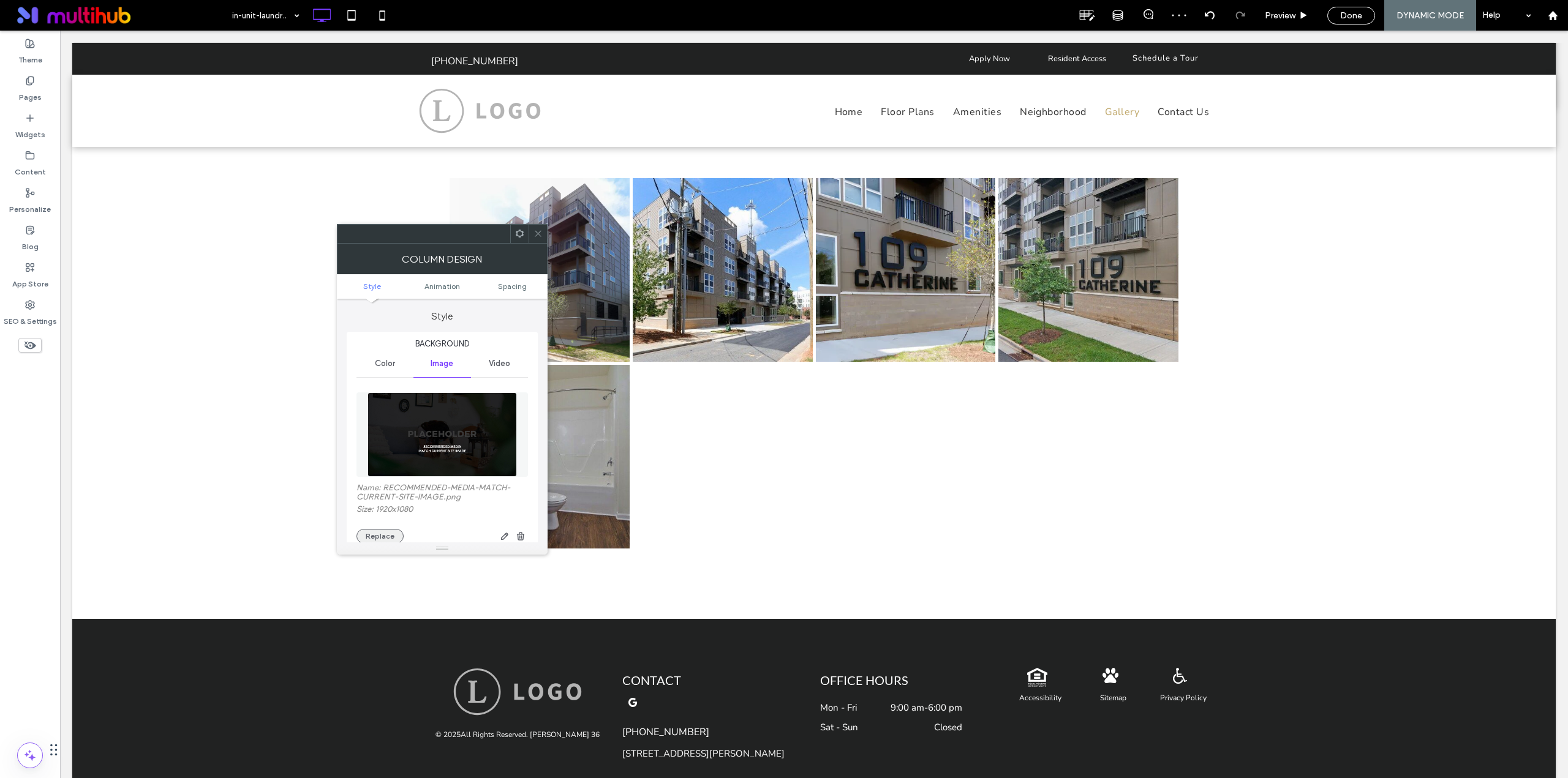
click at [390, 532] on button "Replace" at bounding box center [380, 536] width 47 height 15
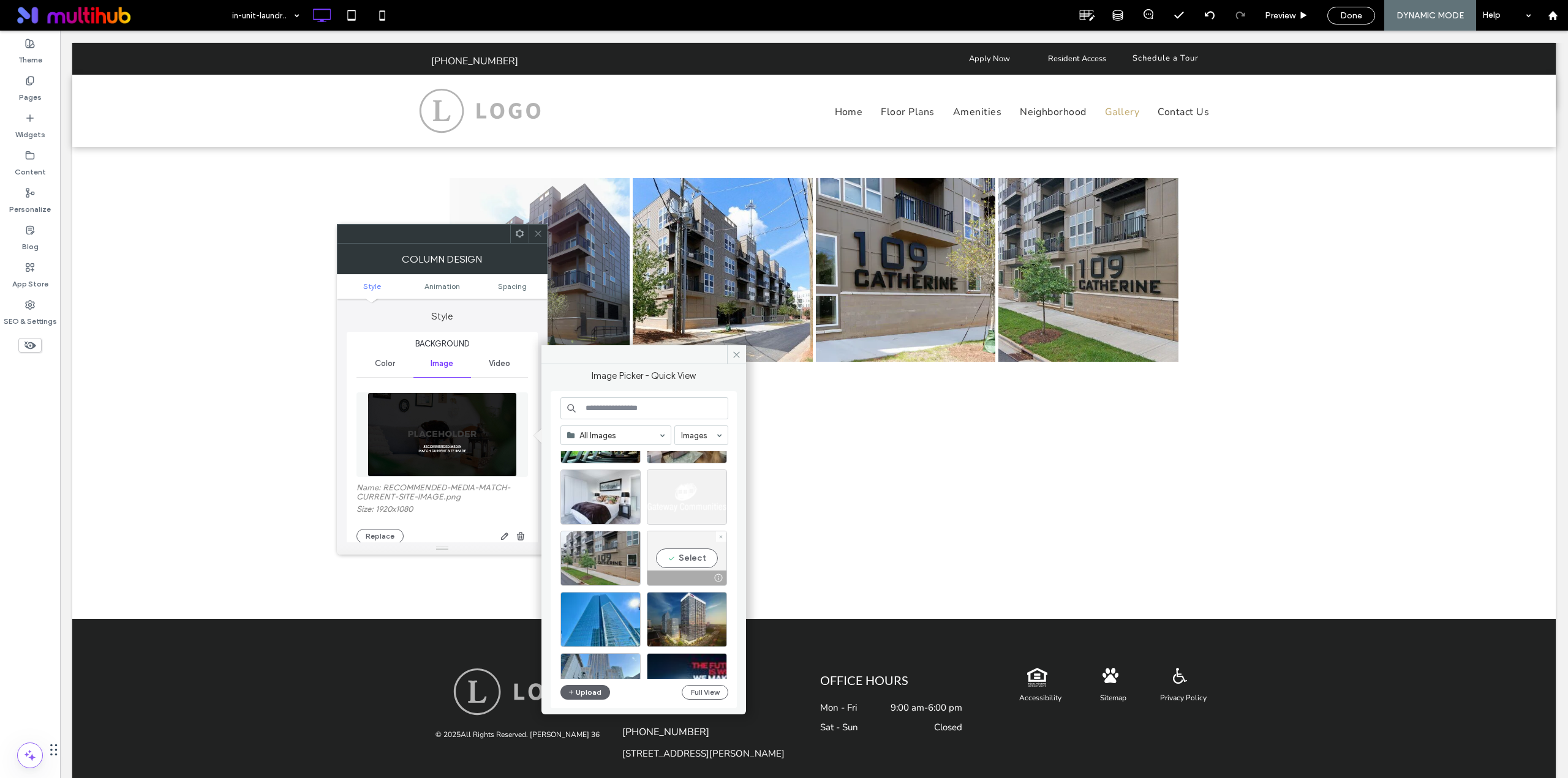
scroll to position [204, 0]
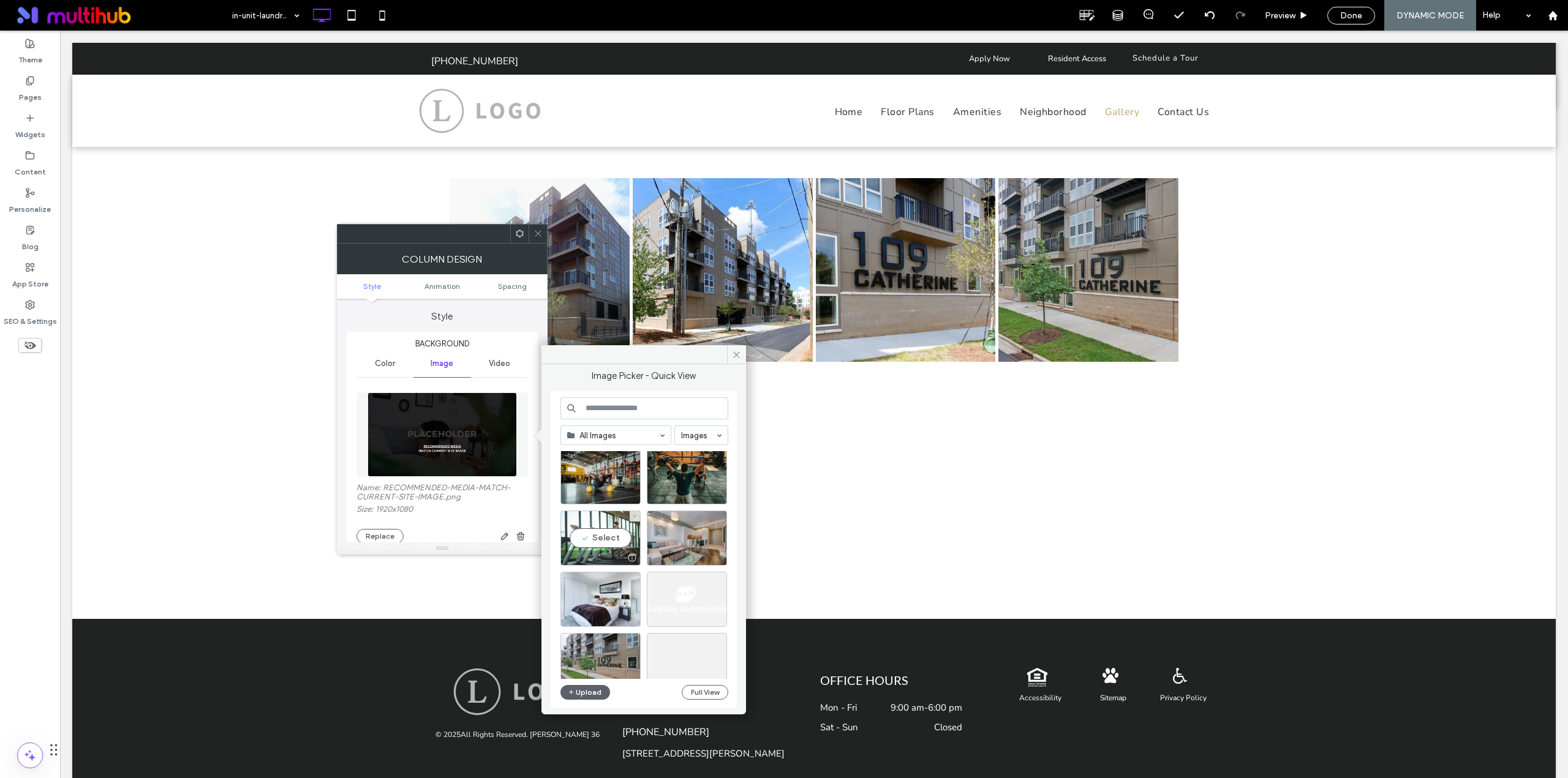
drag, startPoint x: 691, startPoint y: 538, endPoint x: 614, endPoint y: 548, distance: 77.6
click at [614, 548] on div "Select" at bounding box center [648, 541] width 177 height 61
click at [603, 535] on div "Select" at bounding box center [600, 538] width 80 height 55
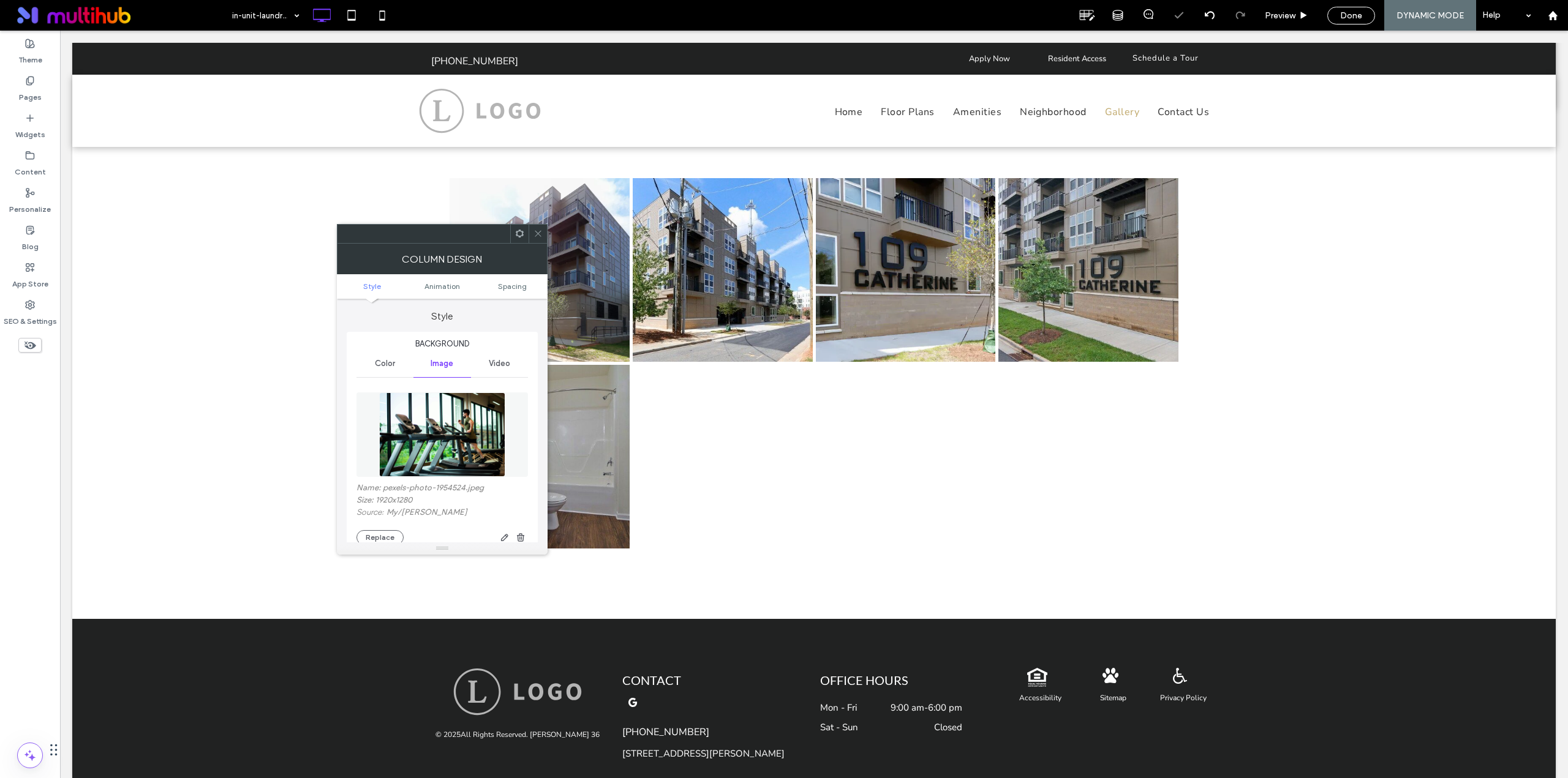
click at [540, 235] on icon at bounding box center [538, 233] width 9 height 9
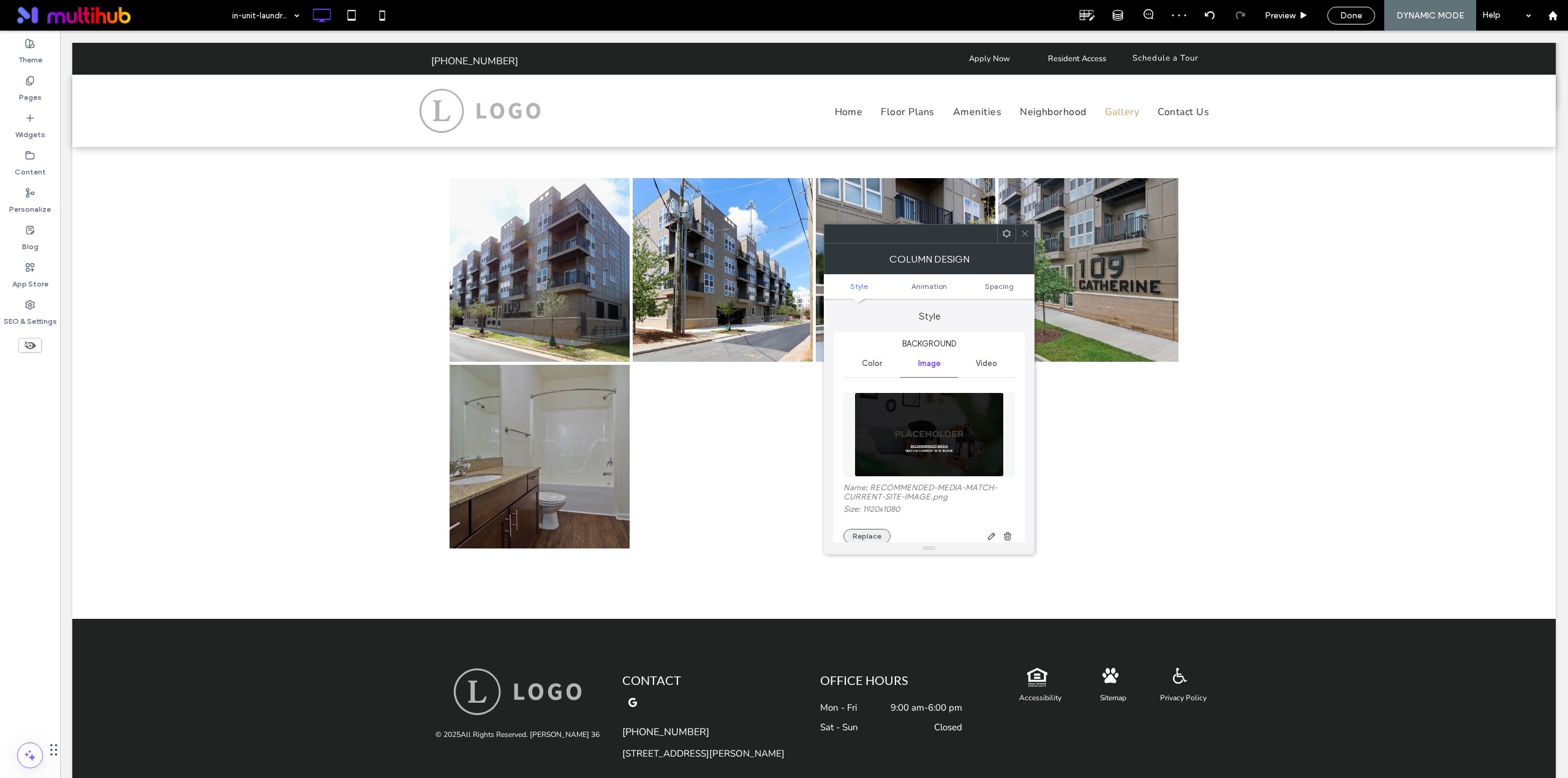
click at [867, 533] on button "Replace" at bounding box center [866, 536] width 47 height 15
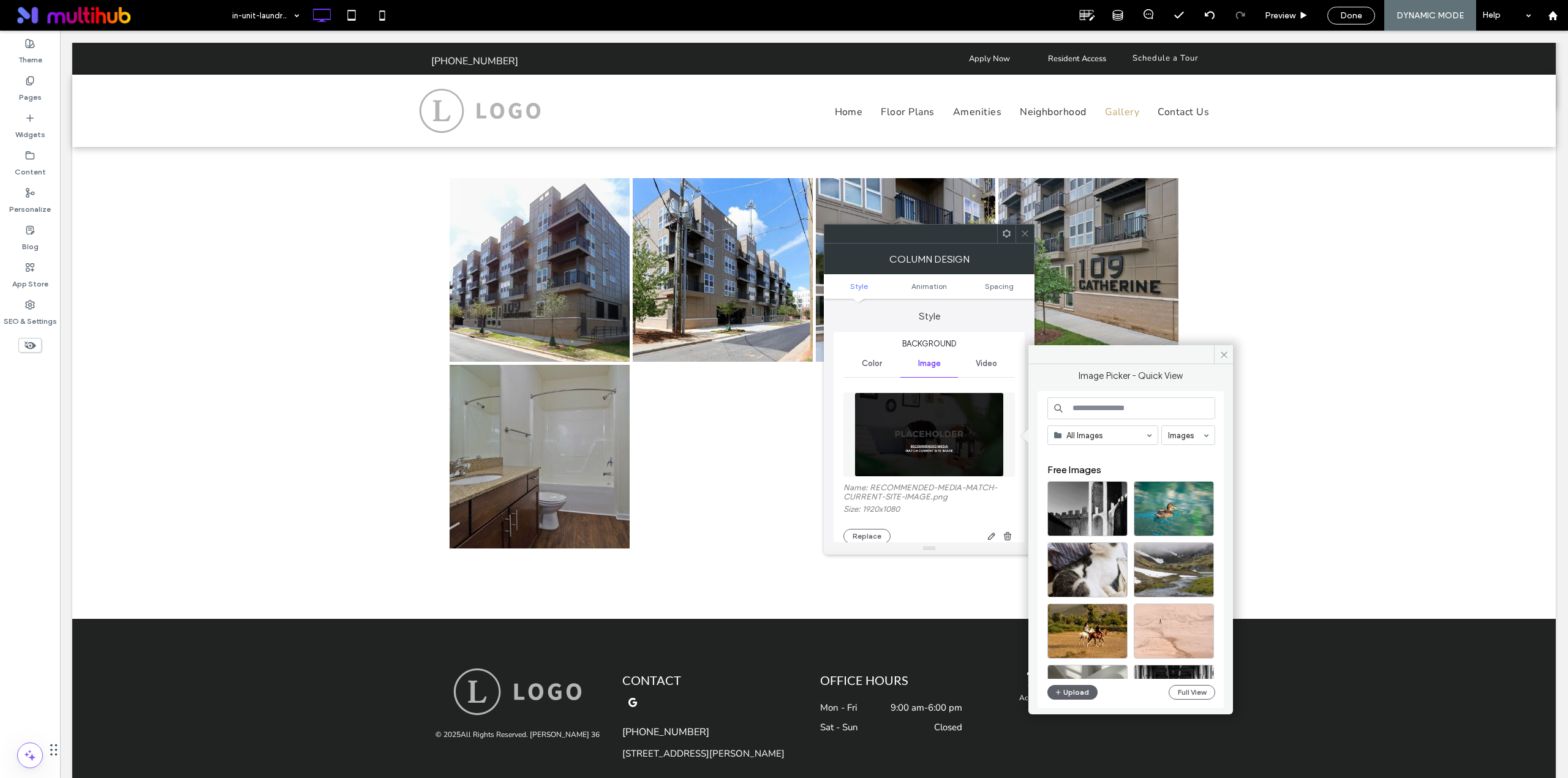
scroll to position [5954, 0]
click at [1183, 692] on button "Full View" at bounding box center [1192, 692] width 47 height 15
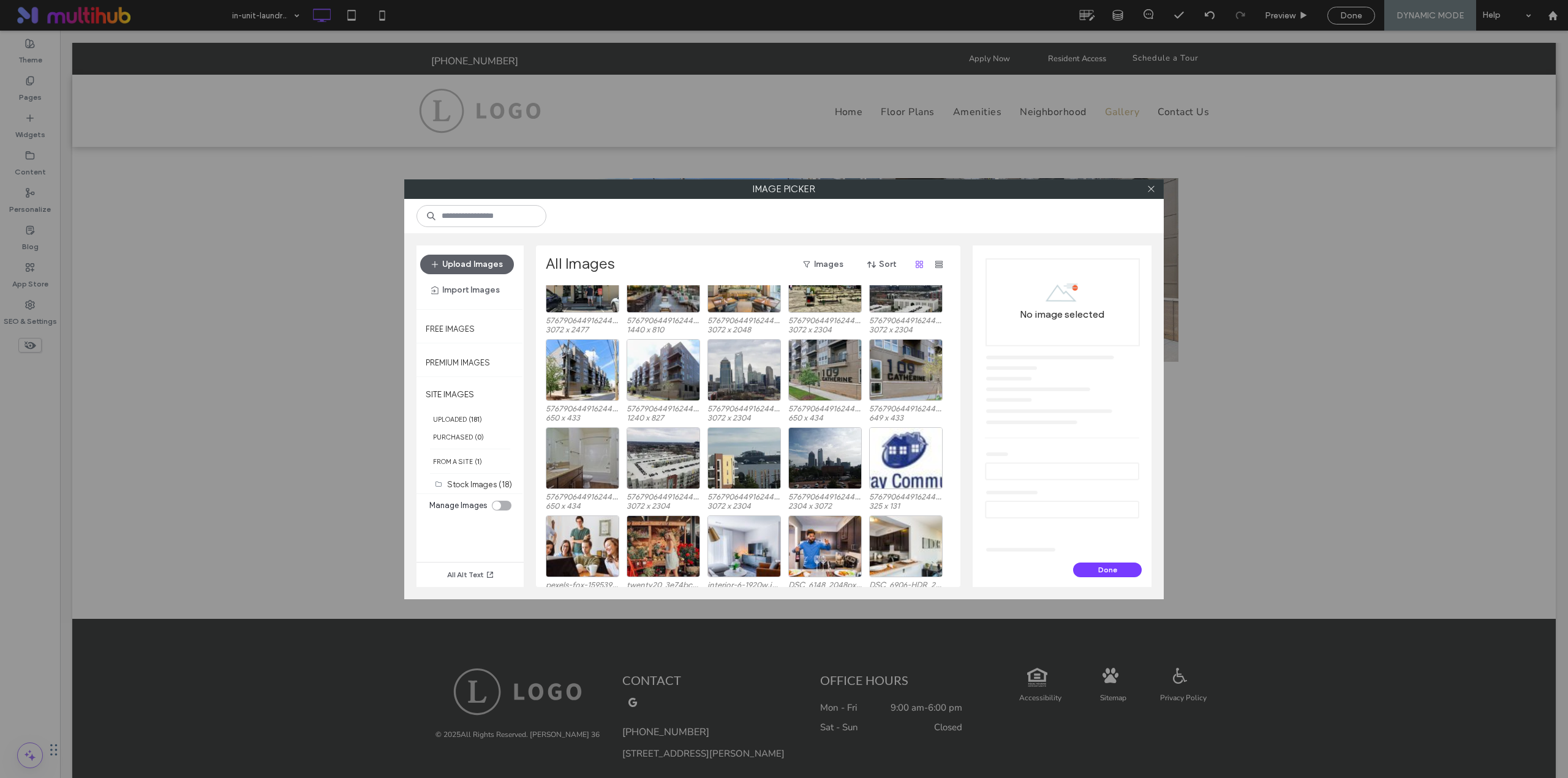
scroll to position [957, 0]
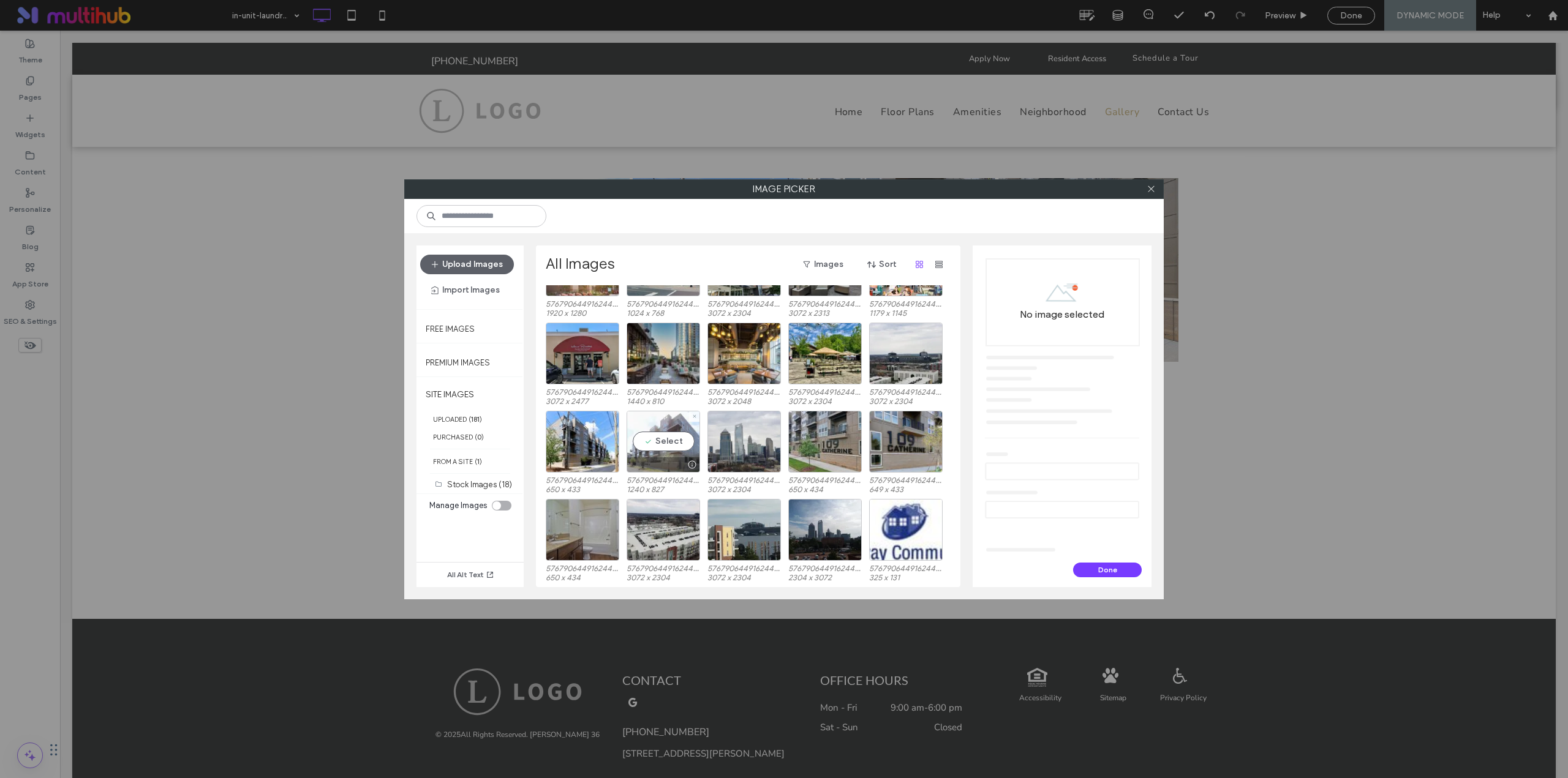
click at [670, 443] on div "Select" at bounding box center [663, 441] width 74 height 62
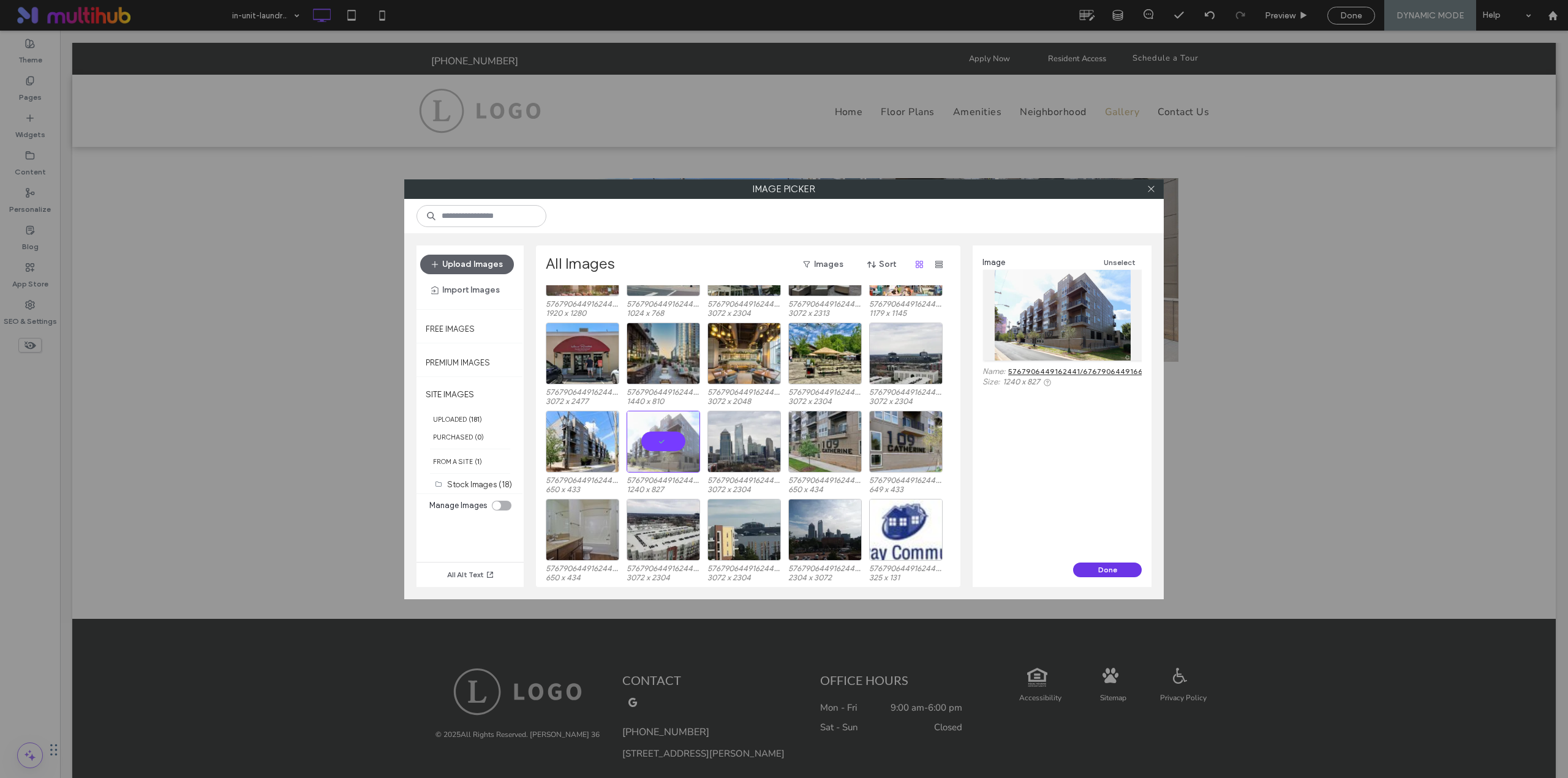
click at [1102, 573] on button "Done" at bounding box center [1107, 570] width 68 height 15
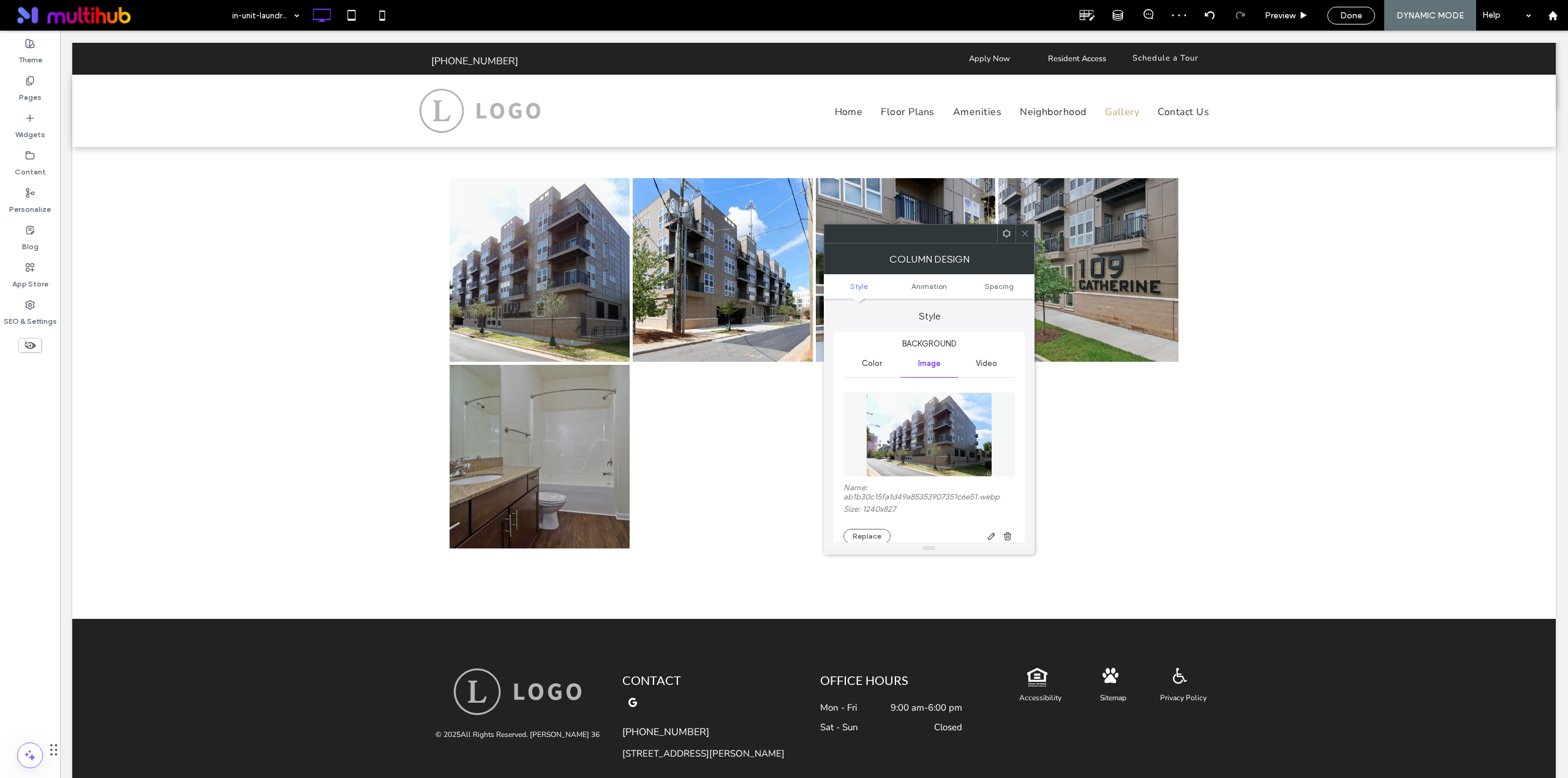
click at [1020, 230] on div at bounding box center [1024, 233] width 18 height 18
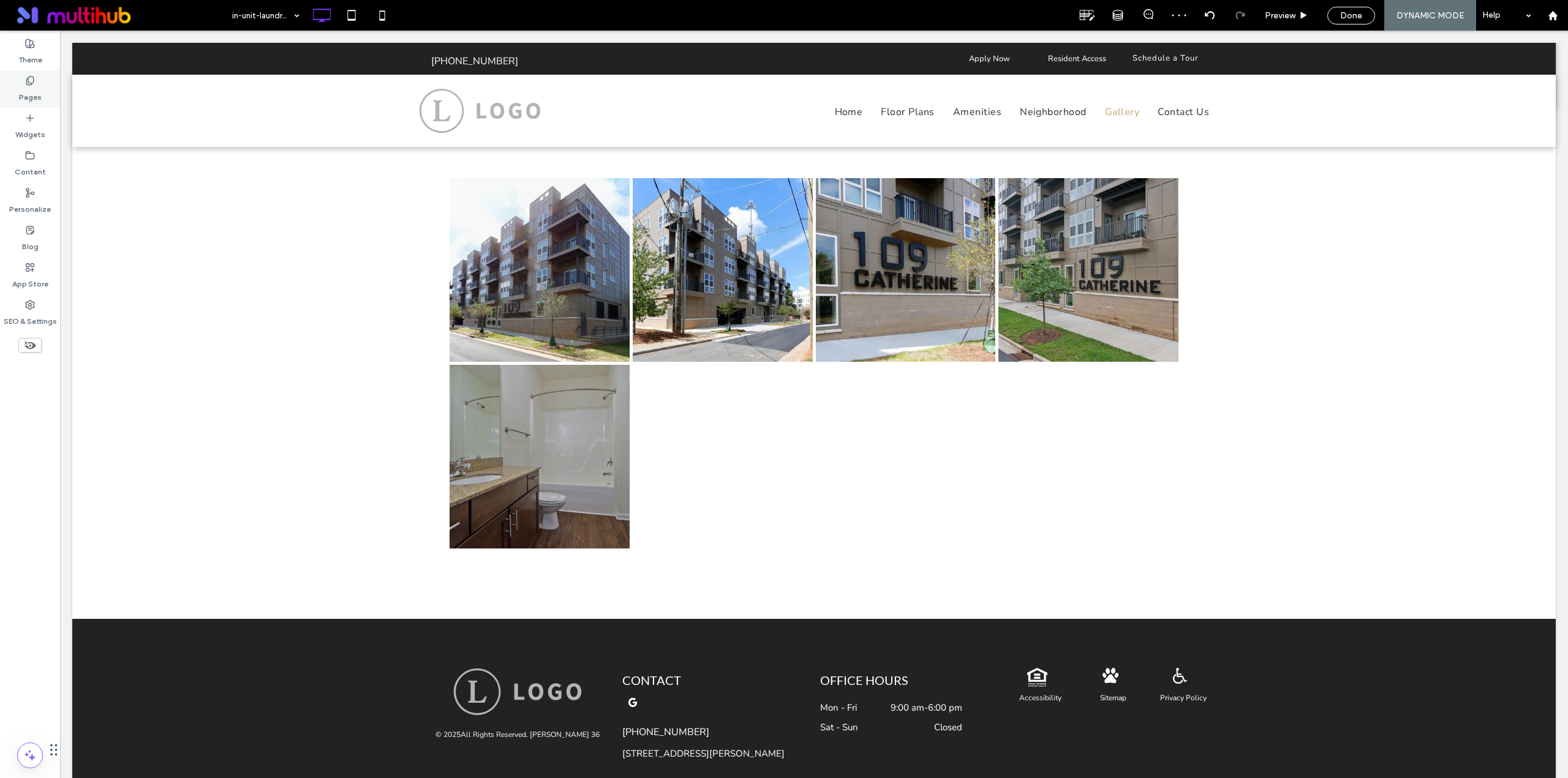
click at [30, 91] on label "Pages" at bounding box center [30, 95] width 23 height 17
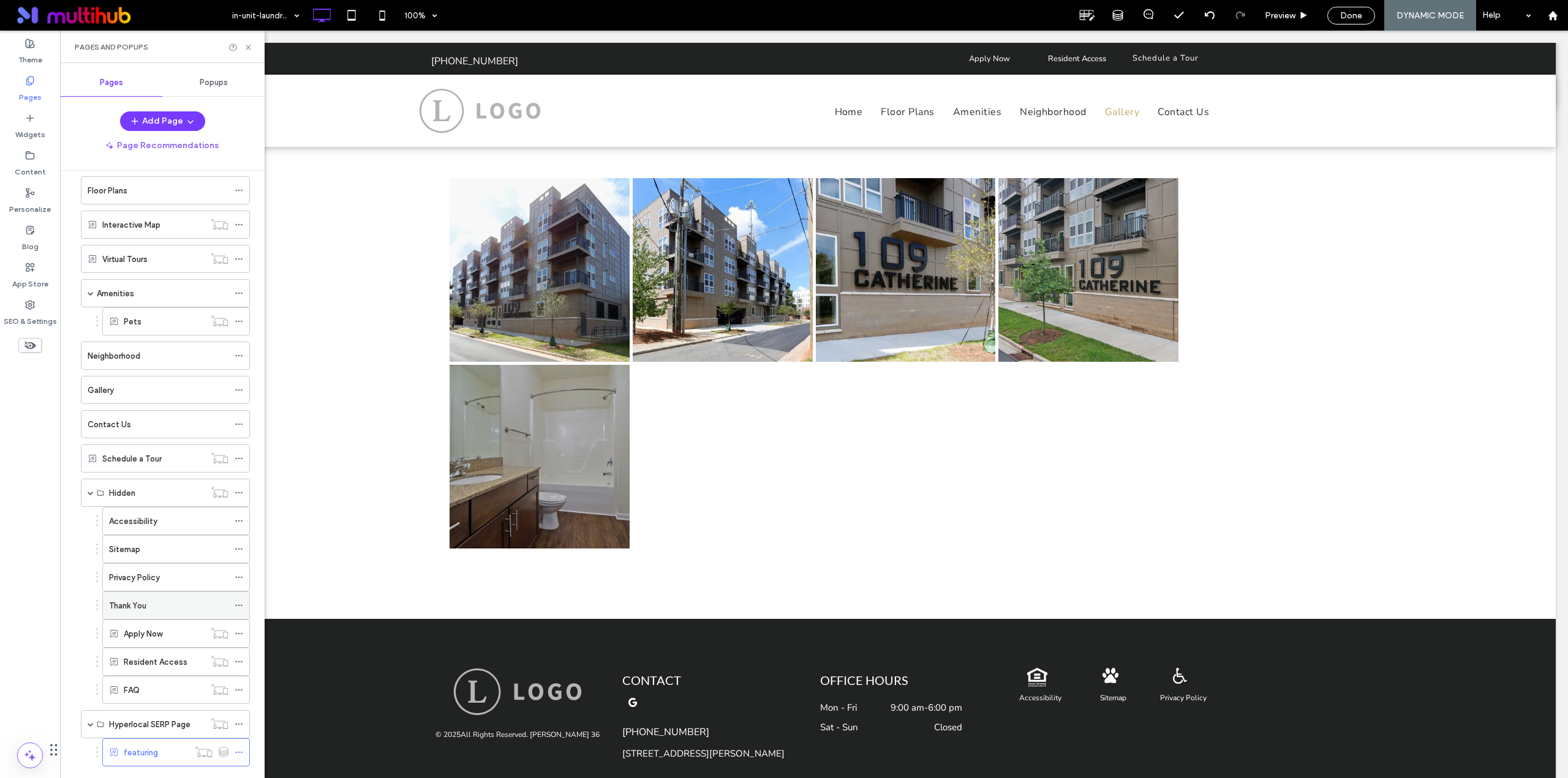
scroll to position [75, 0]
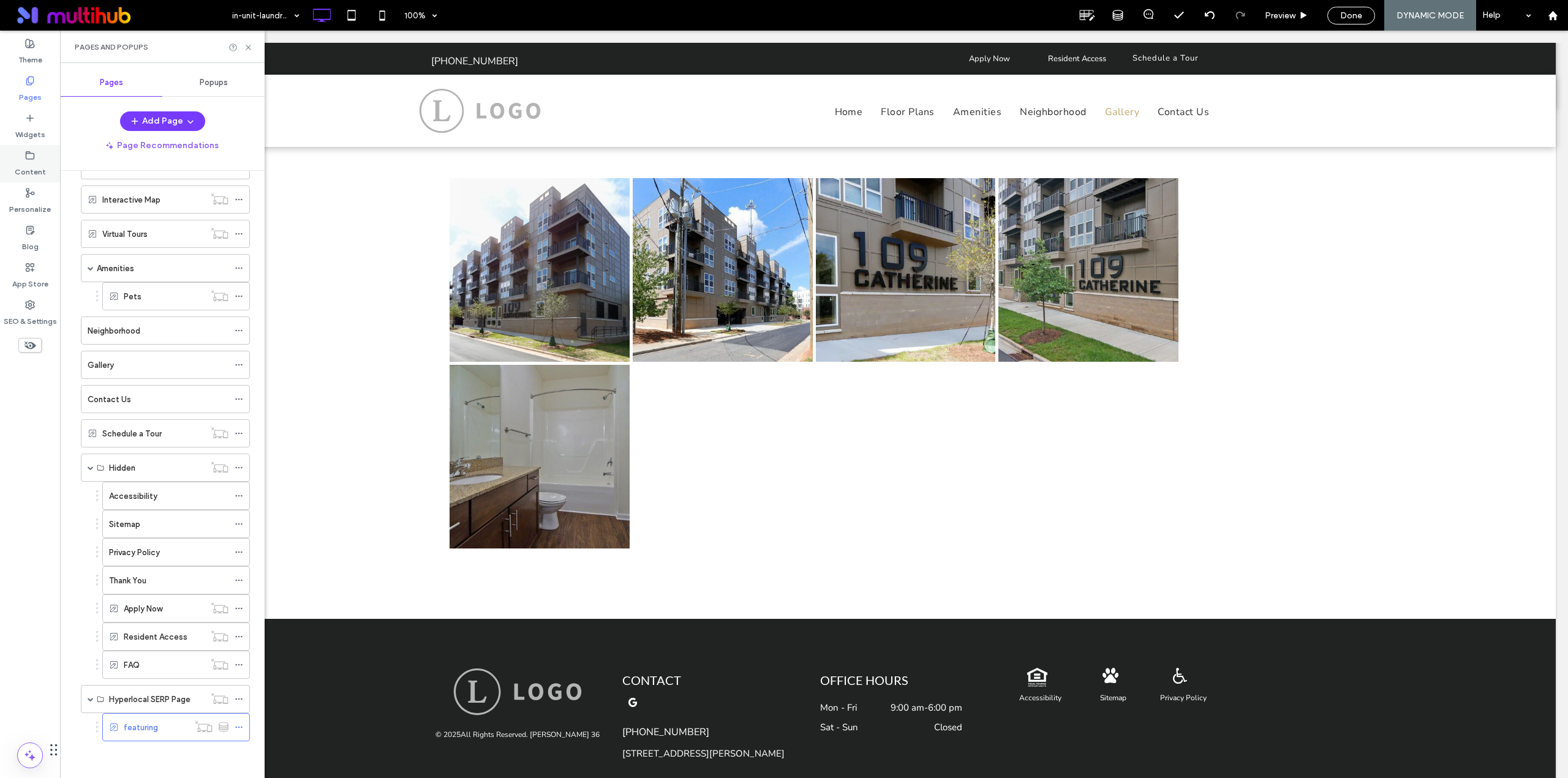
click at [39, 165] on label "Content" at bounding box center [30, 169] width 31 height 17
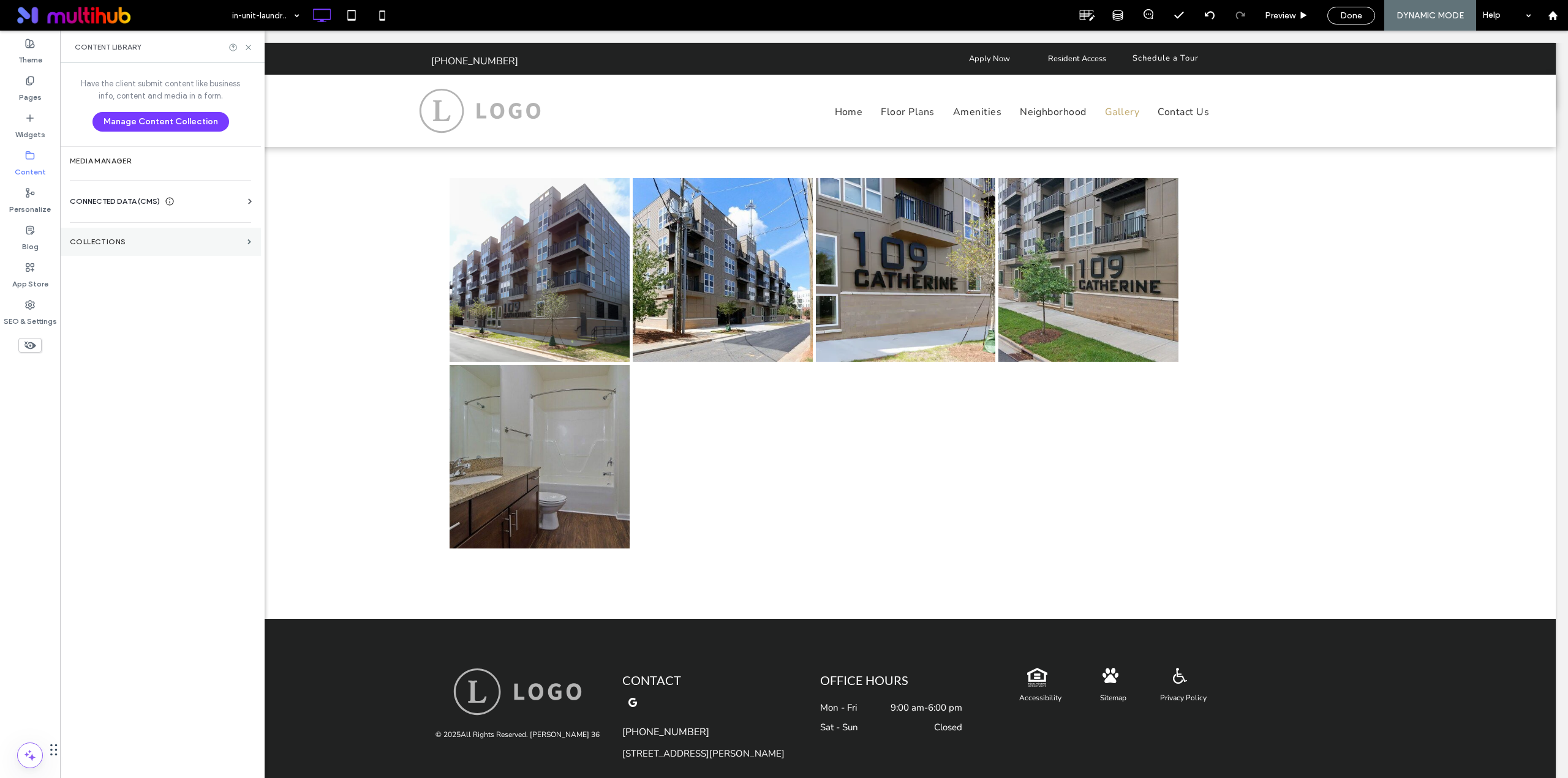
click at [126, 238] on label "Collections" at bounding box center [156, 242] width 173 height 9
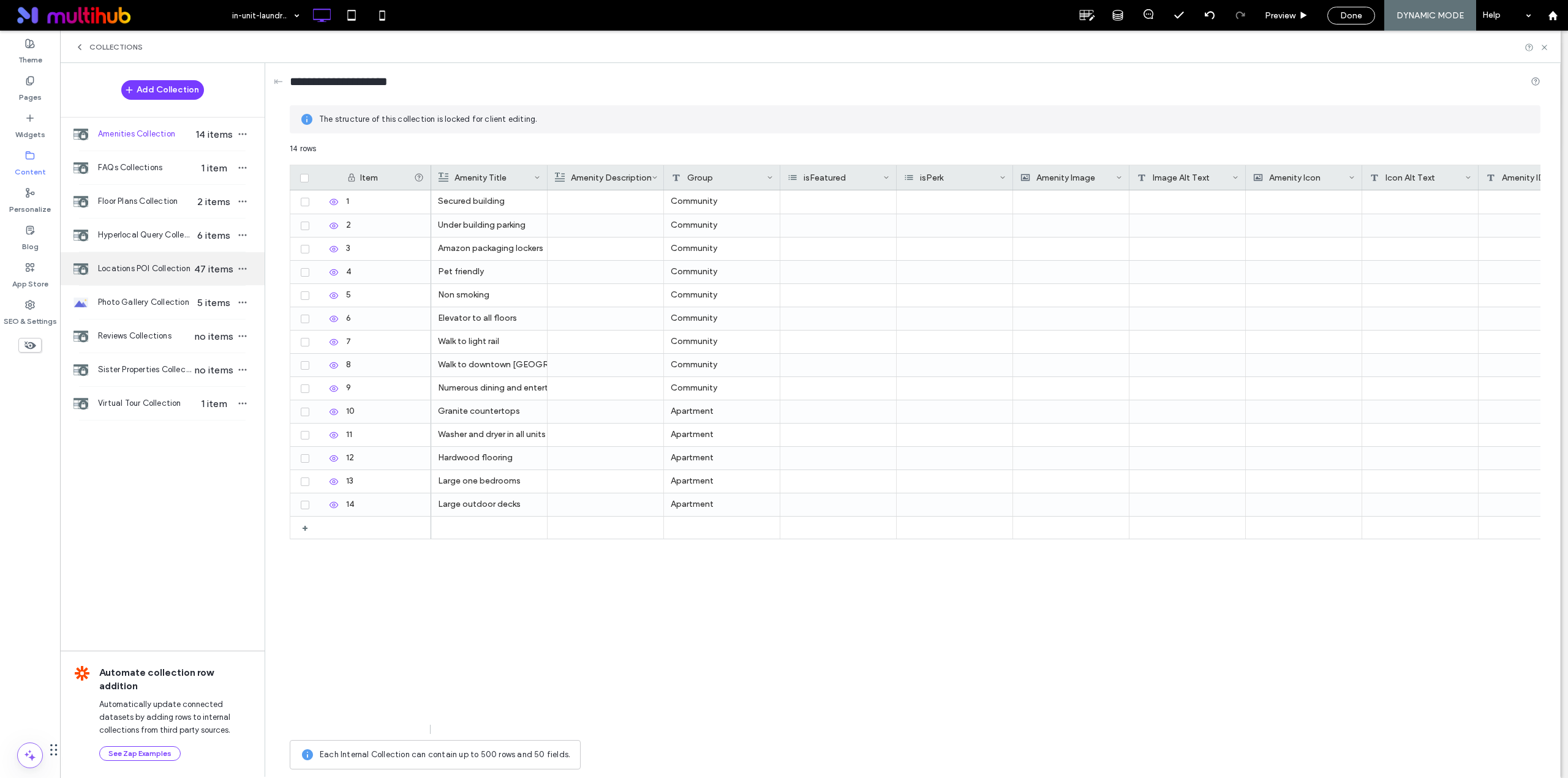
click at [136, 283] on div "Locations POI Collection 47 items" at bounding box center [162, 268] width 205 height 33
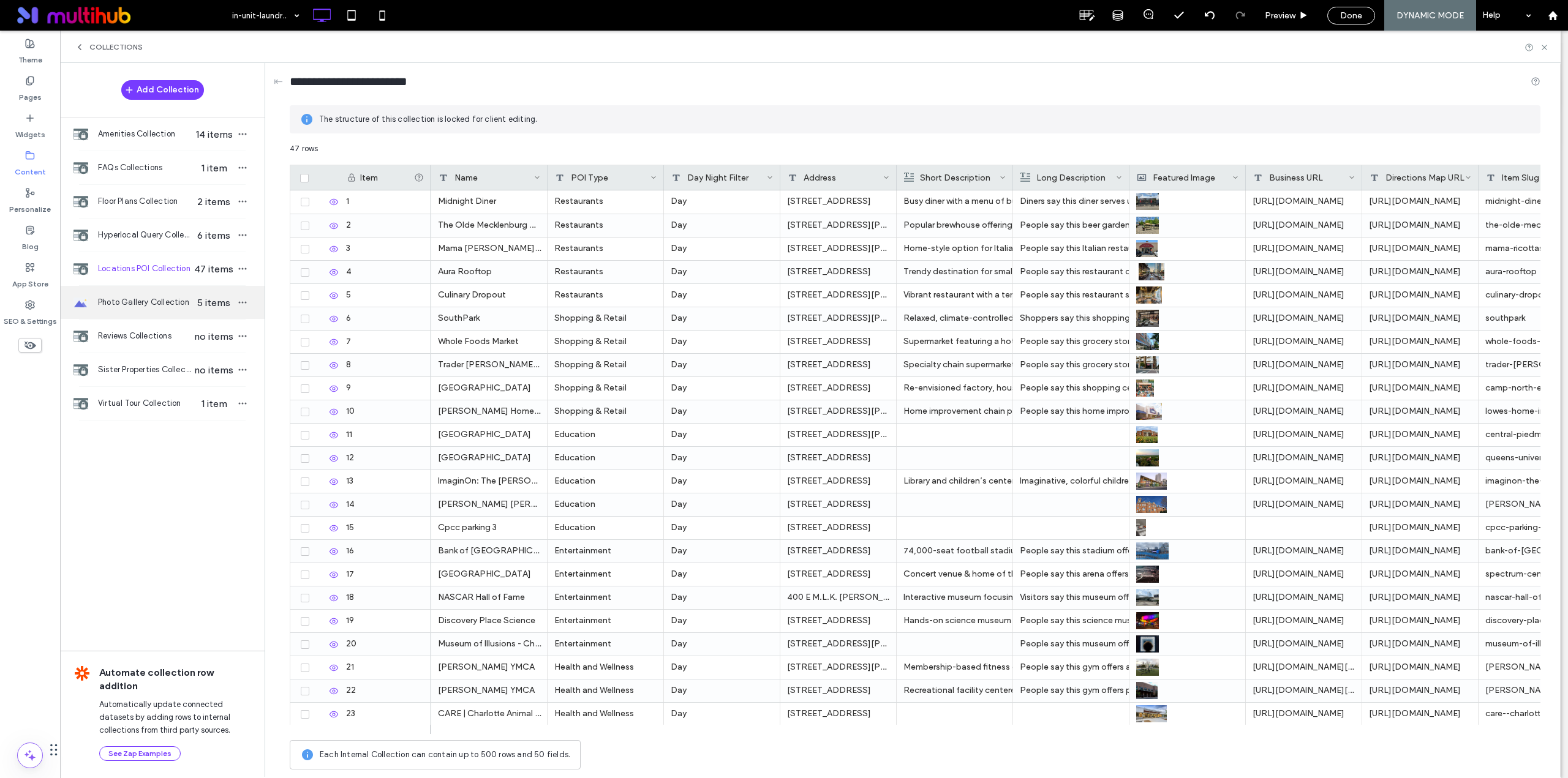
click at [132, 297] on span "Photo Gallery Collection" at bounding box center [144, 302] width 94 height 12
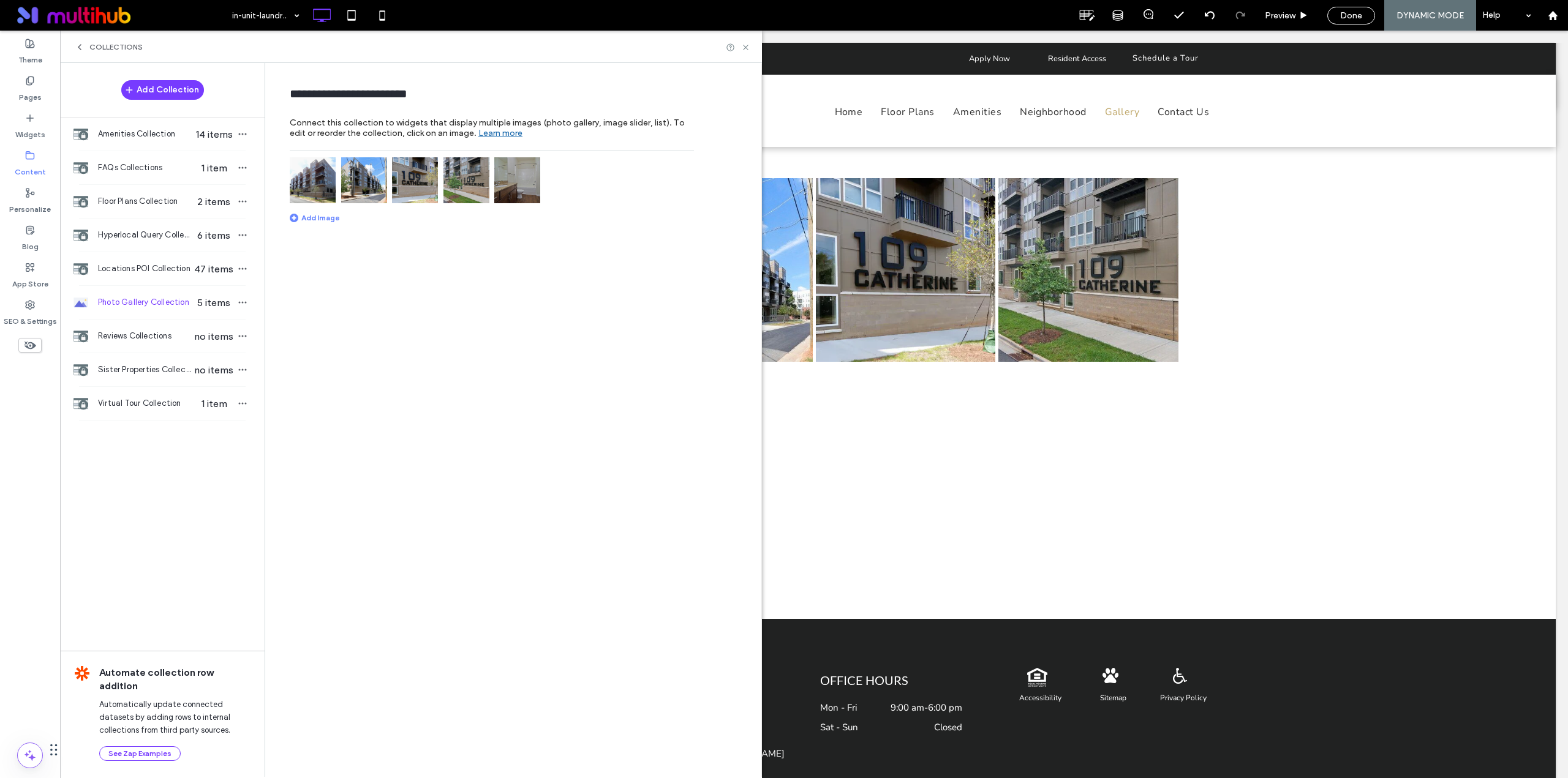
click at [323, 189] on img at bounding box center [313, 180] width 46 height 46
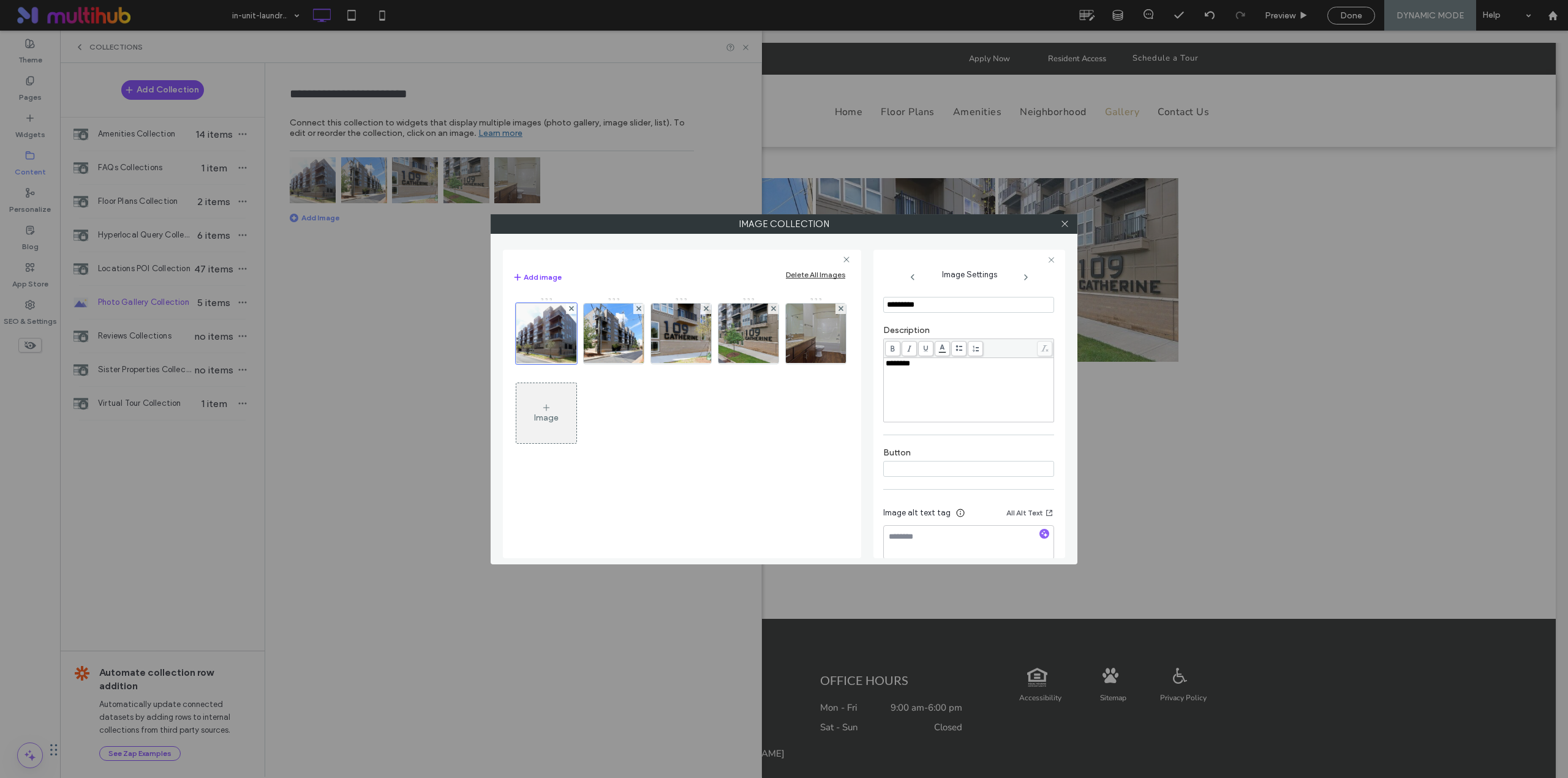
scroll to position [251, 0]
click at [1041, 516] on use "button" at bounding box center [1044, 516] width 7 height 7
type textarea "**********"
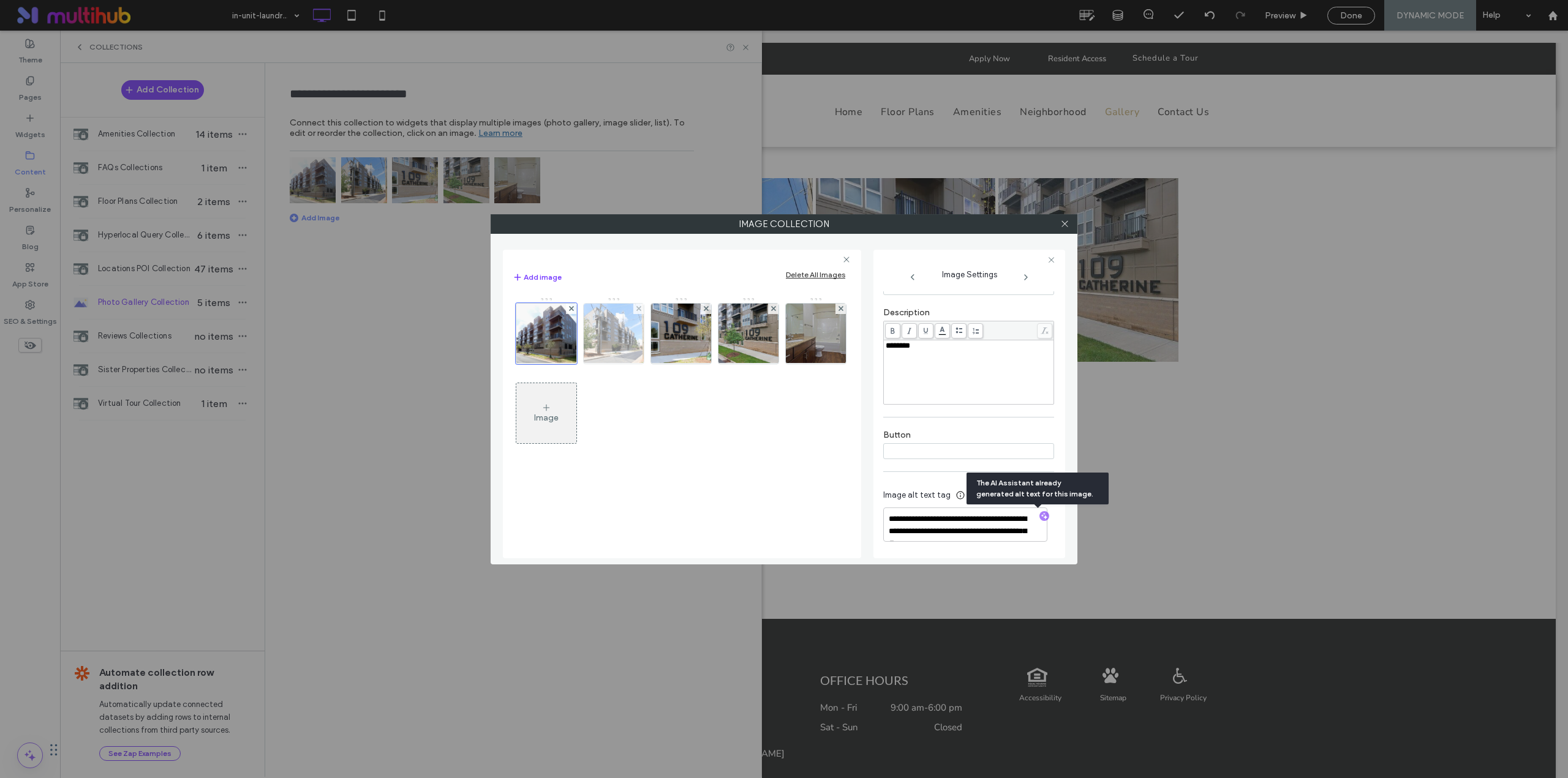
click at [618, 339] on img at bounding box center [614, 334] width 90 height 60
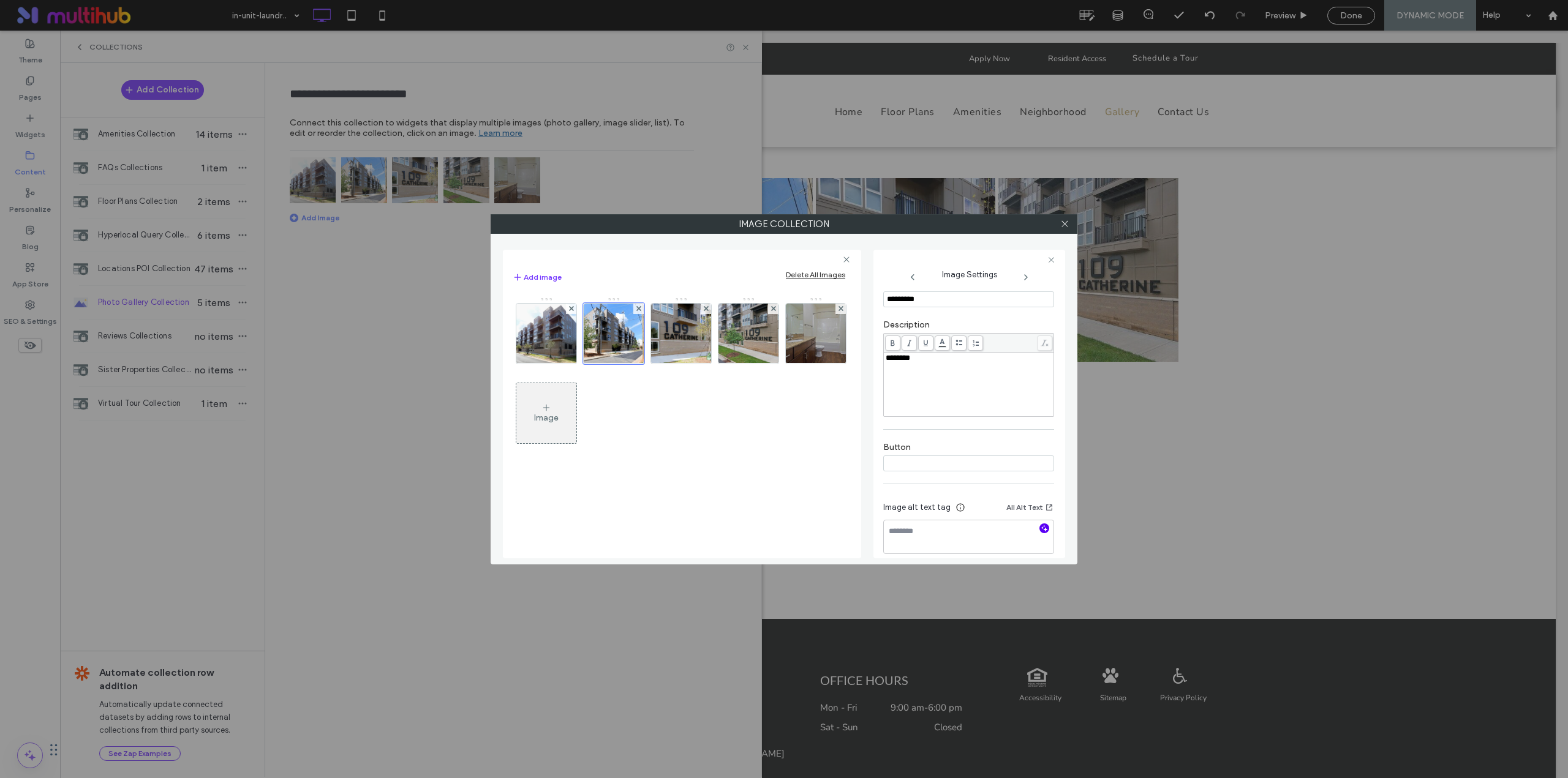
click at [1041, 530] on icon "button" at bounding box center [1044, 528] width 9 height 9
type textarea "**********"
click at [685, 344] on img at bounding box center [681, 334] width 90 height 60
click at [1040, 532] on icon "button" at bounding box center [1044, 528] width 9 height 9
type textarea "**********"
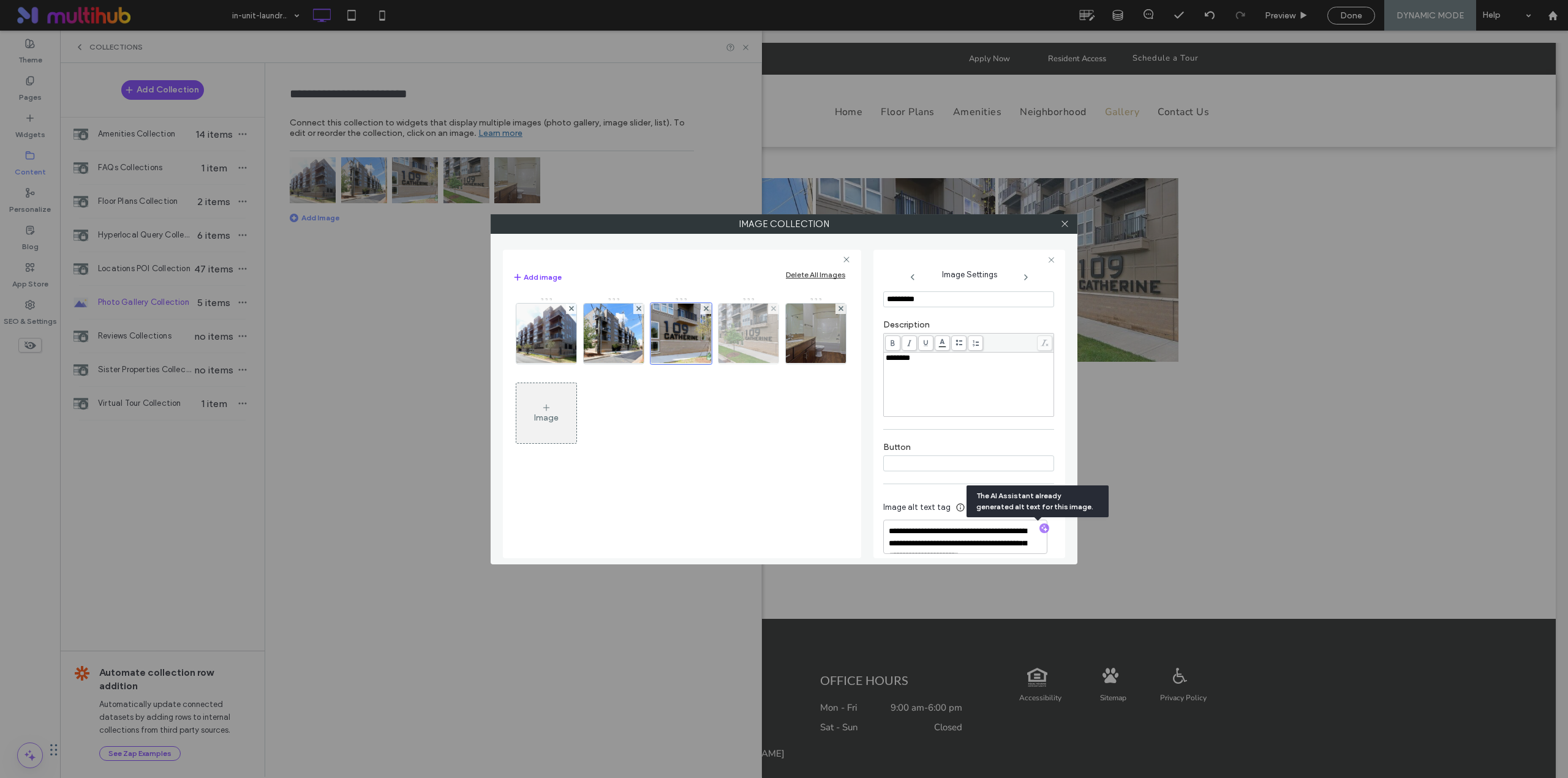
click at [754, 339] on img at bounding box center [749, 334] width 90 height 60
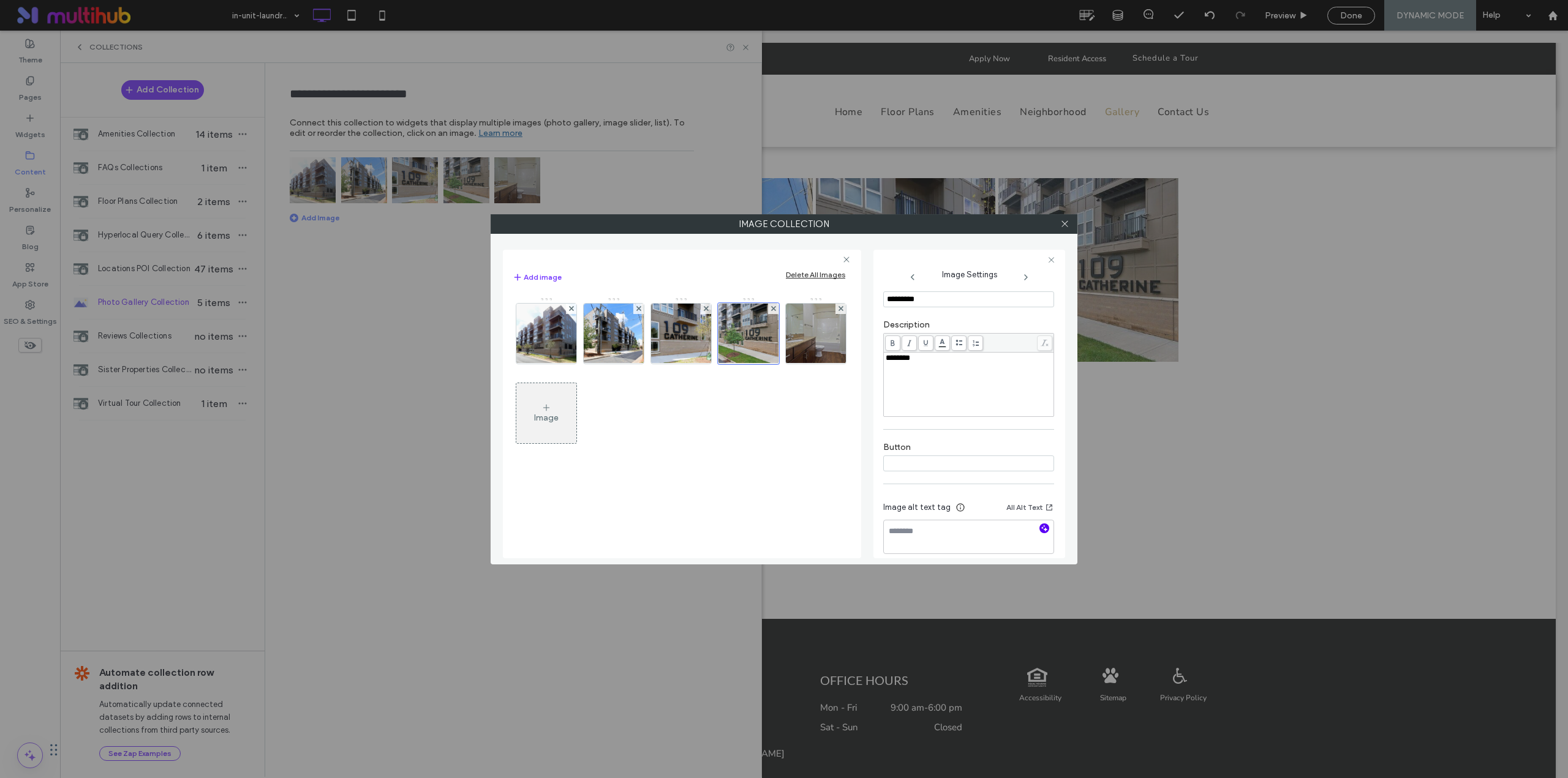
click at [1041, 527] on use "button" at bounding box center [1044, 528] width 7 height 7
type textarea "**********"
click at [829, 350] on img at bounding box center [816, 334] width 90 height 60
click at [1040, 525] on icon "button" at bounding box center [1044, 528] width 9 height 9
type textarea "**********"
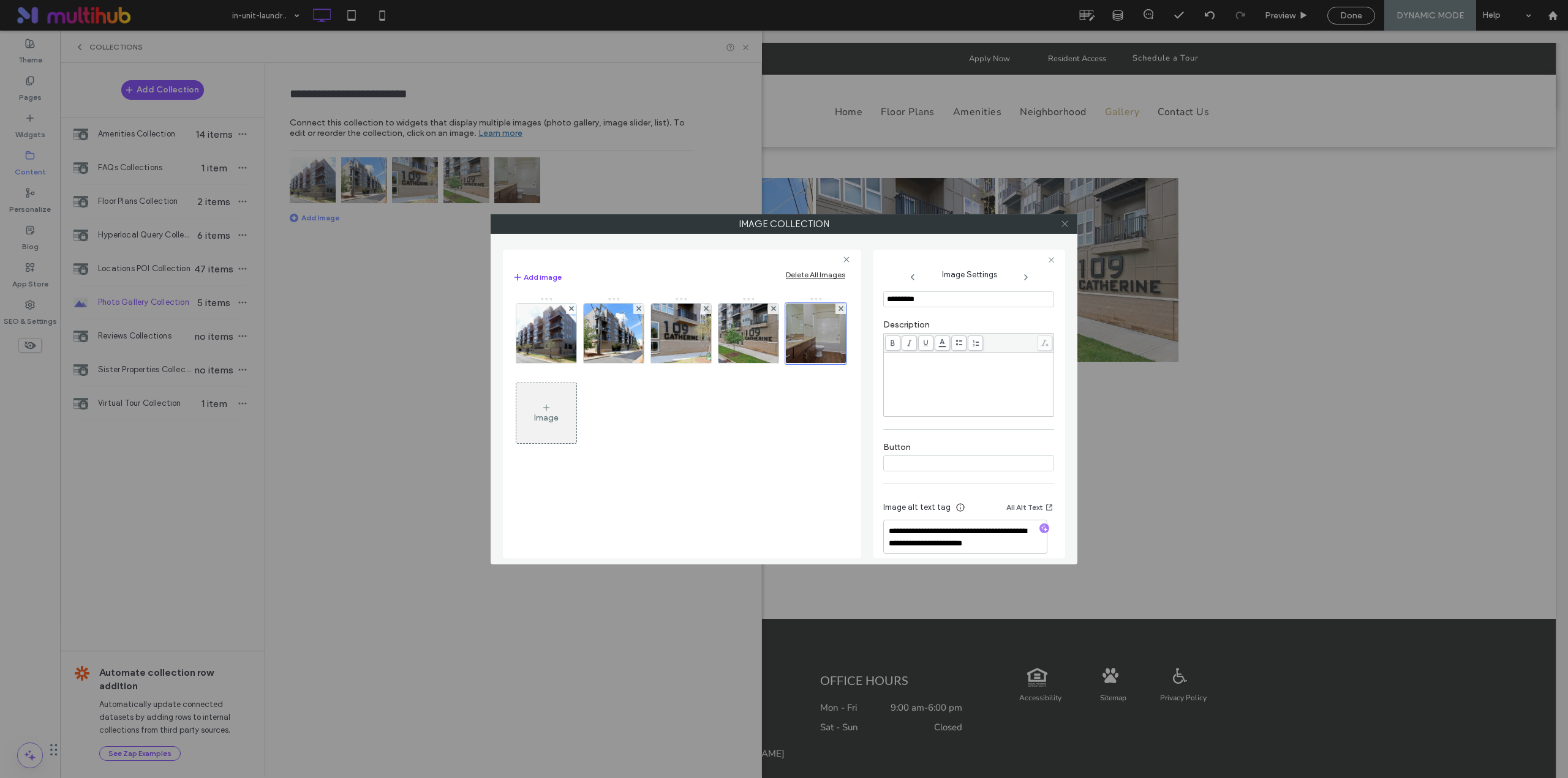
click at [1065, 227] on icon at bounding box center [1065, 224] width 9 height 9
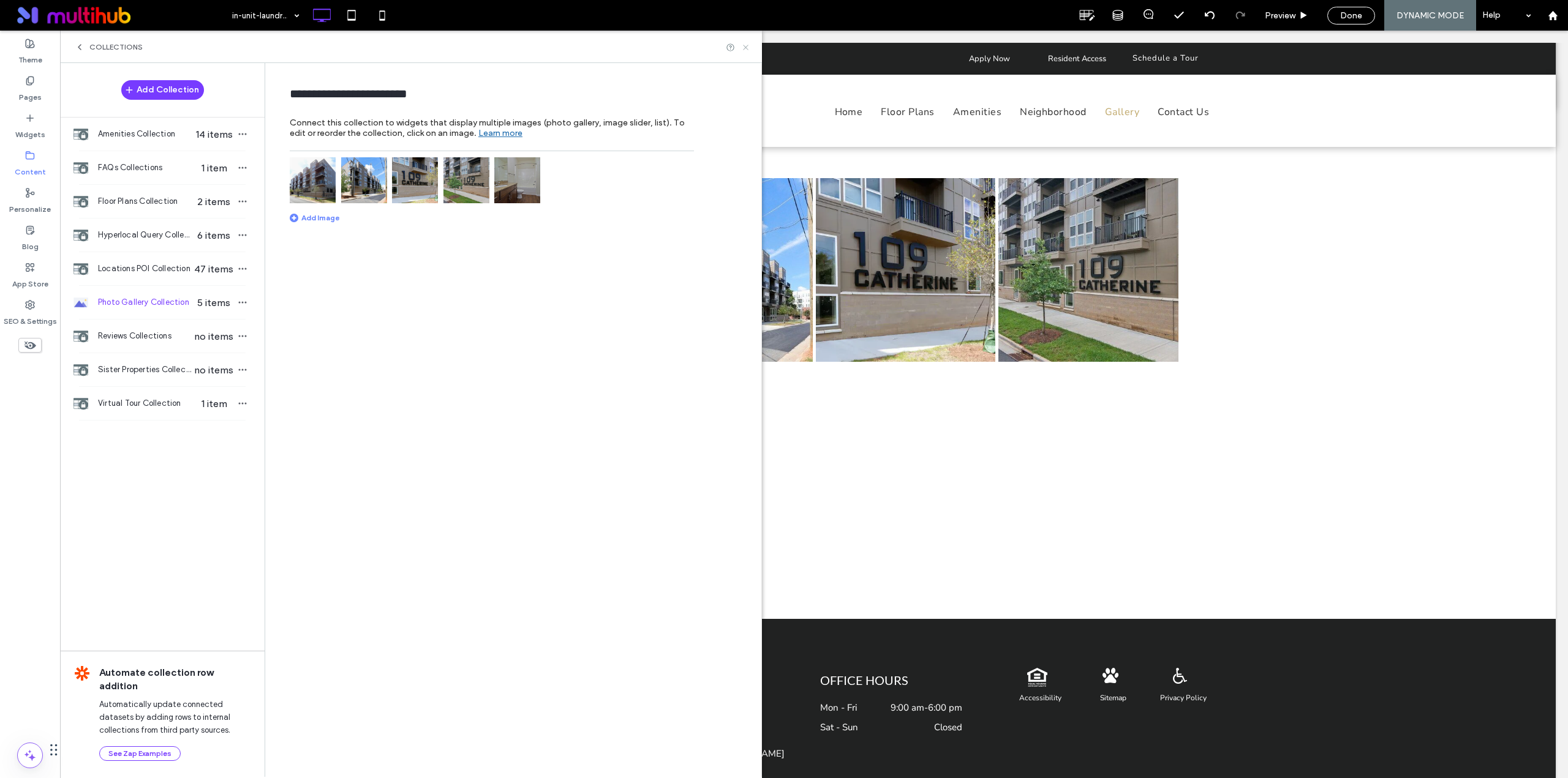
click at [745, 50] on icon at bounding box center [745, 47] width 9 height 9
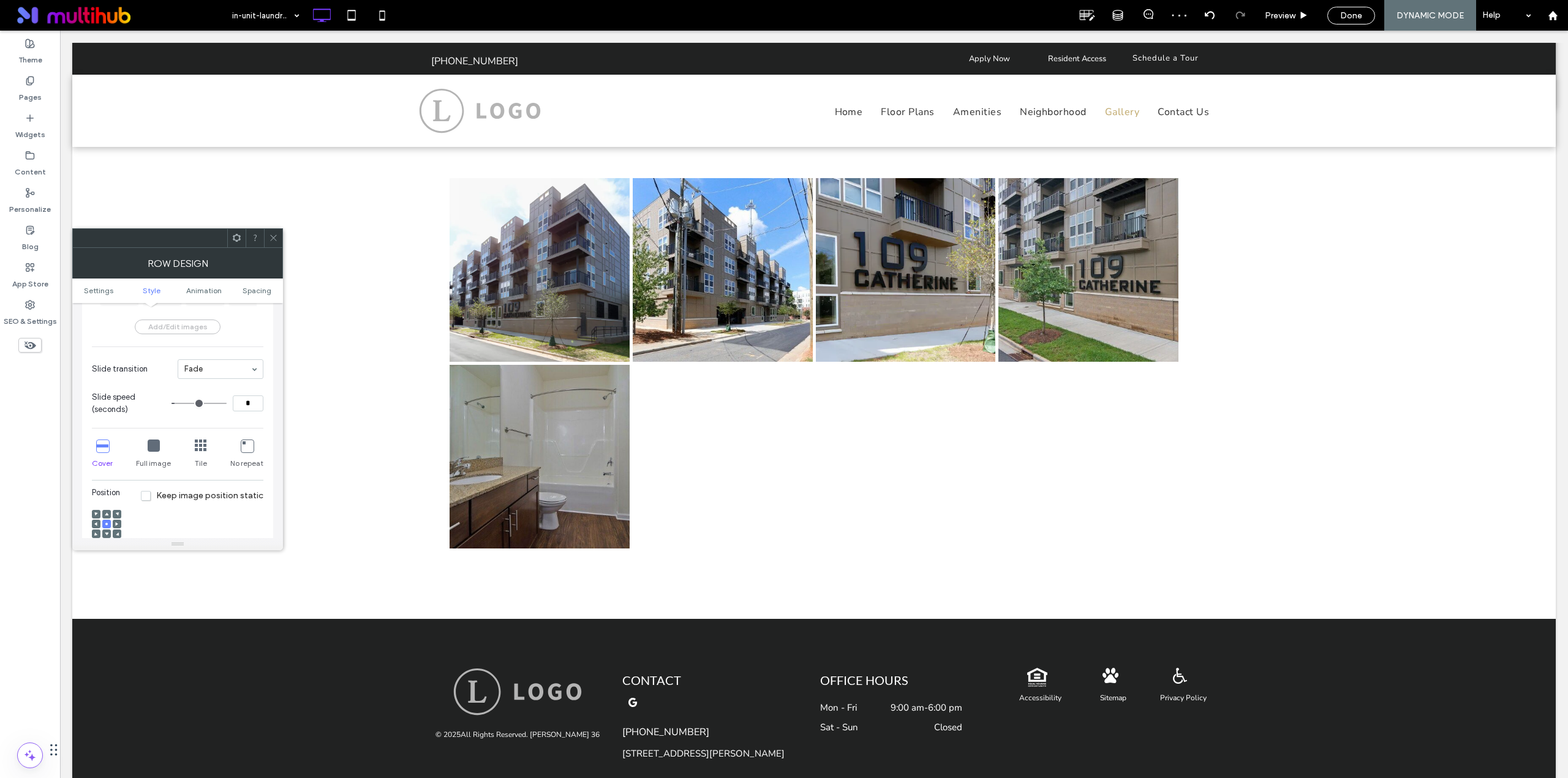
scroll to position [510, 0]
click at [25, 94] on label "Pages" at bounding box center [30, 95] width 23 height 17
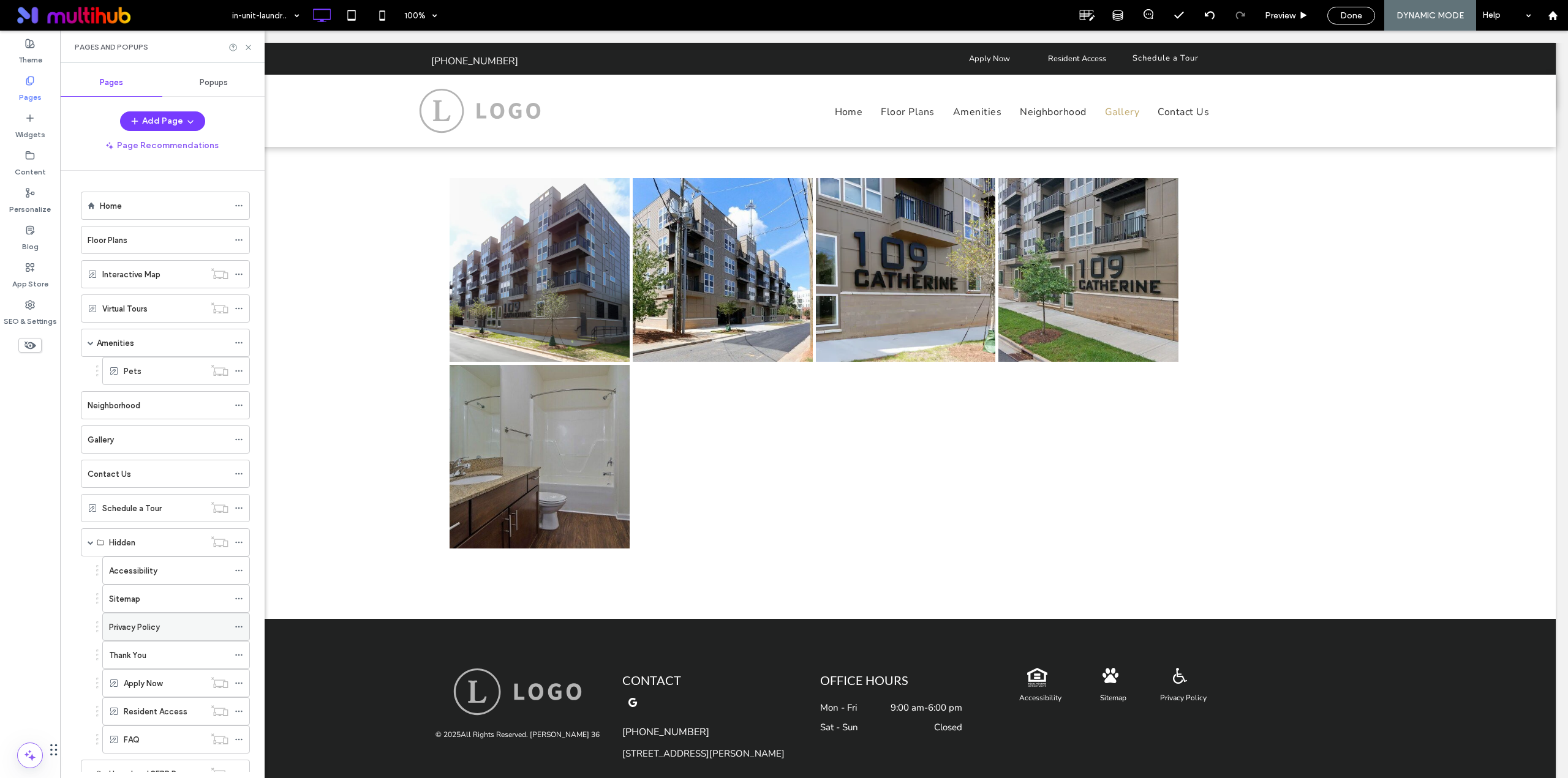
click at [170, 624] on div "Privacy Policy" at bounding box center [169, 627] width 119 height 13
click at [133, 243] on div "Floor Plans" at bounding box center [157, 240] width 141 height 13
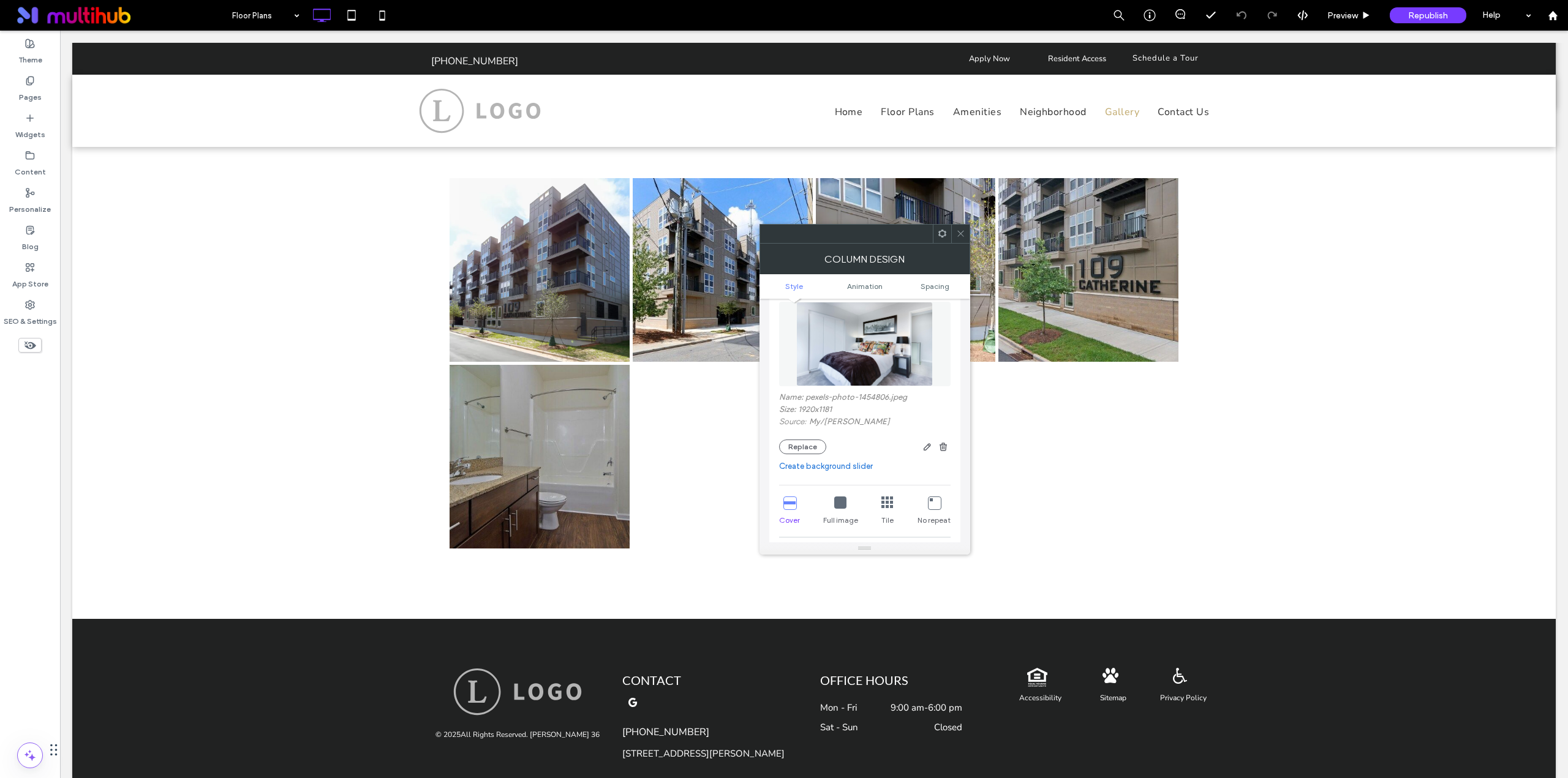
scroll to position [204, 0]
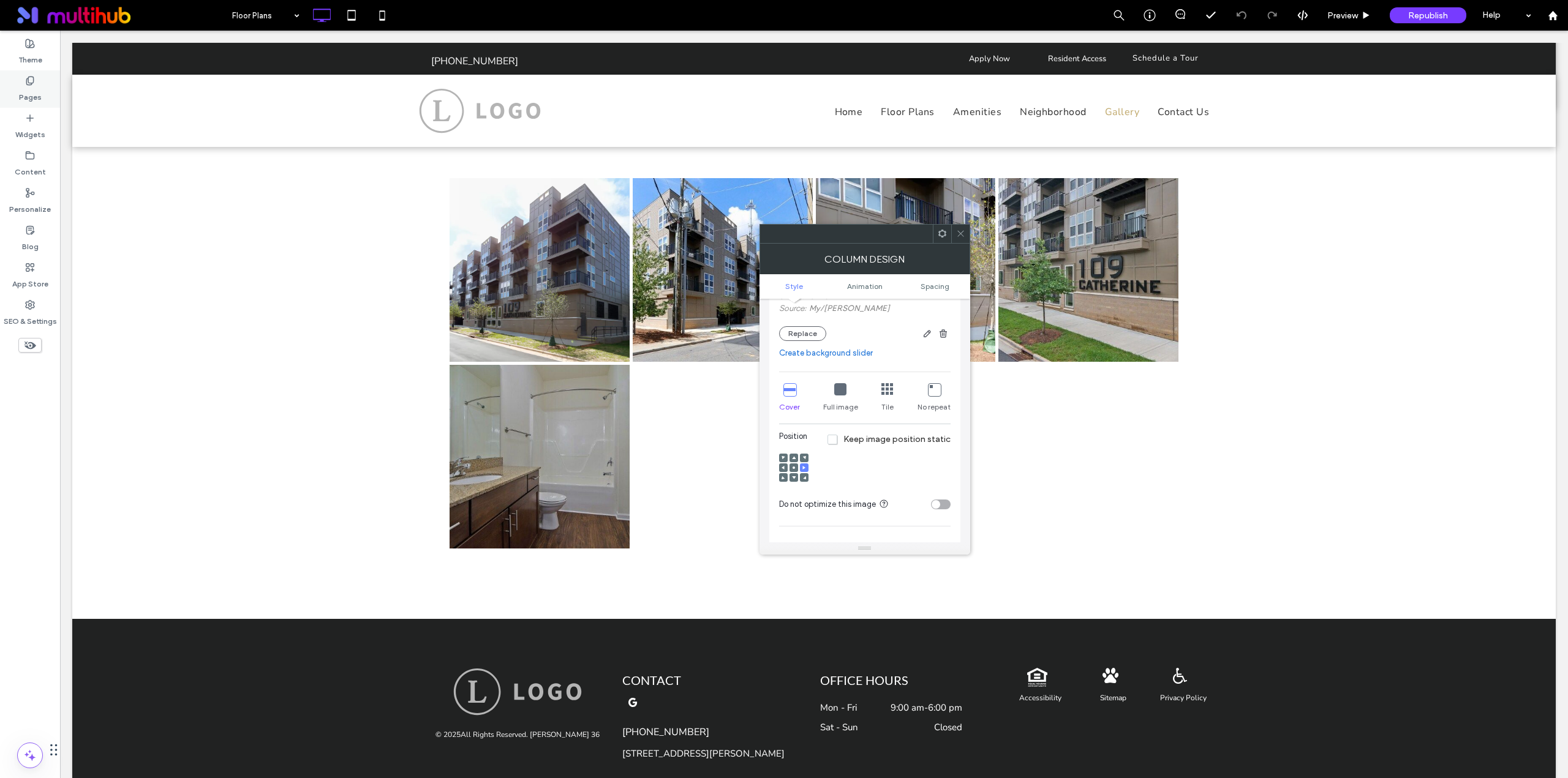
click at [38, 94] on label "Pages" at bounding box center [30, 95] width 23 height 17
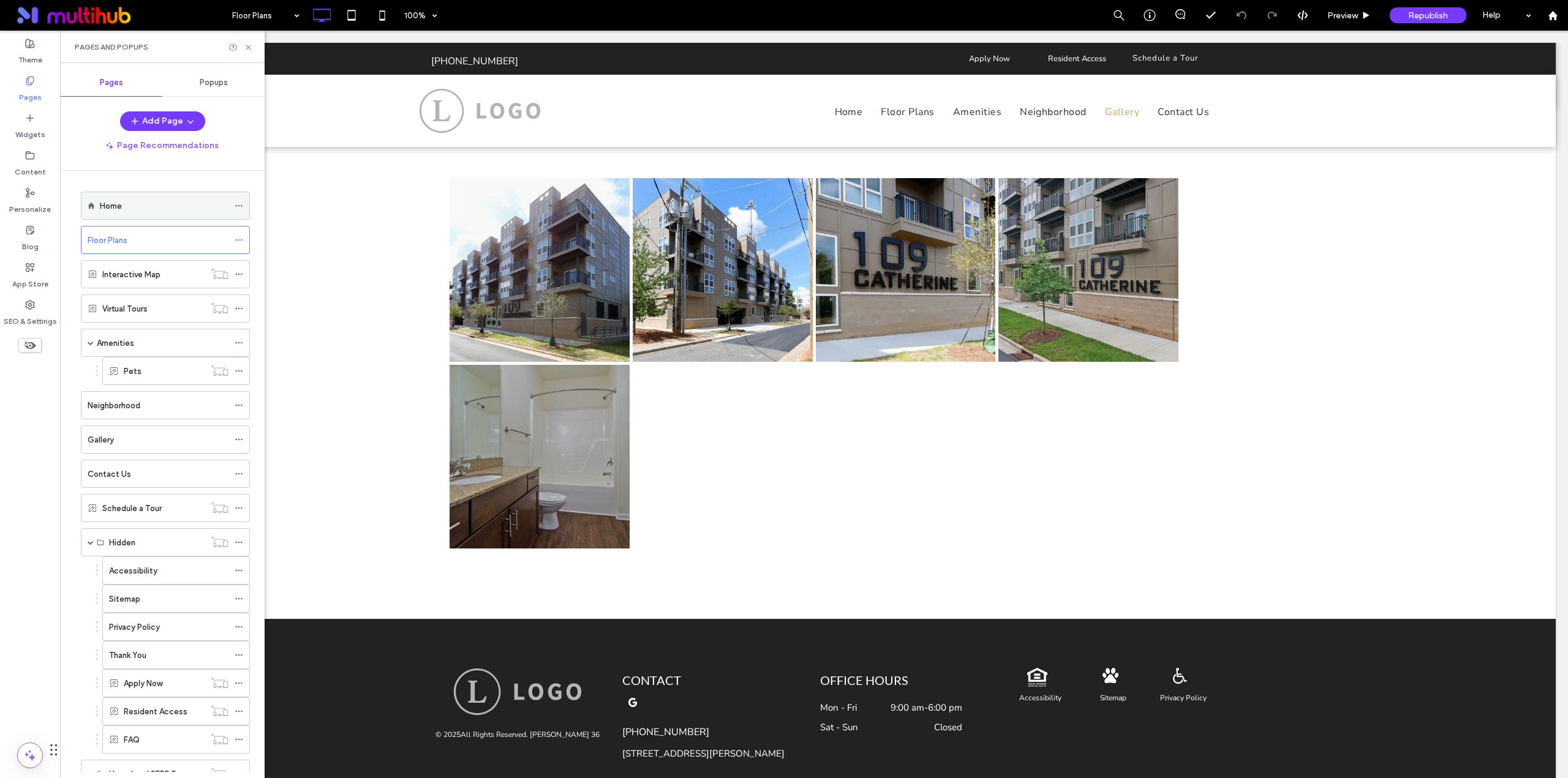
click at [125, 205] on div "Home" at bounding box center [164, 206] width 128 height 13
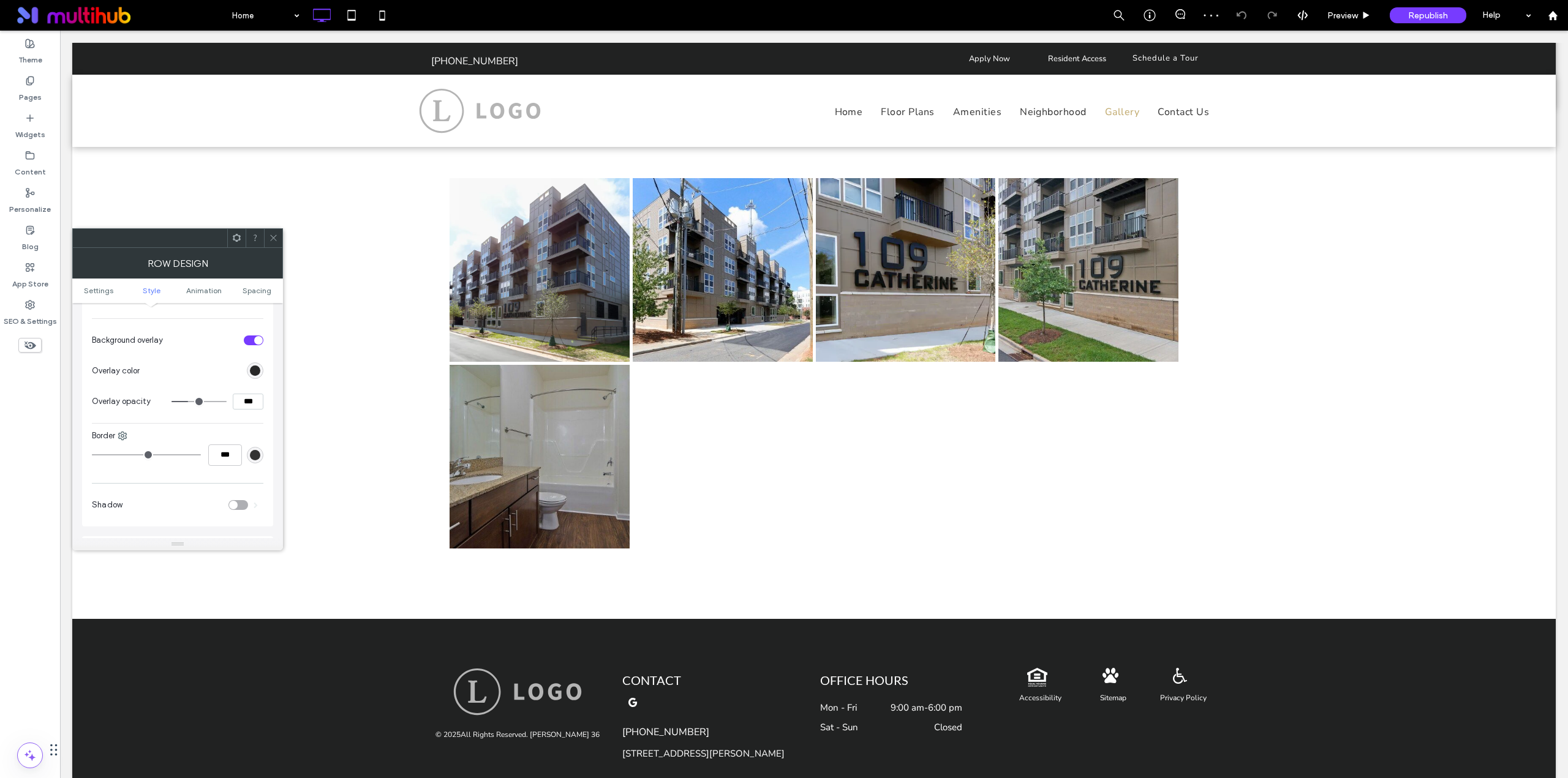
scroll to position [612, 0]
click at [273, 244] on span at bounding box center [273, 237] width 9 height 18
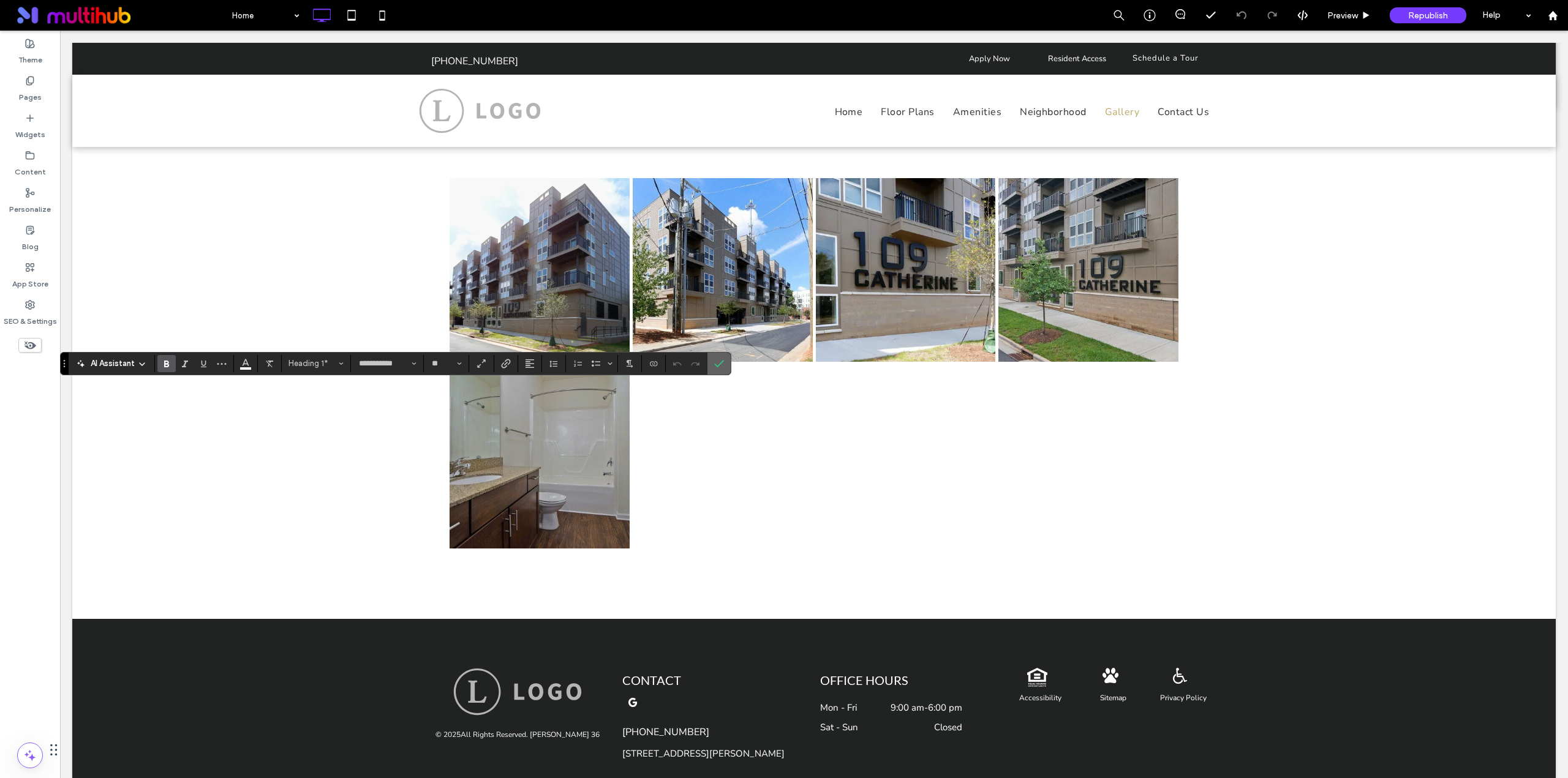
click at [722, 361] on icon "Confirm" at bounding box center [718, 364] width 9 height 9
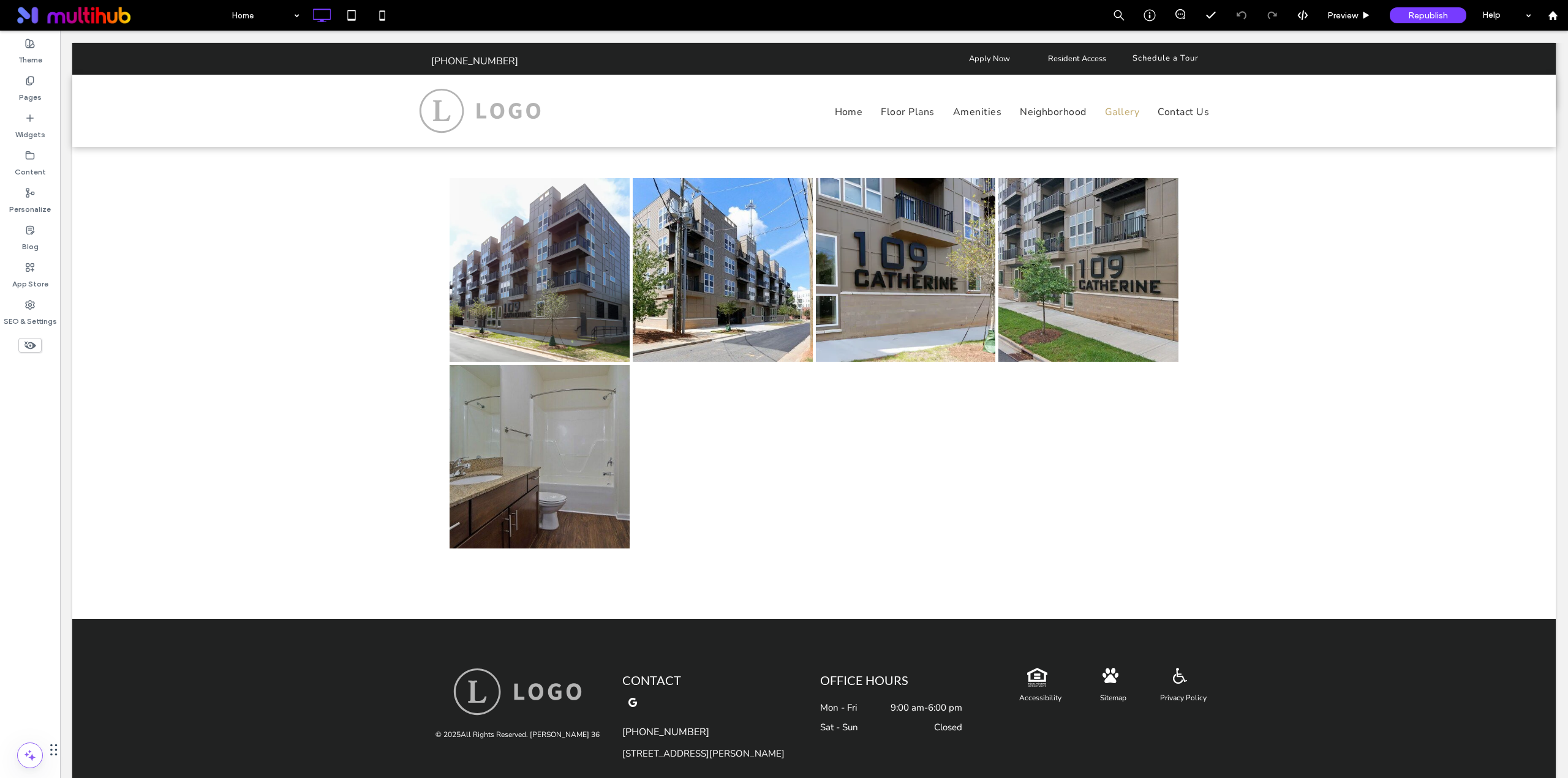
type input "**********"
type input "**"
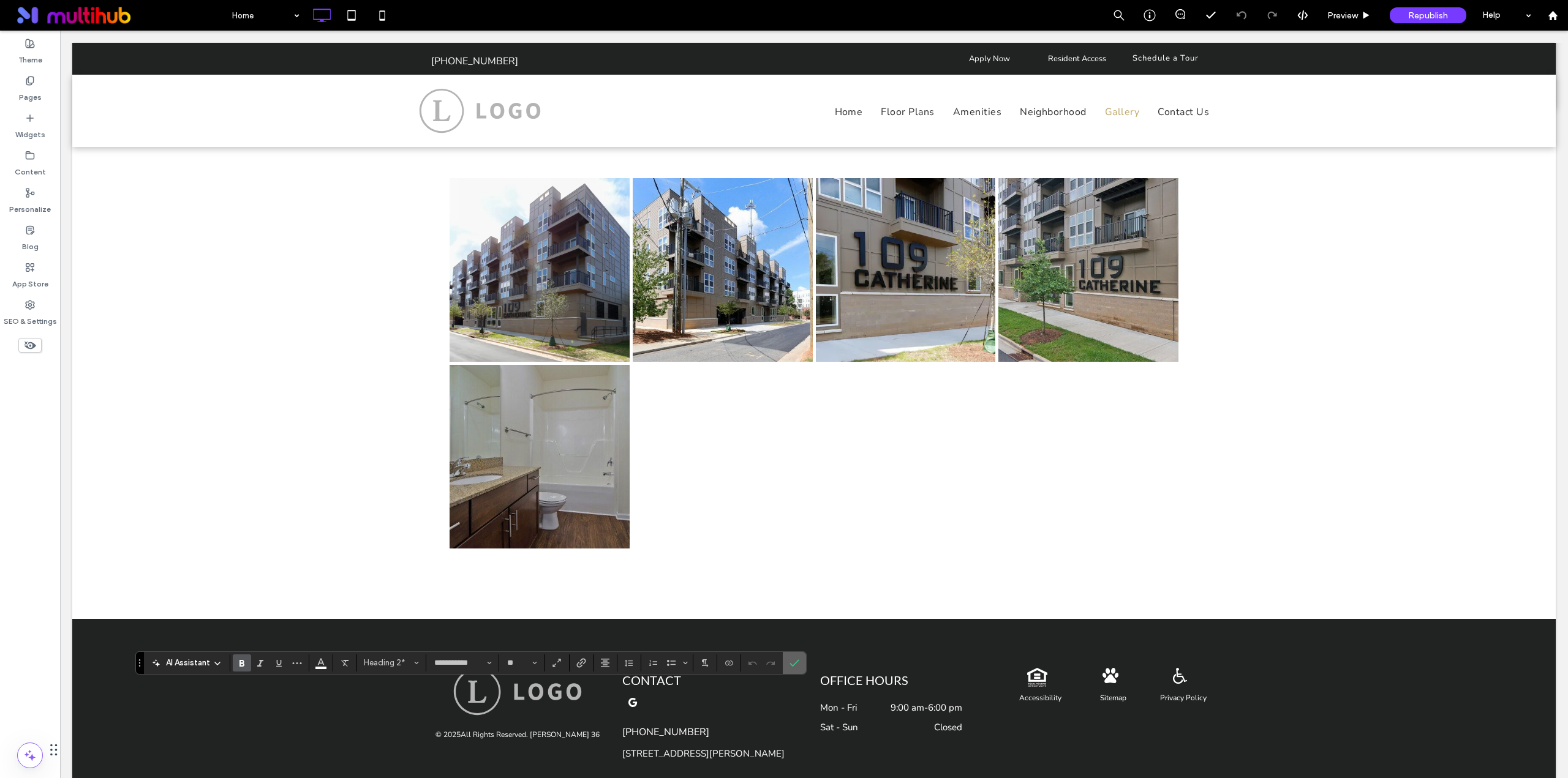
click at [804, 664] on section at bounding box center [794, 663] width 23 height 22
click at [41, 102] on div "Pages" at bounding box center [30, 89] width 60 height 37
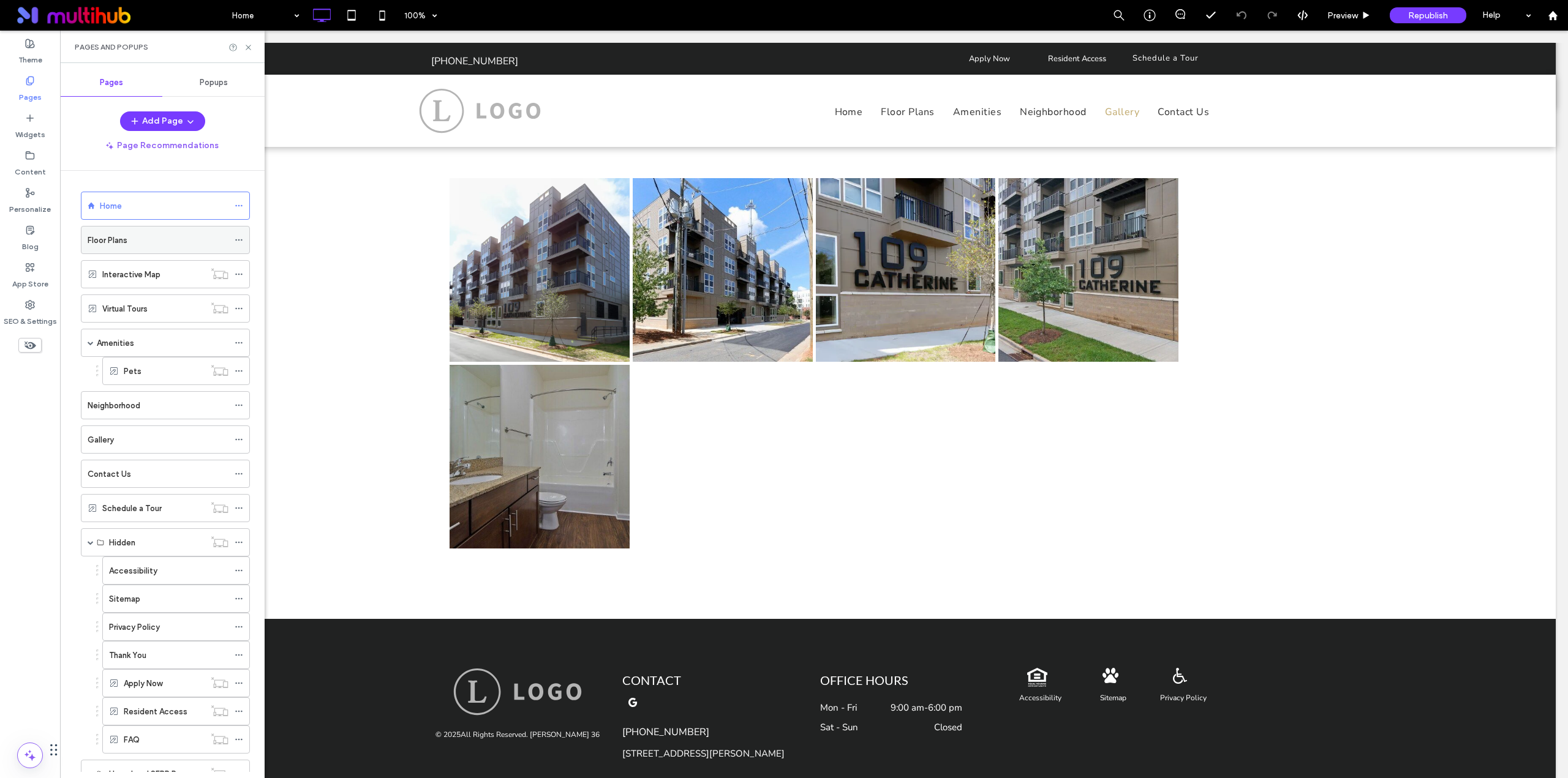
click at [103, 233] on label "Floor Plans" at bounding box center [107, 240] width 40 height 21
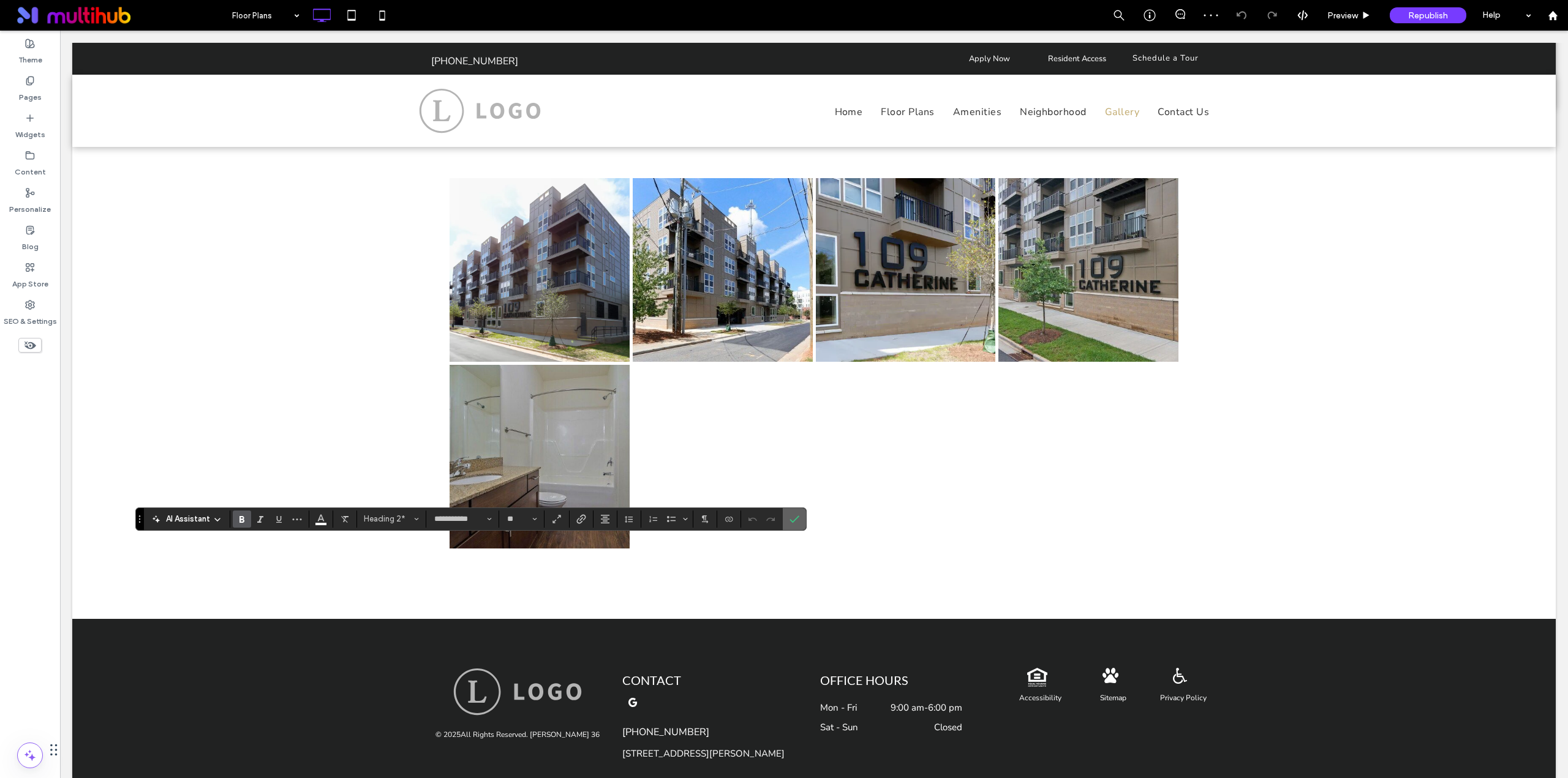
click at [799, 523] on label "Confirm" at bounding box center [793, 519] width 18 height 22
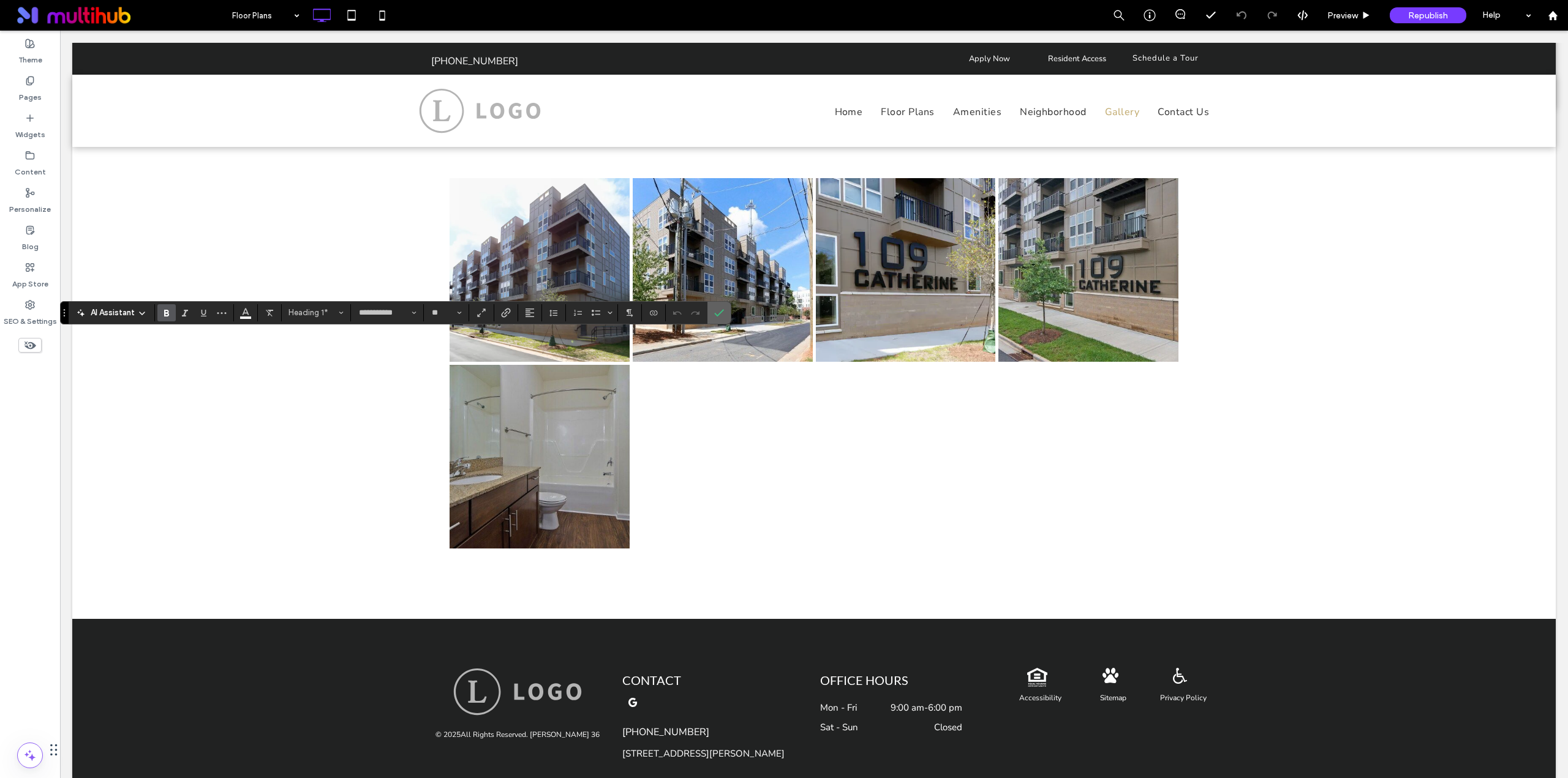
click at [719, 312] on icon "Confirm" at bounding box center [718, 313] width 9 height 9
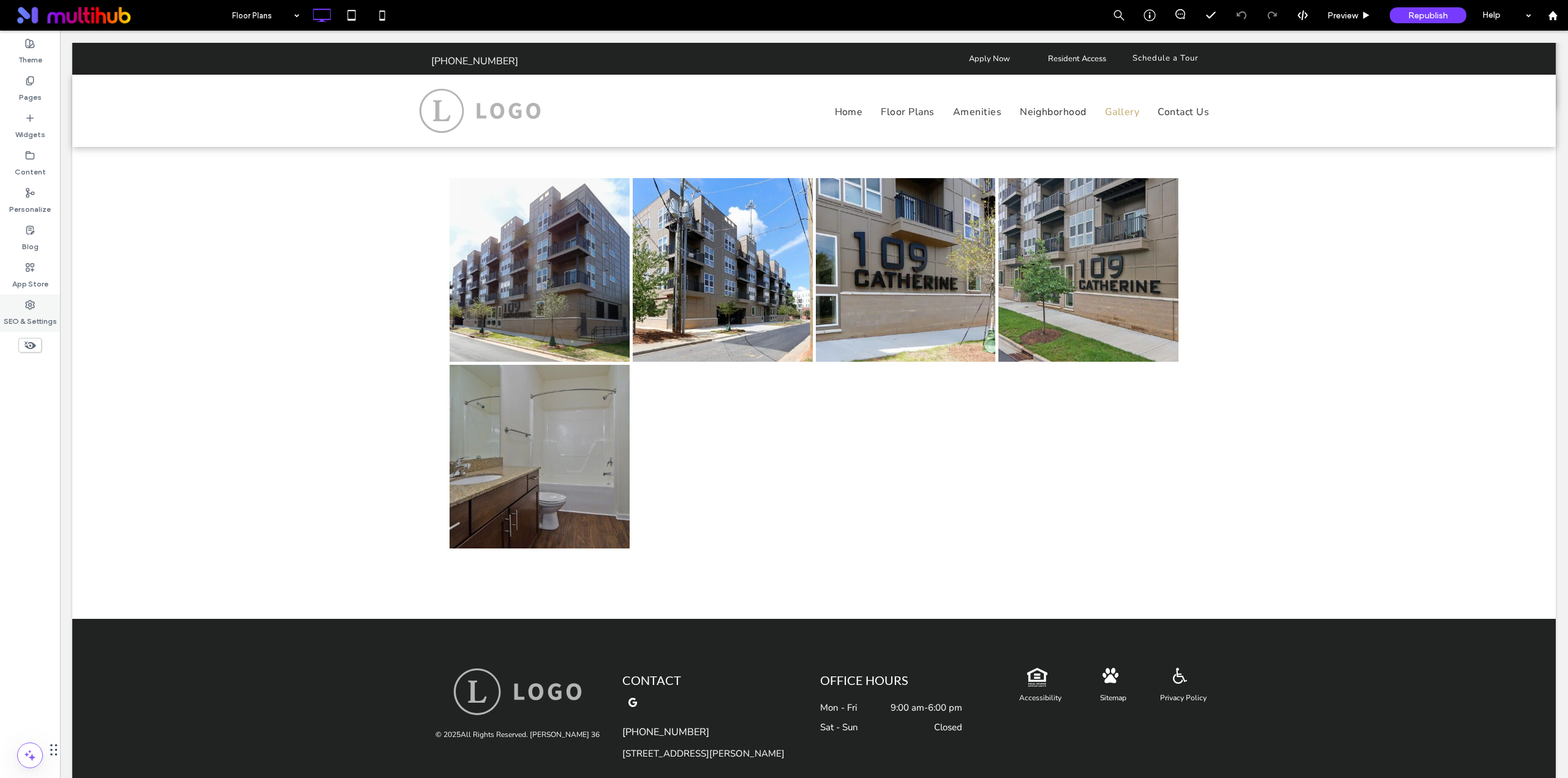
click at [34, 320] on label "SEO & Settings" at bounding box center [30, 318] width 53 height 17
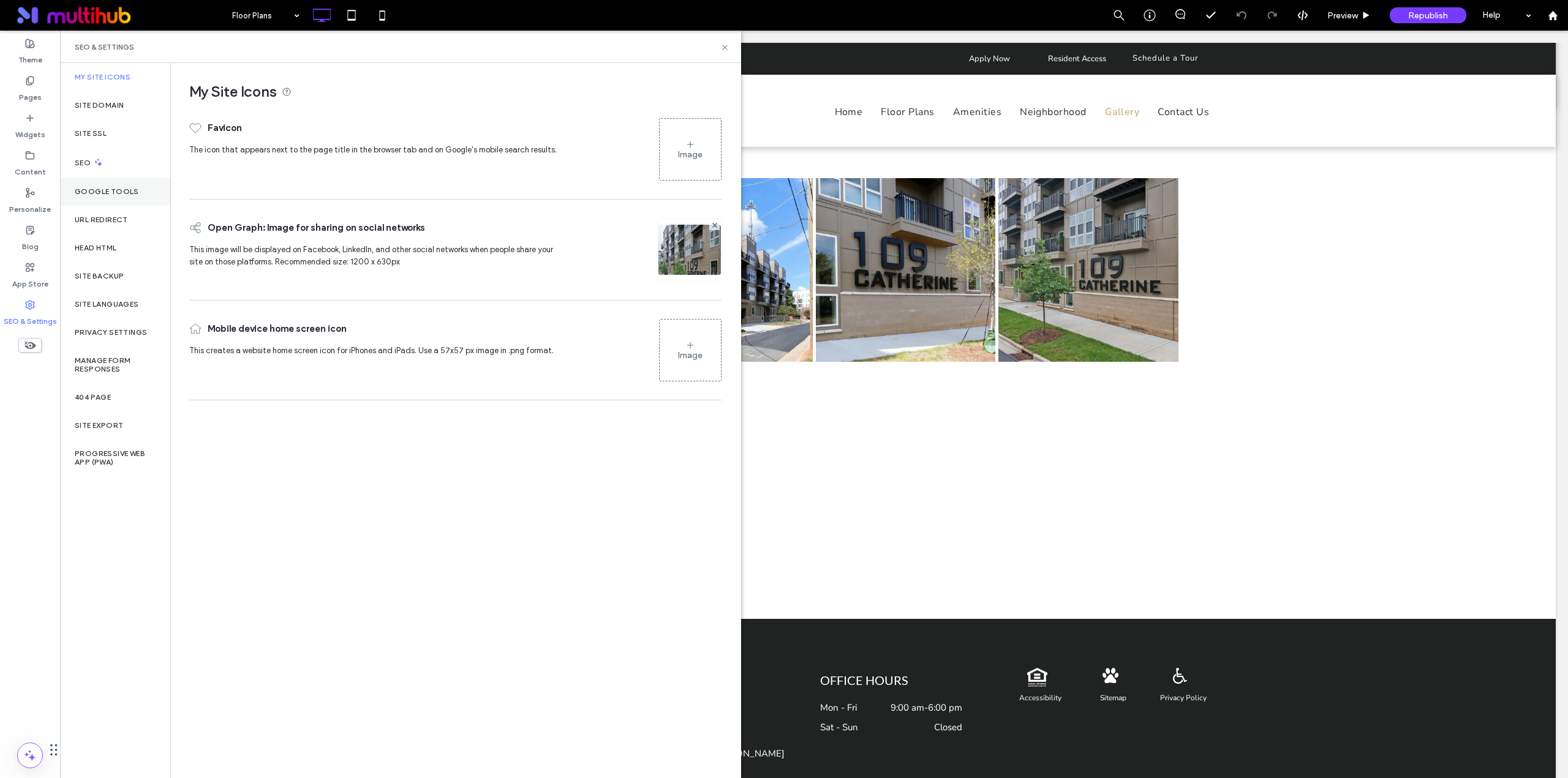
click at [110, 190] on label "Google Tools" at bounding box center [107, 192] width 64 height 9
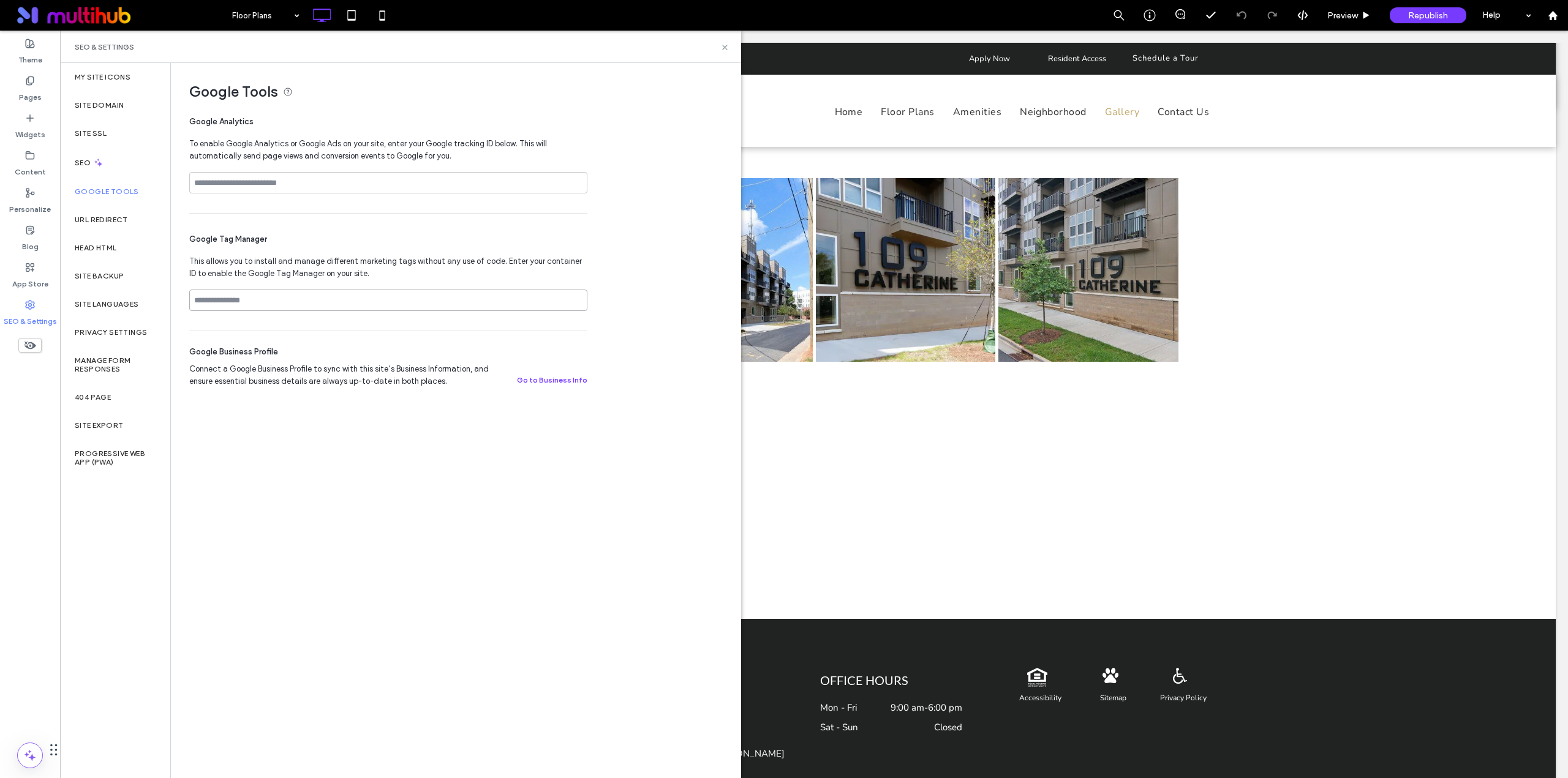
click at [273, 300] on input at bounding box center [388, 300] width 398 height 21
paste input "**********"
type input "**********"
click at [355, 433] on div "**********" at bounding box center [455, 420] width 569 height 714
click at [294, 171] on div "Google Analytics To enable Google Analytics or Google Ads on your site, enter y…" at bounding box center [388, 159] width 398 height 107
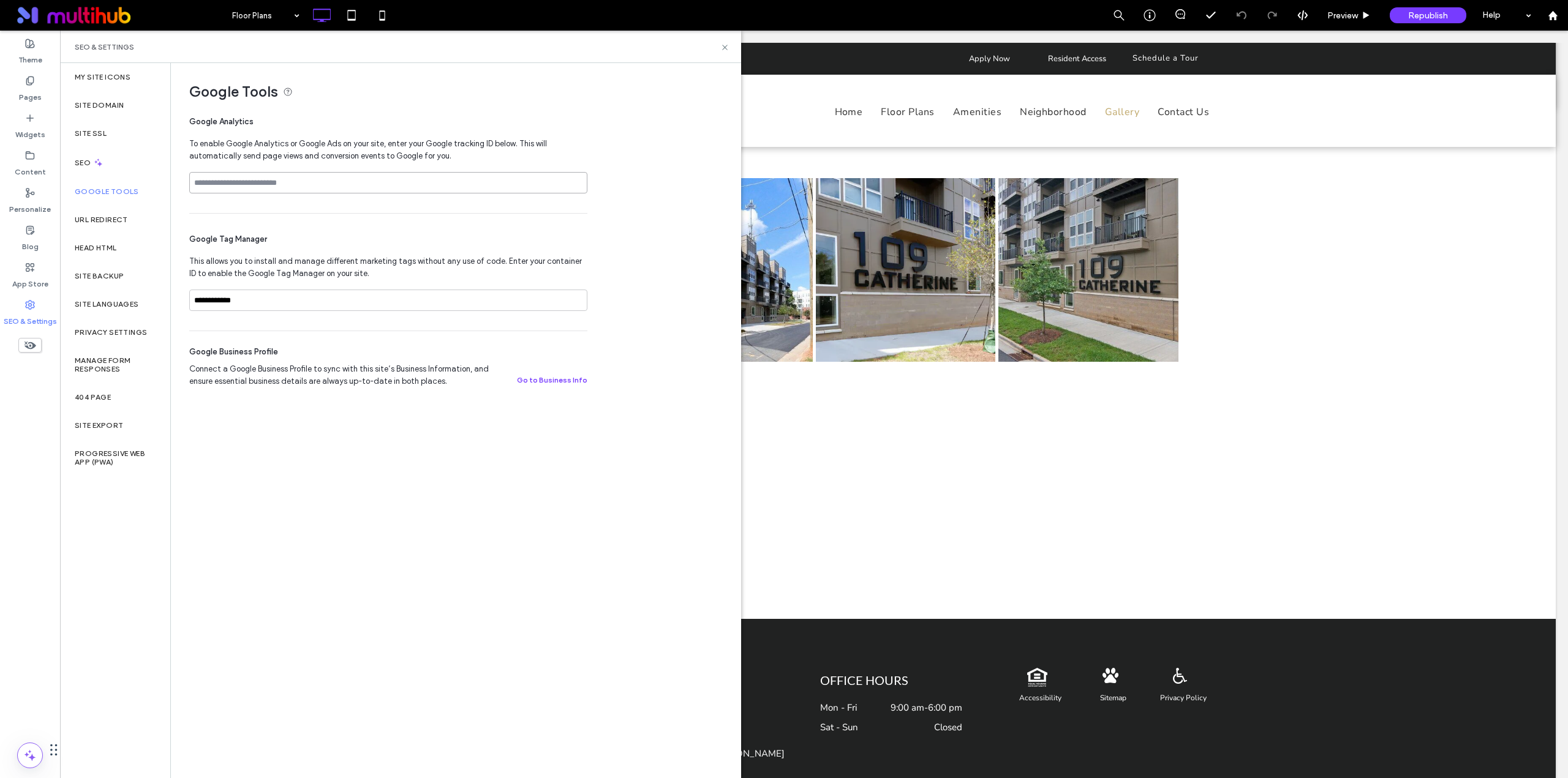
click at [324, 178] on input at bounding box center [388, 182] width 398 height 21
paste input "**********"
type input "**********"
click at [334, 252] on div "**********" at bounding box center [388, 272] width 398 height 117
click at [725, 48] on icon at bounding box center [724, 47] width 9 height 9
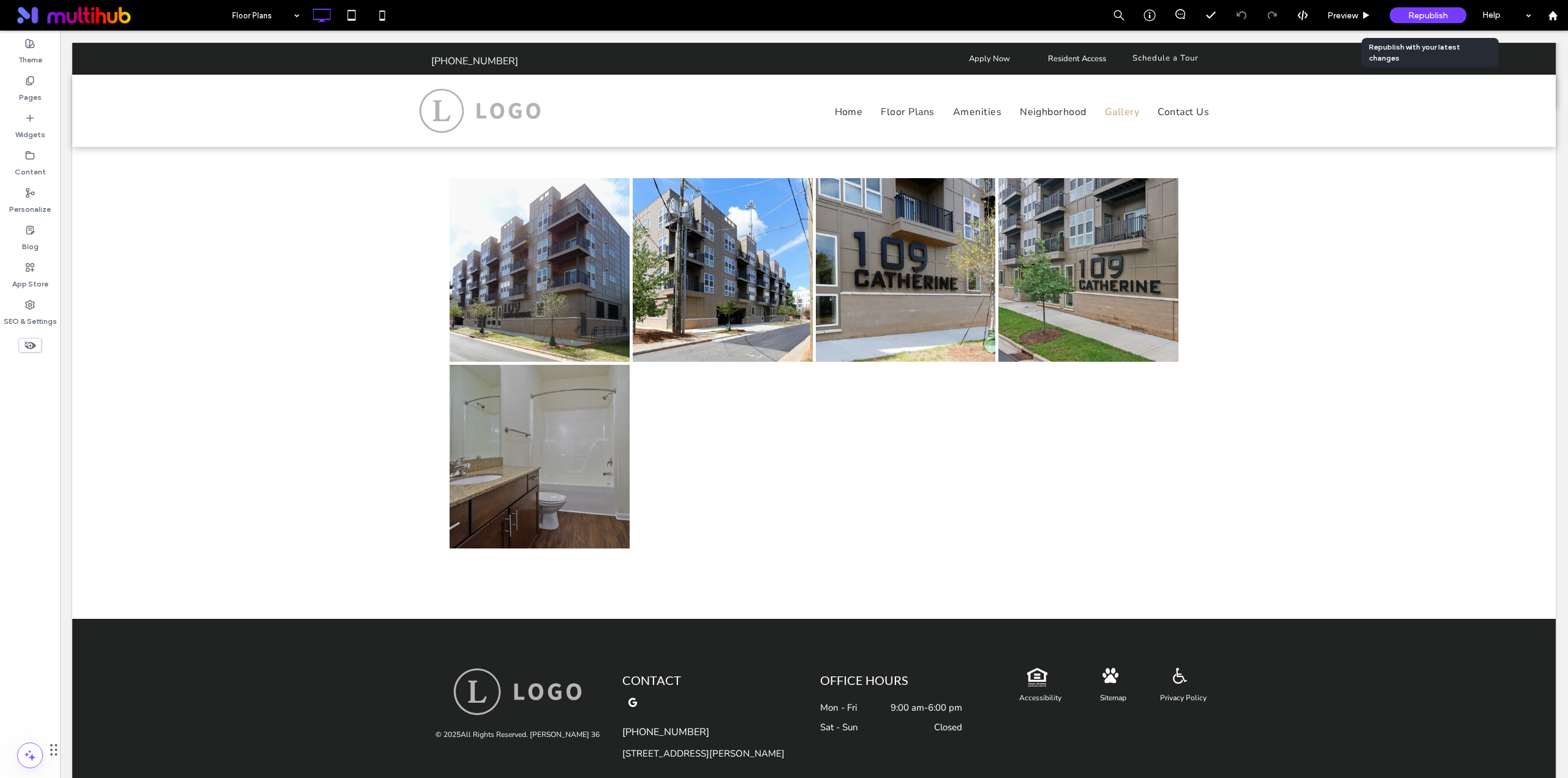
click at [1418, 17] on span "Republish" at bounding box center [1427, 15] width 40 height 10
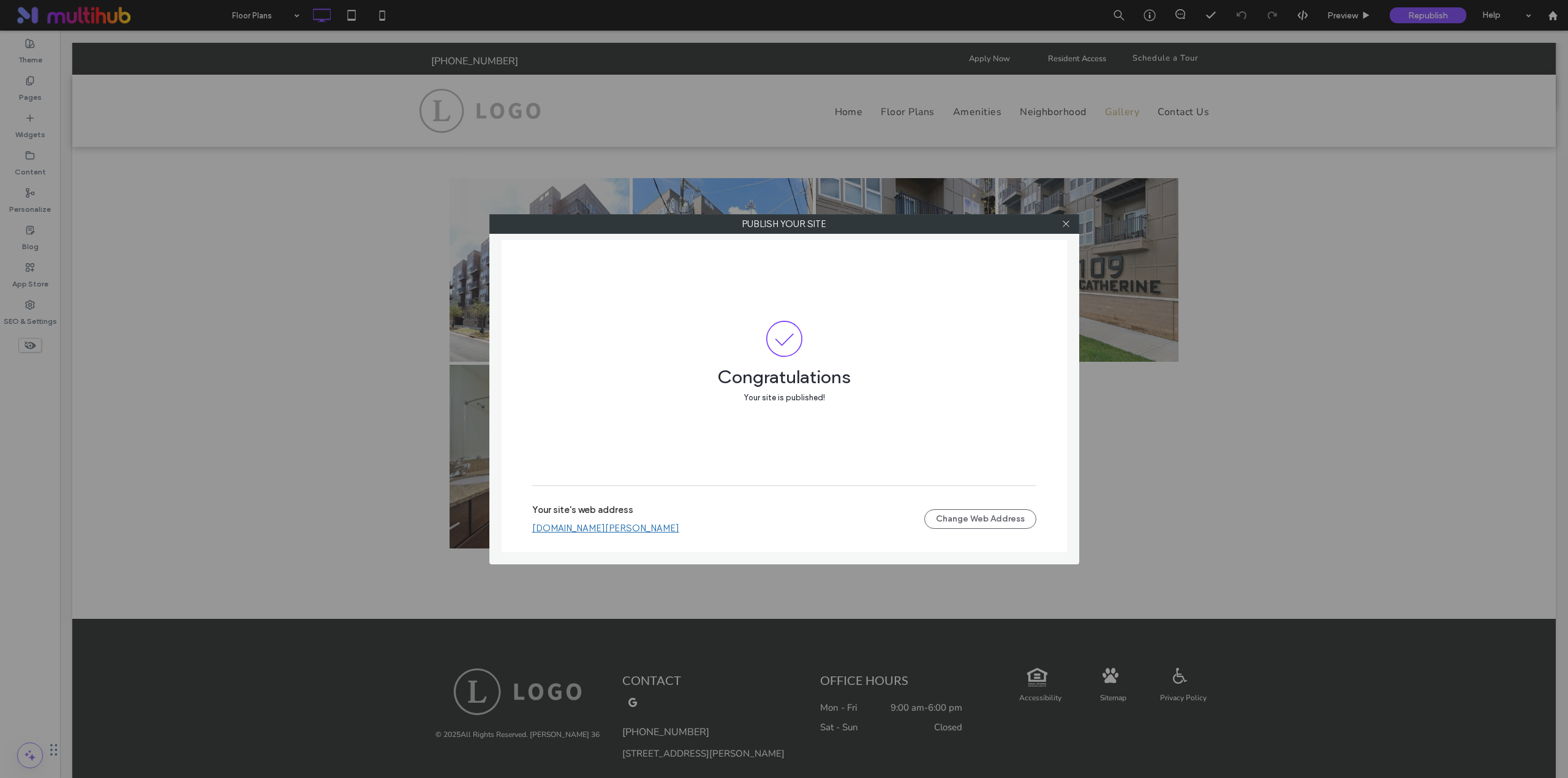
click at [594, 527] on link "gateway-catherine-36.multiscreensite.com" at bounding box center [605, 528] width 147 height 11
click at [600, 312] on div "Congratulations Your site is published!" at bounding box center [784, 363] width 504 height 246
